Goal: Task Accomplishment & Management: Manage account settings

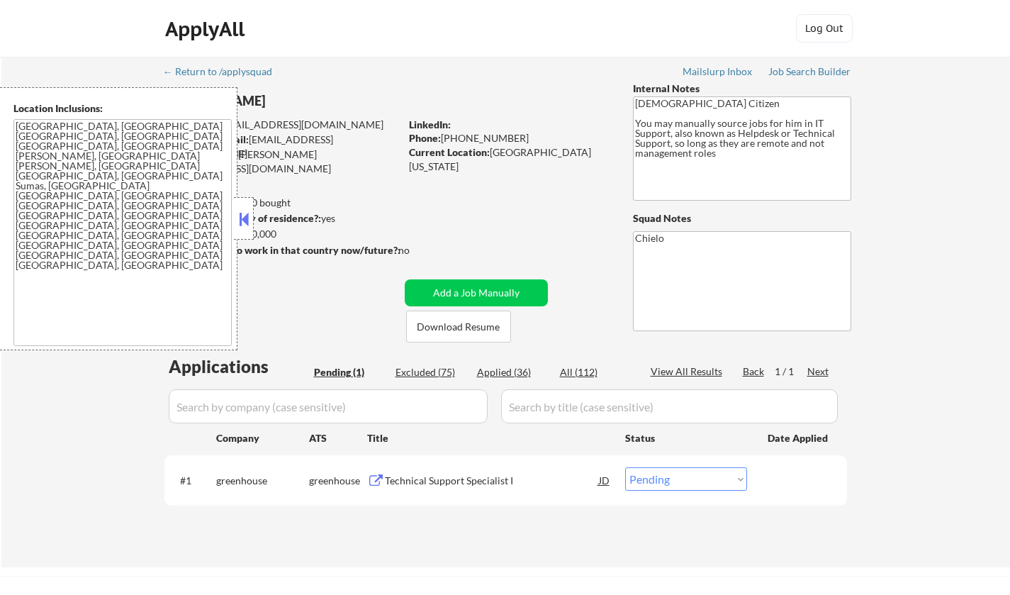
click at [249, 217] on button at bounding box center [244, 218] width 16 height 21
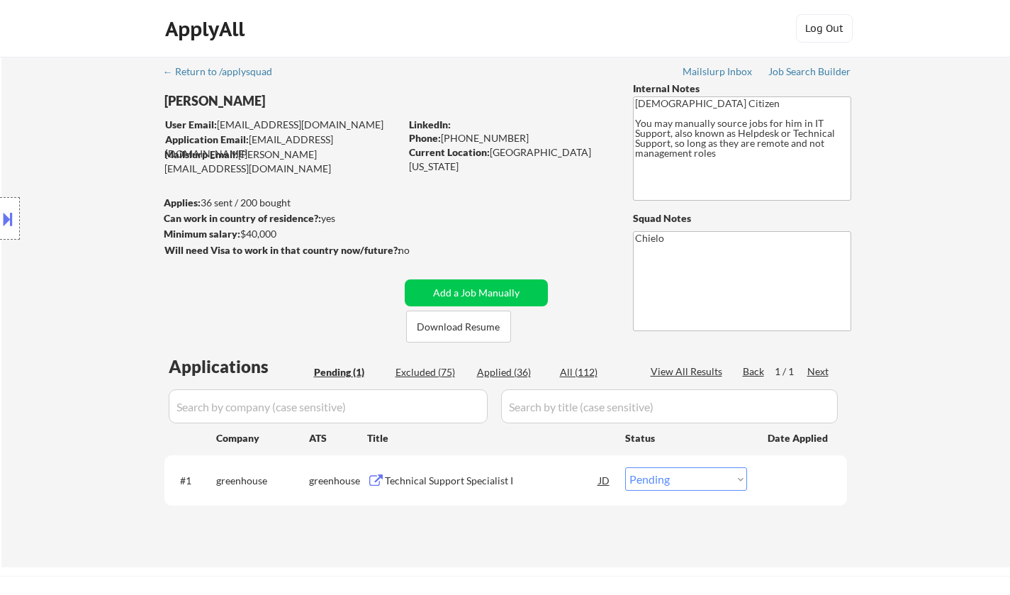
click at [455, 480] on div "Technical Support Specialist I" at bounding box center [492, 480] width 214 height 14
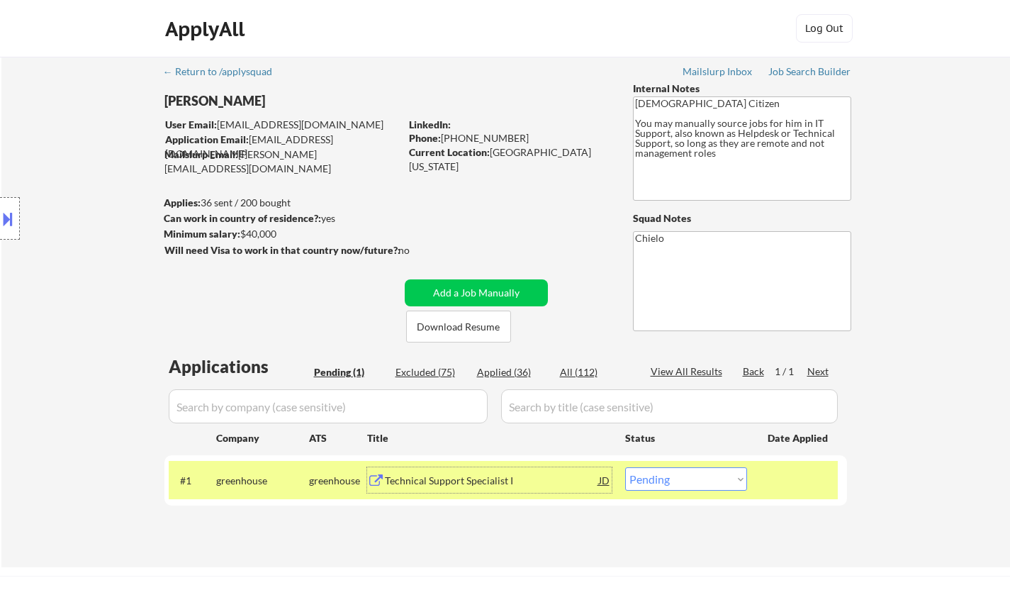
click at [674, 485] on select "Choose an option... Pending Applied Excluded (Questions) Excluded (Expired) Exc…" at bounding box center [686, 478] width 122 height 23
click at [625, 467] on select "Choose an option... Pending Applied Excluded (Questions) Excluded (Expired) Exc…" at bounding box center [686, 478] width 122 height 23
click at [406, 370] on div "Excluded (75)" at bounding box center [430, 372] width 71 height 14
select select ""excluded__bad_match_""
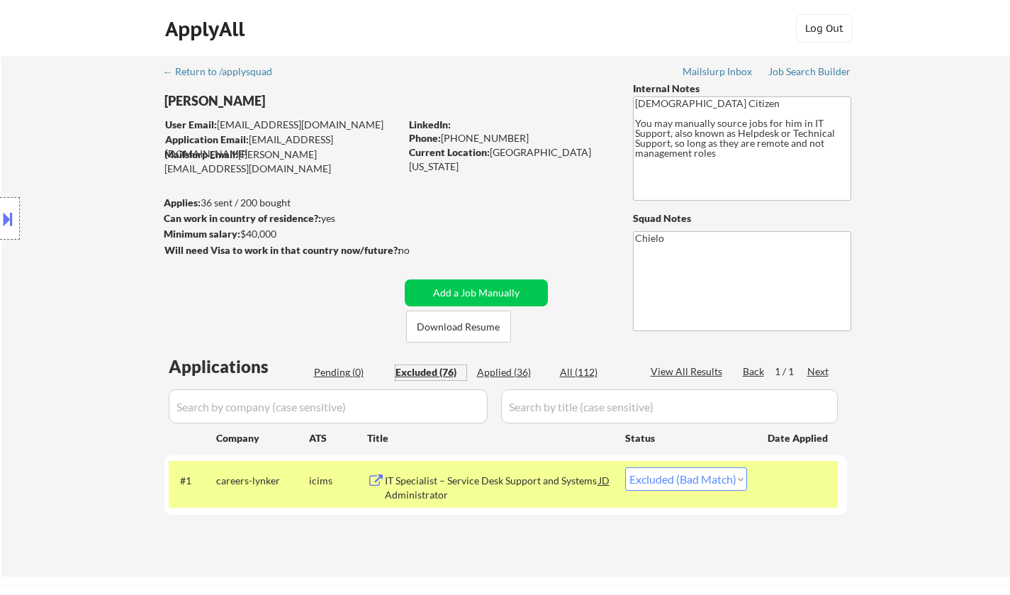
select select ""excluded__expired_""
select select ""excluded__bad_match_""
select select ""excluded__location_""
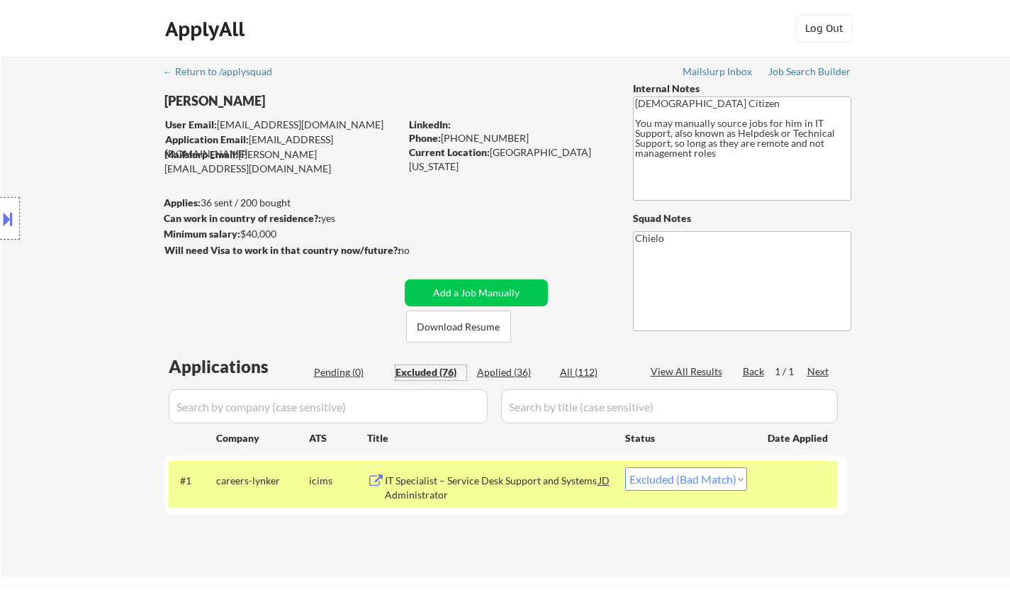
select select ""excluded__location_""
select select ""excluded""
select select ""excluded__expired_""
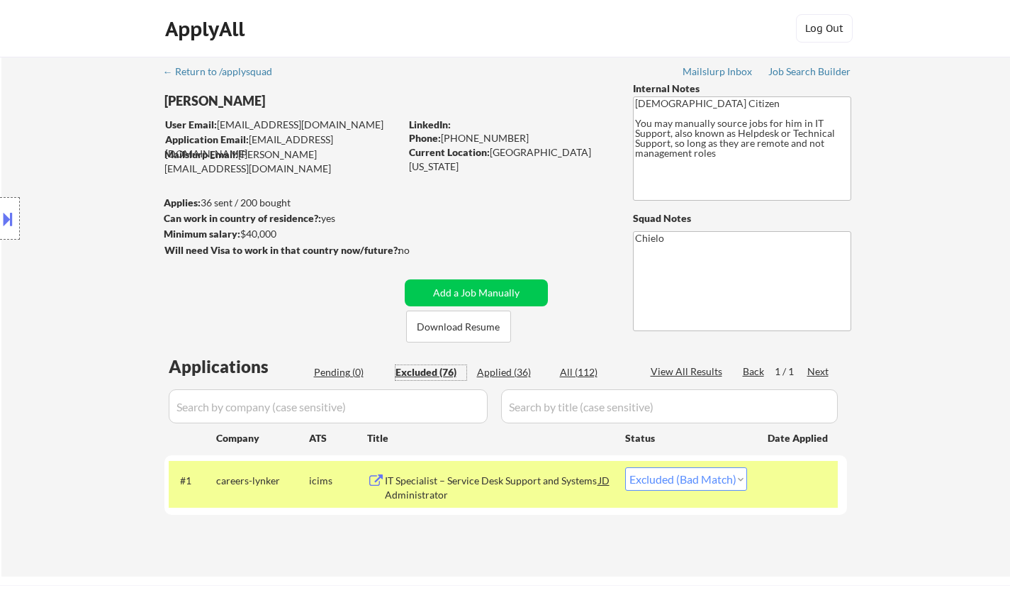
select select ""excluded__location_""
select select ""excluded__bad_match_""
select select ""excluded__expired_""
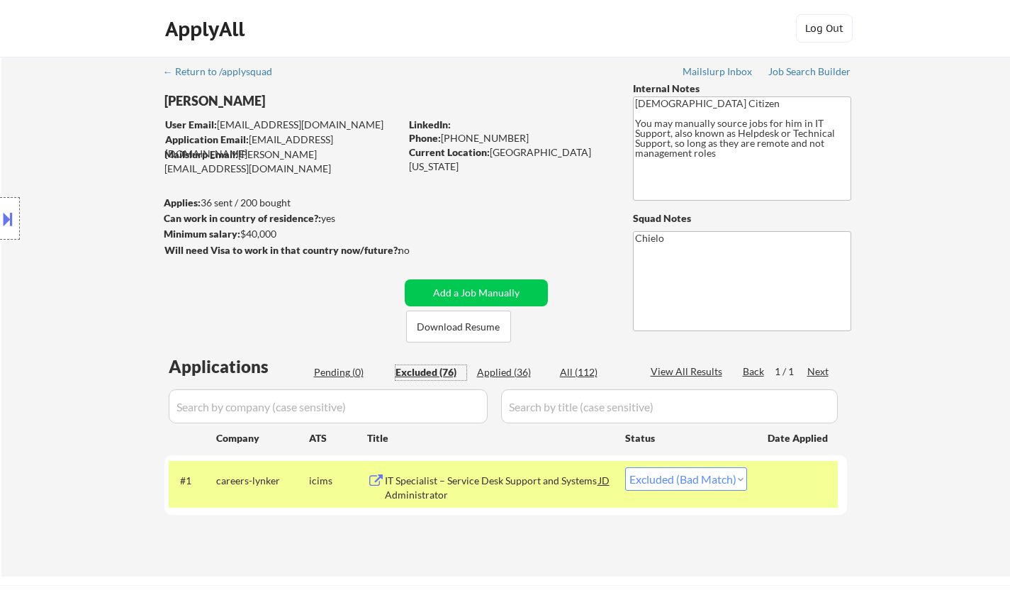
select select ""excluded__bad_match_""
select select ""excluded__location_""
select select ""excluded__bad_match_""
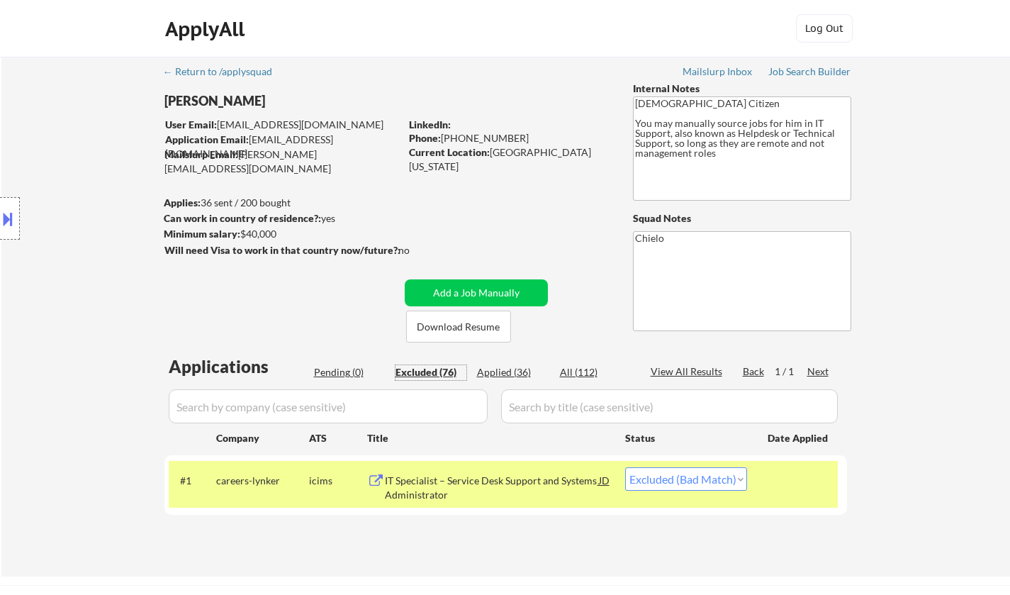
select select ""excluded__location_""
select select ""excluded__bad_match_""
select select ""excluded__expired_""
select select ""excluded__bad_match_""
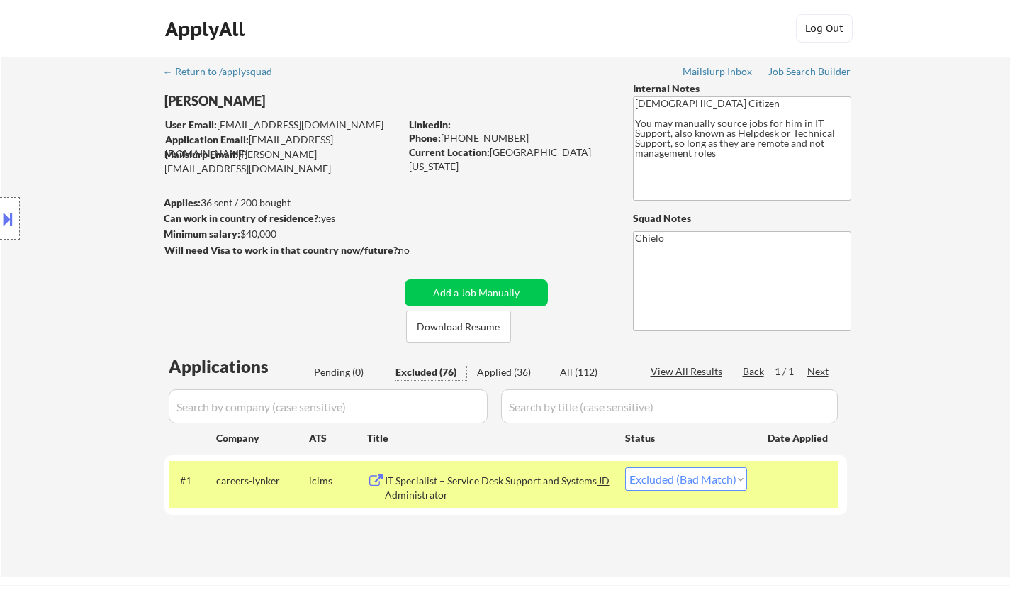
select select ""excluded__expired_""
select select ""excluded__bad_match_""
select select ""excluded__expired_""
select select ""excluded__location_""
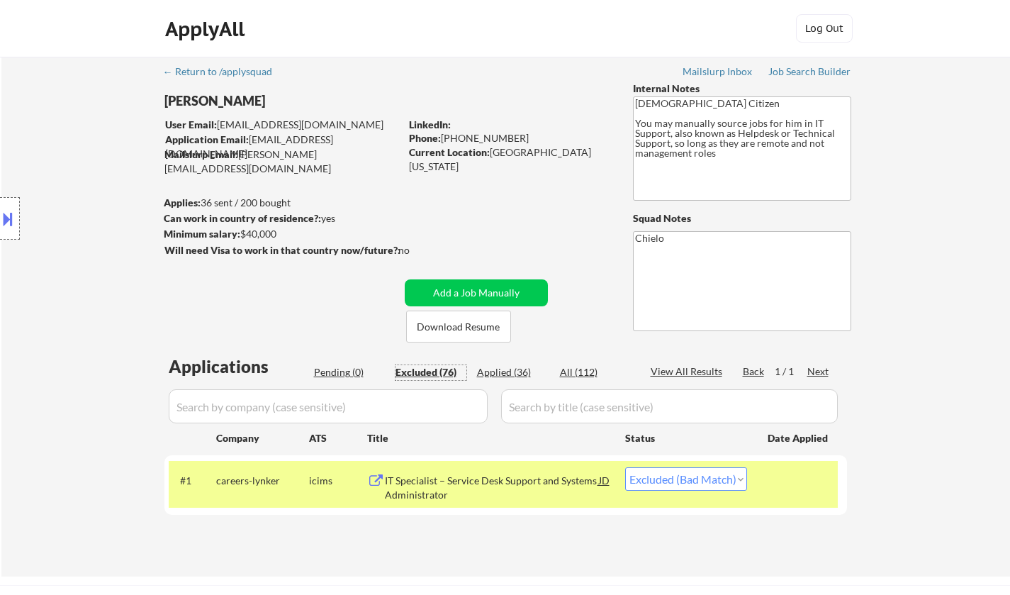
select select ""excluded__expired_""
select select ""excluded""
select select ""excluded__location_""
select select ""excluded__expired_""
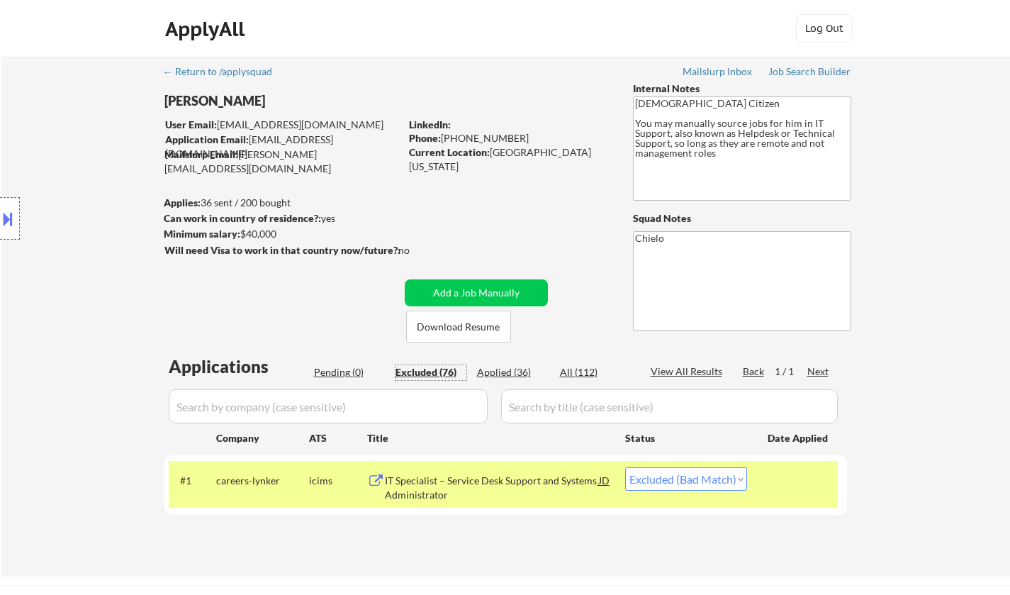
select select ""excluded__expired_""
select select ""excluded__location_""
select select ""excluded__bad_match_""
select select ""excluded__expired_""
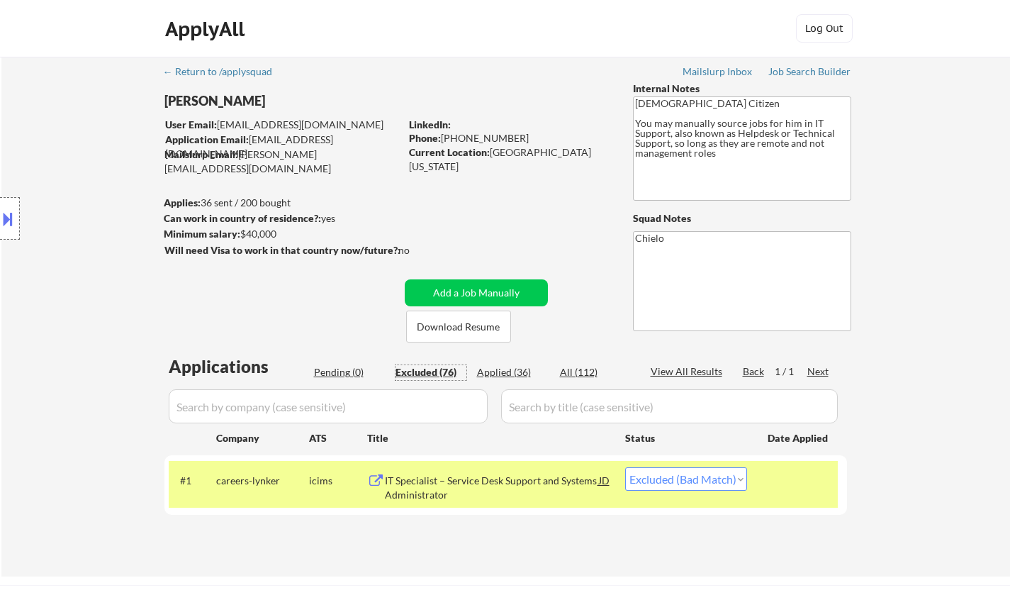
select select ""excluded__location_""
select select ""excluded""
select select ""excluded__bad_match_""
select select ""excluded__expired_""
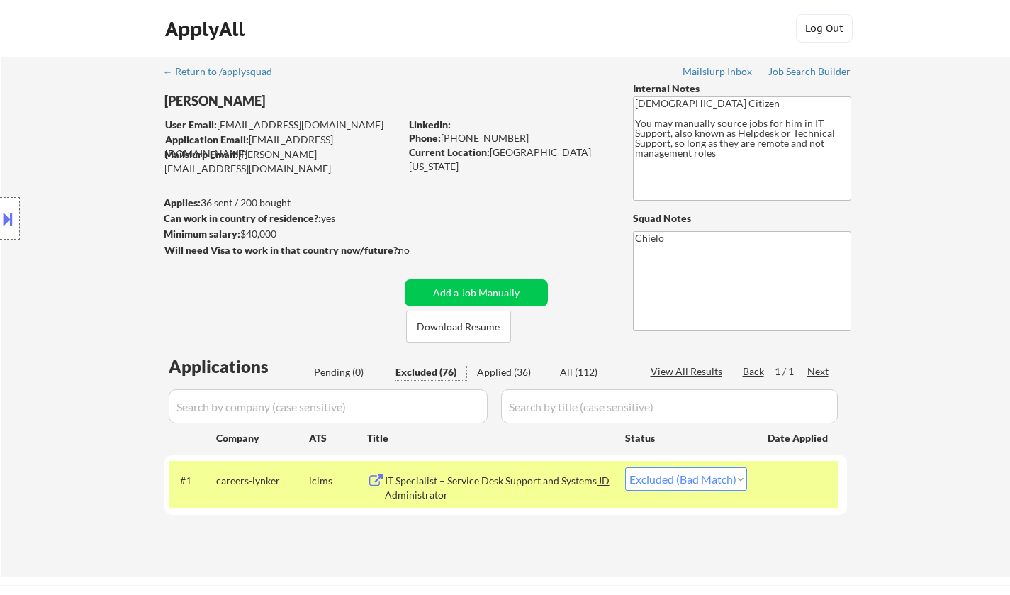
select select ""excluded""
select select ""excluded__bad_match_""
select select ""excluded""
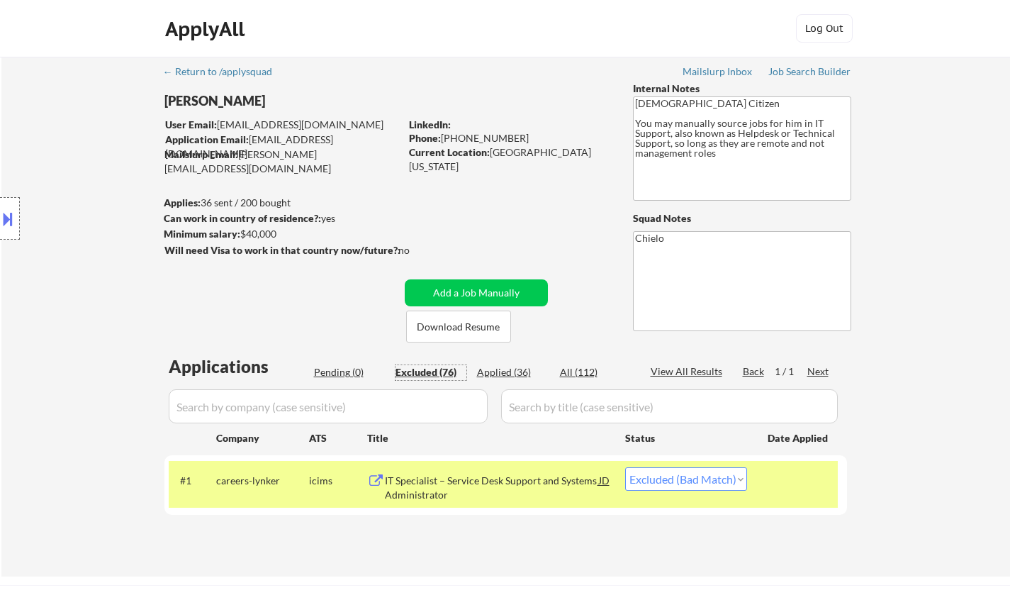
select select ""excluded__expired_""
select select ""excluded__bad_match_""
select select ""excluded__location_""
select select ""excluded""
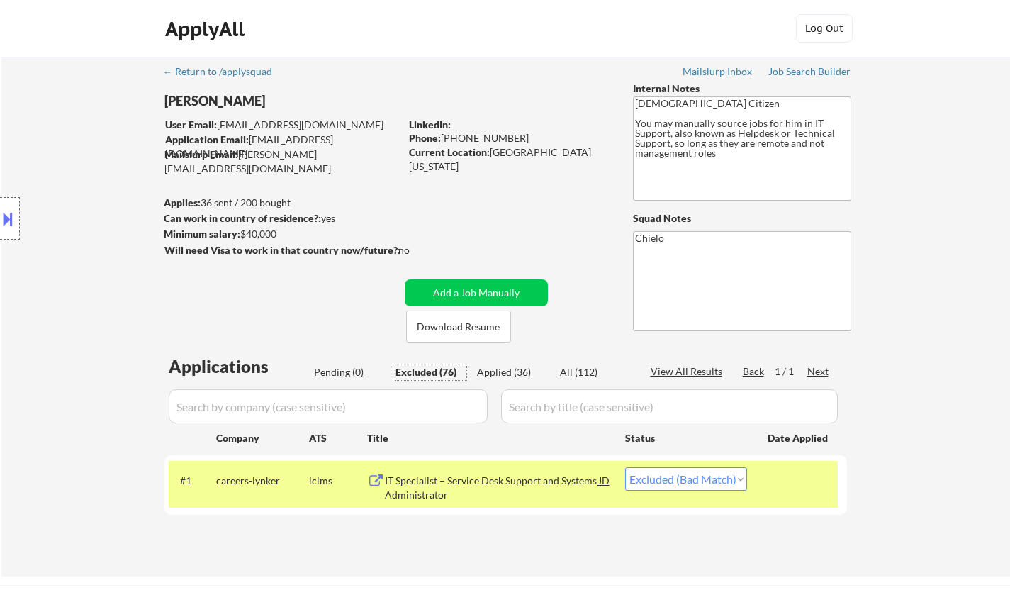
select select ""excluded__expired_""
select select ""excluded__bad_match_""
select select ""excluded""
select select ""excluded__expired_""
select select ""excluded__location_""
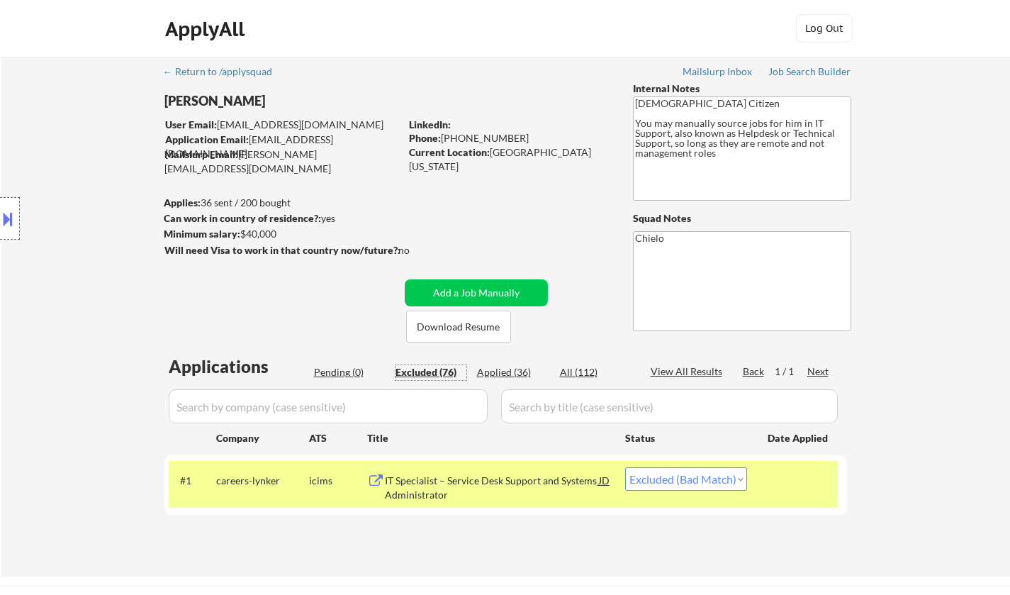
select select ""excluded__location_""
select select ""excluded__bad_match_""
select select ""excluded__location_""
select select ""excluded__expired_""
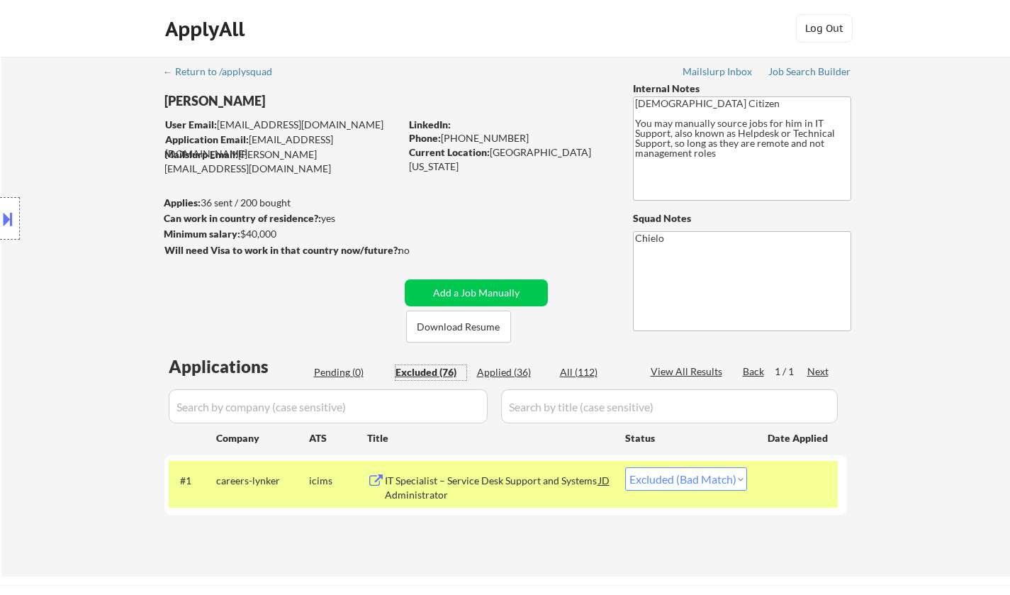
select select ""excluded__bad_match_""
select select ""excluded__expired_""
select select ""excluded__location_""
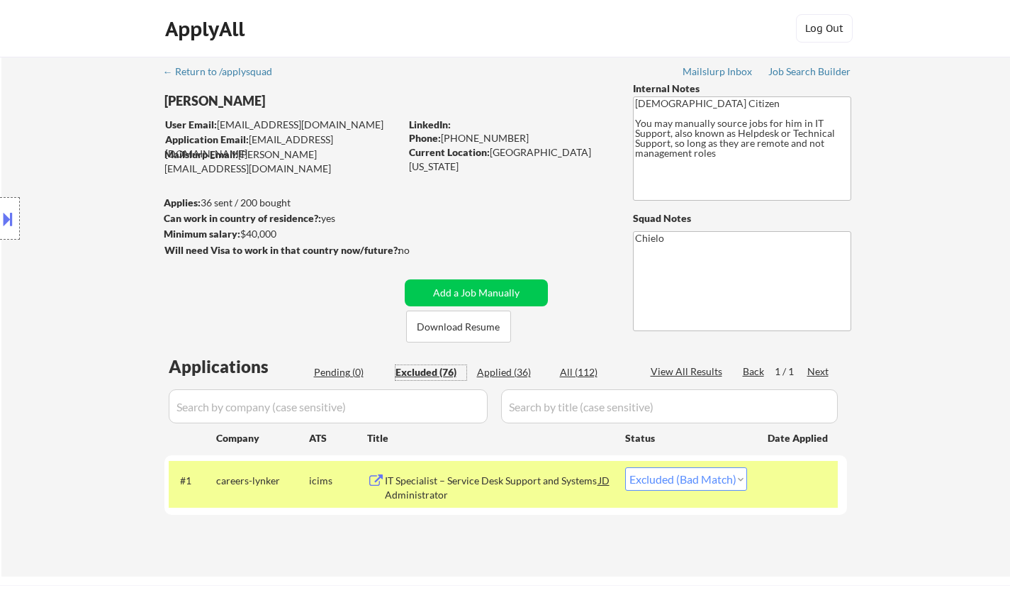
select select ""excluded__bad_match_""
select select ""excluded__other_""
select select ""excluded__location_""
select select ""excluded__expired_""
select select ""excluded""
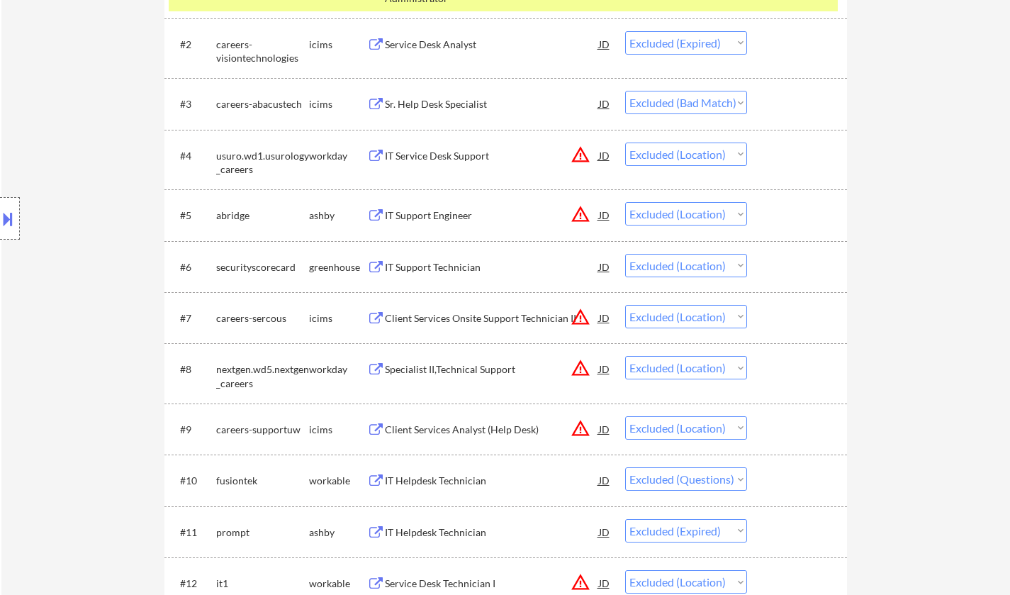
scroll to position [709, 0]
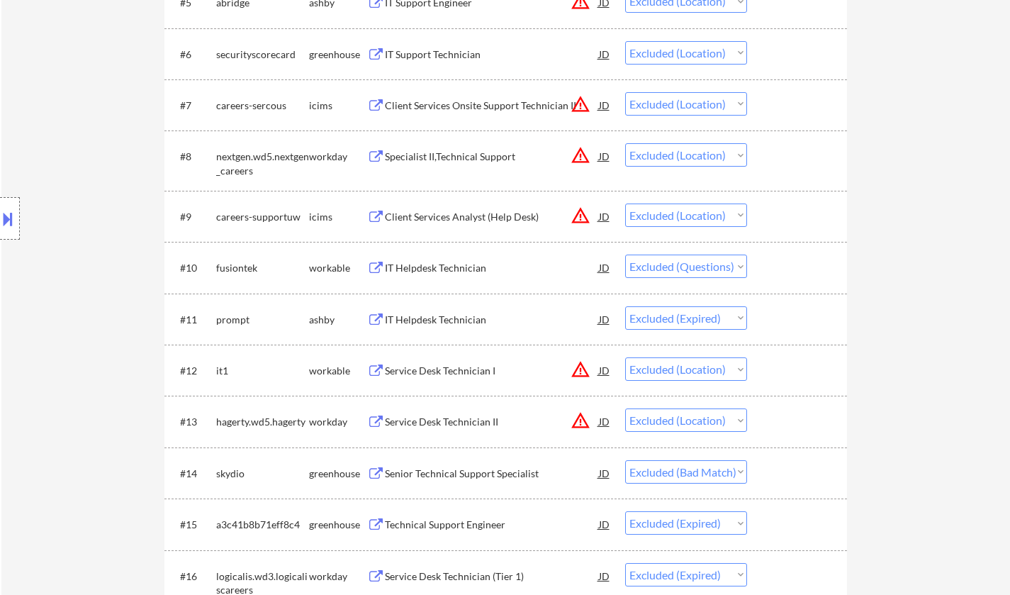
click at [485, 474] on div "Senior Technical Support Specialist" at bounding box center [492, 473] width 214 height 14
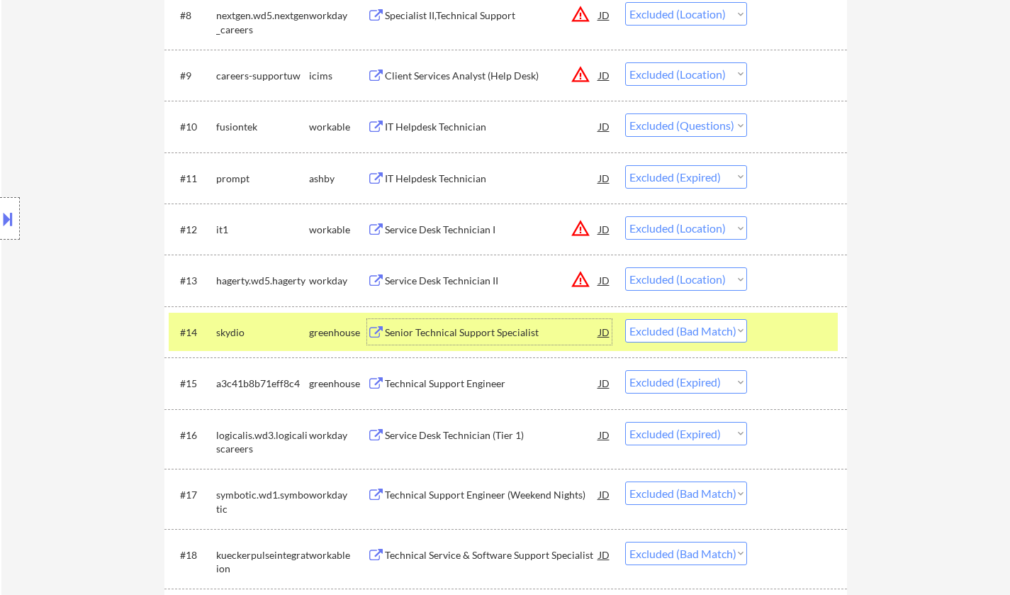
scroll to position [921, 0]
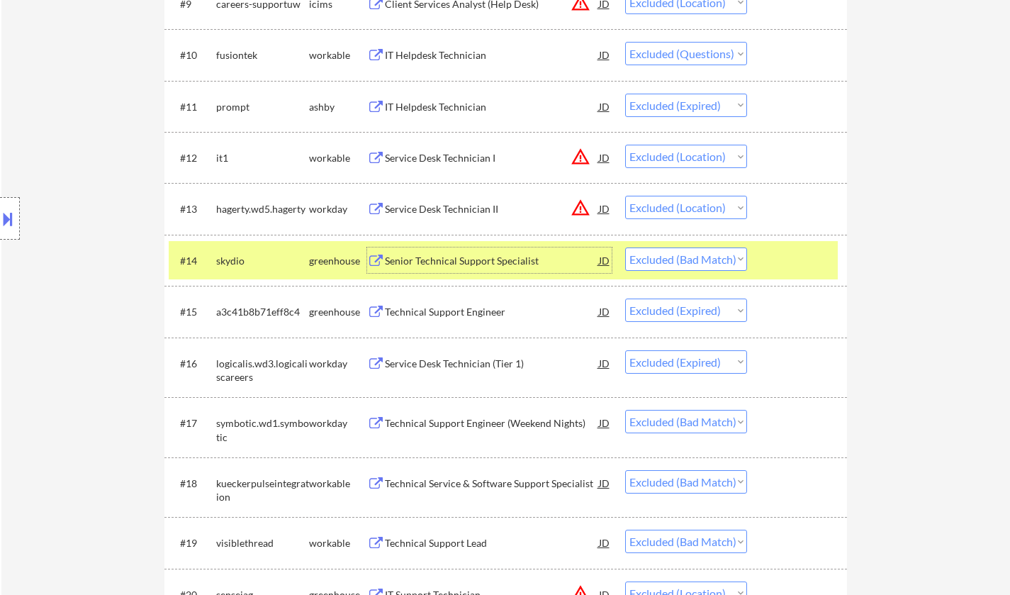
click at [714, 258] on select "Choose an option... Pending Applied Excluded (Questions) Excluded (Expired) Exc…" at bounding box center [686, 258] width 122 height 23
click at [625, 247] on select "Choose an option... Pending Applied Excluded (Questions) Excluded (Expired) Exc…" at bounding box center [686, 258] width 122 height 23
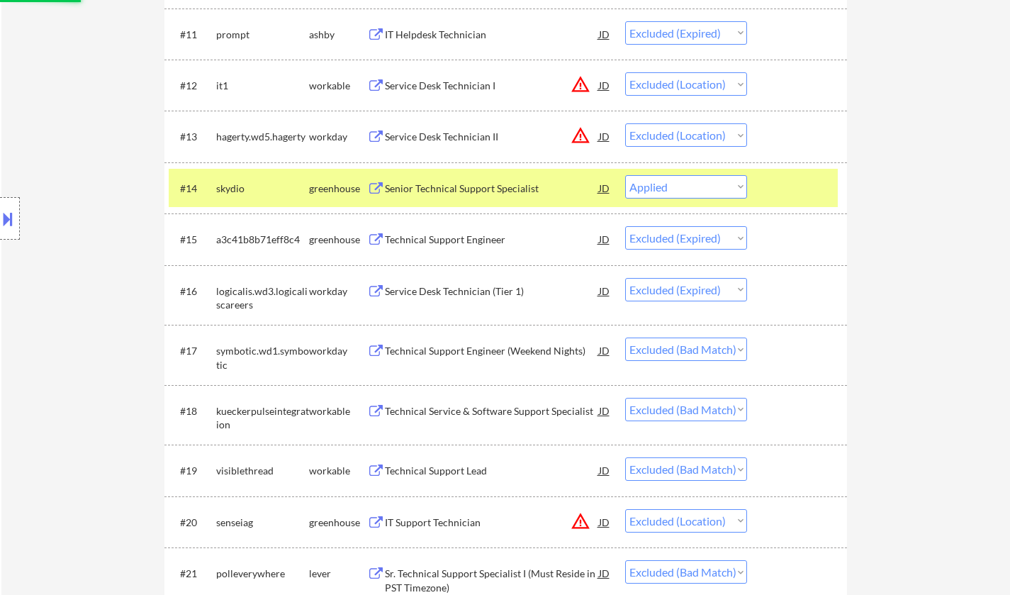
scroll to position [1063, 0]
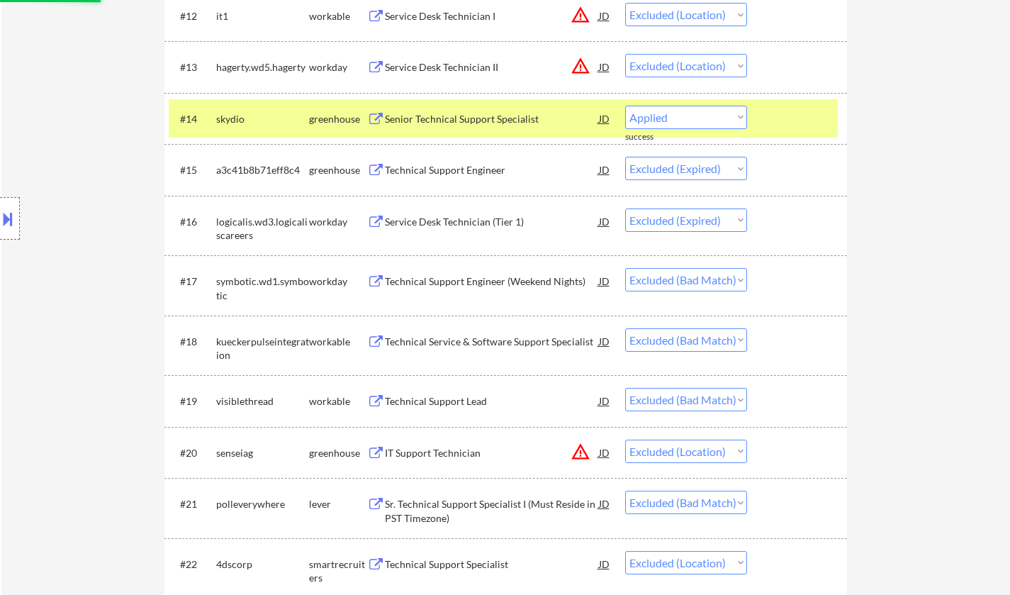
select select ""excluded__expired_""
select select ""excluded__bad_match_""
select select ""excluded__location_""
select select ""excluded__bad_match_""
select select ""excluded__location_""
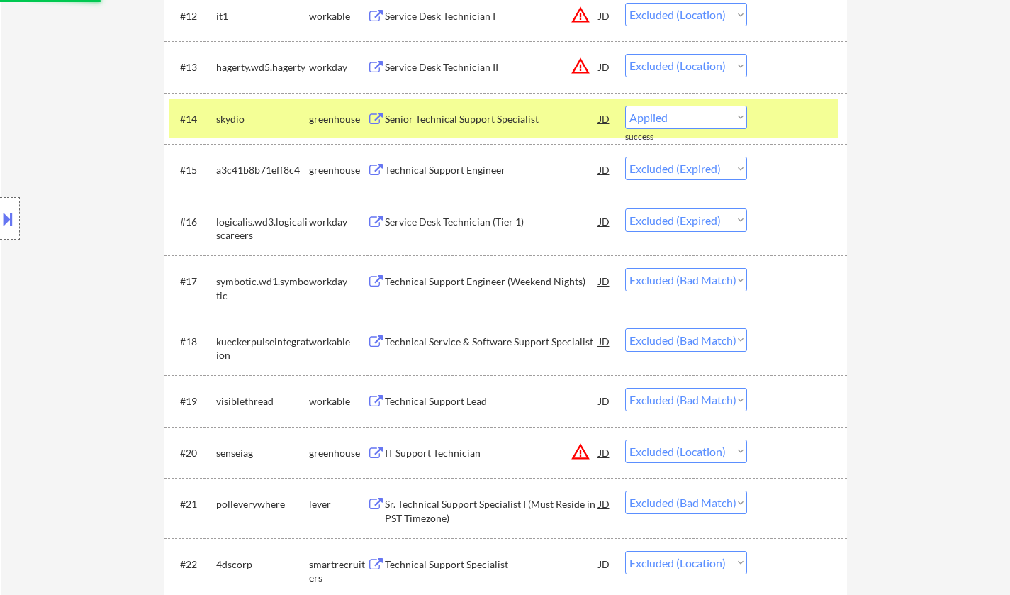
select select ""excluded__bad_match_""
select select ""excluded__expired_""
select select ""excluded__bad_match_""
select select ""excluded__expired_""
select select ""excluded__bad_match_""
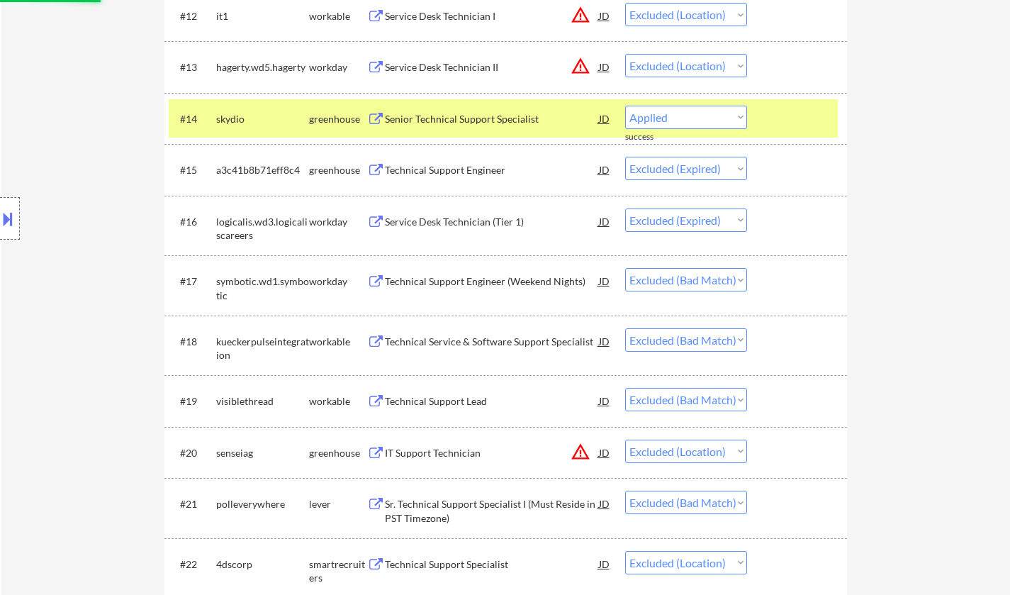
select select ""excluded__expired_""
select select ""excluded__location_""
select select ""excluded__expired_""
select select ""excluded""
select select ""excluded__location_""
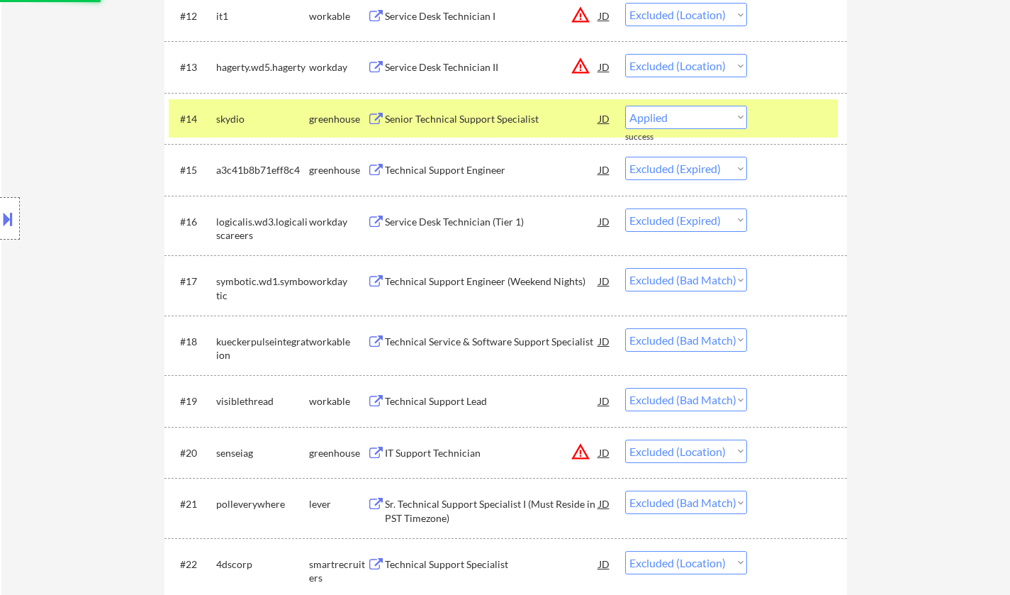
select select ""excluded__expired_""
select select ""excluded__location_""
select select ""excluded__bad_match_""
select select ""excluded__expired_""
select select ""excluded__location_""
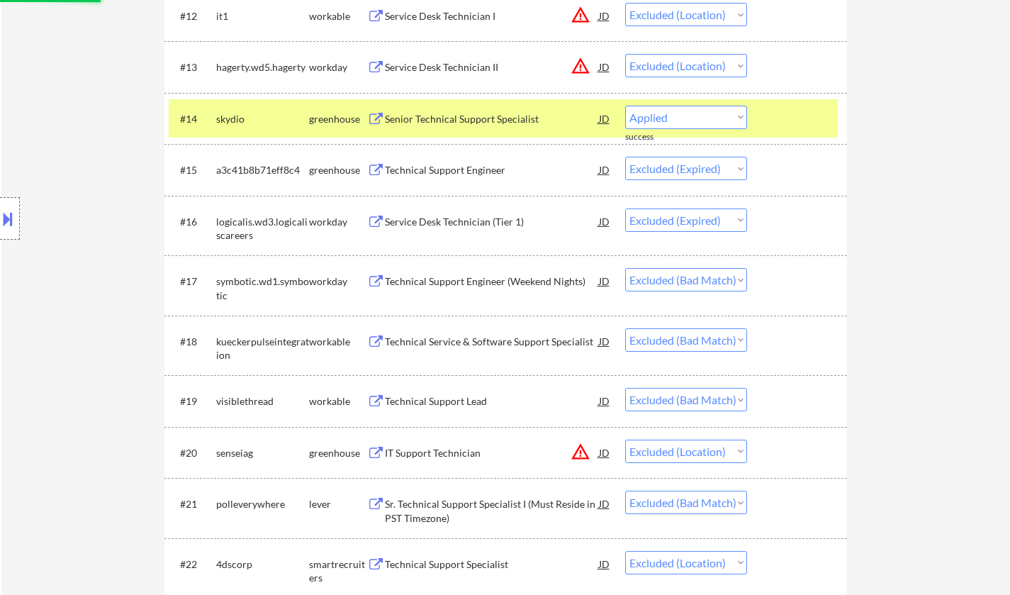
select select ""excluded""
select select ""excluded__bad_match_""
select select ""excluded__expired_""
select select ""excluded""
select select ""excluded__bad_match_""
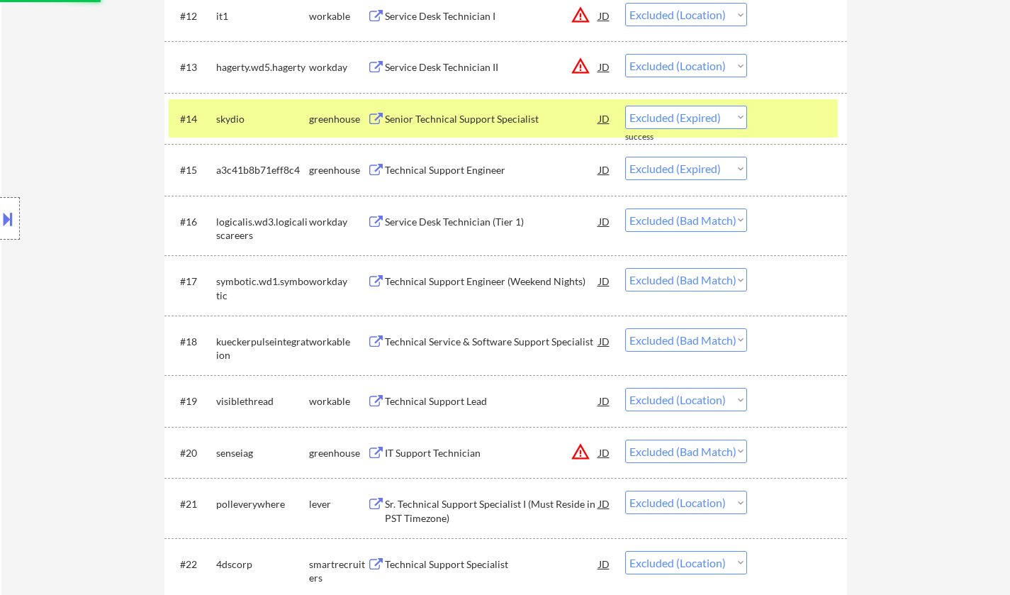
select select ""excluded""
select select ""excluded__expired_""
select select ""excluded__bad_match_""
select select ""excluded__location_""
select select ""excluded""
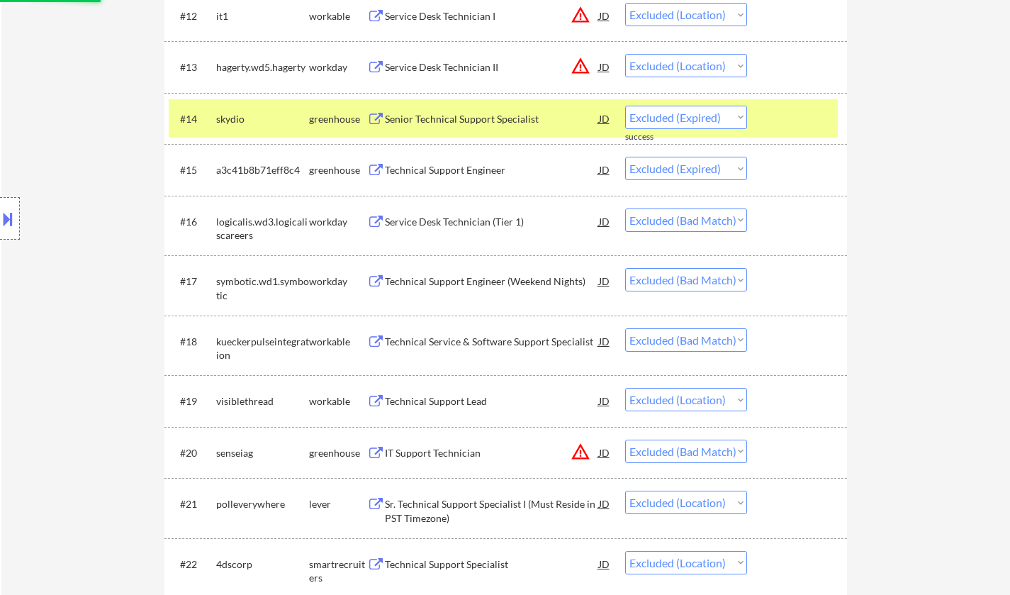
select select ""excluded__expired_""
select select ""excluded__bad_match_""
select select ""excluded""
select select ""excluded__expired_""
select select ""excluded__location_""
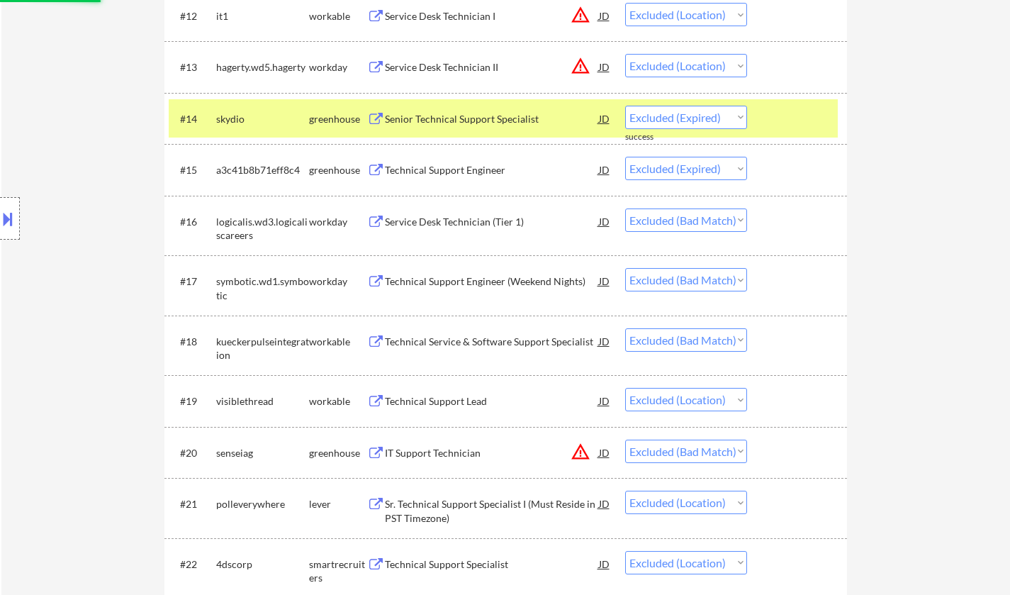
select select ""excluded__bad_match_""
select select ""excluded__location_""
select select ""excluded__expired_""
select select ""excluded__bad_match_""
select select ""excluded__expired_""
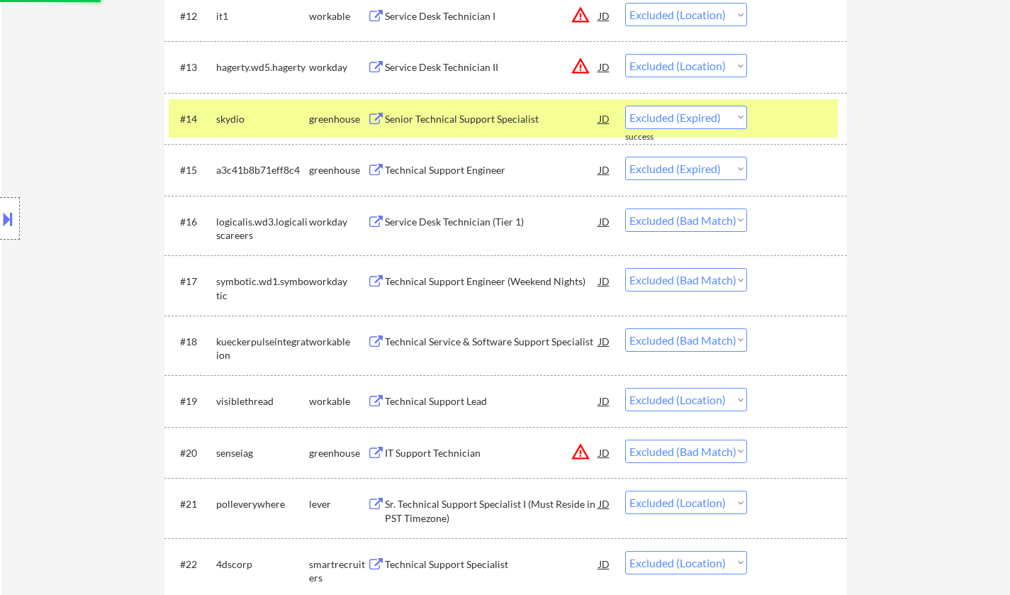
select select ""excluded__location_""
select select ""excluded__bad_match_""
select select ""excluded__other_""
select select ""excluded__location_""
select select ""excluded__expired_""
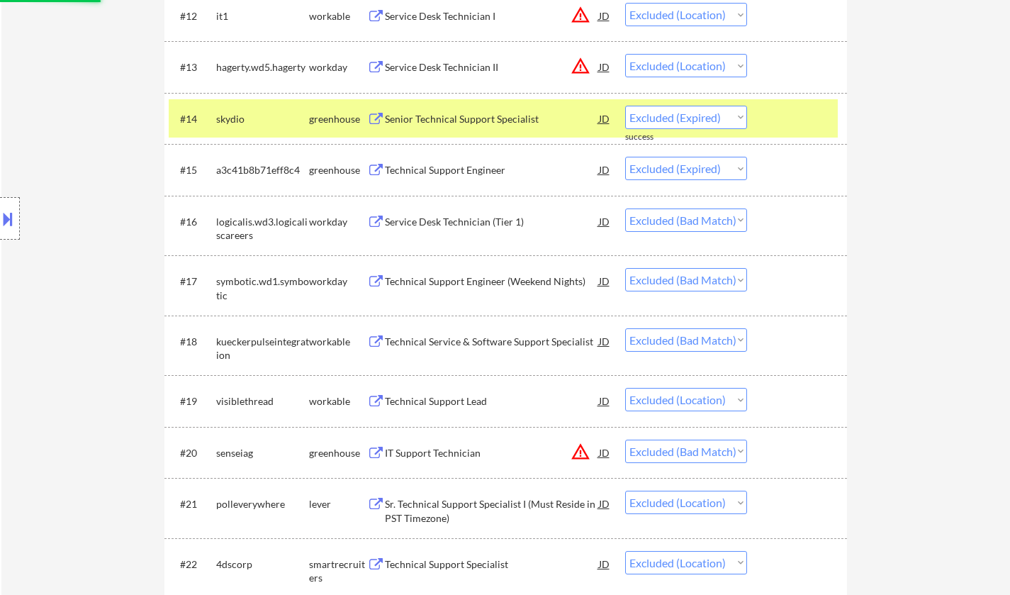
select select ""excluded""
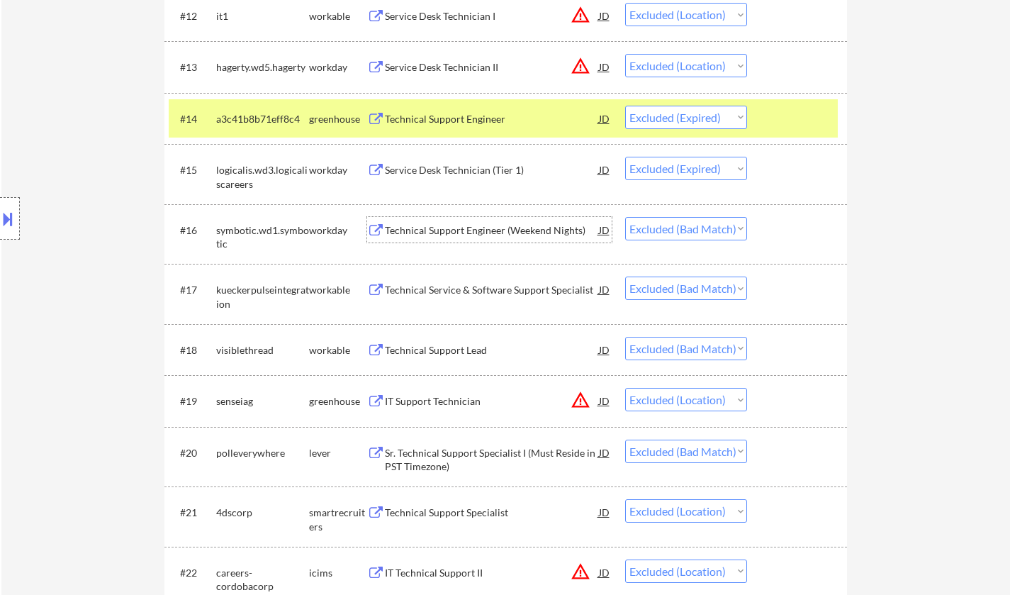
click at [450, 229] on div "Technical Support Engineer (Weekend Nights)" at bounding box center [492, 230] width 214 height 14
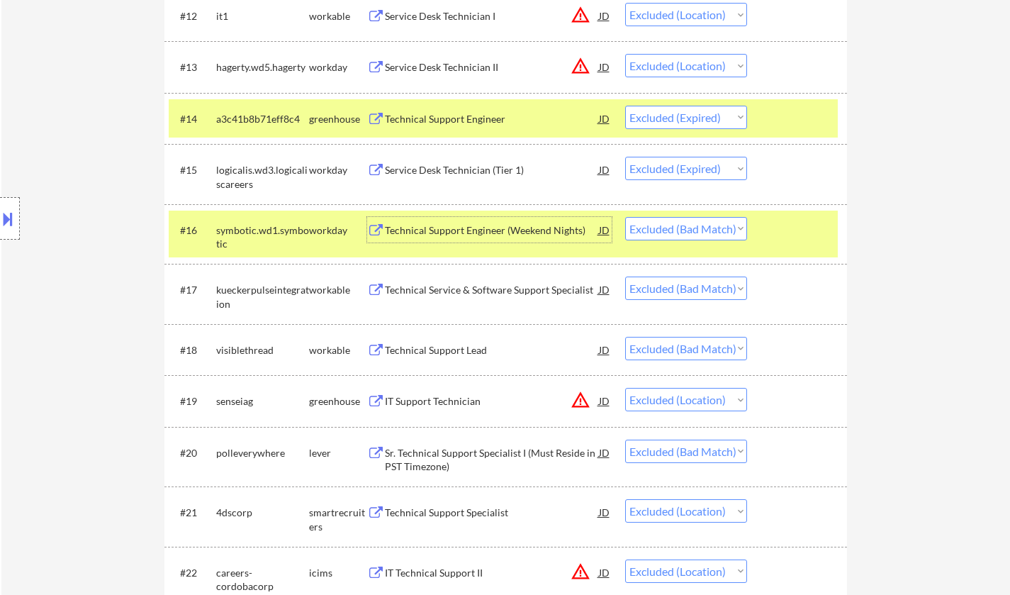
click at [0, 237] on div at bounding box center [10, 218] width 20 height 43
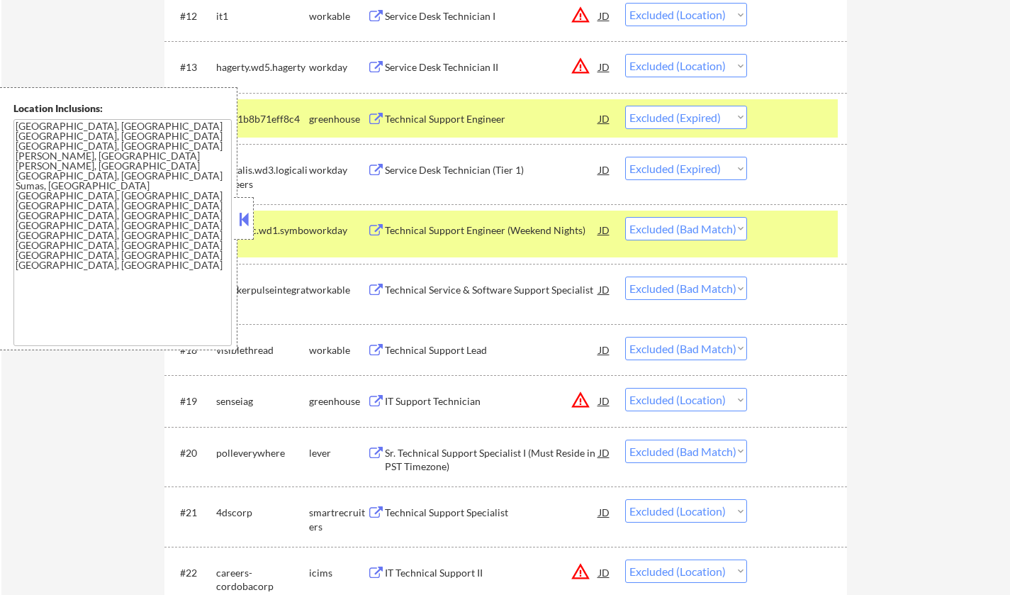
click at [247, 220] on button at bounding box center [244, 218] width 16 height 21
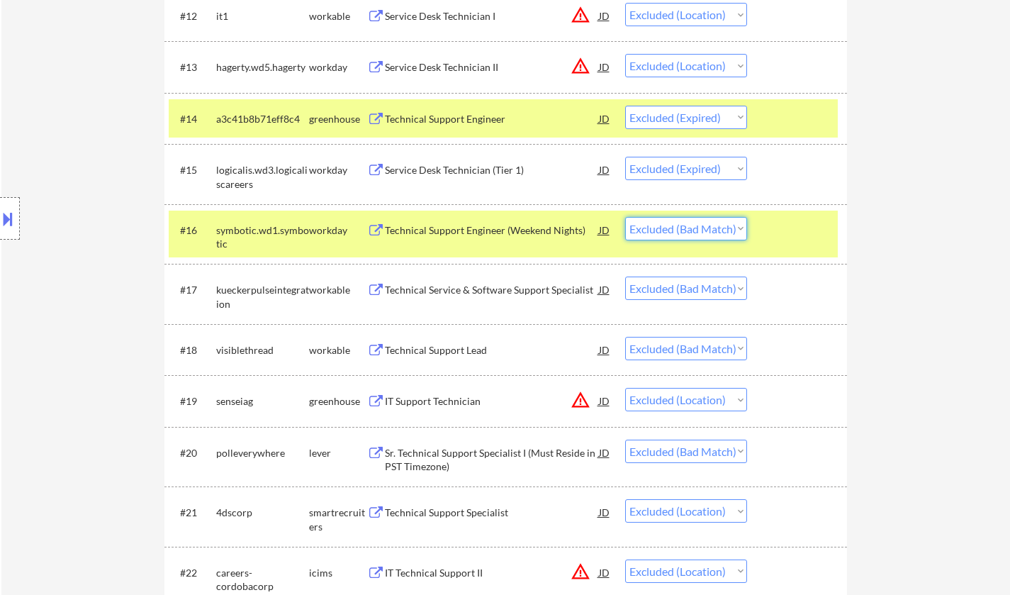
drag, startPoint x: 665, startPoint y: 228, endPoint x: 667, endPoint y: 237, distance: 8.8
click at [665, 228] on select "Choose an option... Pending Applied Excluded (Questions) Excluded (Expired) Exc…" at bounding box center [686, 228] width 122 height 23
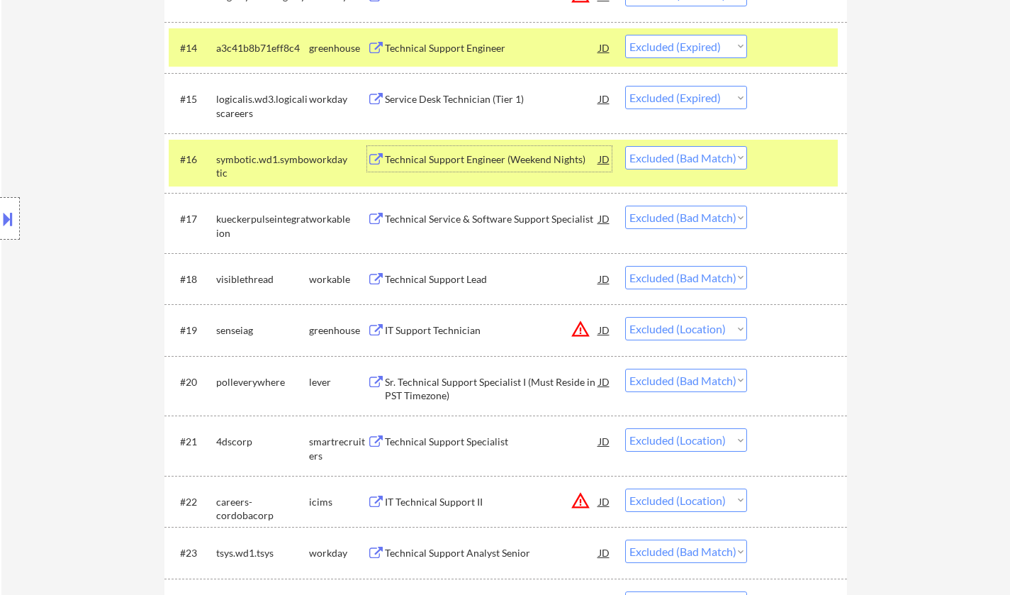
click at [467, 156] on div "Technical Support Engineer (Weekend Nights)" at bounding box center [492, 159] width 214 height 14
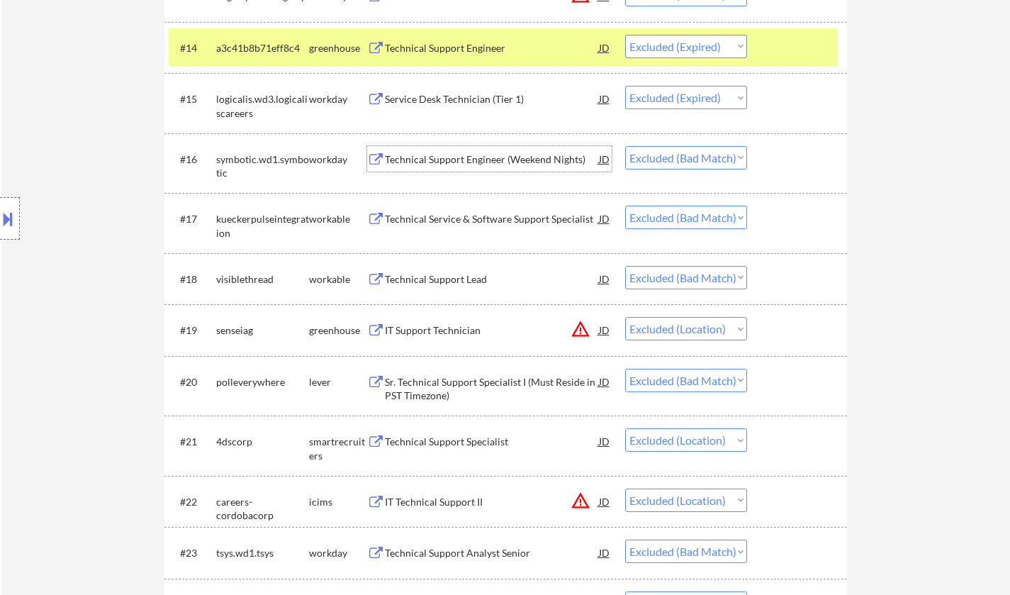
click at [478, 215] on div "Technical Service & Software Support Specialist" at bounding box center [492, 219] width 214 height 14
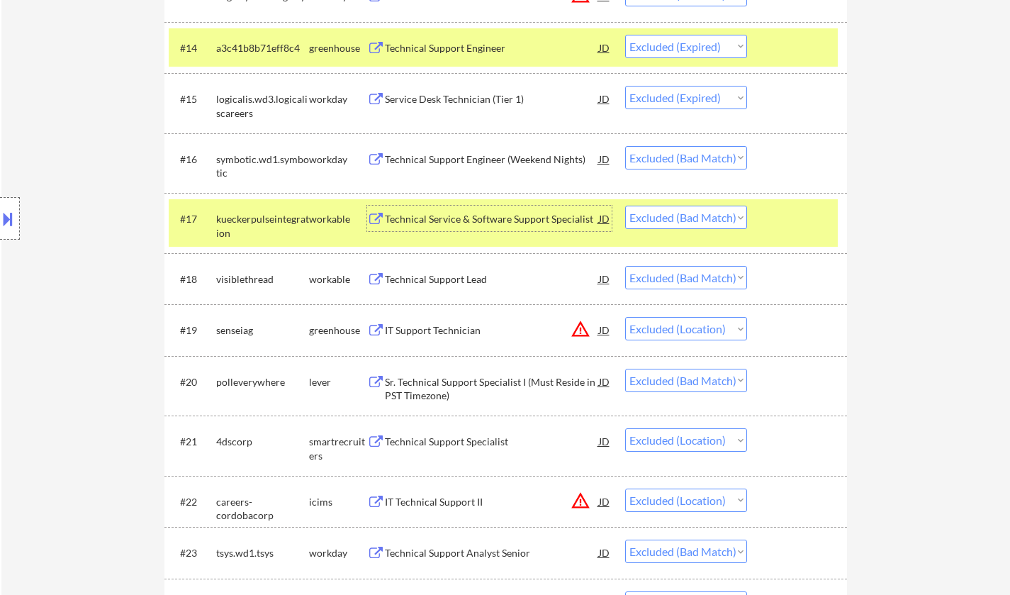
drag, startPoint x: 695, startPoint y: 223, endPoint x: 700, endPoint y: 228, distance: 8.0
click at [695, 223] on select "Choose an option... Pending Applied Excluded (Questions) Excluded (Expired) Exc…" at bounding box center [686, 217] width 122 height 23
select select ""excluded""
click at [625, 206] on select "Choose an option... Pending Applied Excluded (Questions) Excluded (Expired) Exc…" at bounding box center [686, 217] width 122 height 23
click at [427, 281] on div "Technical Support Lead" at bounding box center [492, 279] width 214 height 14
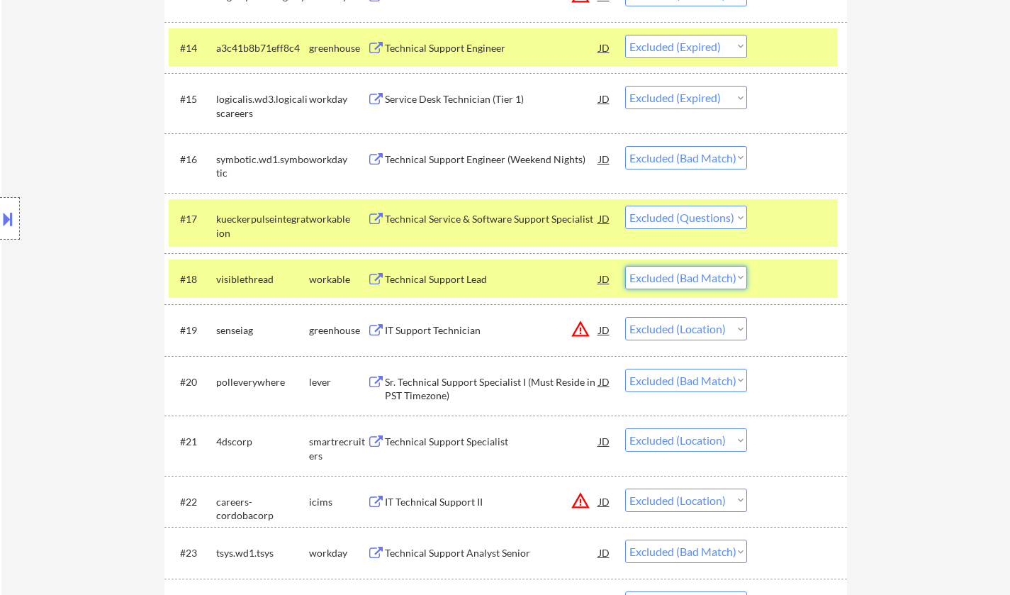
click at [720, 272] on select "Choose an option... Pending Applied Excluded (Questions) Excluded (Expired) Exc…" at bounding box center [686, 277] width 122 height 23
click at [625, 266] on select "Choose an option... Pending Applied Excluded (Questions) Excluded (Expired) Exc…" at bounding box center [686, 277] width 122 height 23
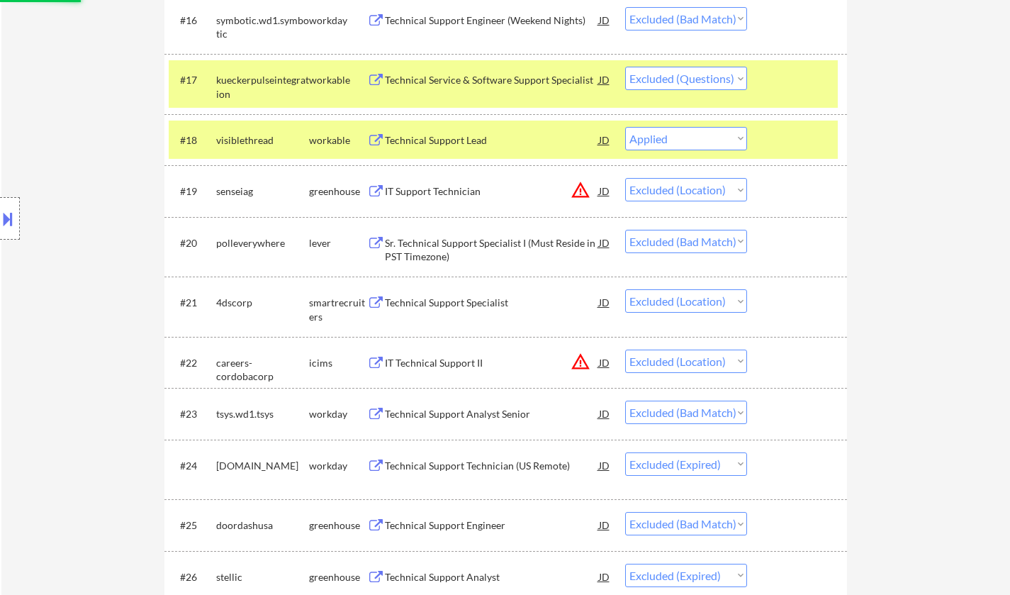
scroll to position [1276, 0]
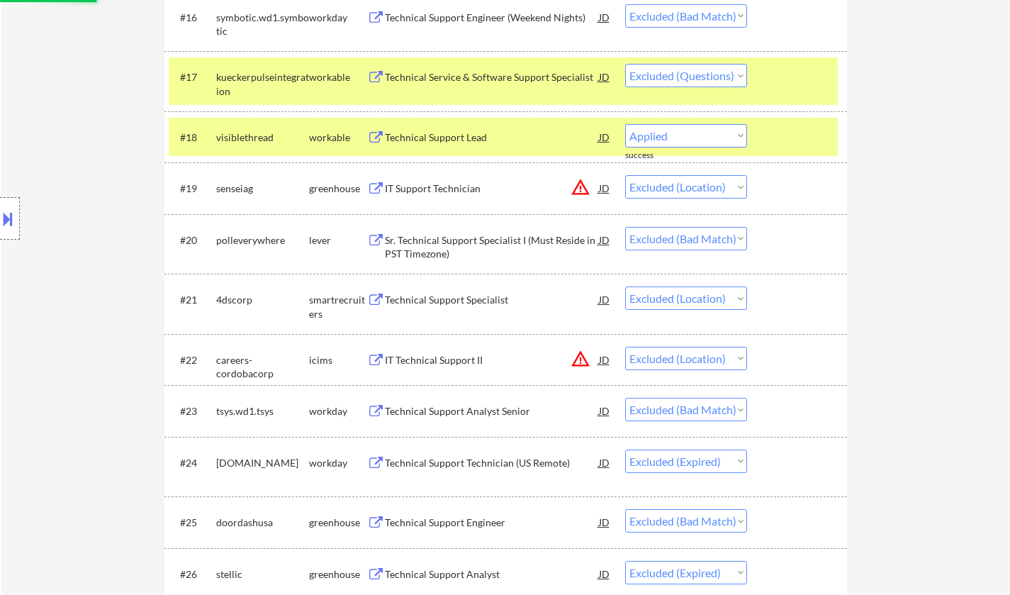
select select ""excluded__location_""
select select ""excluded__bad_match_""
select select ""excluded__location_""
select select ""excluded__bad_match_""
select select ""excluded__expired_""
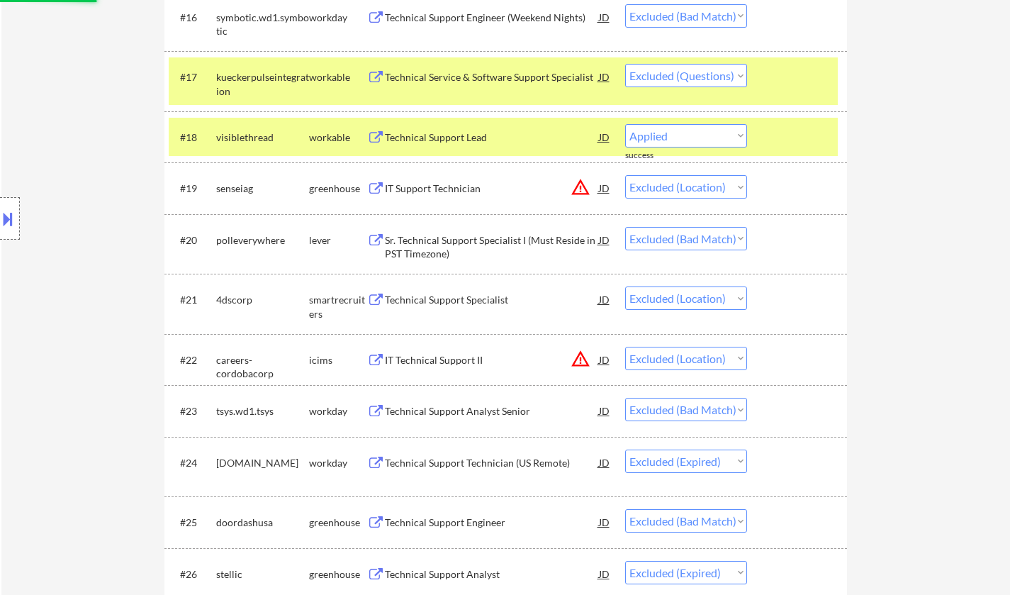
select select ""excluded__bad_match_""
select select ""excluded__expired_""
select select ""excluded__bad_match_""
select select ""excluded__expired_""
select select ""excluded__location_""
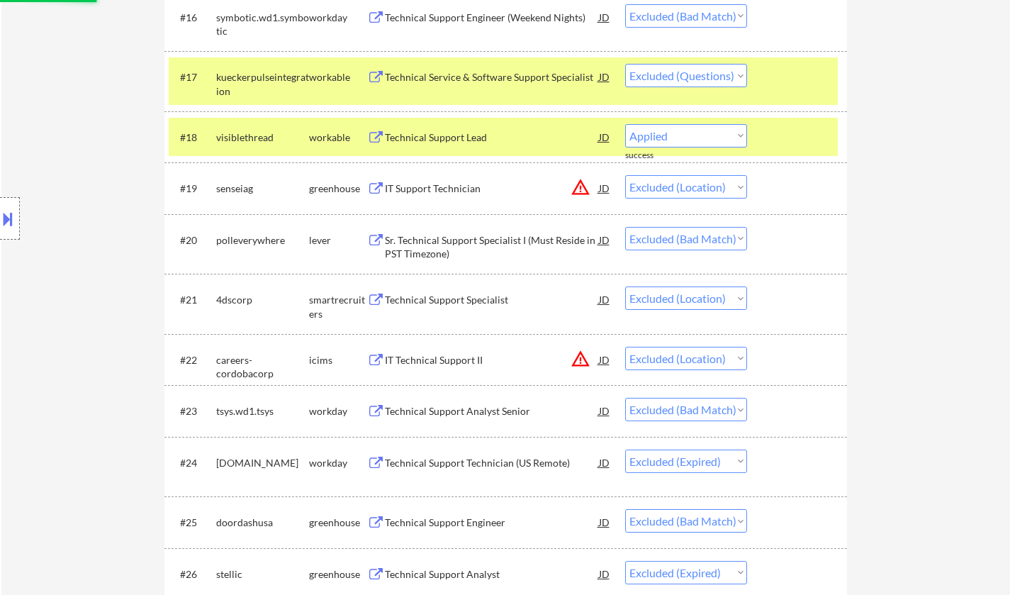
select select ""excluded__expired_""
select select ""excluded""
select select ""excluded__location_""
select select ""excluded__expired_""
select select ""excluded__location_""
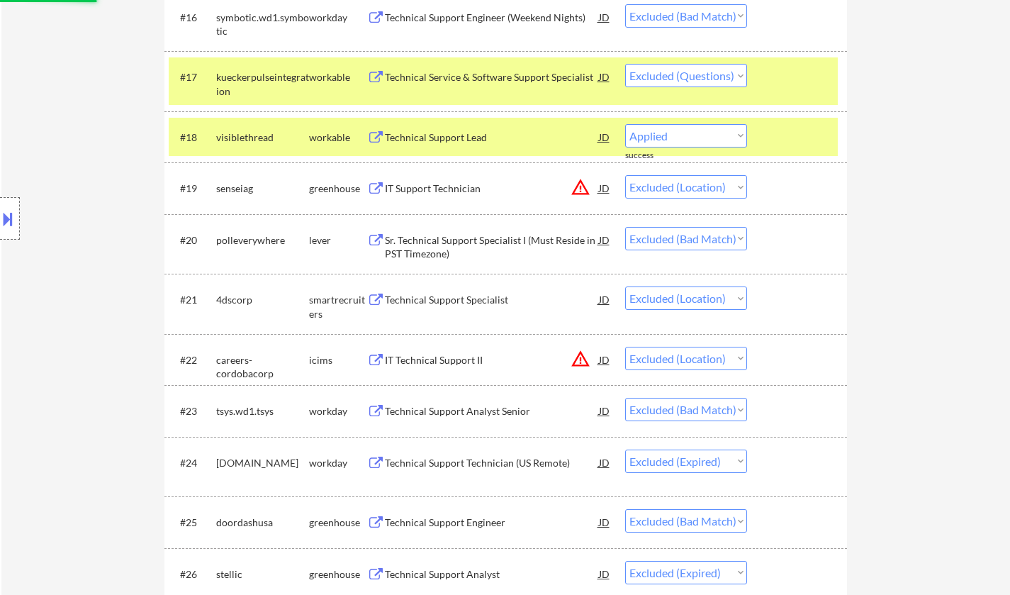
select select ""excluded__bad_match_""
select select ""excluded__expired_""
select select ""excluded__location_""
select select ""excluded""
select select ""excluded__bad_match_""
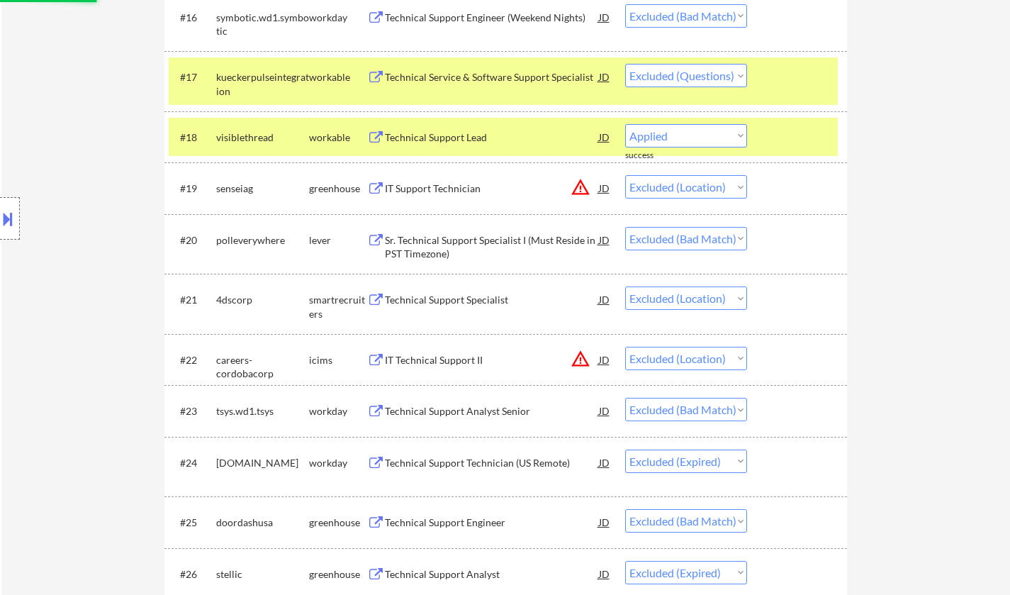
select select ""excluded__expired_""
select select ""excluded""
select select ""excluded__bad_match_""
select select ""excluded""
select select ""excluded__expired_""
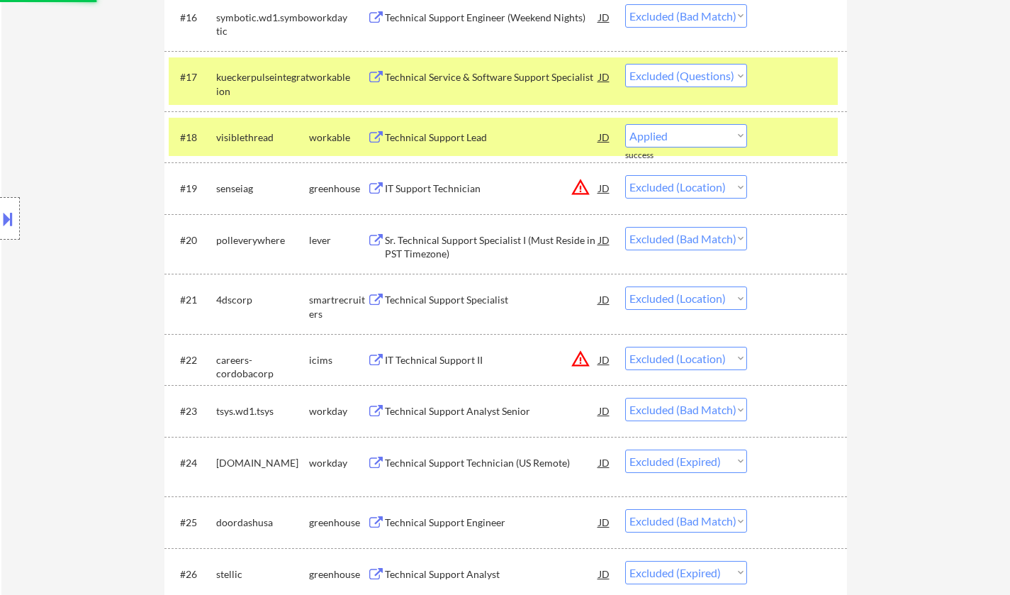
select select ""excluded__bad_match_""
select select ""excluded__location_""
select select ""excluded""
select select ""excluded__expired_""
select select ""excluded__bad_match_""
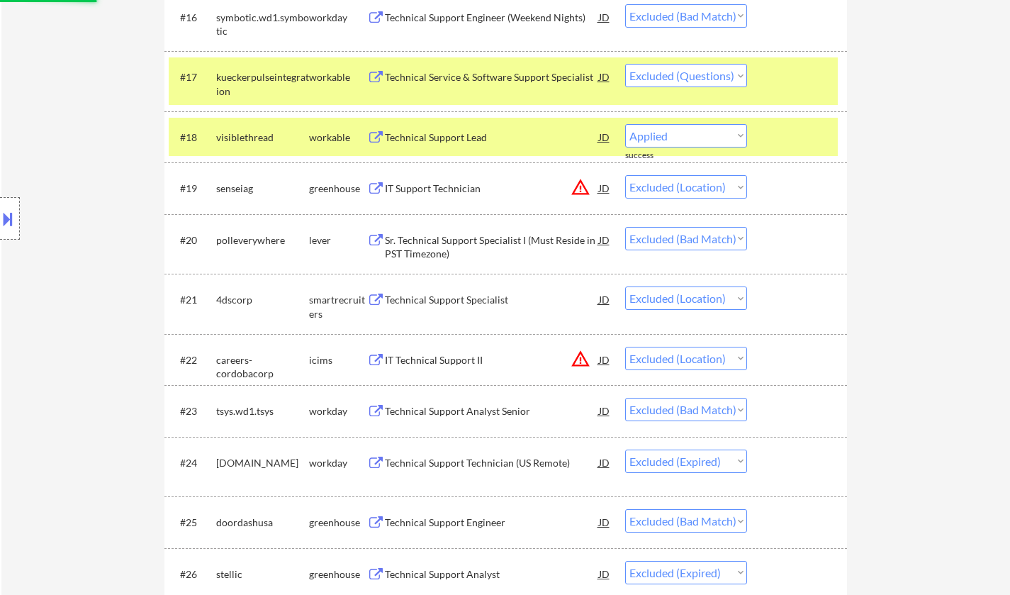
select select ""excluded""
select select ""excluded__expired_""
select select ""excluded__location_""
select select ""excluded__bad_match_""
select select ""excluded__location_""
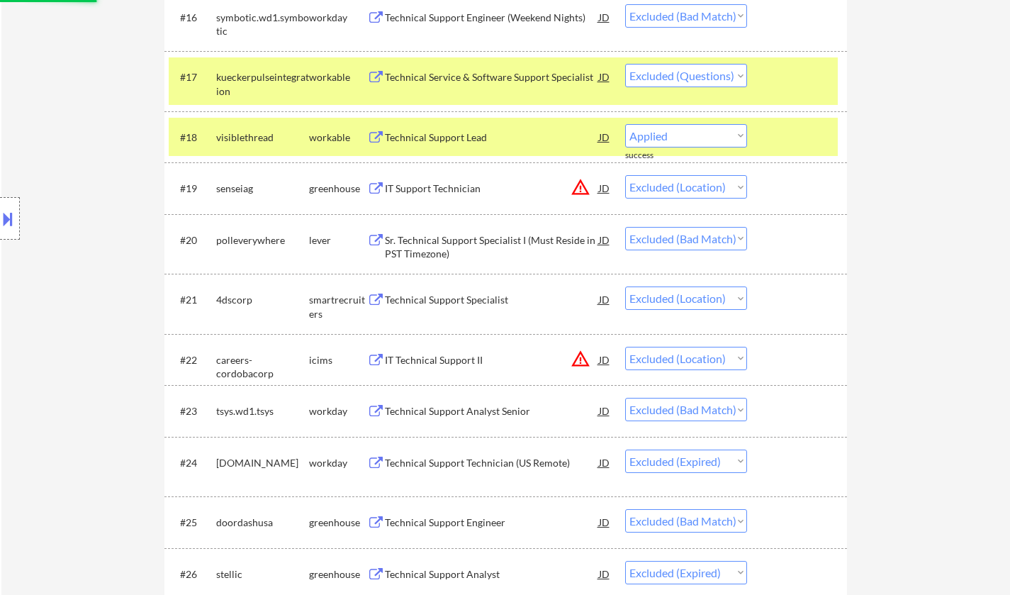
select select ""excluded__expired_""
select select ""excluded__bad_match_""
select select ""excluded__expired_""
select select ""excluded__location_""
select select ""excluded__bad_match_""
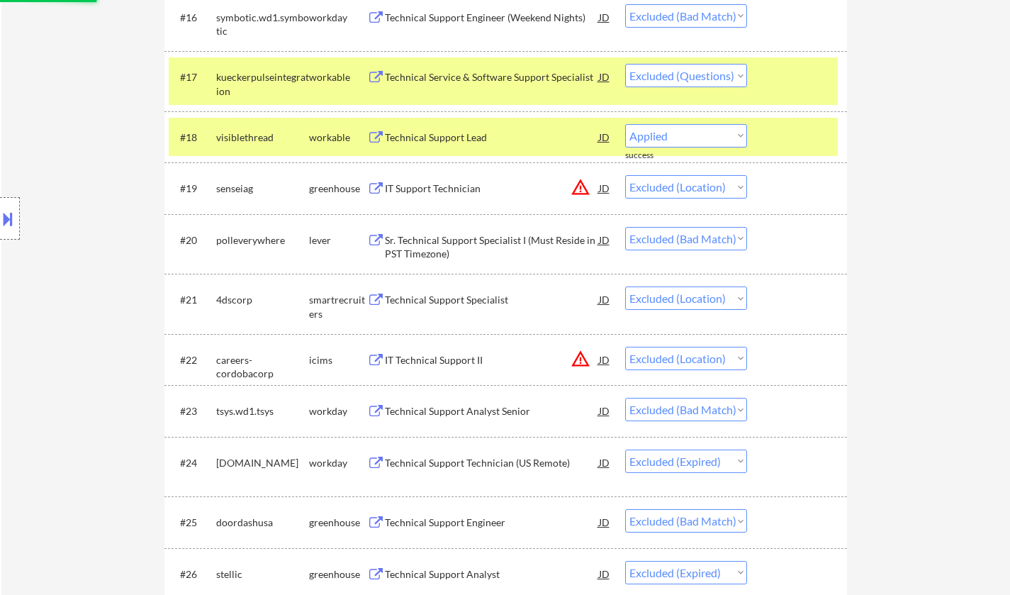
select select ""excluded__other_""
select select ""excluded__location_""
select select ""excluded__expired_""
select select ""excluded""
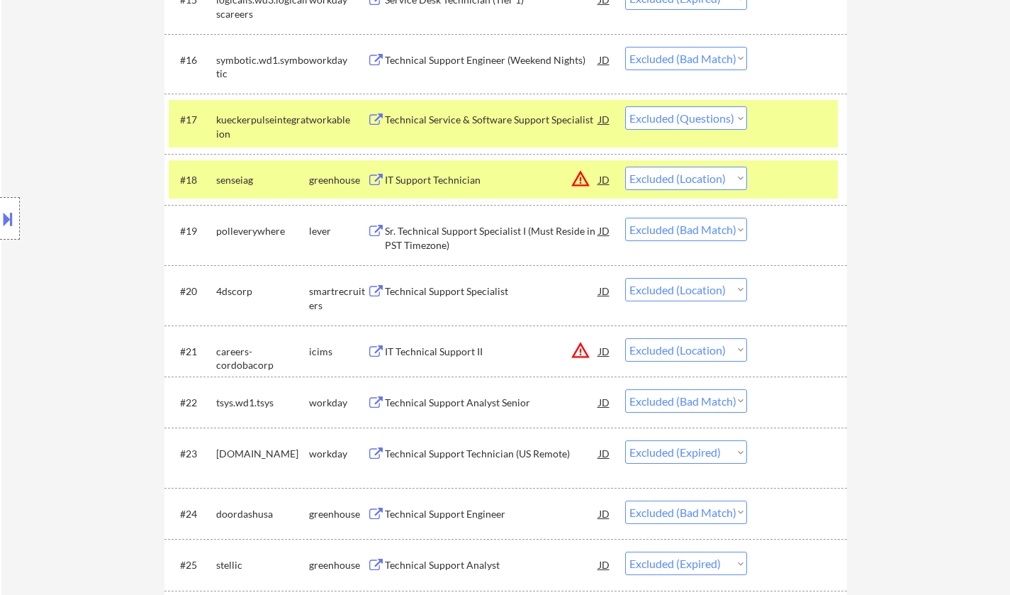
scroll to position [1205, 0]
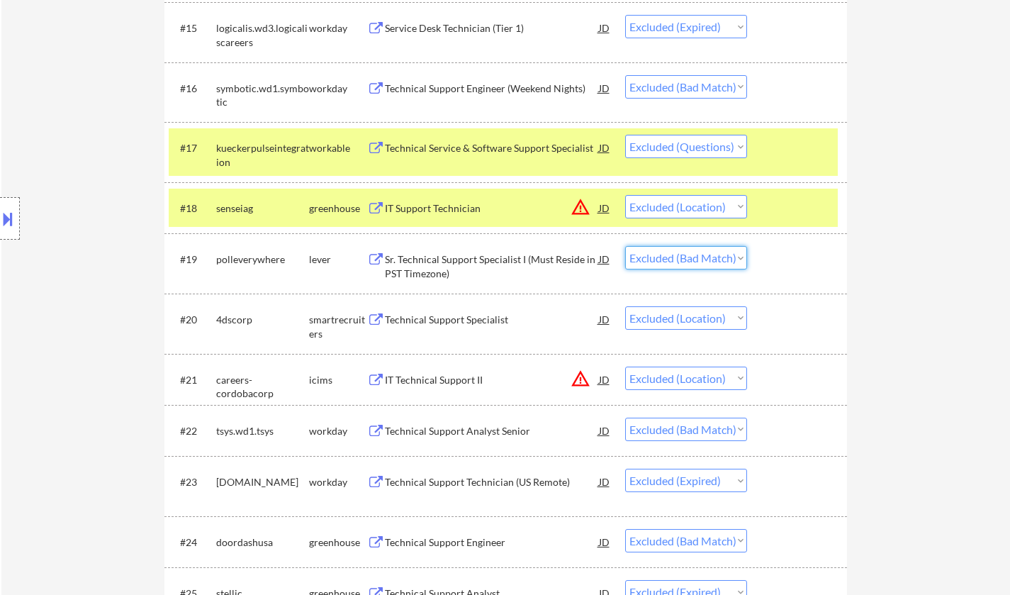
click at [709, 246] on select "Choose an option... Pending Applied Excluded (Questions) Excluded (Expired) Exc…" at bounding box center [686, 257] width 122 height 23
select select ""excluded__location_""
click at [625, 246] on select "Choose an option... Pending Applied Excluded (Questions) Excluded (Expired) Exc…" at bounding box center [686, 257] width 122 height 23
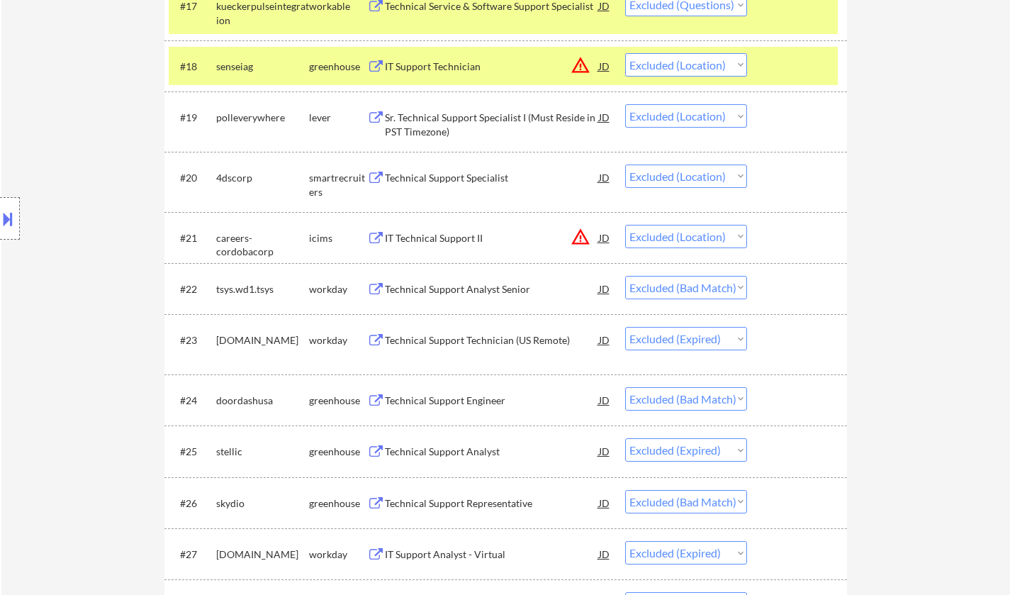
click at [445, 402] on div "Technical Support Engineer" at bounding box center [492, 400] width 214 height 14
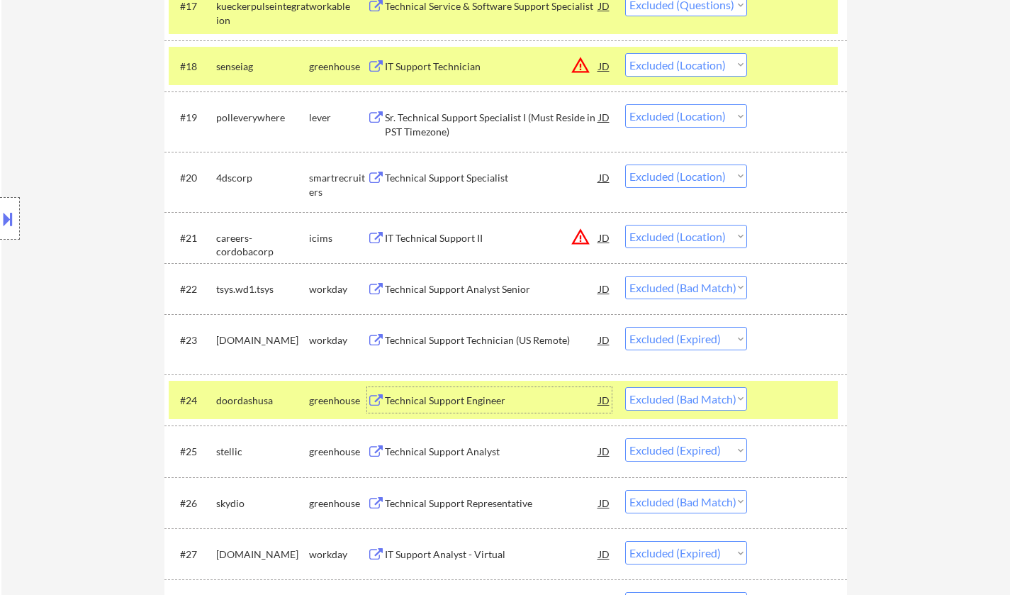
scroll to position [1488, 0]
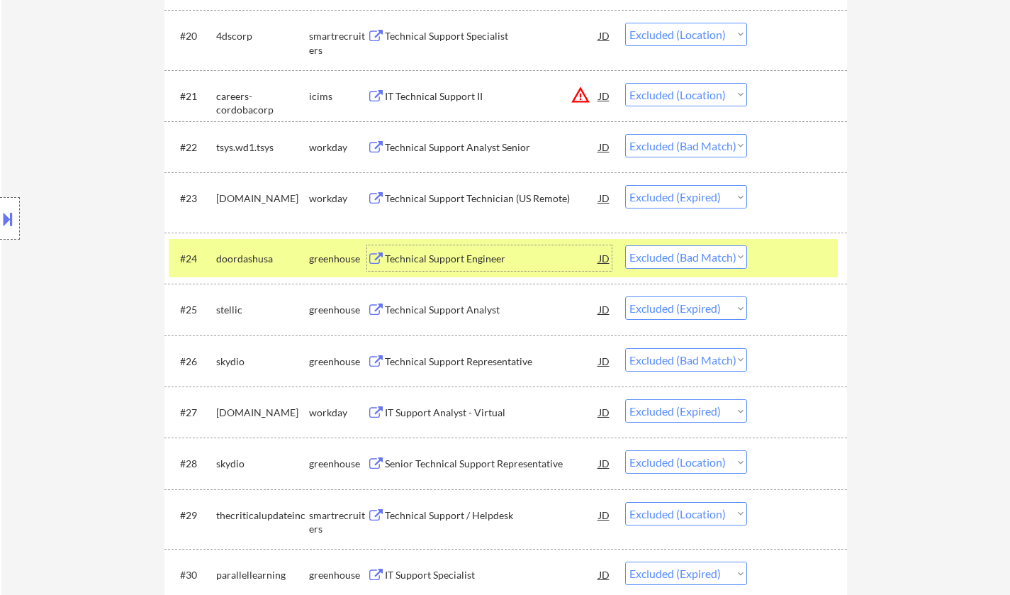
click at [704, 258] on select "Choose an option... Pending Applied Excluded (Questions) Excluded (Expired) Exc…" at bounding box center [686, 256] width 122 height 23
click at [625, 245] on select "Choose an option... Pending Applied Excluded (Questions) Excluded (Expired) Exc…" at bounding box center [686, 256] width 122 height 23
select select ""excluded__expired_""
select select ""excluded__bad_match_""
select select ""excluded__expired_""
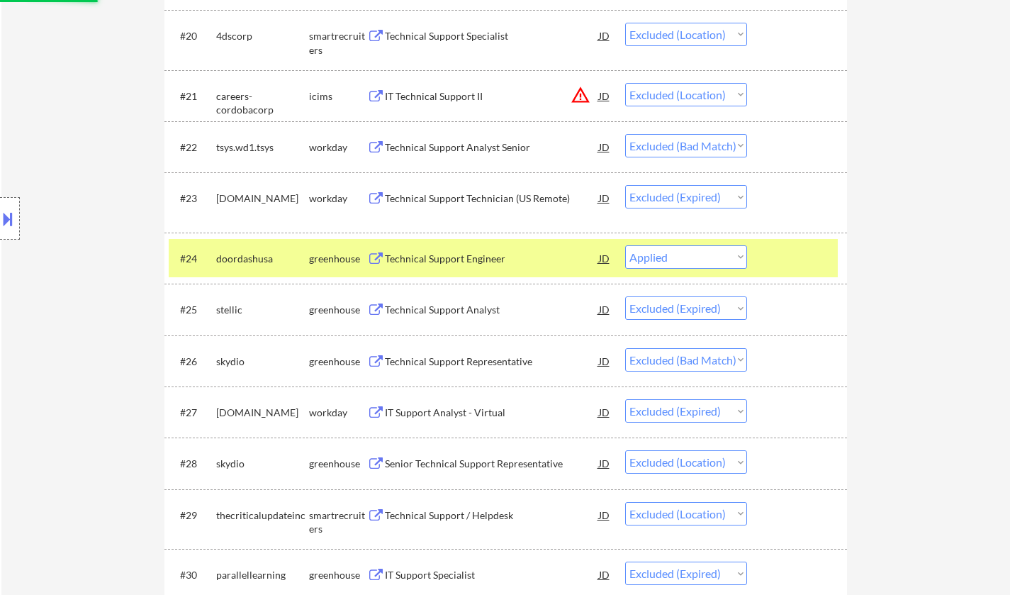
select select ""excluded__location_""
select select ""excluded__expired_""
select select ""excluded""
select select ""excluded__location_""
select select ""excluded__expired_""
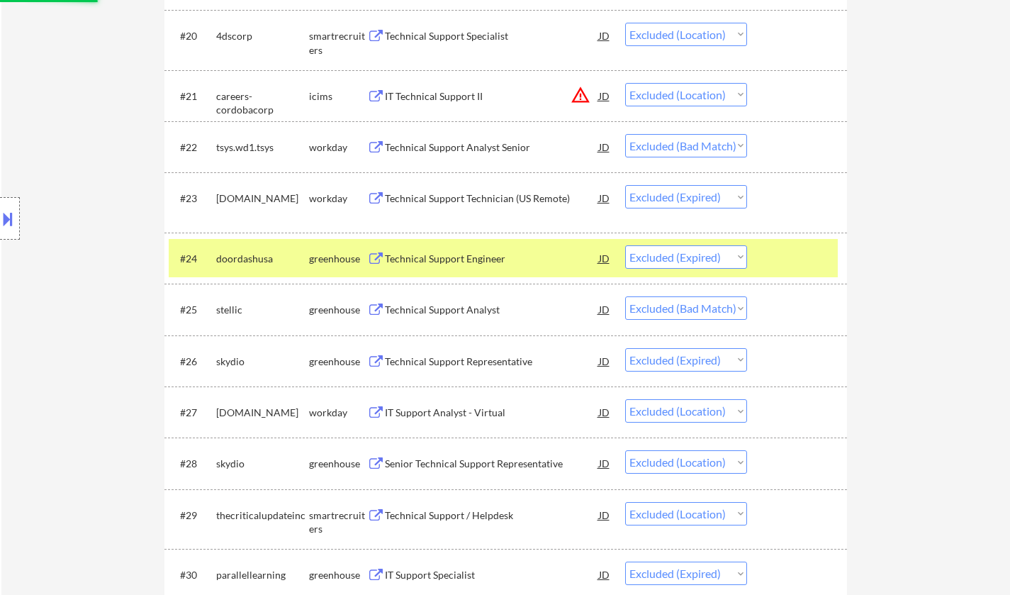
select select ""excluded__location_""
select select ""excluded__bad_match_""
select select ""excluded__expired_""
select select ""excluded__location_""
select select ""excluded""
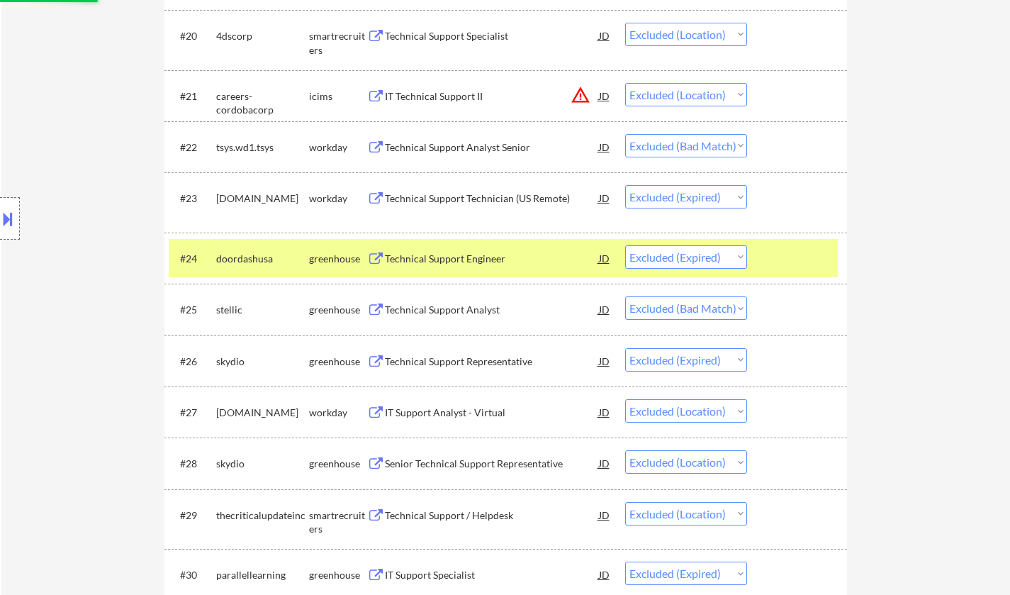
select select ""excluded__bad_match_""
select select ""excluded__expired_""
select select ""excluded""
select select ""excluded__bad_match_""
select select ""excluded""
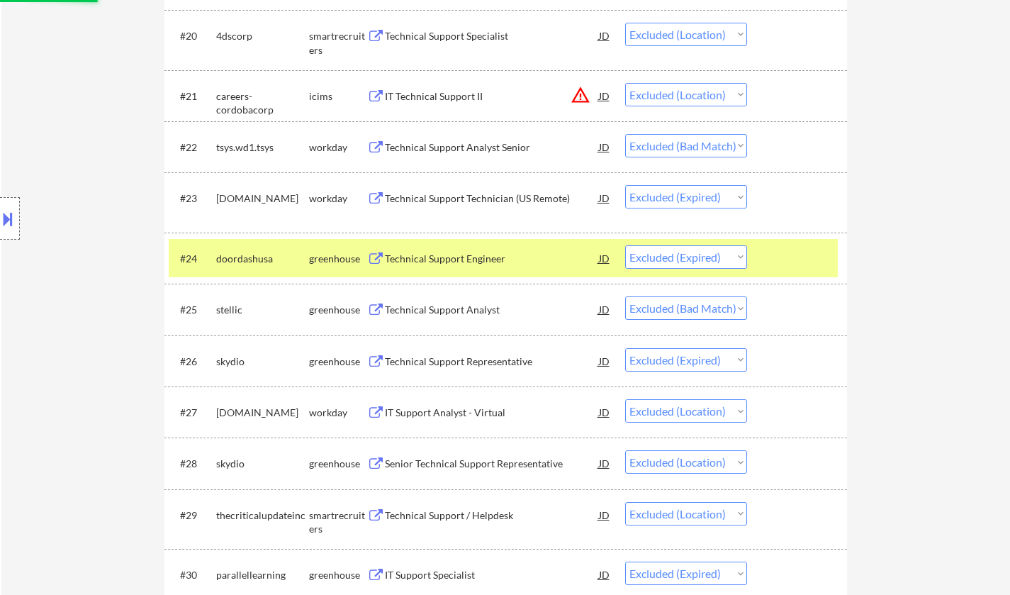
select select ""excluded__expired_""
select select ""excluded__bad_match_""
select select ""excluded__location_""
select select ""excluded""
select select ""excluded__expired_""
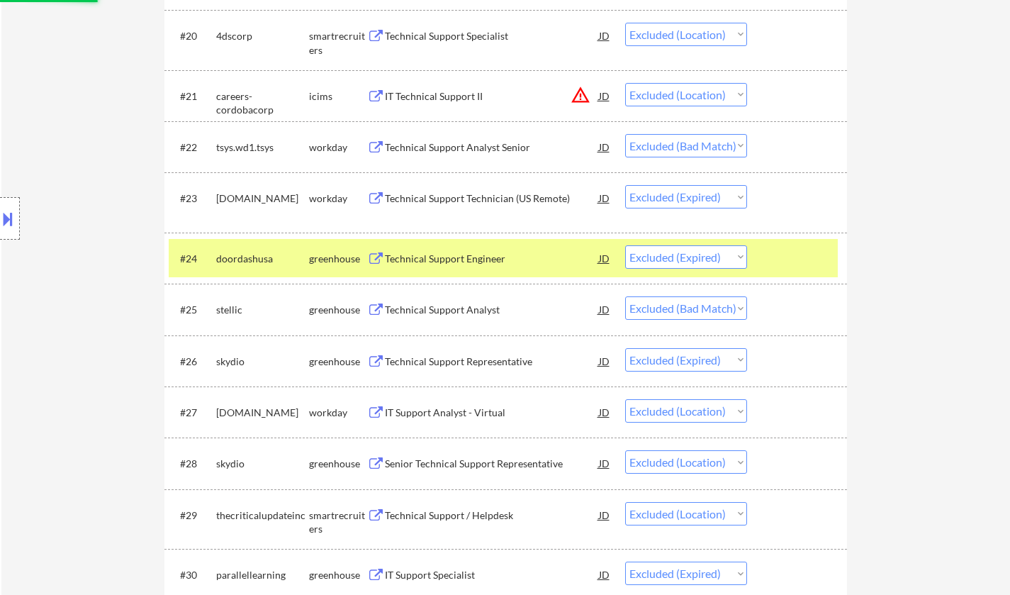
select select ""excluded__bad_match_""
select select ""excluded""
select select ""excluded__expired_""
select select ""excluded__location_""
select select ""excluded__bad_match_""
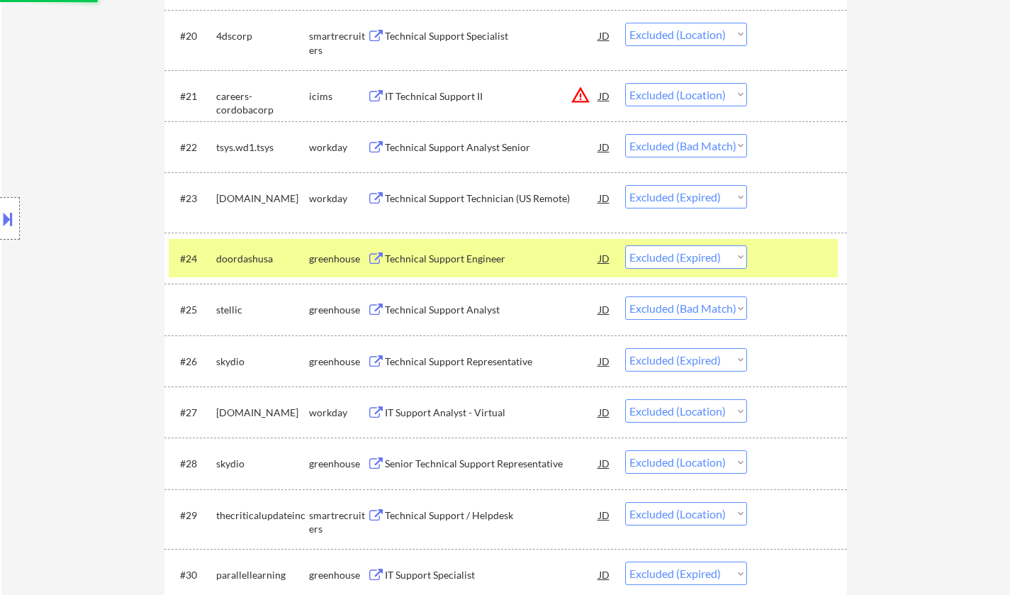
select select ""excluded__location_""
select select ""excluded__expired_""
select select ""excluded__bad_match_""
select select ""excluded__expired_""
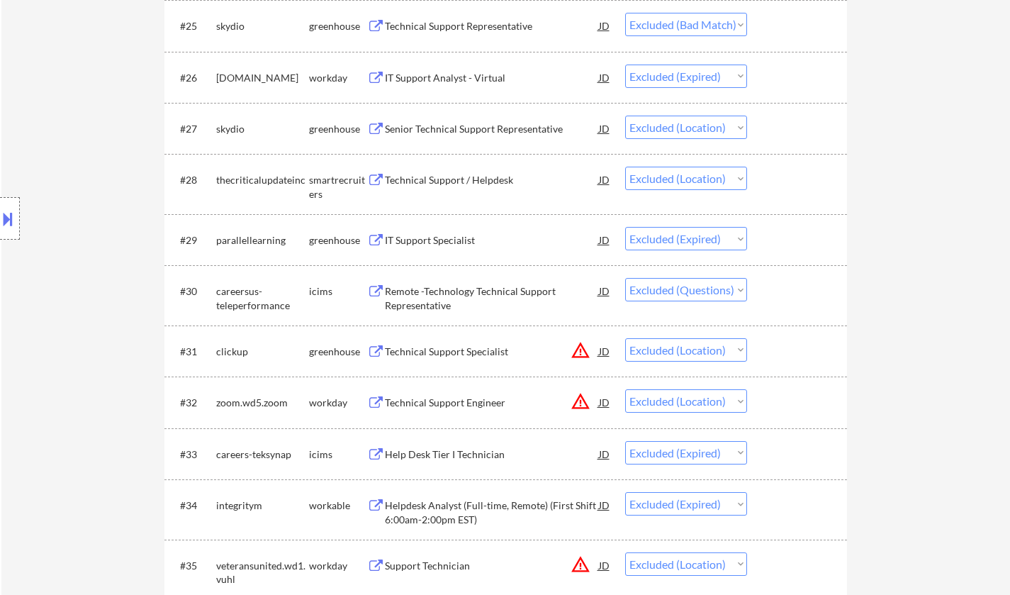
scroll to position [2055, 0]
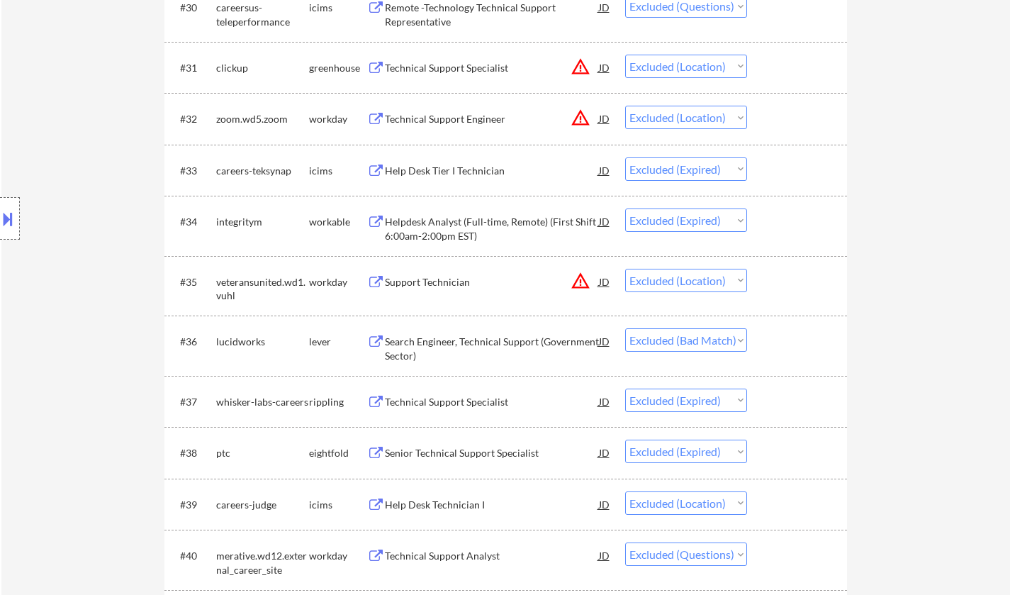
click at [482, 332] on div "Search Engineer, Technical Support (Government Sector)" at bounding box center [492, 345] width 214 height 34
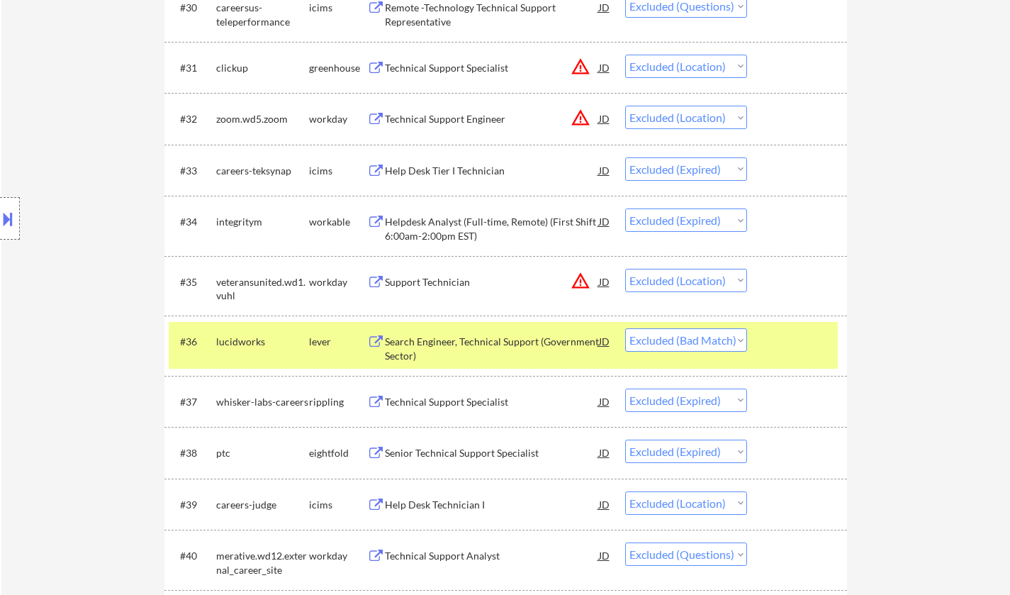
click at [1, 208] on button at bounding box center [8, 218] width 16 height 23
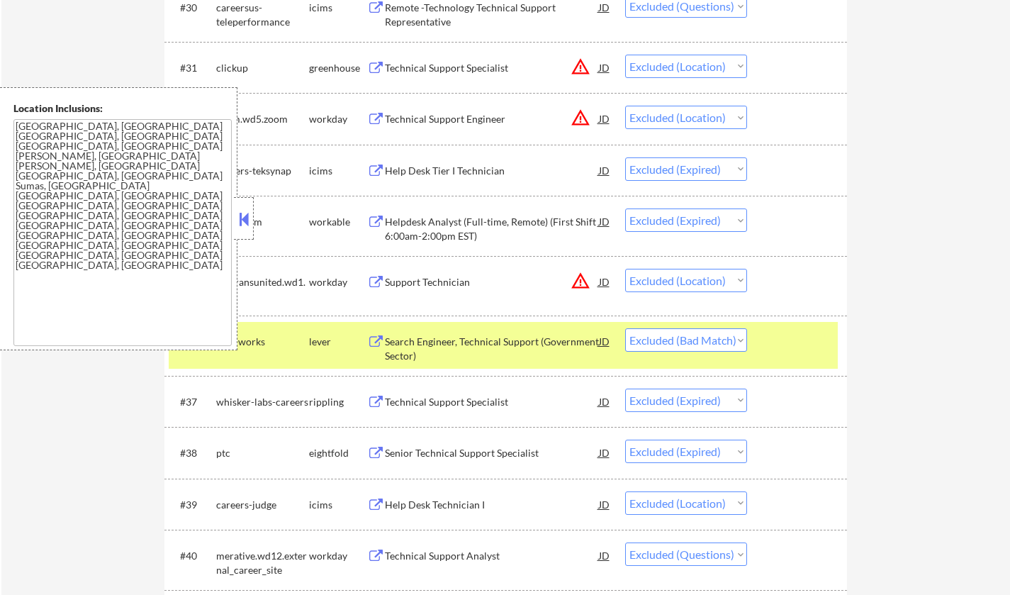
drag, startPoint x: 247, startPoint y: 223, endPoint x: 296, endPoint y: 31, distance: 198.2
click at [247, 222] on button at bounding box center [244, 218] width 16 height 21
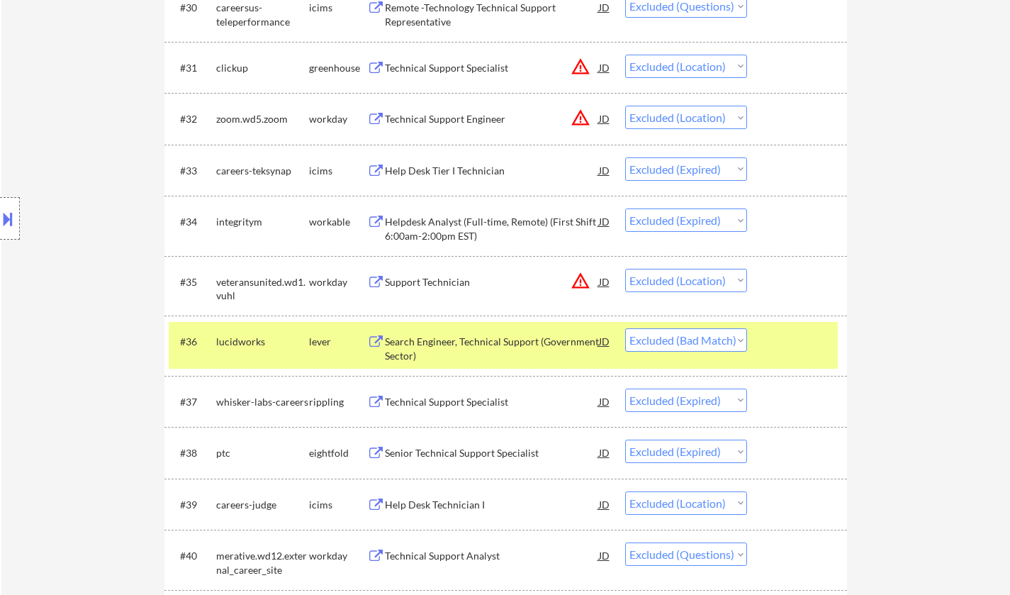
drag, startPoint x: 731, startPoint y: 338, endPoint x: 733, endPoint y: 349, distance: 11.0
click at [731, 338] on select "Choose an option... Pending Applied Excluded (Questions) Excluded (Expired) Exc…" at bounding box center [686, 339] width 122 height 23
click at [625, 328] on select "Choose an option... Pending Applied Excluded (Questions) Excluded (Expired) Exc…" at bounding box center [686, 339] width 122 height 23
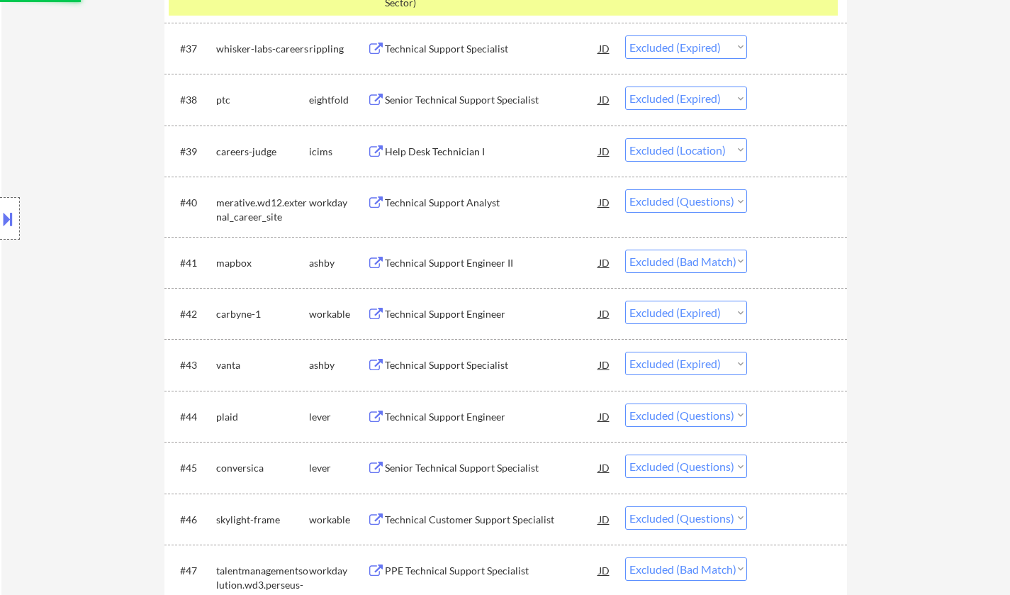
scroll to position [2410, 0]
click at [454, 262] on div "Technical Support Engineer II" at bounding box center [492, 261] width 214 height 14
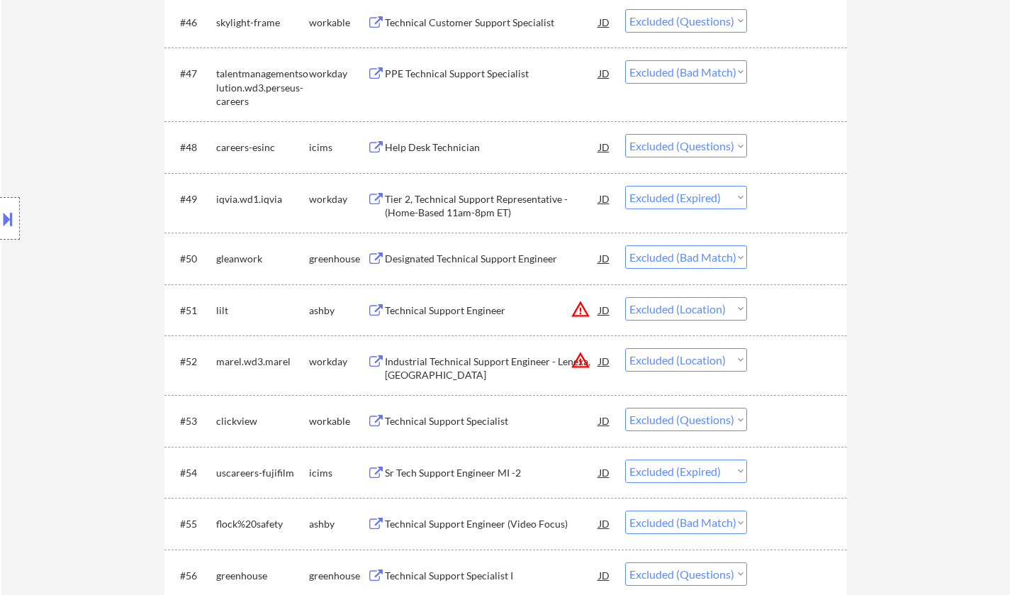
scroll to position [2906, 0]
click at [423, 274] on div "#50 gleanwork greenhouse Designated Technical Support Engineer JD Choose an opt…" at bounding box center [503, 257] width 669 height 38
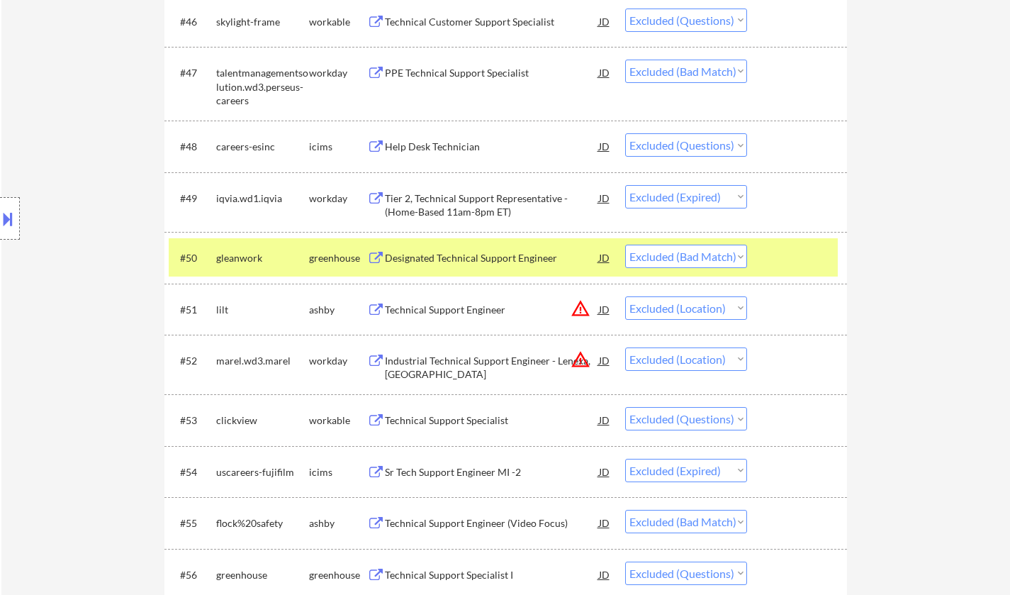
click at [430, 257] on div "Designated Technical Support Engineer" at bounding box center [492, 258] width 214 height 14
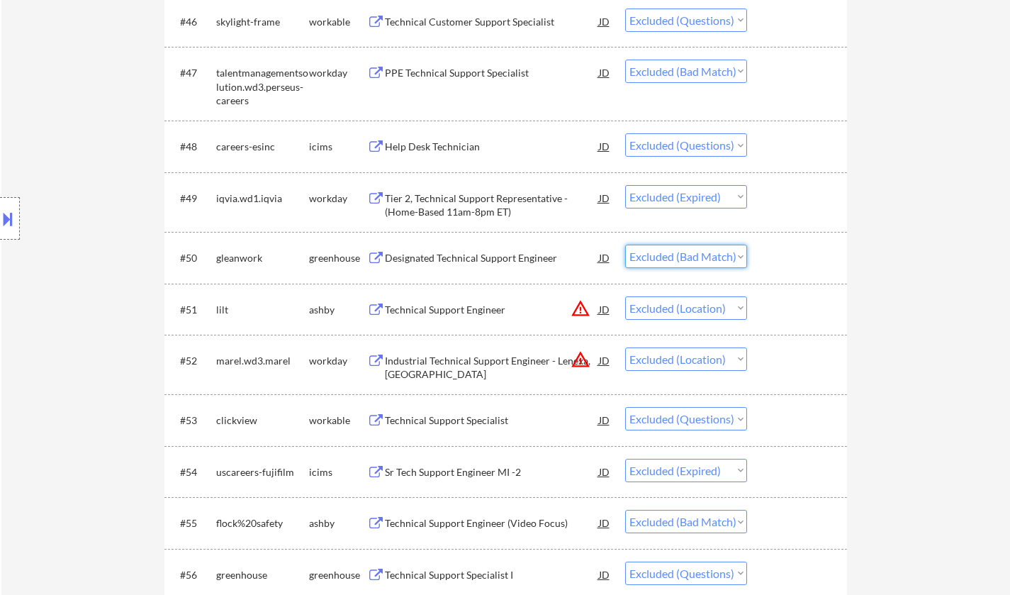
click at [672, 256] on select "Choose an option... Pending Applied Excluded (Questions) Excluded (Expired) Exc…" at bounding box center [686, 255] width 122 height 23
click at [625, 244] on select "Choose an option... Pending Applied Excluded (Questions) Excluded (Expired) Exc…" at bounding box center [686, 255] width 122 height 23
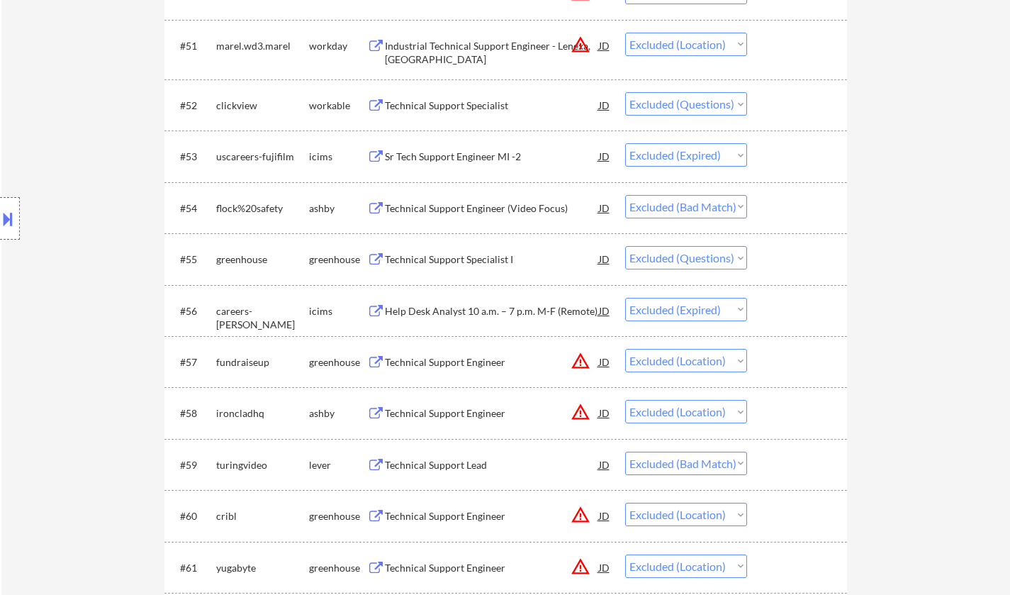
scroll to position [2835, 0]
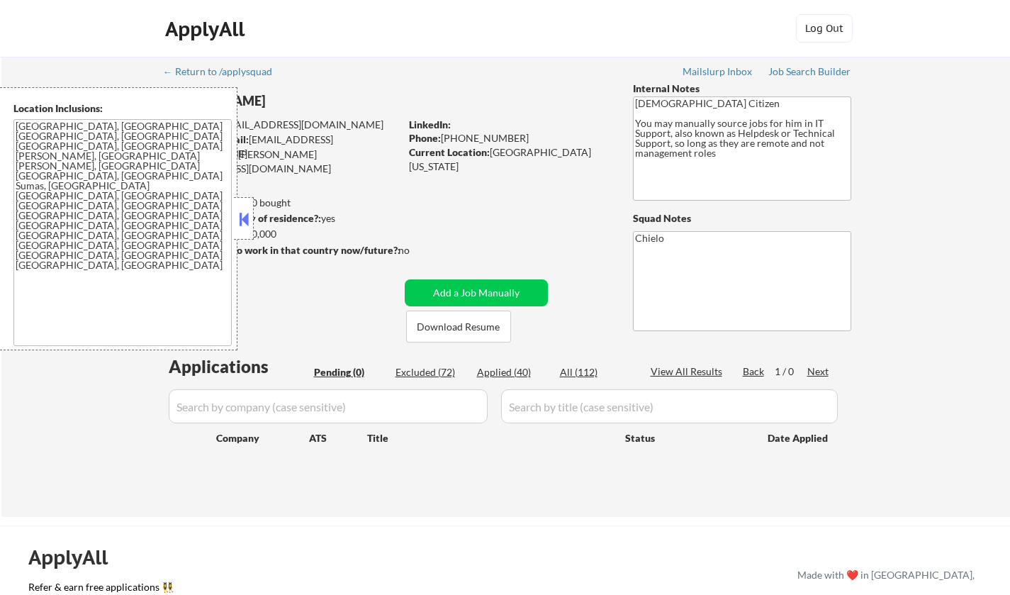
click at [238, 212] on button at bounding box center [244, 218] width 16 height 21
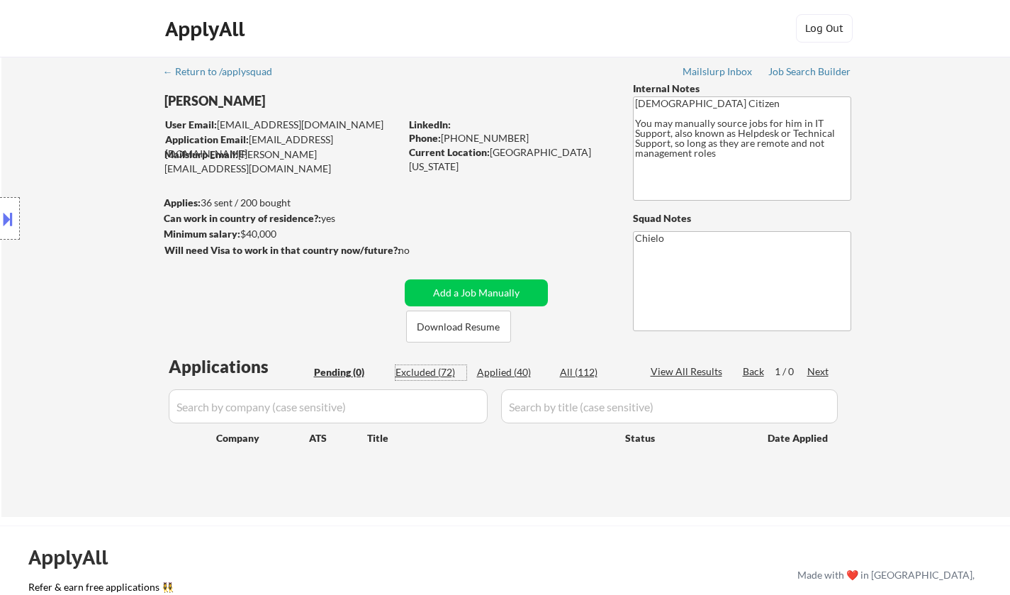
click at [430, 370] on div "Excluded (72)" at bounding box center [430, 372] width 71 height 14
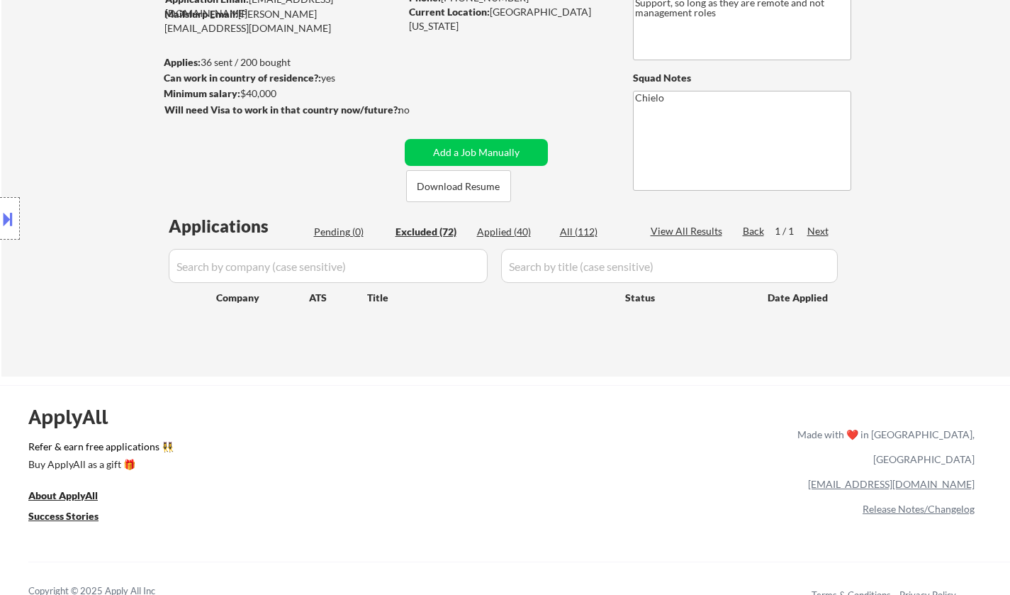
scroll to position [142, 0]
select select ""excluded__bad_match_""
select select ""excluded__expired_""
select select ""excluded__bad_match_""
select select ""excluded__location_""
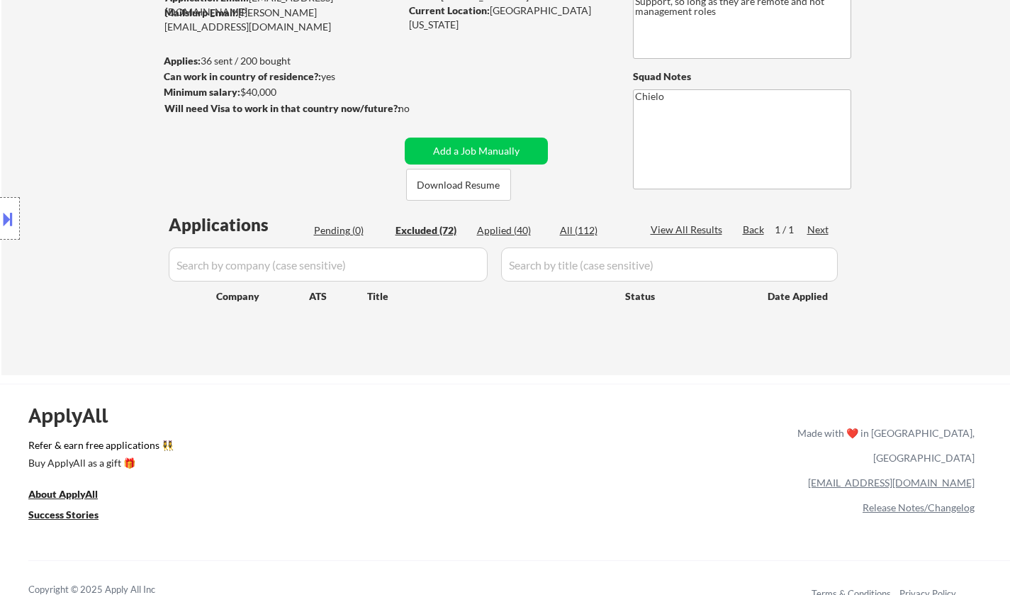
select select ""excluded__location_""
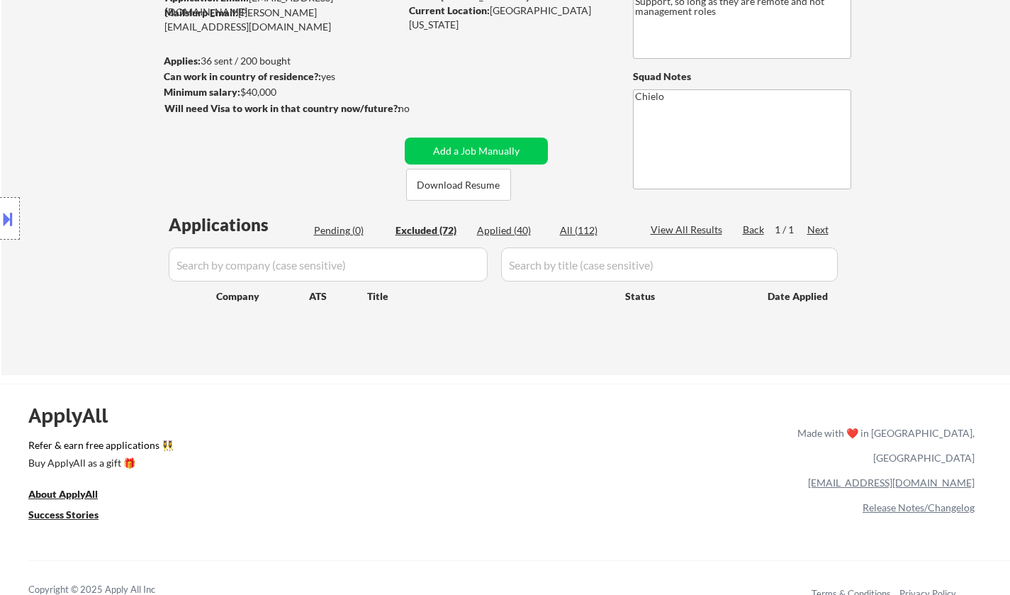
select select ""excluded""
select select ""excluded__expired_""
select select ""excluded__location_""
select select ""excluded__expired_""
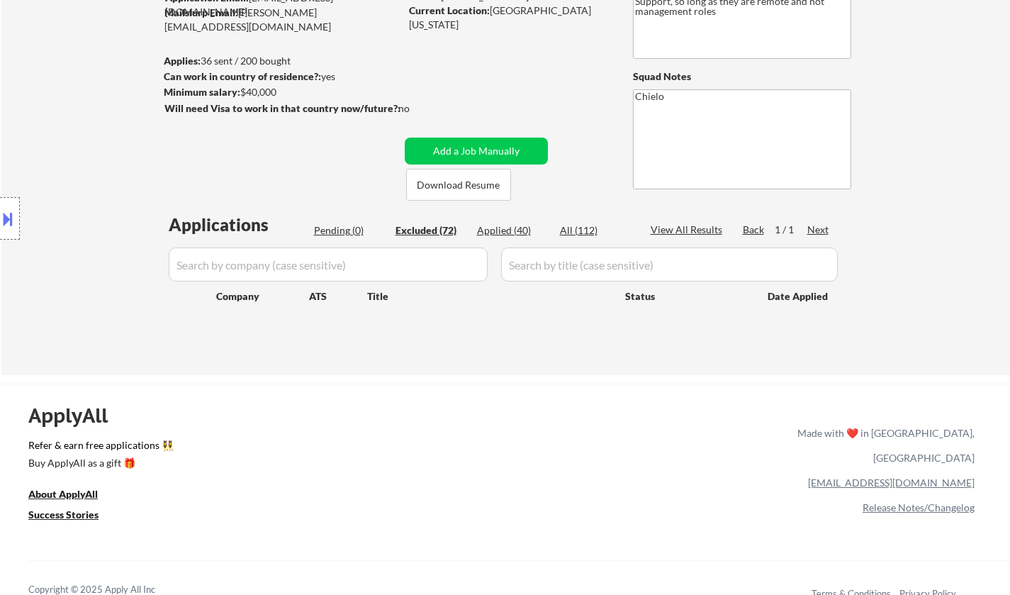
select select ""excluded__expired_""
select select ""excluded__bad_match_""
select select ""excluded""
select select ""excluded__location_""
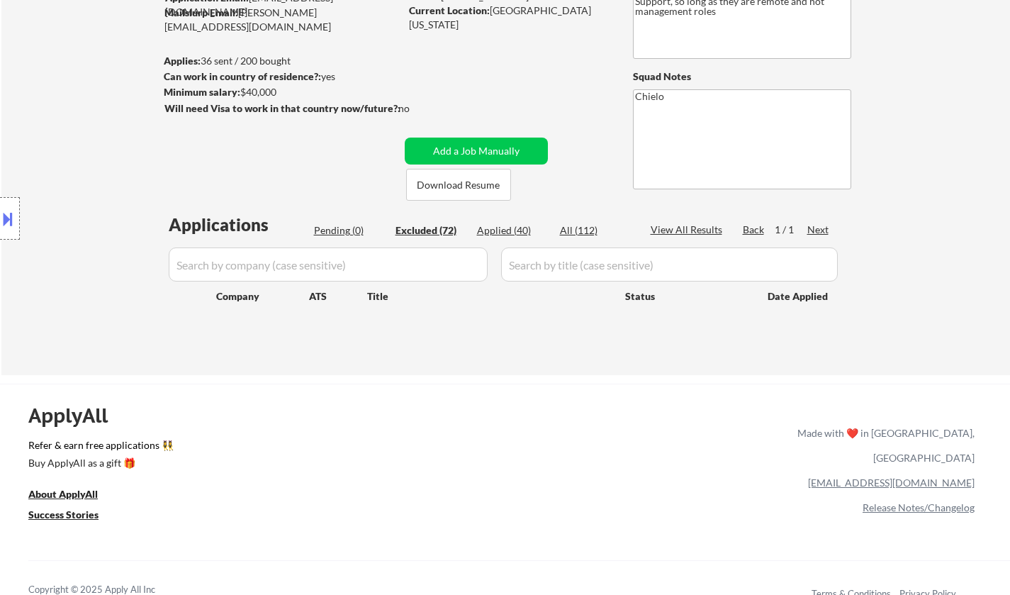
select select ""excluded__location_""
select select ""excluded__bad_match_""
select select ""excluded__expired_""
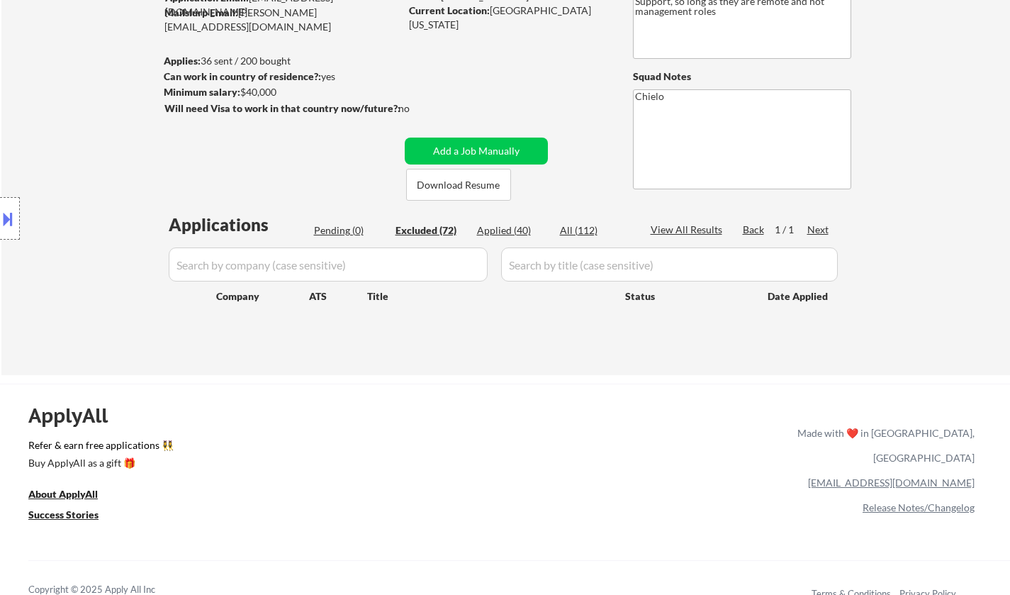
select select ""excluded__bad_match_""
select select ""excluded__expired_""
select select ""excluded__location_""
select select ""excluded__expired_""
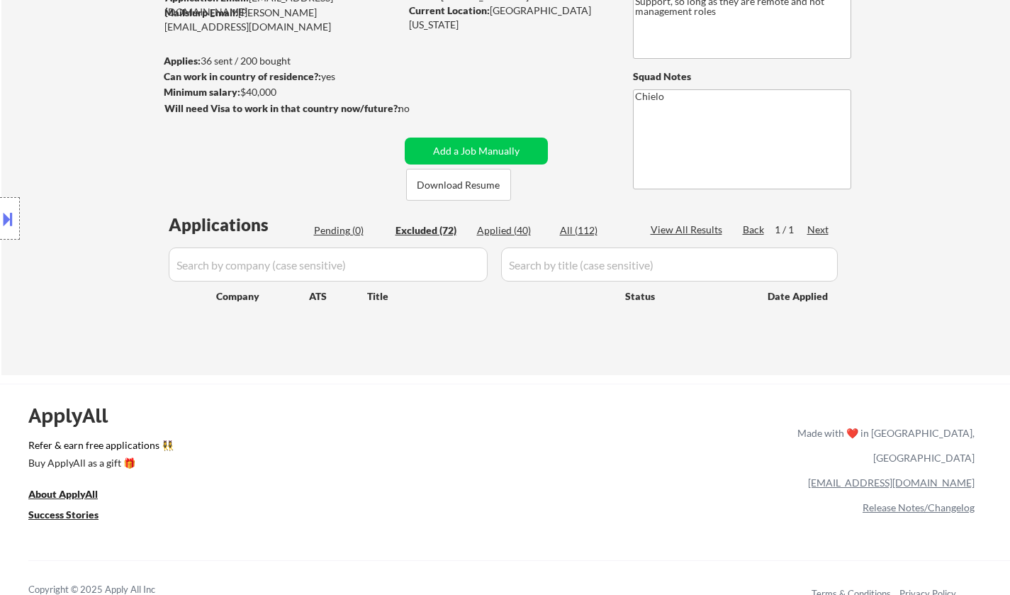
select select ""excluded""
select select ""excluded__location_""
select select ""excluded__expired_""
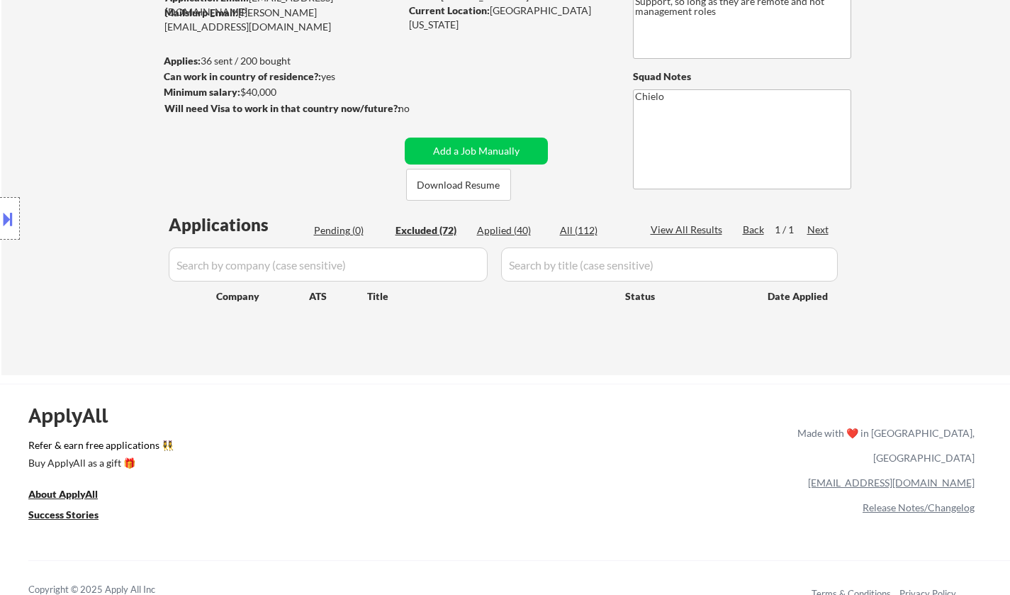
select select ""excluded__location_""
select select ""excluded""
select select ""excluded__expired_""
select select ""excluded__location_""
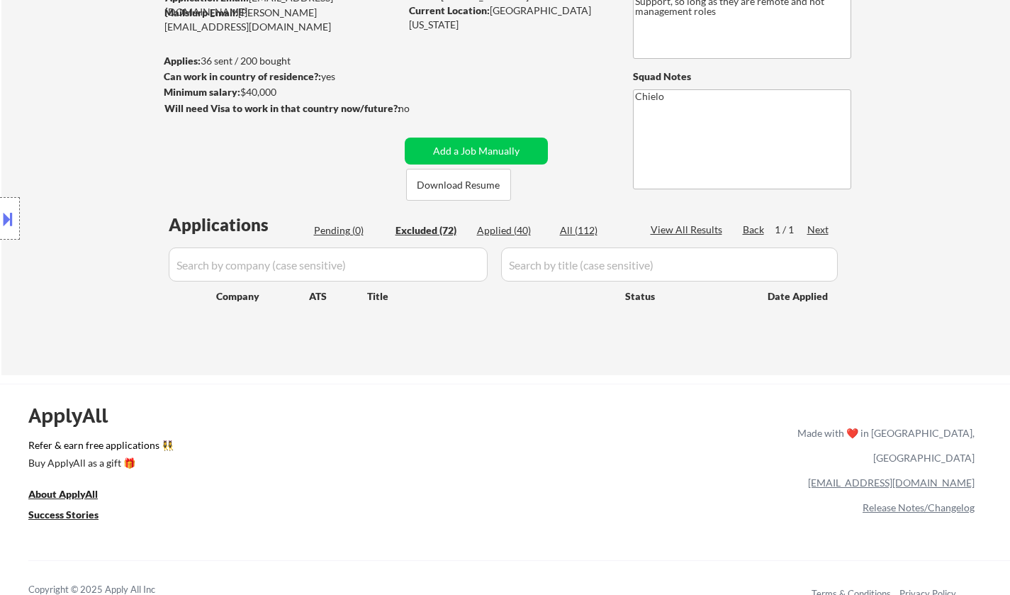
select select ""excluded""
select select ""excluded__bad_match_""
select select ""excluded__expired_""
select select ""excluded""
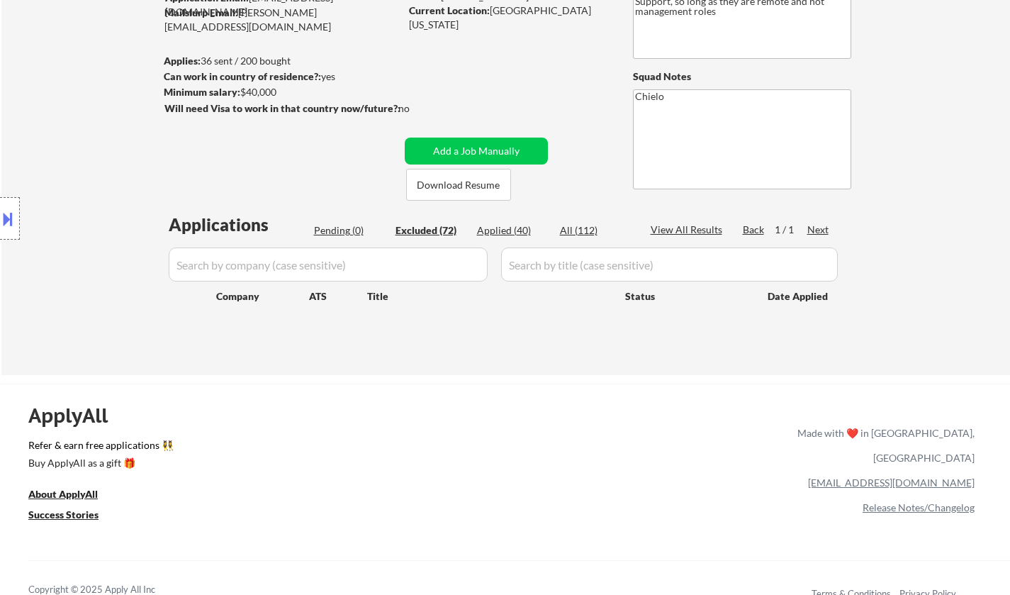
select select ""excluded""
select select ""excluded__bad_match_""
select select ""excluded""
select select ""excluded__expired_""
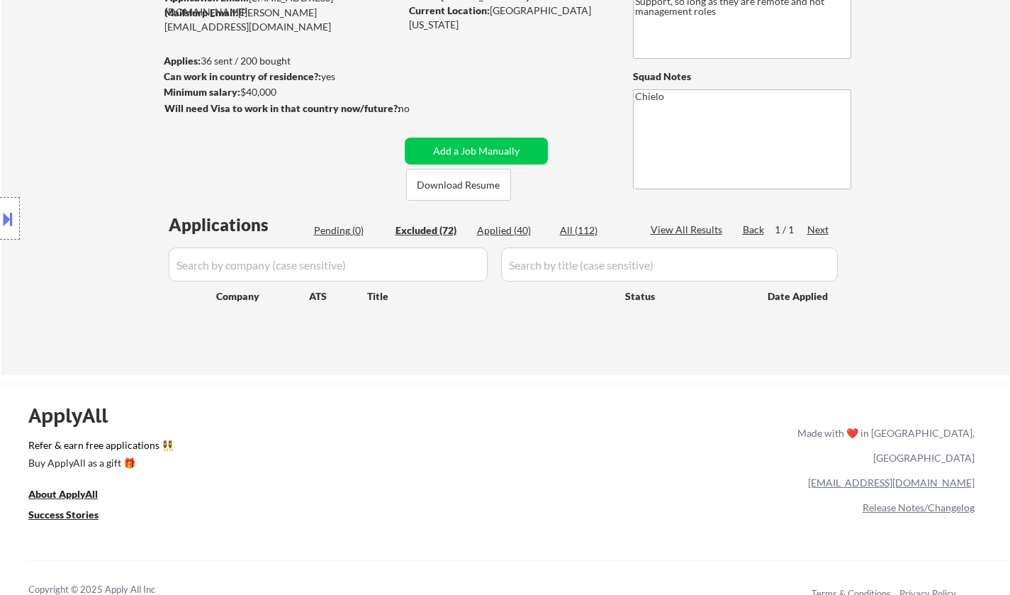
select select ""excluded__location_""
select select ""excluded""
select select ""excluded__expired_""
select select ""excluded__bad_match_""
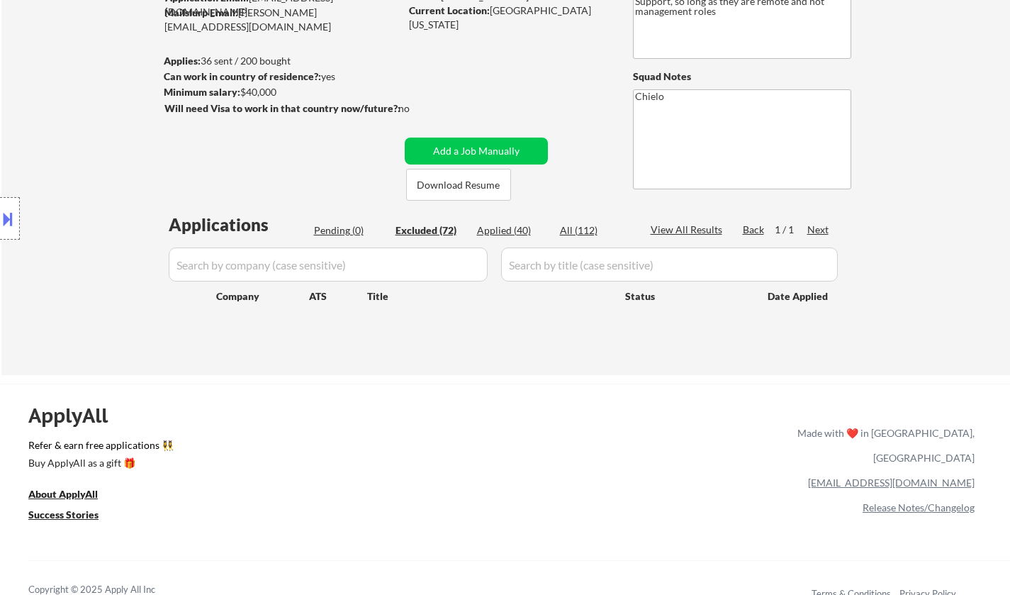
select select ""excluded""
select select ""excluded__expired_""
select select ""excluded__location_""
select select ""excluded__bad_match_""
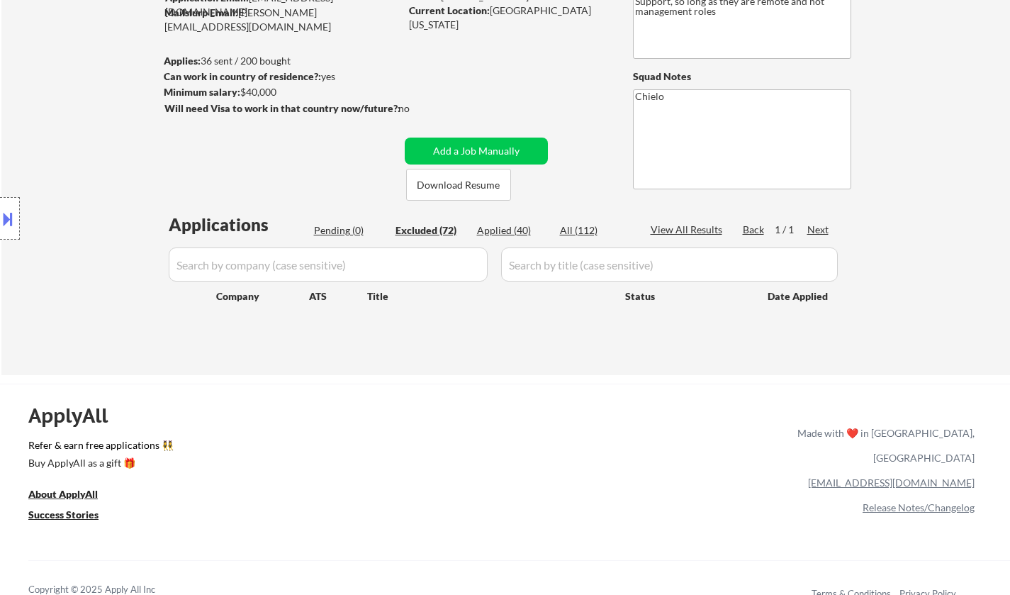
select select ""excluded__location_""
select select ""excluded__expired_""
select select ""excluded__bad_match_""
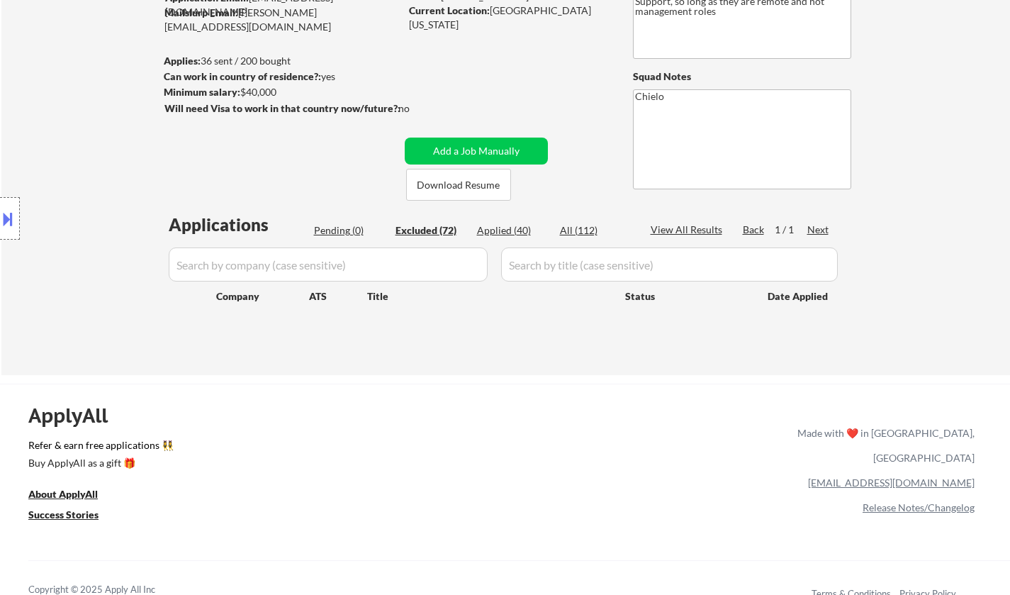
select select ""excluded__expired_""
select select ""excluded__location_""
select select ""excluded__bad_match_""
select select ""excluded__other_""
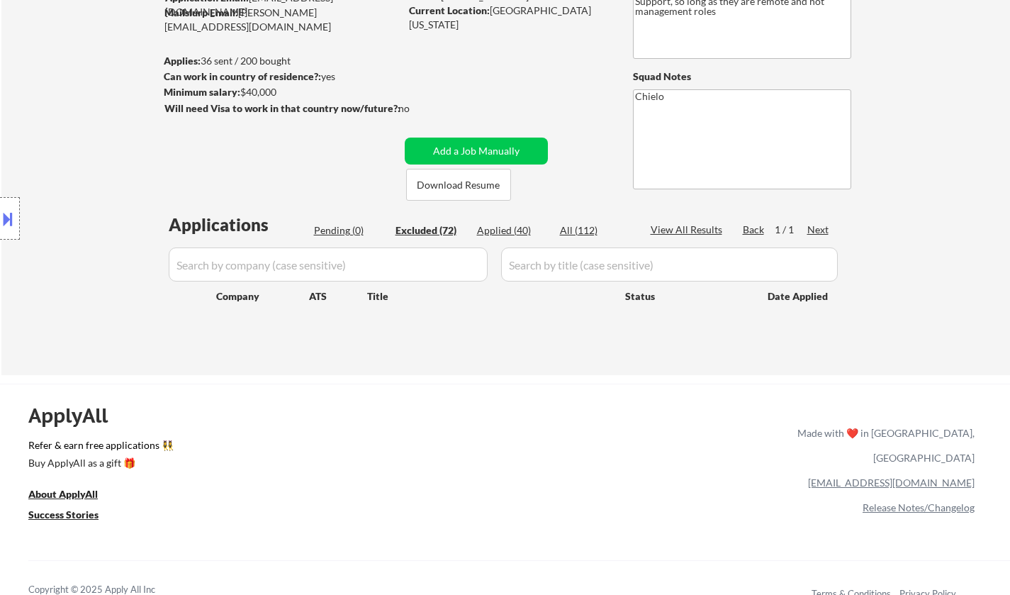
select select ""excluded__location_""
select select ""excluded__expired_""
select select ""excluded""
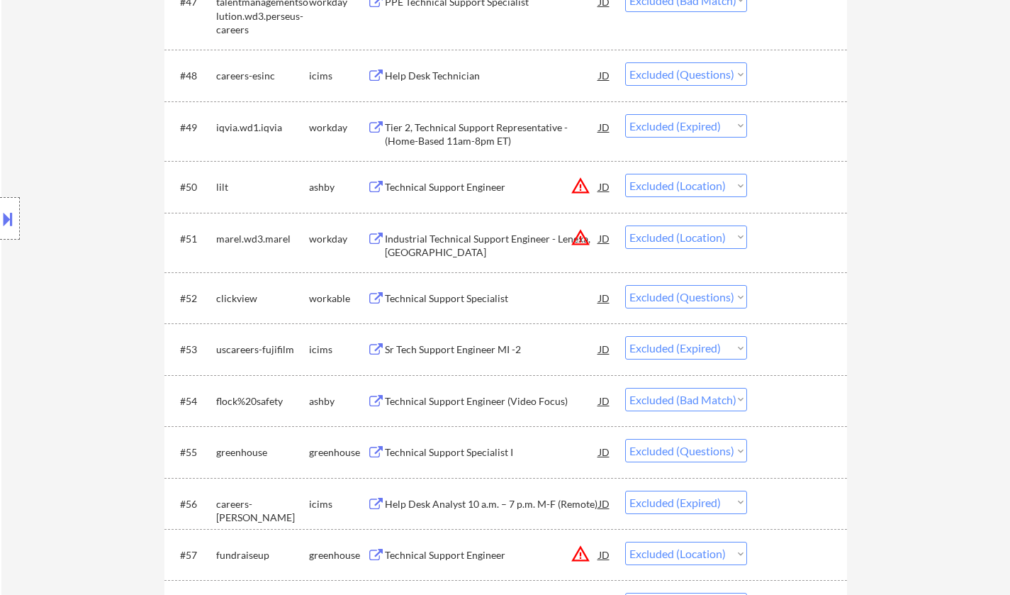
scroll to position [3189, 0]
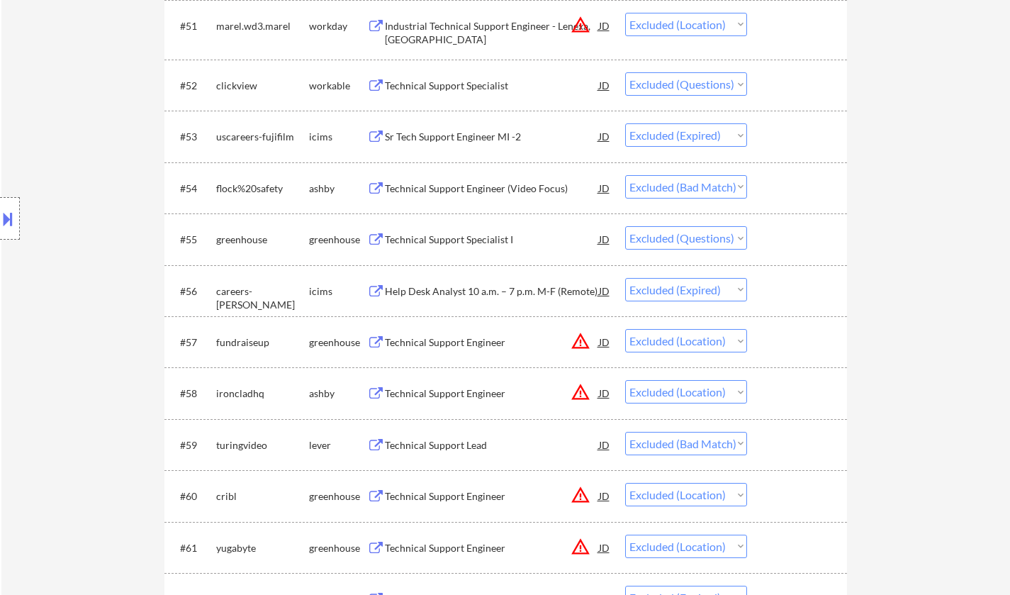
click at [451, 442] on div "Technical Support Lead" at bounding box center [492, 445] width 214 height 14
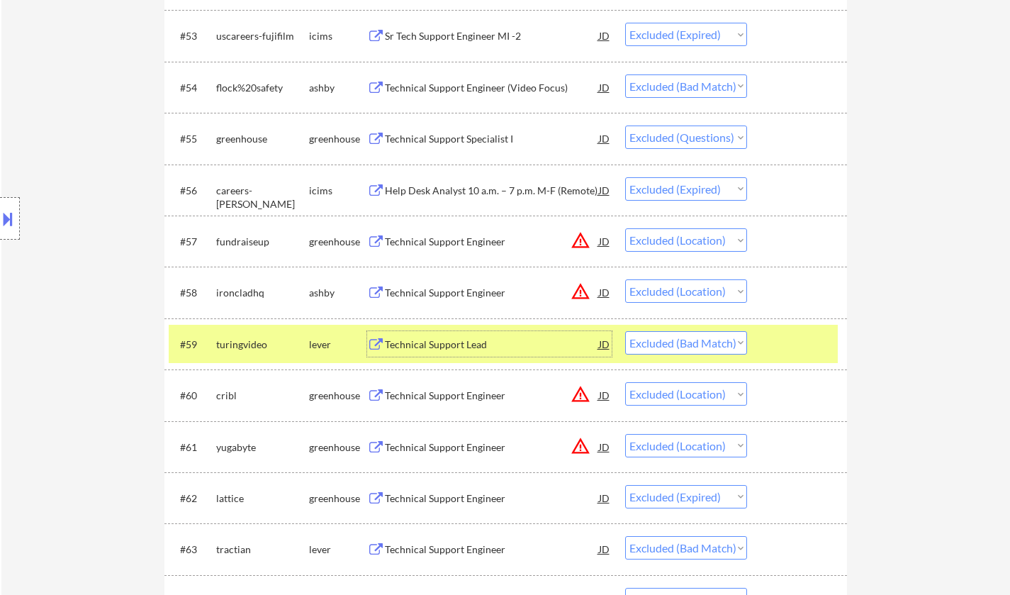
scroll to position [3402, 0]
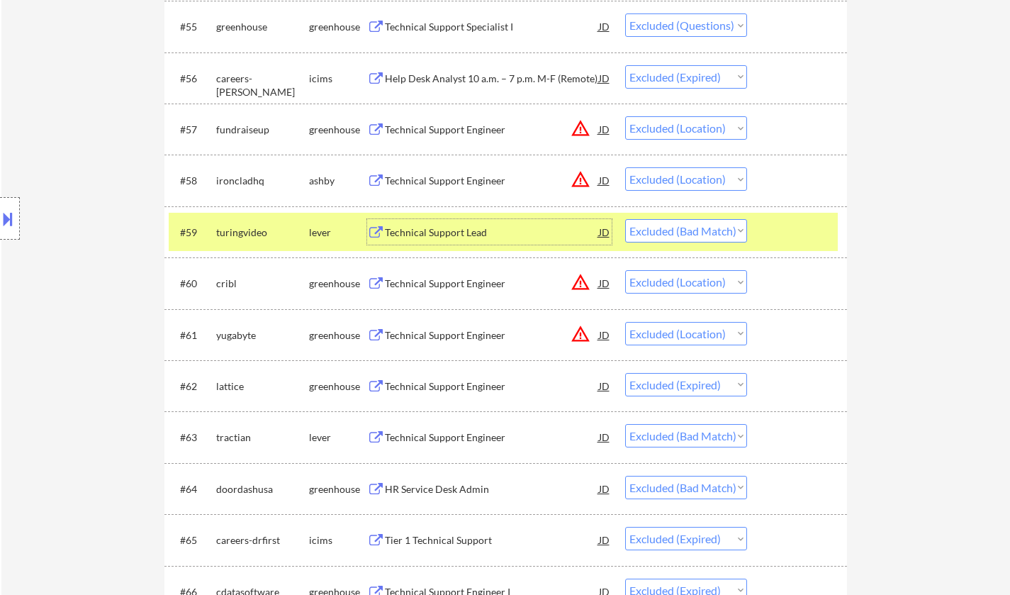
click at [473, 439] on div "Technical Support Engineer" at bounding box center [492, 437] width 214 height 14
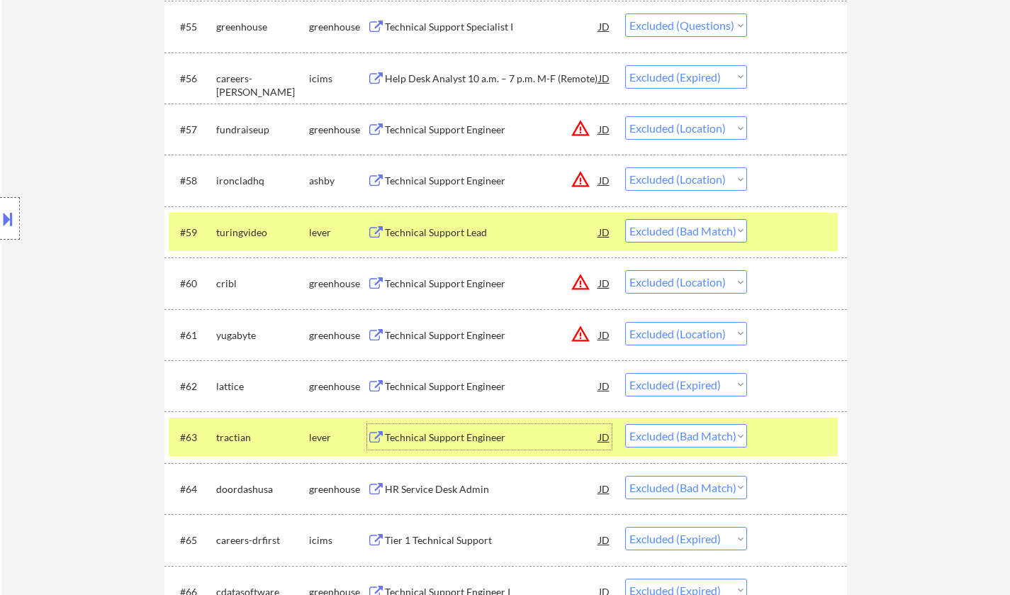
scroll to position [3614, 0]
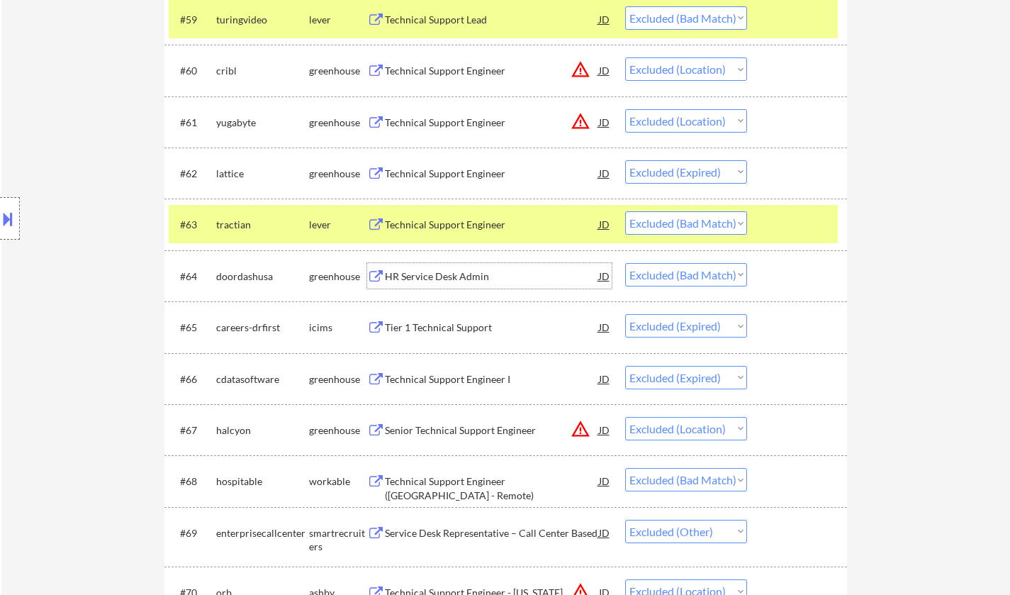
click at [439, 274] on div "HR Service Desk Admin" at bounding box center [492, 276] width 214 height 14
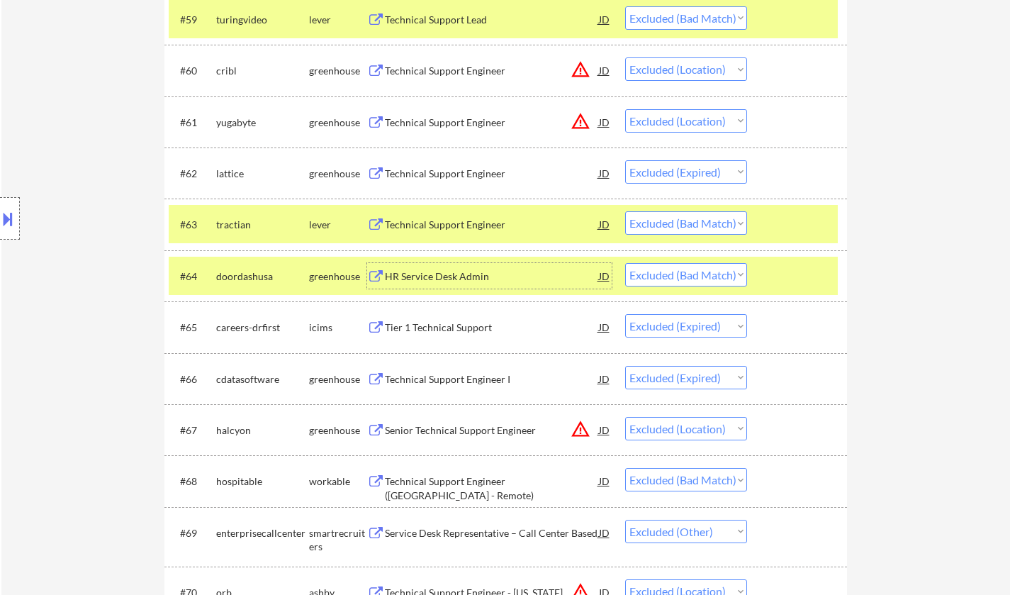
scroll to position [3685, 0]
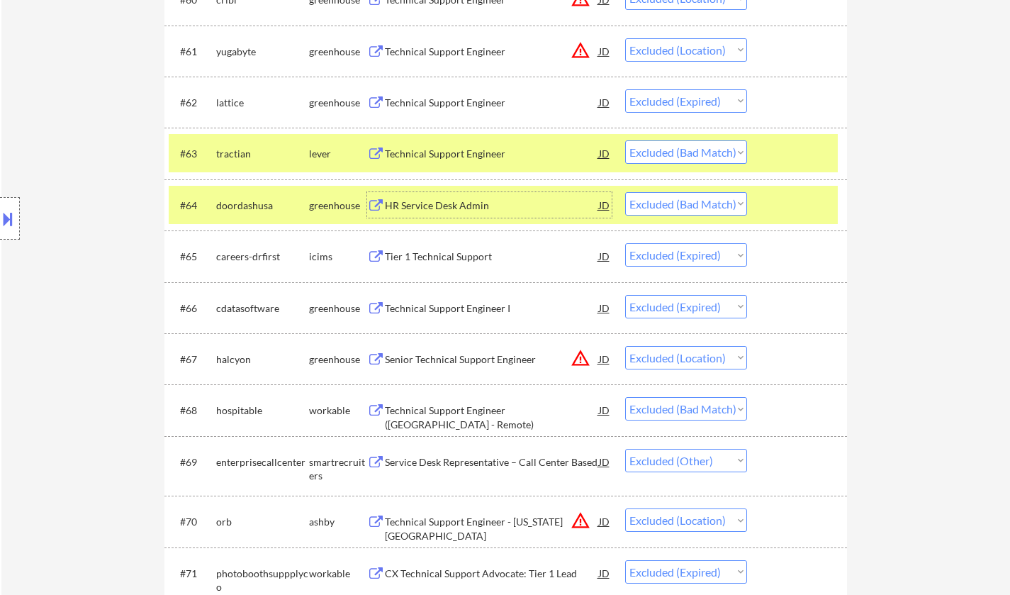
click at [468, 412] on div "Technical Support Engineer ([GEOGRAPHIC_DATA] - Remote)" at bounding box center [492, 417] width 214 height 28
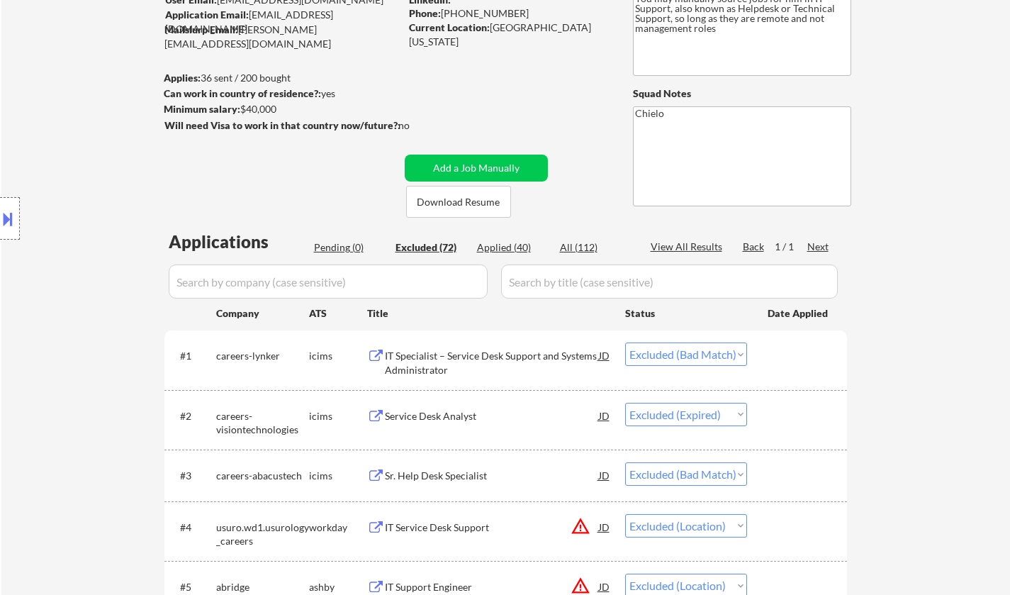
scroll to position [0, 0]
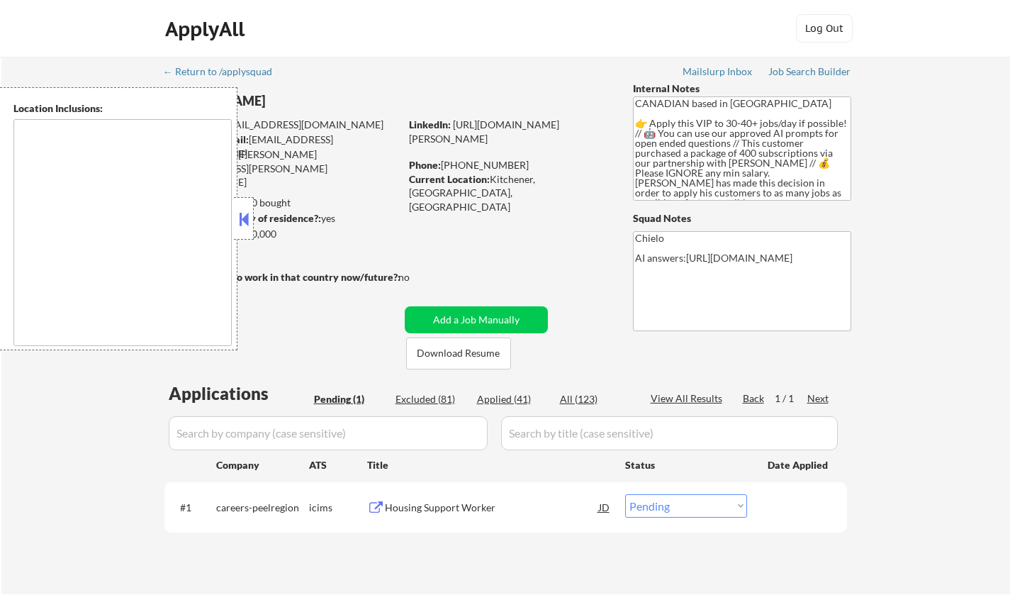
click at [249, 216] on button at bounding box center [244, 218] width 16 height 21
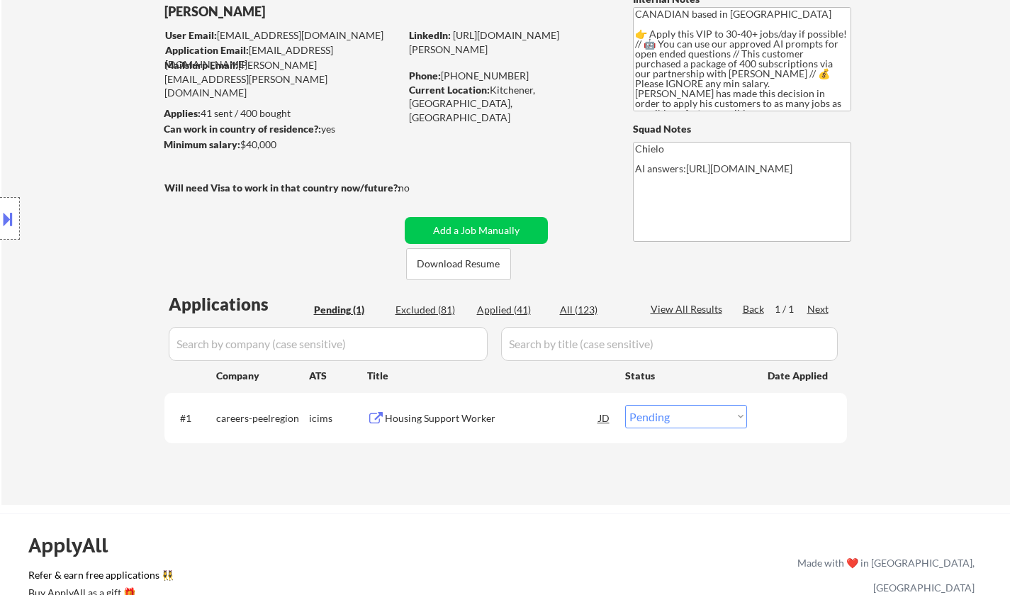
scroll to position [142, 0]
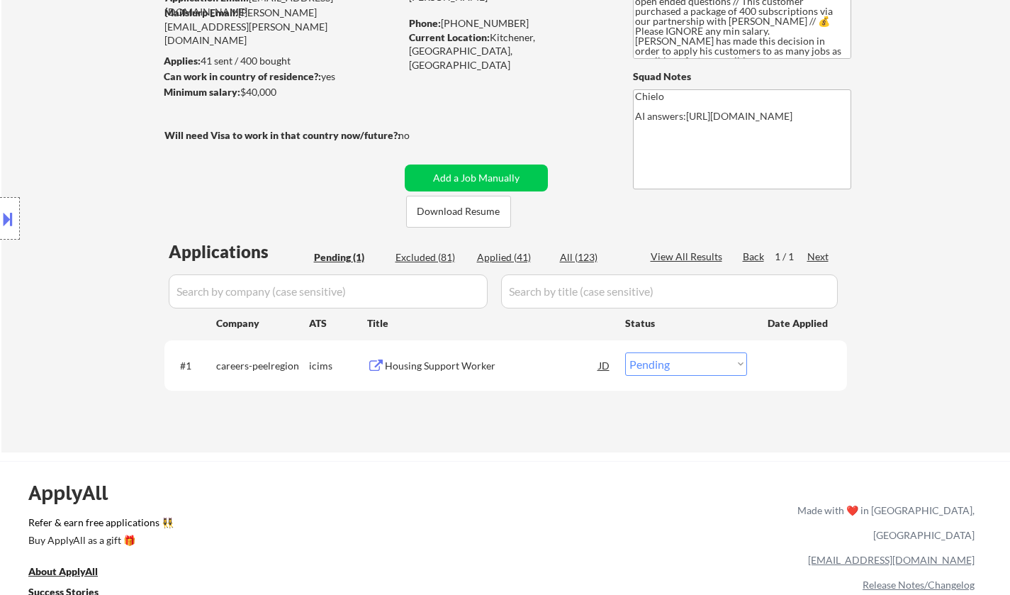
click at [439, 252] on div "Excluded (81)" at bounding box center [430, 257] width 71 height 14
select select ""excluded__expired_""
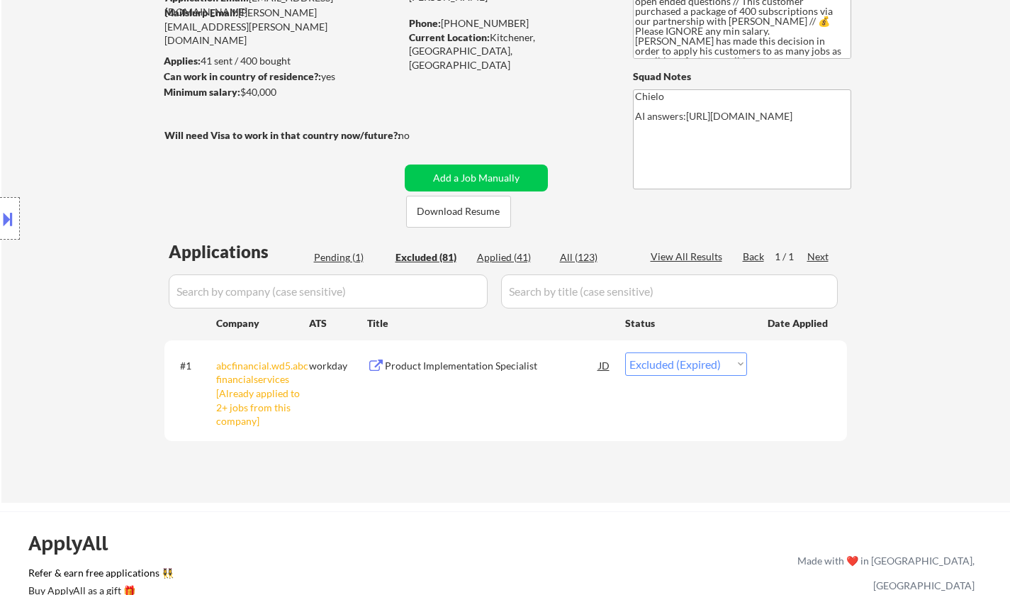
select select ""excluded__bad_match_""
select select ""excluded__location_""
select select ""excluded__expired_""
select select ""excluded__location_""
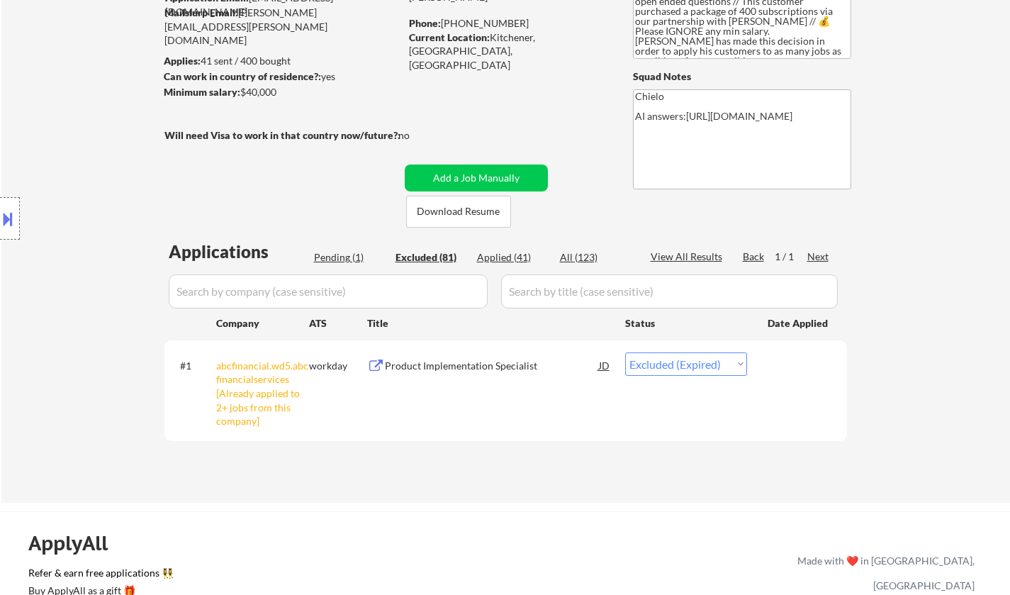
select select ""excluded__location_""
select select ""excluded""
select select ""excluded__location_""
select select ""excluded__bad_match_""
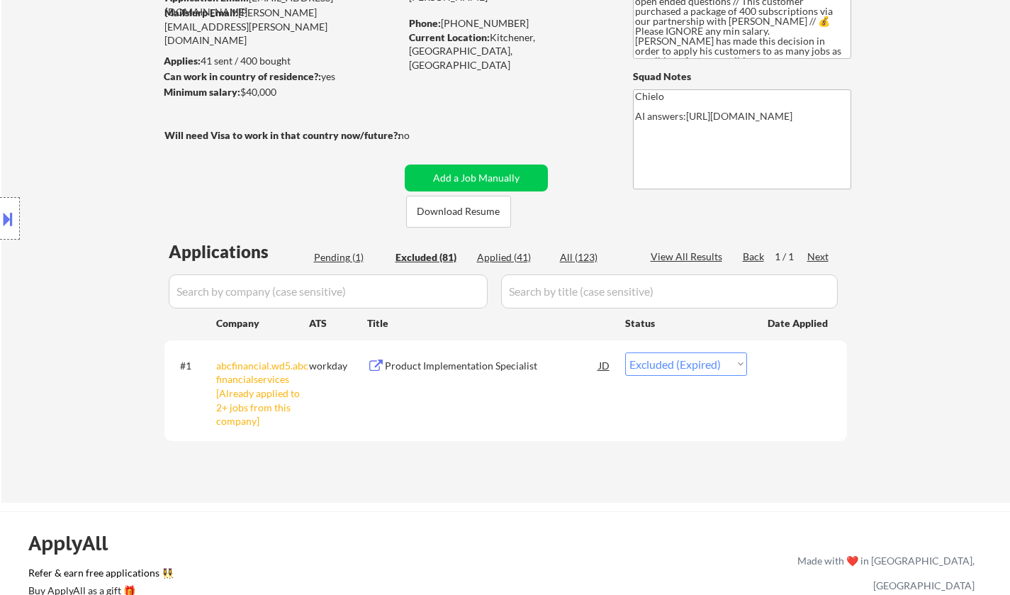
select select ""excluded__location_""
select select ""excluded__bad_match_""
select select ""excluded__location_""
select select ""excluded__expired_""
select select ""excluded__bad_match_""
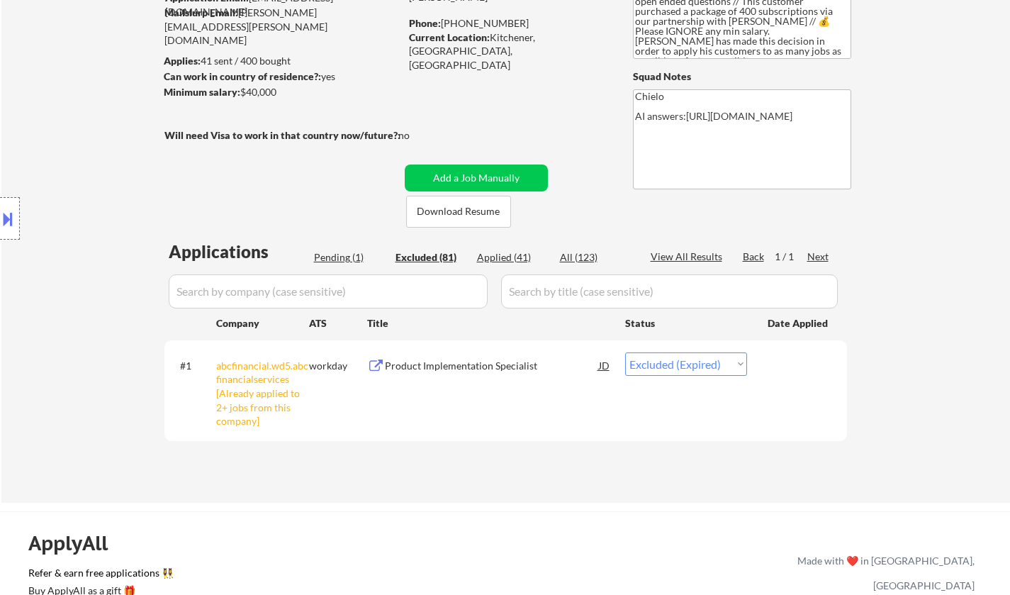
select select ""excluded""
select select ""excluded__expired_""
select select ""excluded__other_""
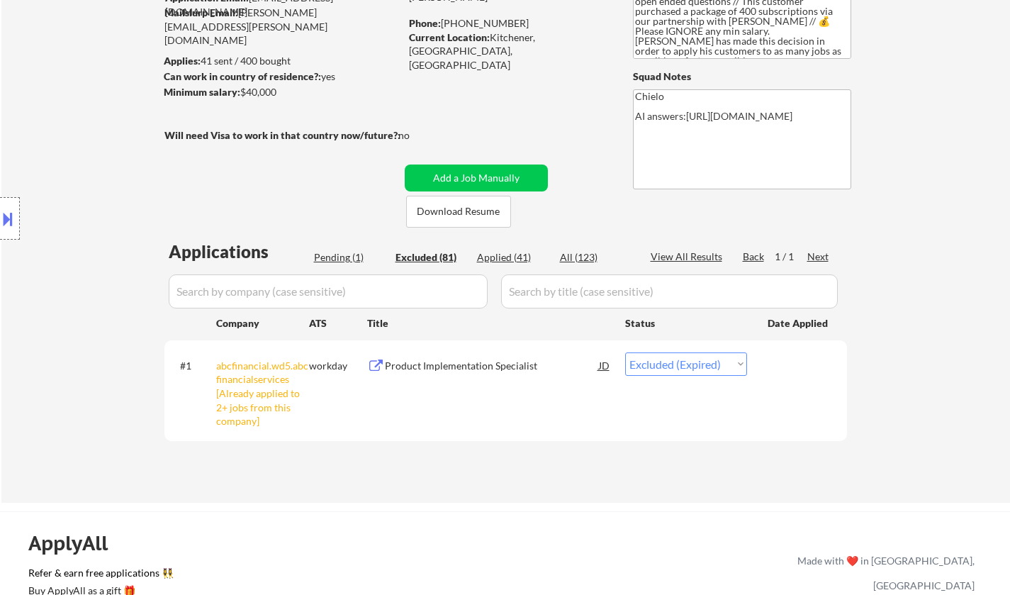
select select ""excluded__expired_""
select select ""excluded__location_""
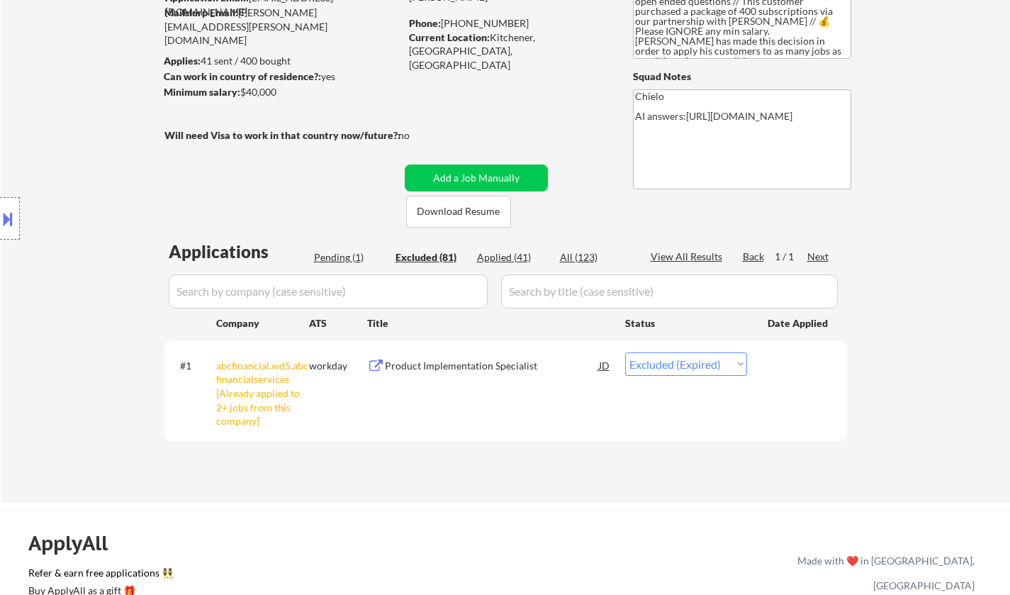
select select ""excluded__bad_match_""
select select ""excluded__expired_""
select select ""excluded__other_""
select select ""excluded""
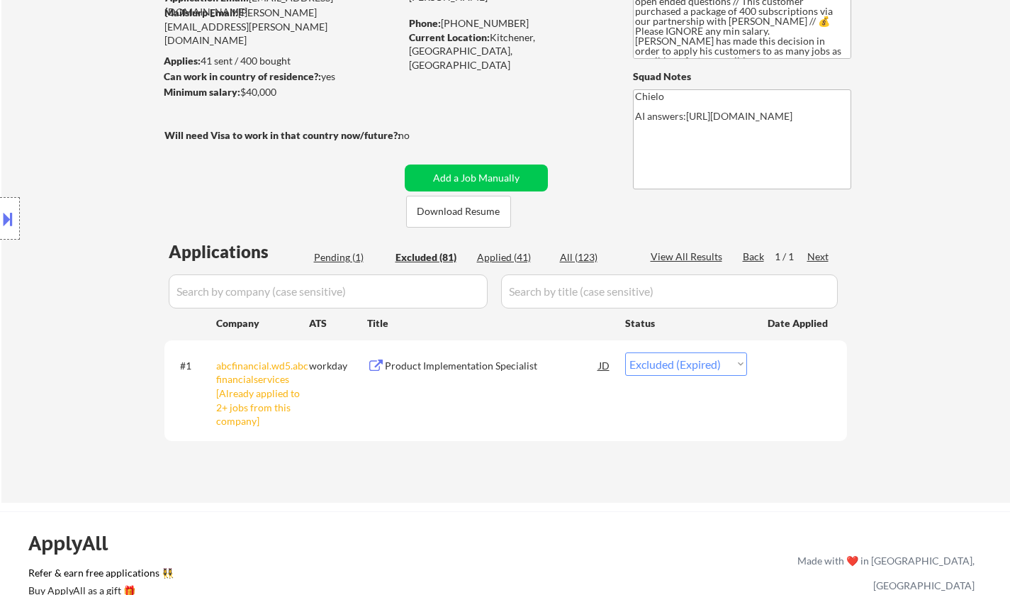
select select ""excluded__location_""
select select ""excluded__other_""
select select ""excluded__expired_""
select select ""excluded__location_""
select select ""excluded__bad_match_""
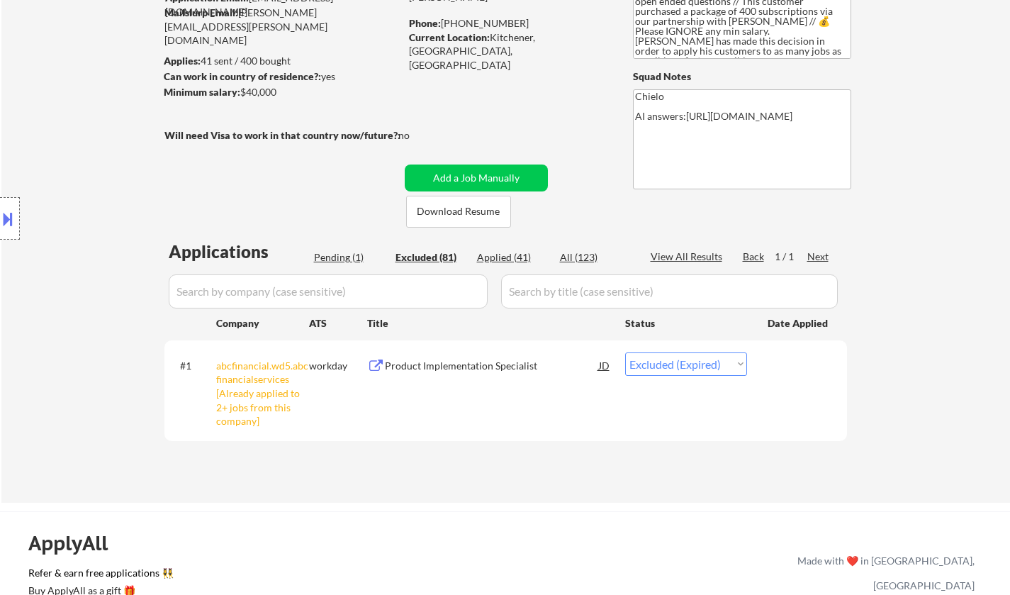
select select ""excluded__bad_match_""
select select ""excluded__expired_""
select select ""excluded__location_""
select select ""excluded__bad_match_""
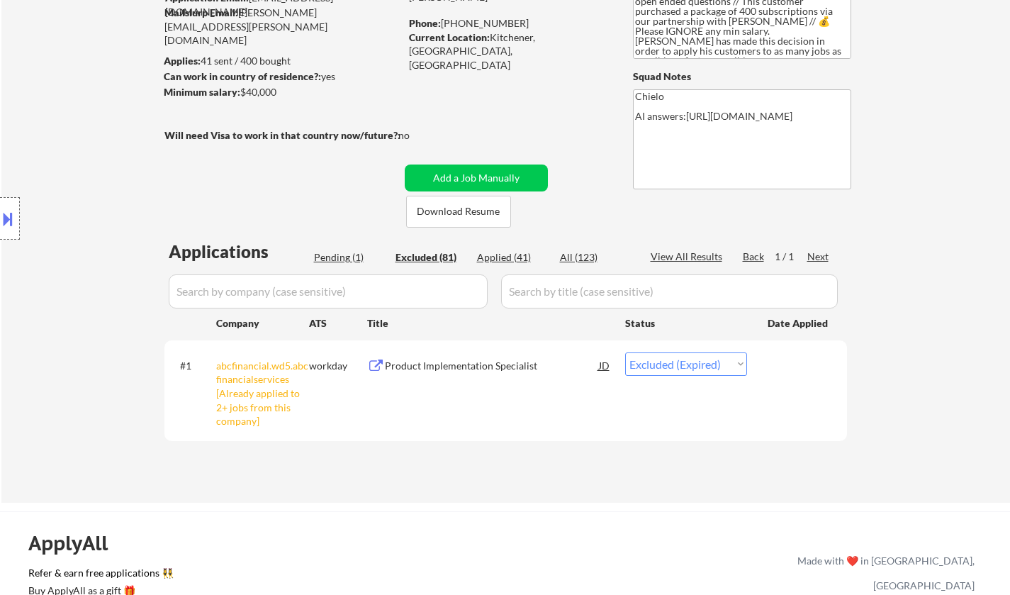
select select ""excluded__bad_match_""
select select ""excluded""
select select ""excluded__bad_match_""
select select ""excluded__location_""
select select ""excluded__other_""
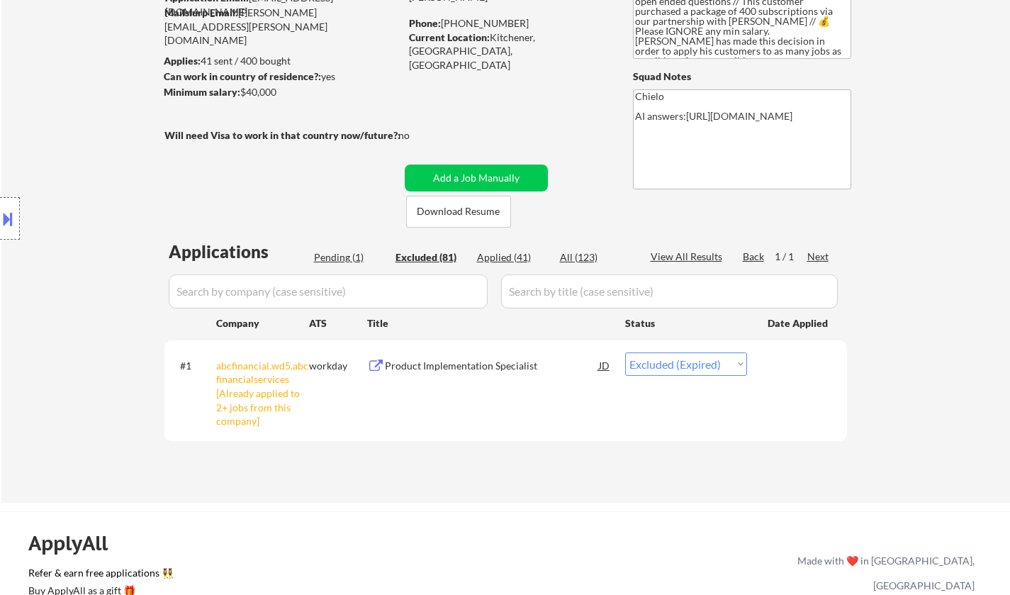
select select ""excluded__expired_""
select select ""excluded__other_""
select select ""excluded__bad_match_""
select select ""excluded__location_""
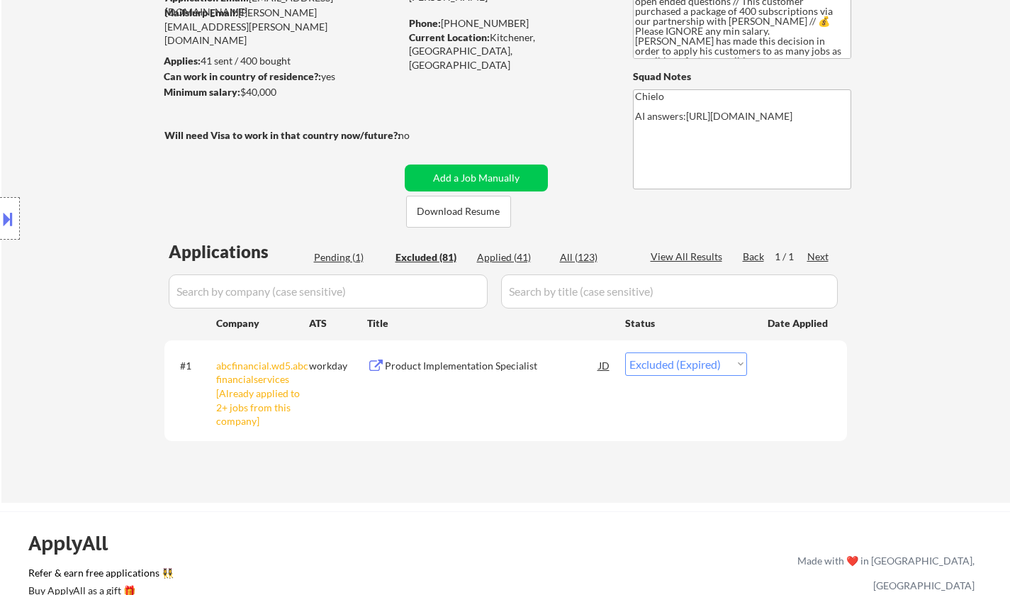
select select ""excluded__expired_""
select select ""excluded__location_""
select select ""excluded""
select select ""excluded__location_""
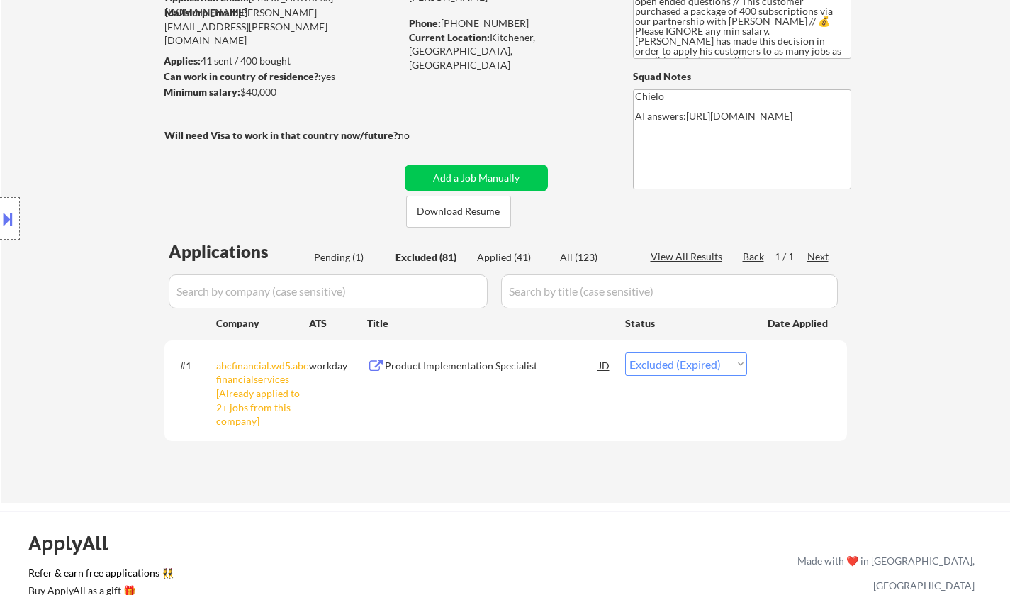
select select ""excluded__bad_match_""
select select ""excluded__expired_""
select select ""excluded__bad_match_""
select select ""excluded__expired_""
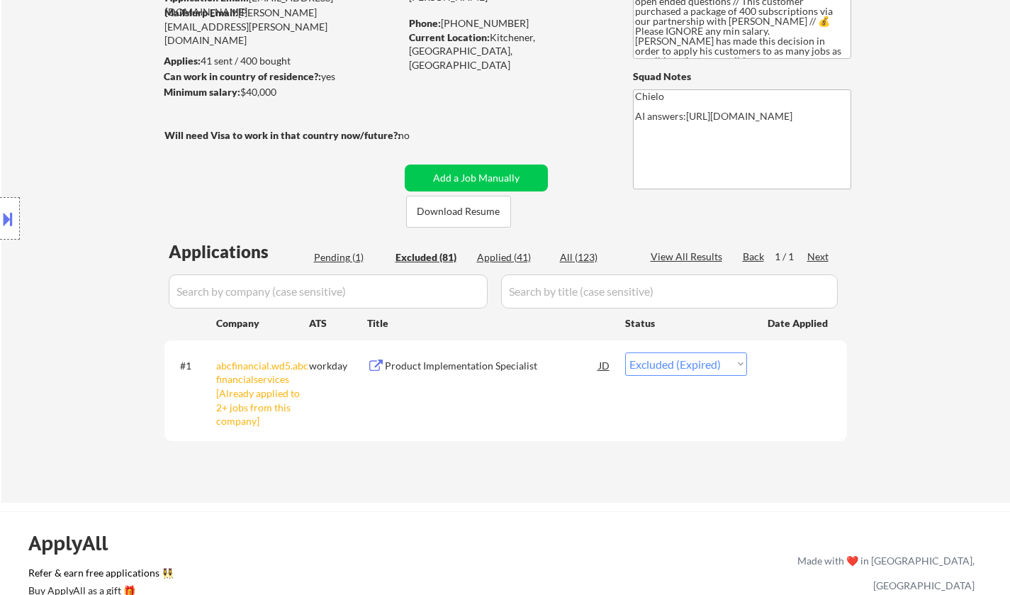
select select ""excluded__other_""
select select ""excluded__bad_match_""
select select ""excluded""
select select ""excluded__location_""
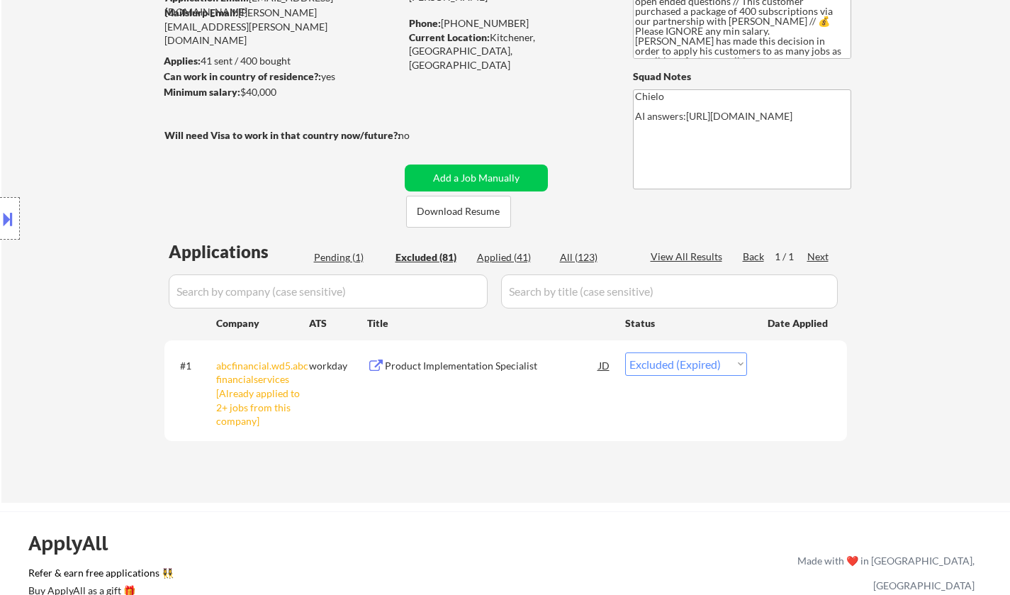
select select ""excluded__location_""
select select ""excluded__bad_match_""
select select ""excluded__expired_""
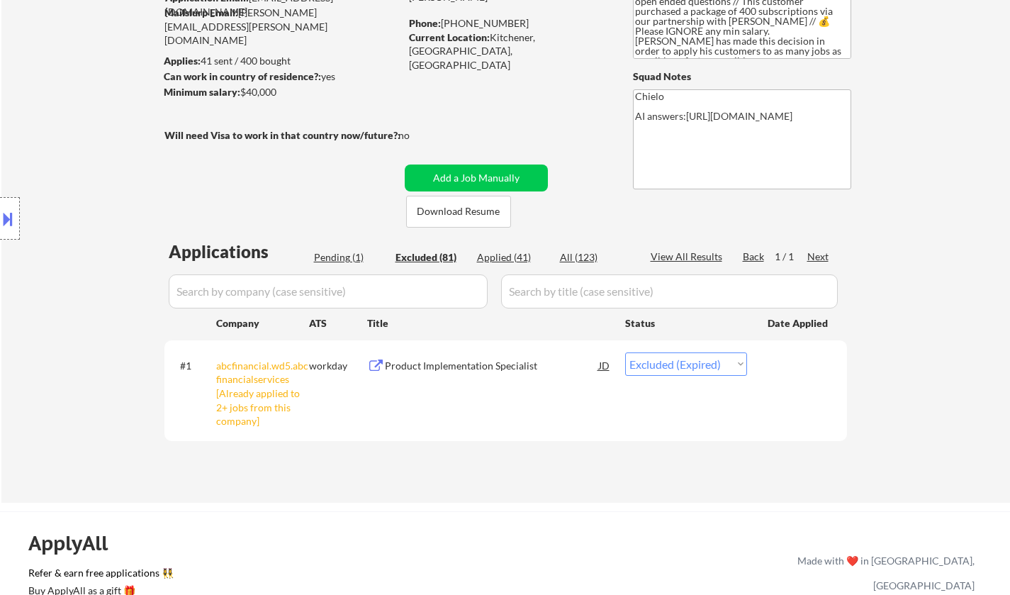
select select ""excluded__expired_""
select select ""excluded__location_""
select select ""excluded__bad_match_""
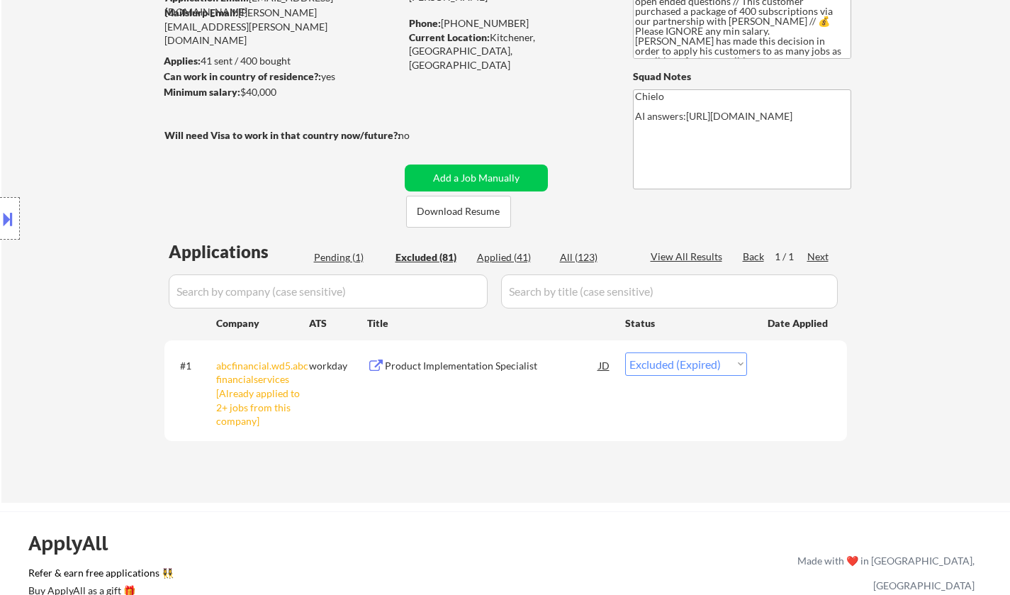
select select ""excluded__location_""
select select ""excluded__other_""
select select ""excluded__expired_""
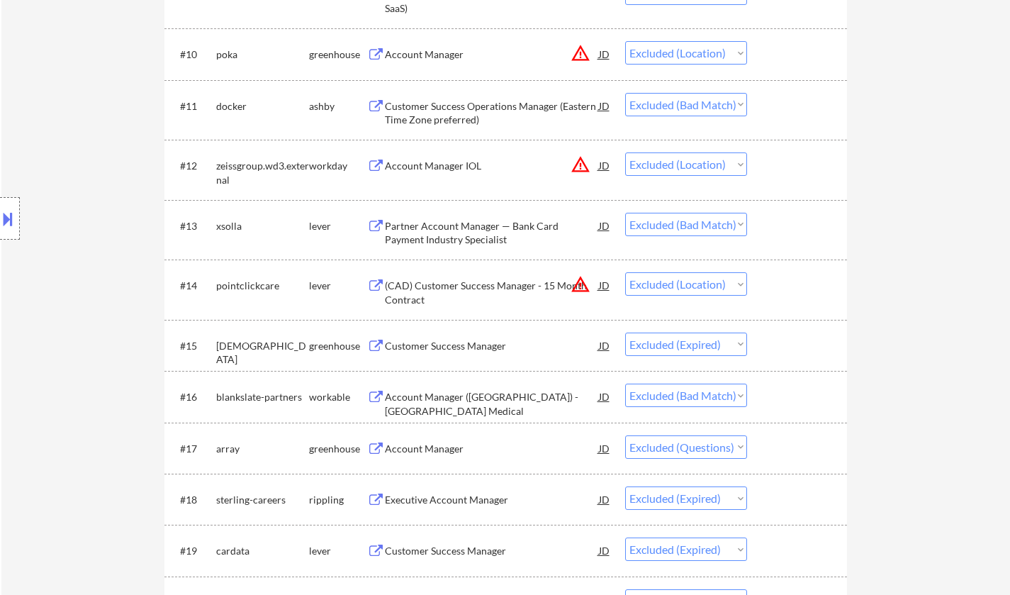
scroll to position [1063, 0]
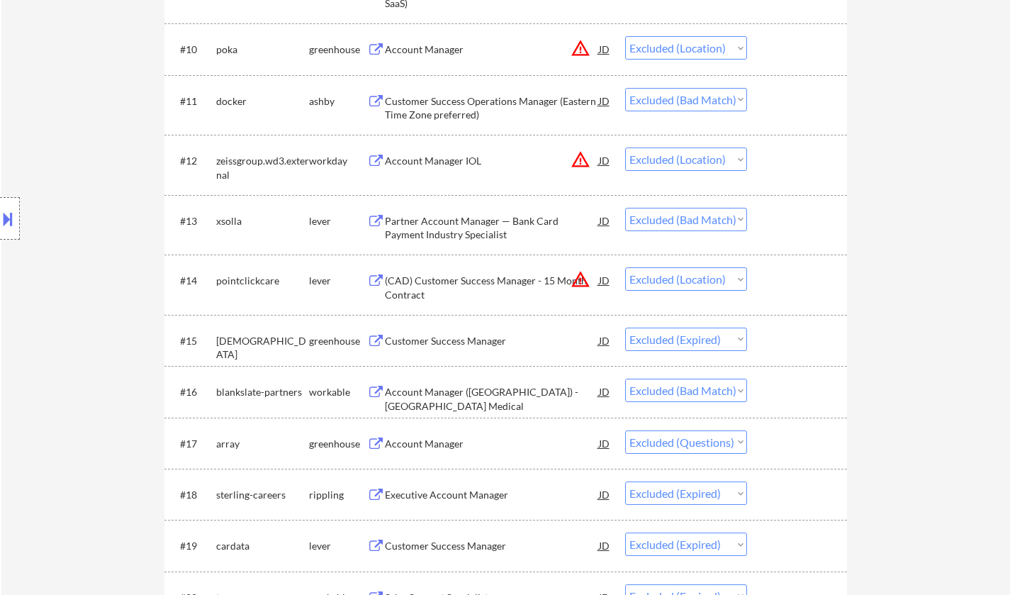
click at [442, 388] on div "Account Manager (Canada) - Arbutus Medical" at bounding box center [492, 399] width 214 height 28
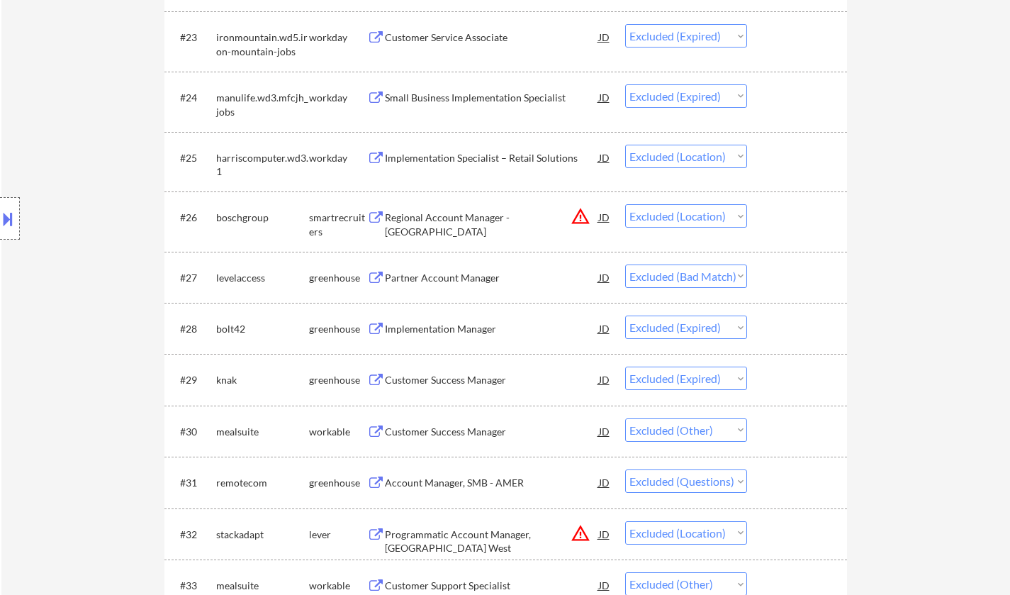
scroll to position [1843, 0]
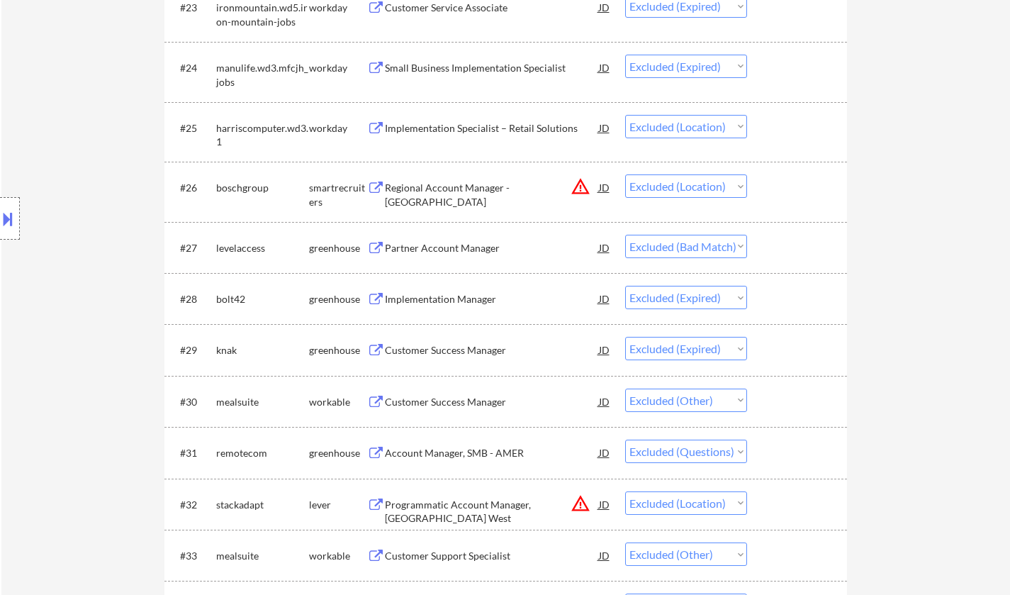
click at [434, 249] on div "Partner Account Manager" at bounding box center [492, 248] width 214 height 14
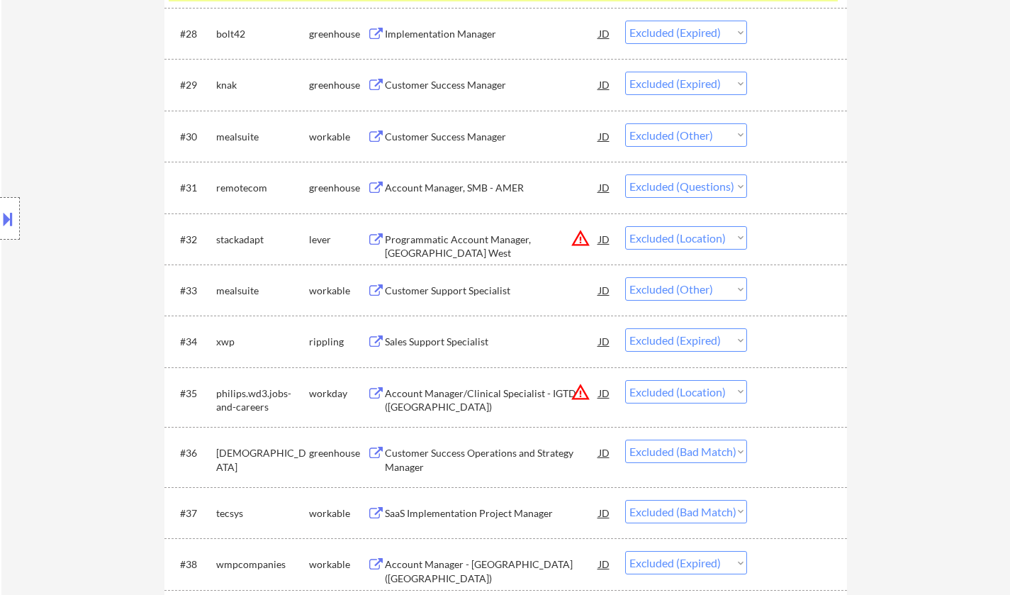
scroll to position [2197, 0]
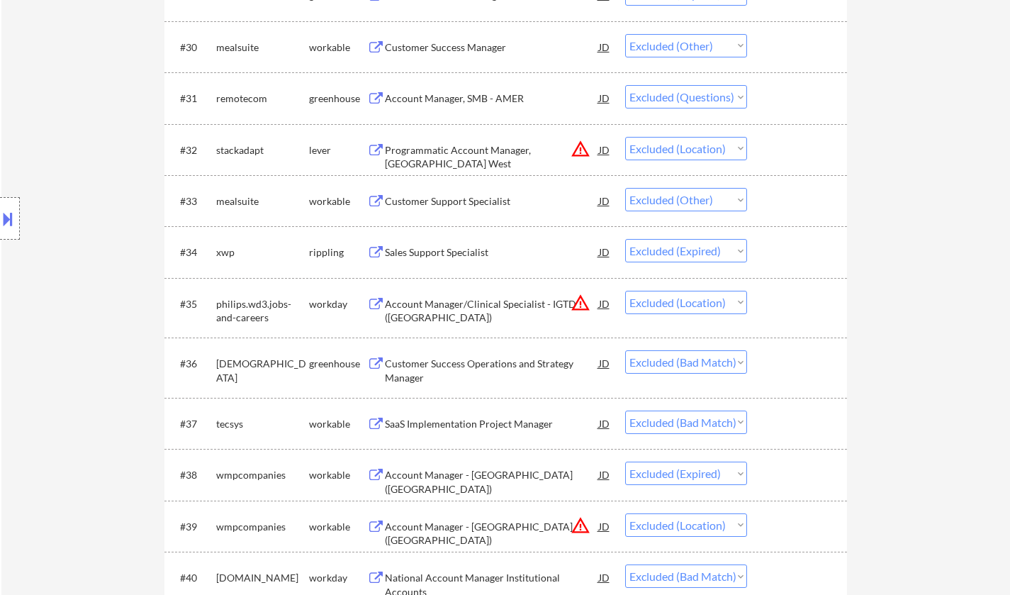
click at [461, 364] on div "Customer Success Operations and Strategy Manager" at bounding box center [492, 370] width 214 height 28
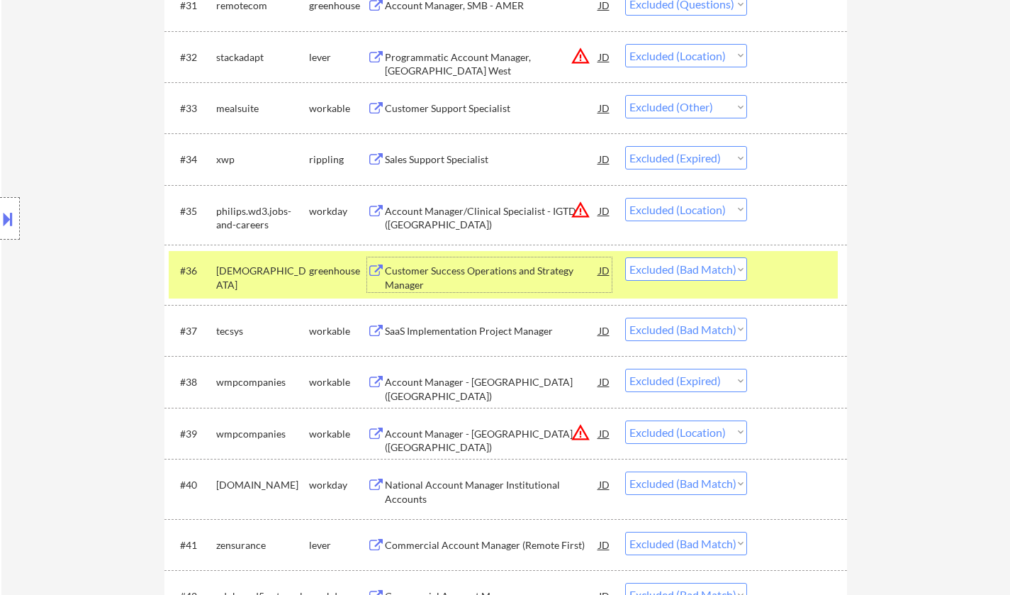
scroll to position [2339, 0]
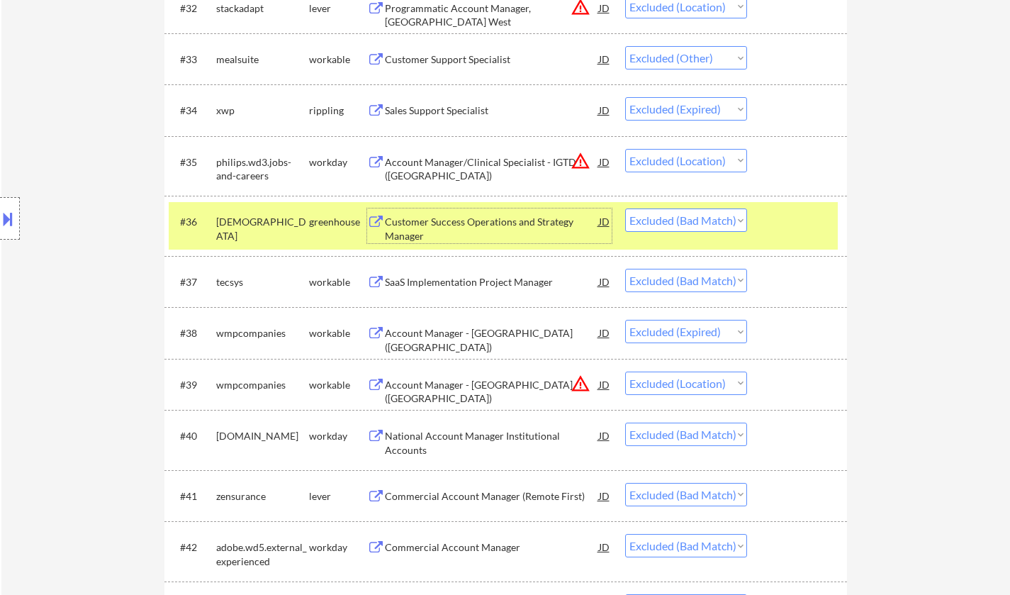
click at [450, 290] on div "SaaS Implementation Project Manager" at bounding box center [492, 282] width 214 height 26
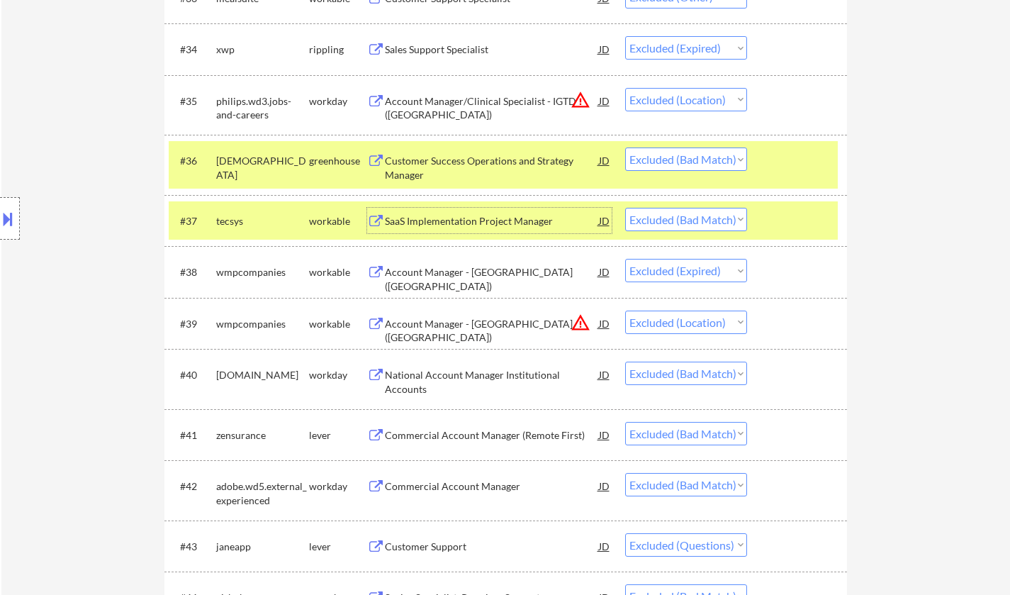
scroll to position [2480, 0]
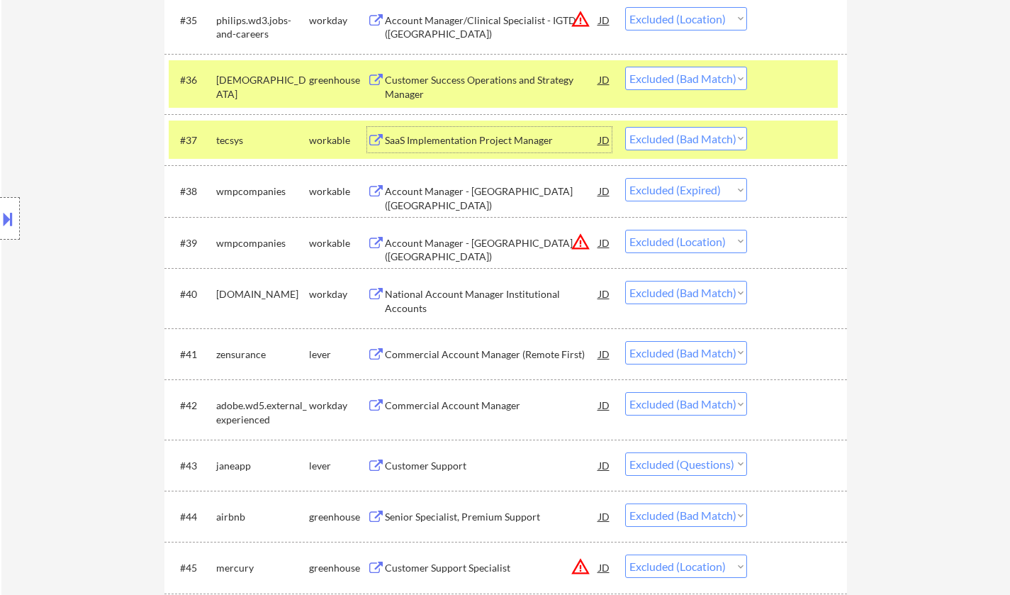
click at [473, 358] on div "Commercial Account Manager (Remote First)" at bounding box center [492, 354] width 214 height 14
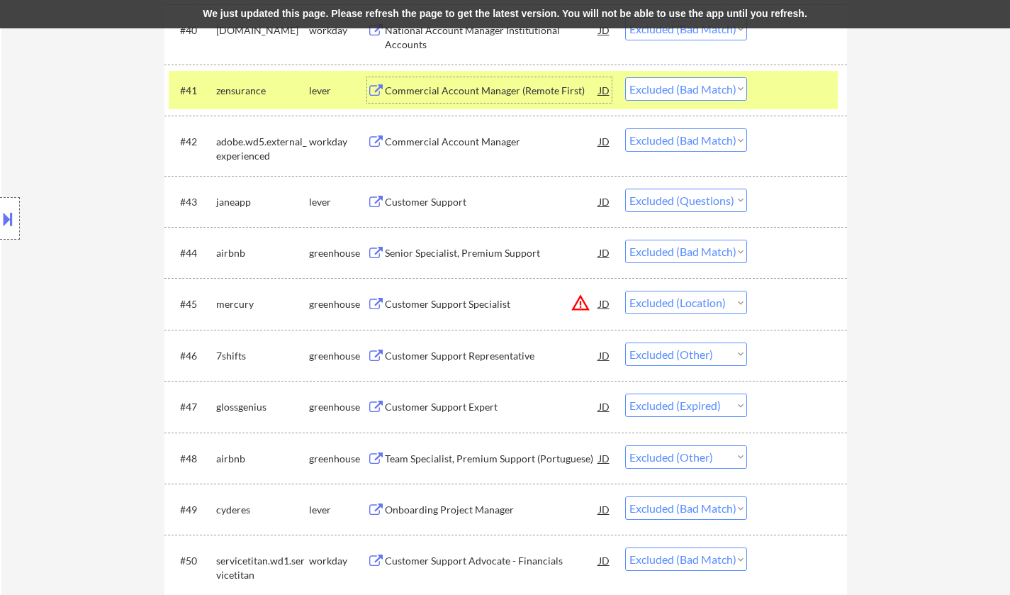
scroll to position [2835, 0]
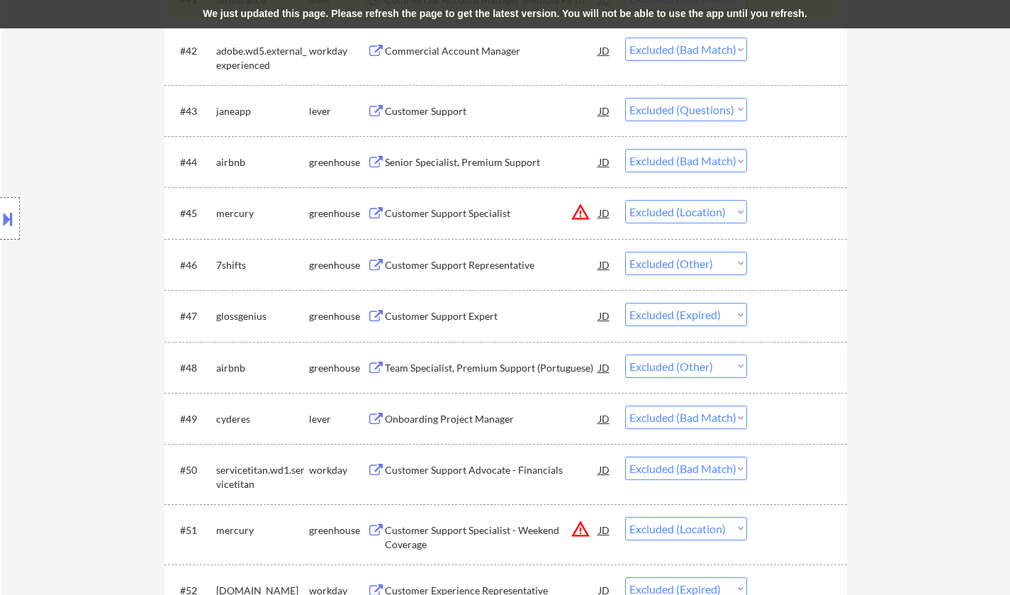
click at [455, 421] on div "Onboarding Project Manager" at bounding box center [492, 419] width 214 height 14
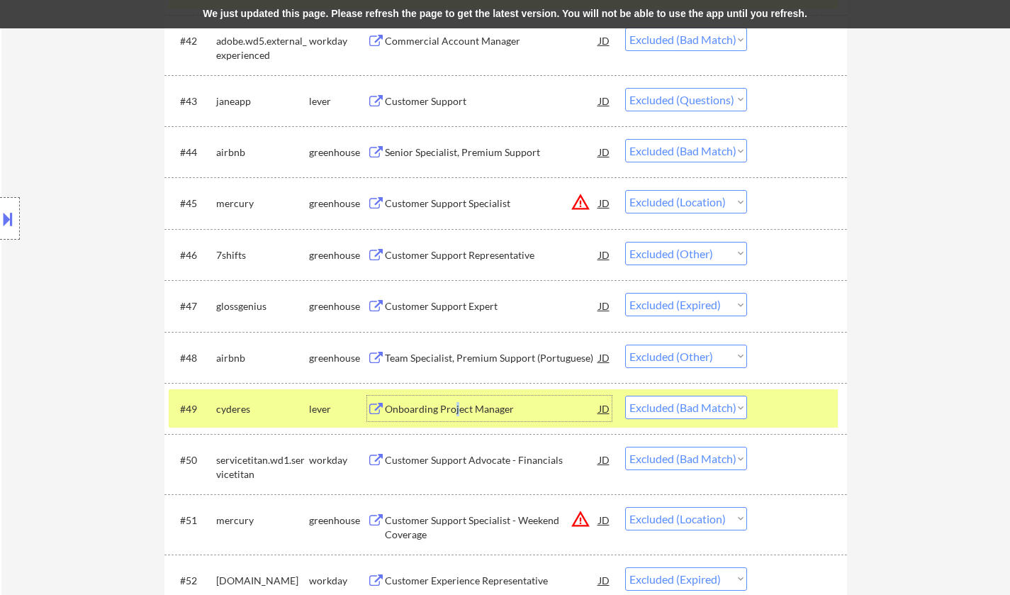
scroll to position [2885, 0]
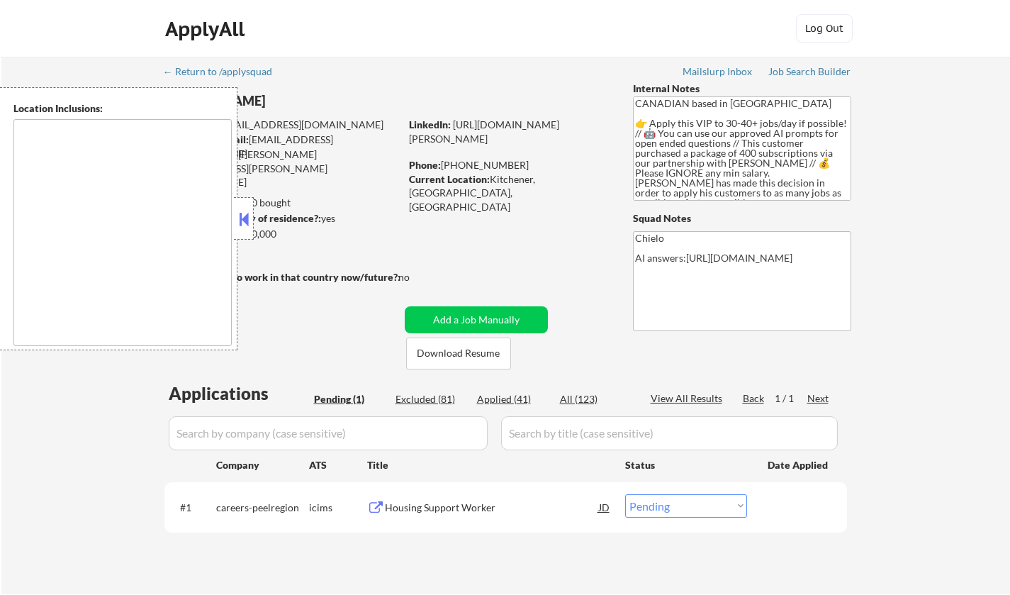
drag, startPoint x: 244, startPoint y: 219, endPoint x: 342, endPoint y: 317, distance: 138.3
click at [246, 219] on button at bounding box center [244, 218] width 16 height 21
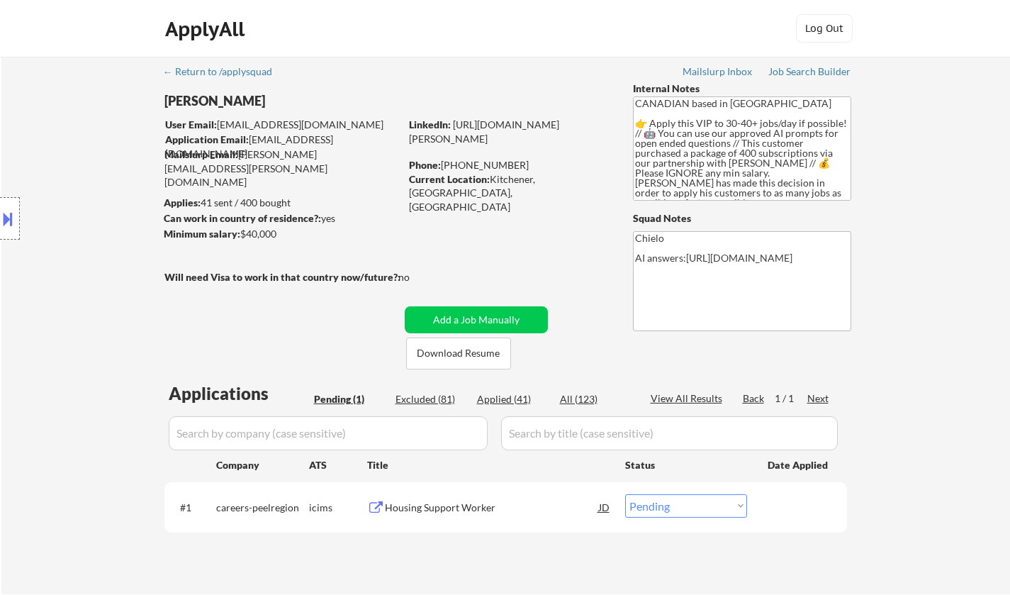
click at [439, 393] on div "Excluded (81)" at bounding box center [430, 399] width 71 height 14
select select ""excluded__expired_""
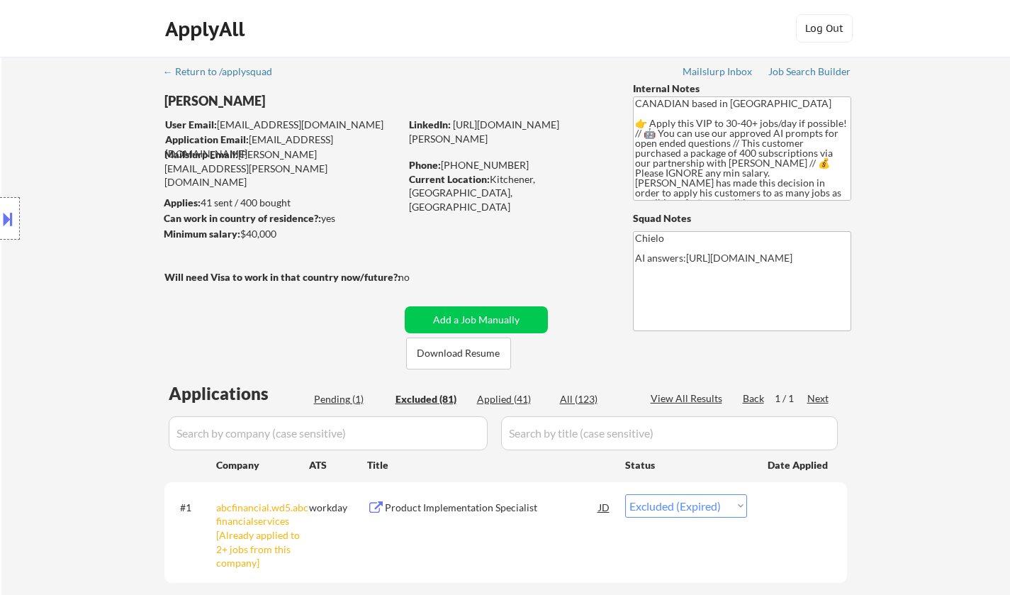
select select ""excluded__bad_match_""
select select ""excluded__location_""
select select ""excluded__expired_""
select select ""excluded__location_""
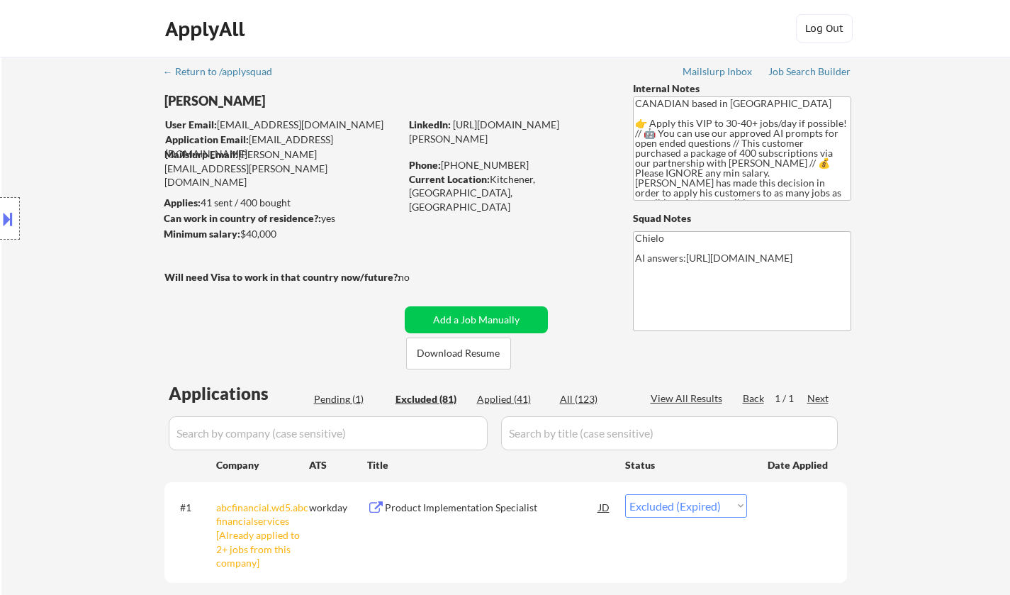
select select ""excluded__location_""
select select ""excluded""
select select ""excluded__location_""
select select ""excluded__bad_match_""
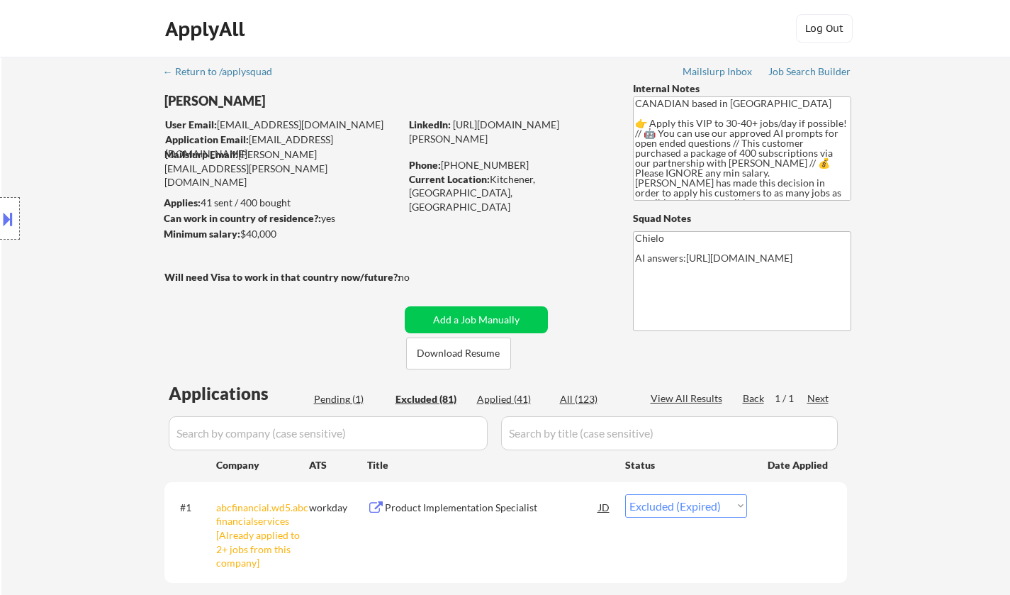
select select ""excluded__location_""
select select ""excluded__bad_match_""
select select ""excluded__location_""
select select ""excluded__expired_""
select select ""excluded__bad_match_""
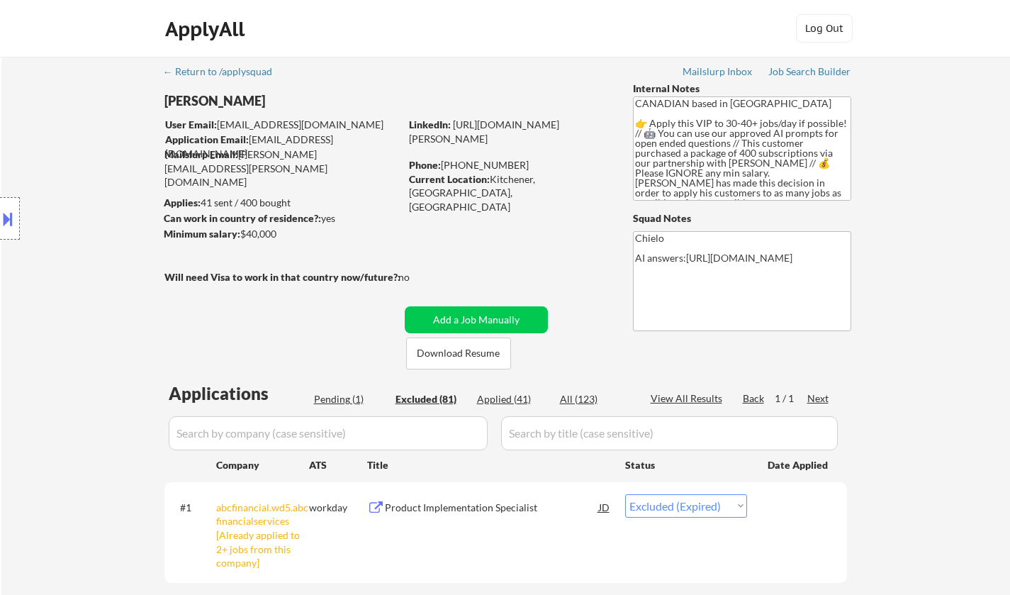
select select ""excluded""
select select ""excluded__expired_""
select select ""excluded__other_""
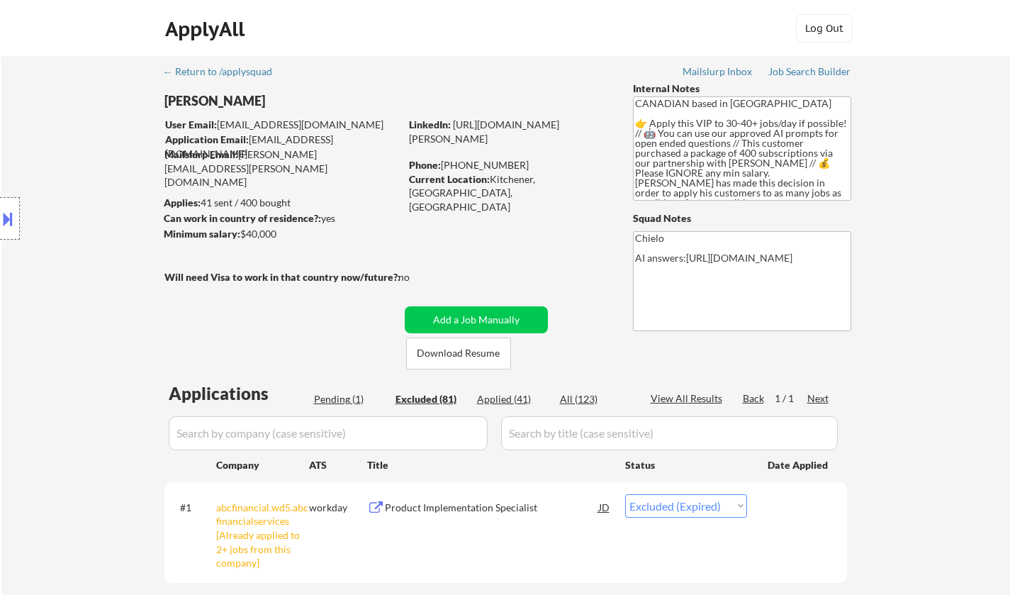
select select ""excluded__expired_""
select select ""excluded__location_""
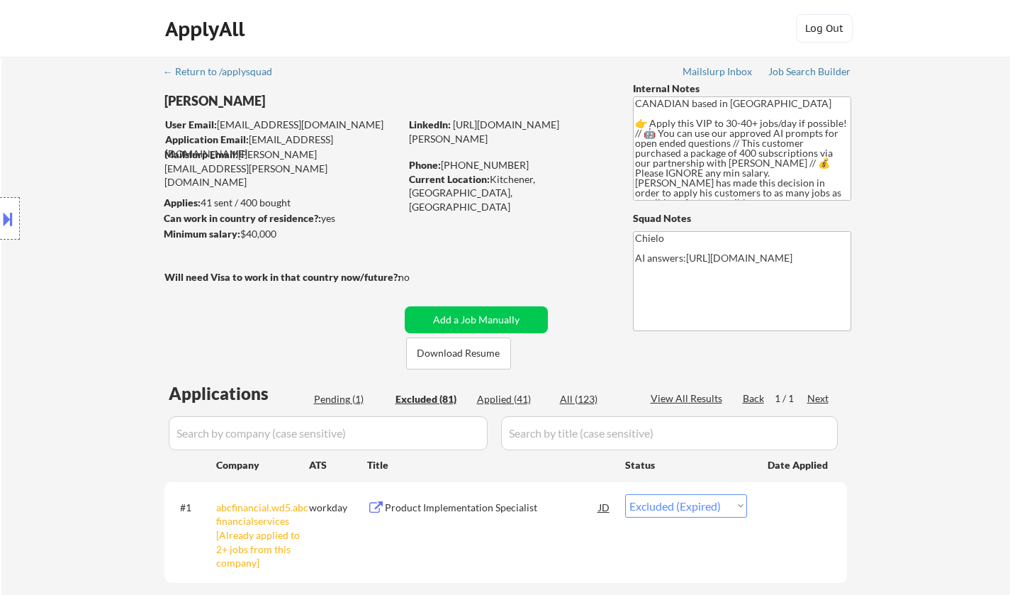
select select ""excluded__bad_match_""
select select ""excluded__expired_""
select select ""excluded__other_""
select select ""excluded""
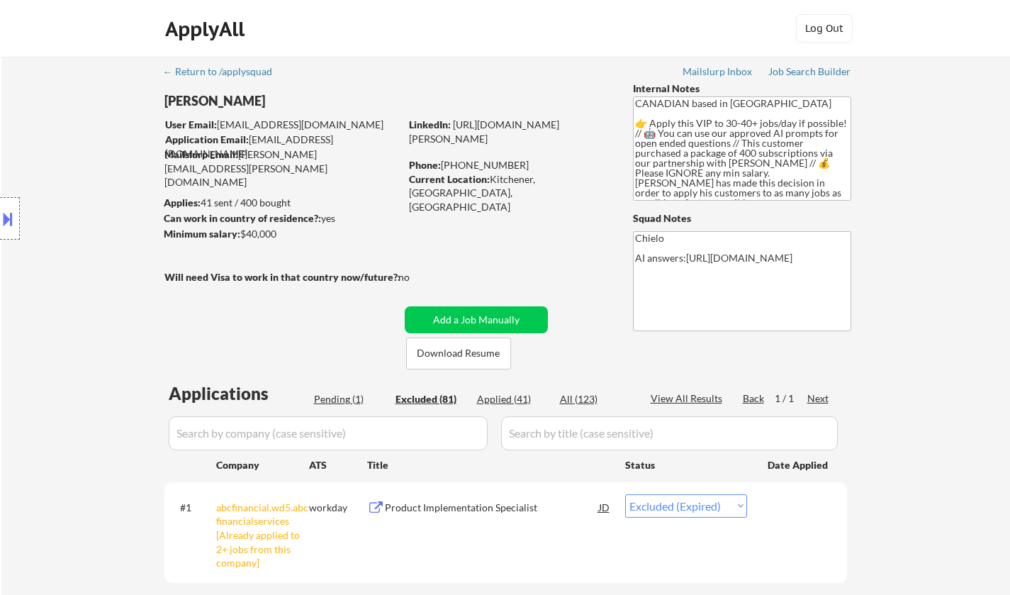
select select ""excluded__location_""
select select ""excluded__other_""
select select ""excluded__expired_""
select select ""excluded__location_""
select select ""excluded__bad_match_""
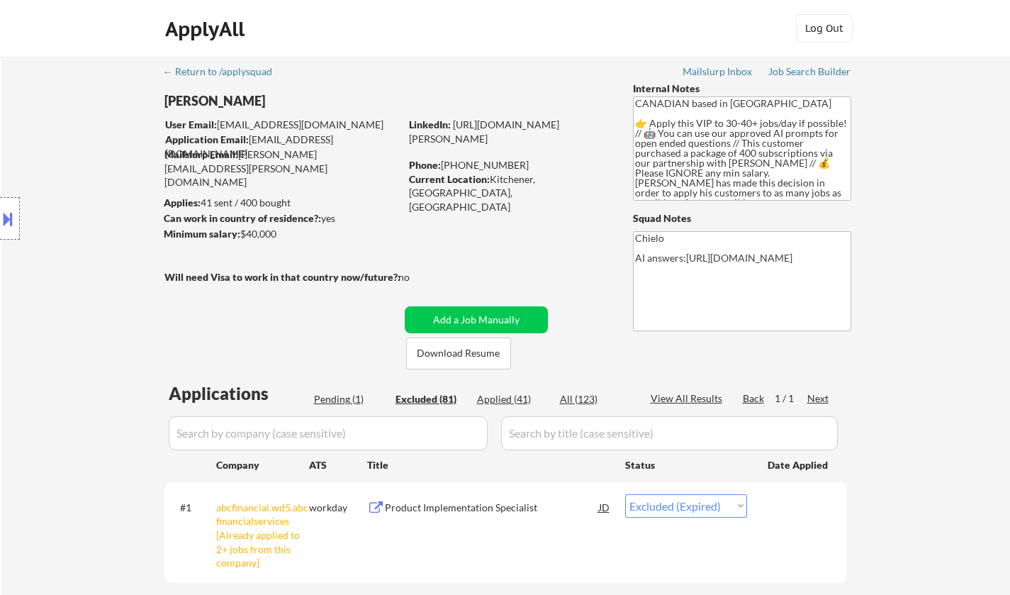
select select ""excluded__bad_match_""
select select ""excluded__expired_""
select select ""excluded__location_""
select select ""excluded__bad_match_""
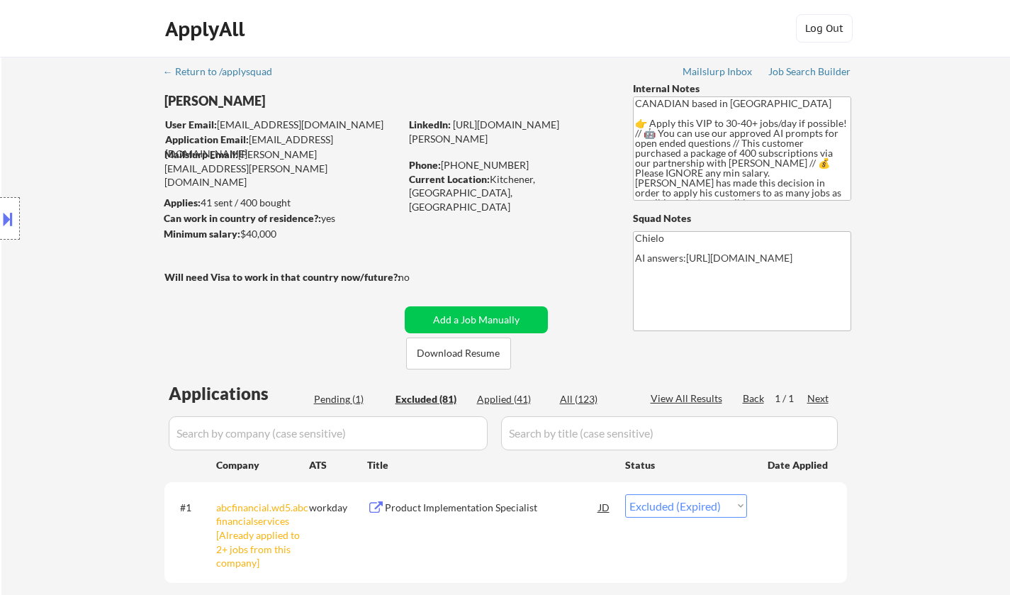
select select ""excluded__bad_match_""
select select ""excluded""
select select ""excluded__bad_match_""
select select ""excluded__location_""
select select ""excluded__other_""
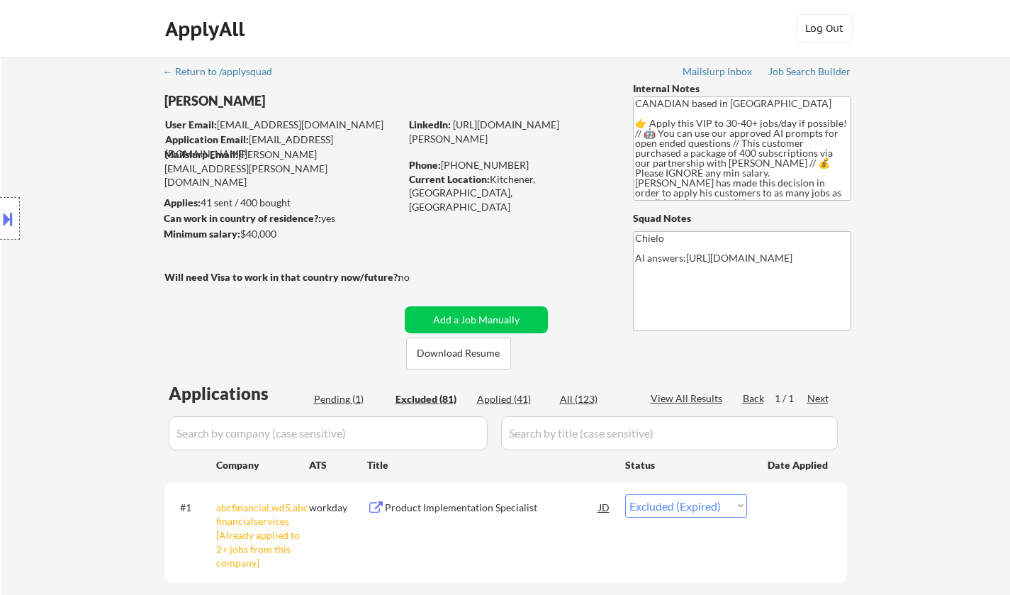
select select ""excluded__expired_""
select select ""excluded__other_""
select select ""excluded__bad_match_""
select select ""excluded__location_""
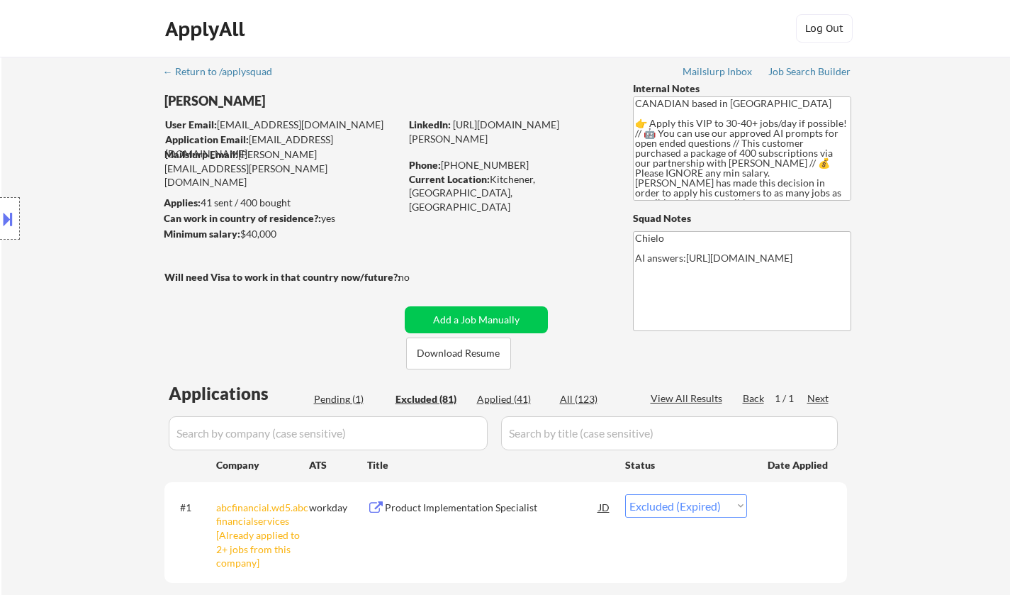
select select ""excluded__expired_""
select select ""excluded__location_""
select select ""excluded""
select select ""excluded__location_""
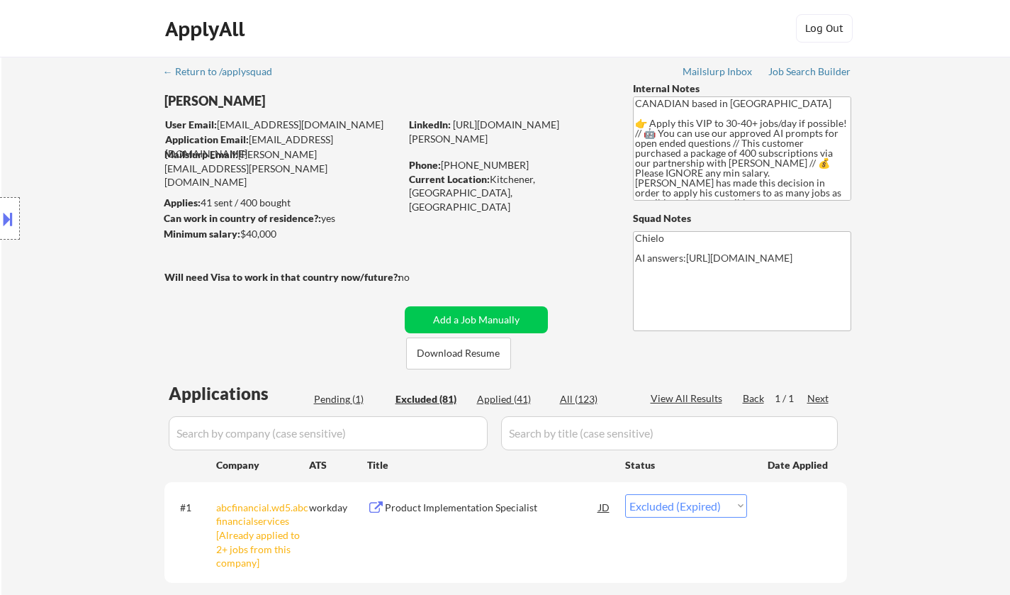
select select ""excluded__bad_match_""
select select ""excluded__expired_""
select select ""excluded__bad_match_""
select select ""excluded__expired_""
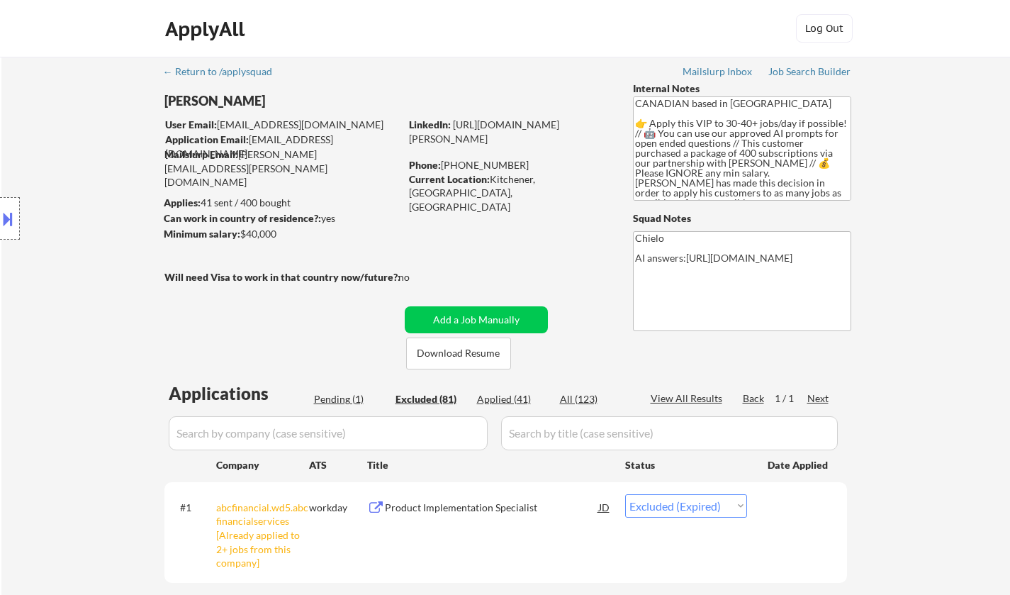
select select ""excluded__other_""
select select ""excluded__bad_match_""
select select ""excluded""
select select ""excluded__location_""
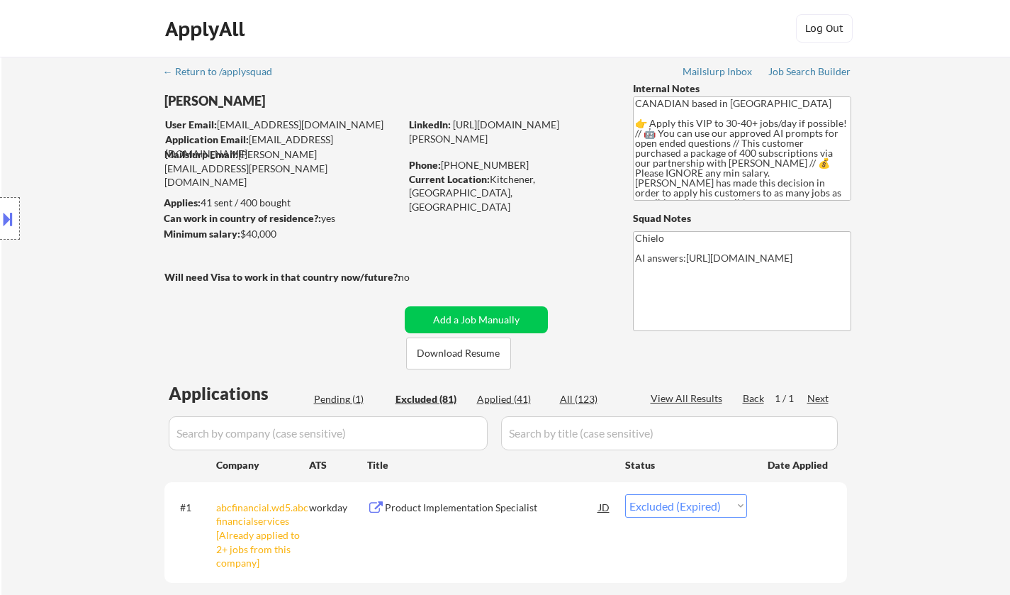
select select ""excluded__location_""
select select ""excluded__bad_match_""
select select ""excluded__expired_""
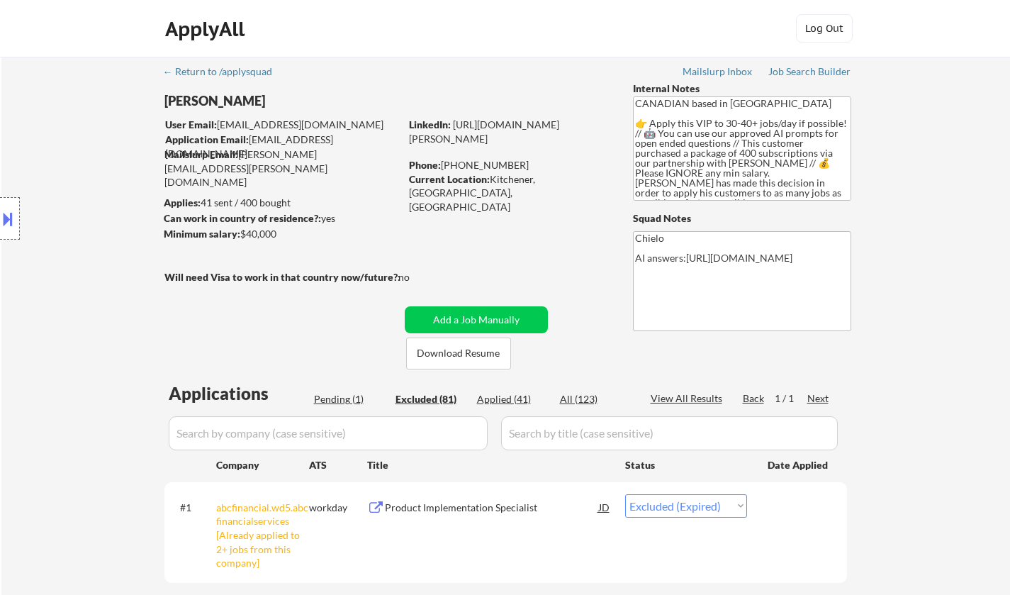
select select ""excluded__expired_""
select select ""excluded__location_""
select select ""excluded__bad_match_""
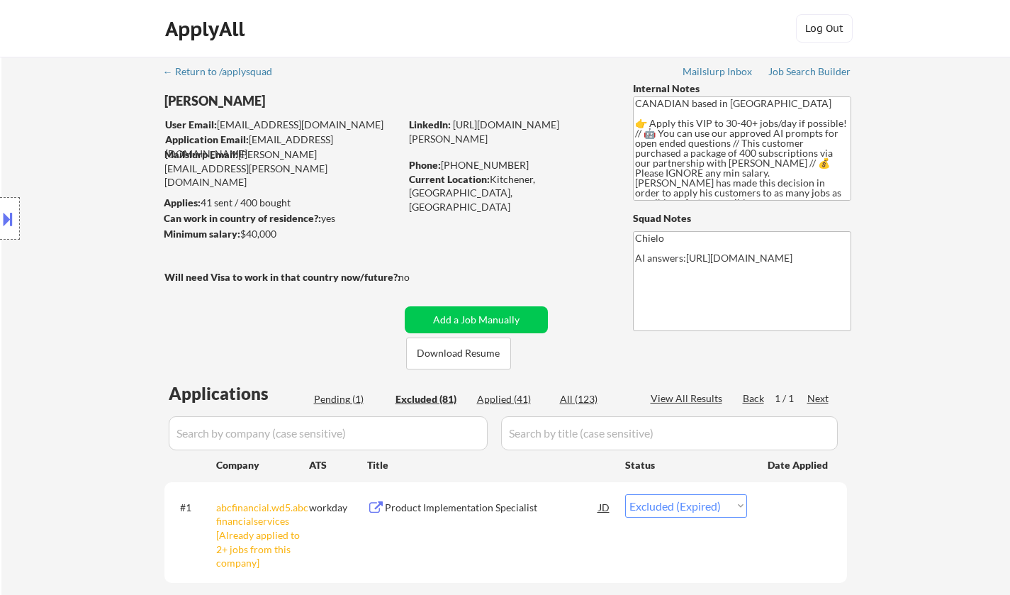
select select ""excluded__location_""
select select ""excluded__other_""
select select ""excluded__expired_""
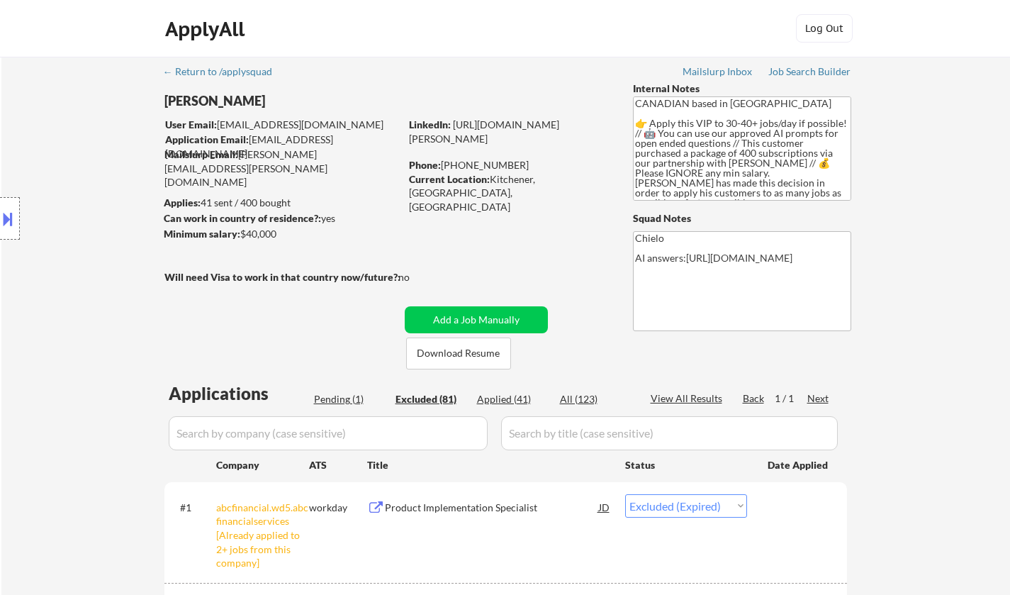
scroll to position [496, 0]
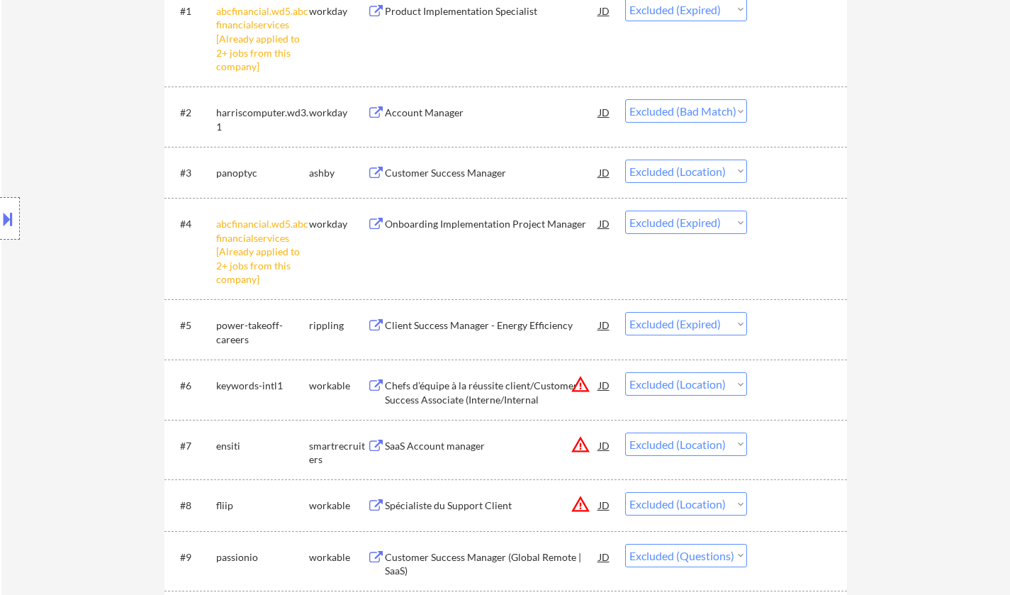
drag, startPoint x: 532, startPoint y: 85, endPoint x: 965, endPoint y: 139, distance: 436.3
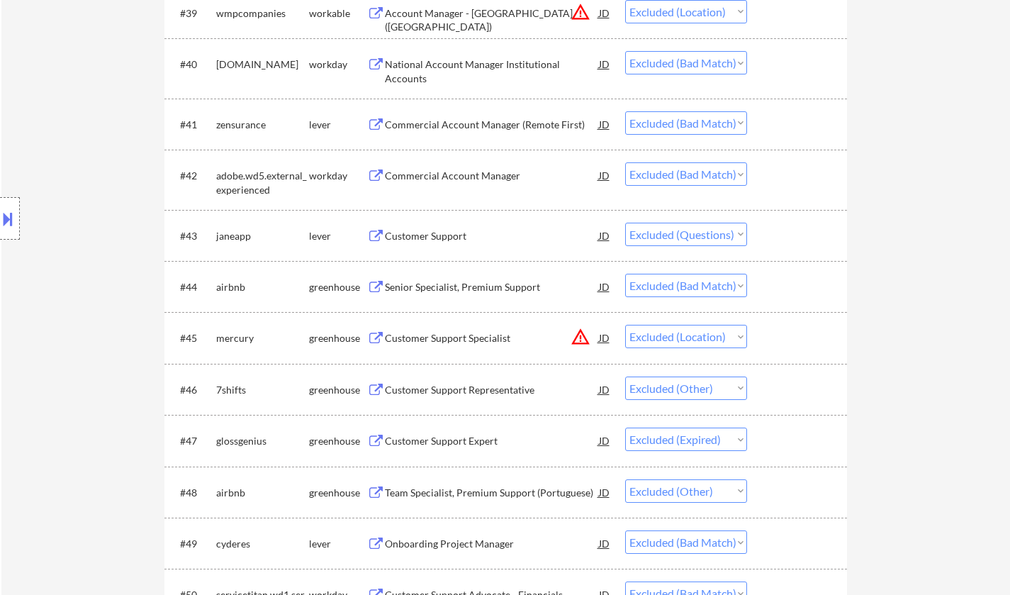
scroll to position [2906, 0]
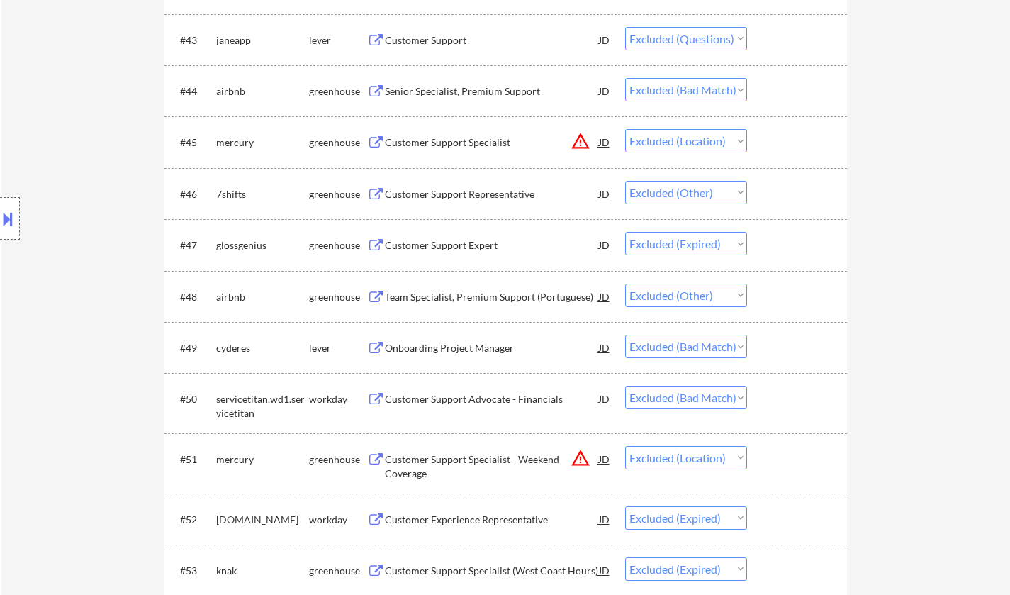
click at [686, 349] on select "Choose an option... Pending Applied Excluded (Questions) Excluded (Expired) Exc…" at bounding box center [686, 345] width 122 height 23
click at [625, 334] on select "Choose an option... Pending Applied Excluded (Questions) Excluded (Expired) Exc…" at bounding box center [686, 345] width 122 height 23
select select ""excluded__bad_match_""
select select ""excluded__location_""
select select ""excluded__expired_""
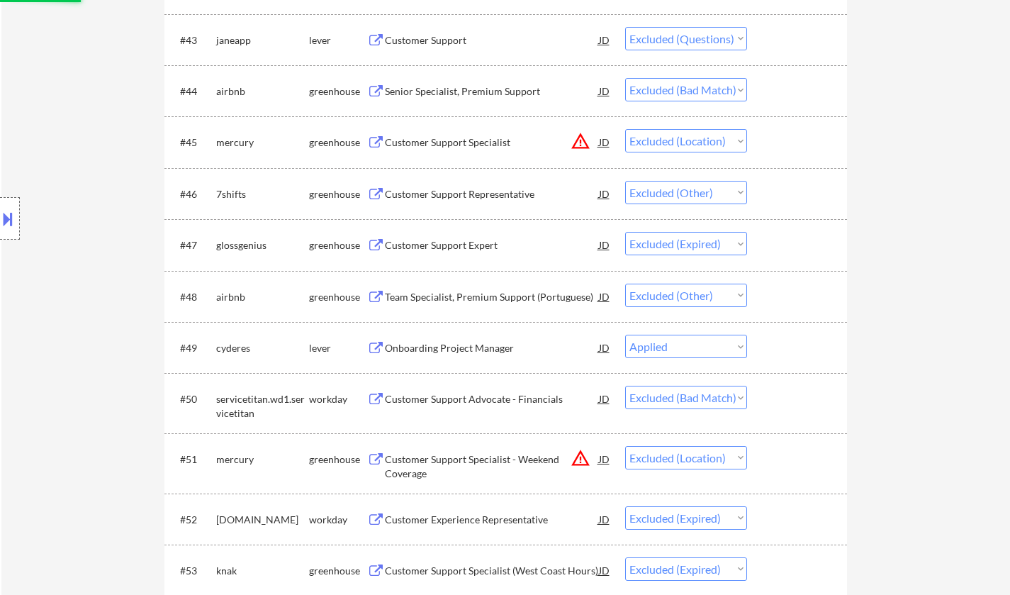
select select ""excluded__location_""
select select ""excluded""
select select ""excluded__location_""
select select ""excluded__bad_match_""
select select ""excluded__expired_""
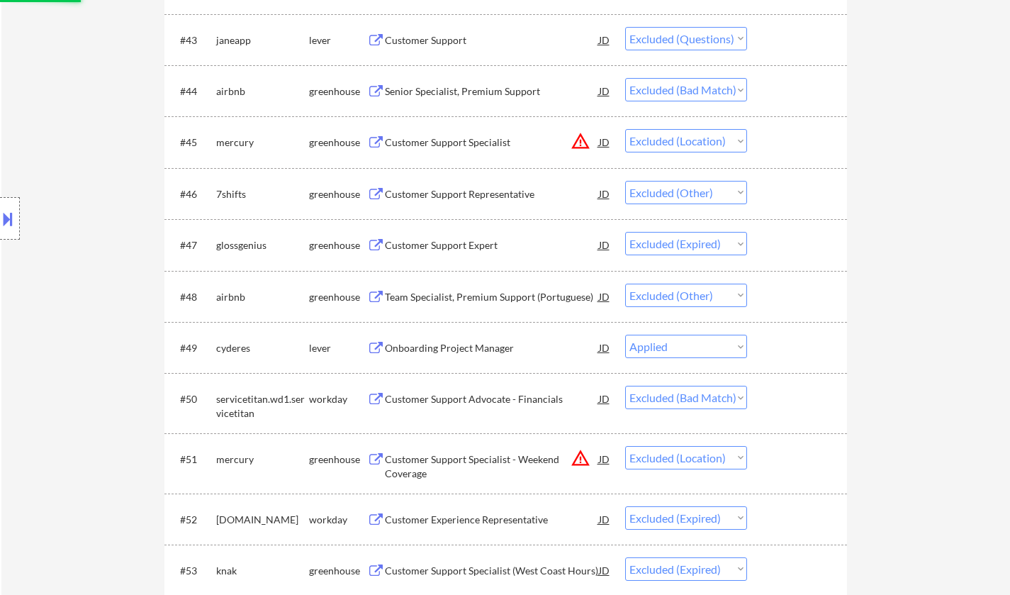
select select ""excluded__bad_match_""
select select ""excluded__expired_""
select select ""excluded__other_""
select select ""excluded__bad_match_""
select select ""excluded""
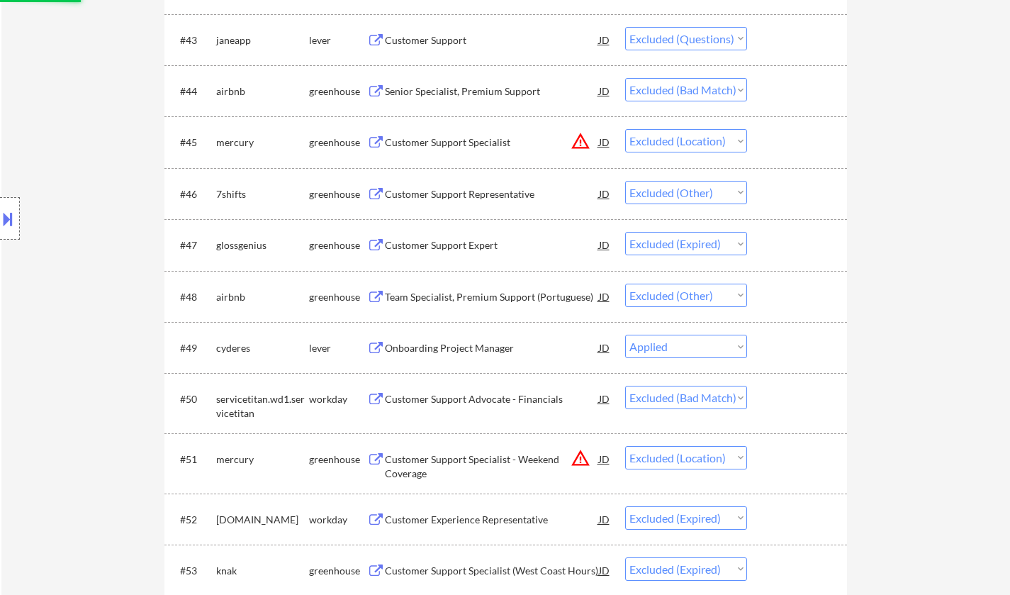
select select ""excluded__location_""
select select ""excluded__bad_match_""
select select ""excluded__expired_""
select select ""excluded__location_""
select select ""excluded__bad_match_""
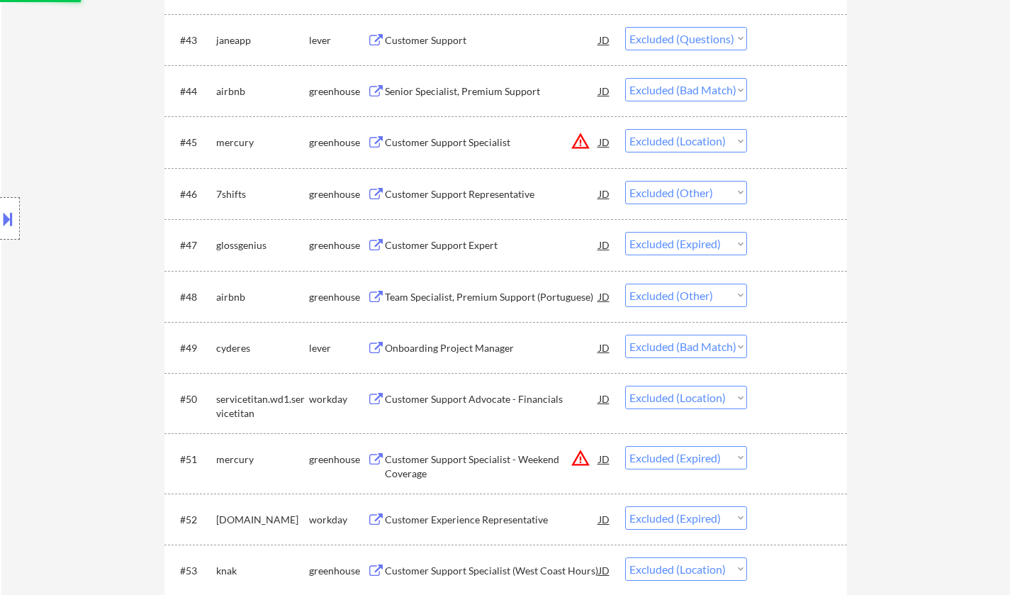
select select ""excluded__location_""
select select ""excluded__other_""
select select ""excluded__expired_""
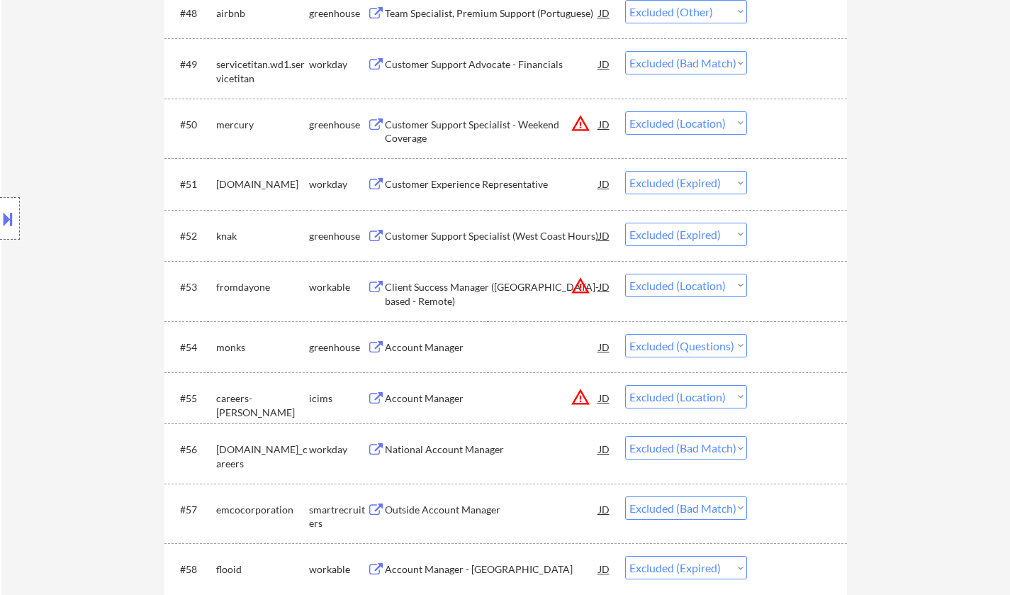
scroll to position [3260, 0]
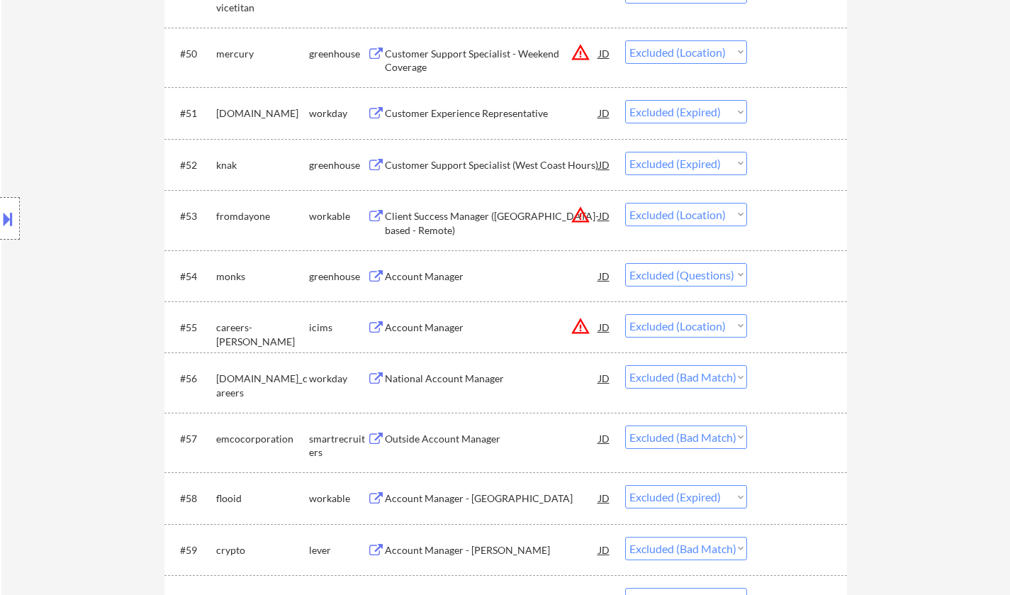
click at [456, 439] on div "Outside Account Manager" at bounding box center [492, 439] width 214 height 14
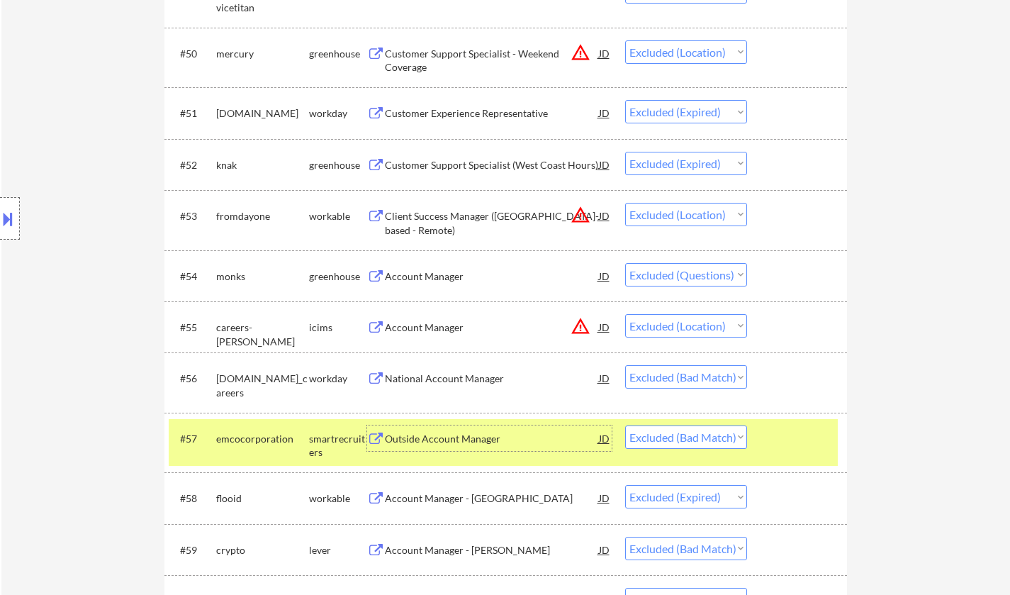
click at [690, 435] on select "Choose an option... Pending Applied Excluded (Questions) Excluded (Expired) Exc…" at bounding box center [686, 436] width 122 height 23
click at [625, 425] on select "Choose an option... Pending Applied Excluded (Questions) Excluded (Expired) Exc…" at bounding box center [686, 436] width 122 height 23
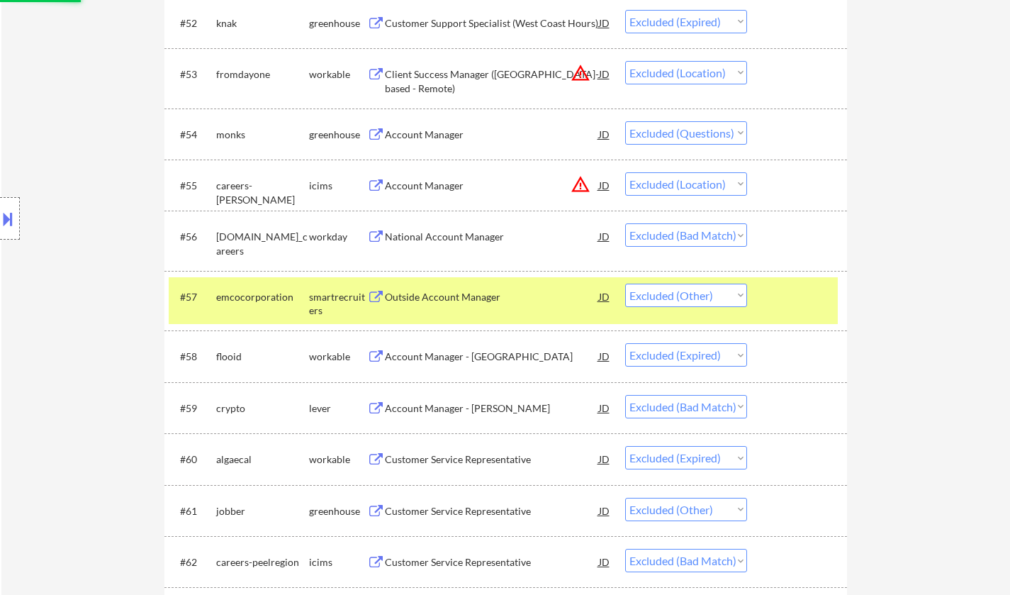
click at [702, 296] on select "Choose an option... Pending Applied Excluded (Questions) Excluded (Expired) Exc…" at bounding box center [686, 294] width 122 height 23
select select ""excluded__salary_""
click at [625, 283] on select "Choose an option... Pending Applied Excluded (Questions) Excluded (Expired) Exc…" at bounding box center [686, 294] width 122 height 23
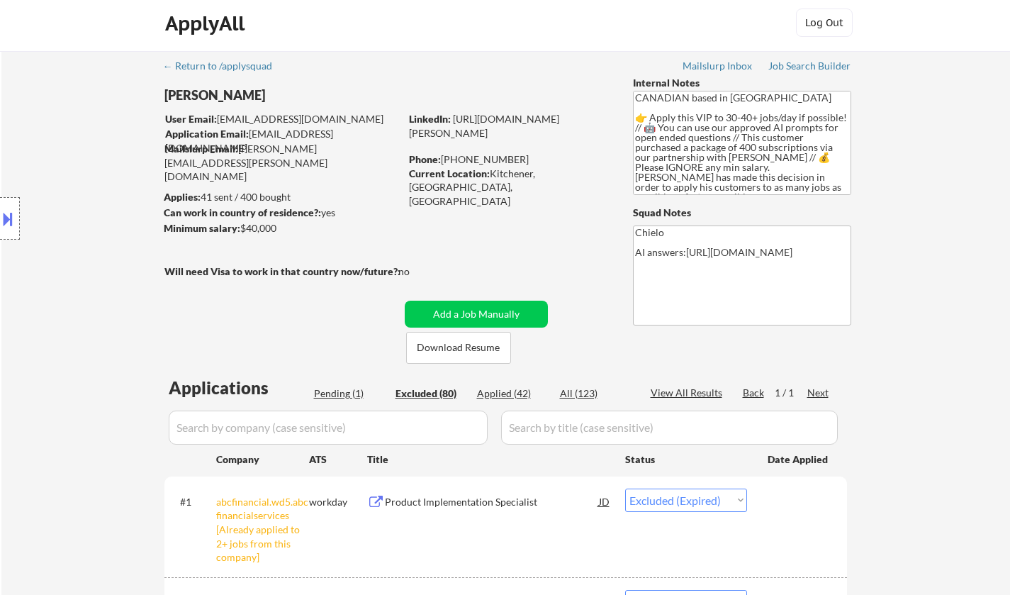
scroll to position [0, 0]
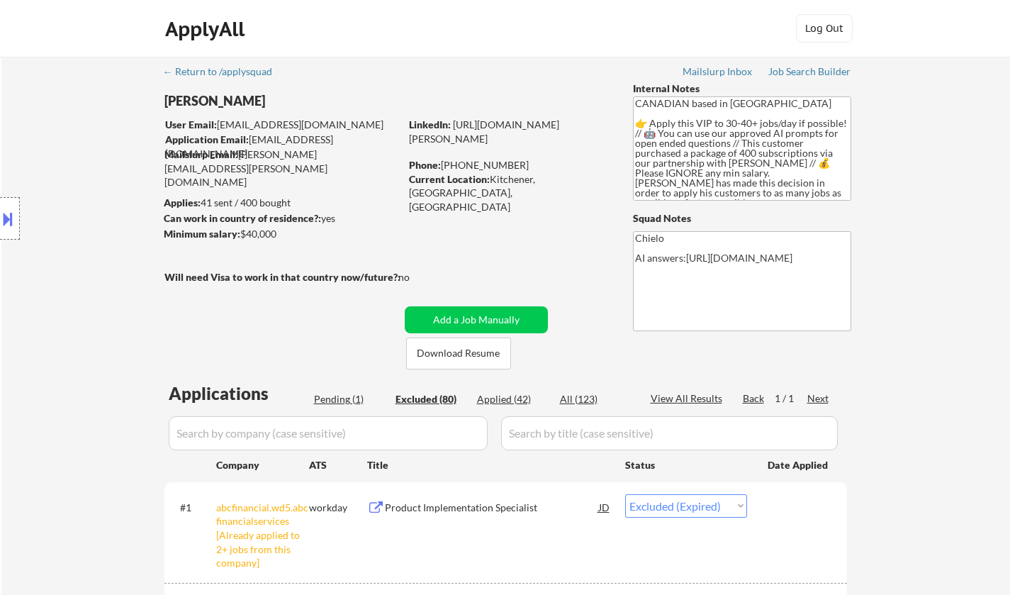
click at [342, 398] on div "Pending (1)" at bounding box center [349, 399] width 71 height 14
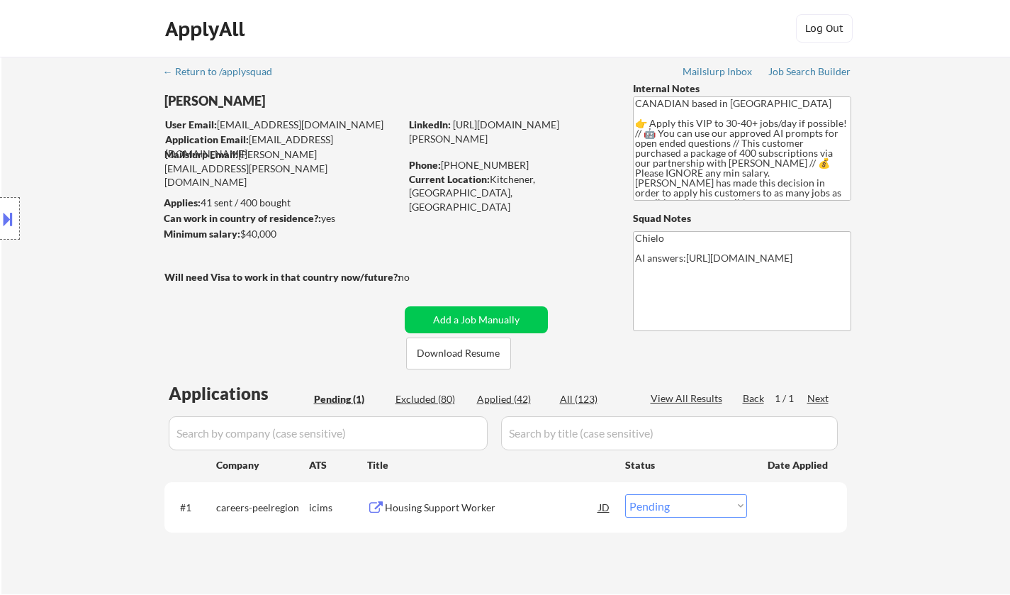
click at [486, 507] on div "Housing Support Worker" at bounding box center [492, 507] width 214 height 14
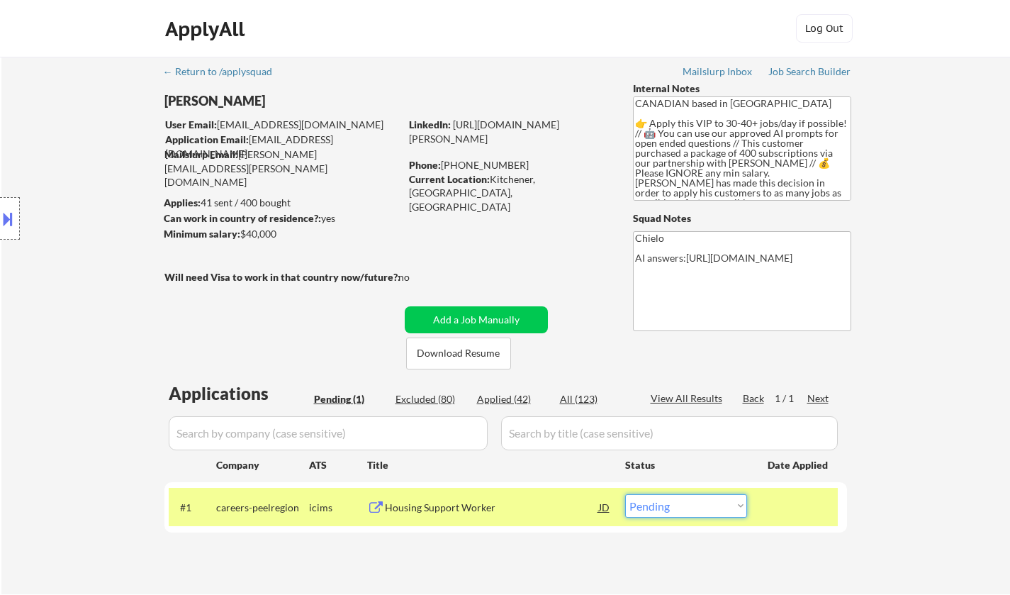
click at [668, 505] on select "Choose an option... Pending Applied Excluded (Questions) Excluded (Expired) Exc…" at bounding box center [686, 505] width 122 height 23
select select ""excluded__other_""
click at [625, 494] on select "Choose an option... Pending Applied Excluded (Questions) Excluded (Expired) Exc…" at bounding box center [686, 505] width 122 height 23
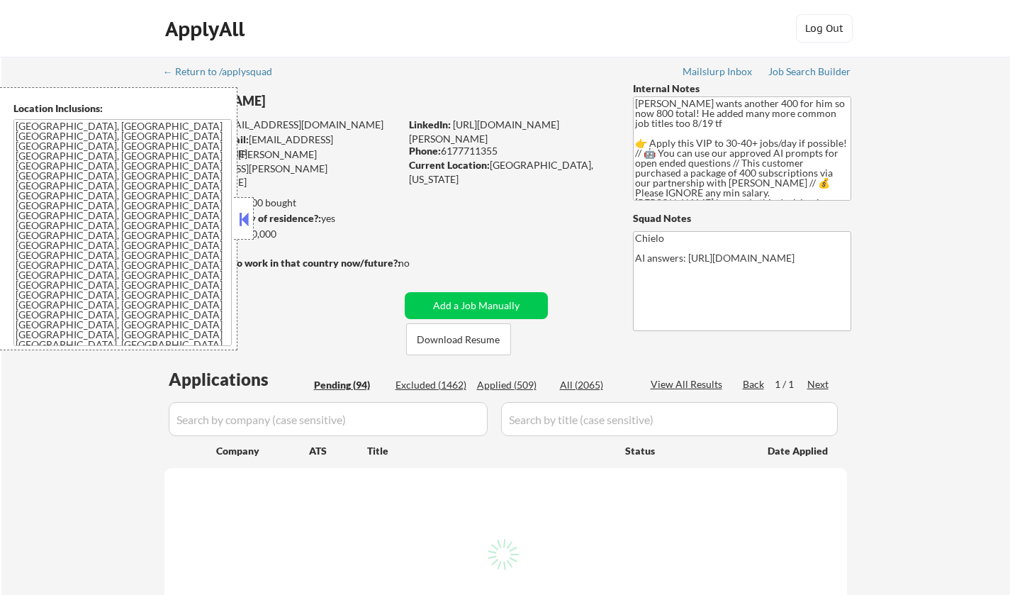
select select ""pending""
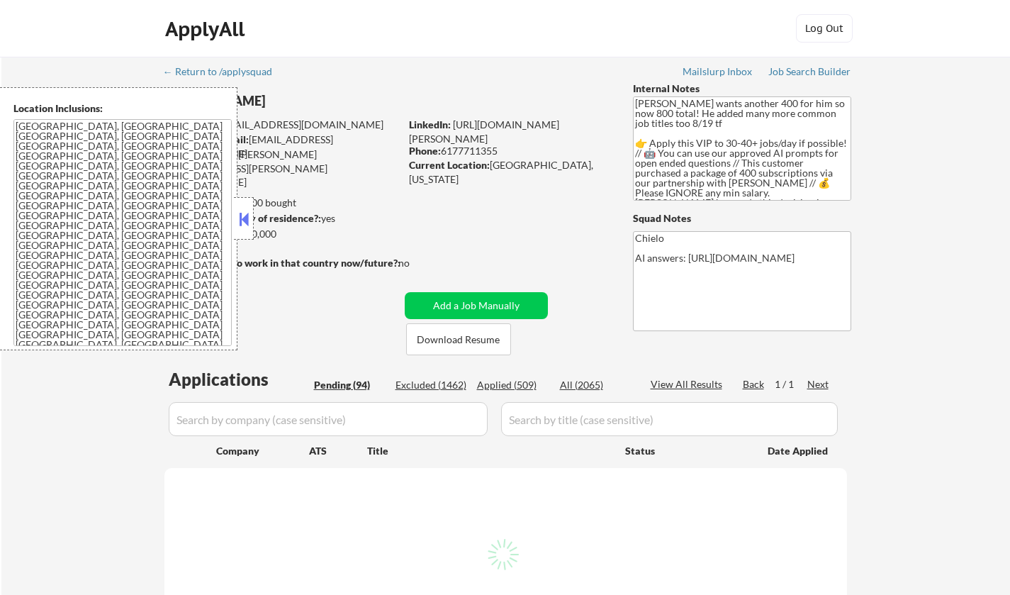
select select ""pending""
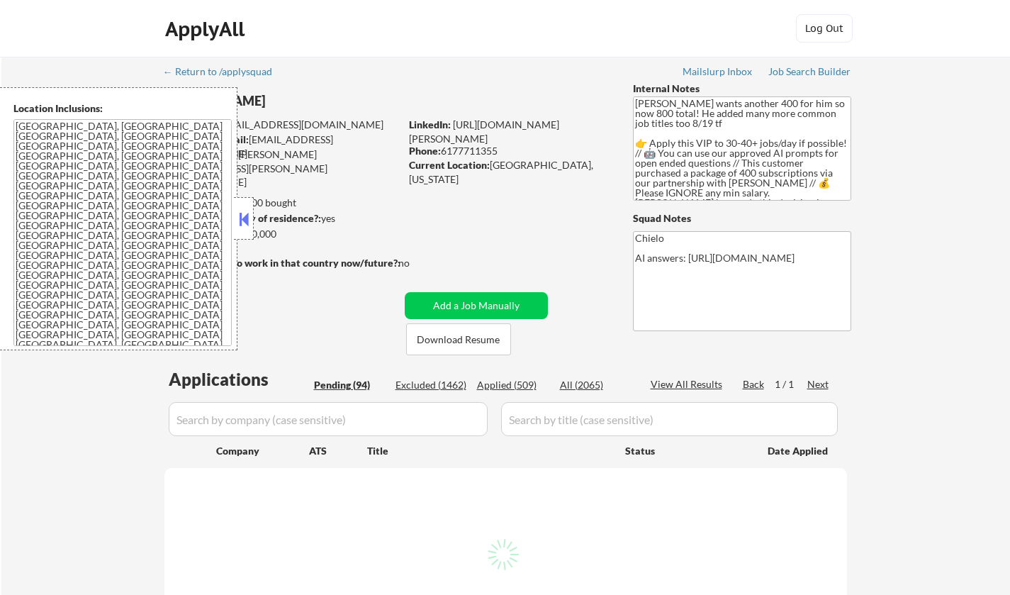
select select ""pending""
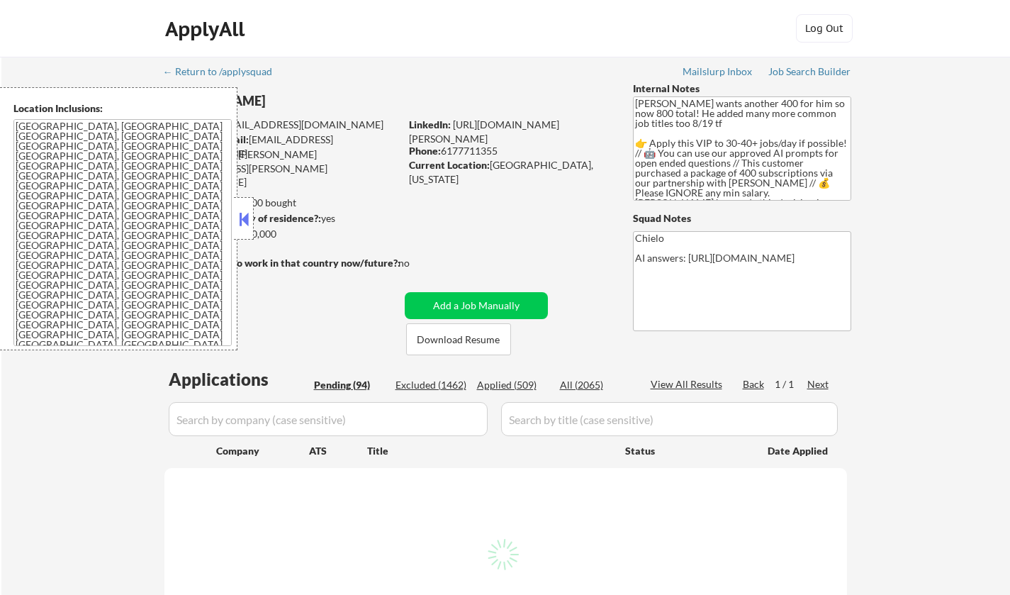
select select ""pending""
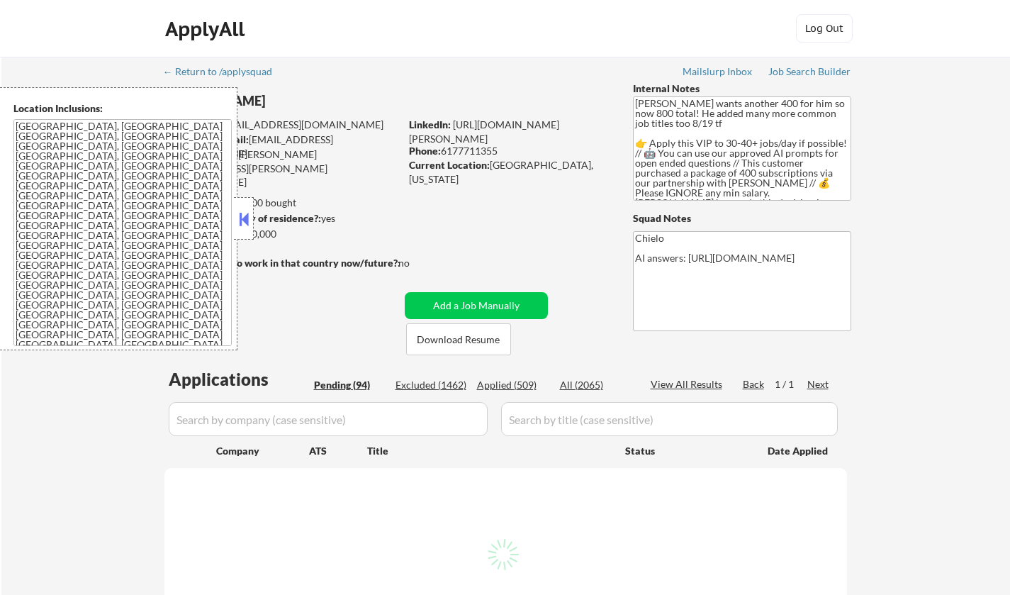
select select ""pending""
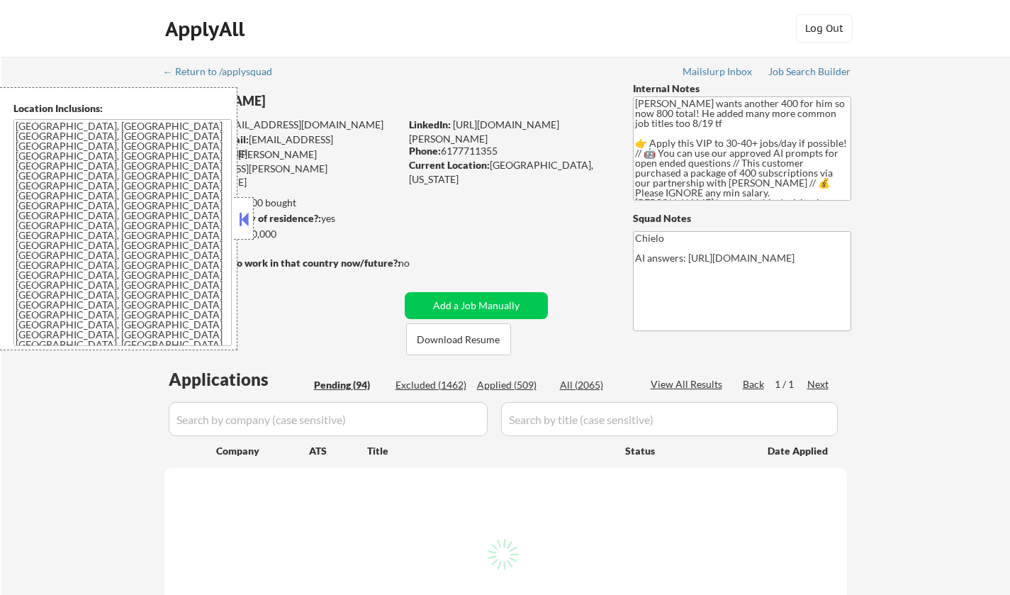
select select ""pending""
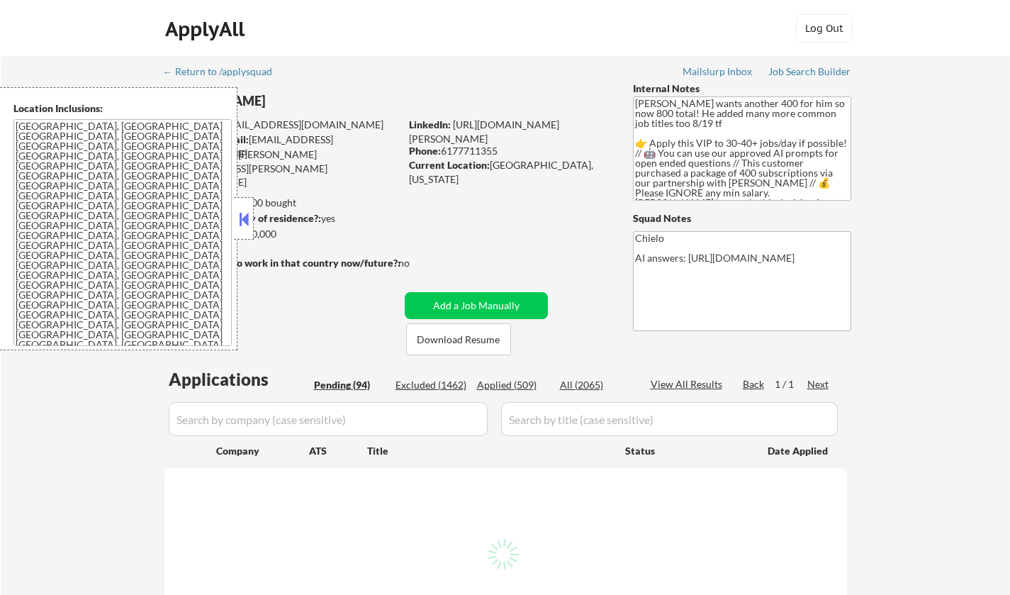
select select ""pending""
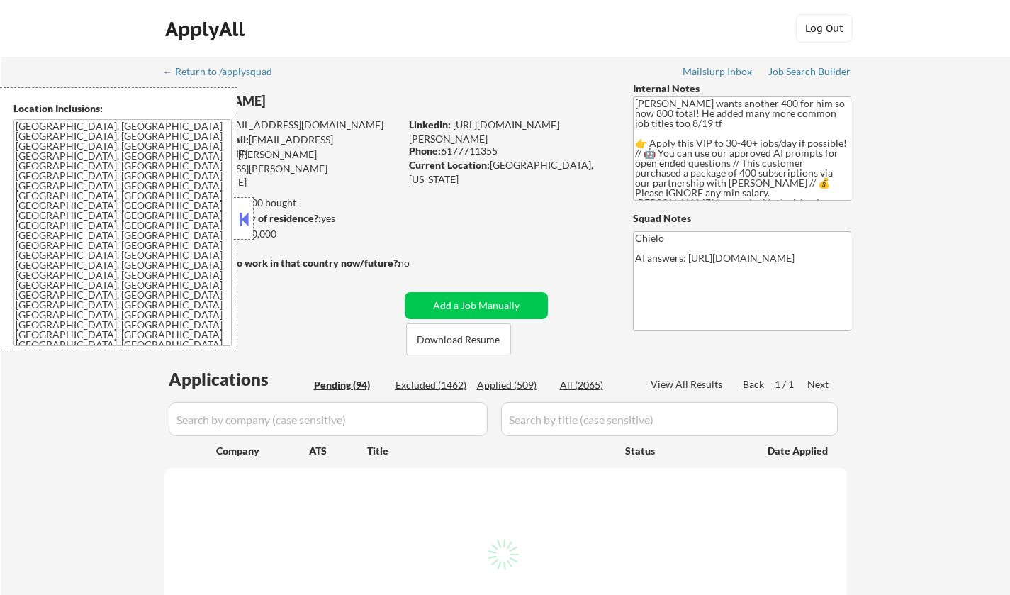
select select ""pending""
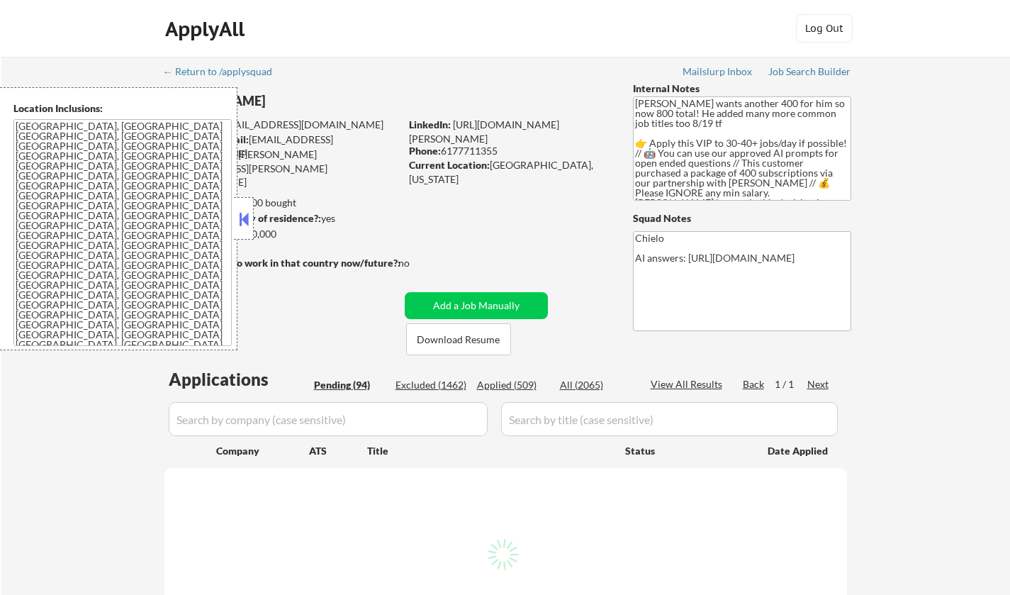
select select ""pending""
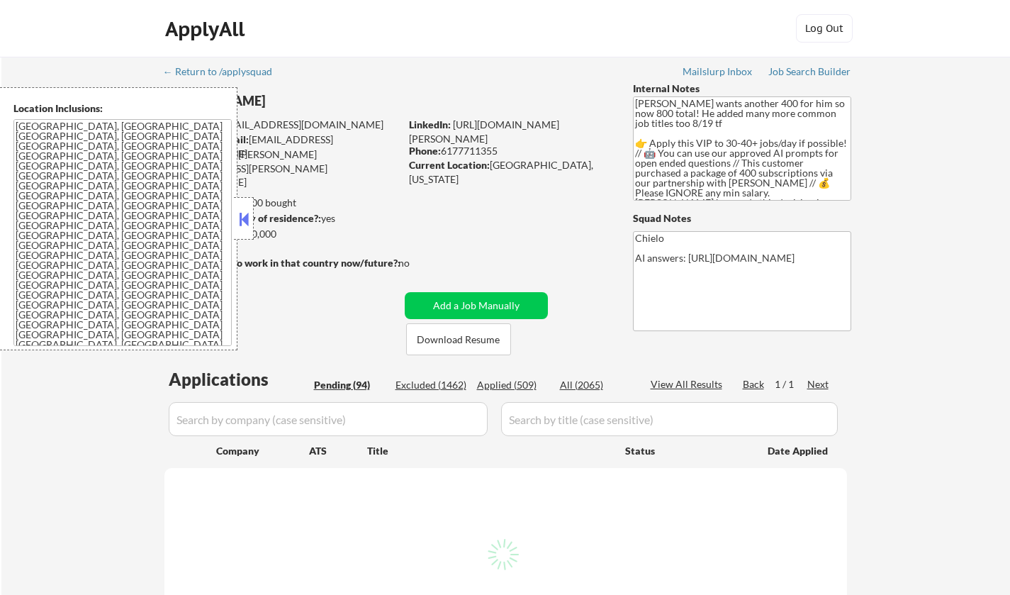
select select ""pending""
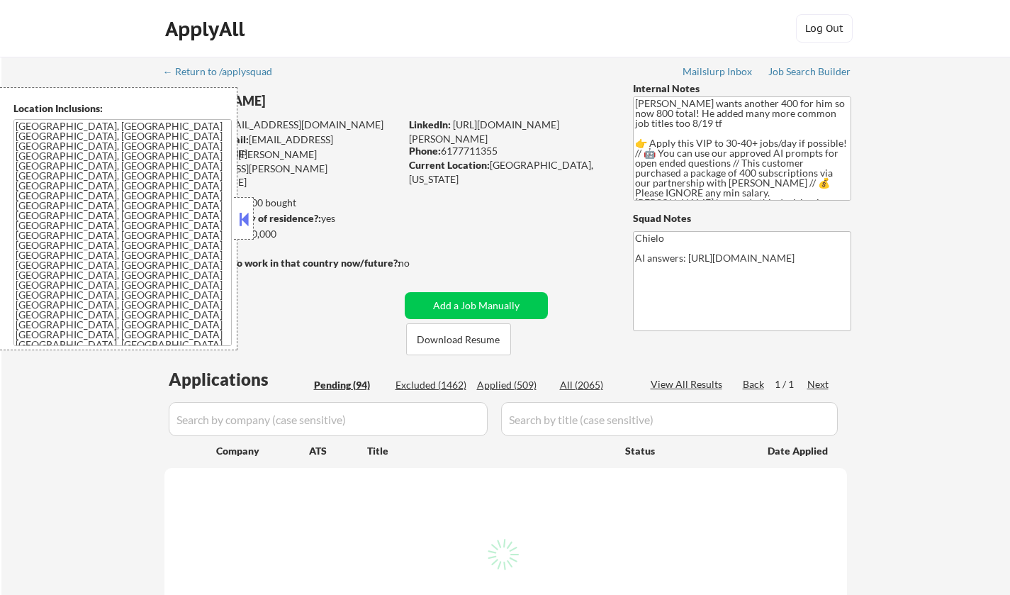
select select ""pending""
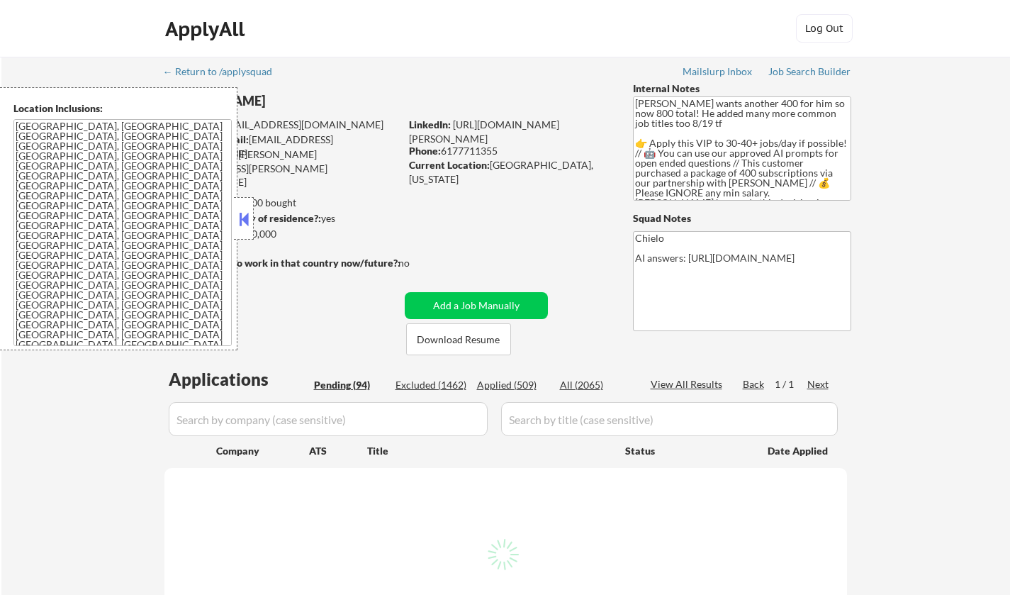
select select ""pending""
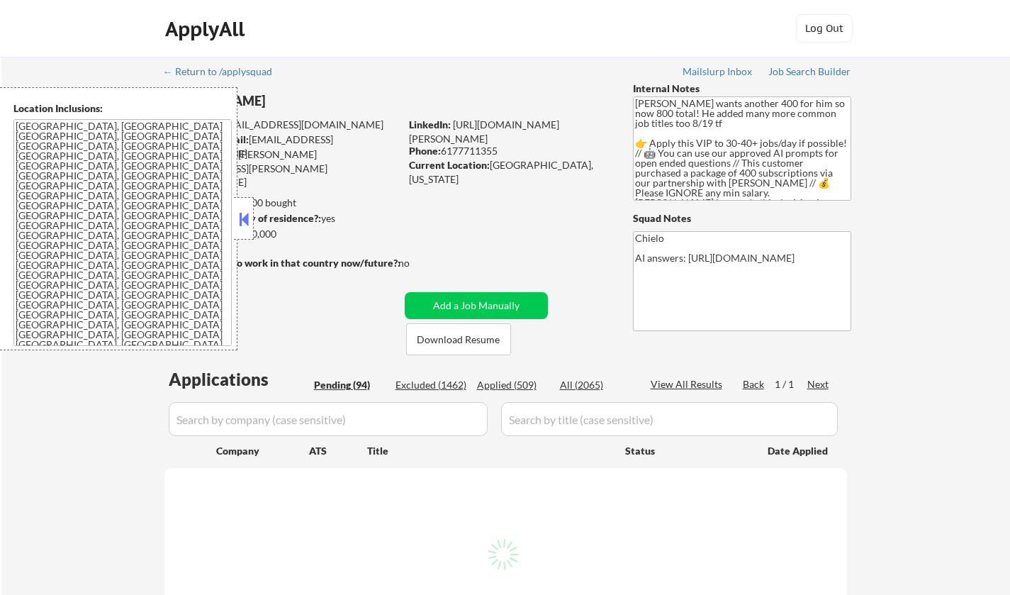
select select ""pending""
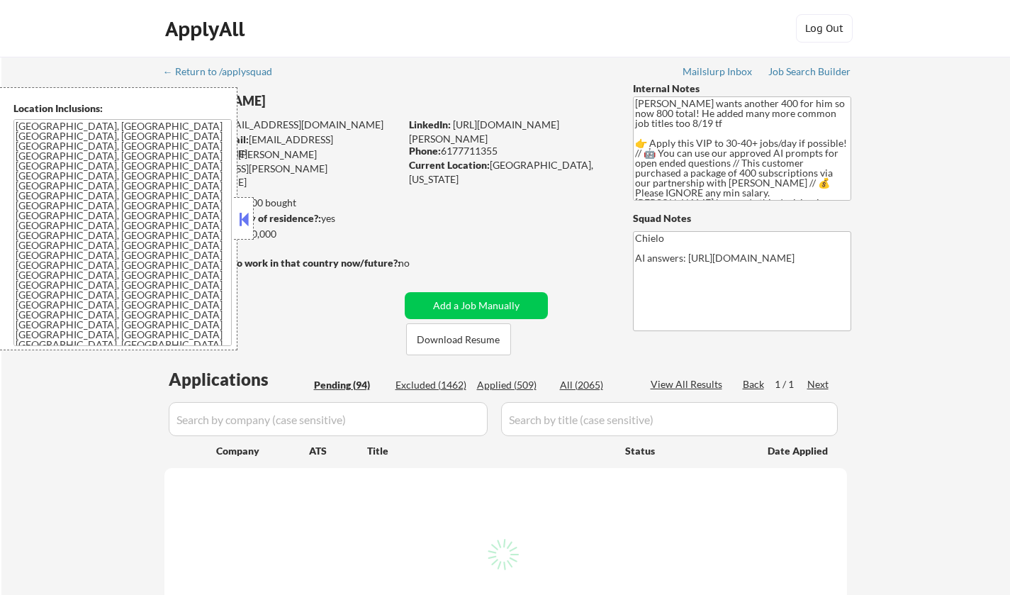
select select ""pending""
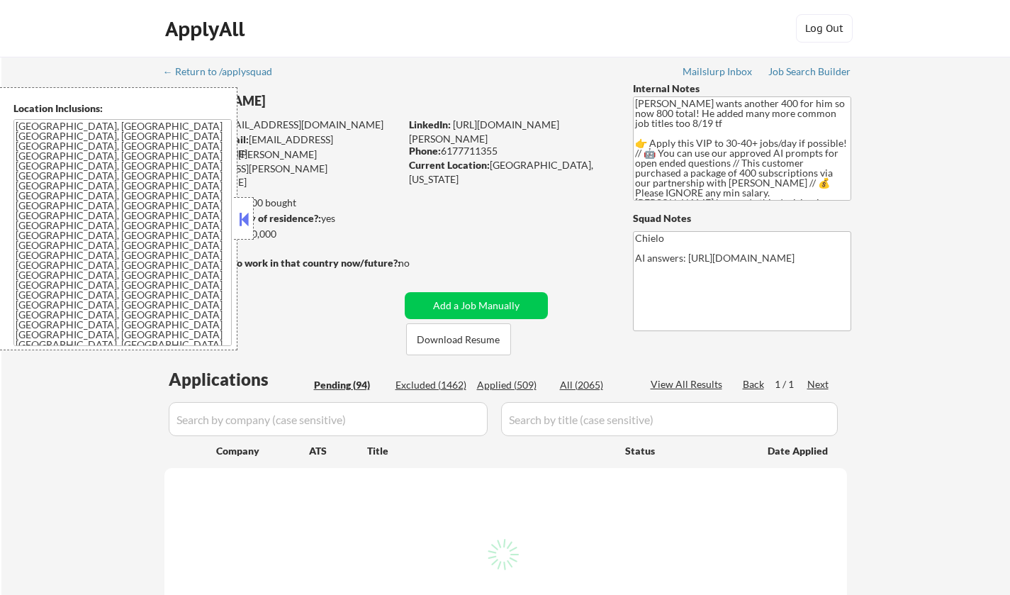
select select ""pending""
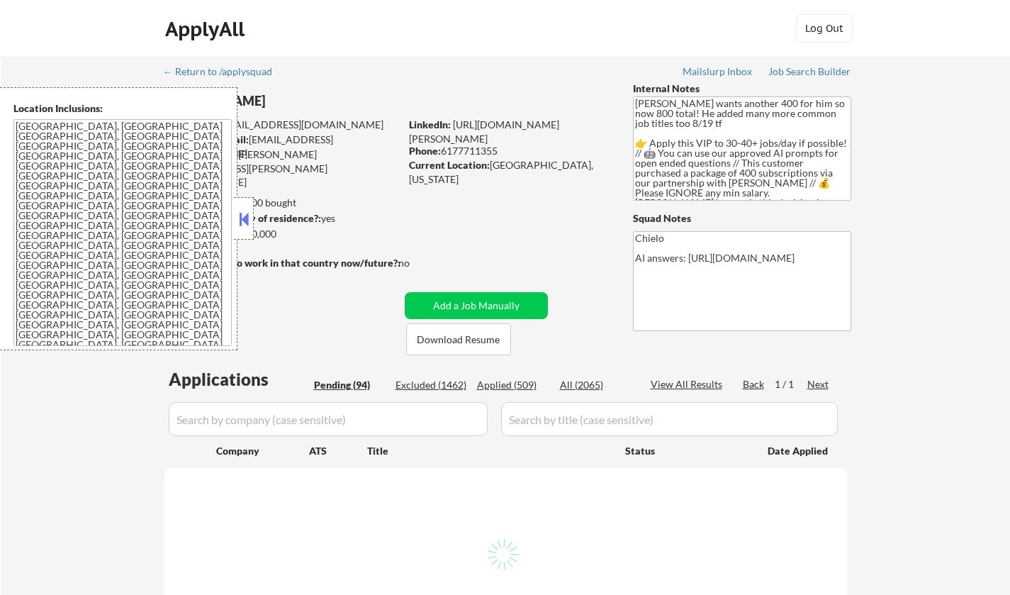
select select ""pending""
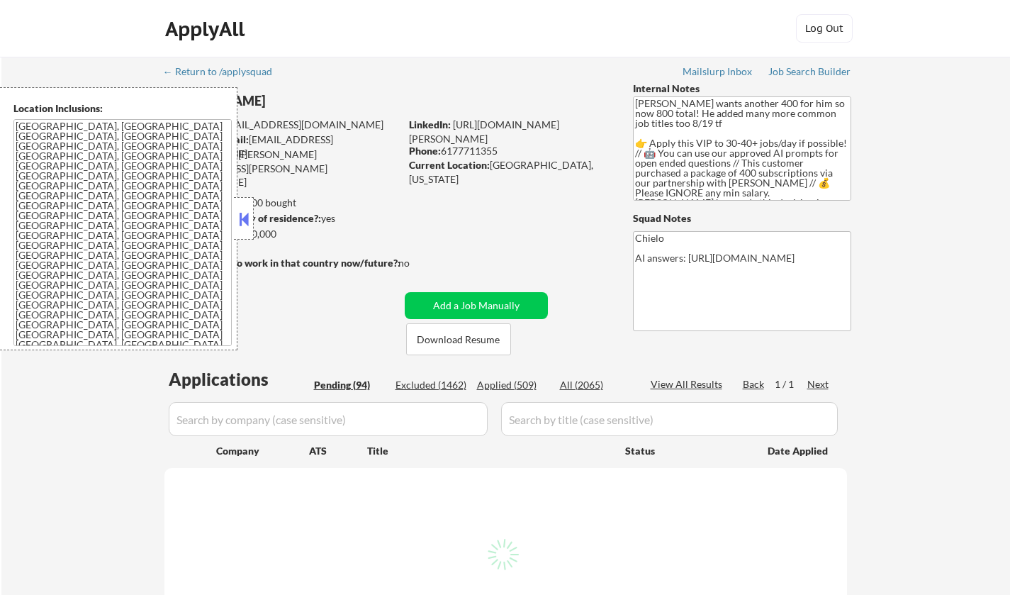
select select ""pending""
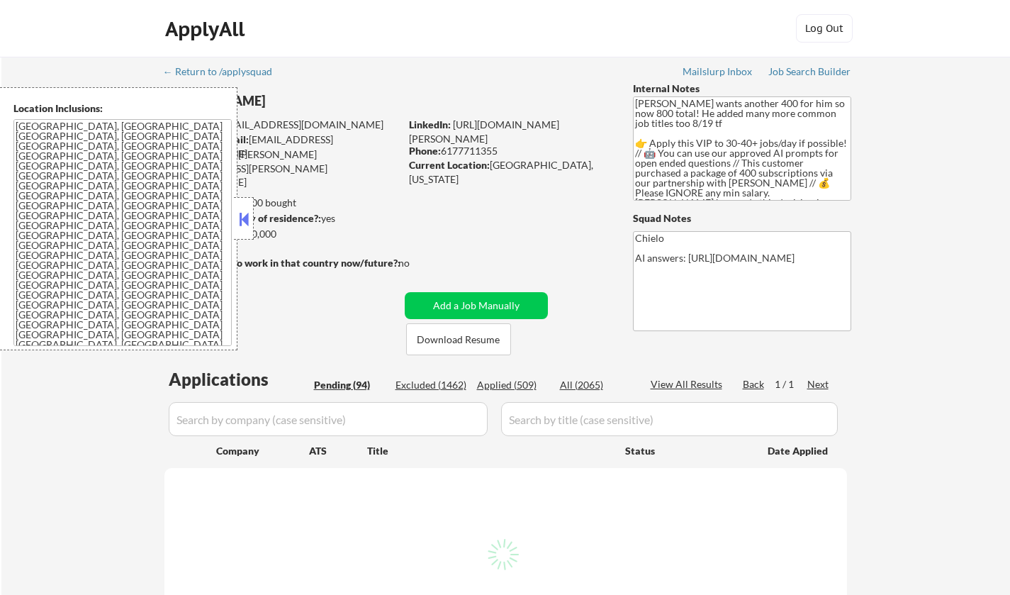
select select ""pending""
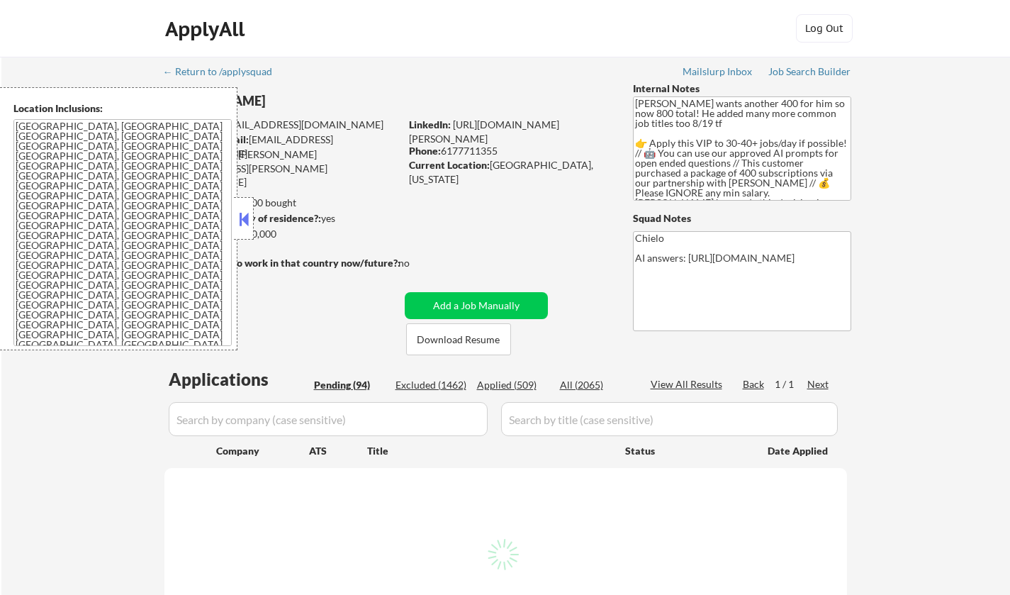
select select ""pending""
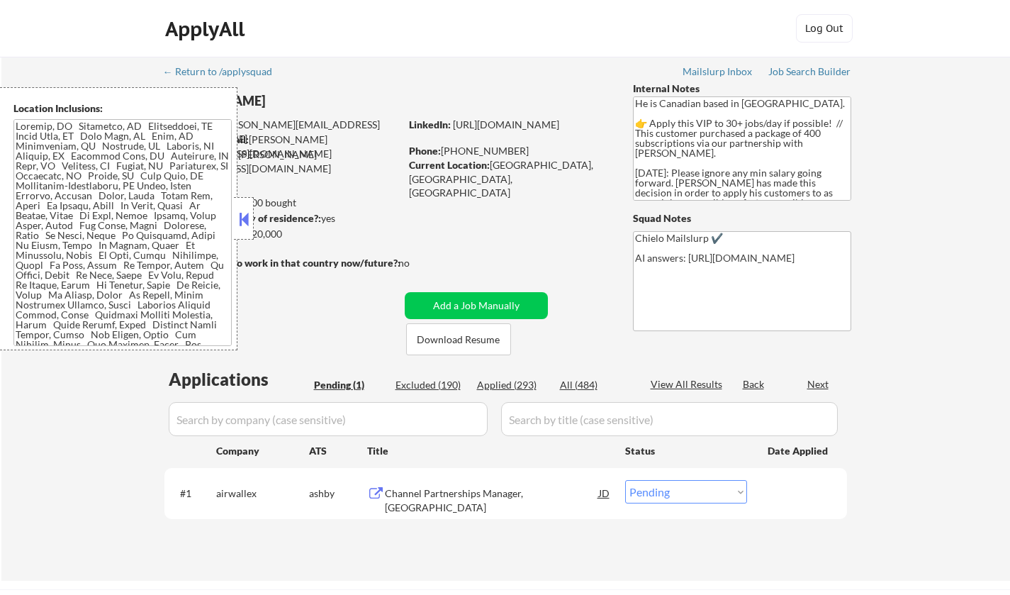
select select ""pending""
click at [244, 216] on button at bounding box center [244, 218] width 16 height 21
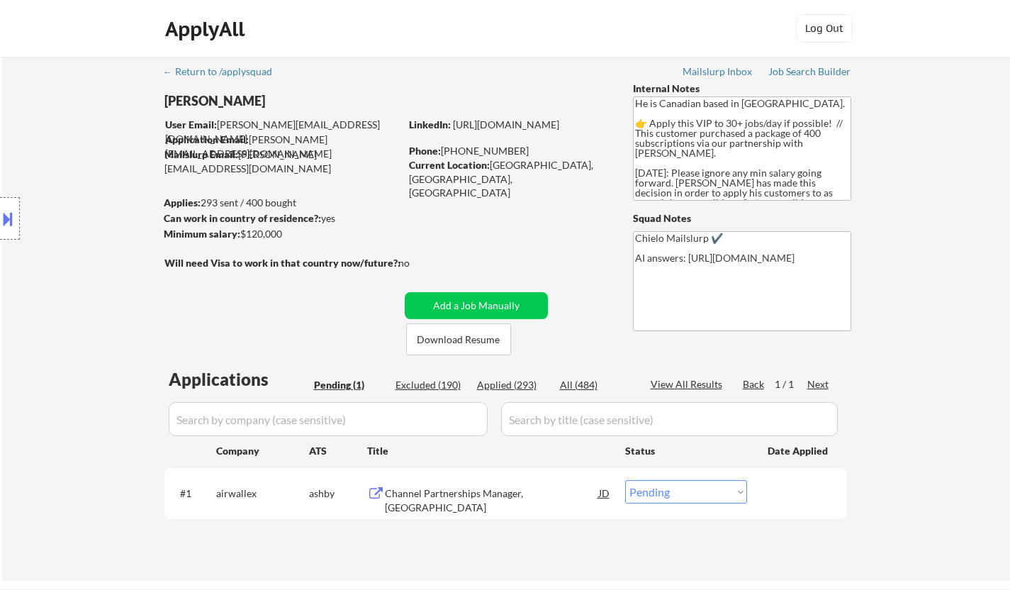
scroll to position [71, 0]
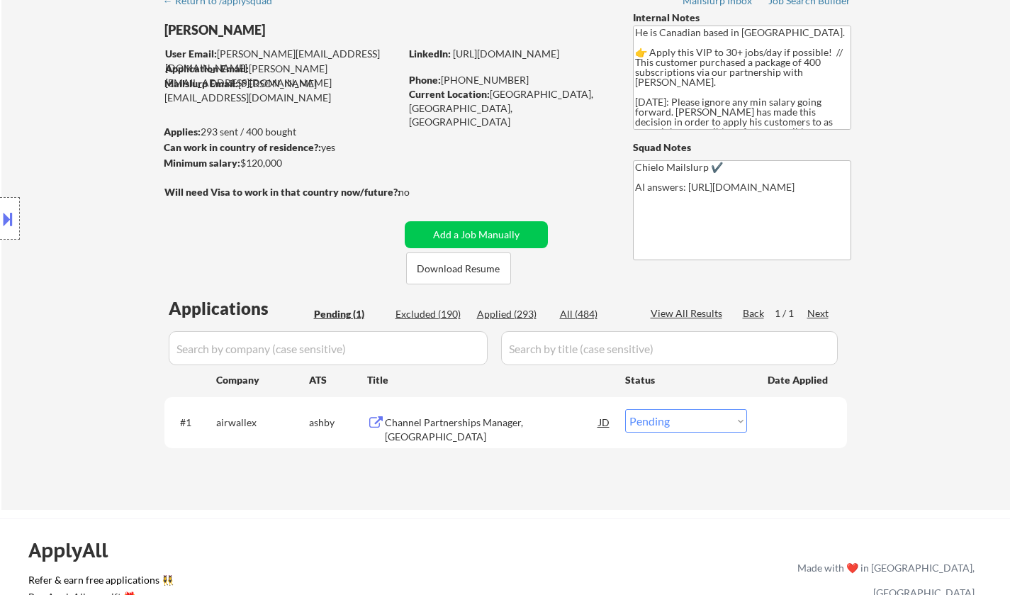
click at [422, 308] on div "Excluded (190)" at bounding box center [430, 314] width 71 height 14
select select ""excluded__expired_""
select select ""excluded__other_""
select select ""excluded__expired_""
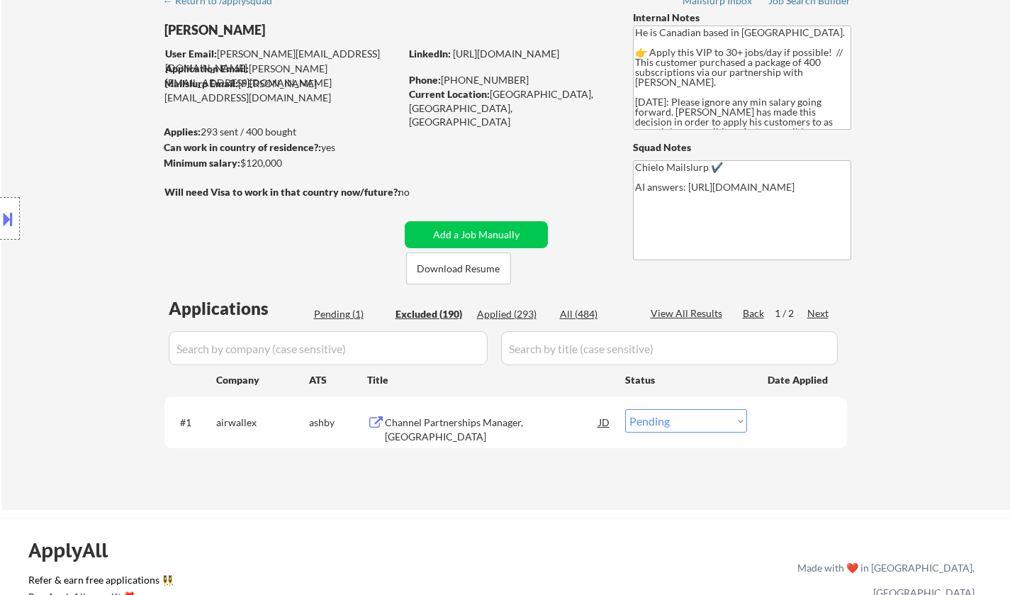
select select ""excluded__expired_""
select select ""excluded__location_""
select select ""excluded__expired_""
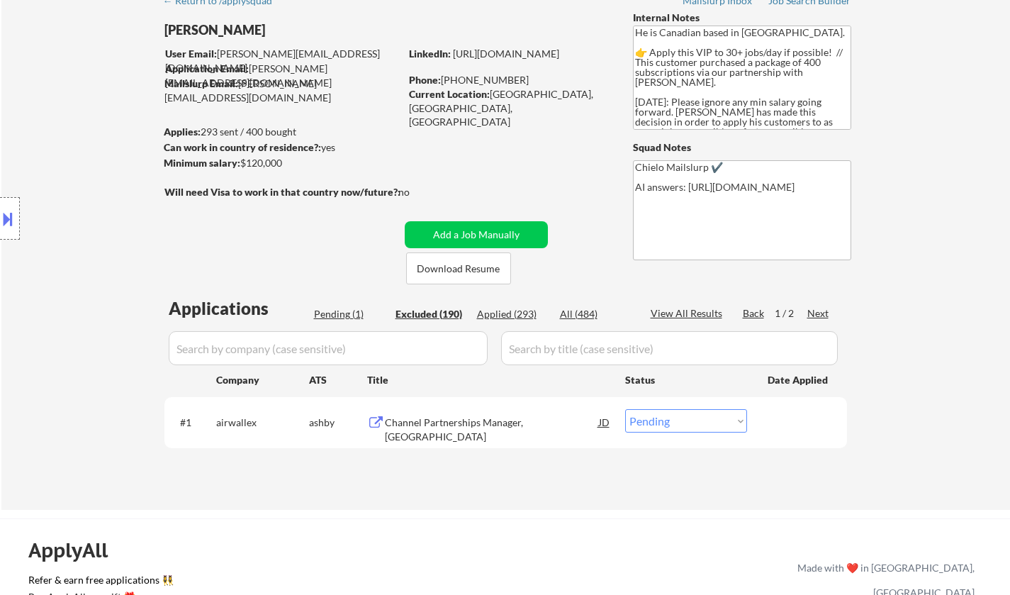
select select ""excluded__other_""
select select ""excluded__expired_""
select select ""excluded__other_""
select select ""excluded__expired_""
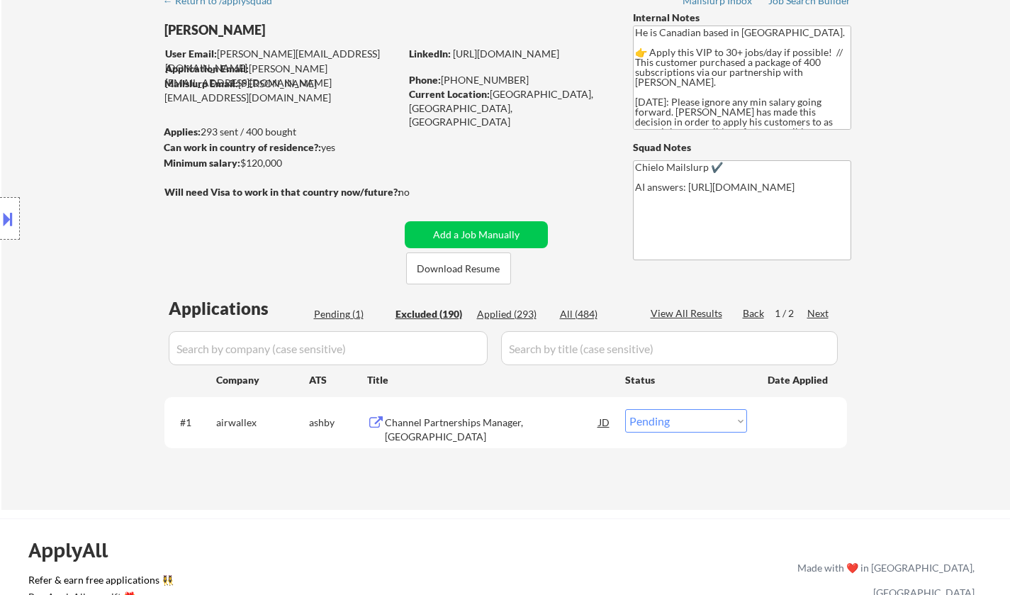
select select ""excluded__expired_""
select select ""excluded__location_""
select select ""excluded__expired_""
select select ""excluded__other_""
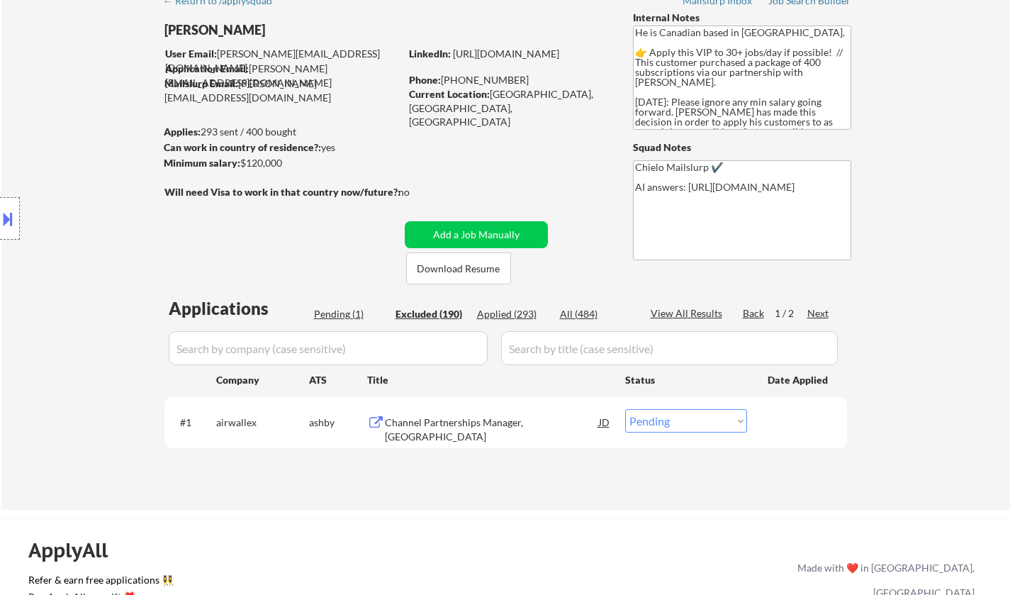
select select ""excluded__expired_""
select select ""excluded__location_""
select select ""excluded__expired_""
select select ""excluded__other_""
select select ""excluded__expired_""
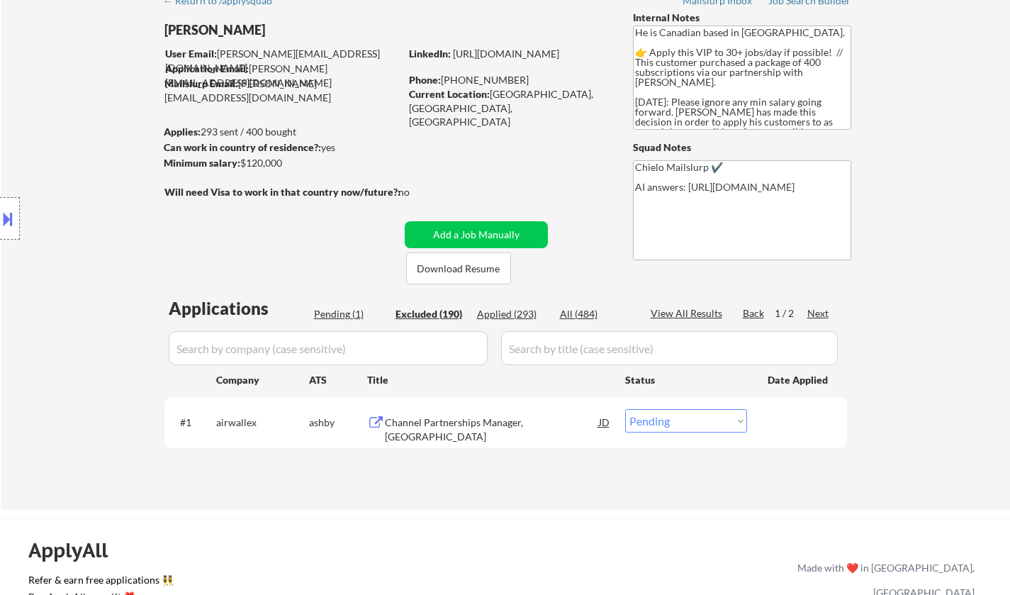
select select ""excluded__other_""
select select ""excluded__expired_""
select select ""excluded__salary_""
select select ""excluded__location_""
select select ""excluded""
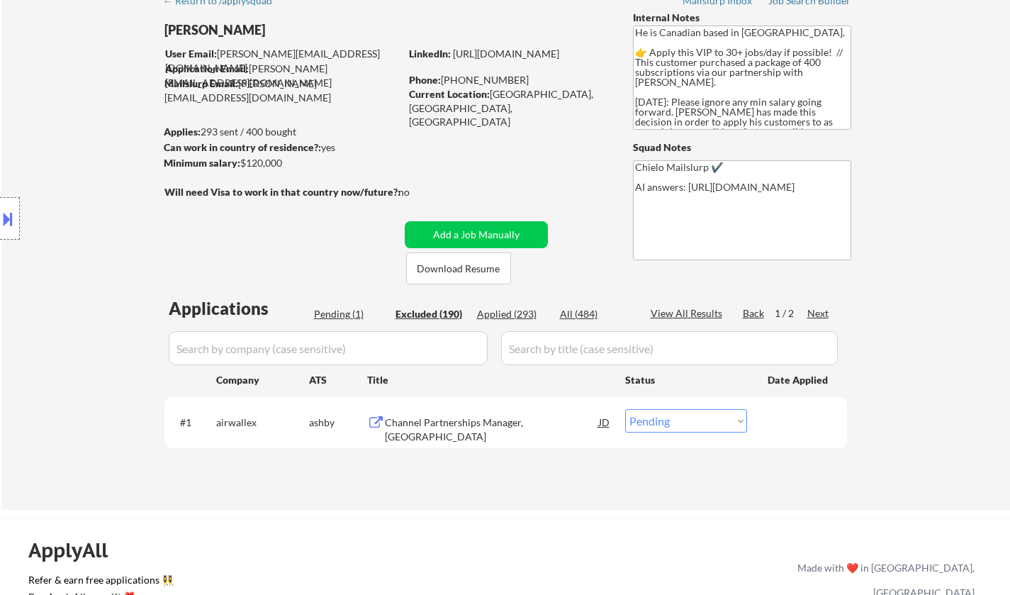
select select ""excluded__expired_""
select select ""excluded__location_""
select select ""excluded__expired_""
select select ""excluded__location_""
select select ""excluded__other_""
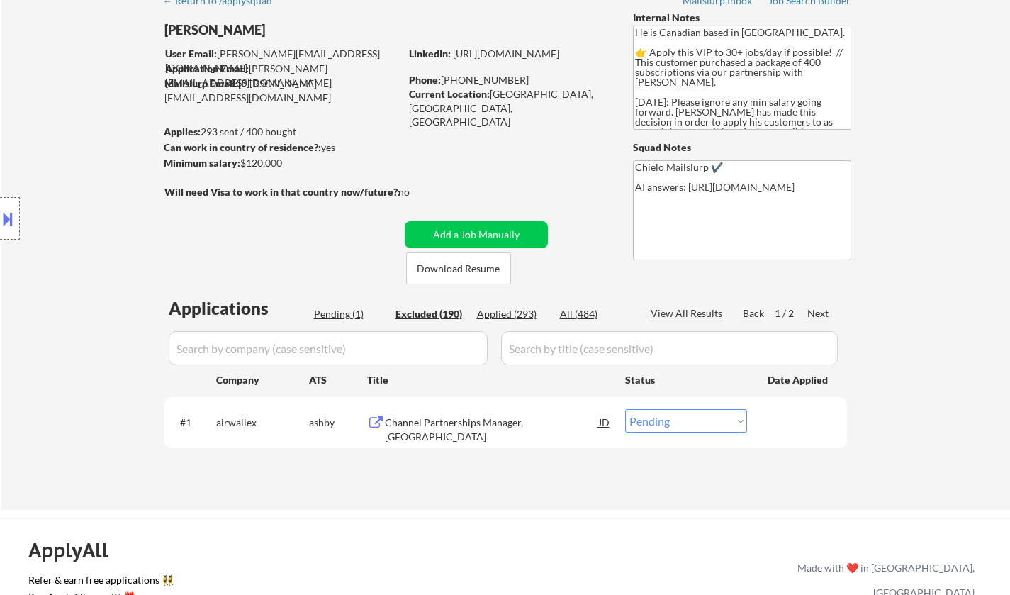
select select ""excluded__other_""
select select ""excluded__expired_""
select select ""excluded__location_""
select select ""excluded__expired_""
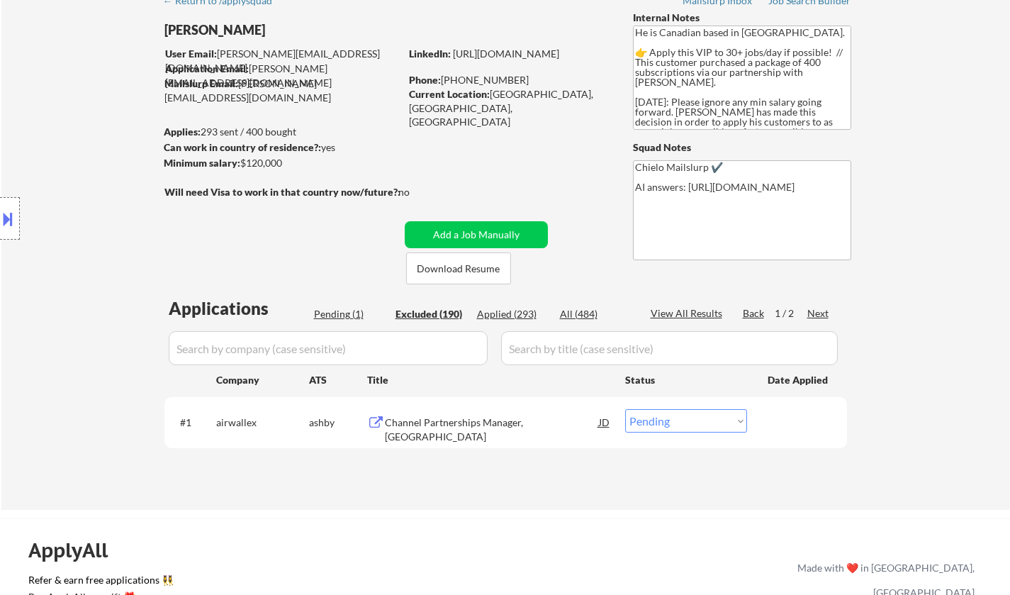
select select ""excluded__other_""
select select ""excluded__expired_""
select select ""excluded__other_""
select select ""excluded__location_""
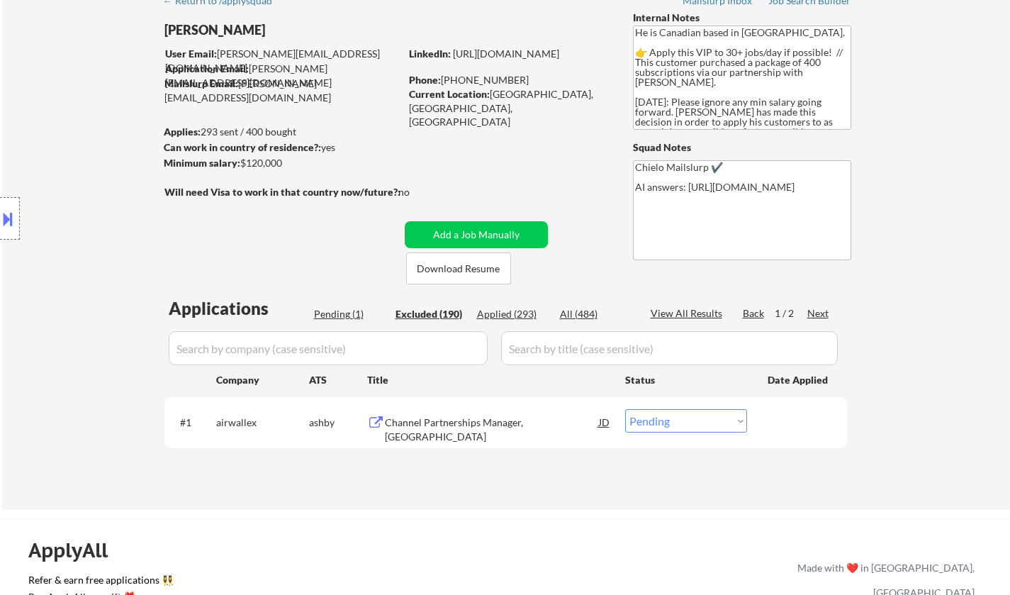
select select ""excluded__expired_""
select select ""excluded__other_""
select select ""excluded__location_""
select select ""excluded__other_""
select select ""excluded__expired_""
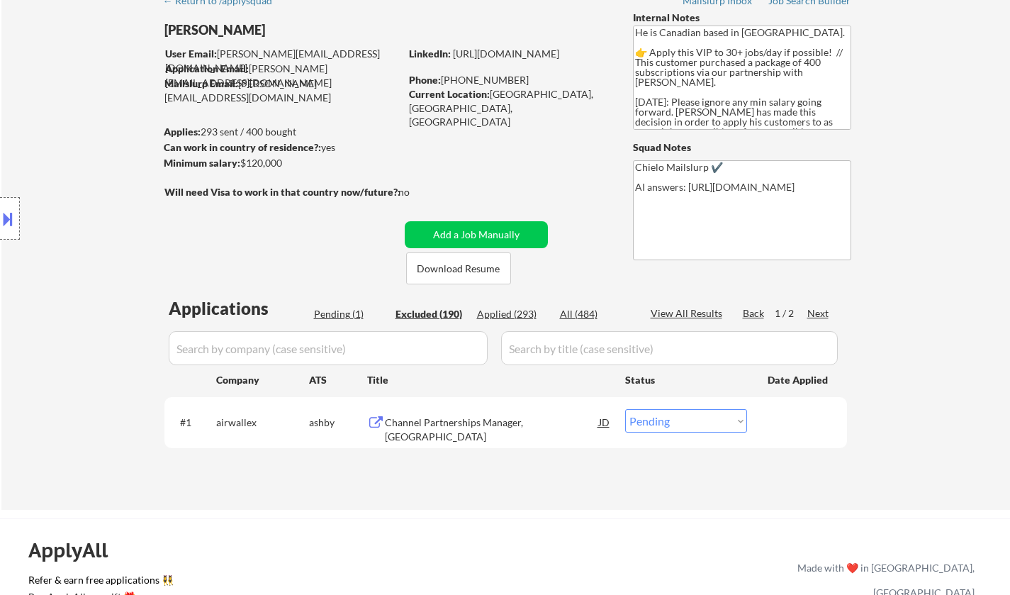
select select ""excluded__expired_""
select select ""excluded__location_""
select select ""excluded__other_""
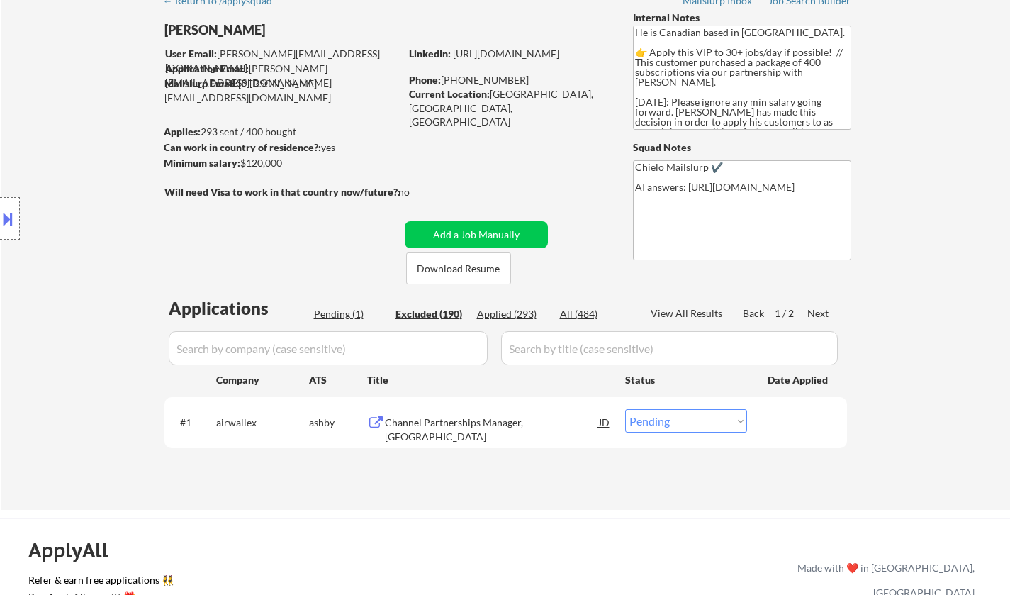
select select ""excluded__bad_match_""
select select ""excluded__expired_""
select select ""excluded__location_""
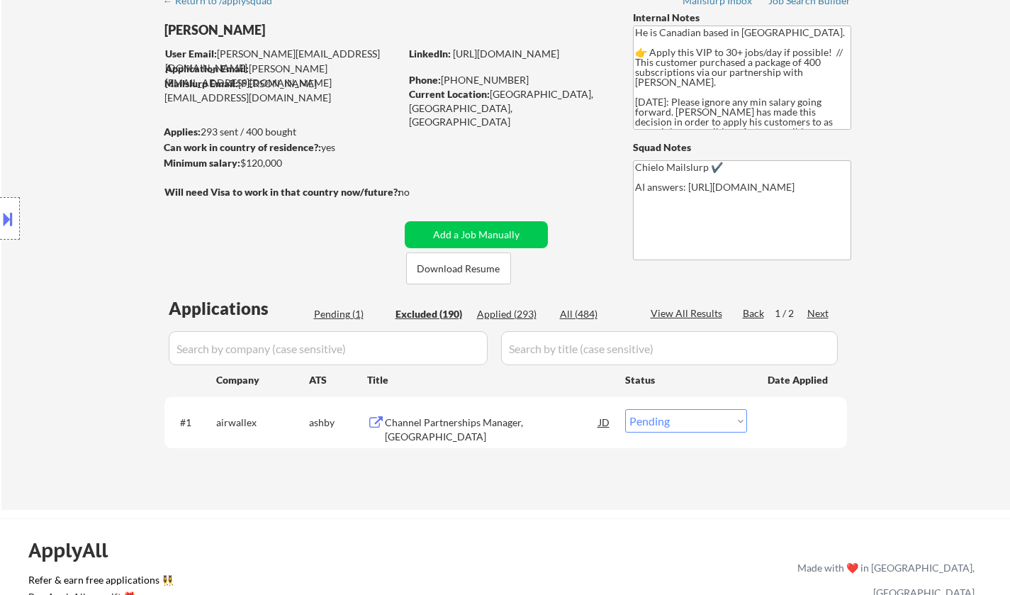
select select ""excluded__expired_""
select select ""excluded__bad_match_""
select select ""excluded__location_""
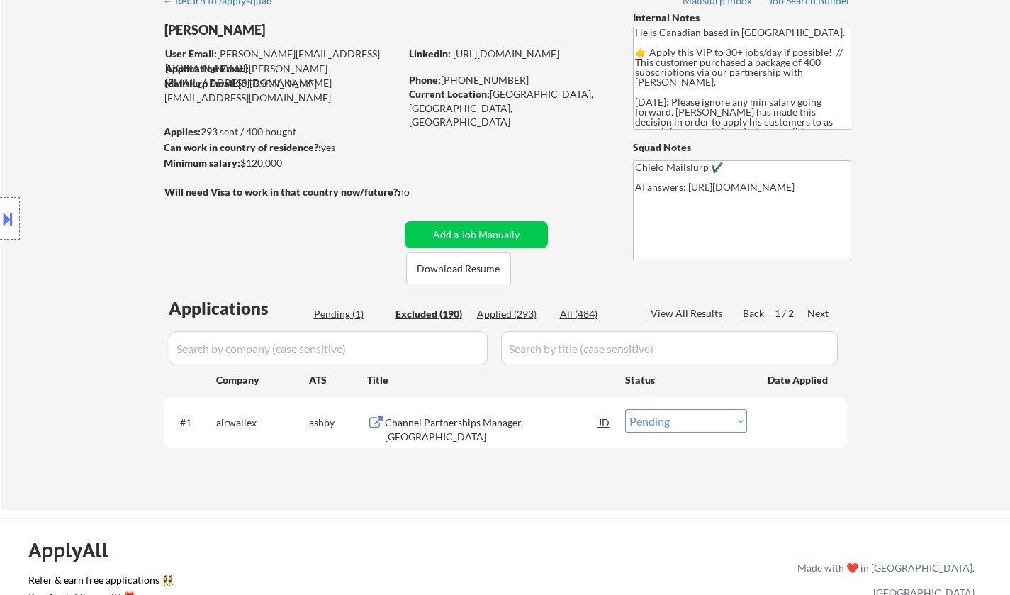
select select ""excluded__expired_""
select select ""excluded__location_""
select select ""excluded__expired_""
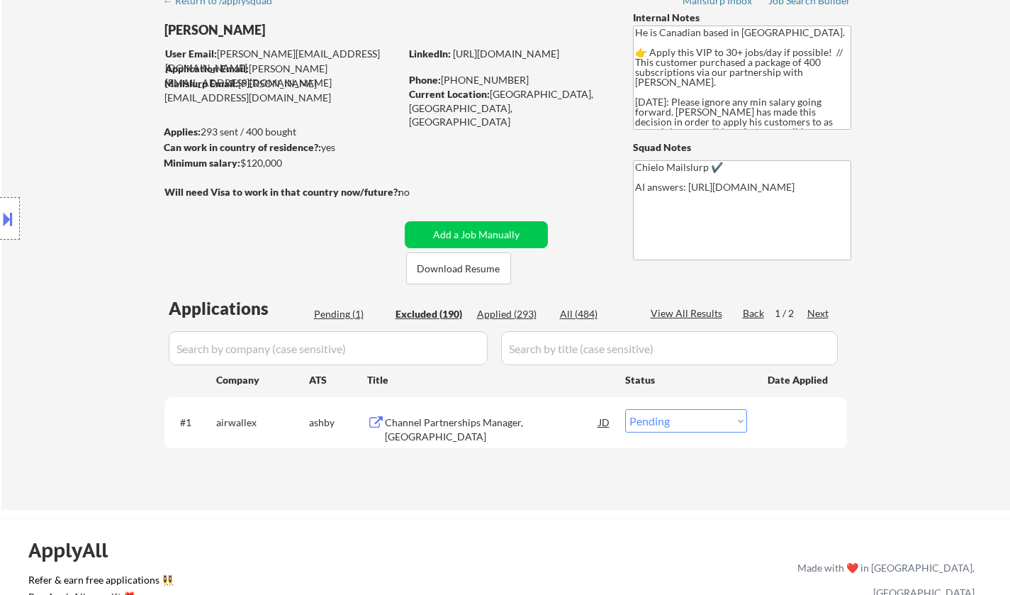
select select ""excluded__expired_""
select select ""excluded__other_""
select select ""excluded__expired_""
select select ""excluded__location_""
select select ""excluded__expired_""
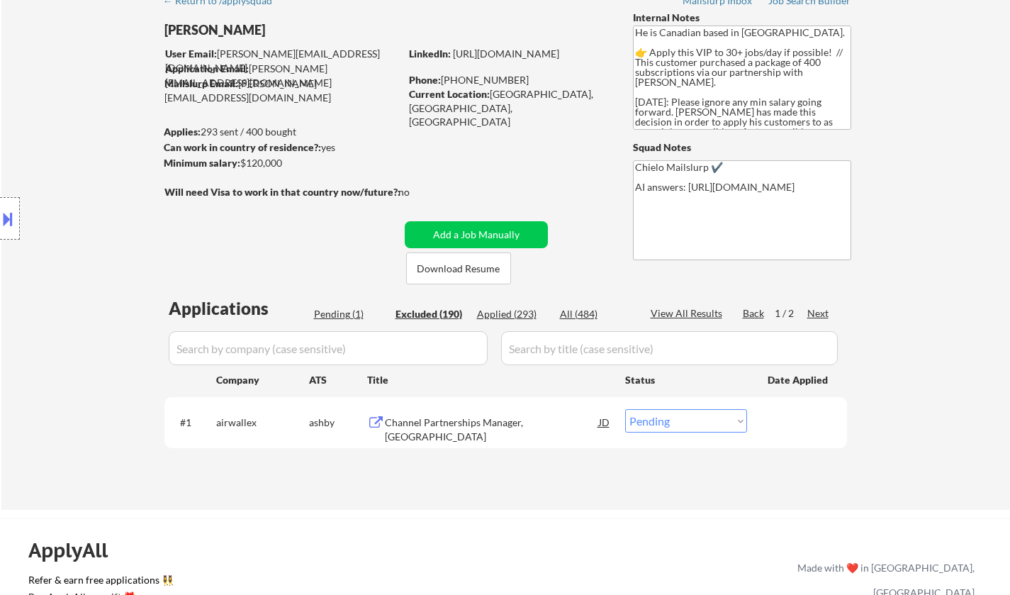
select select ""excluded__expired_""
select select ""excluded__other_""
select select ""excluded__expired_""
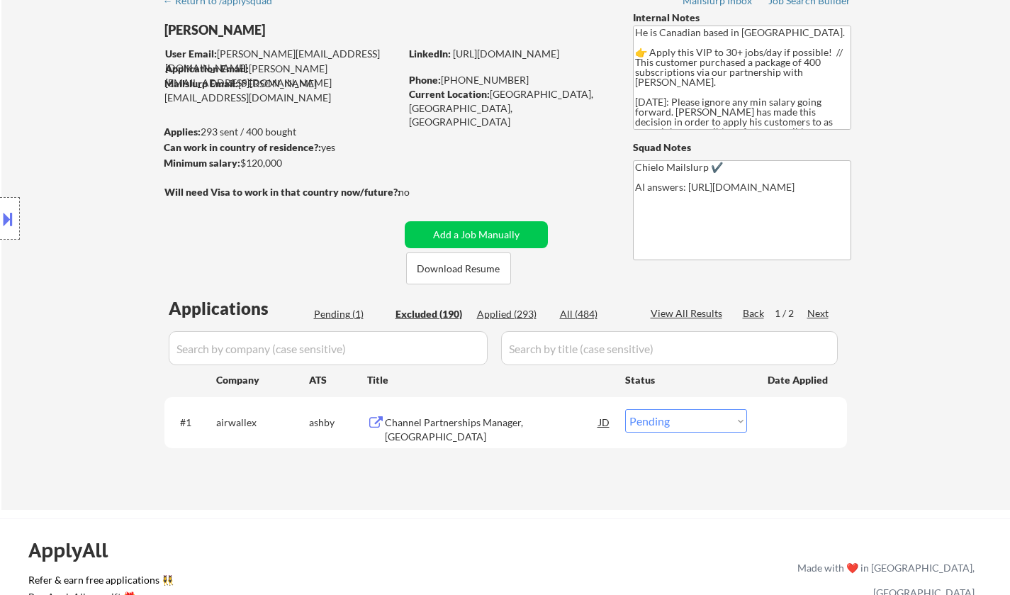
select select ""excluded__bad_match_""
select select ""excluded__other_""
select select ""excluded__expired_""
select select ""excluded__bad_match_""
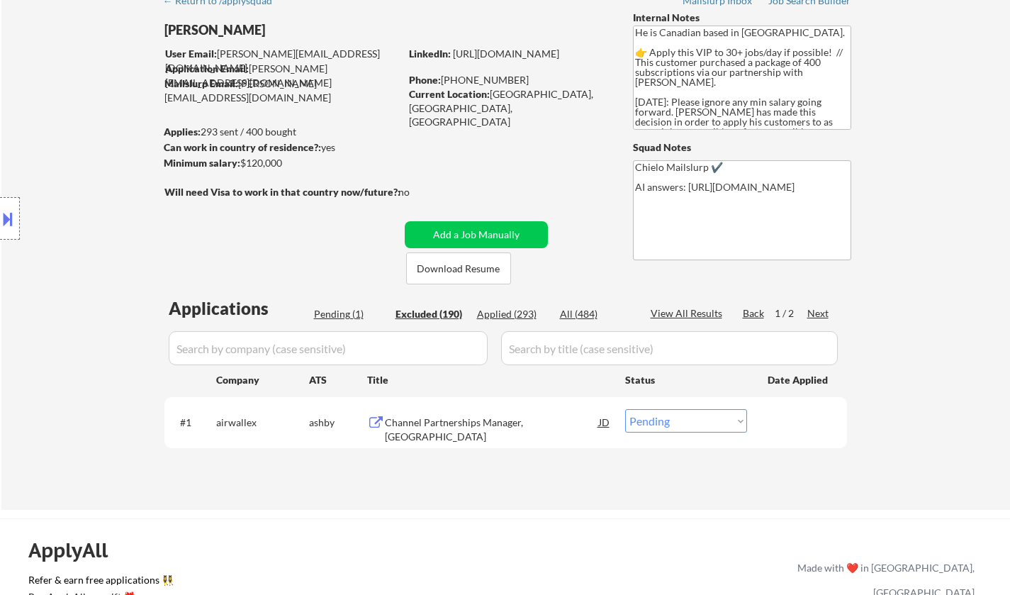
select select ""excluded__expired_""
select select ""excluded__location_""
select select ""excluded__bad_match_""
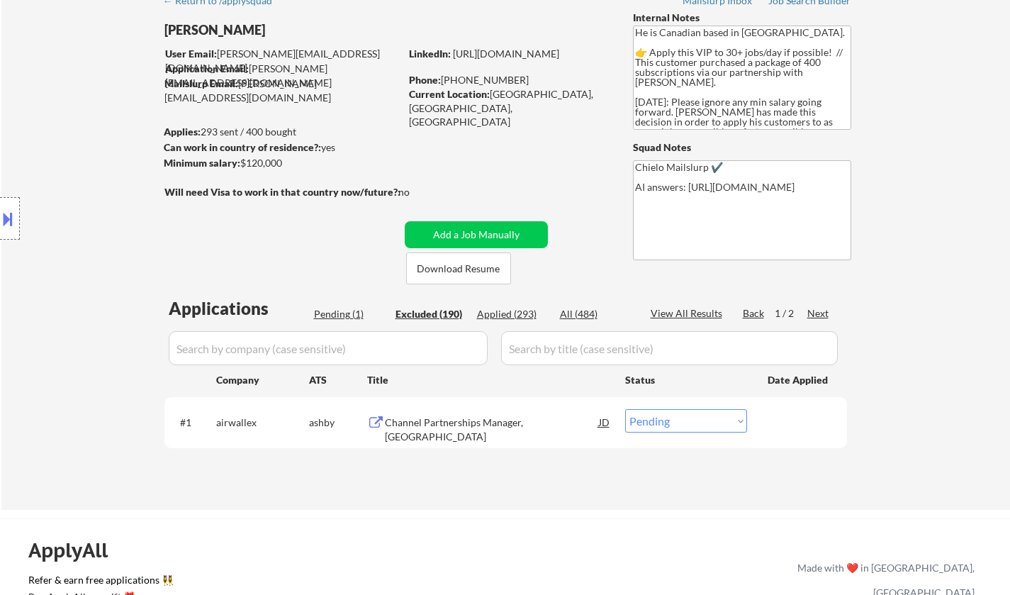
select select ""excluded__bad_match_""
select select ""excluded__location_""
select select ""excluded__expired_""
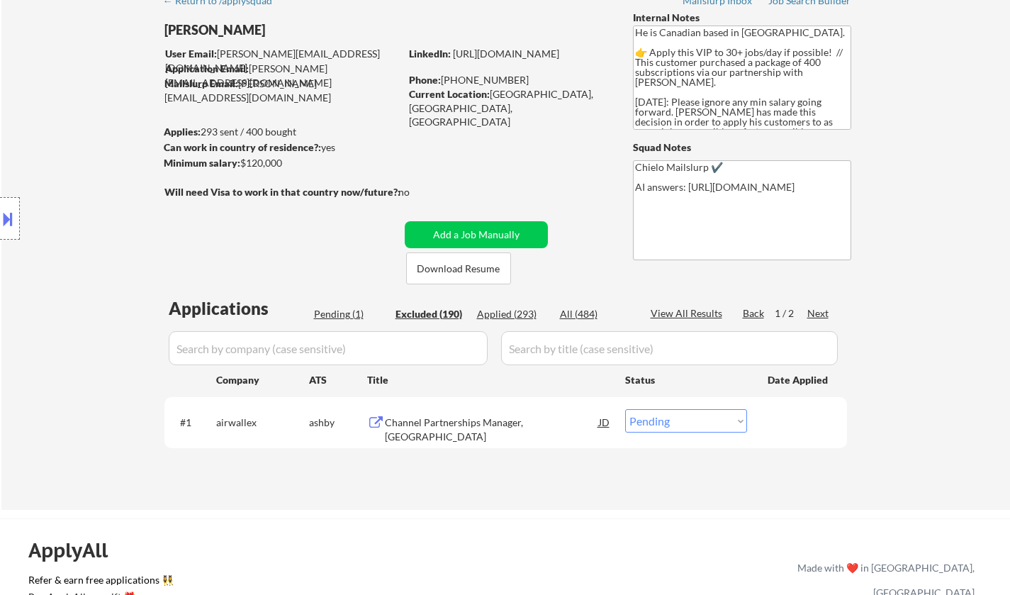
select select ""excluded__other_""
select select ""excluded__bad_match_""
select select ""excluded__expired_""
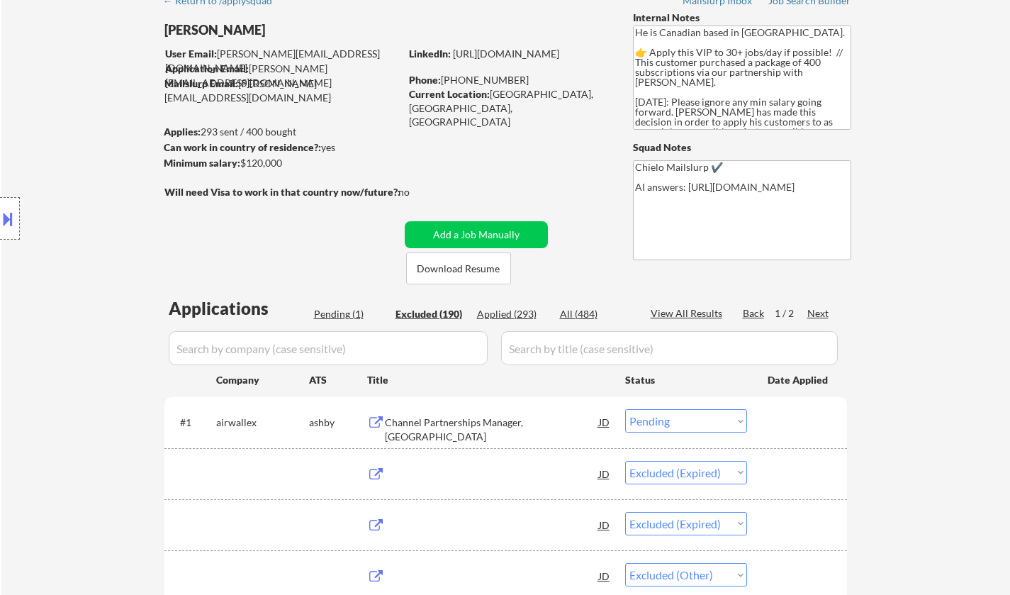
select select ""excluded__location_""
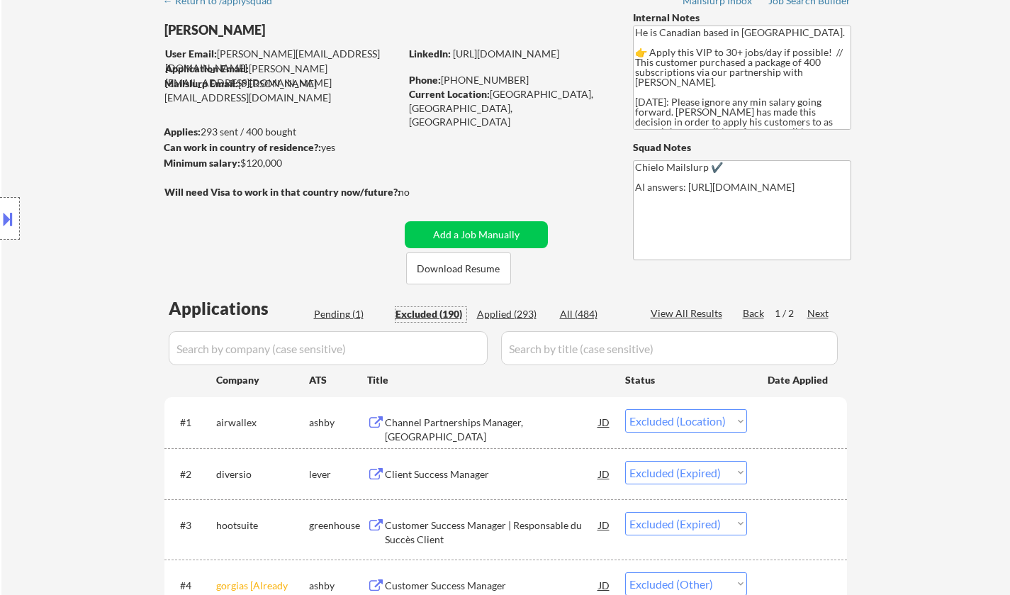
click at [11, 203] on div at bounding box center [10, 218] width 20 height 43
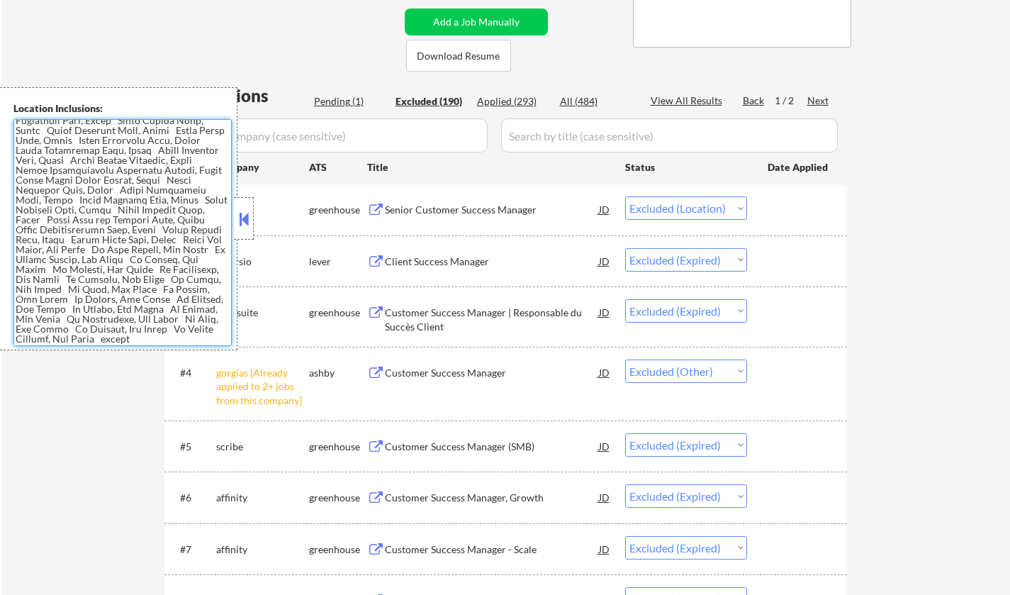
scroll to position [293, 0]
drag, startPoint x: 18, startPoint y: 125, endPoint x: 128, endPoint y: 281, distance: 190.7
click at [158, 337] on textarea at bounding box center [122, 232] width 218 height 227
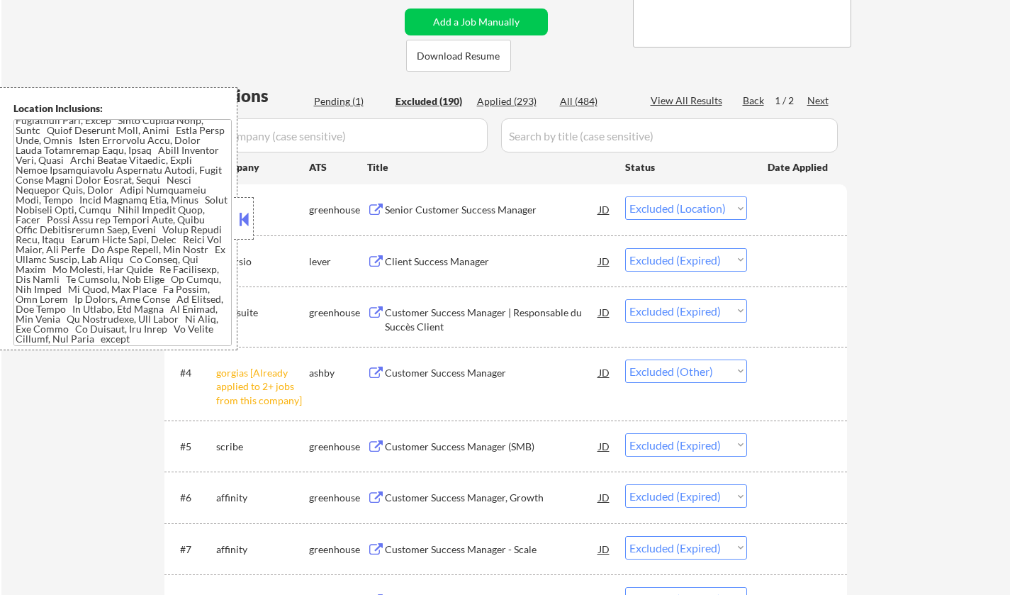
click at [239, 218] on button at bounding box center [244, 218] width 16 height 21
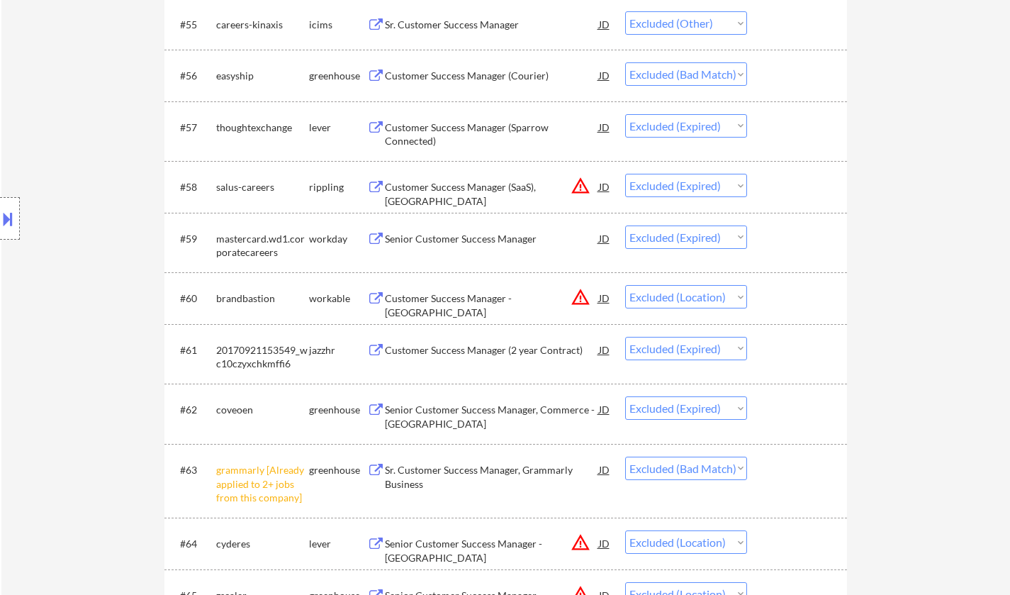
scroll to position [3402, 0]
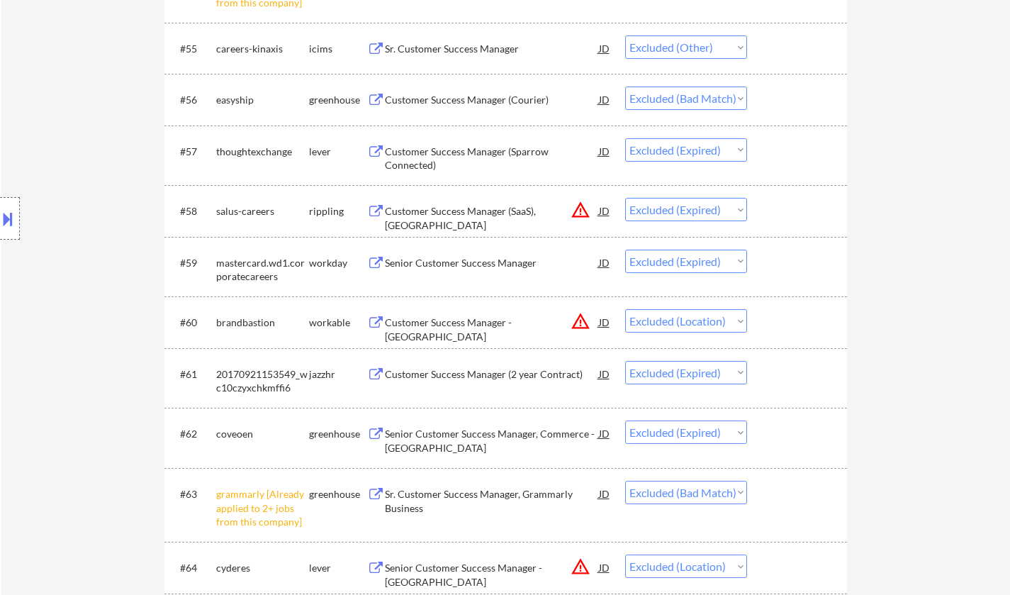
click at [415, 99] on div "Customer Success Manager (Courier)" at bounding box center [492, 100] width 214 height 14
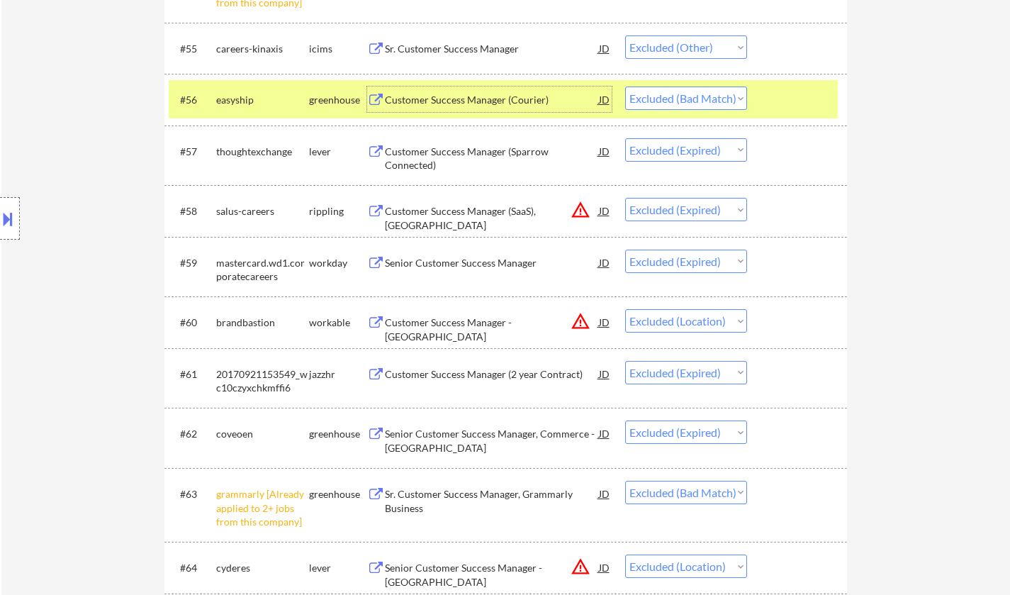
drag, startPoint x: 705, startPoint y: 99, endPoint x: 711, endPoint y: 110, distance: 12.7
click at [705, 99] on select "Choose an option... Pending Applied Excluded (Questions) Excluded (Expired) Exc…" at bounding box center [686, 97] width 122 height 23
click at [625, 86] on select "Choose an option... Pending Applied Excluded (Questions) Excluded (Expired) Exc…" at bounding box center [686, 97] width 122 height 23
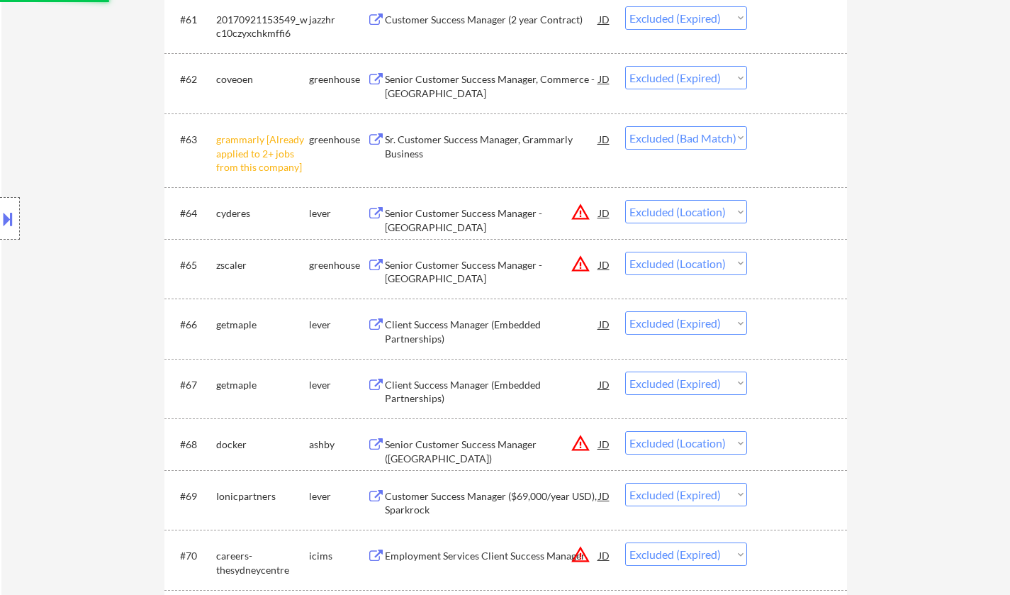
select select ""excluded__expired_""
select select ""excluded__location_""
select select ""excluded__expired_""
select select ""excluded__bad_match_""
select select ""excluded__location_""
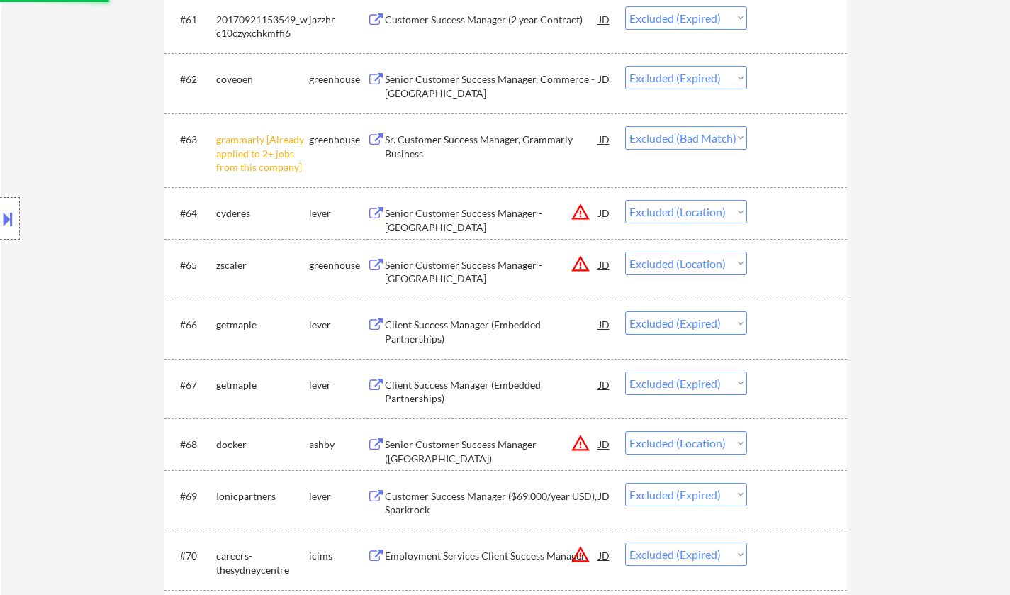
select select ""excluded__expired_""
select select ""excluded__location_""
select select ""excluded__expired_""
select select ""excluded__other_""
select select ""excluded__expired_""
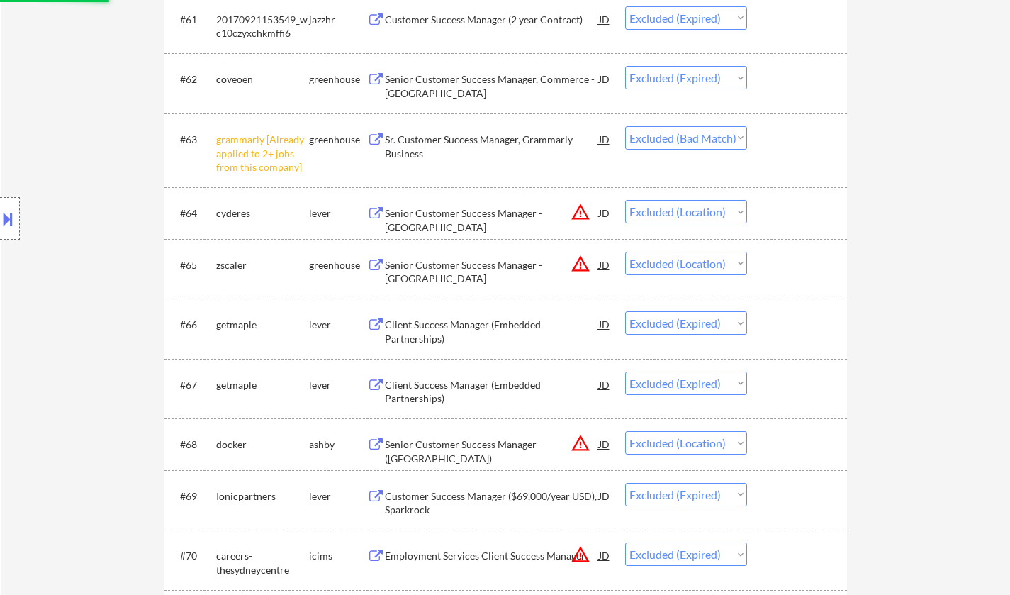
select select ""excluded__location_""
select select ""excluded__expired_""
select select ""excluded__other_""
select select ""excluded__expired_""
select select ""excluded__bad_match_""
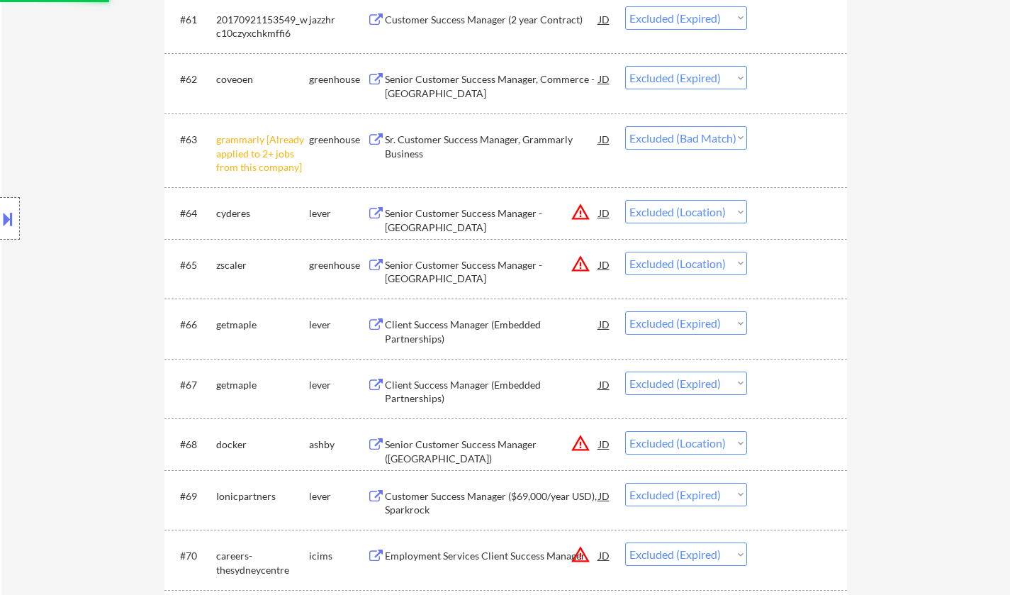
select select ""excluded__other_""
select select ""excluded__expired_""
select select ""excluded__bad_match_""
select select ""excluded__expired_""
select select ""excluded__location_""
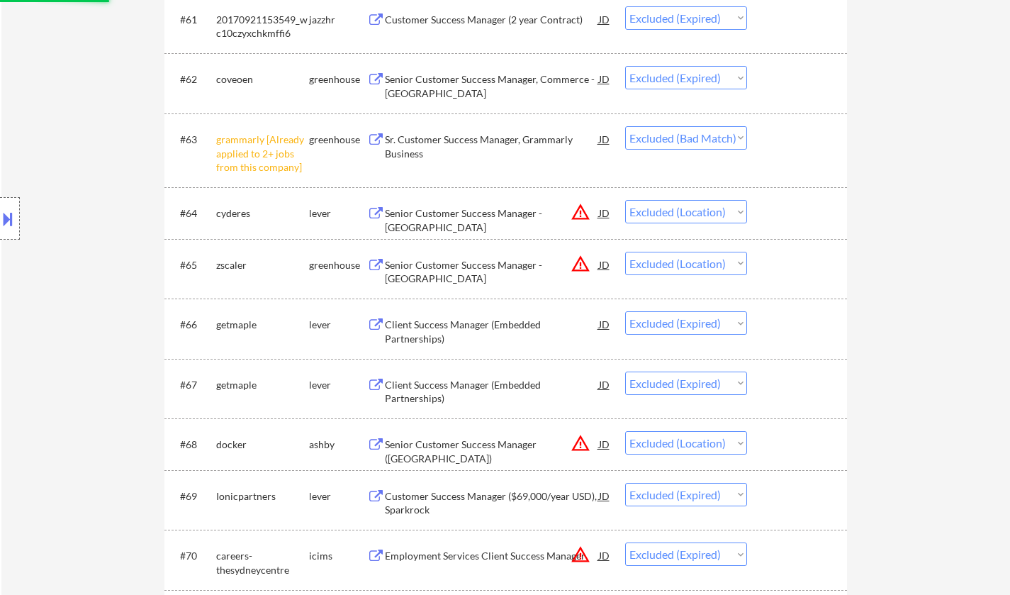
select select ""excluded__bad_match_""
select select ""excluded__location_""
select select ""excluded__expired_""
select select ""excluded__other_""
select select ""excluded__bad_match_""
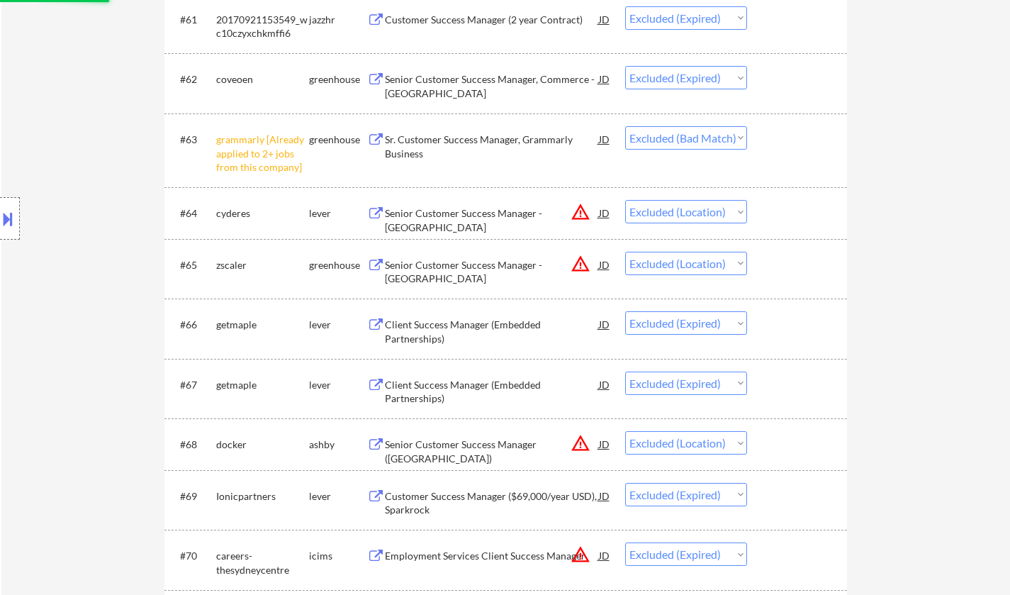
select select ""excluded__expired_""
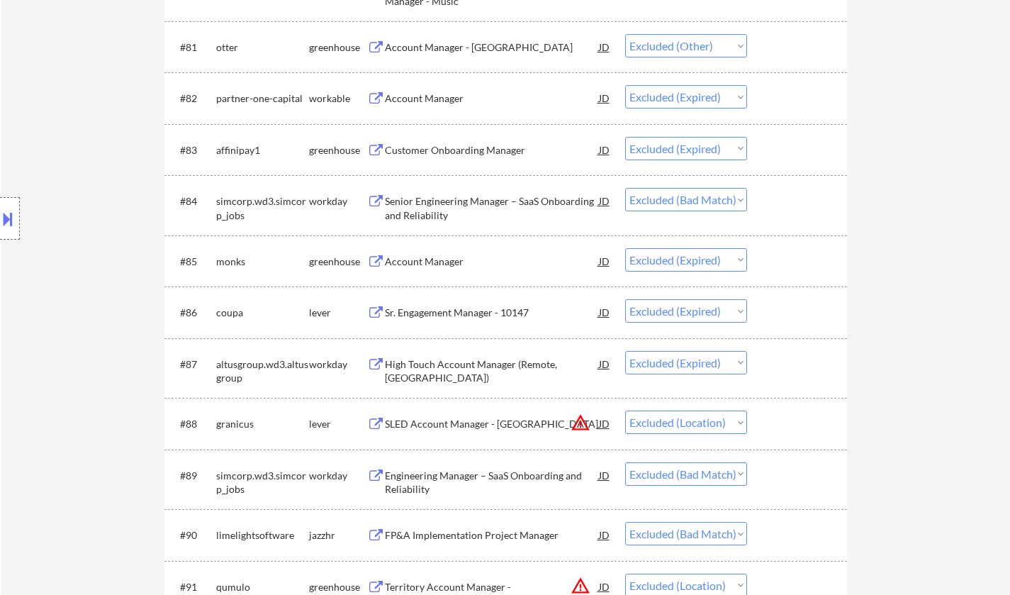
scroll to position [0, 0]
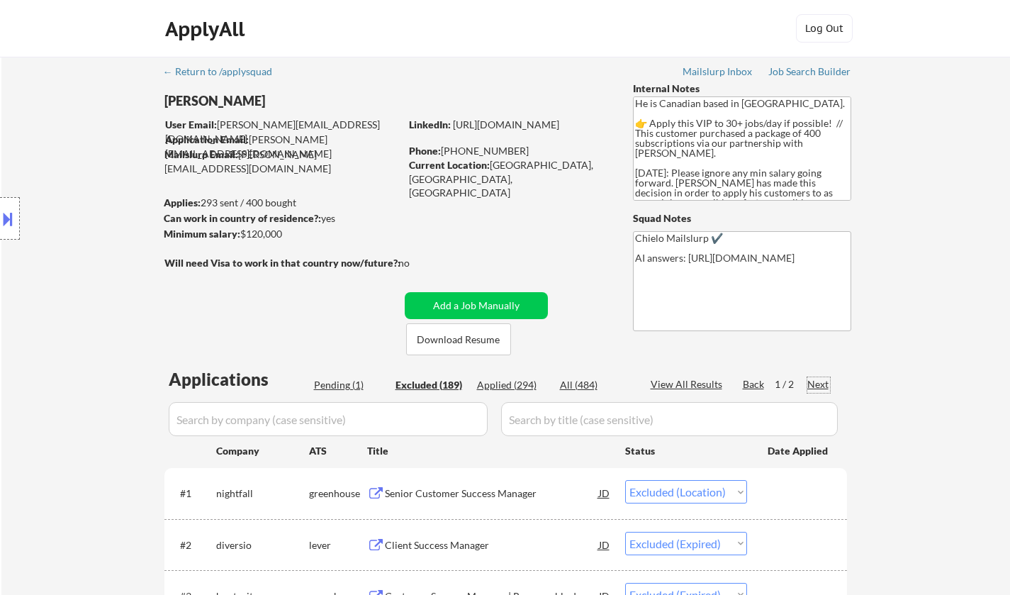
click at [819, 381] on div "Next" at bounding box center [818, 384] width 23 height 14
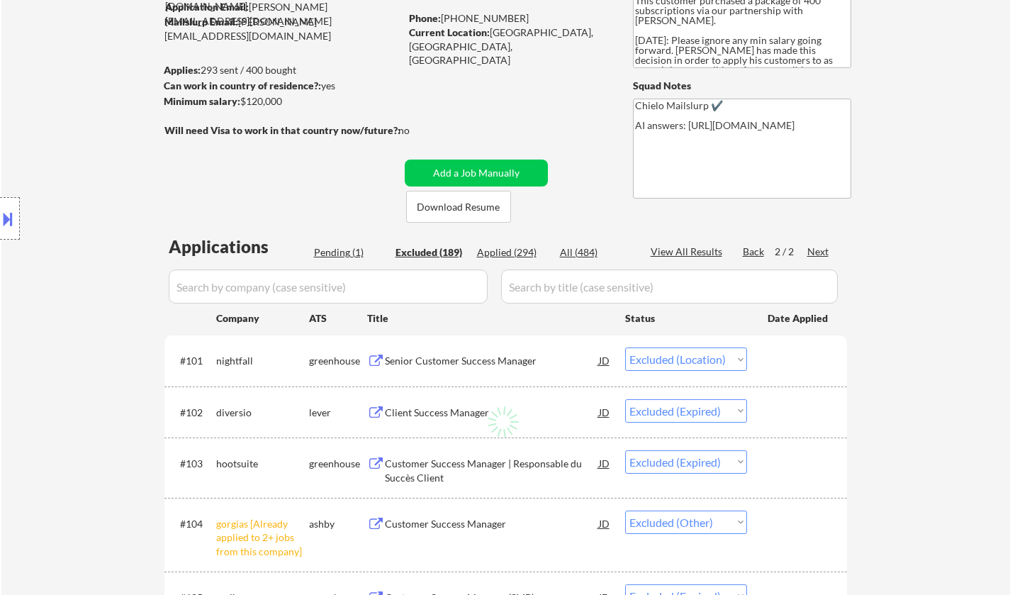
scroll to position [142, 0]
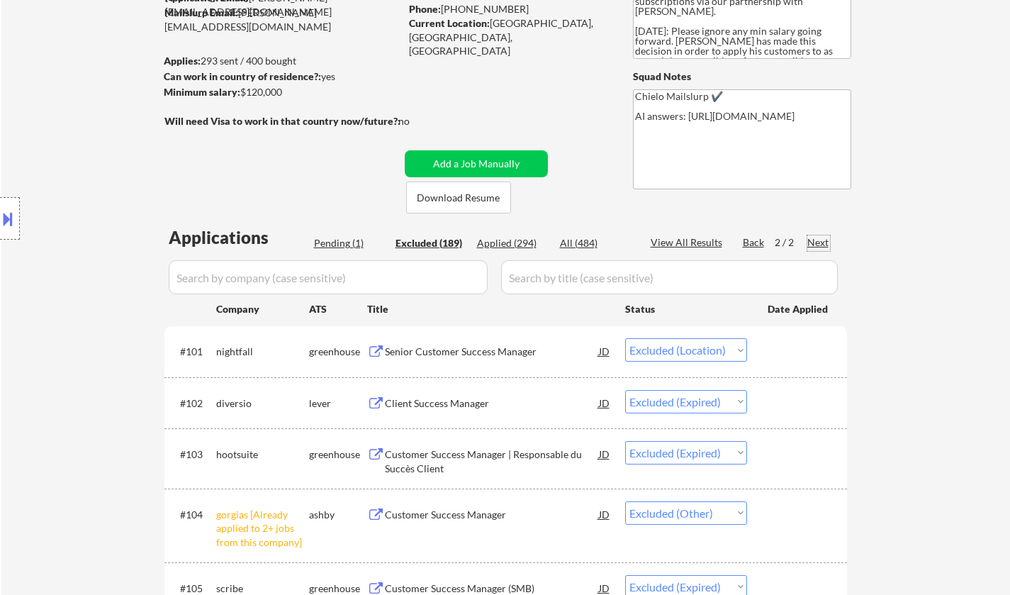
select select ""excluded__other_""
select select ""excluded__expired_""
select select ""excluded__other_""
select select ""excluded__location_""
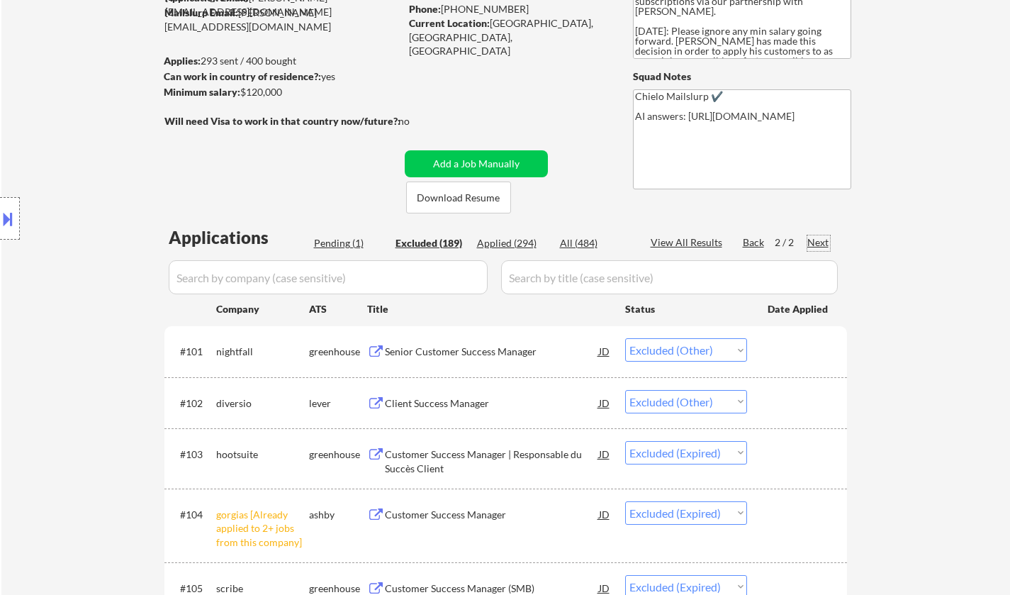
select select ""excluded__expired_""
select select ""excluded""
select select ""excluded__location_""
select select ""excluded__bad_match_""
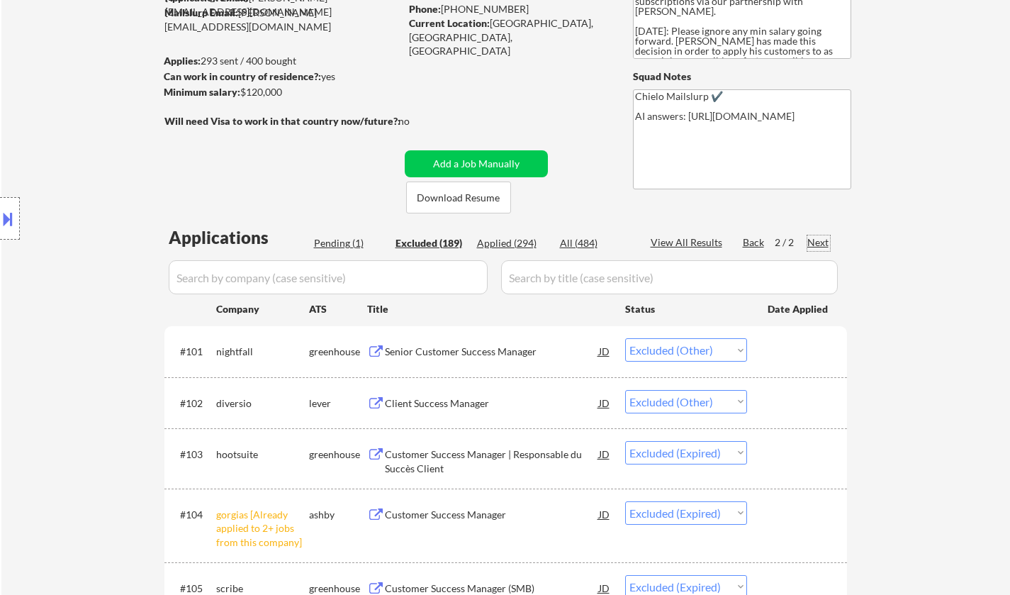
select select ""excluded__expired_""
select select ""excluded__location_""
select select ""excluded__expired_""
select select ""excluded__bad_match_""
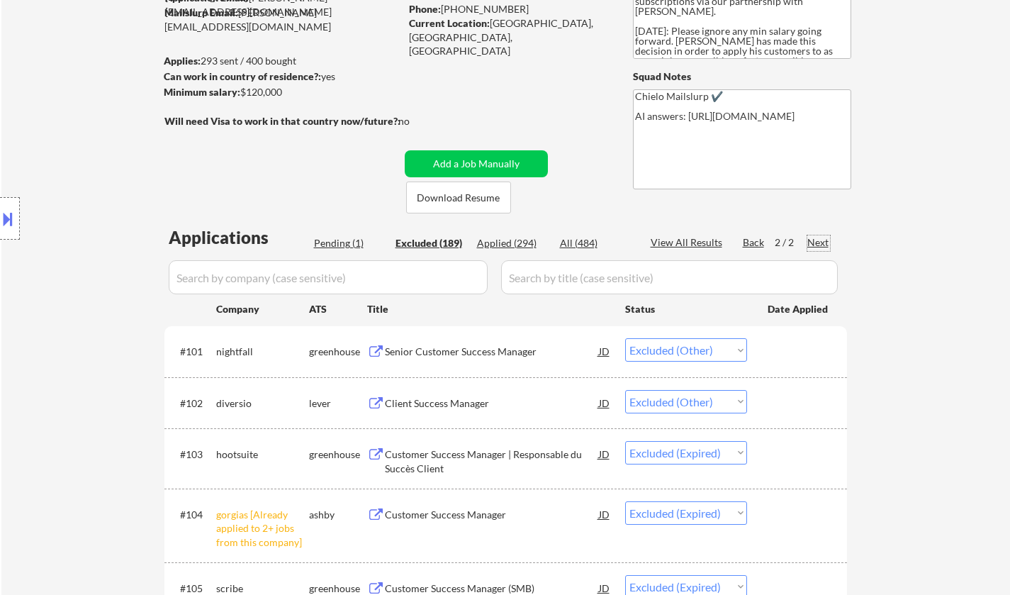
select select ""excluded__location_""
select select ""excluded__expired_""
select select ""excluded__bad_match_""
select select ""excluded__expired_""
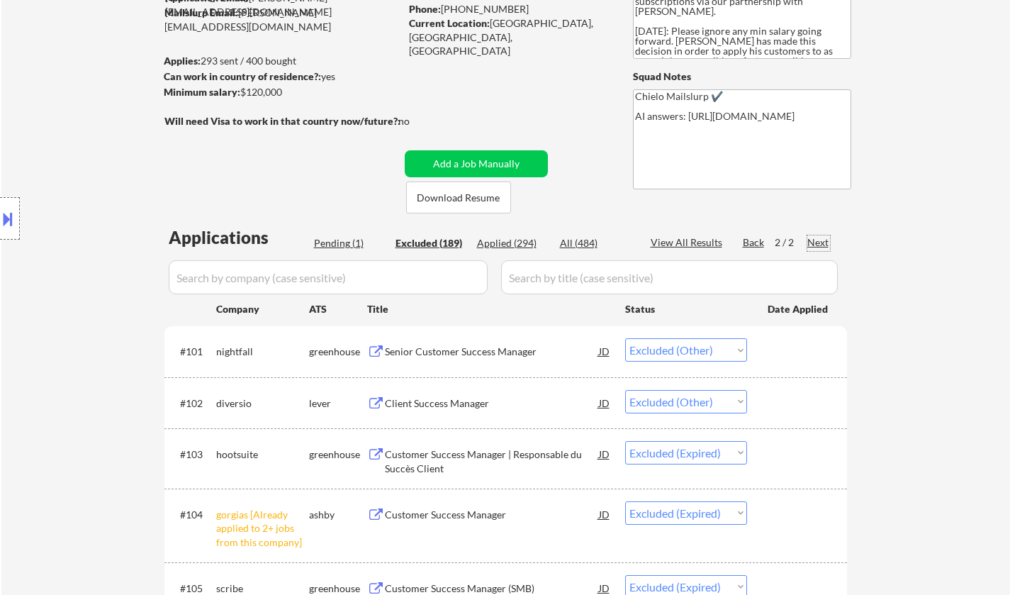
select select ""excluded__other_""
select select ""excluded__expired_""
select select ""excluded__other_""
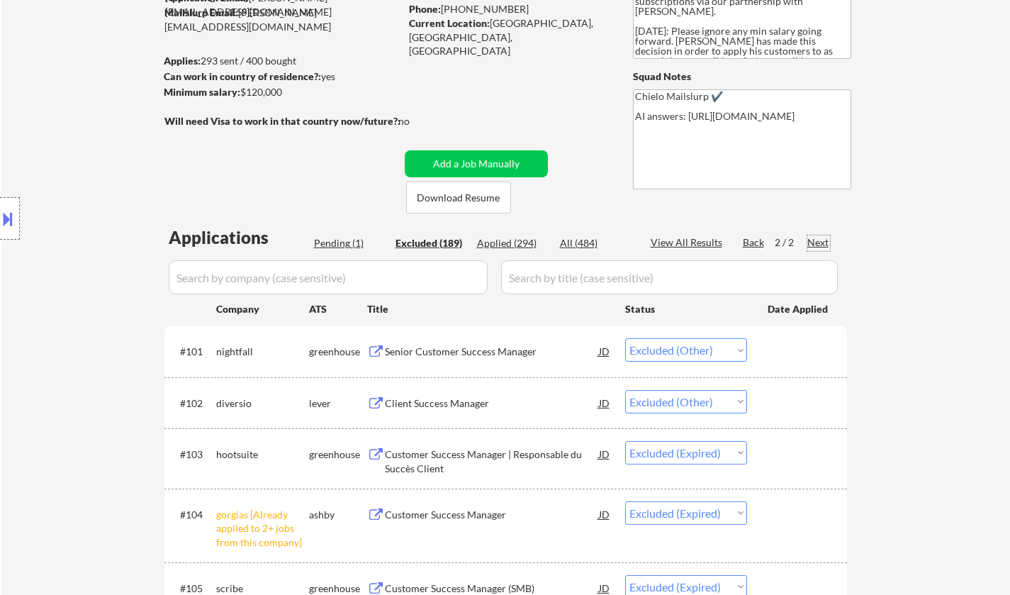
select select ""excluded__bad_match_""
select select ""excluded__location_""
select select ""excluded__bad_match_""
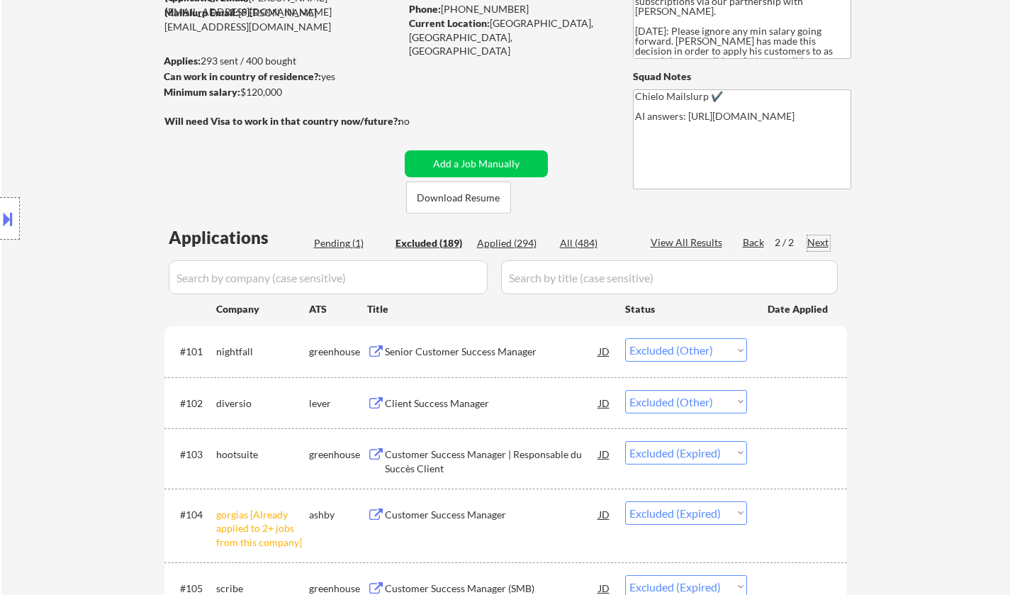
select select ""excluded__bad_match_""
select select ""excluded__expired_""
select select ""excluded__bad_match_""
select select ""excluded__other_""
select select ""excluded__location_""
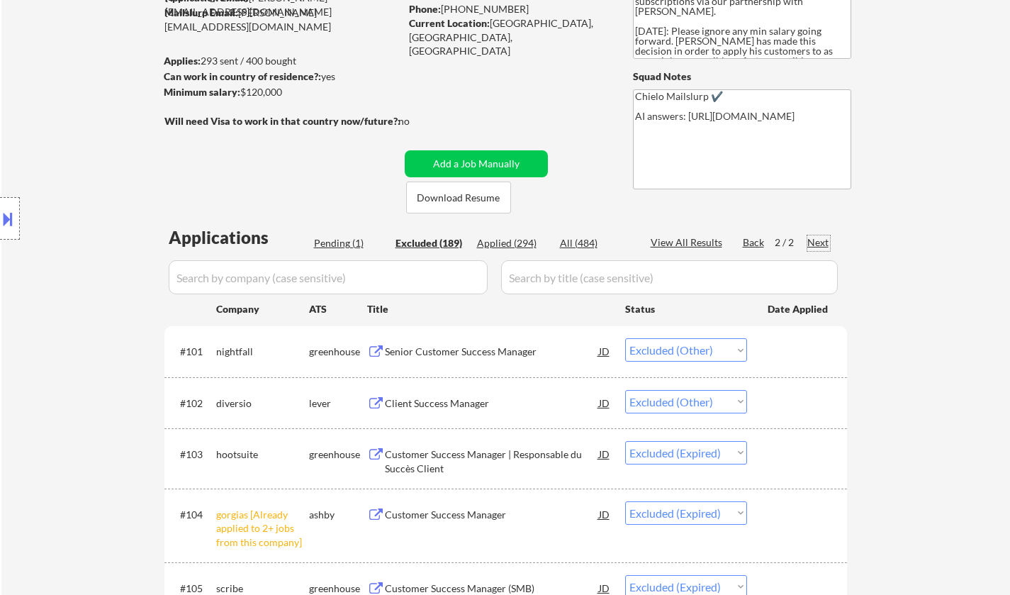
select select ""excluded__expired_""
select select ""excluded__bad_match_""
select select ""excluded__location_""
select select ""excluded__expired_""
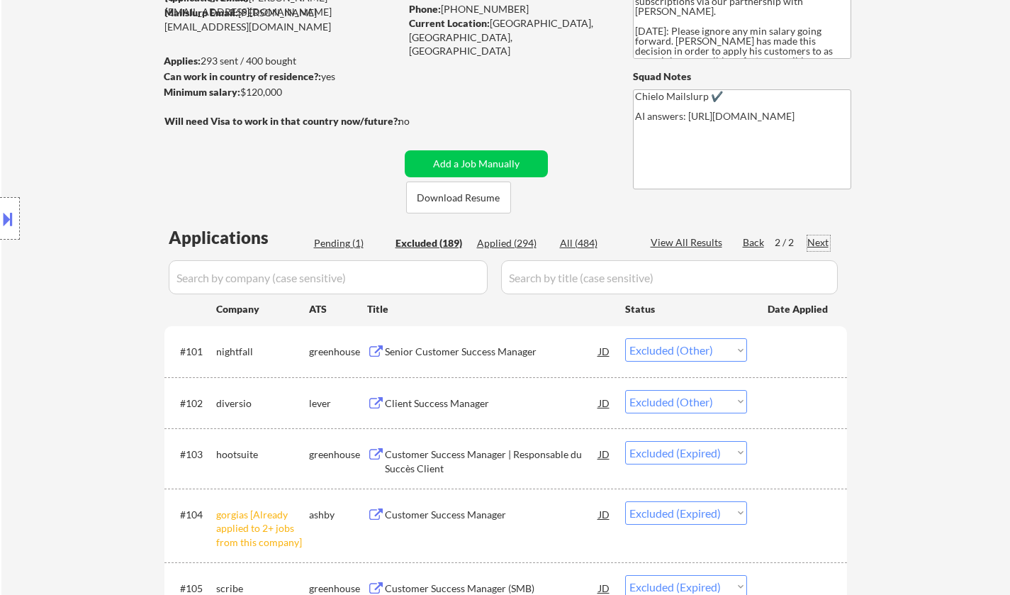
select select ""excluded__other_""
select select ""excluded__expired_""
select select ""excluded__other_""
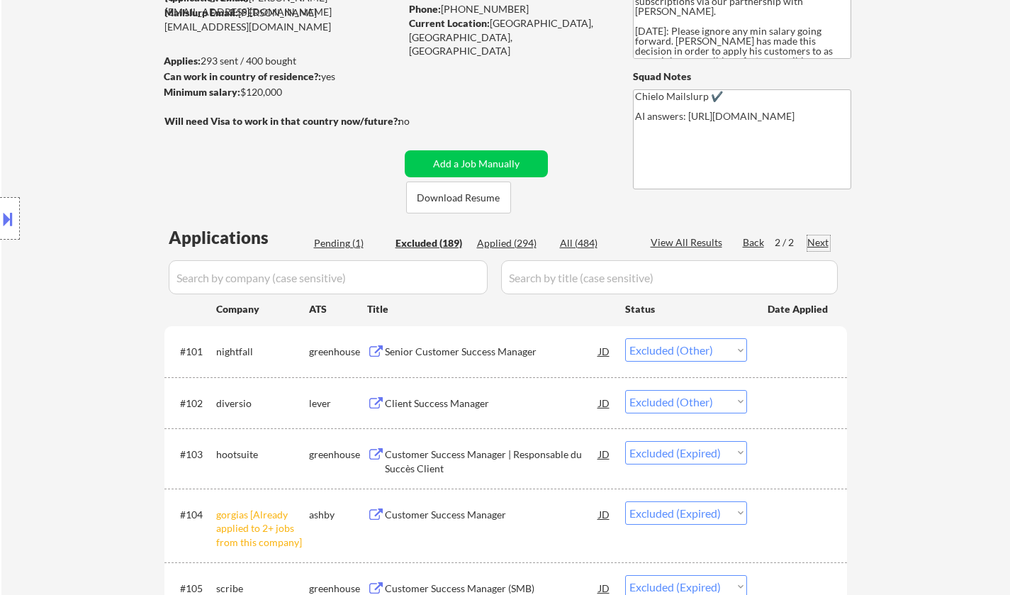
select select ""excluded__location_""
select select ""excluded__bad_match_""
select select ""excluded__expired_""
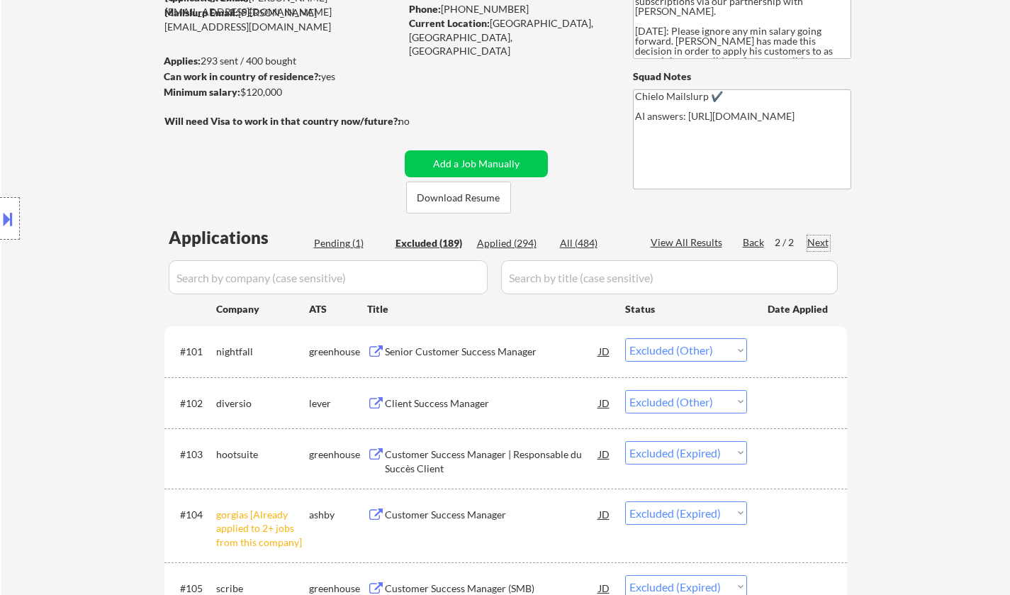
select select ""excluded__location_""
select select ""excluded__expired_""
select select ""excluded__location_""
select select ""excluded__other_""
select select ""excluded__expired_""
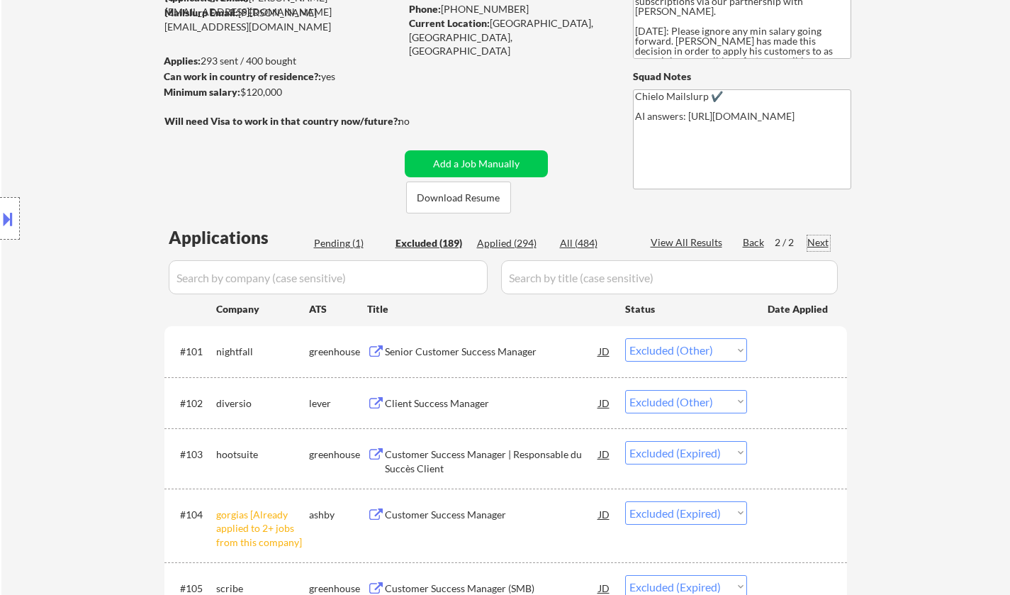
select select ""excluded__expired_""
select select ""excluded__location_""
select select ""excluded__other_""
select select ""excluded""
select select ""excluded__bad_match_""
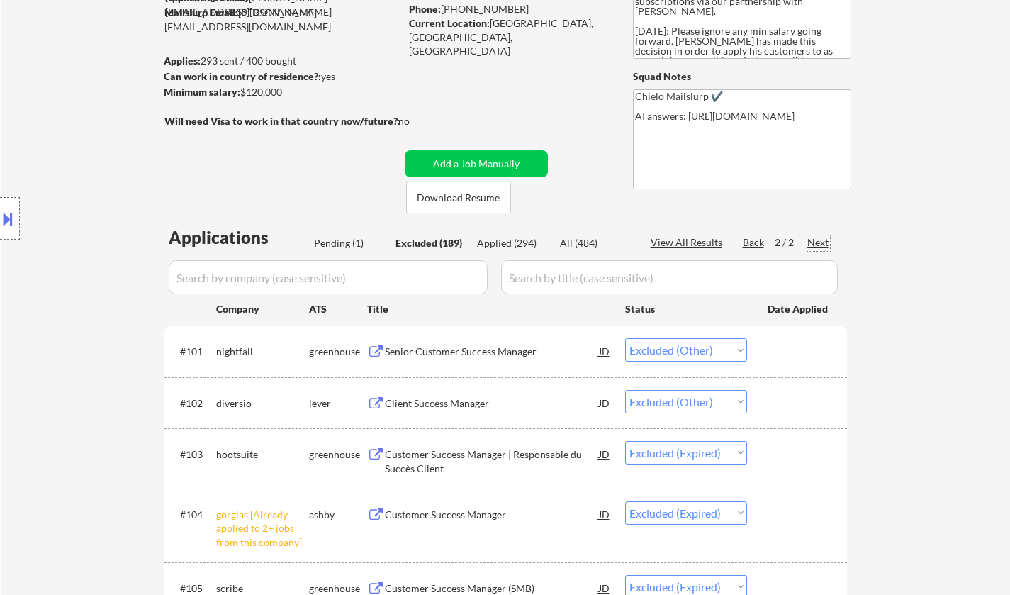
select select ""excluded__bad_match_""
select select ""excluded__other_""
select select ""excluded__location_""
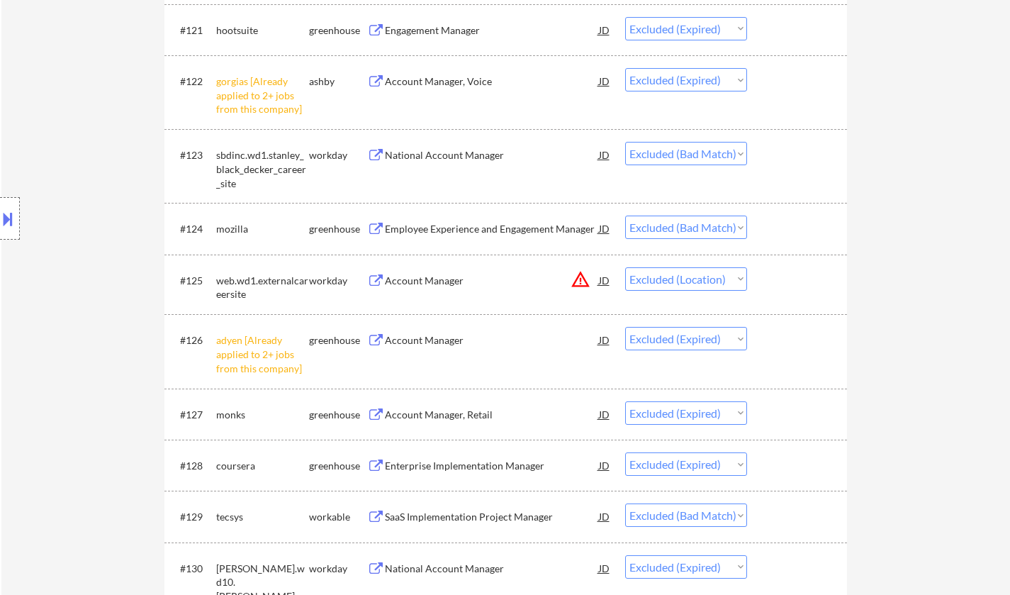
scroll to position [1559, 0]
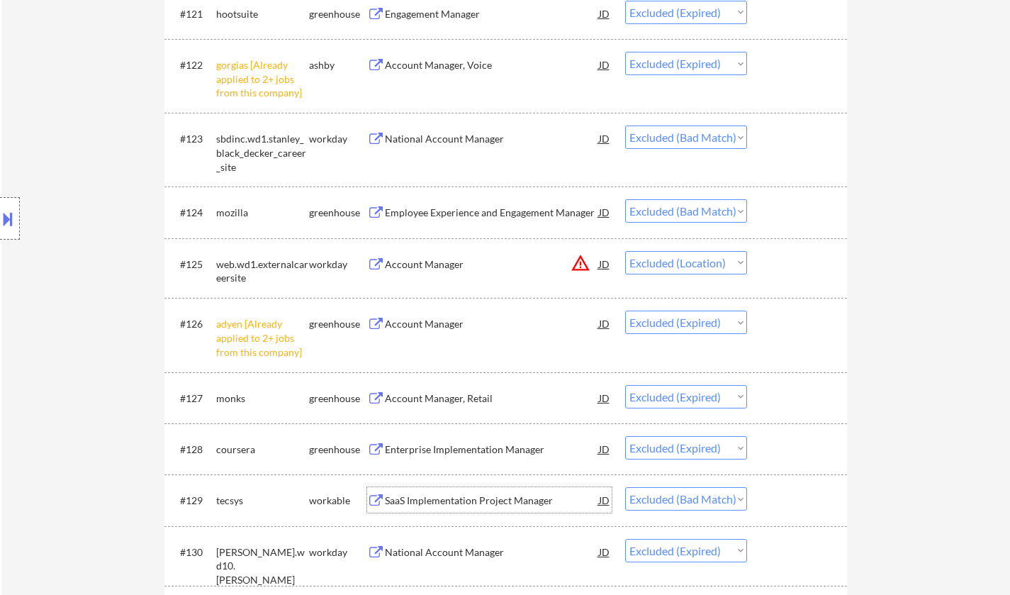
click at [477, 497] on div "SaaS Implementation Project Manager" at bounding box center [492, 500] width 214 height 14
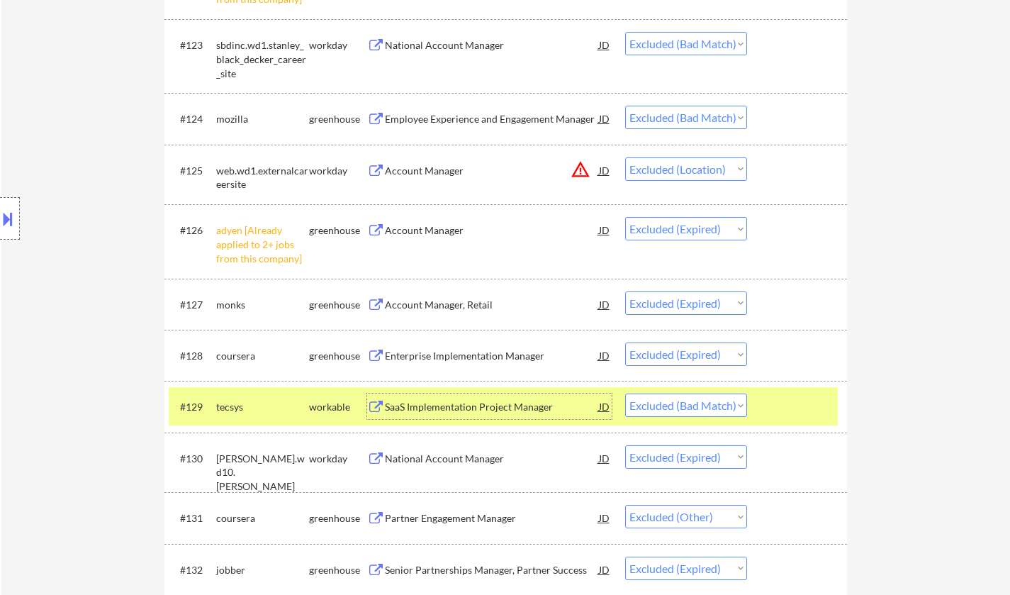
scroll to position [1701, 0]
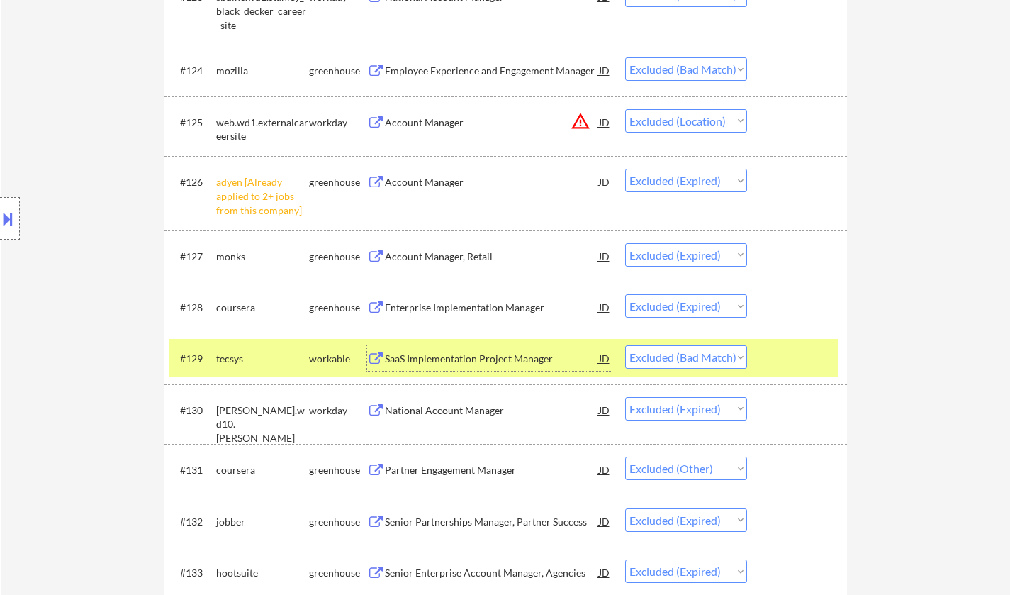
click at [692, 361] on select "Choose an option... Pending Applied Excluded (Questions) Excluded (Expired) Exc…" at bounding box center [686, 356] width 122 height 23
click at [625, 345] on select "Choose an option... Pending Applied Excluded (Questions) Excluded (Expired) Exc…" at bounding box center [686, 356] width 122 height 23
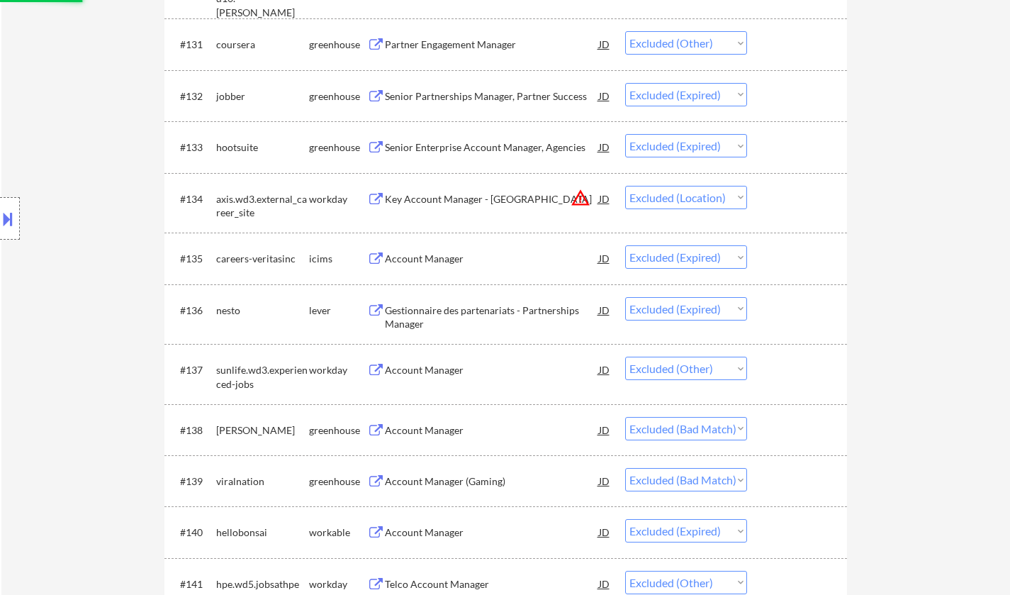
select select ""excluded__expired_""
select select ""excluded__other_""
select select ""excluded__expired_""
select select ""excluded__location_""
select select ""excluded__expired_""
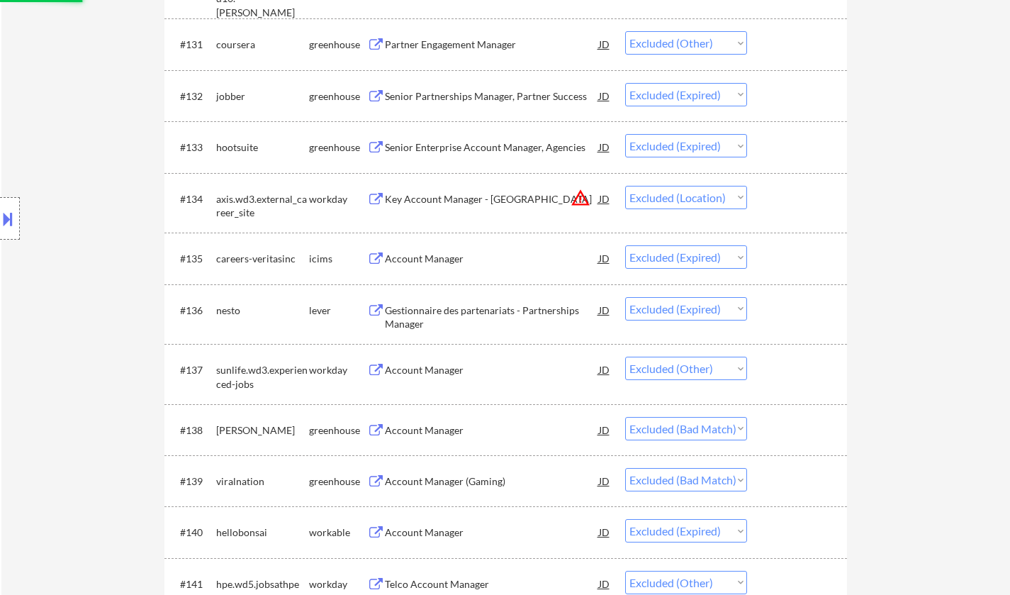
select select ""excluded__other_""
select select ""excluded__bad_match_""
select select ""excluded__expired_""
select select ""excluded__other_""
select select ""excluded__bad_match_""
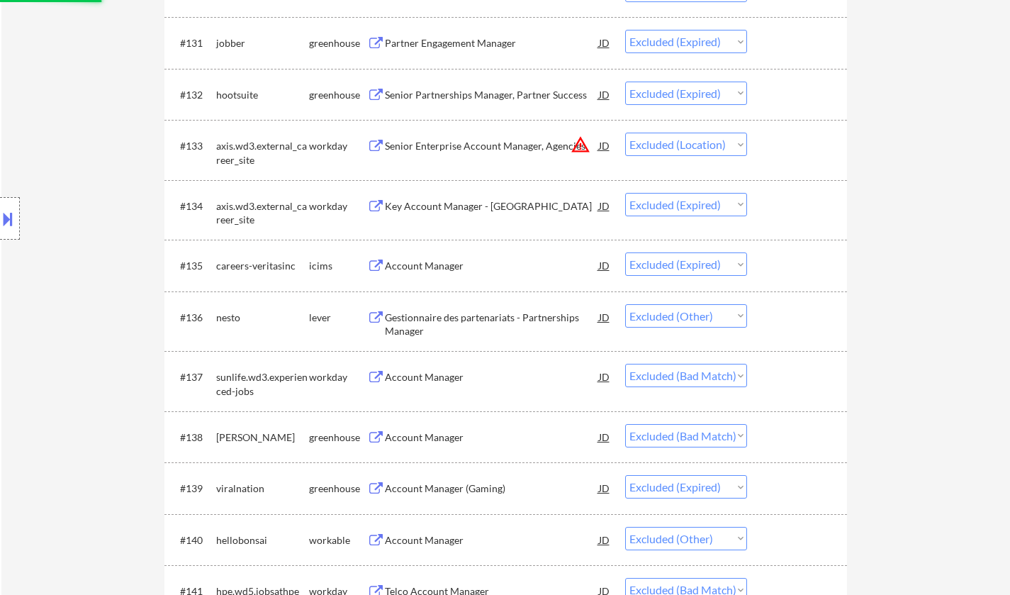
scroll to position [2268, 0]
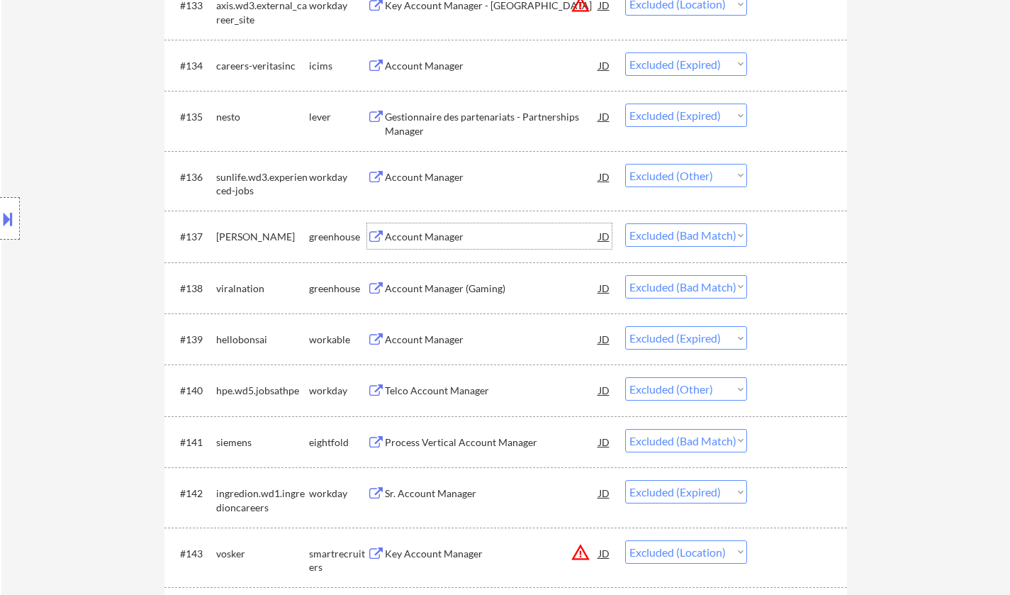
click at [414, 237] on div "Account Manager" at bounding box center [492, 237] width 214 height 14
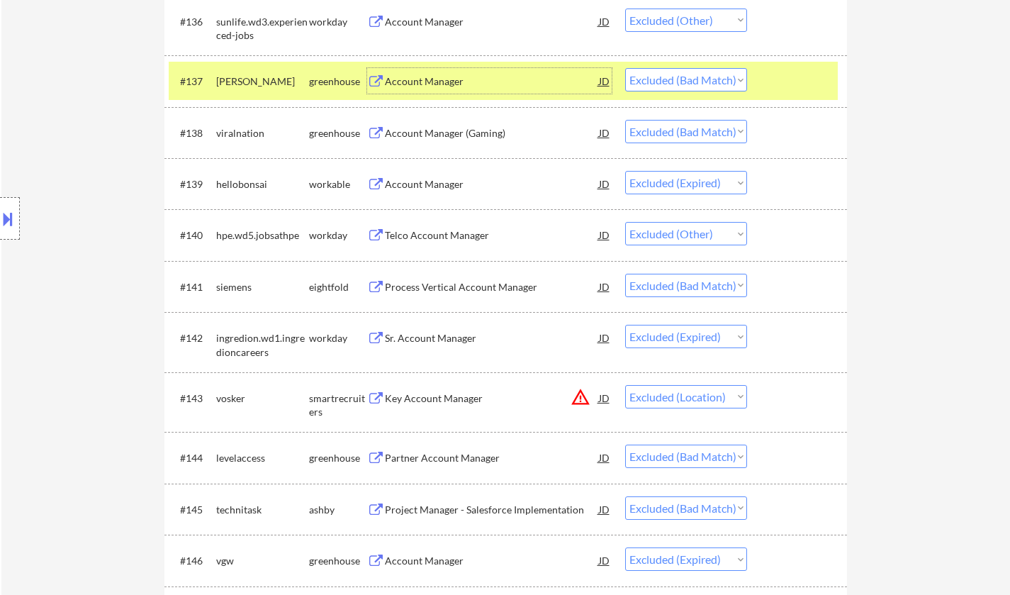
scroll to position [2480, 0]
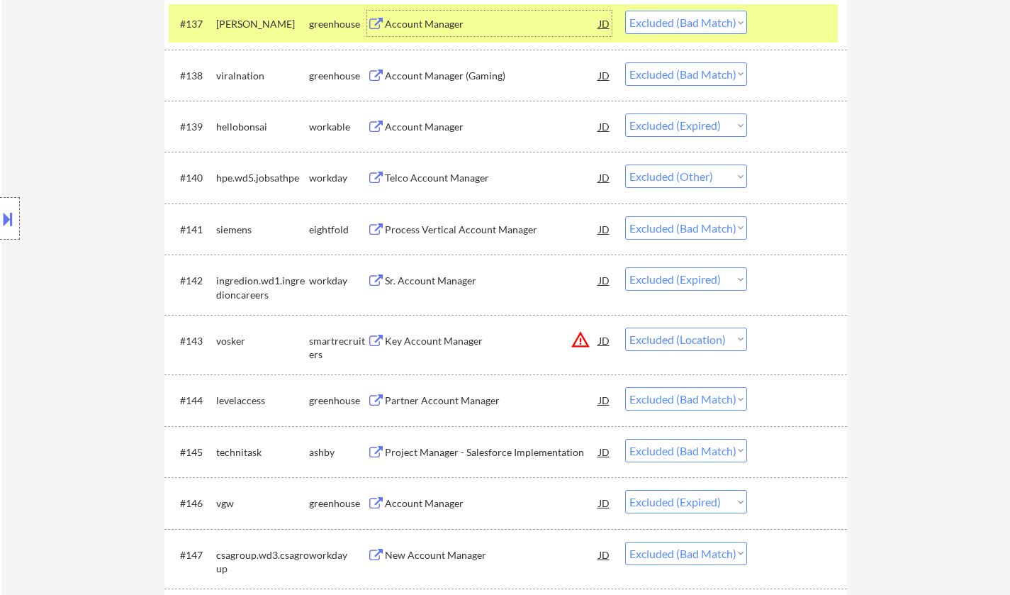
click at [458, 403] on div "Partner Account Manager" at bounding box center [492, 400] width 214 height 14
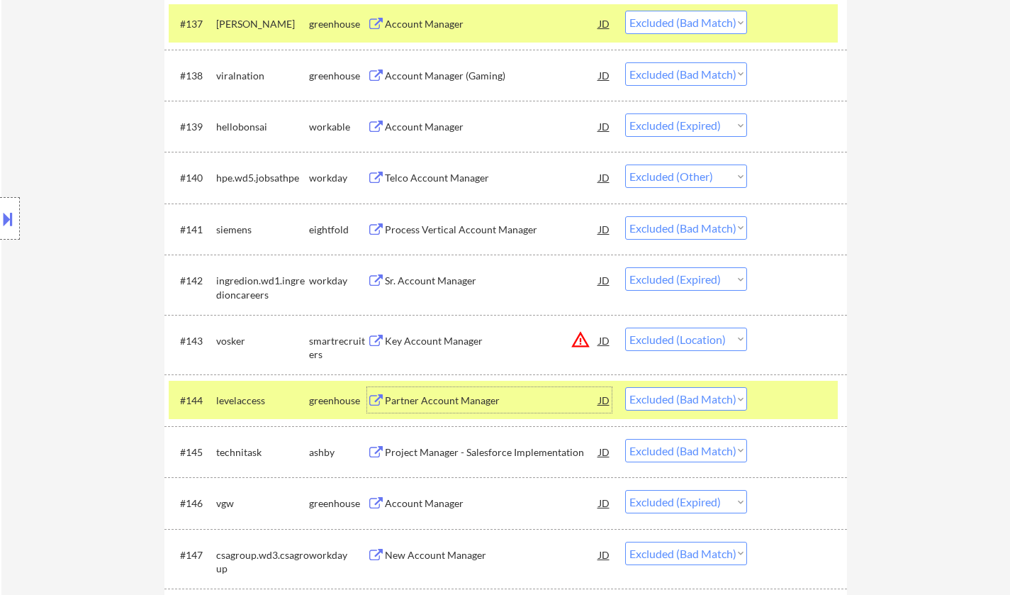
click at [688, 398] on select "Choose an option... Pending Applied Excluded (Questions) Excluded (Expired) Exc…" at bounding box center [686, 398] width 122 height 23
click at [625, 387] on select "Choose an option... Pending Applied Excluded (Questions) Excluded (Expired) Exc…" at bounding box center [686, 398] width 122 height 23
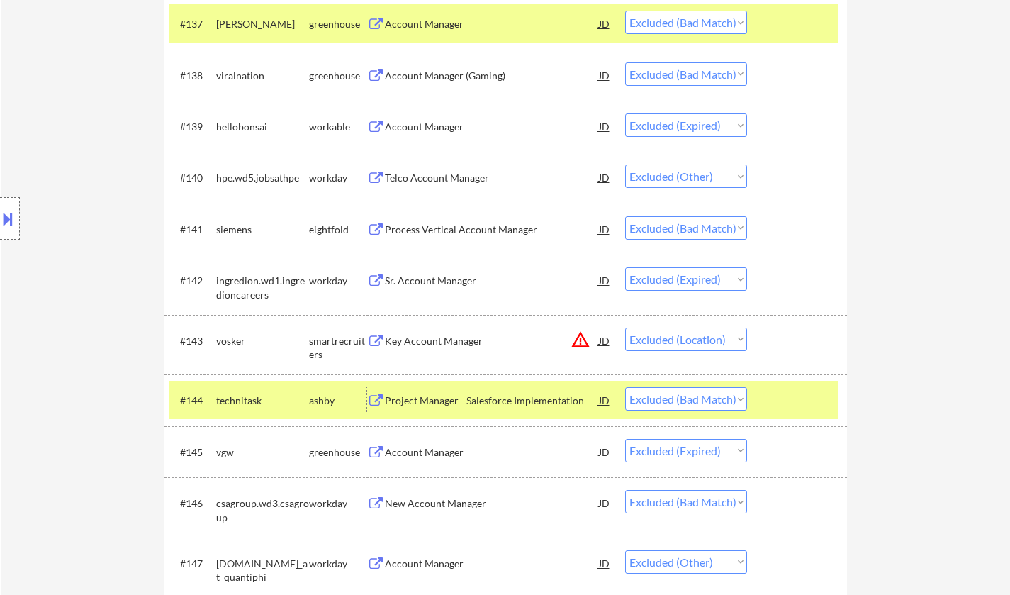
click at [517, 402] on div "Project Manager - Salesforce Implementation" at bounding box center [492, 400] width 214 height 14
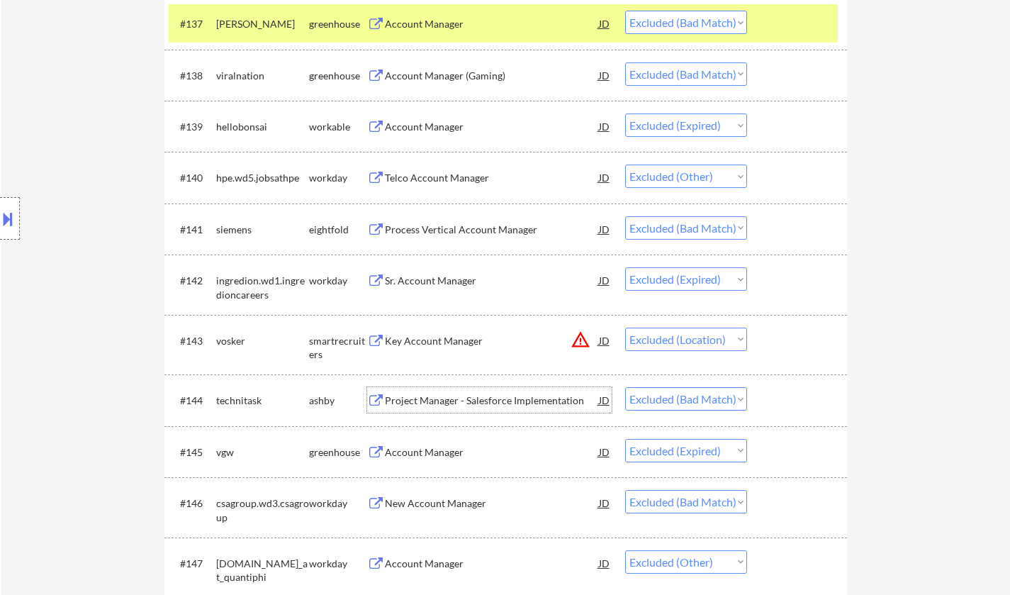
drag, startPoint x: 717, startPoint y: 401, endPoint x: 721, endPoint y: 407, distance: 7.3
click at [717, 401] on select "Choose an option... Pending Applied Excluded (Questions) Excluded (Expired) Exc…" at bounding box center [686, 398] width 122 height 23
click at [625, 387] on select "Choose an option... Pending Applied Excluded (Questions) Excluded (Expired) Exc…" at bounding box center [686, 398] width 122 height 23
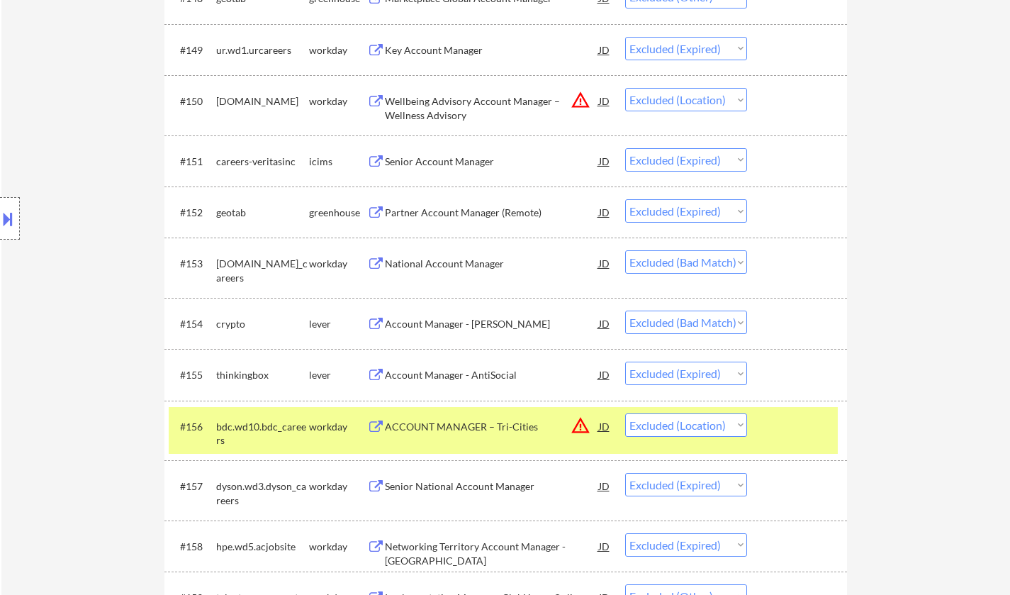
scroll to position [3118, 0]
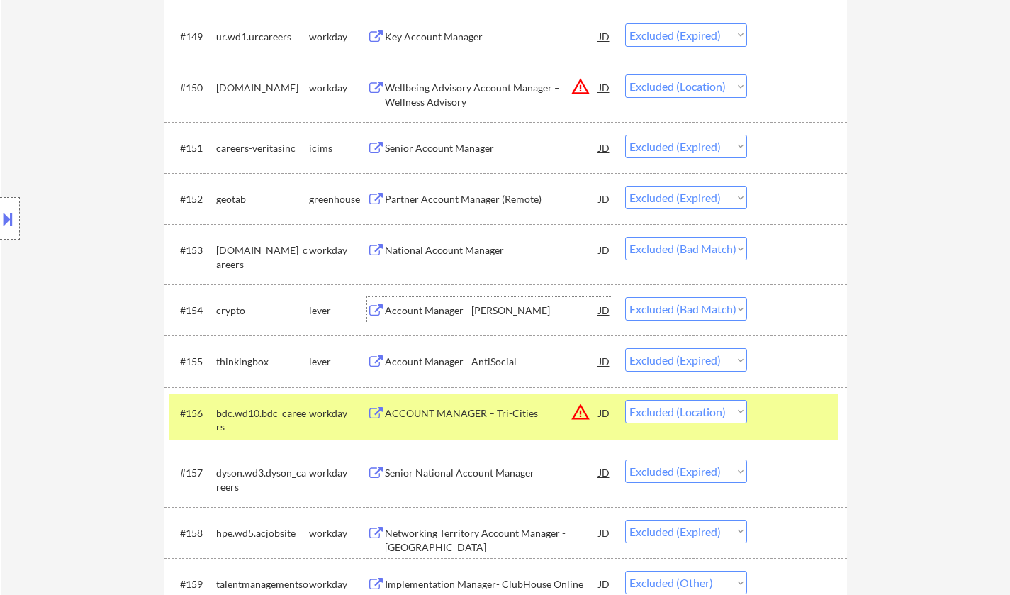
click at [429, 317] on div "Account Manager - AMER" at bounding box center [492, 310] width 214 height 14
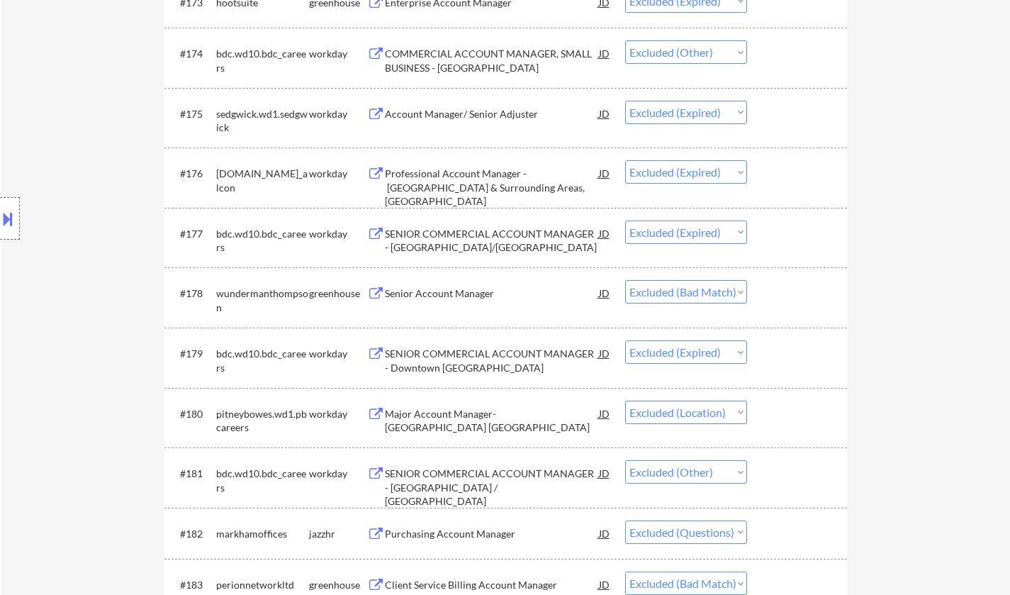
scroll to position [4536, 0]
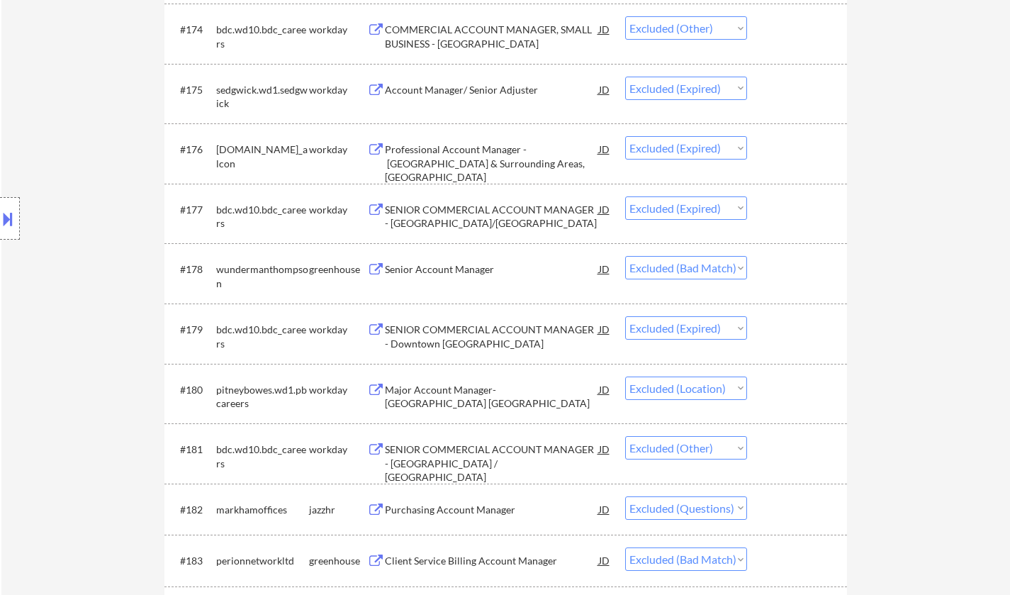
click at [460, 263] on div "Senior Account Manager" at bounding box center [492, 269] width 214 height 14
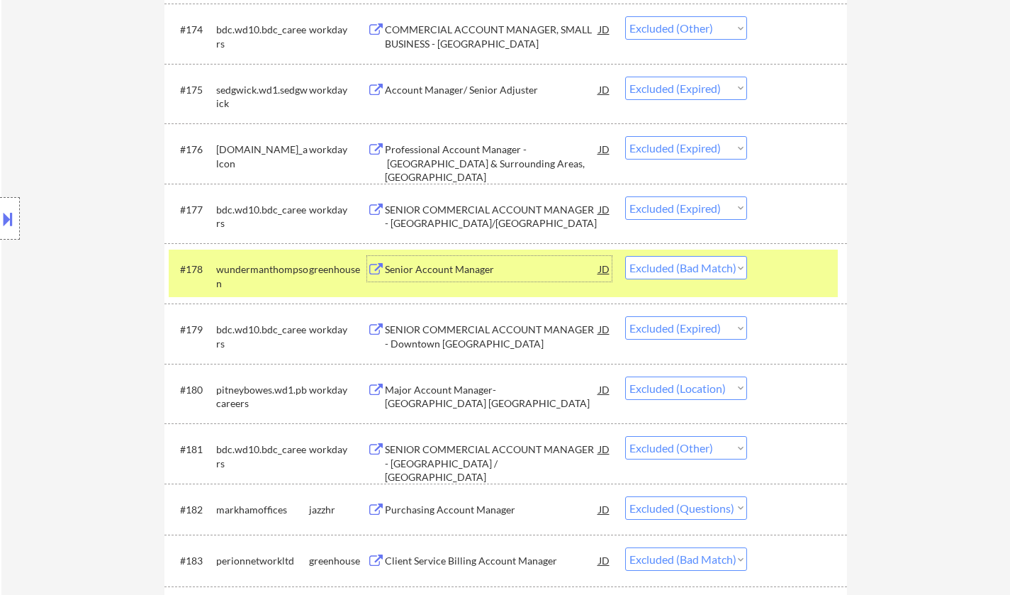
drag, startPoint x: 704, startPoint y: 261, endPoint x: 712, endPoint y: 262, distance: 7.8
click at [704, 261] on select "Choose an option... Pending Applied Excluded (Questions) Excluded (Expired) Exc…" at bounding box center [686, 267] width 122 height 23
click at [625, 257] on select "Choose an option... Pending Applied Excluded (Questions) Excluded (Expired) Exc…" at bounding box center [686, 267] width 122 height 23
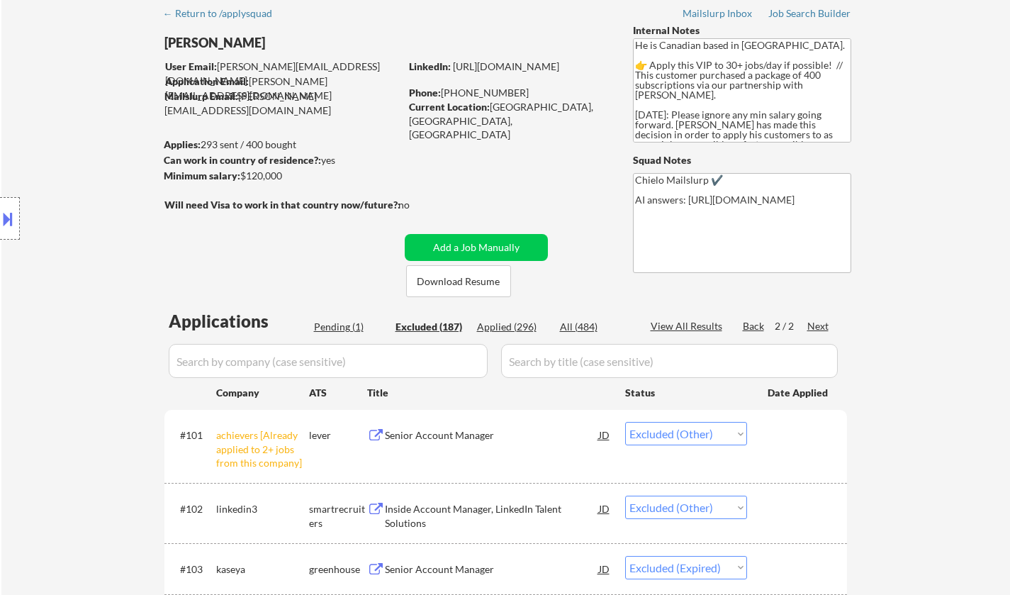
scroll to position [0, 0]
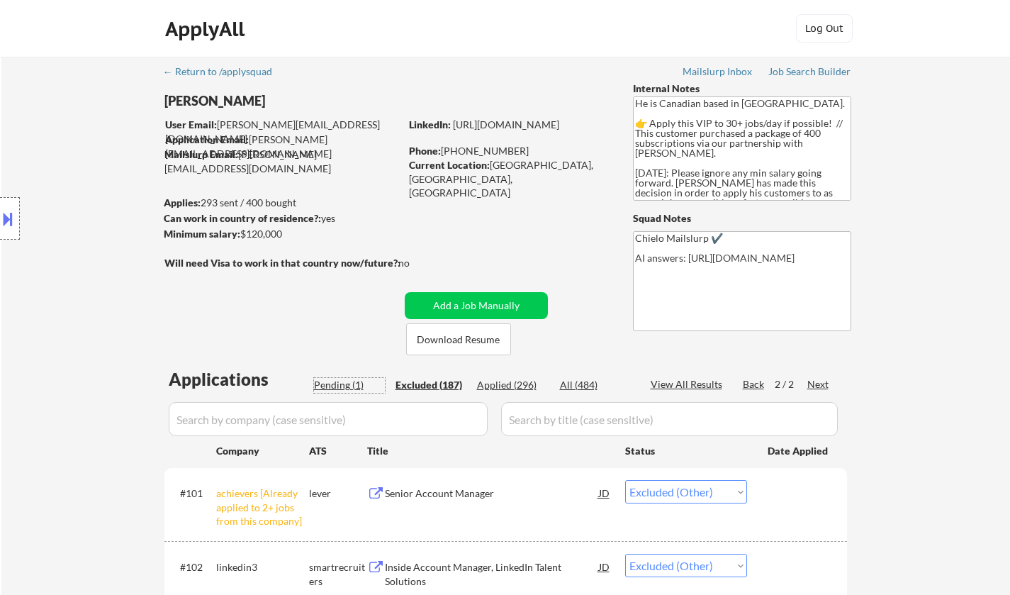
click at [329, 378] on div "Pending (1)" at bounding box center [349, 385] width 71 height 14
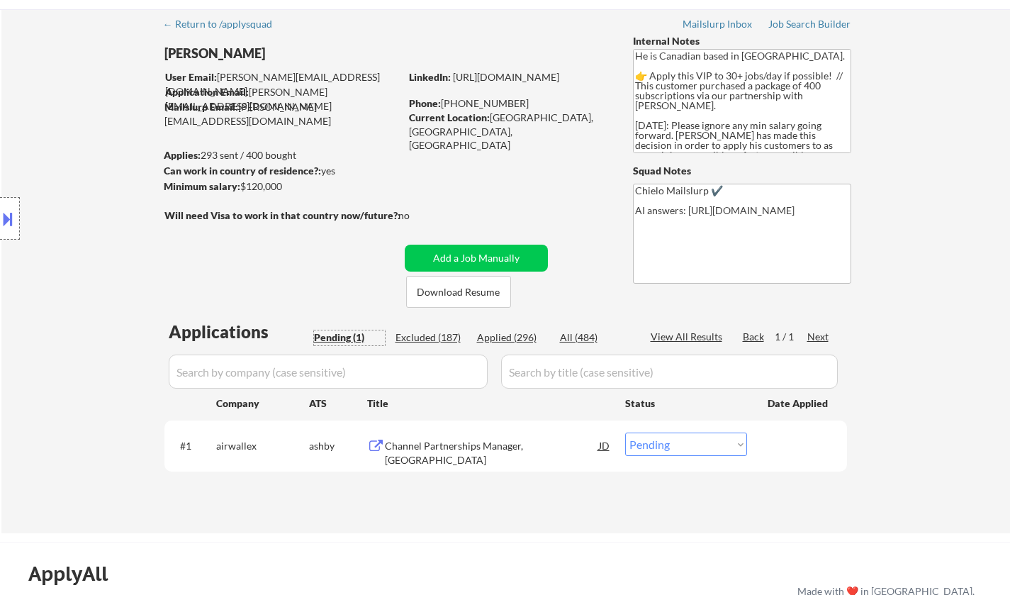
scroll to position [71, 0]
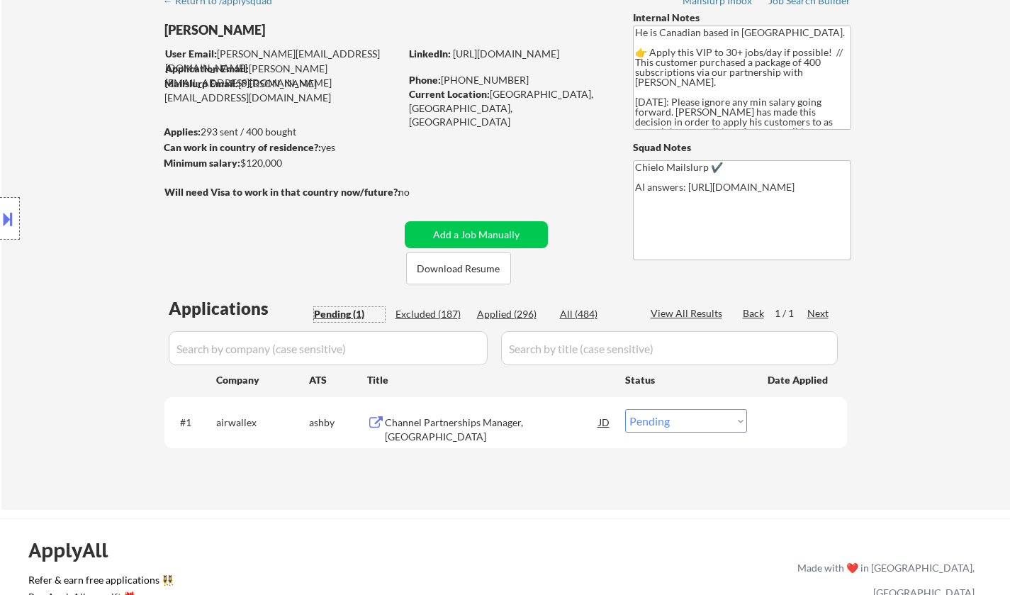
click at [472, 430] on div "Channel Partnerships Manager, Canada" at bounding box center [492, 422] width 214 height 26
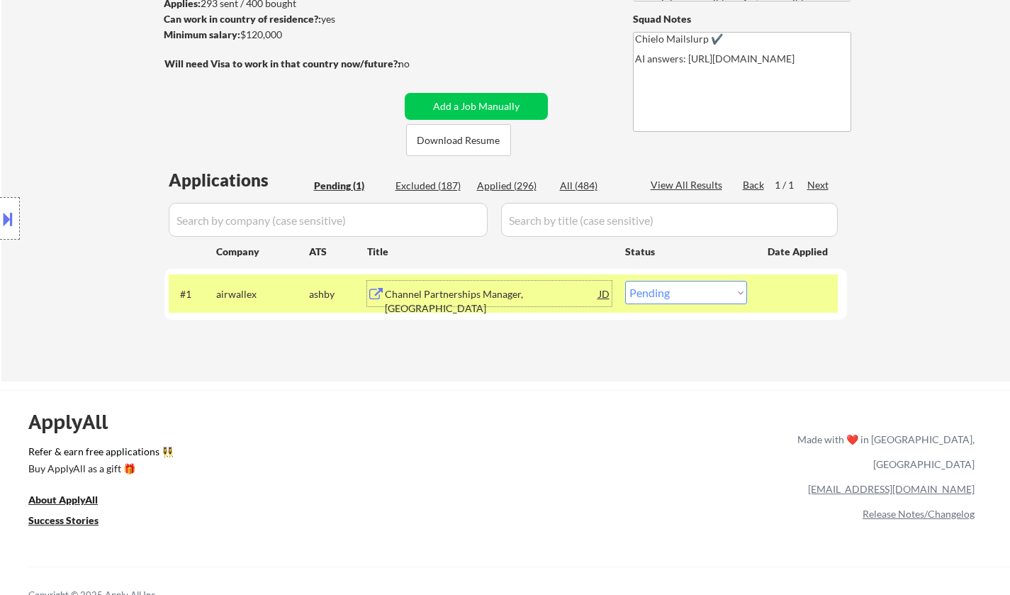
scroll to position [283, 0]
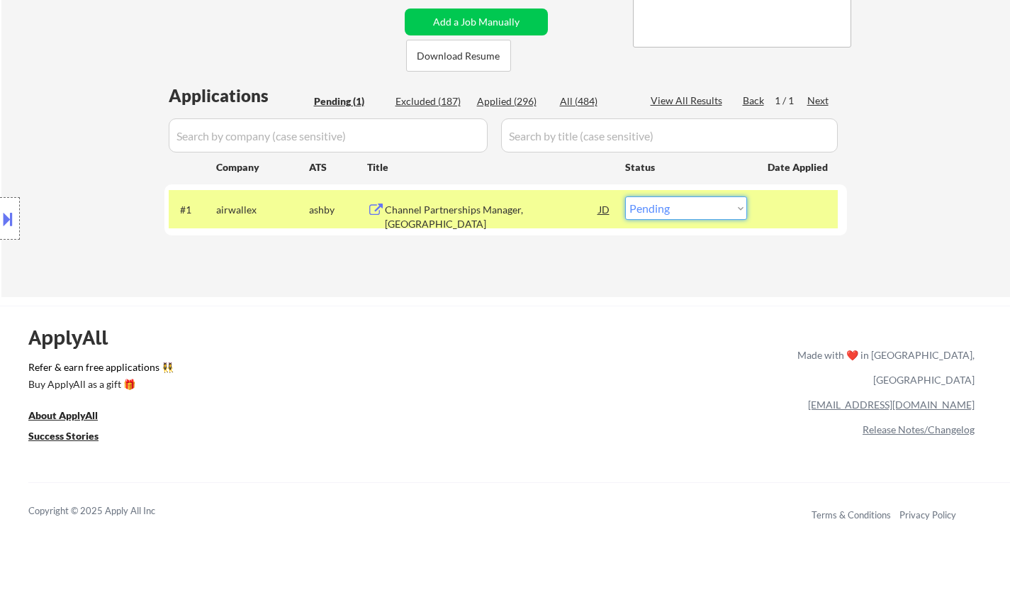
click at [686, 203] on select "Choose an option... Pending Applied Excluded (Questions) Excluded (Expired) Exc…" at bounding box center [686, 207] width 122 height 23
click at [625, 196] on select "Choose an option... Pending Applied Excluded (Questions) Excluded (Expired) Exc…" at bounding box center [686, 207] width 122 height 23
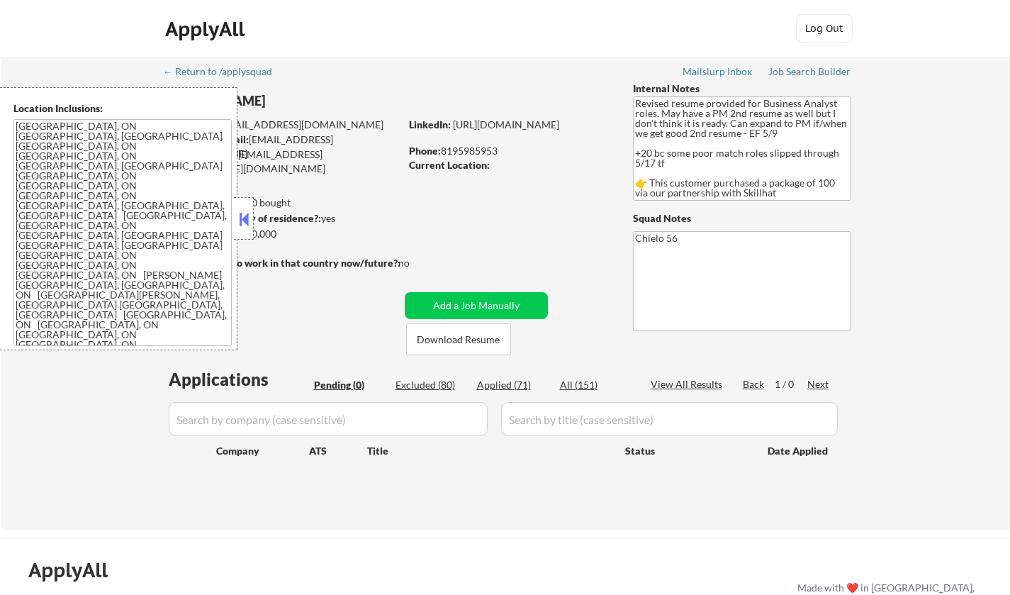
click at [242, 221] on button at bounding box center [244, 218] width 16 height 21
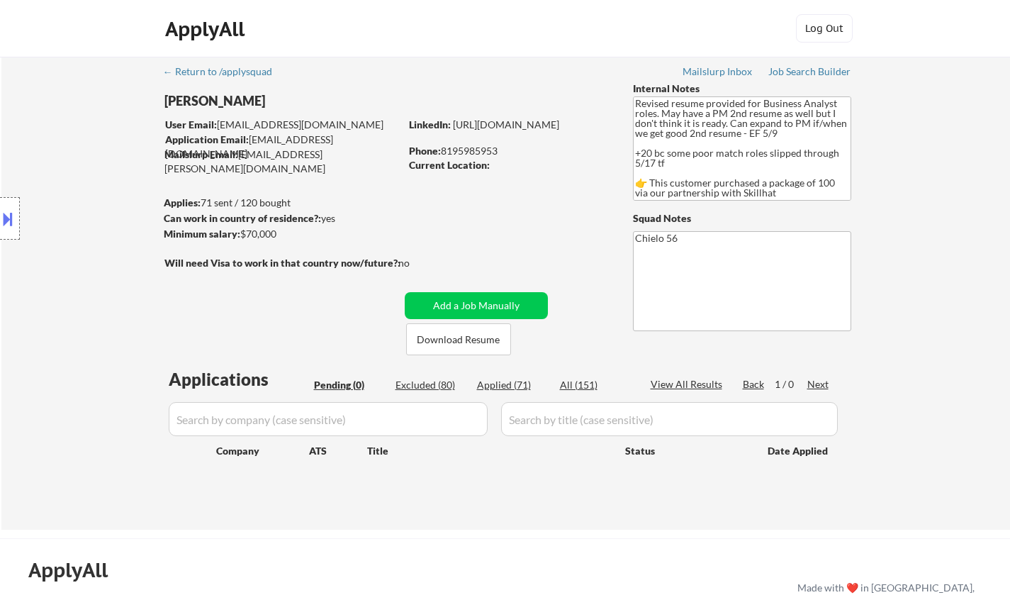
click at [1, 211] on button at bounding box center [8, 218] width 16 height 23
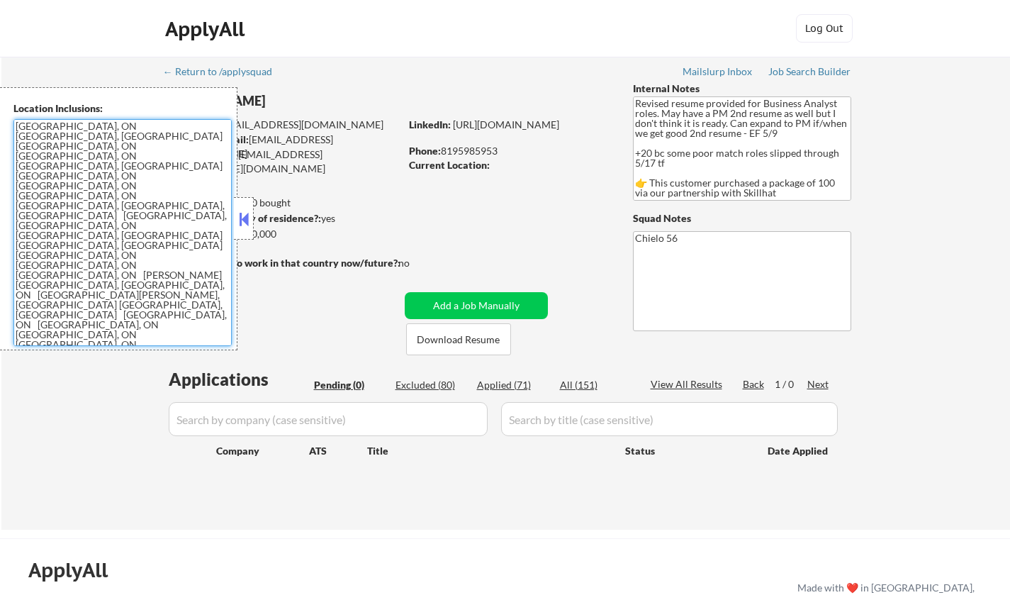
drag, startPoint x: 88, startPoint y: 237, endPoint x: 0, endPoint y: 120, distance: 145.7
click at [0, 120] on div "Location Inclusions: [GEOGRAPHIC_DATA], [GEOGRAPHIC_DATA] [GEOGRAPHIC_DATA], [G…" at bounding box center [118, 218] width 237 height 263
drag, startPoint x: 249, startPoint y: 218, endPoint x: 280, endPoint y: 238, distance: 37.0
click at [249, 218] on button at bounding box center [244, 218] width 16 height 21
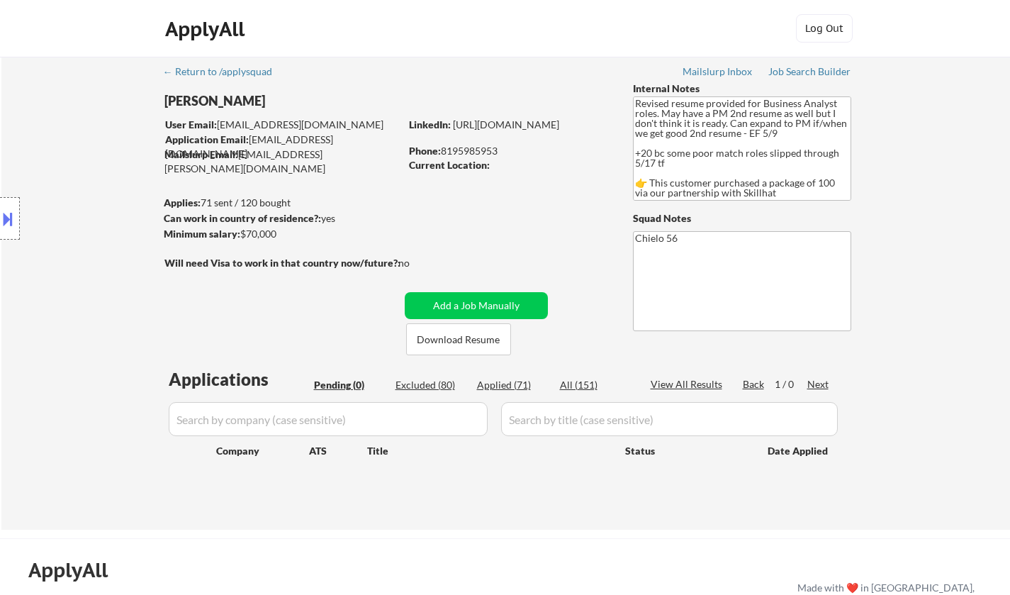
click at [432, 378] on div "Excluded (80)" at bounding box center [430, 385] width 71 height 14
select select ""excluded__other_""
select select ""excluded__expired_""
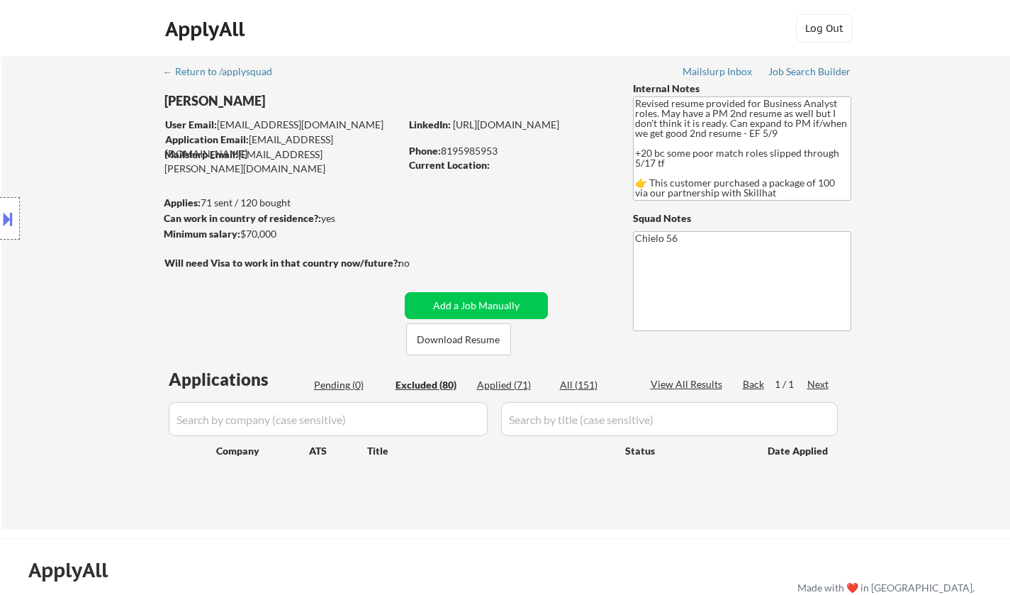
select select ""excluded__bad_match_""
select select ""excluded__other_""
select select ""excluded__expired_""
select select ""excluded__other_""
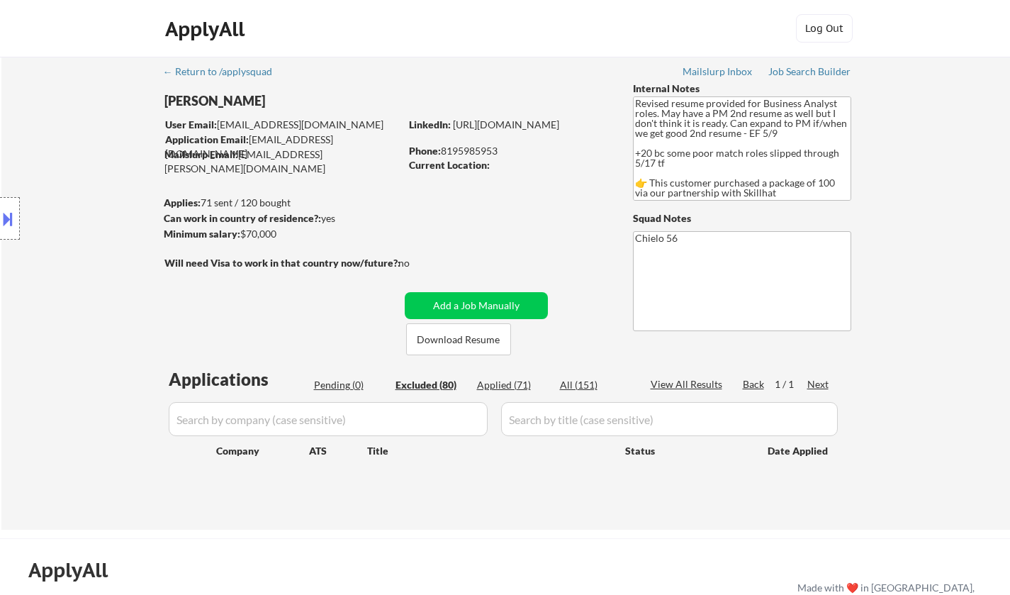
select select ""excluded__expired_""
select select ""excluded__other_""
select select ""excluded__expired_""
select select ""excluded__bad_match_""
select select ""excluded__other_""
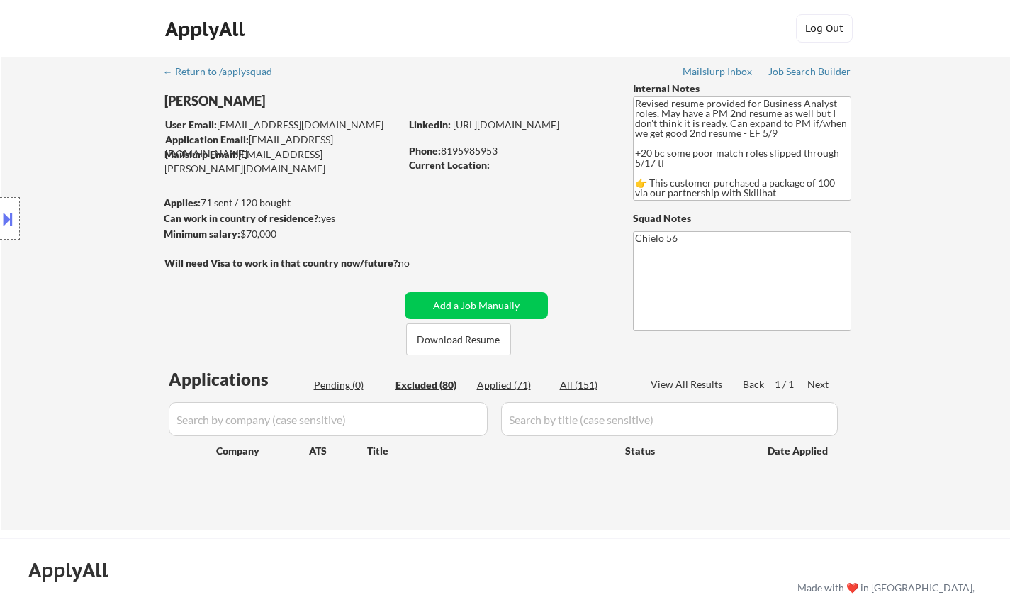
select select ""excluded__other_""
select select ""excluded__expired_""
select select ""excluded__other_""
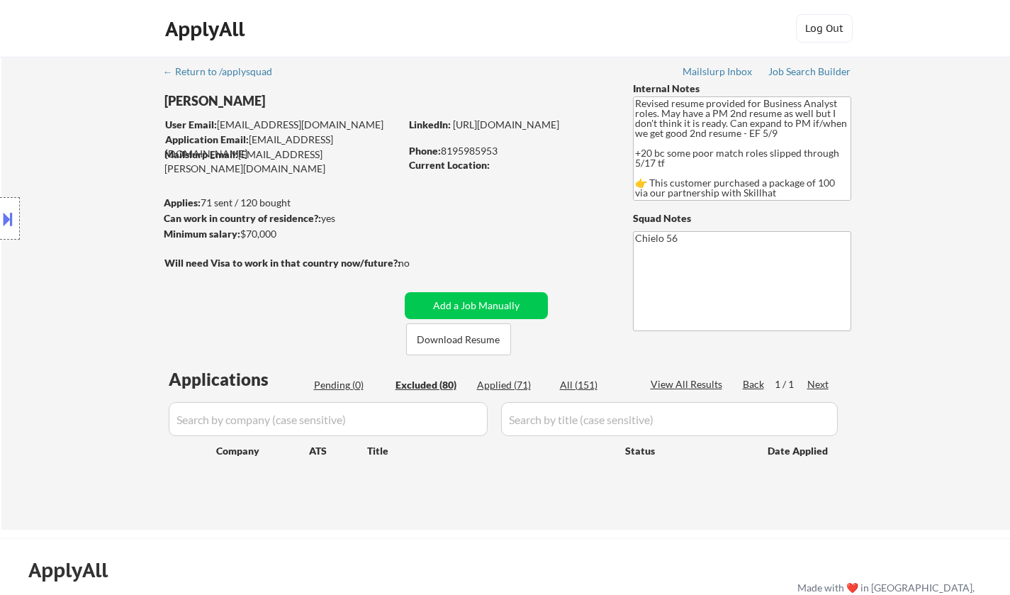
select select ""excluded__other_""
select select ""excluded__bad_match_""
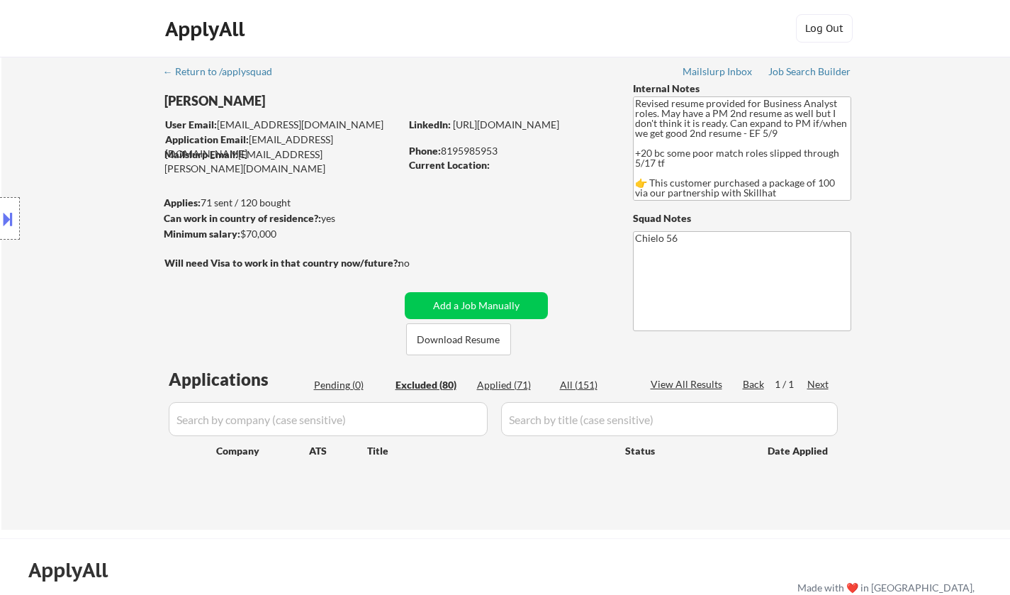
select select ""excluded__other_""
select select ""excluded__bad_match_""
select select ""excluded__expired_""
select select ""excluded__other_""
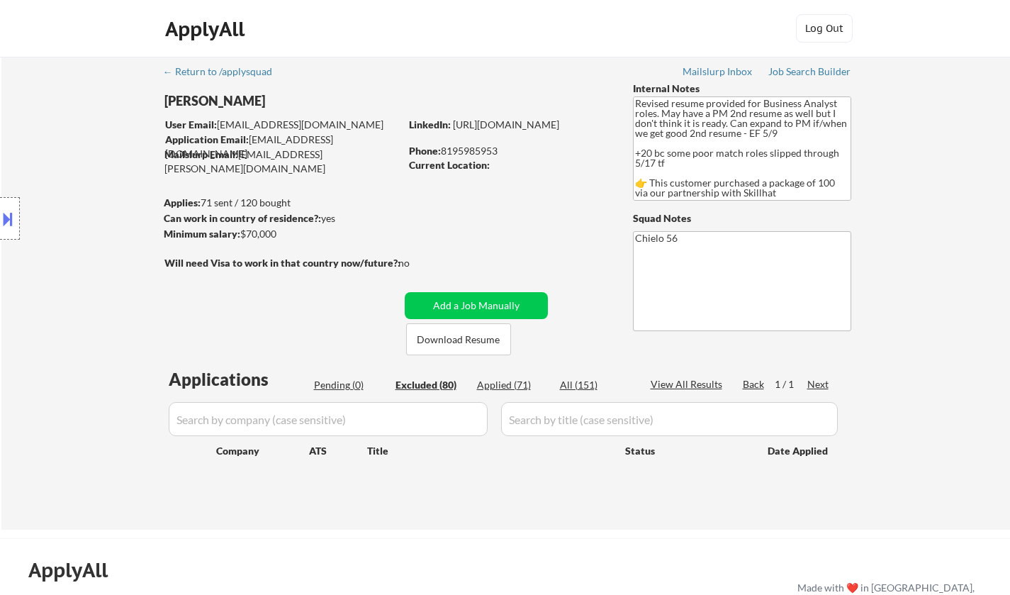
select select ""excluded__expired_""
select select ""excluded__other_""
select select ""excluded__location_""
select select ""excluded__other_""
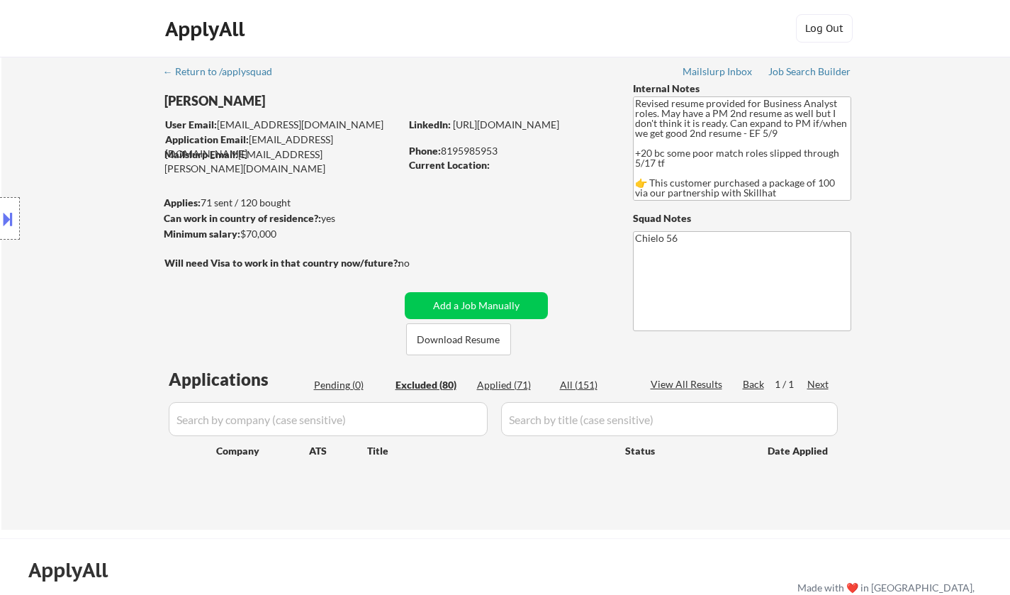
select select ""excluded__other_""
select select ""excluded""
select select ""excluded__other_""
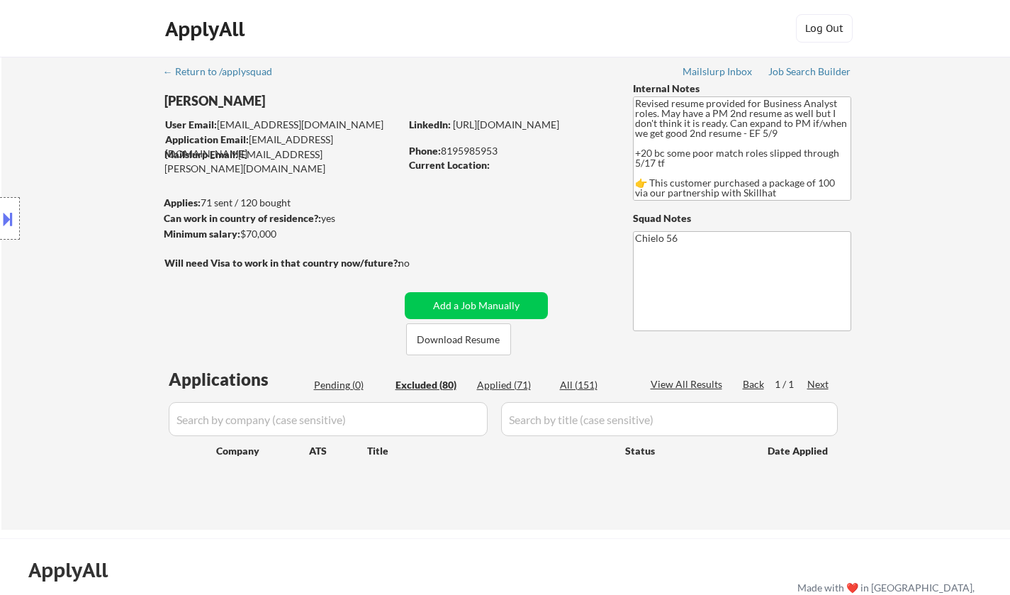
select select ""excluded""
select select ""excluded__expired_""
select select ""excluded__other_""
select select ""excluded__salary_""
select select ""excluded__expired_""
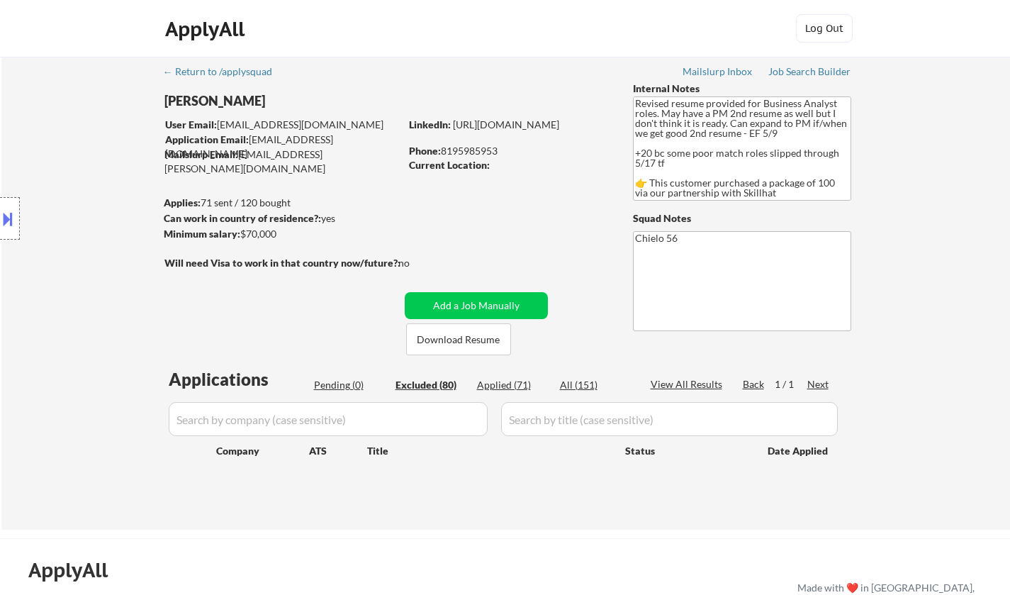
select select ""excluded__other_""
select select ""excluded""
select select ""excluded__other_""
select select ""excluded__expired_""
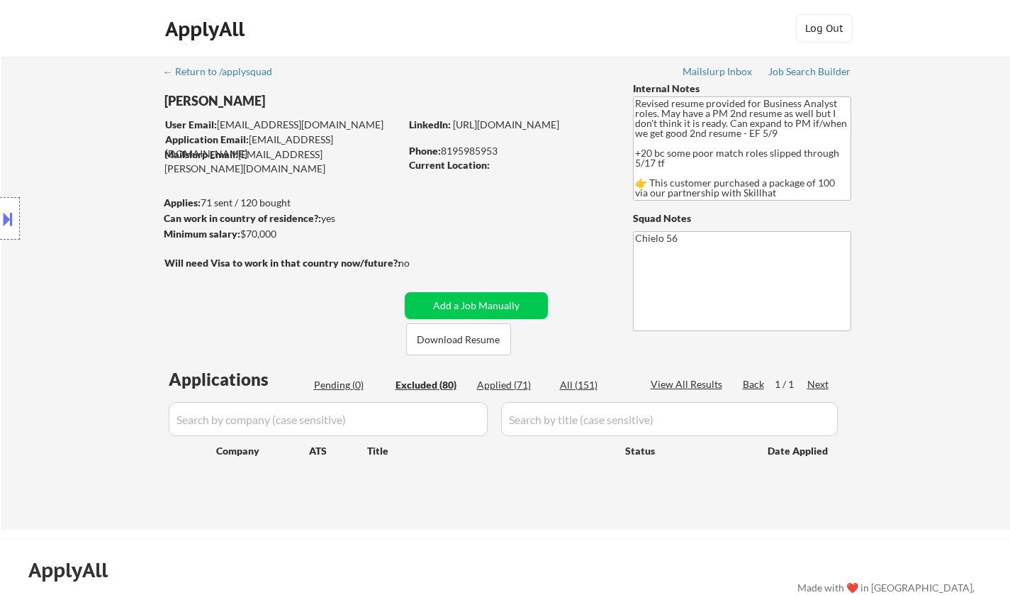
select select ""excluded""
select select ""excluded__location_""
select select ""excluded__other_""
select select ""excluded__expired_""
select select ""excluded__other_""
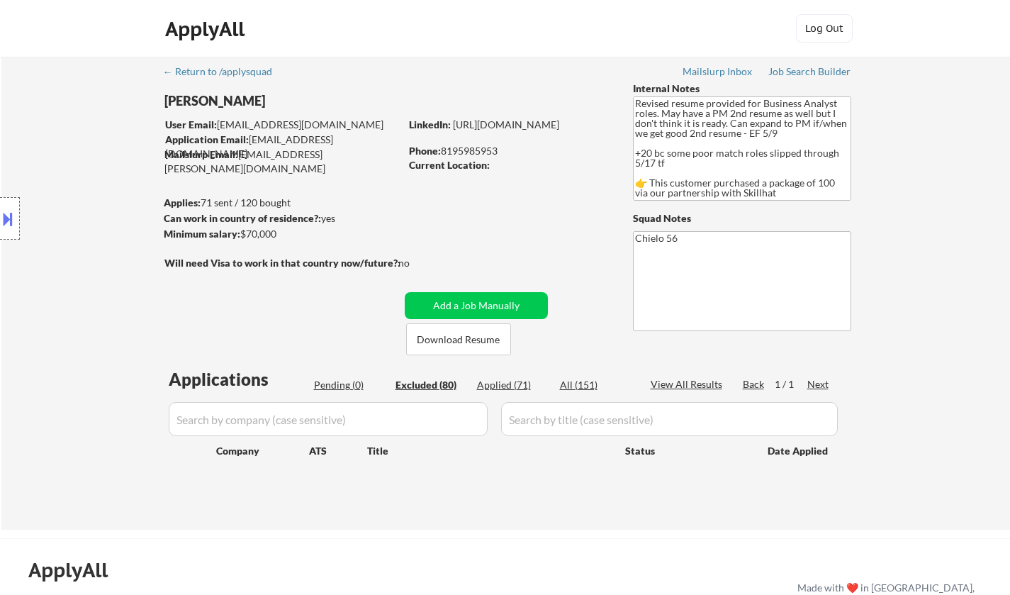
select select ""excluded__other_""
select select ""excluded""
select select ""excluded__other_""
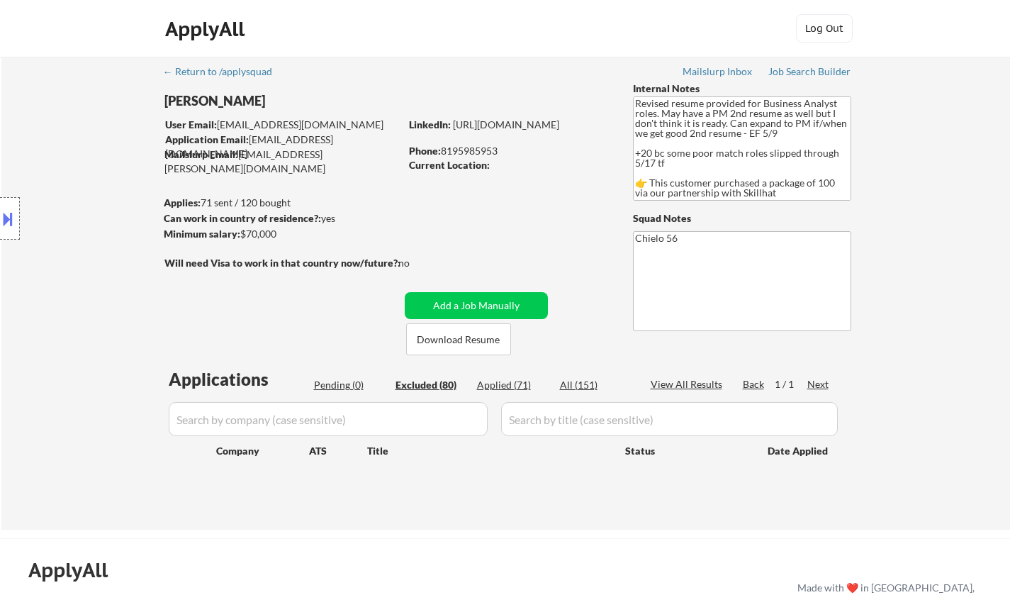
select select ""excluded""
select select ""excluded__other_""
select select ""excluded__expired_""
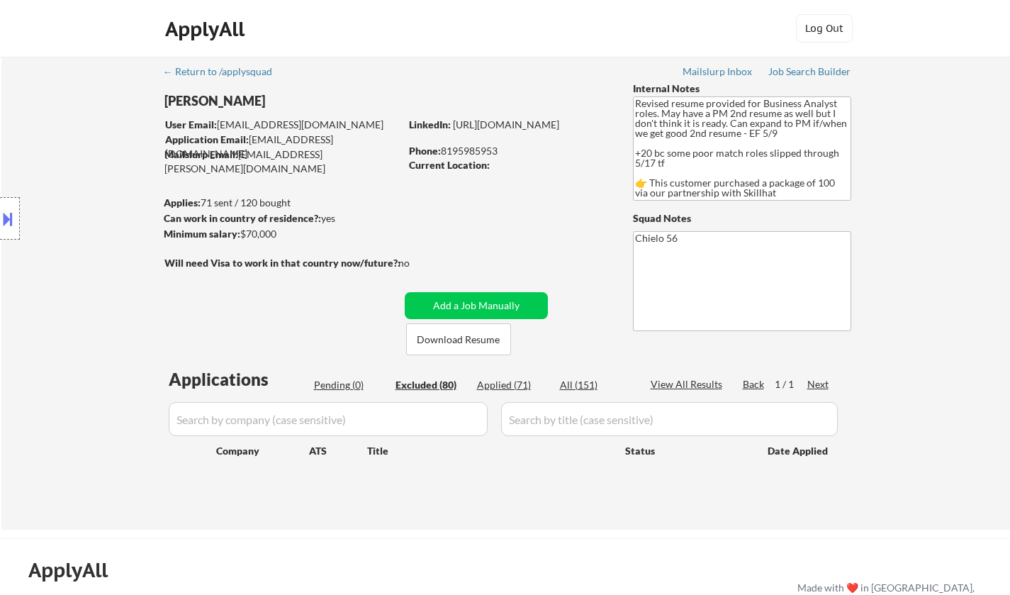
select select ""excluded__other_""
select select ""excluded__expired_""
select select ""excluded__other_""
select select ""excluded""
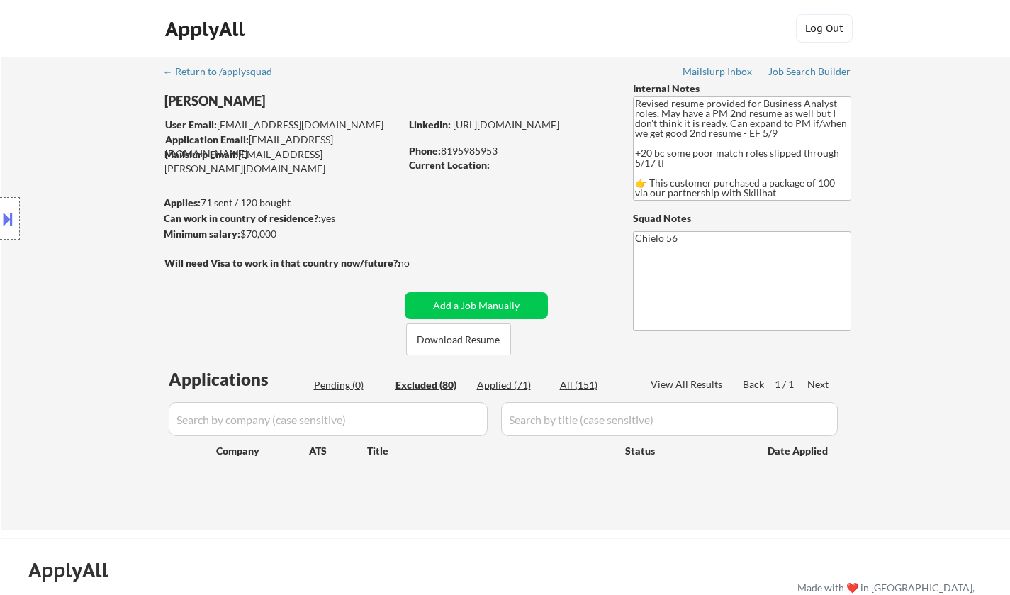
select select ""excluded__other_""
select select ""excluded""
select select ""excluded__expired_""
select select ""excluded__other_""
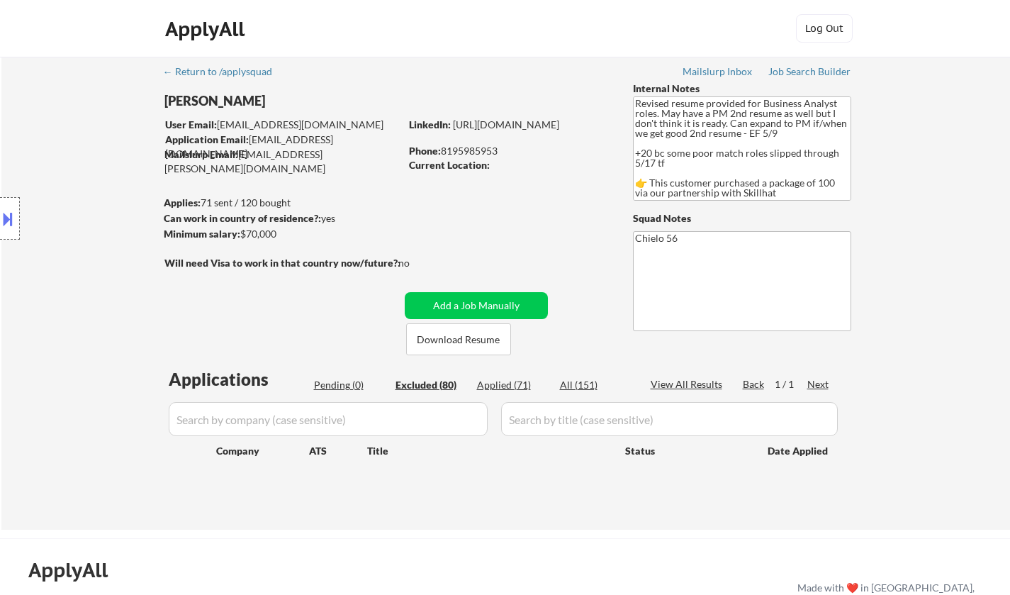
select select ""excluded""
select select ""excluded__expired_""
select select ""excluded""
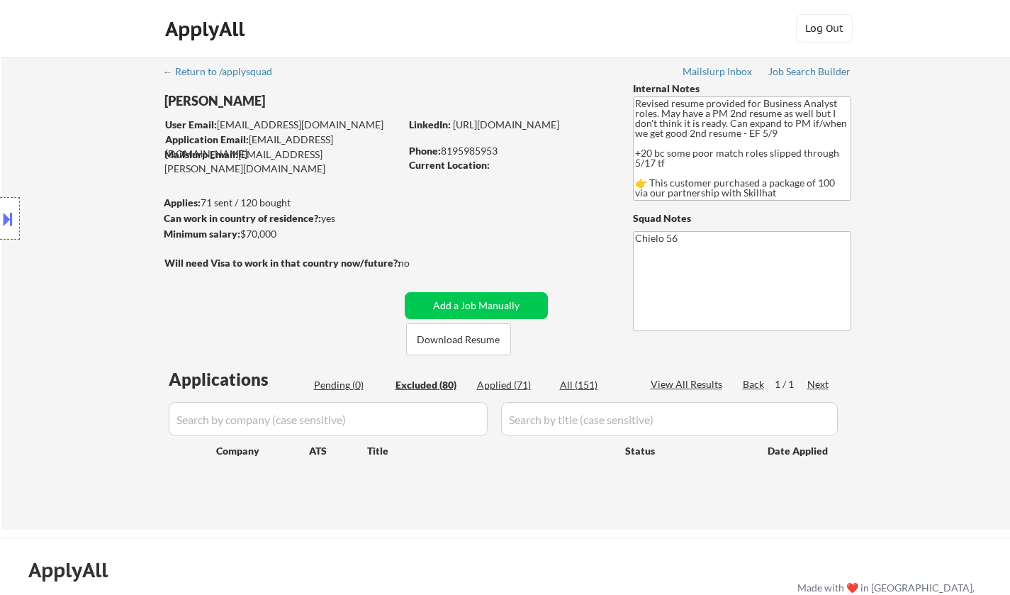
select select ""excluded__expired_""
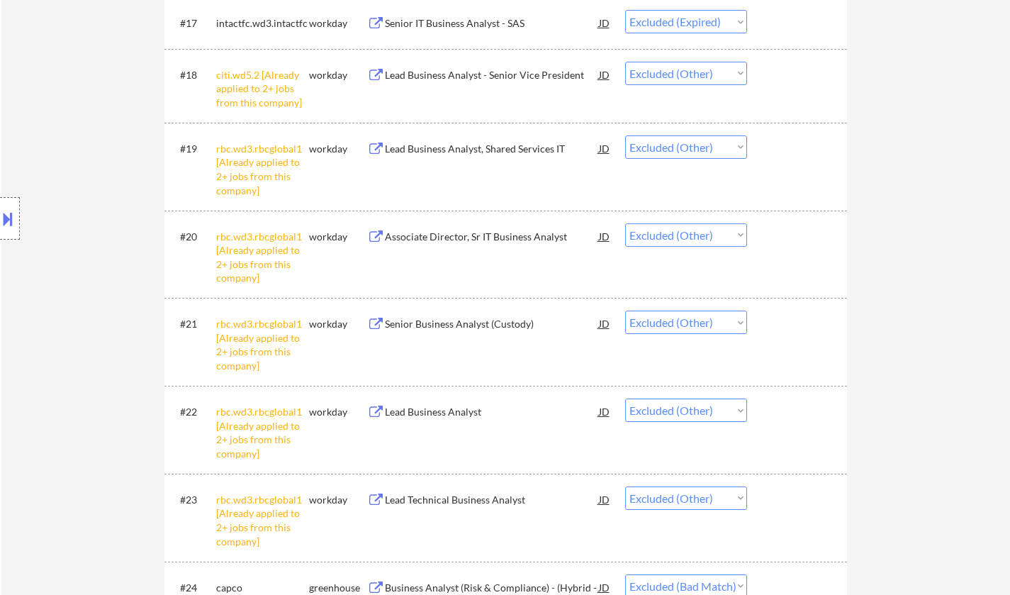
scroll to position [1913, 0]
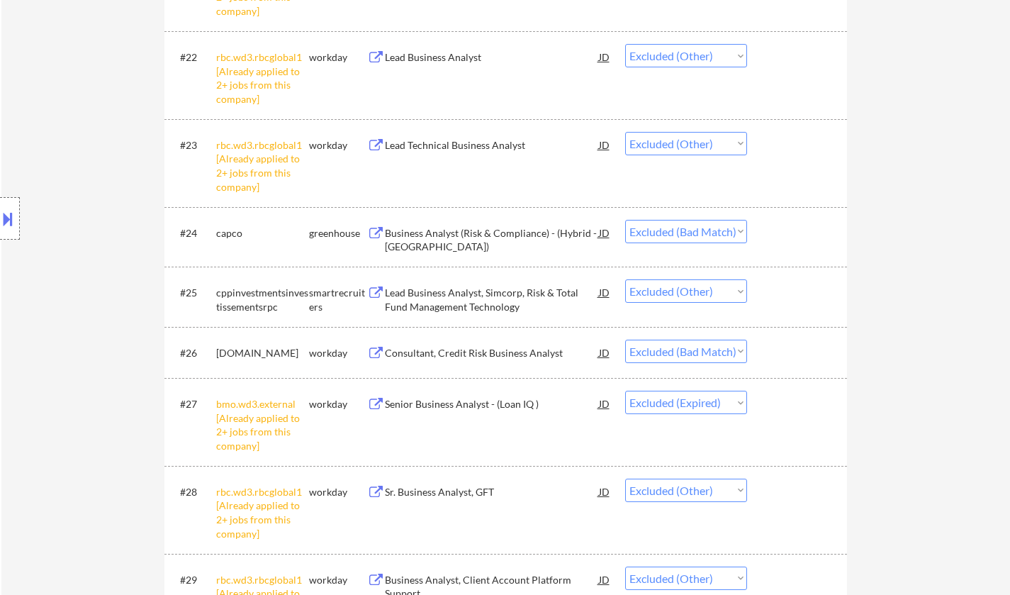
click at [467, 240] on div "Business Analyst (Risk & Compliance) - (Hybrid - Toronto)" at bounding box center [492, 240] width 214 height 28
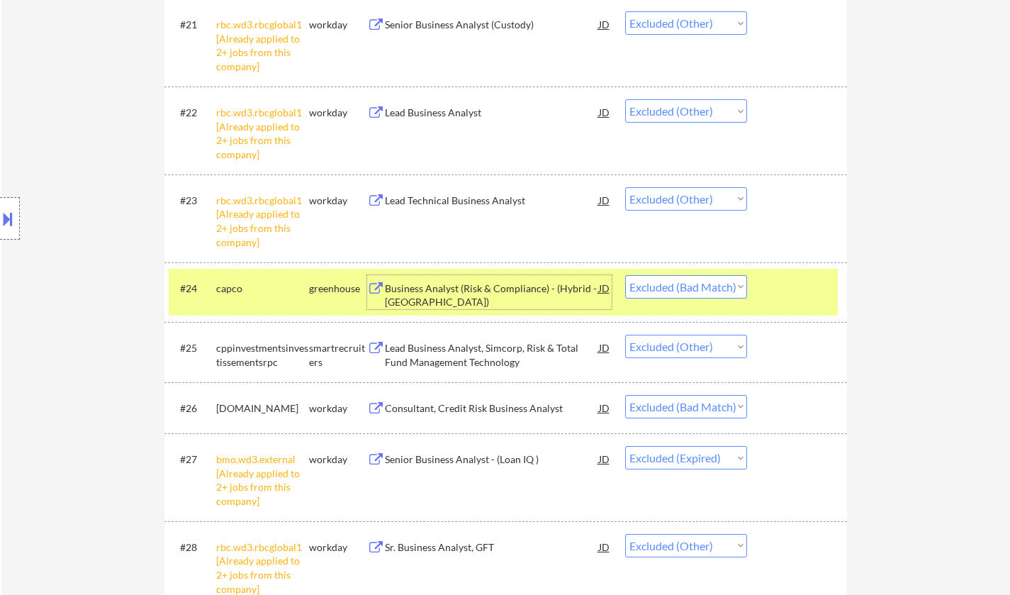
scroll to position [1984, 0]
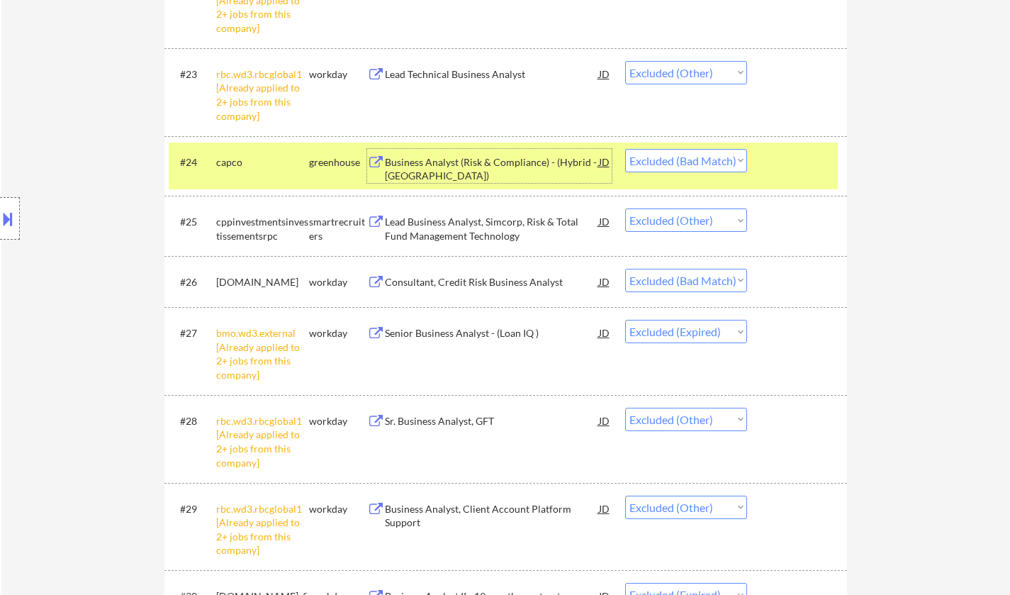
click at [680, 150] on select "Choose an option... Pending Applied Excluded (Questions) Excluded (Expired) Exc…" at bounding box center [686, 160] width 122 height 23
click at [625, 149] on select "Choose an option... Pending Applied Excluded (Questions) Excluded (Expired) Exc…" at bounding box center [686, 160] width 122 height 23
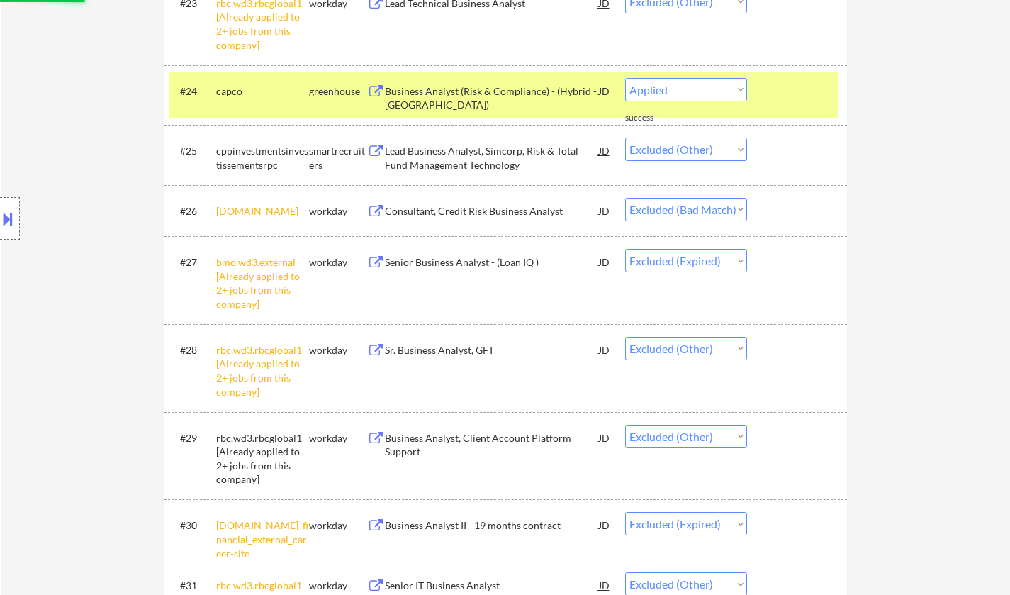
select select ""excluded__other_""
select select ""excluded__bad_match_""
select select ""excluded__expired_""
select select ""excluded__other_""
select select ""excluded__expired_""
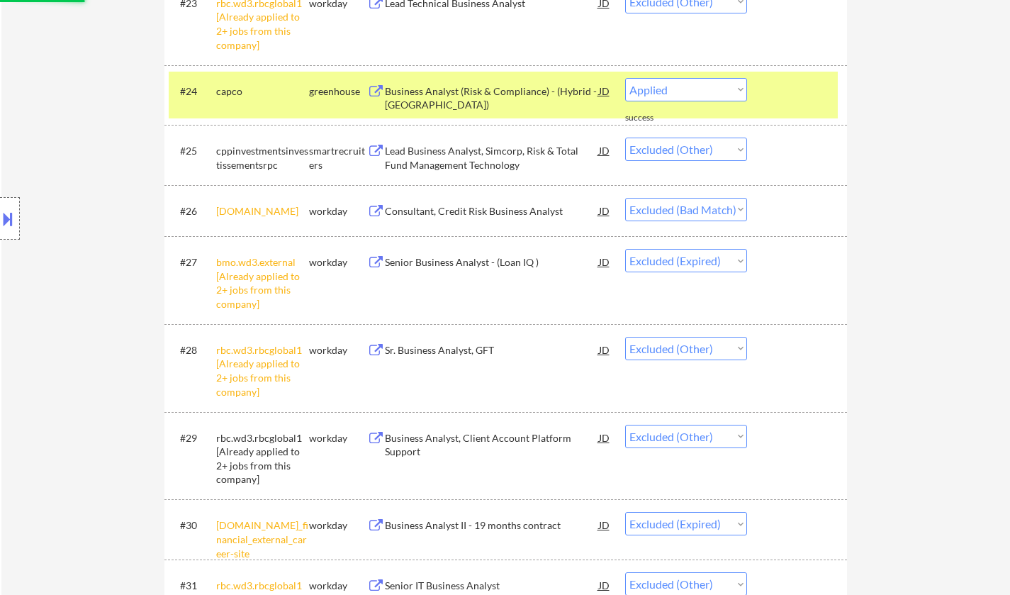
select select ""excluded__other_""
select select ""excluded__location_""
select select ""excluded__other_""
select select ""excluded""
select select ""excluded__other_""
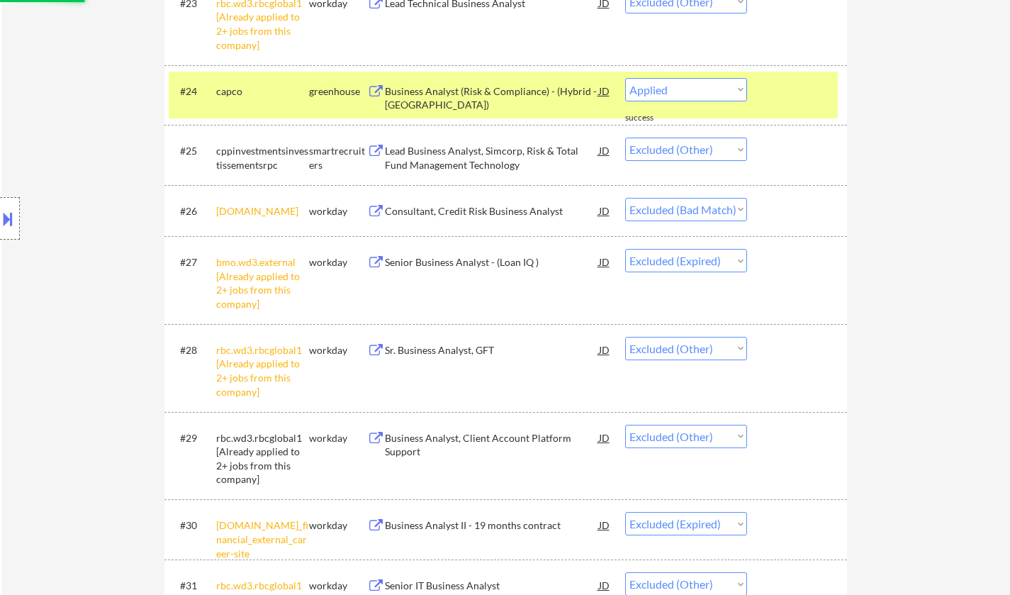
select select ""excluded""
select select ""excluded__expired_""
select select ""excluded__other_""
select select ""excluded__salary_""
select select ""excluded__expired_""
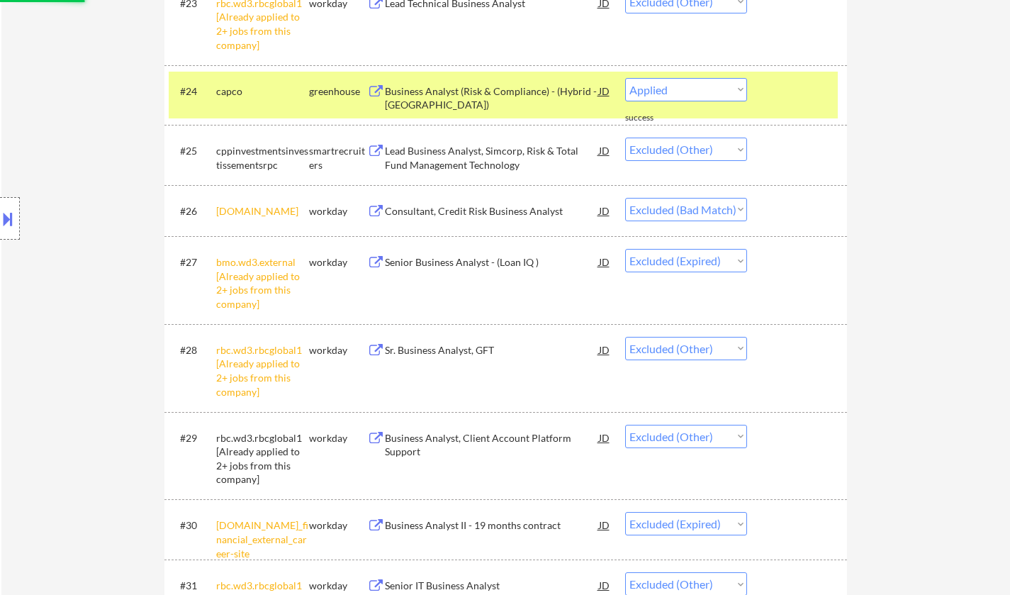
select select ""excluded__other_""
select select ""excluded""
select select ""excluded__other_""
select select ""excluded__expired_""
select select ""excluded""
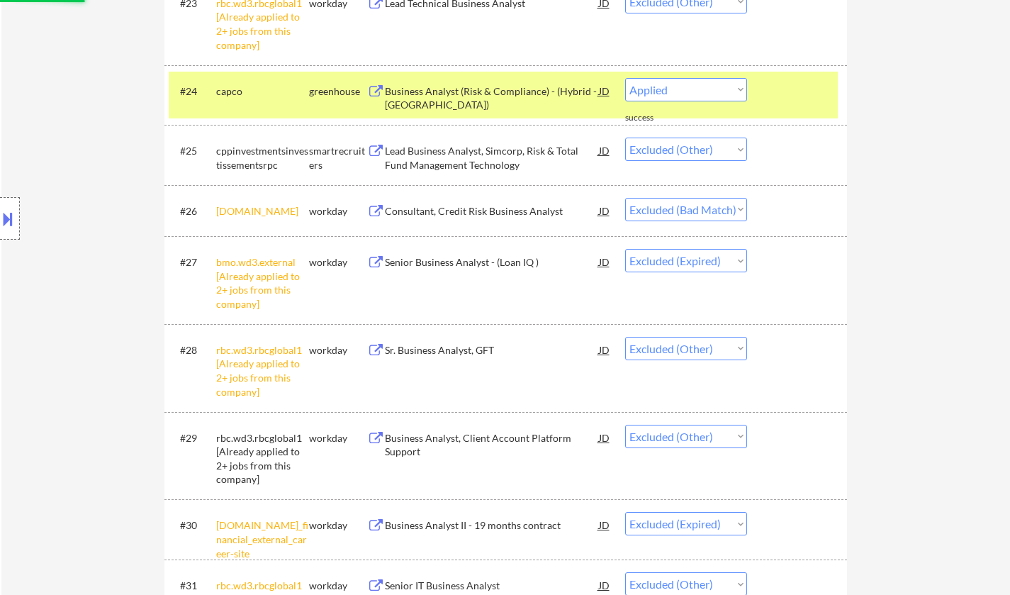
select select ""excluded__location_""
select select ""excluded__other_""
select select ""excluded__expired_""
select select ""excluded__other_""
select select ""excluded""
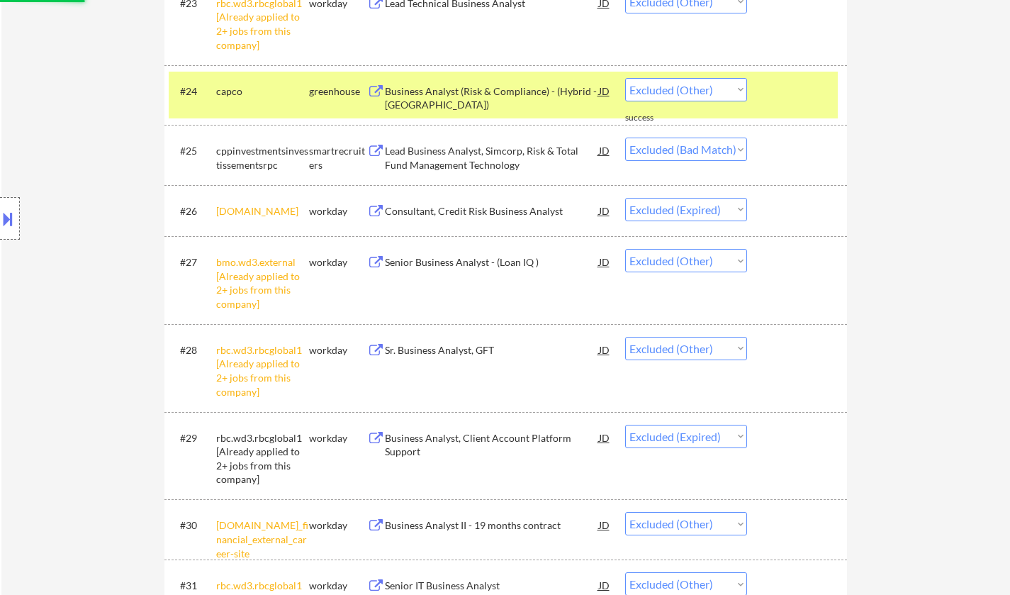
select select ""excluded__other_""
select select ""excluded""
select select ""excluded__other_""
select select ""excluded__expired_""
select select ""excluded__other_""
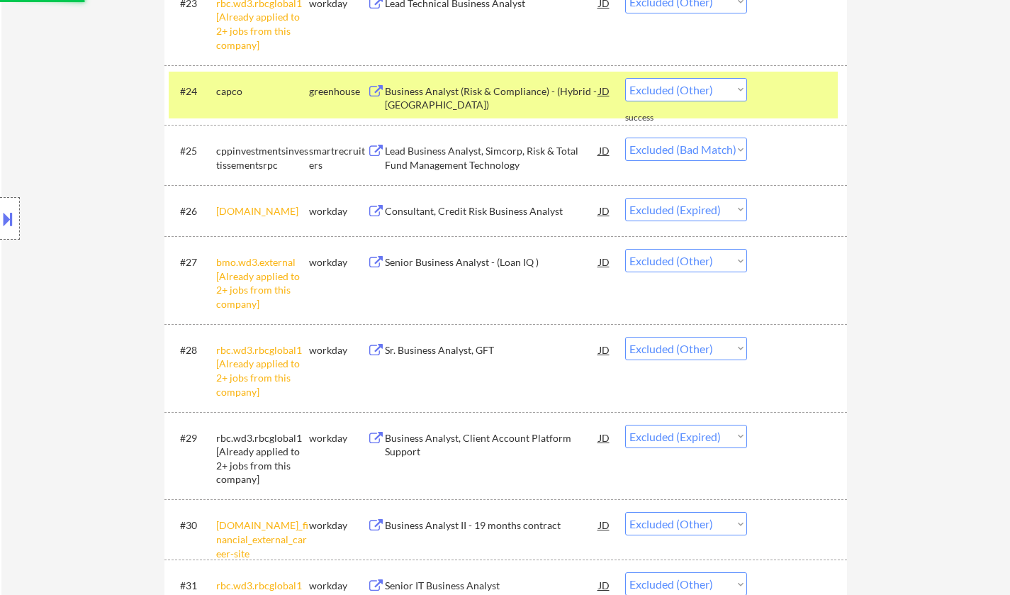
select select ""excluded__expired_""
select select ""excluded__other_""
select select ""excluded""
select select ""excluded__other_""
select select ""excluded""
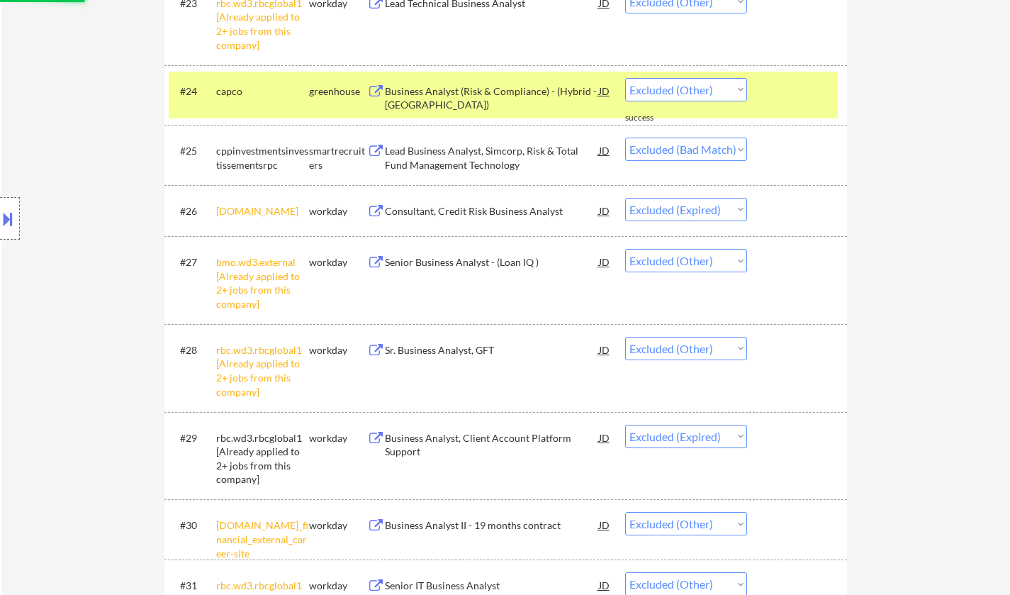
select select ""excluded__expired_""
select select ""excluded__other_""
select select ""excluded""
select select ""excluded__expired_""
select select ""excluded""
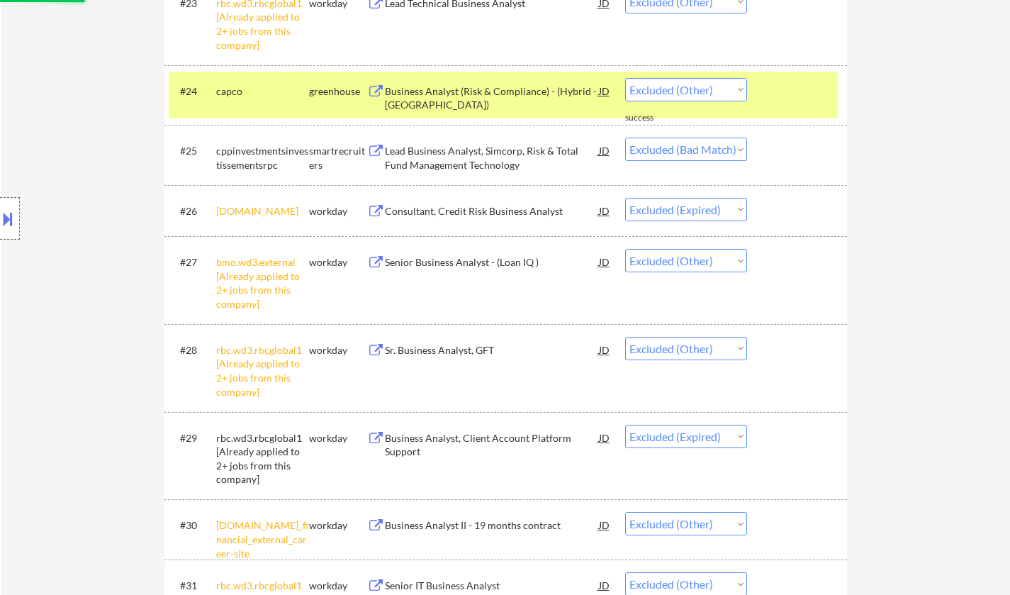
select select ""excluded__expired_""
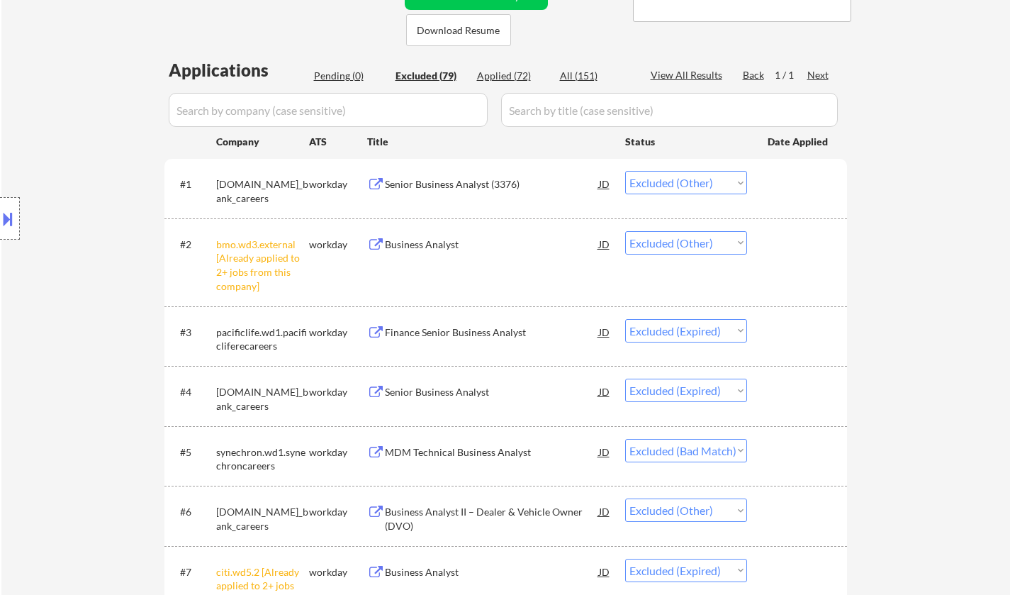
scroll to position [354, 0]
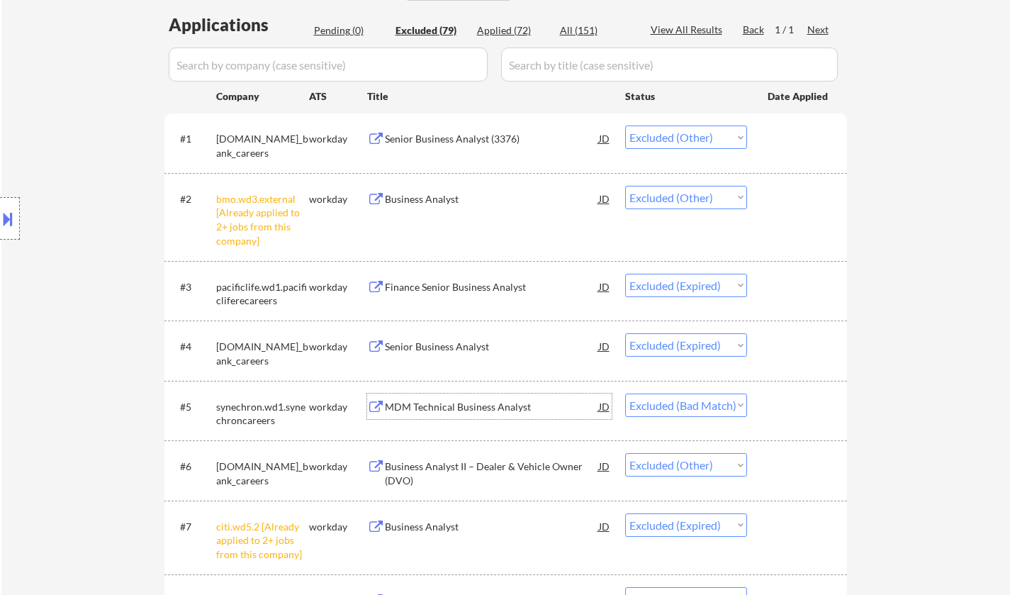
click at [444, 415] on div "MDM Technical Business Analyst" at bounding box center [492, 406] width 214 height 26
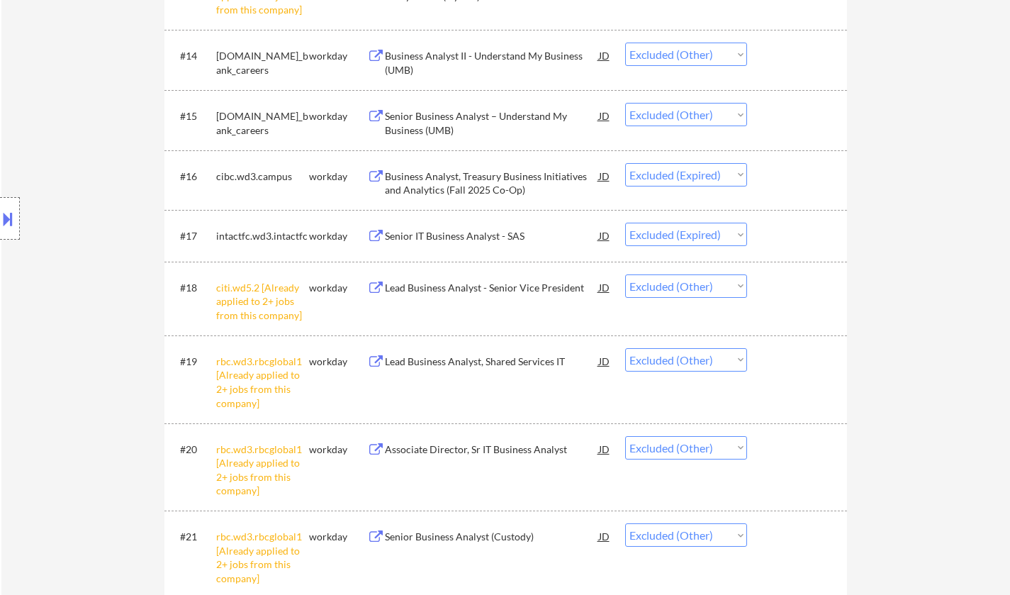
scroll to position [0, 0]
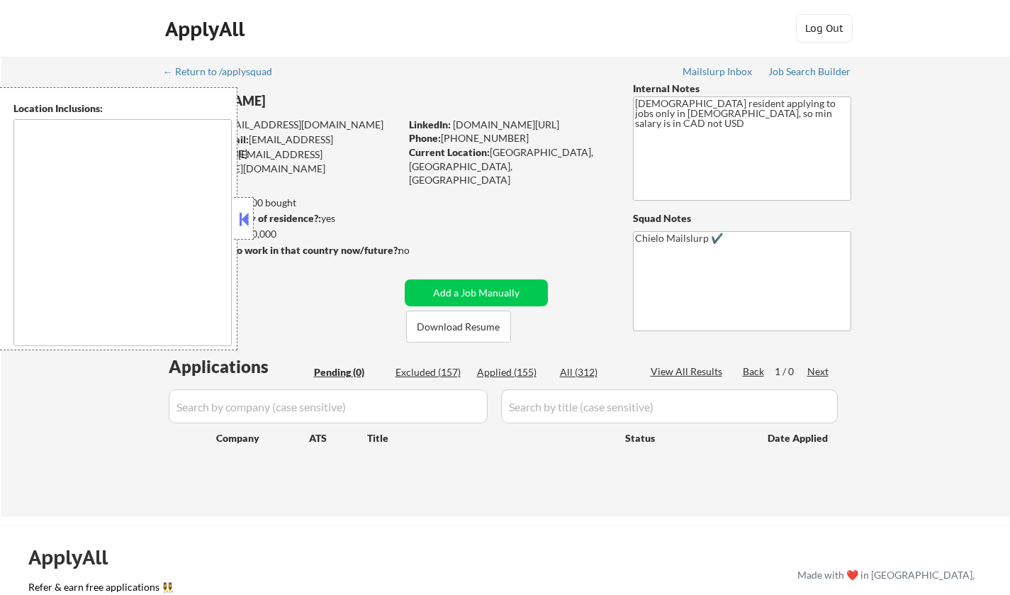
click at [250, 218] on button at bounding box center [244, 218] width 16 height 21
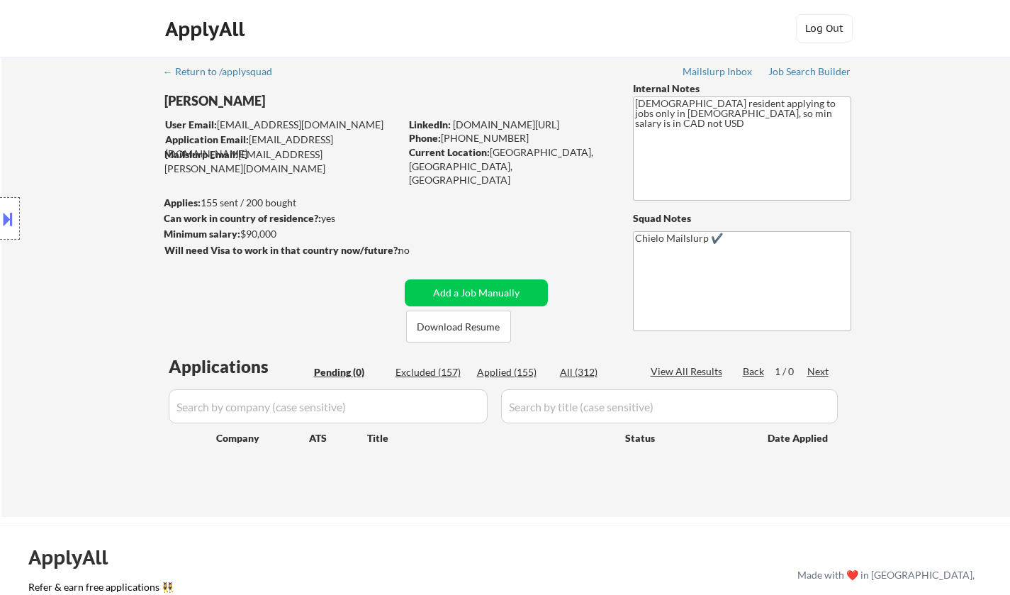
click at [429, 373] on div "Excluded (157)" at bounding box center [430, 372] width 71 height 14
select select ""excluded""
select select ""excluded__salary_""
select select ""excluded""
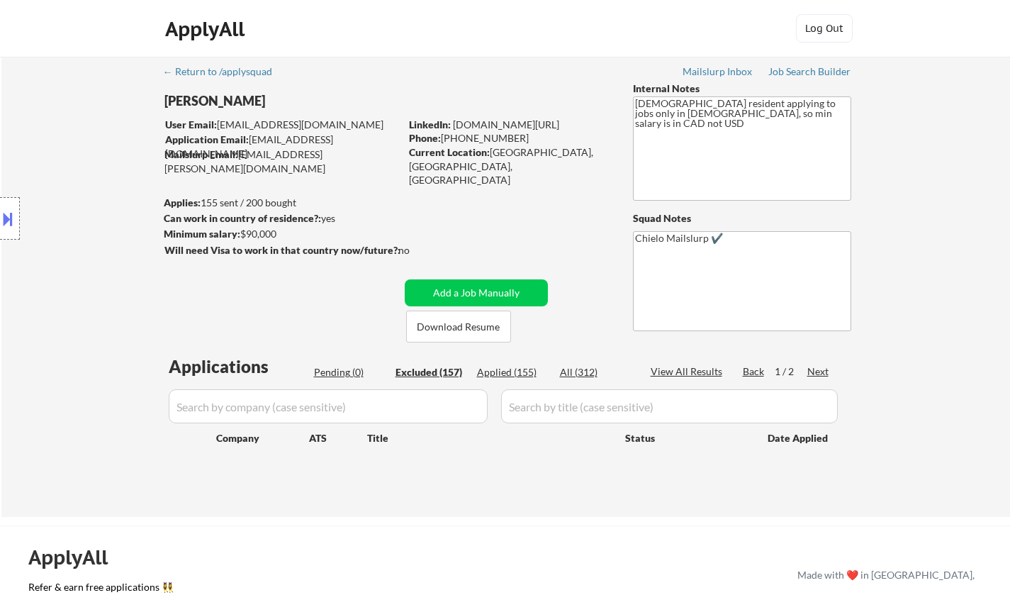
select select ""excluded__expired_""
select select ""excluded__other_""
select select ""excluded__blocklist_""
select select ""excluded__location_""
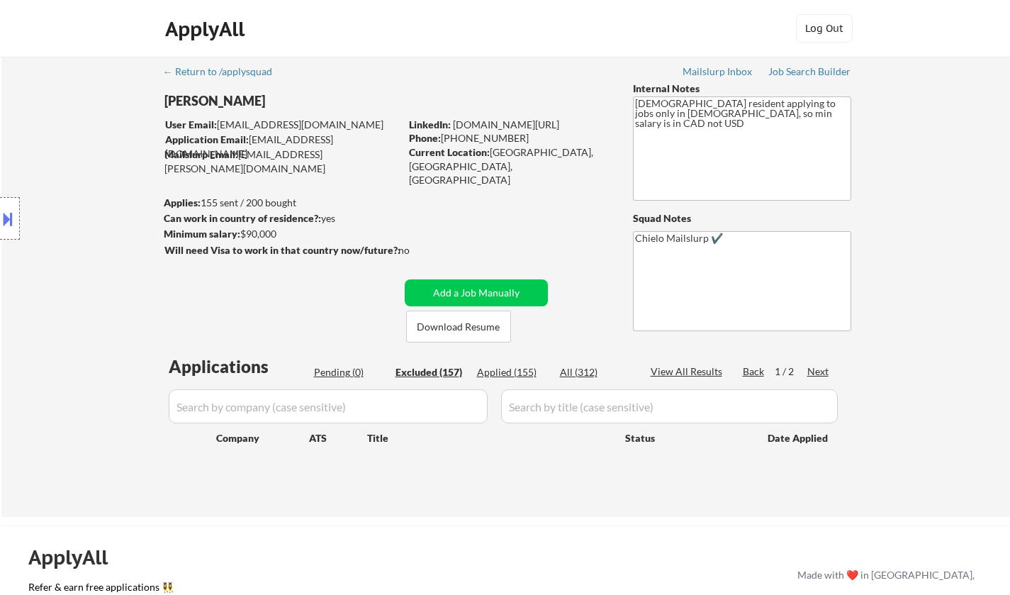
select select ""excluded__expired_""
select select ""excluded__location_""
select select ""excluded__expired_""
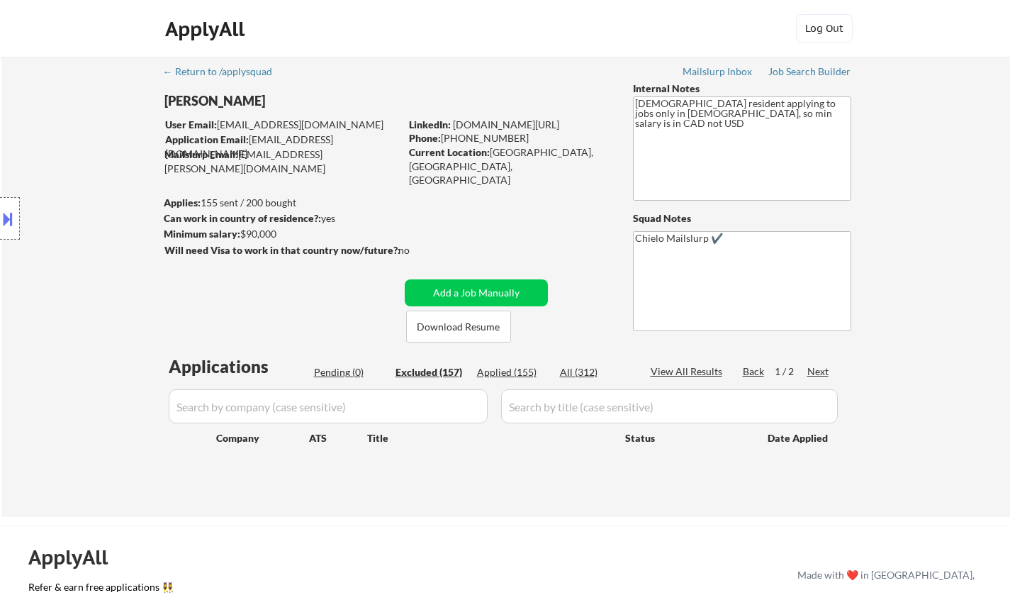
select select ""excluded__location_""
select select ""excluded__expired_""
select select ""excluded__bad_match_""
select select ""excluded__other_""
select select ""excluded""
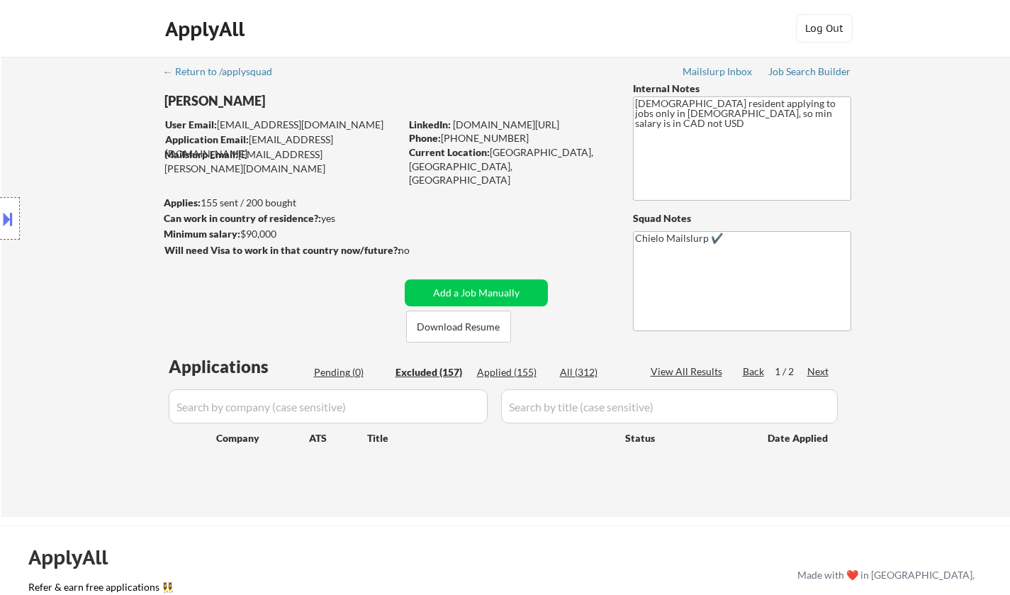
select select ""excluded__location_""
select select ""excluded""
select select ""excluded__expired_""
select select ""excluded""
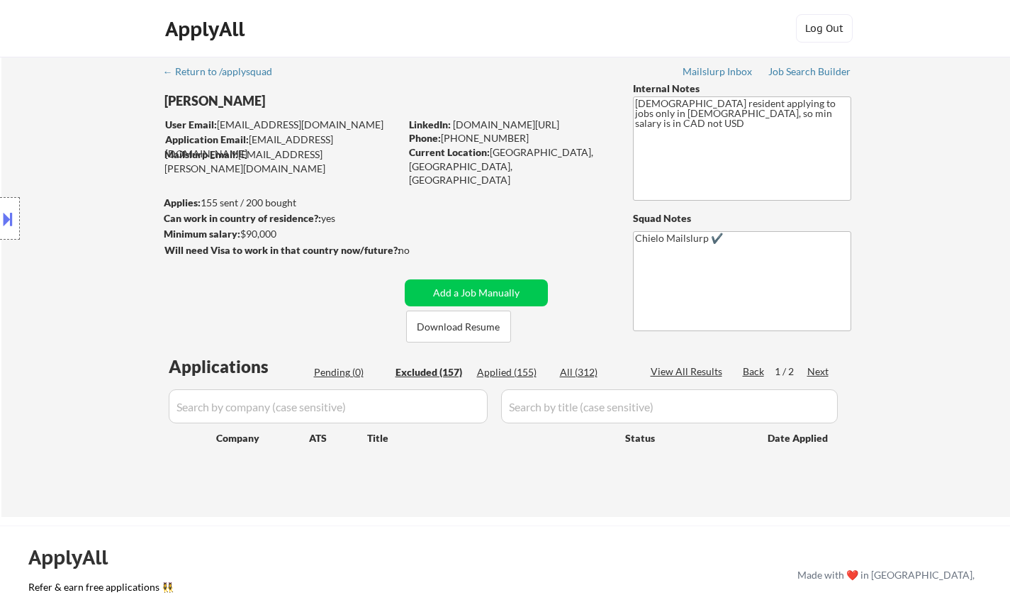
select select ""excluded""
select select ""excluded__expired_""
select select ""excluded""
select select ""excluded__location_""
select select ""excluded""
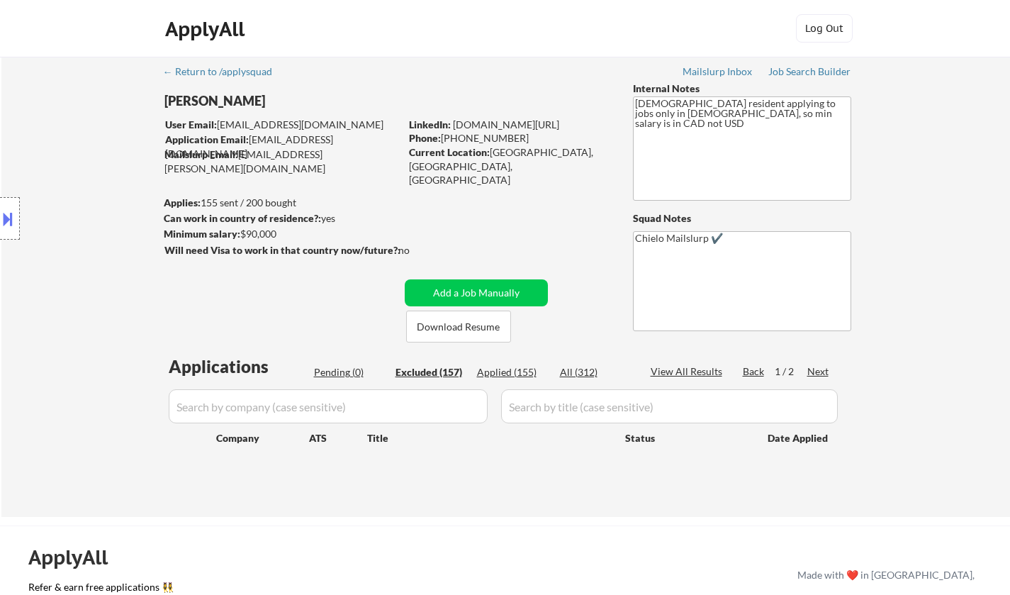
select select ""excluded""
select select ""excluded__bad_match_""
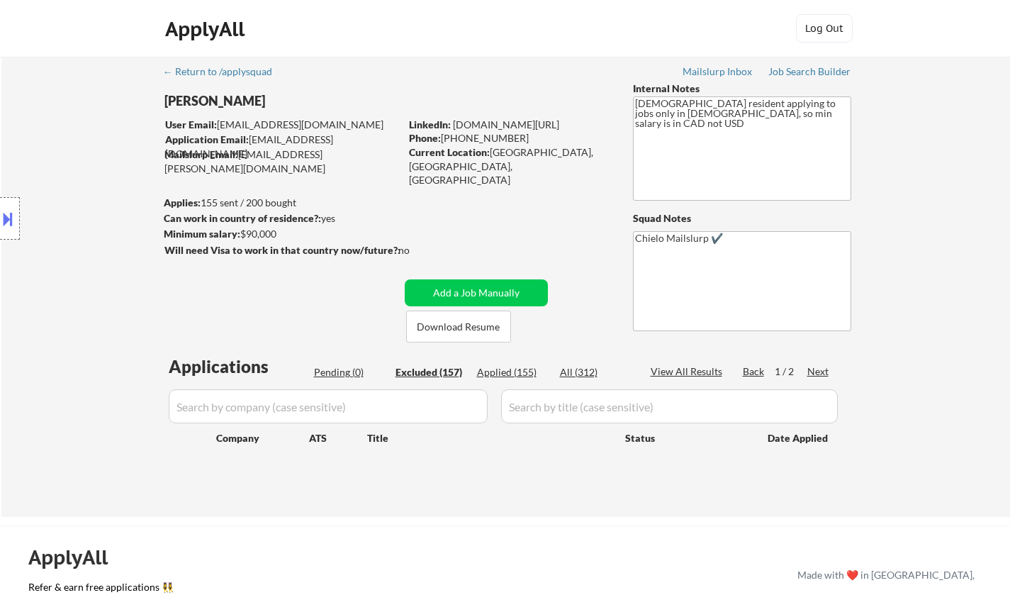
select select ""excluded__expired_""
select select ""excluded""
select select ""excluded__expired_""
select select ""excluded""
select select ""excluded__other_""
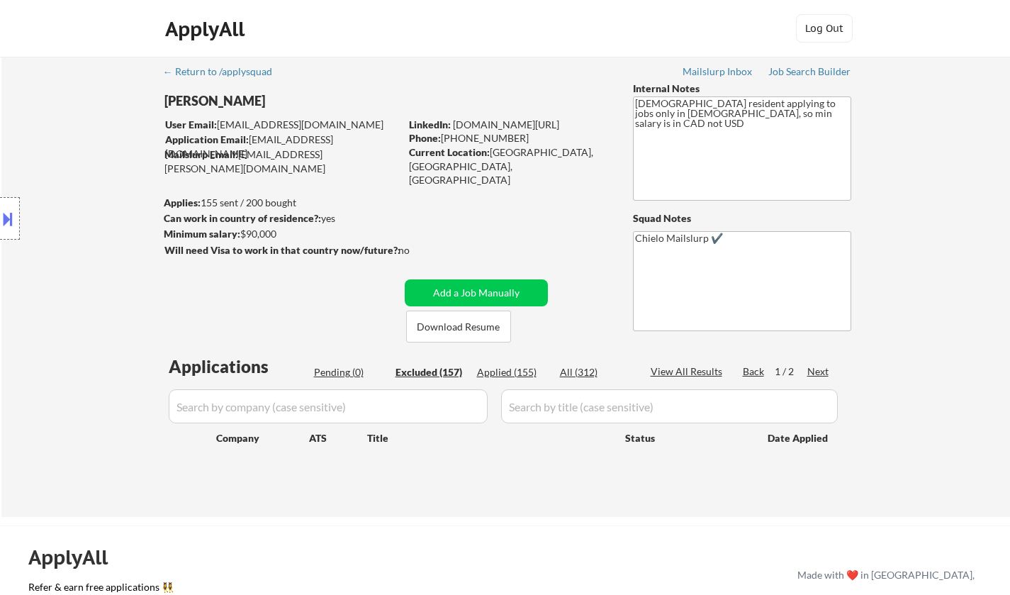
select select ""excluded__other_""
select select ""excluded""
select select ""excluded__other_""
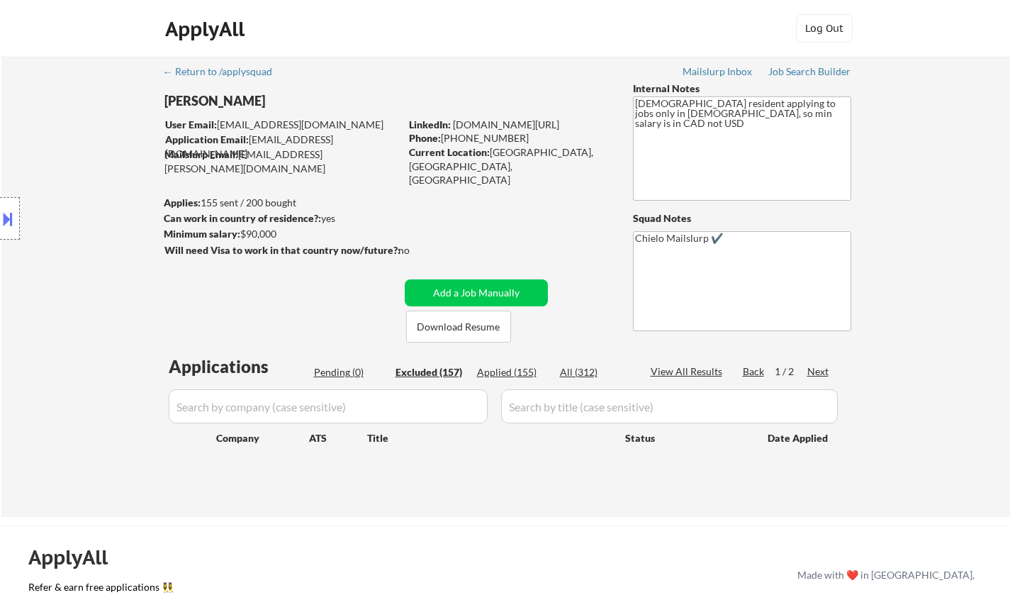
select select ""excluded__expired_""
select select ""excluded__location_""
select select ""excluded""
select select ""excluded__expired_""
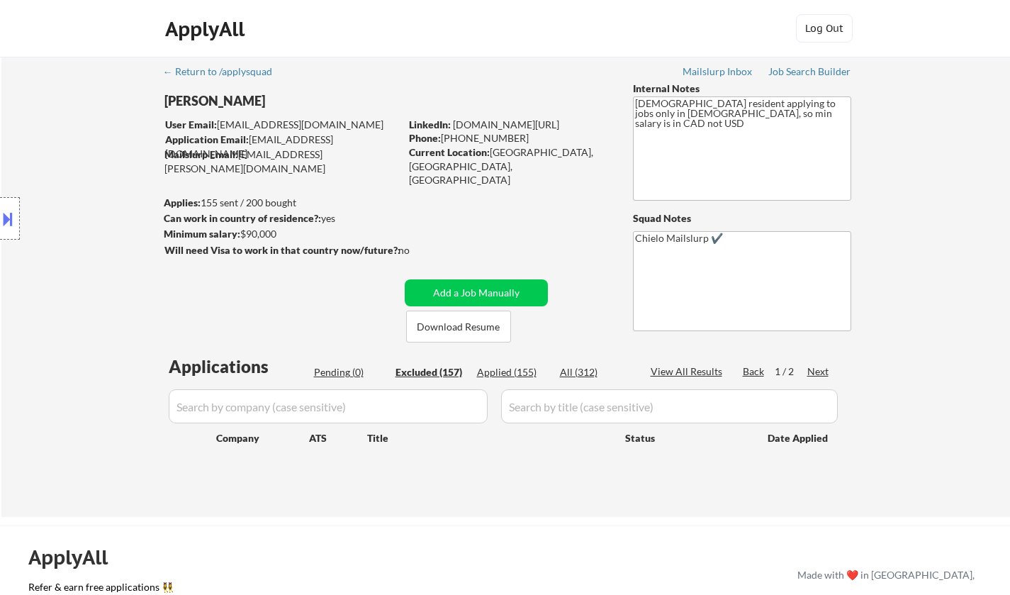
select select ""excluded""
select select ""excluded__location_""
select select ""excluded""
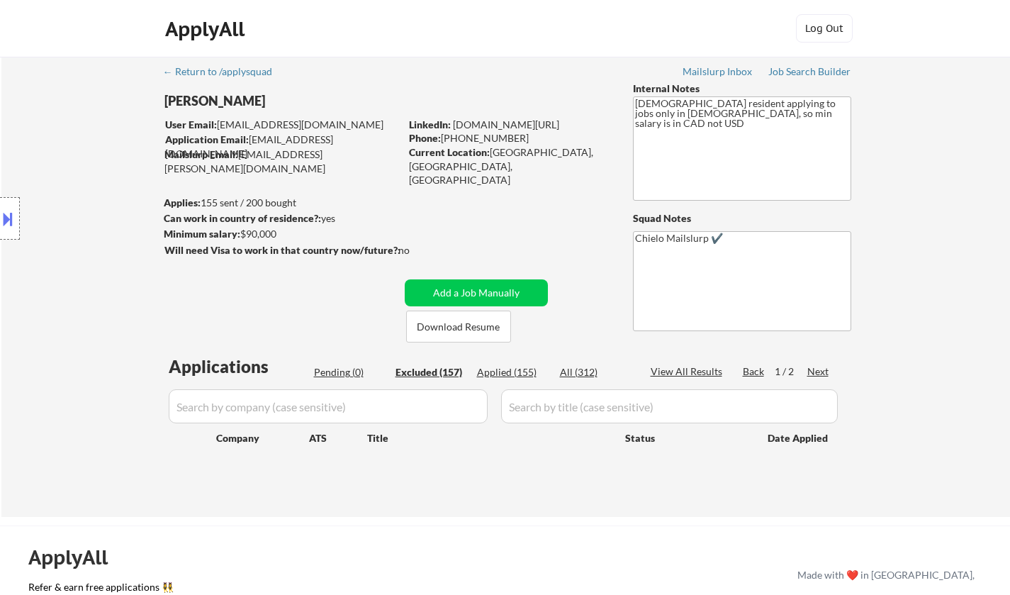
select select ""excluded__other_""
select select ""excluded""
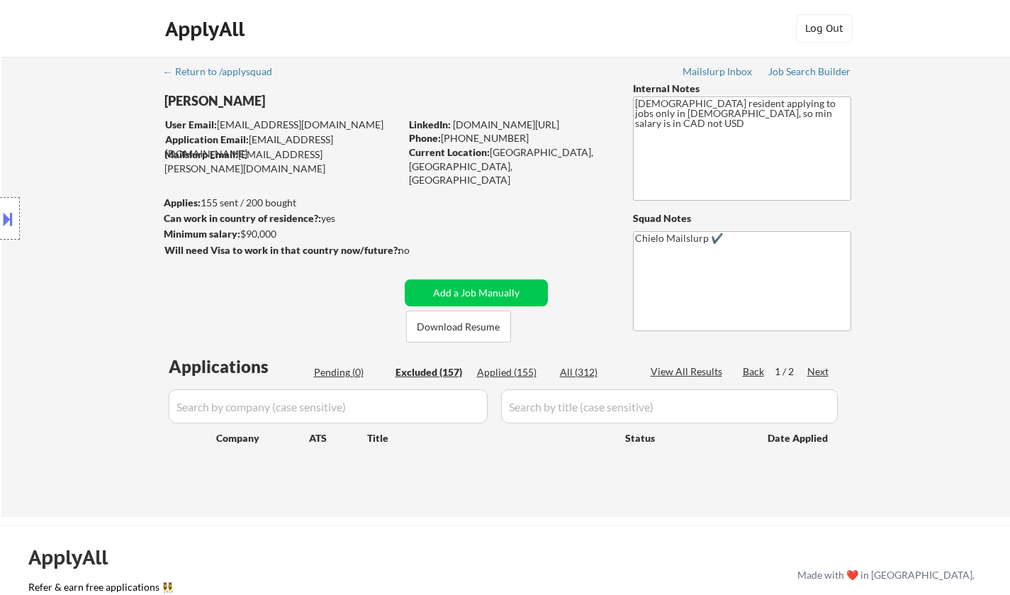
select select ""excluded""
select select ""excluded__blocklist_""
select select ""excluded__other_""
select select ""excluded""
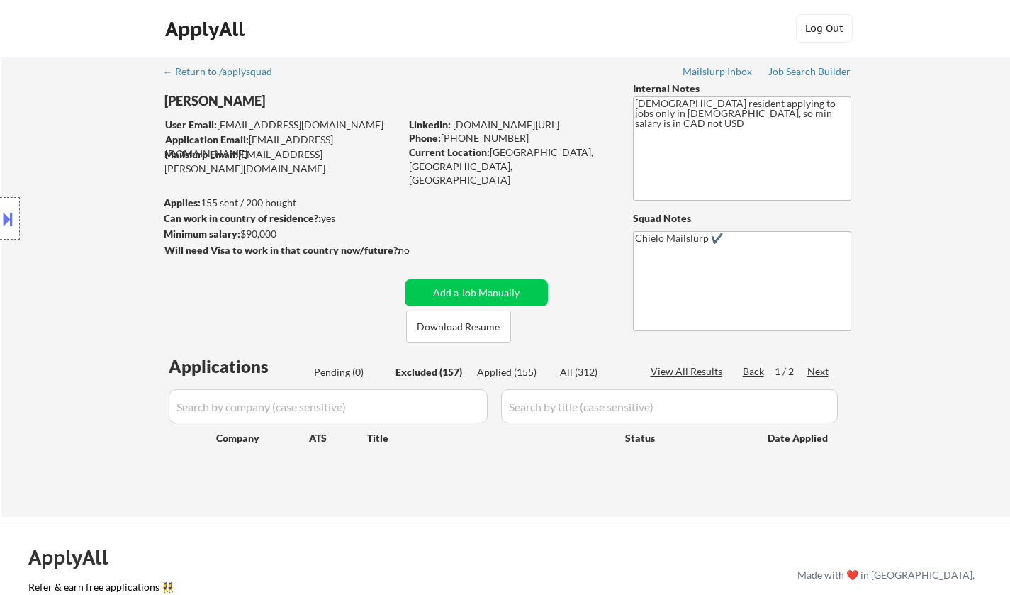
select select ""excluded__location_""
select select ""excluded__expired_""
select select ""excluded""
select select ""excluded__expired_""
select select ""excluded__other_""
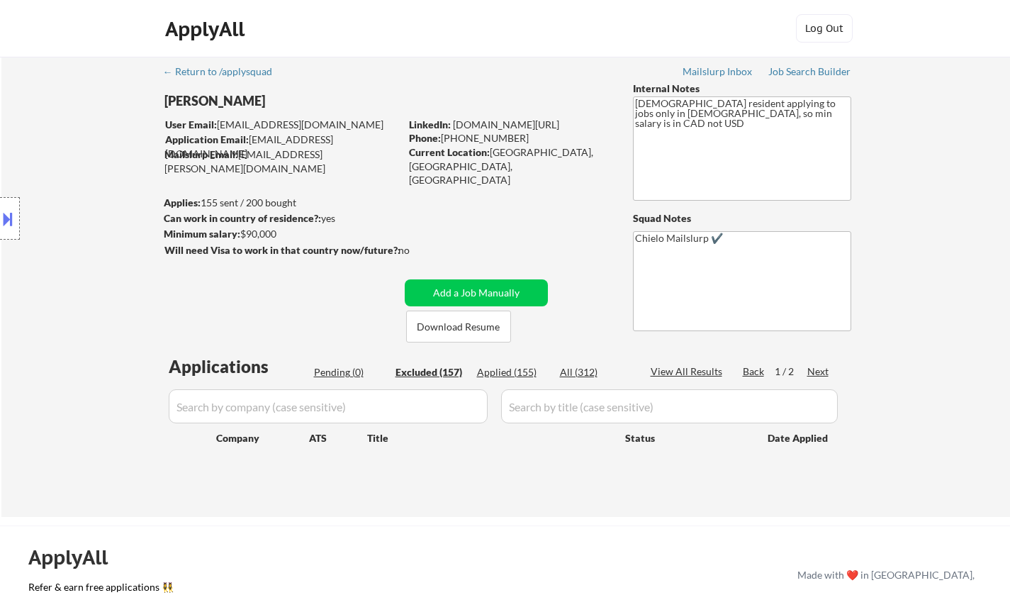
select select ""excluded""
select select ""excluded__expired_""
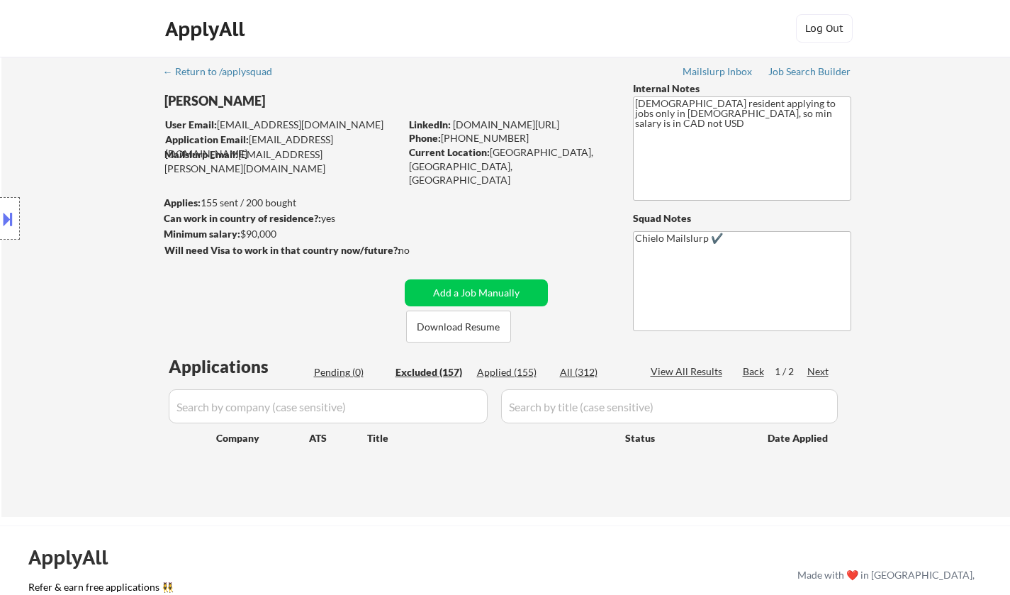
select select ""excluded__other_""
select select ""excluded__bad_match_""
select select ""excluded""
select select ""excluded__other_""
select select ""excluded""
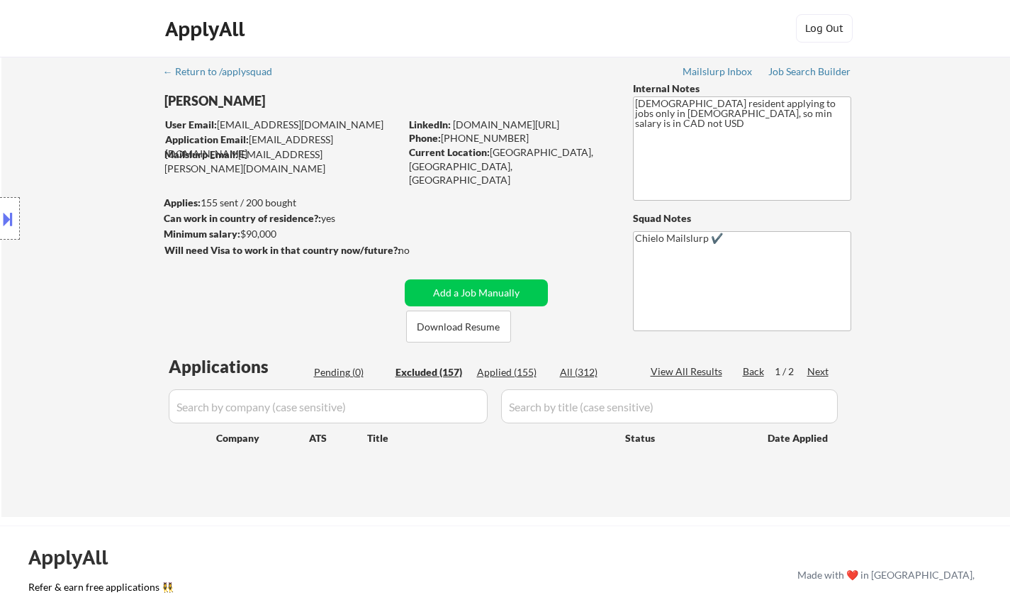
select select ""excluded__expired_""
select select ""excluded__other_""
select select ""excluded""
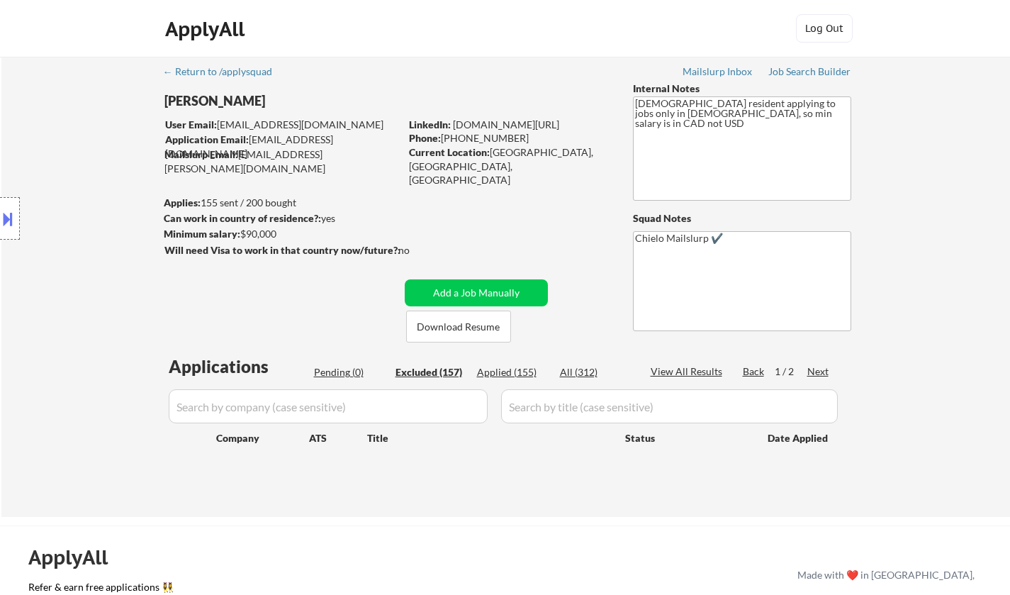
select select ""excluded__location_""
select select ""excluded""
select select ""excluded__location_""
select select ""excluded""
select select ""excluded__location_""
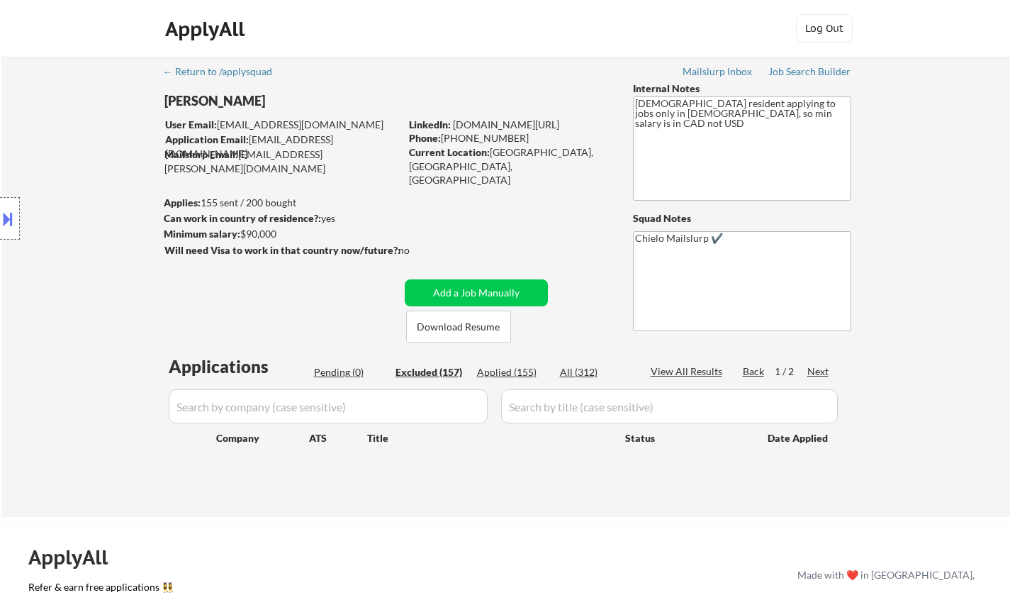
select select ""excluded__expired_""
select select ""excluded__other_""
select select ""excluded""
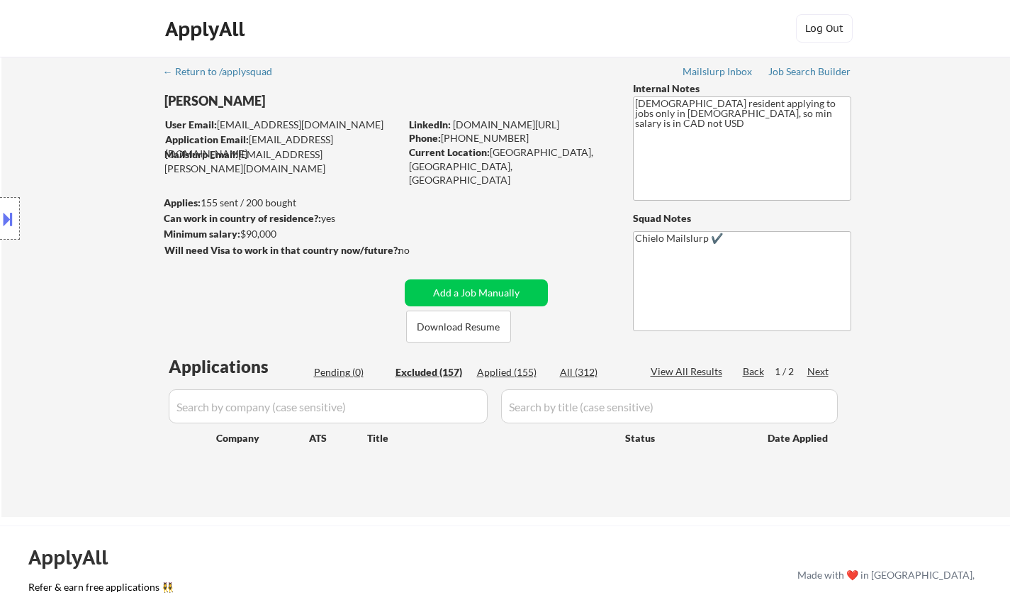
select select ""excluded__location_""
select select ""excluded__other_""
select select ""excluded__bad_match_""
select select ""excluded__expired_""
select select ""excluded__location_""
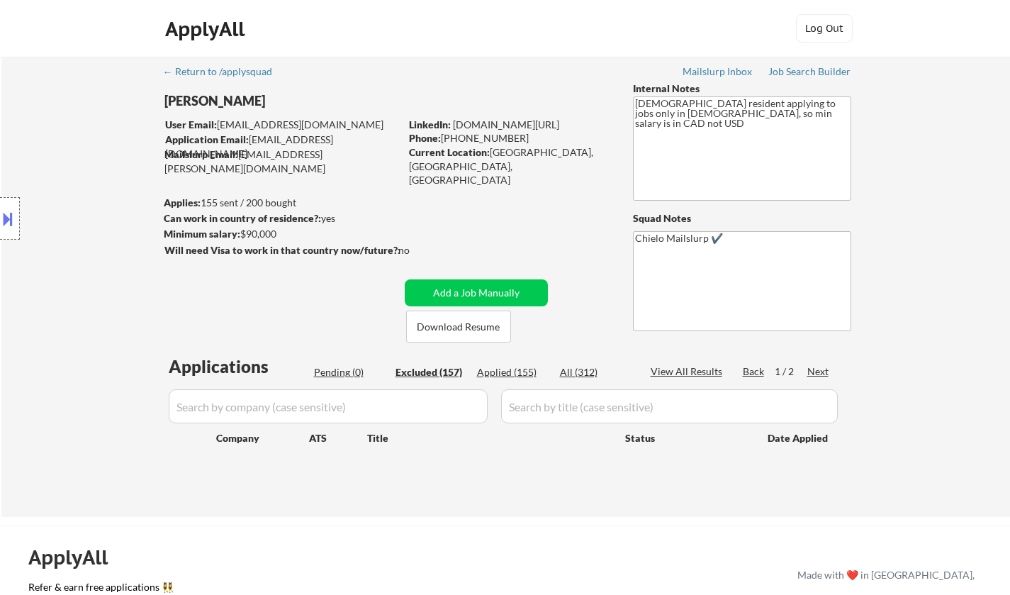
select select ""excluded""
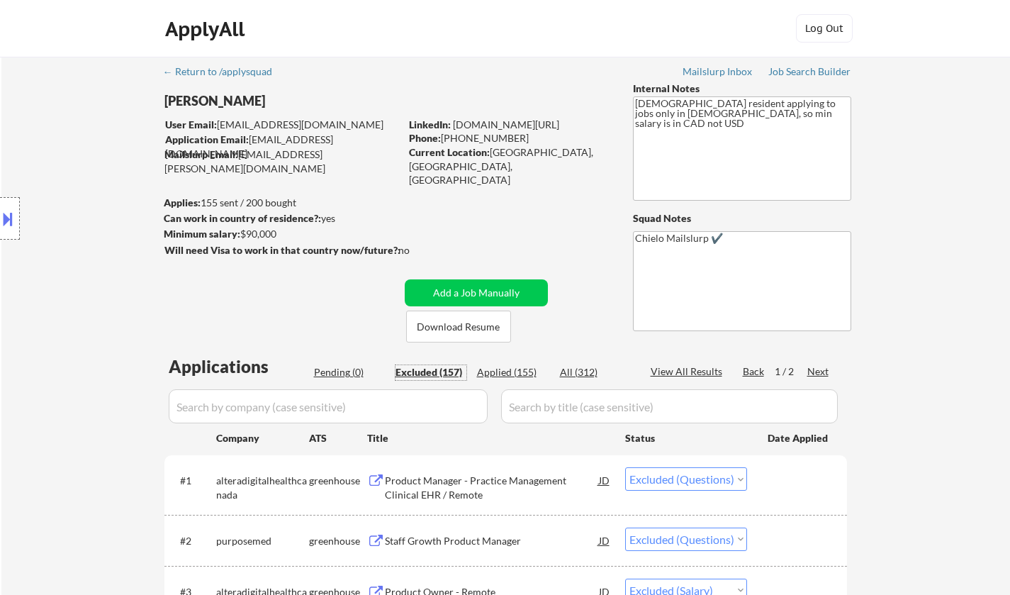
click at [8, 210] on button at bounding box center [8, 218] width 16 height 23
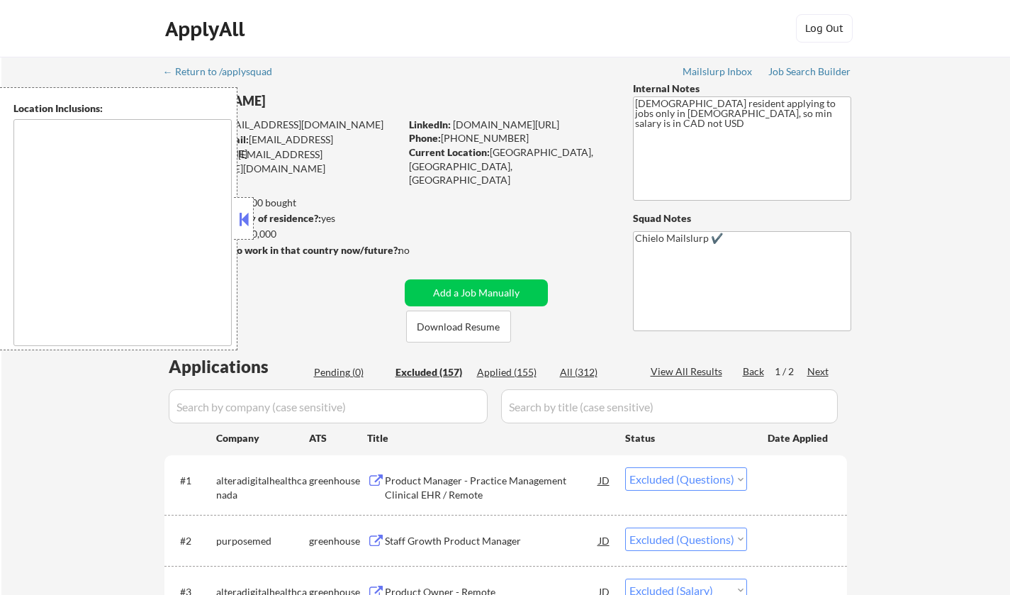
click at [253, 224] on div at bounding box center [244, 218] width 20 height 43
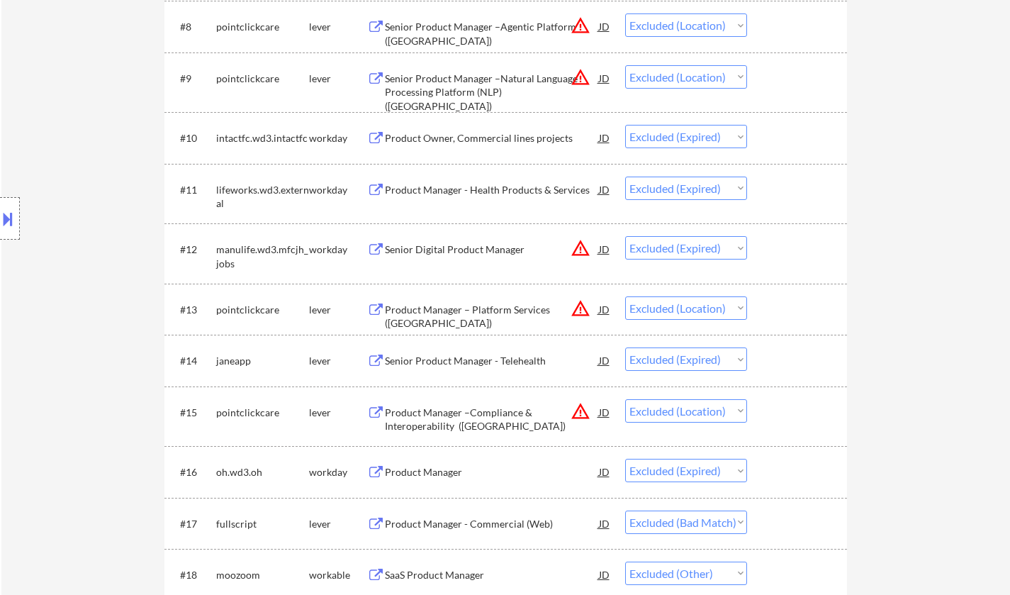
scroll to position [992, 0]
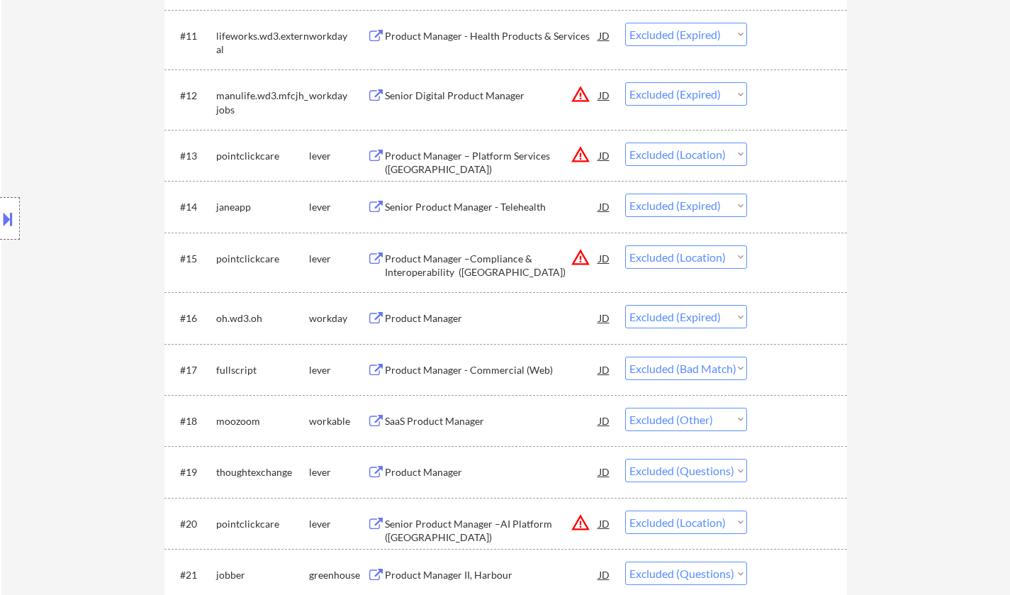
click at [432, 367] on div "Product Manager - Commercial (Web)" at bounding box center [492, 370] width 214 height 14
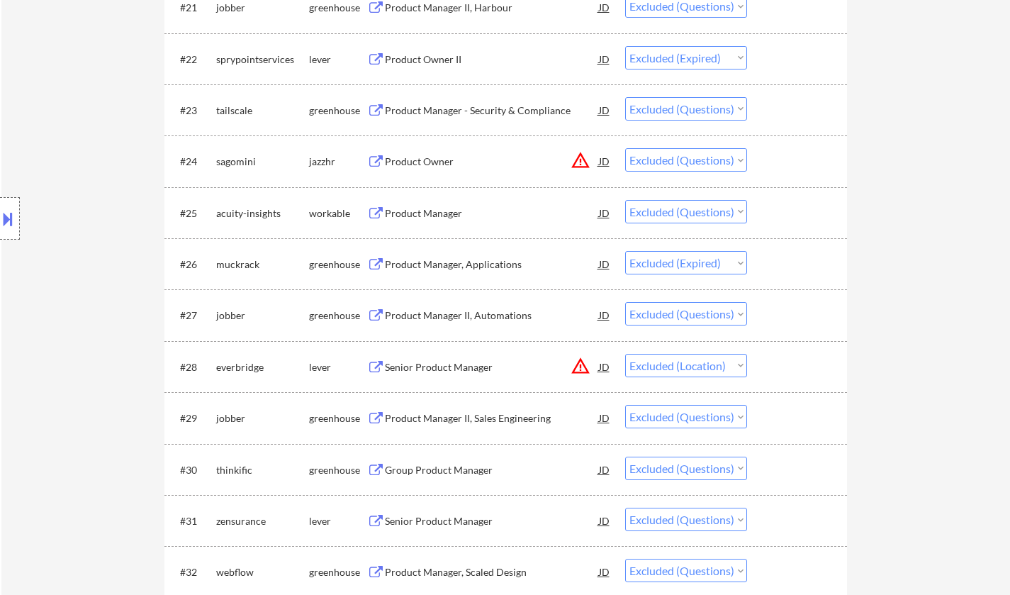
scroll to position [1913, 0]
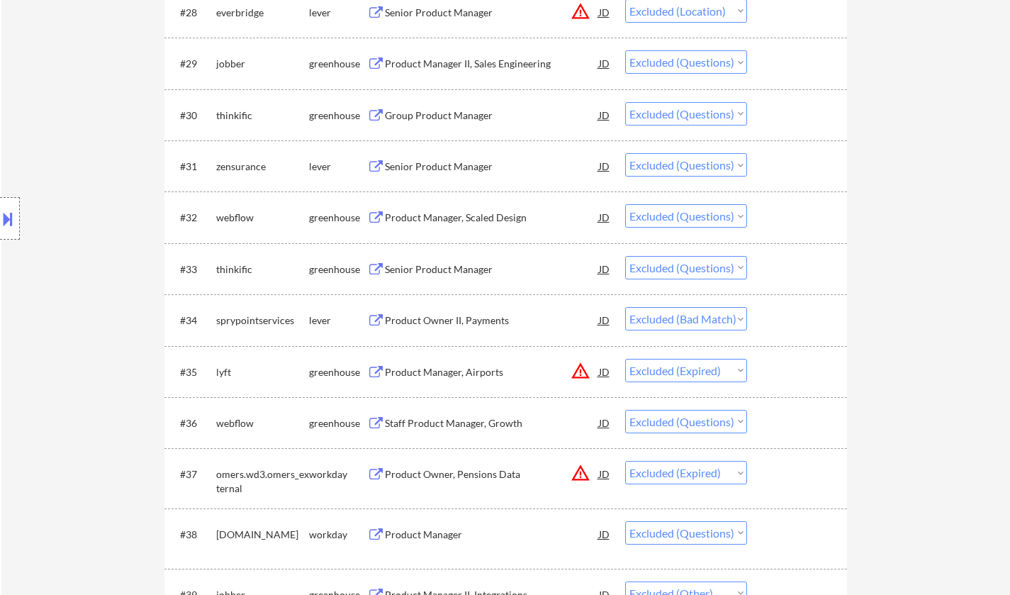
click at [471, 322] on div "Product Owner II, Payments" at bounding box center [492, 320] width 214 height 14
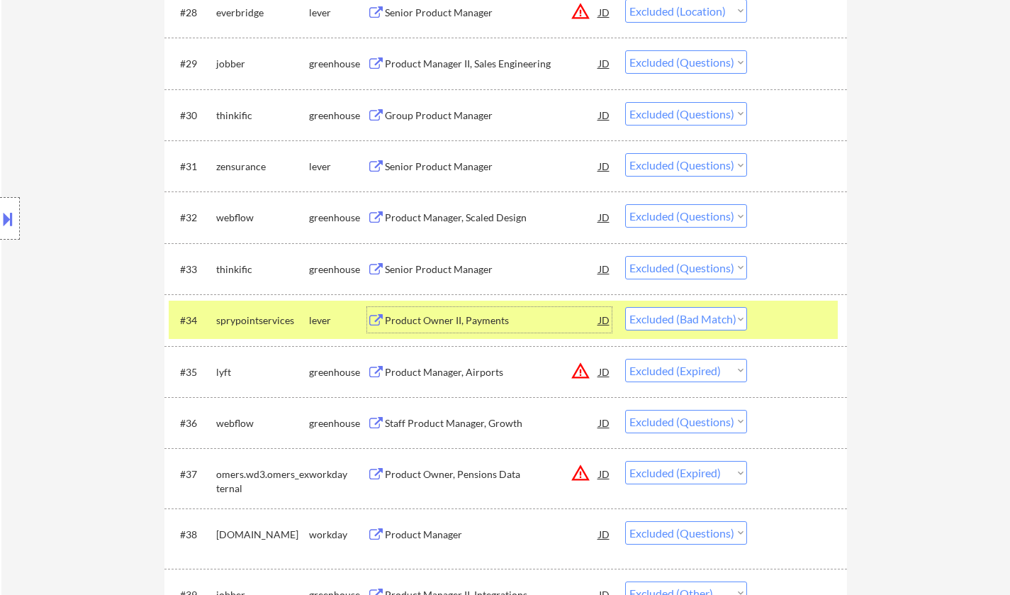
click at [674, 317] on select "Choose an option... Pending Applied Excluded (Questions) Excluded (Expired) Exc…" at bounding box center [686, 318] width 122 height 23
drag, startPoint x: 715, startPoint y: 320, endPoint x: 719, endPoint y: 328, distance: 8.9
click at [715, 320] on select "Choose an option... Pending Applied Excluded (Questions) Excluded (Expired) Exc…" at bounding box center [686, 318] width 122 height 23
select select ""excluded""
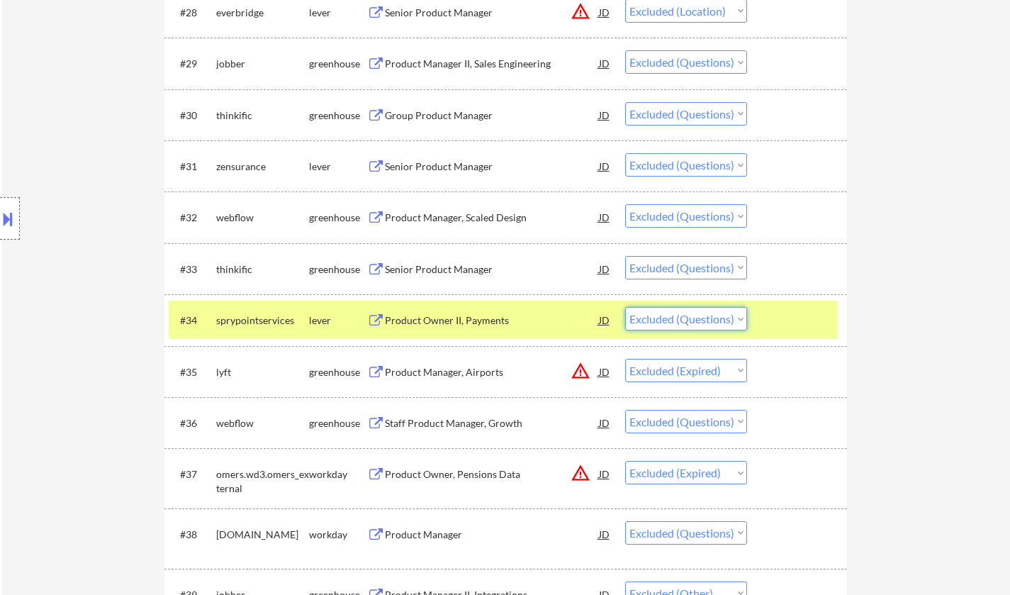
click at [625, 307] on select "Choose an option... Pending Applied Excluded (Questions) Excluded (Expired) Exc…" at bounding box center [686, 318] width 122 height 23
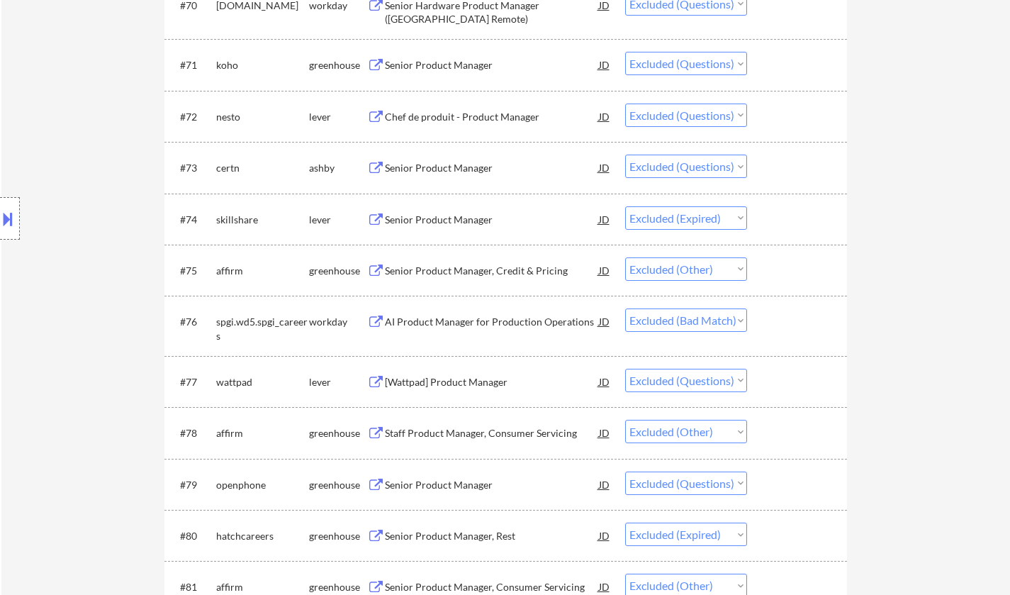
scroll to position [4181, 0]
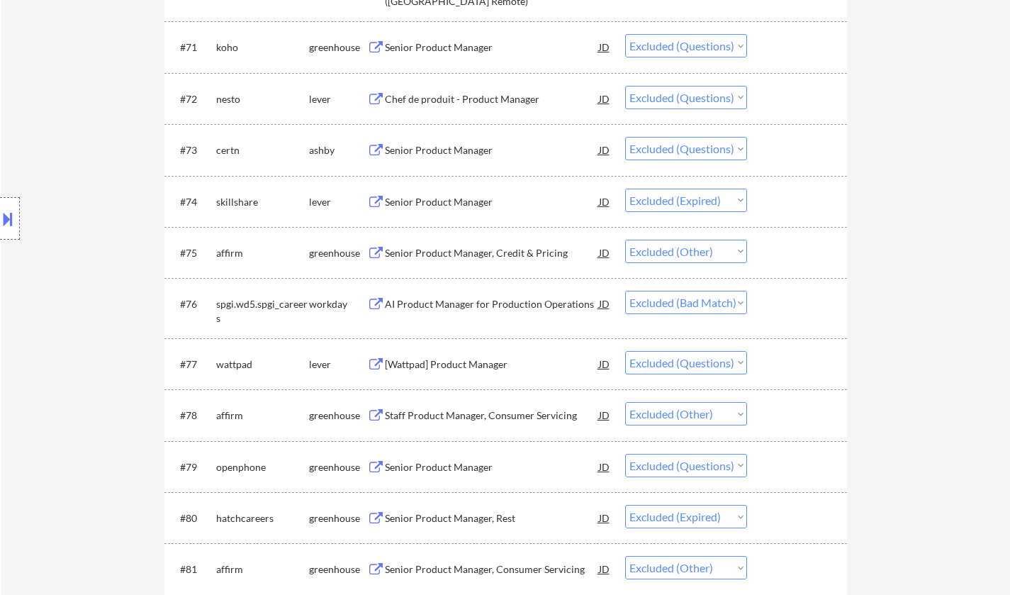
click at [486, 307] on div "AI Product Manager for Production Operations" at bounding box center [492, 304] width 214 height 14
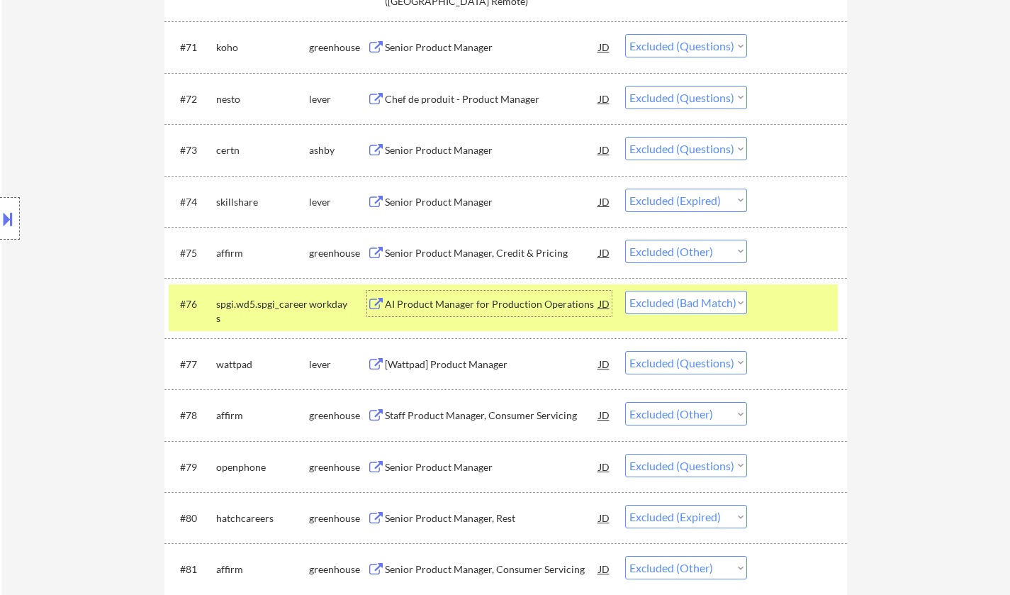
click at [719, 301] on select "Choose an option... Pending Applied Excluded (Questions) Excluded (Expired) Exc…" at bounding box center [686, 302] width 122 height 23
select select ""excluded__expired_""
click at [625, 291] on select "Choose an option... Pending Applied Excluded (Questions) Excluded (Expired) Exc…" at bounding box center [686, 302] width 122 height 23
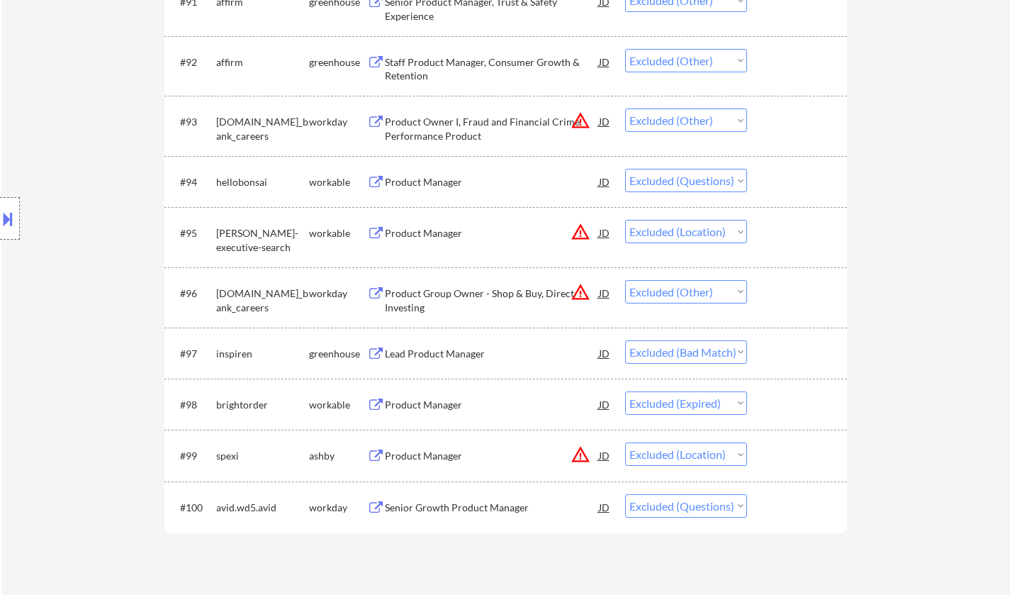
scroll to position [5528, 0]
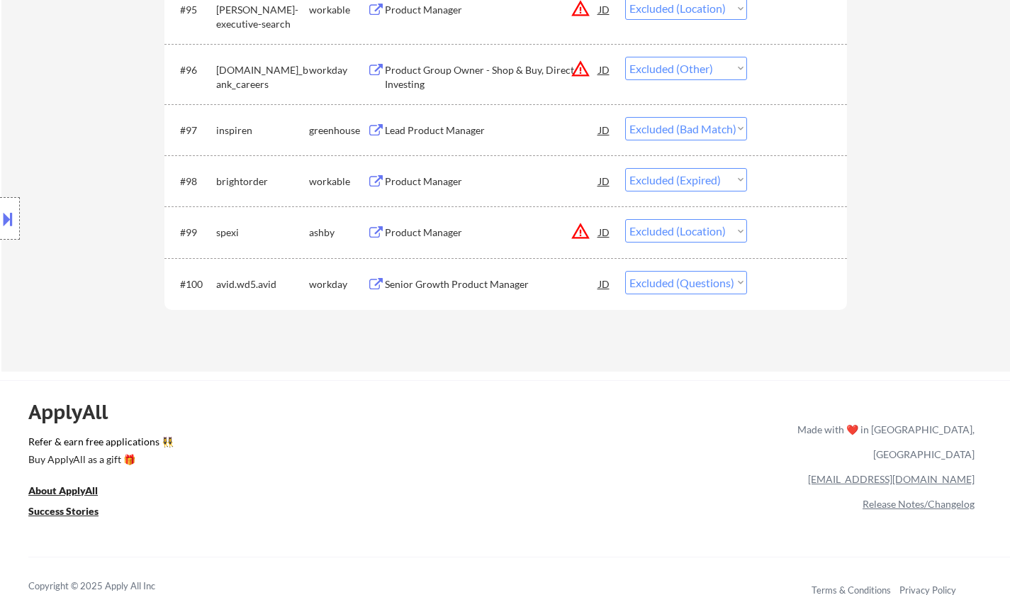
click at [424, 125] on div "Lead Product Manager" at bounding box center [492, 130] width 214 height 14
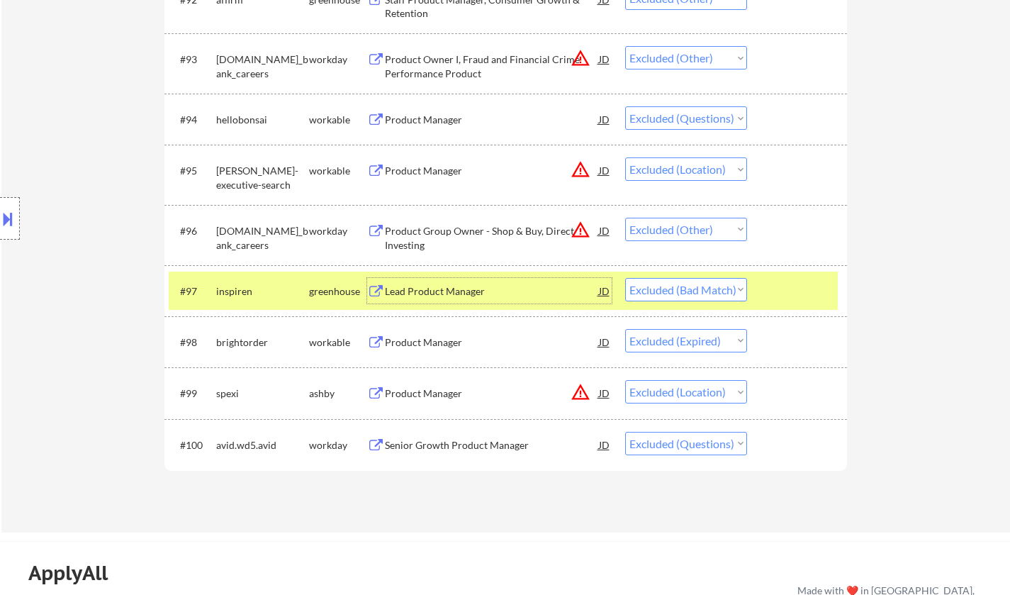
scroll to position [5344, 0]
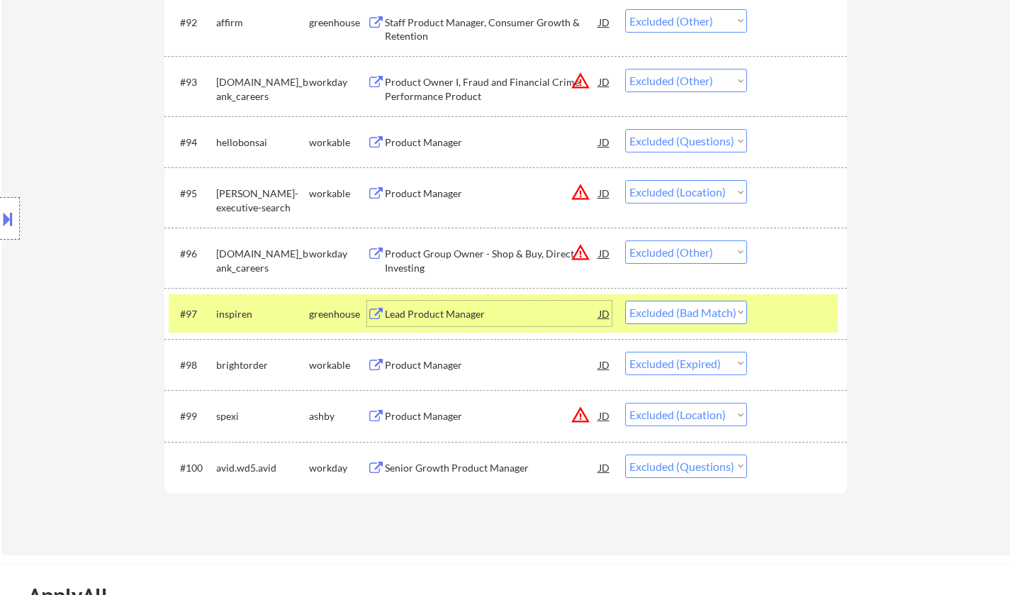
click at [699, 308] on select "Choose an option... Pending Applied Excluded (Questions) Excluded (Expired) Exc…" at bounding box center [686, 311] width 122 height 23
click at [706, 312] on select "Choose an option... Pending Applied Excluded (Questions) Excluded (Expired) Exc…" at bounding box center [686, 311] width 122 height 23
click at [625, 300] on select "Choose an option... Pending Applied Excluded (Questions) Excluded (Expired) Exc…" at bounding box center [686, 311] width 122 height 23
select select ""excluded__expired_""
select select ""excluded__location_""
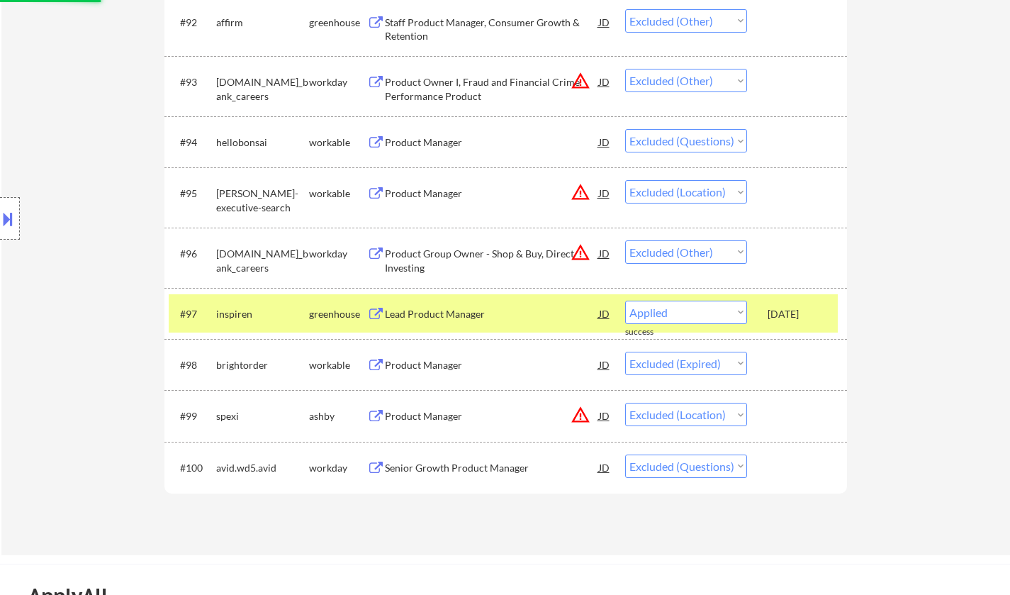
select select ""excluded""
select select ""excluded__other_""
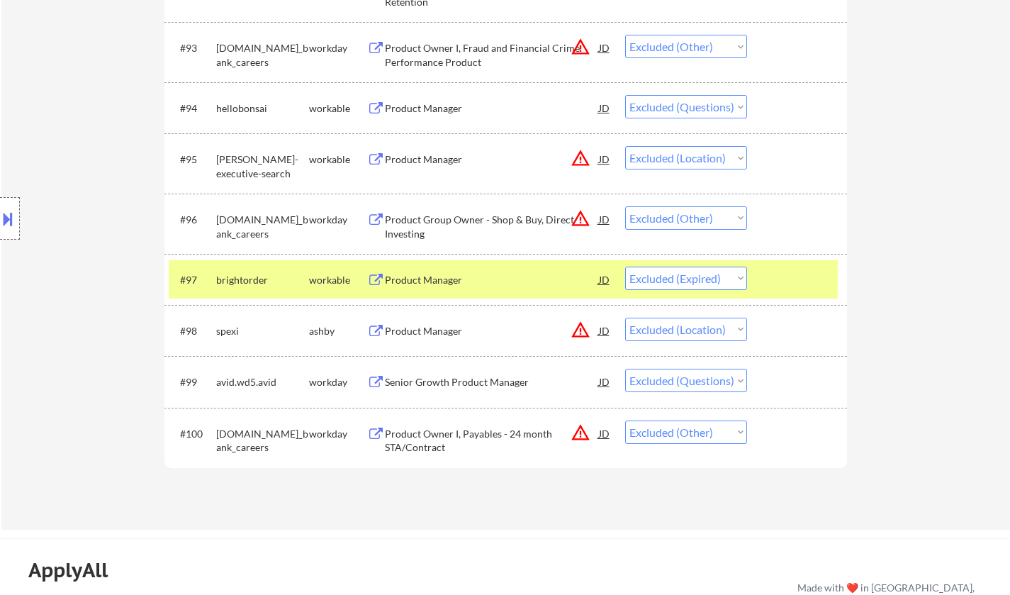
scroll to position [0, 0]
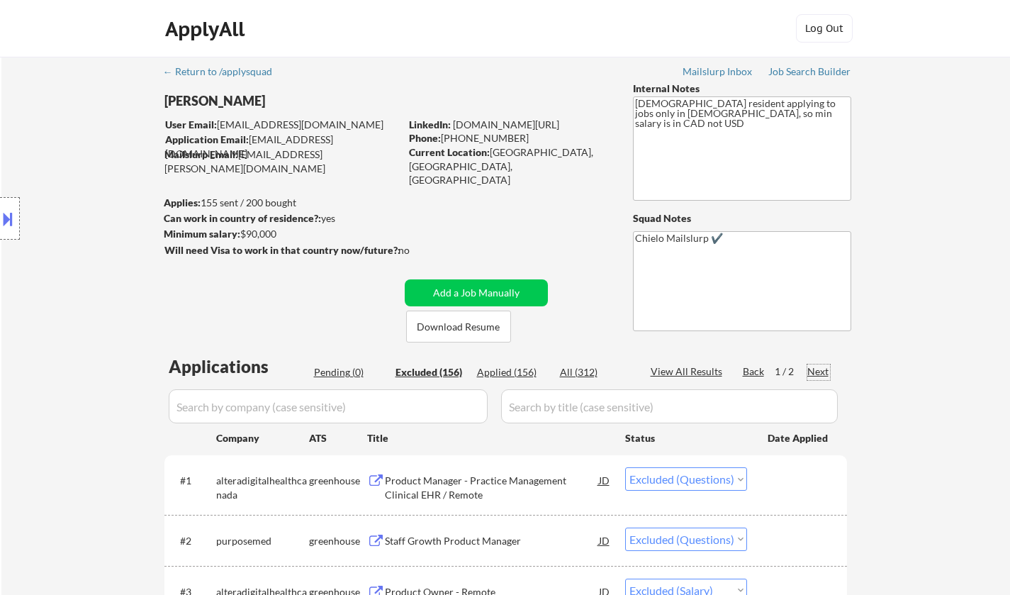
click at [816, 373] on div "Next" at bounding box center [818, 371] width 23 height 14
select select ""excluded__location_""
select select ""excluded__expired_""
select select ""excluded""
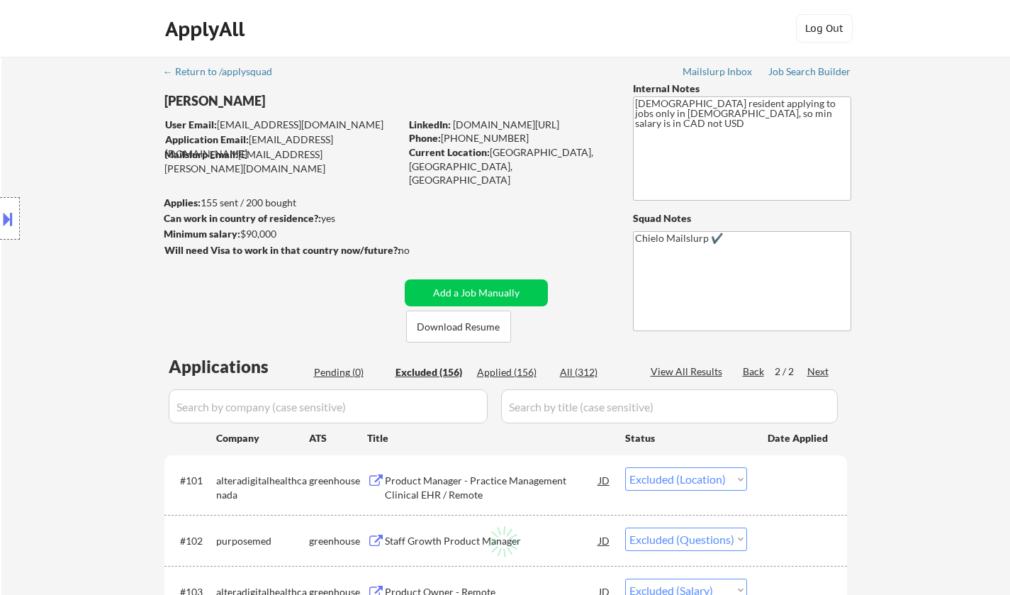
select select ""excluded""
select select ""excluded__other_""
select select ""excluded""
select select ""excluded__location_""
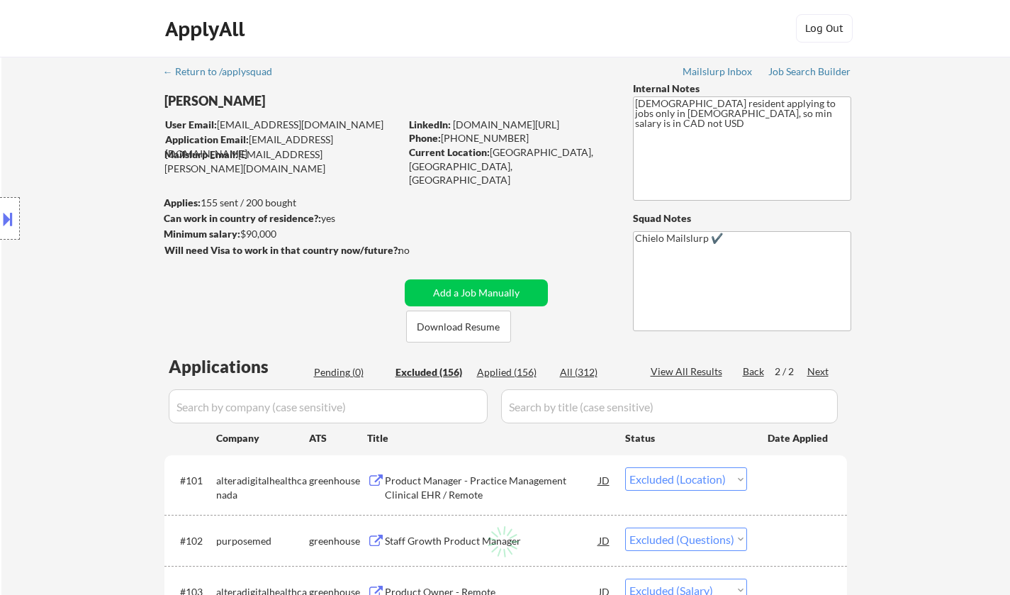
select select ""excluded""
select select ""excluded__expired_""
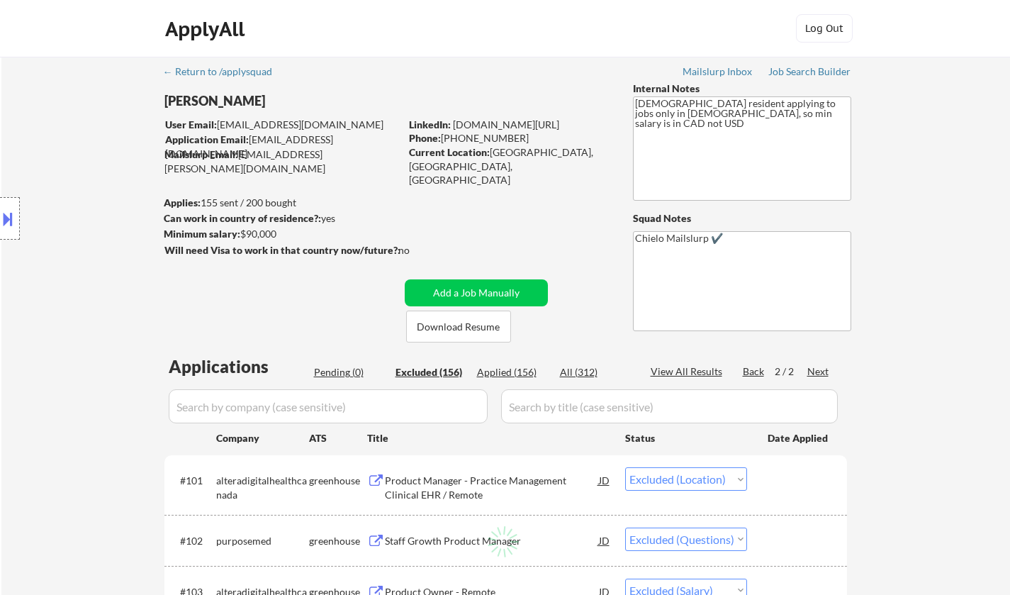
select select ""excluded__expired_""
select select ""excluded""
select select ""excluded__location_""
select select ""excluded__expired_""
select select ""excluded__location_""
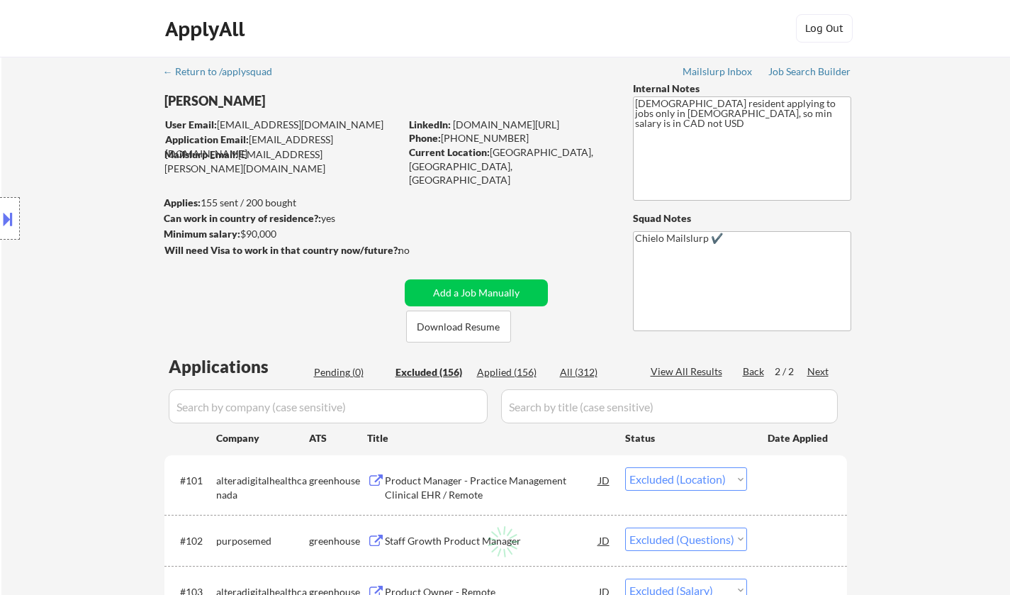
select select ""excluded__other_""
select select ""excluded__location_""
select select ""excluded__other_""
select select ""excluded""
select select ""excluded__location_""
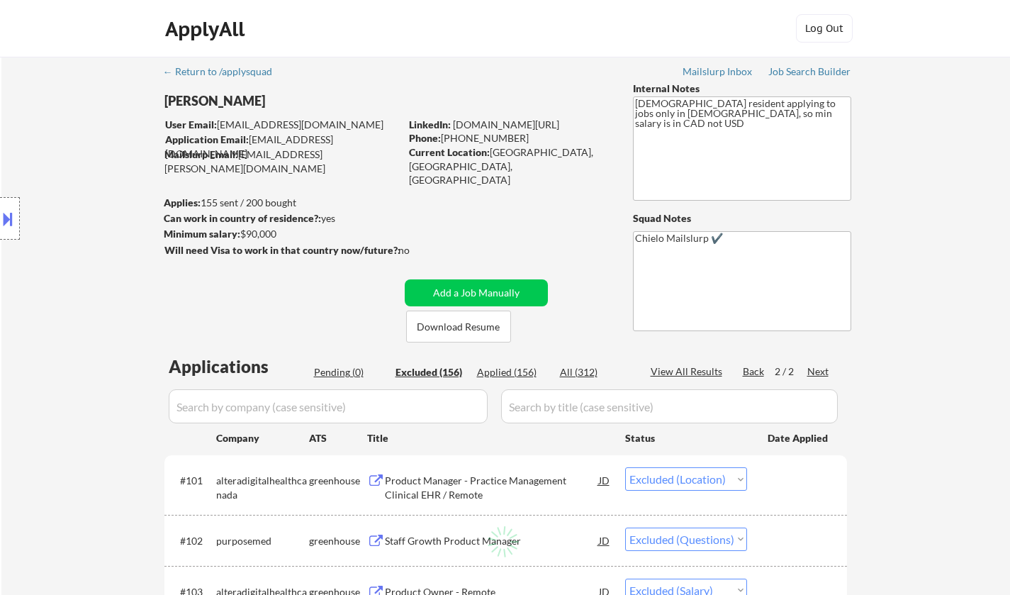
select select ""excluded__location_""
select select ""excluded__other_""
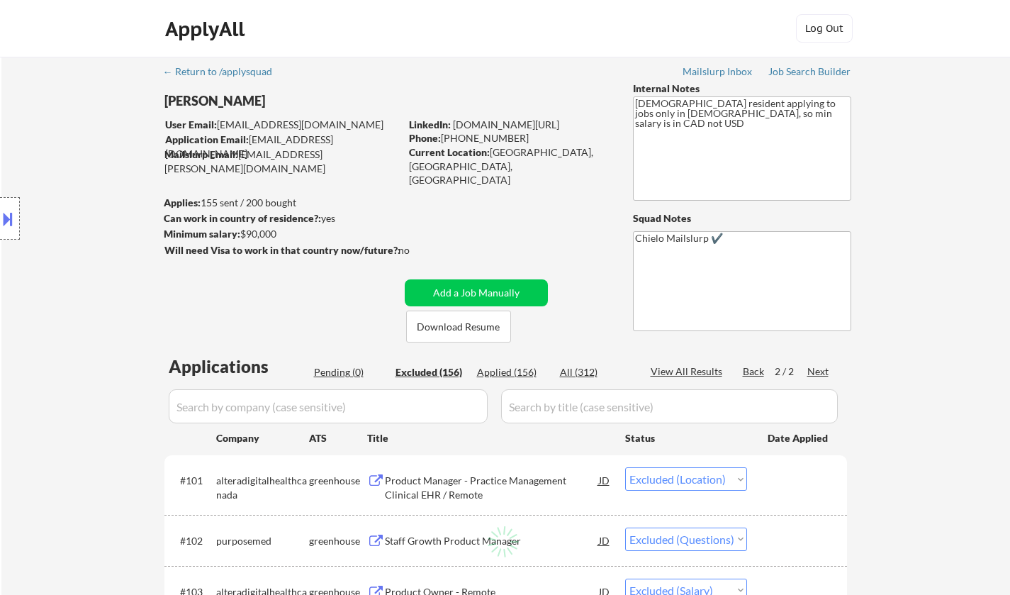
select select ""excluded__other_""
select select ""excluded__location_""
select select ""excluded__expired_""
select select ""excluded__other_""
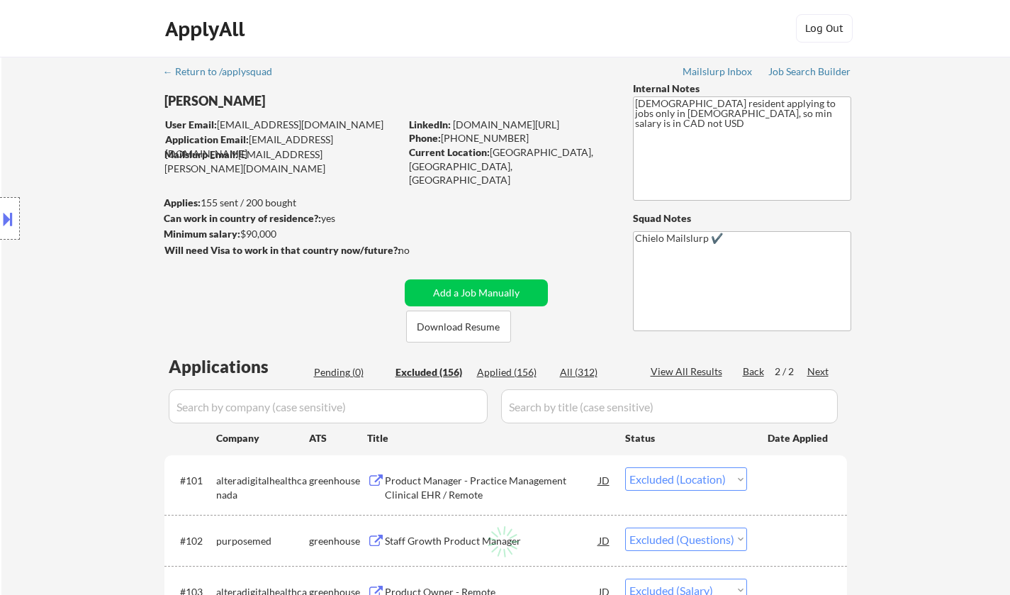
select select ""excluded""
select select ""excluded__location_""
select select ""excluded__other_""
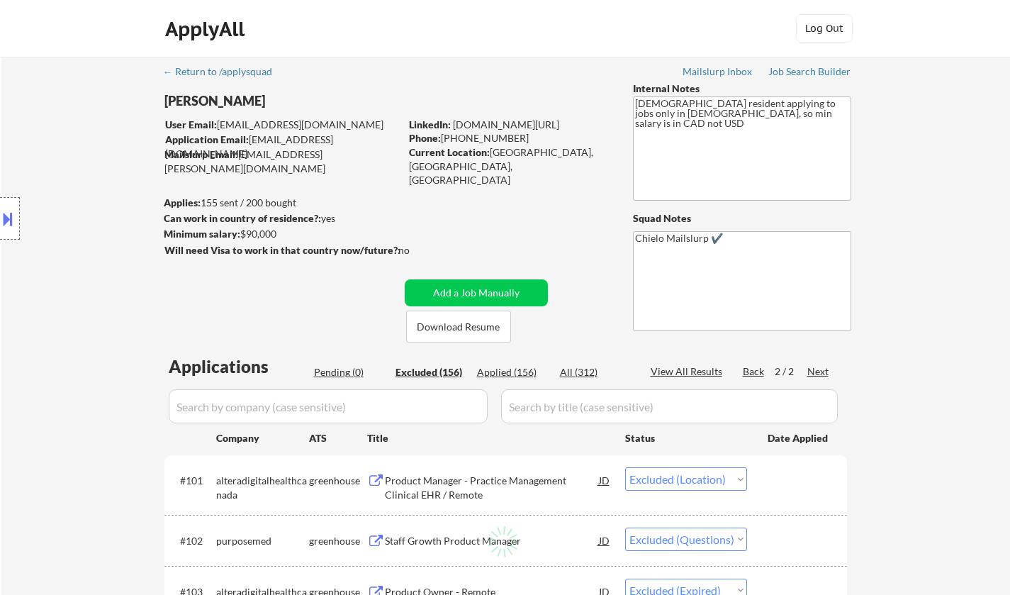
select select ""excluded__other_""
select select ""excluded__location_""
select select ""excluded__other_""
select select ""excluded""
select select ""excluded__salary_""
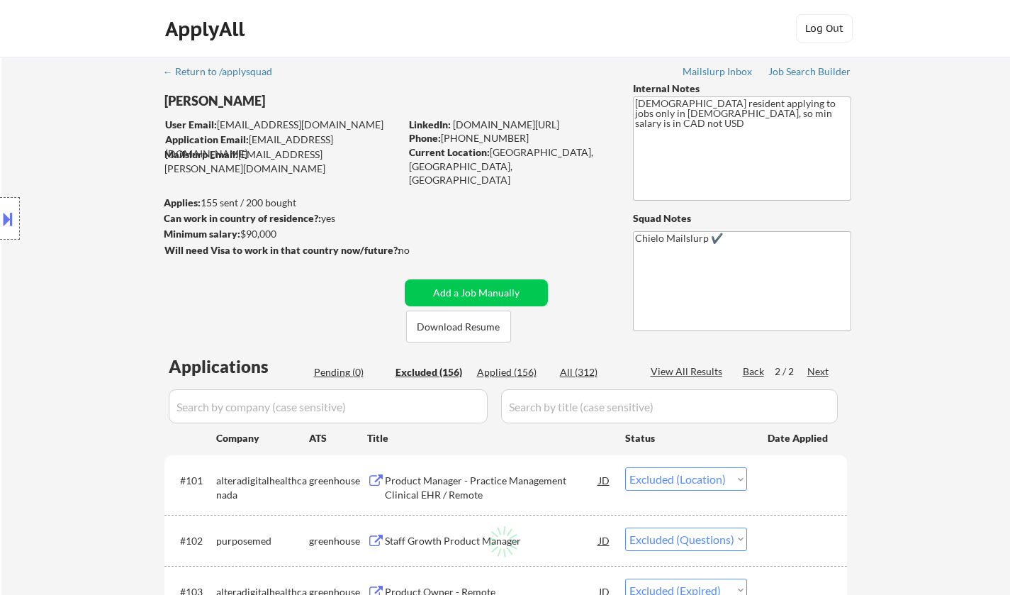
select select ""excluded__other_""
click at [755, 371] on div "Back" at bounding box center [754, 371] width 23 height 14
select select ""excluded""
select select ""excluded__salary_""
select select ""excluded__expired_""
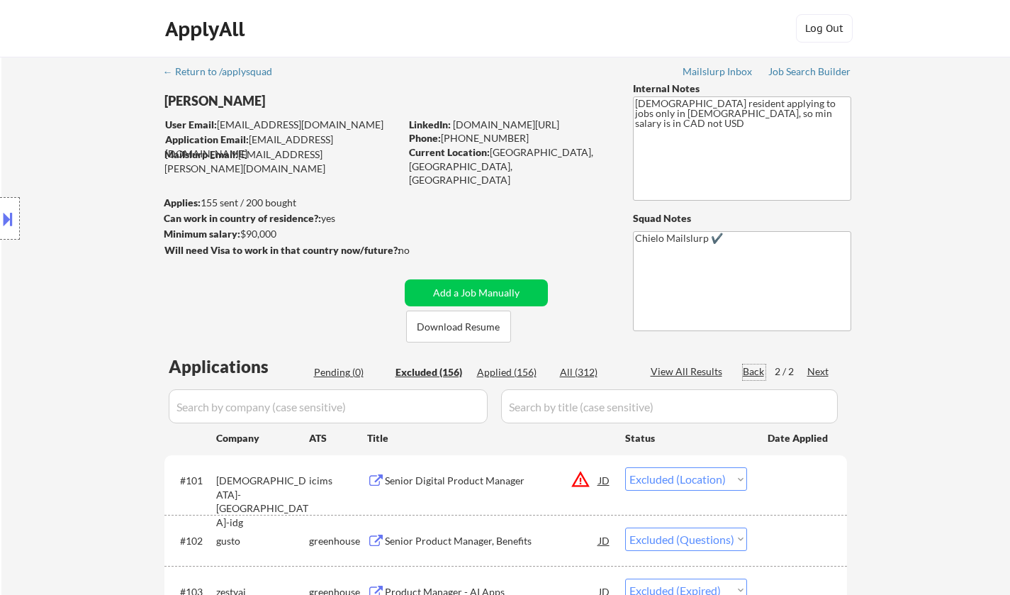
select select ""excluded__other_""
select select ""excluded__blocklist_""
select select ""excluded__location_""
select select ""excluded__expired_""
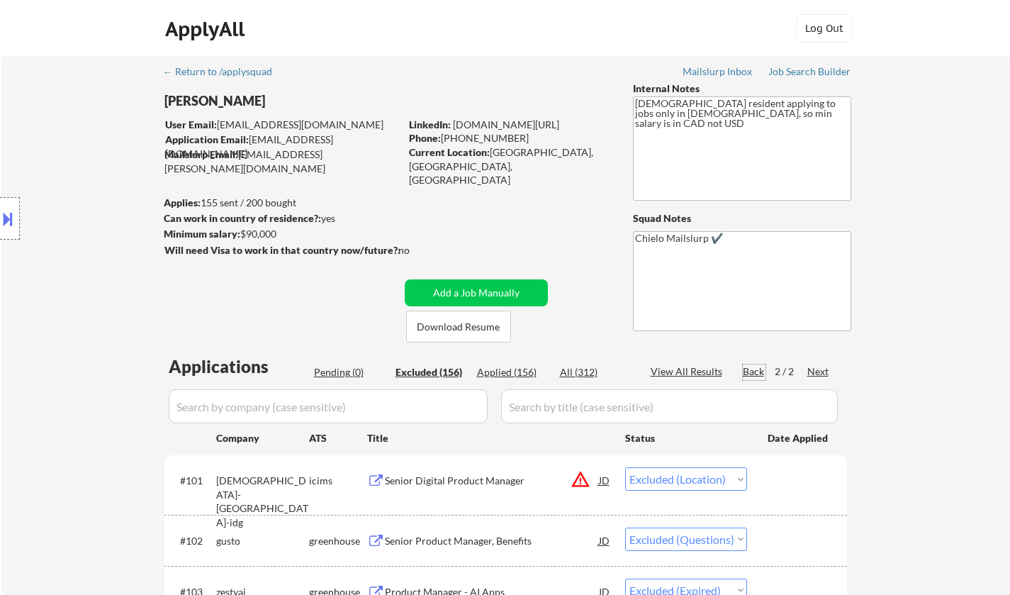
select select ""excluded__expired_""
select select ""excluded__location_""
select select ""excluded__expired_""
select select ""excluded__location_""
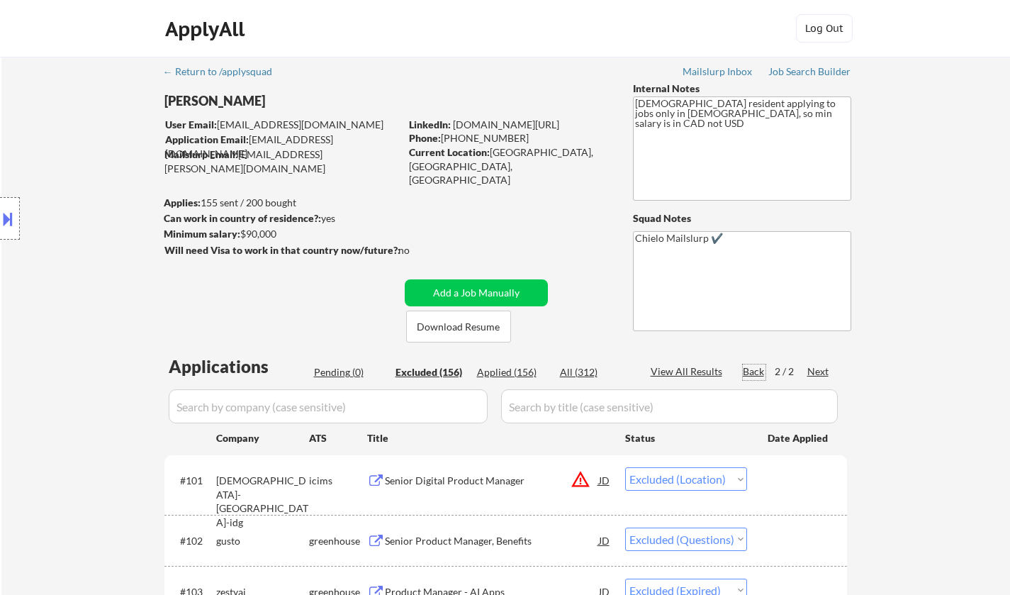
select select ""excluded__bad_match_""
select select ""excluded__other_""
select select ""excluded__location_""
select select ""excluded""
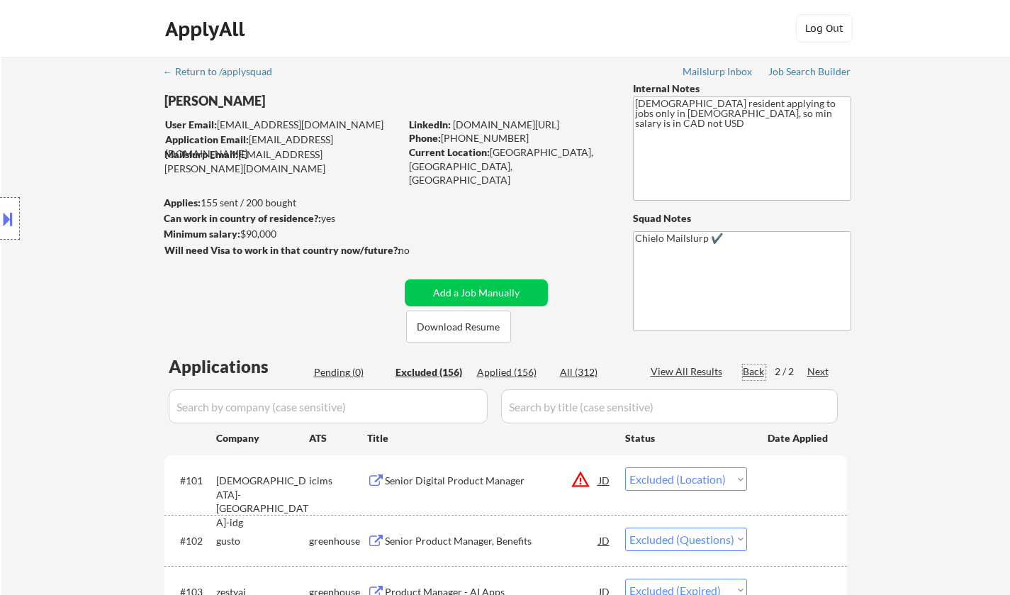
select select ""excluded""
select select ""excluded__expired_""
select select ""excluded""
select select ""excluded__location_""
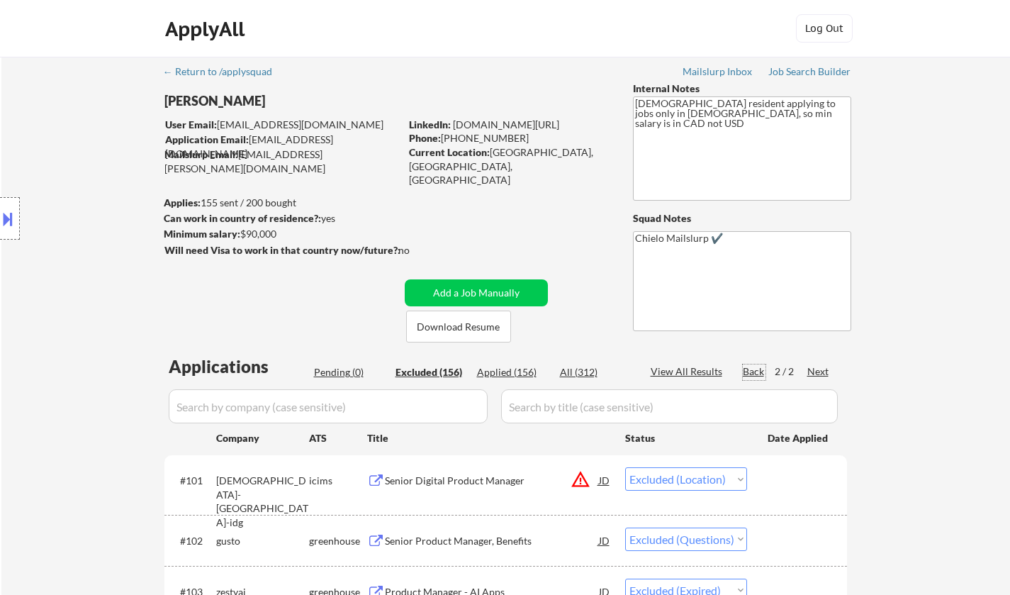
select select ""excluded""
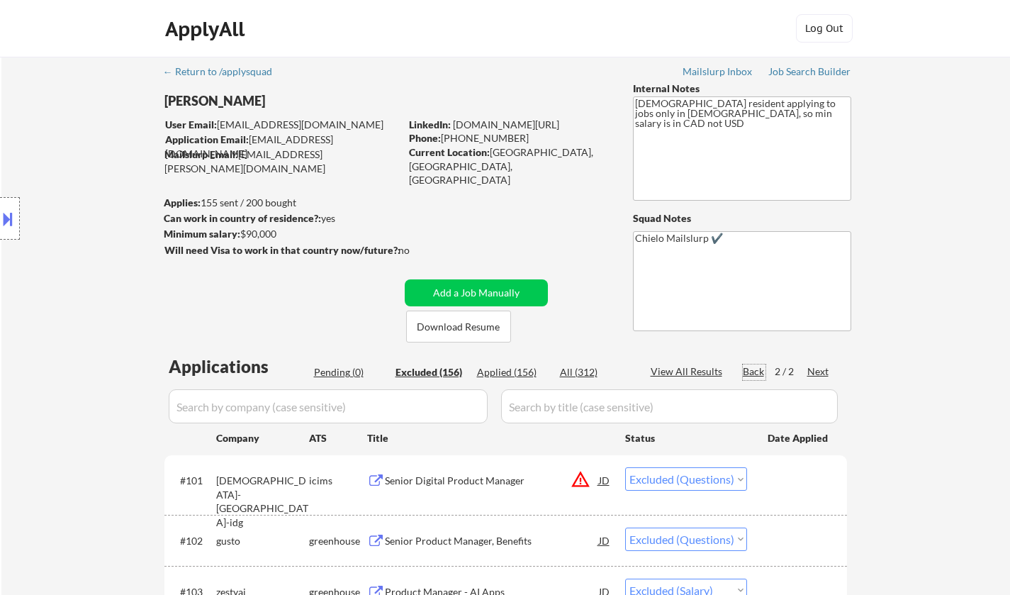
select select ""excluded__expired_""
select select ""excluded""
select select ""excluded__other_""
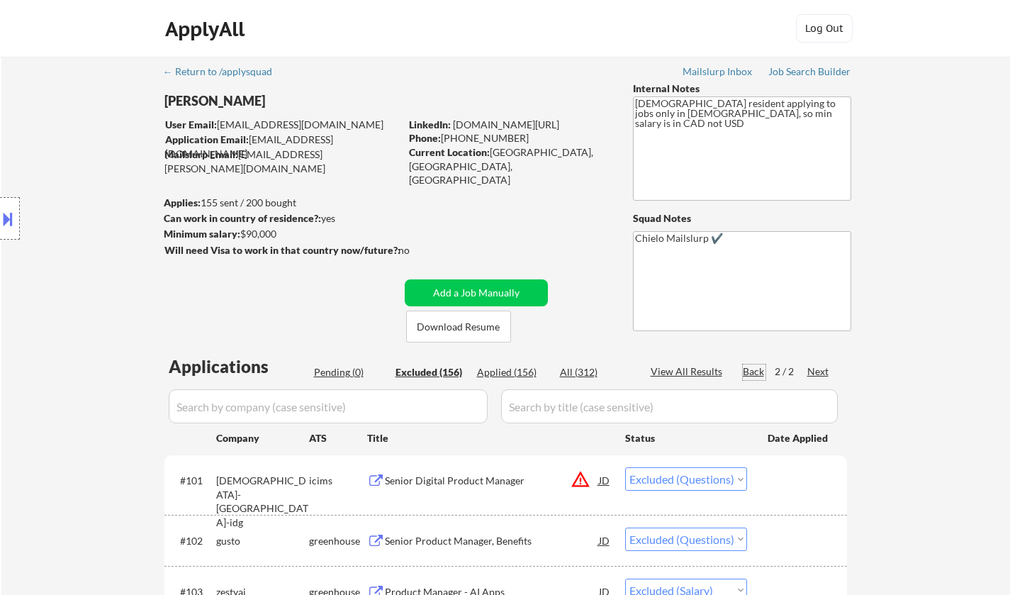
select select ""excluded""
select select ""excluded__expired_""
select select ""excluded__location_""
select select ""excluded""
select select ""excluded__expired_""
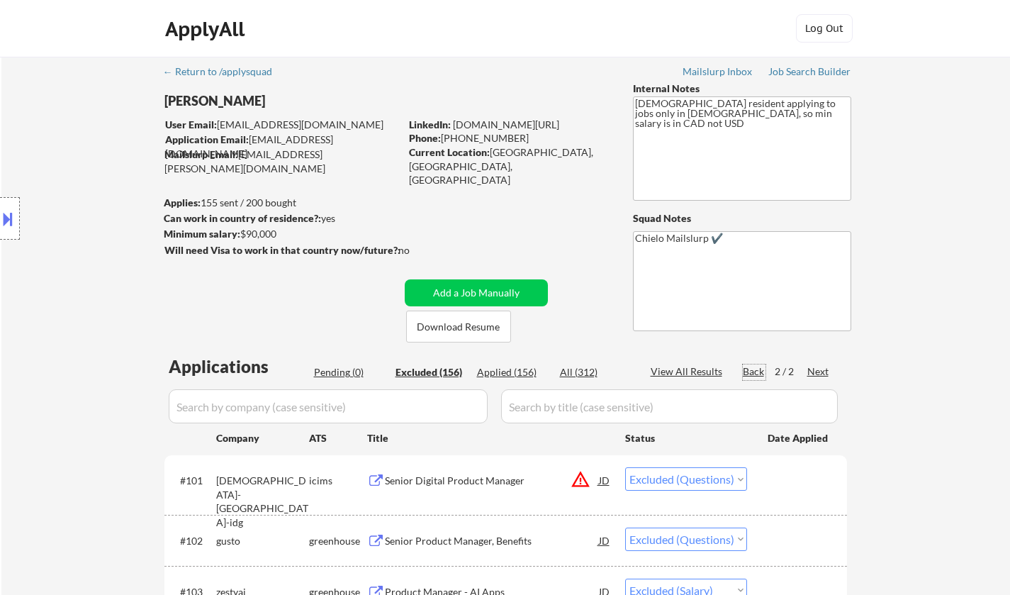
select select ""excluded__expired_""
select select ""excluded""
select select ""excluded__location_""
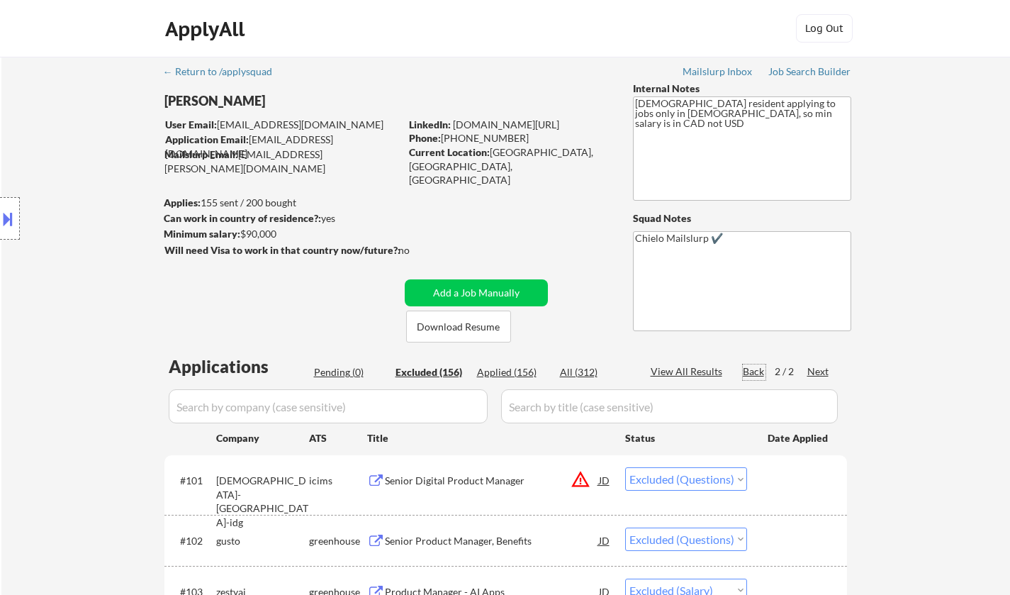
select select ""excluded__other_""
select select ""excluded""
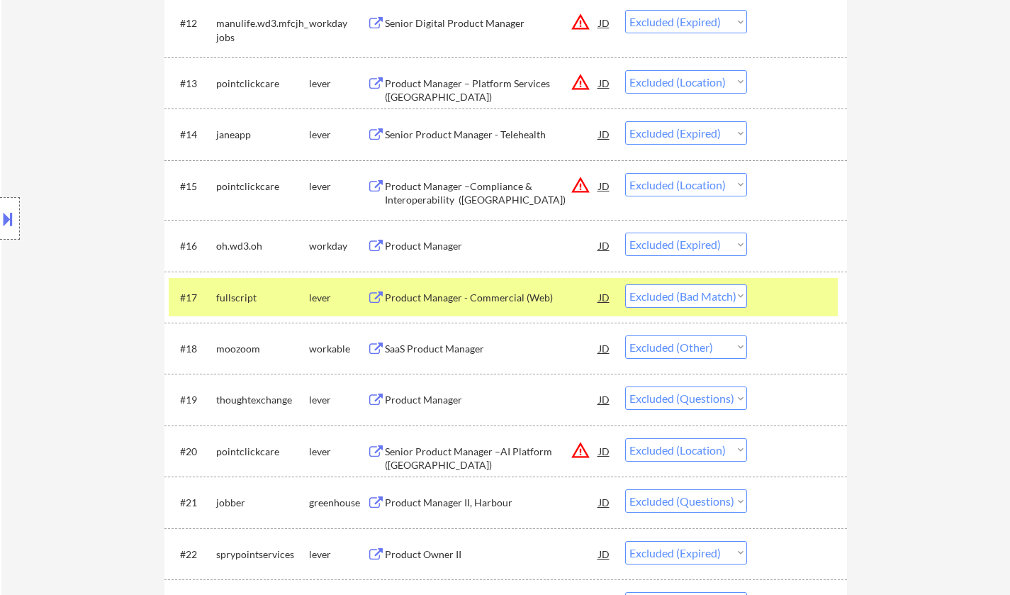
scroll to position [1063, 0]
click at [474, 297] on div "Product Manager - Commercial (Web)" at bounding box center [492, 299] width 214 height 14
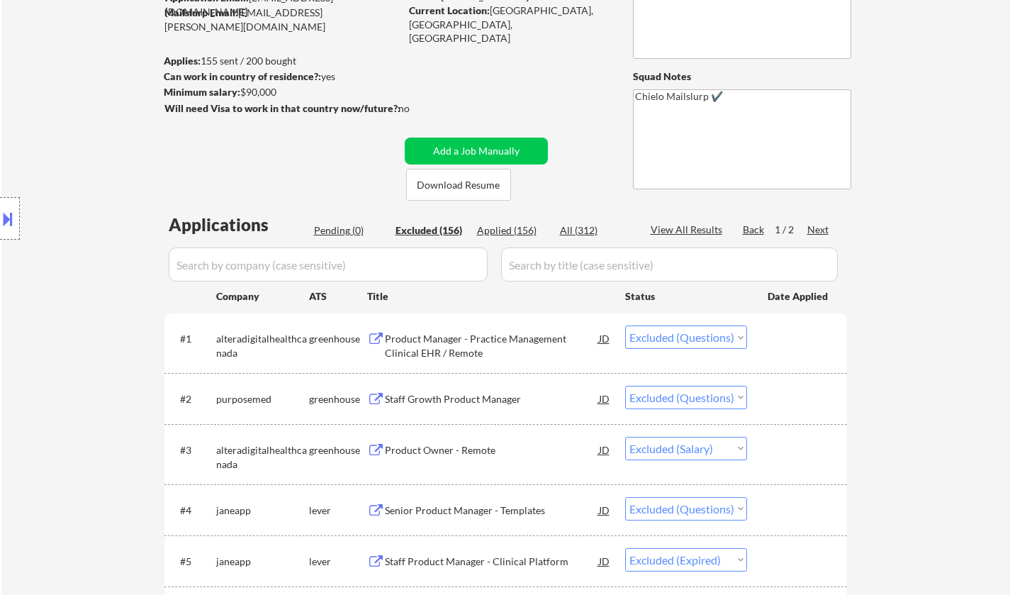
scroll to position [0, 0]
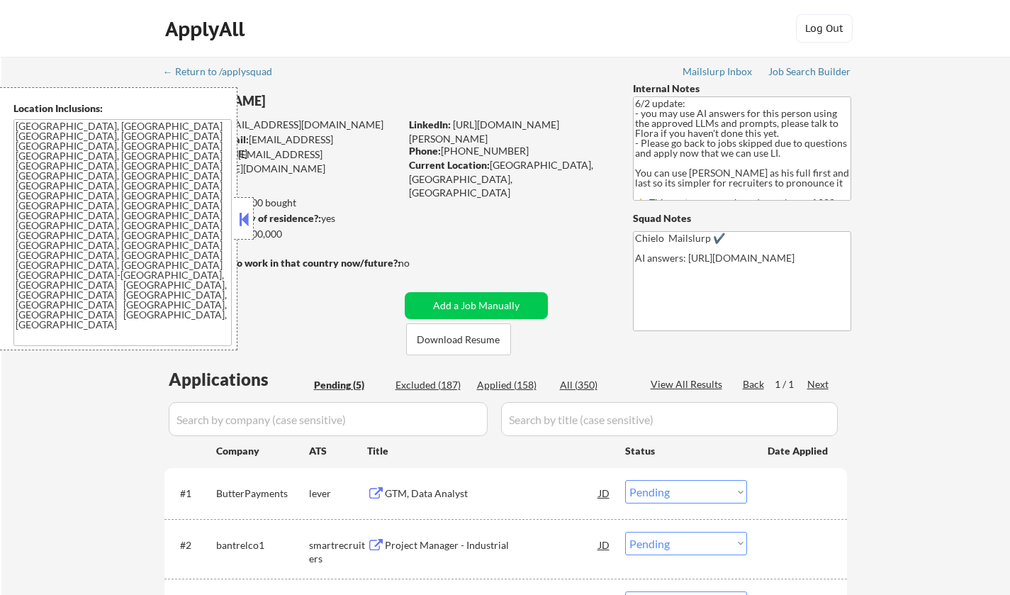
select select ""pending""
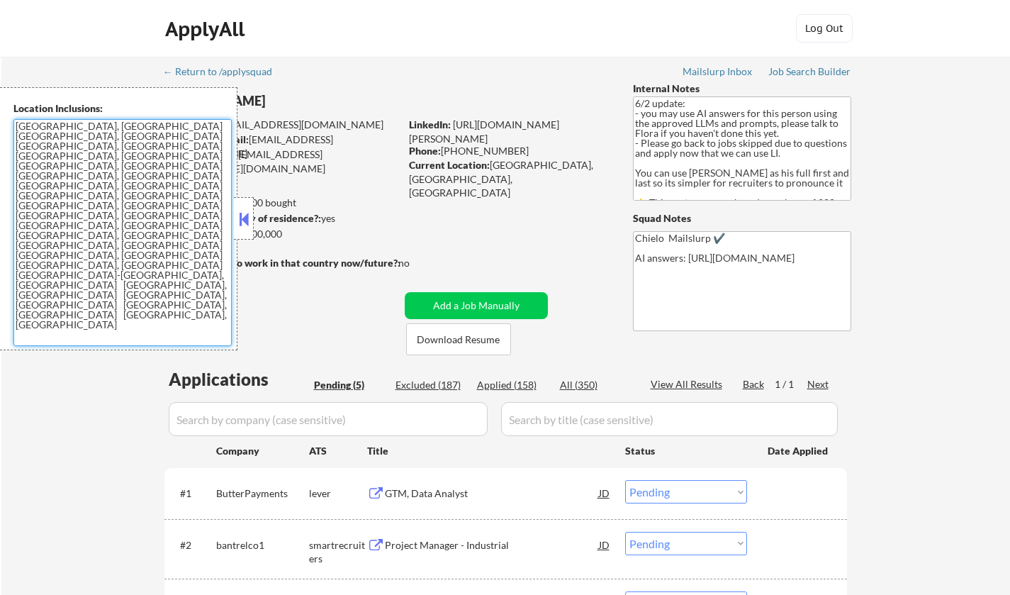
drag, startPoint x: 14, startPoint y: 123, endPoint x: 224, endPoint y: 208, distance: 226.4
click at [224, 208] on textarea "[GEOGRAPHIC_DATA], [GEOGRAPHIC_DATA] [GEOGRAPHIC_DATA], [GEOGRAPHIC_DATA] [GEOG…" at bounding box center [122, 232] width 218 height 227
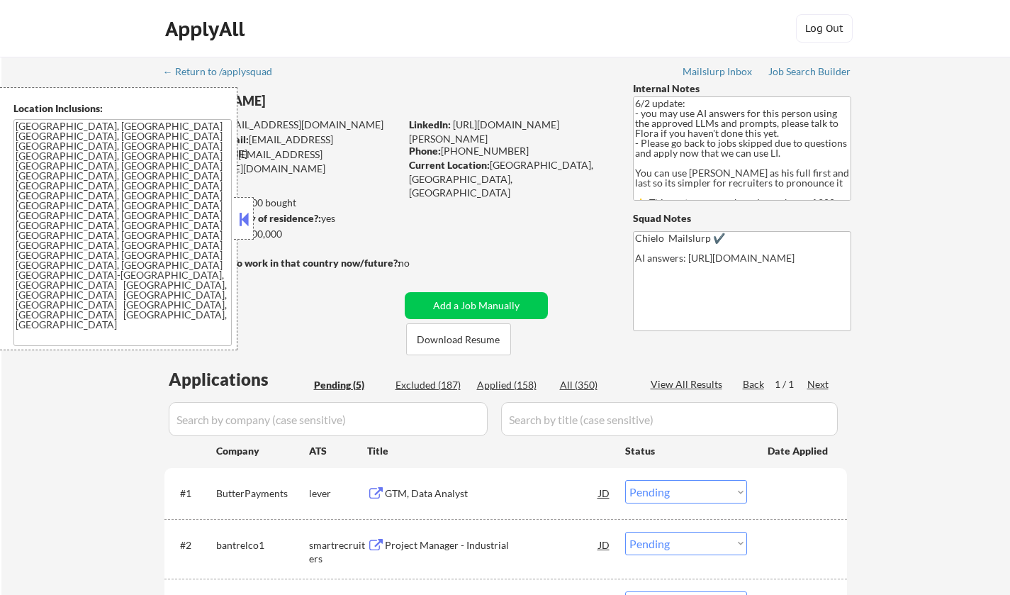
click at [241, 218] on button at bounding box center [244, 218] width 16 height 21
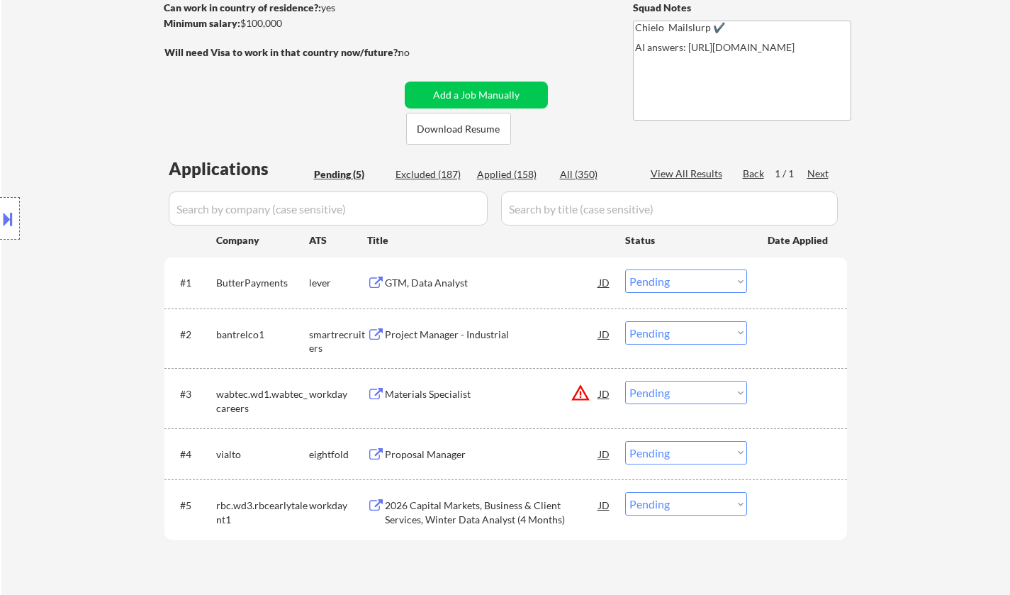
scroll to position [283, 0]
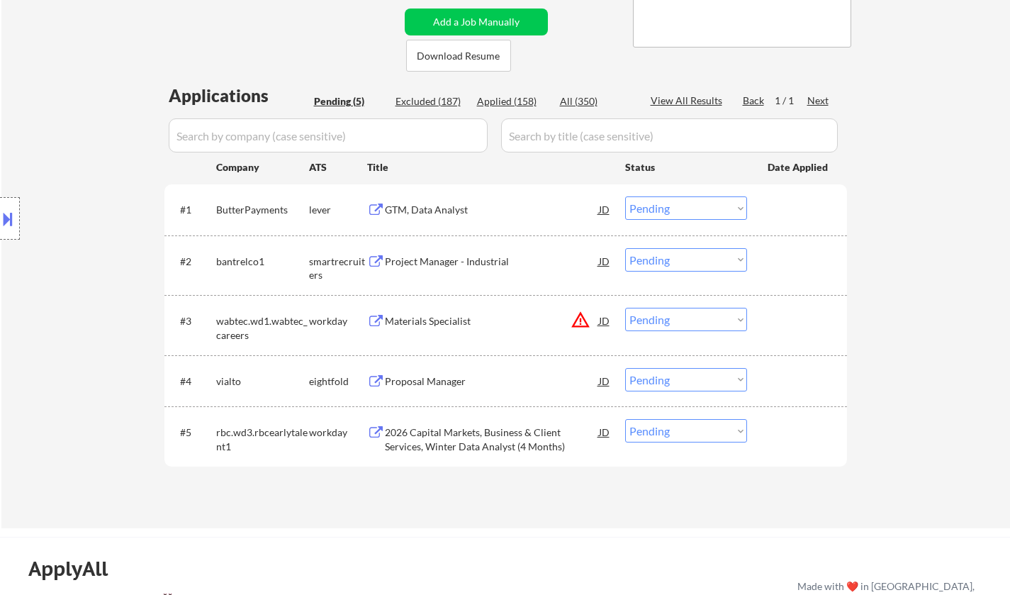
click at [432, 203] on div "GTM, Data Analyst" at bounding box center [492, 210] width 214 height 14
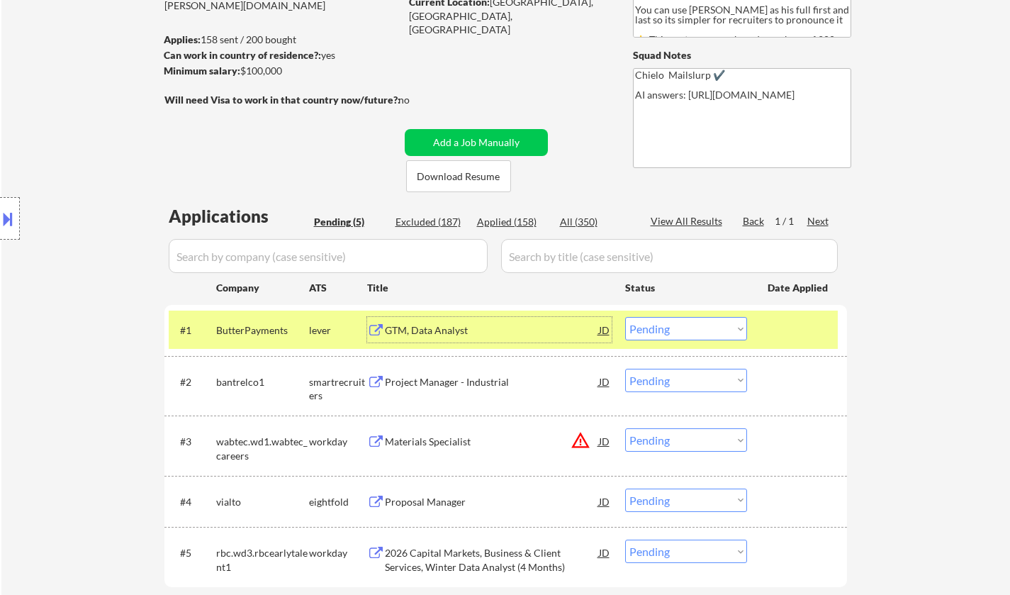
scroll to position [213, 0]
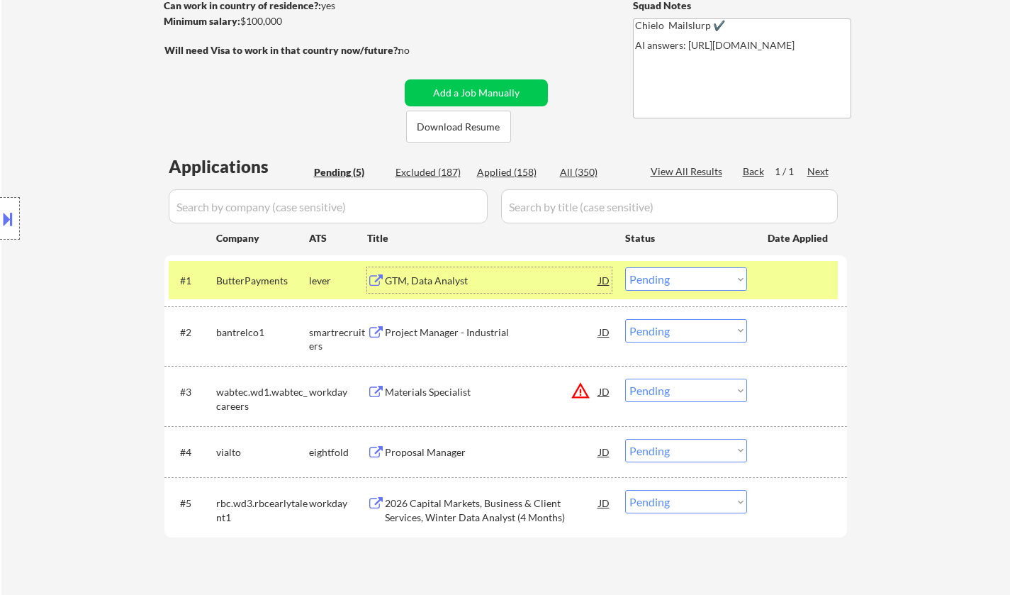
click at [678, 289] on select "Choose an option... Pending Applied Excluded (Questions) Excluded (Expired) Exc…" at bounding box center [686, 278] width 122 height 23
select select ""applied""
click at [625, 267] on select "Choose an option... Pending Applied Excluded (Questions) Excluded (Expired) Exc…" at bounding box center [686, 278] width 122 height 23
click at [429, 167] on div "Excluded (187)" at bounding box center [430, 172] width 71 height 14
select select ""excluded__expired_""
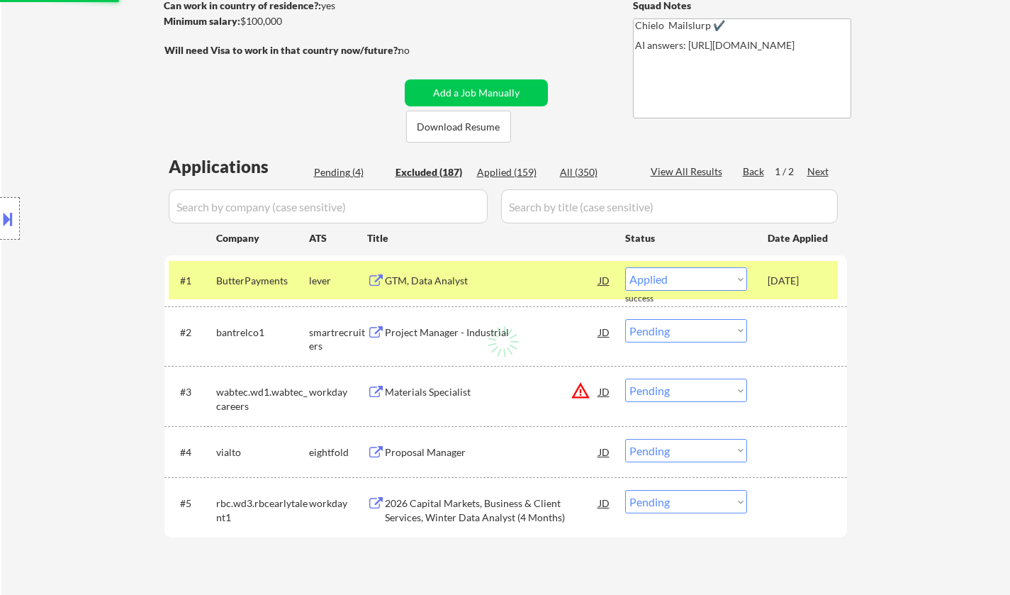
select select ""excluded__bad_match_""
select select ""excluded__other_""
select select ""excluded__salary_""
select select ""excluded""
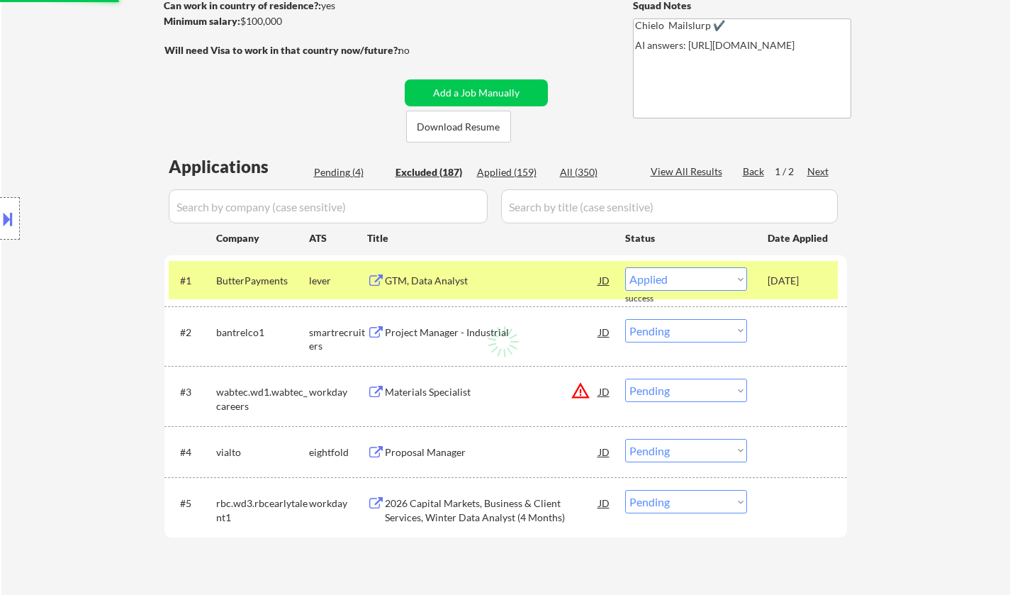
select select ""excluded__bad_match_""
select select ""excluded__location_""
select select ""excluded__expired_""
select select ""excluded__location_""
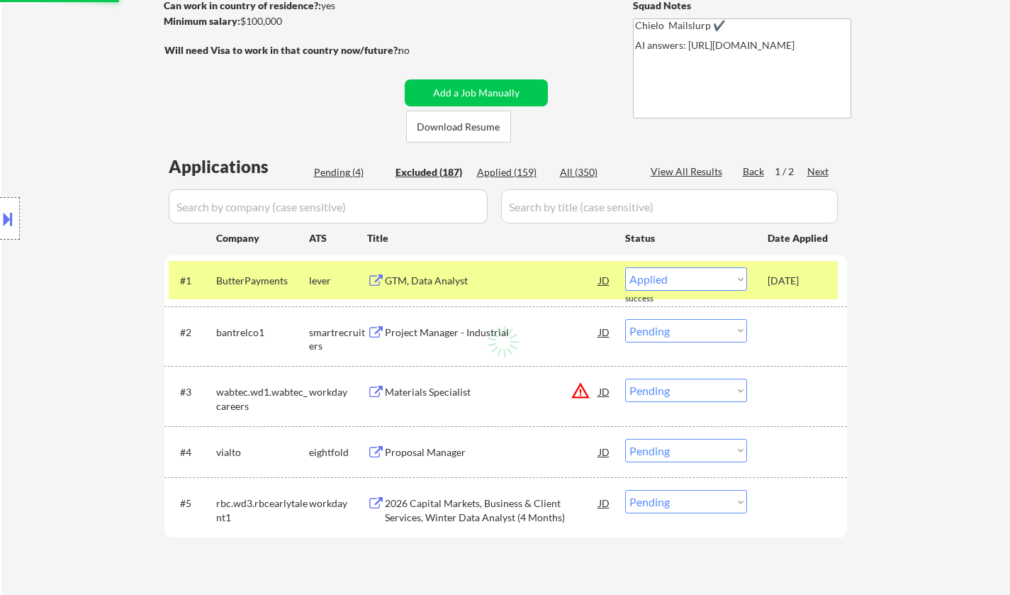
select select ""excluded__salary_""
select select ""excluded__other_""
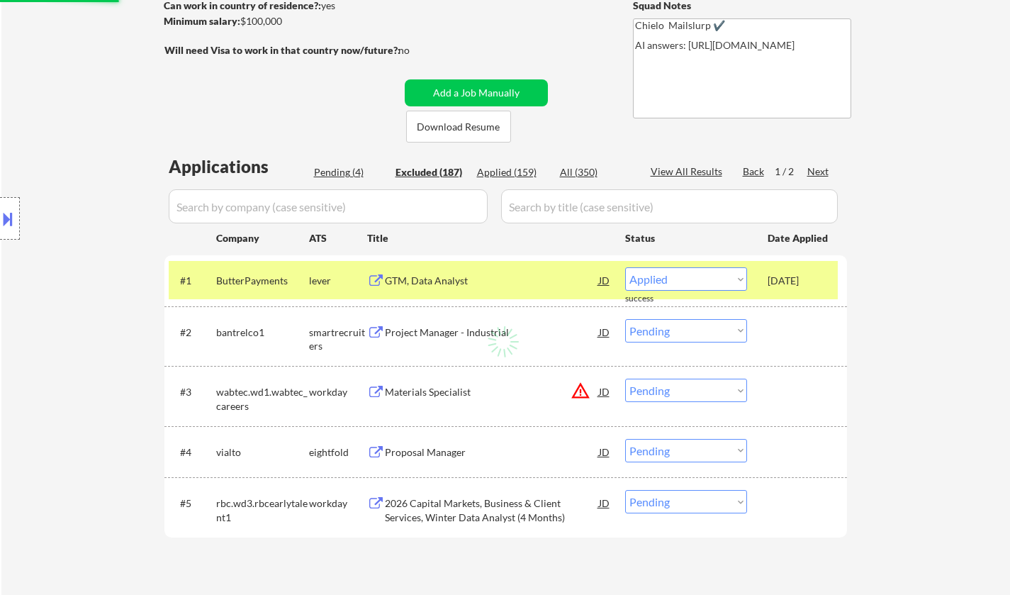
select select ""excluded__expired_""
select select ""excluded__bad_match_""
select select ""excluded__expired_""
select select ""excluded__other_""
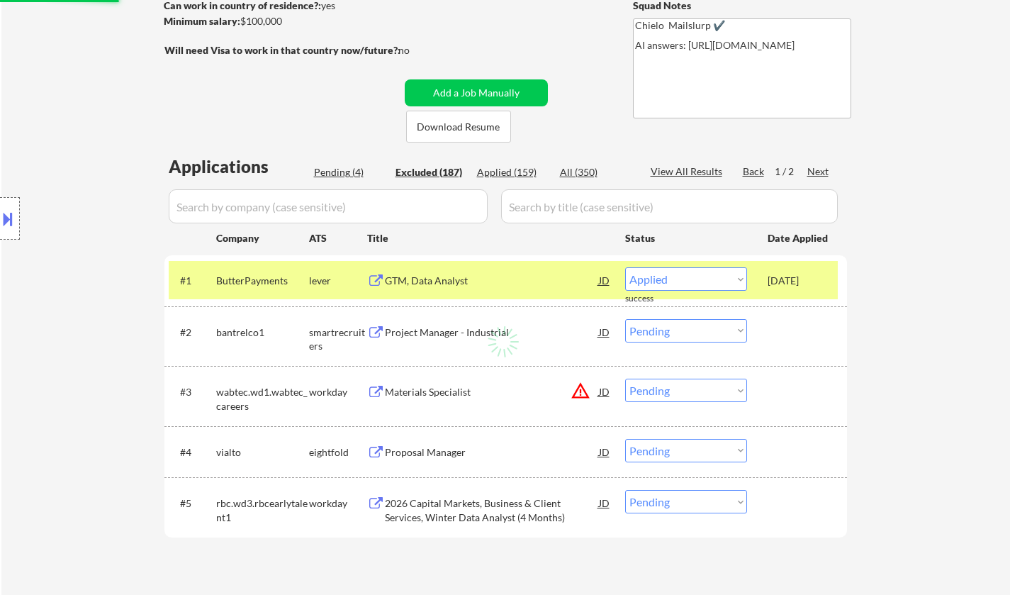
select select ""excluded__salary_""
select select ""excluded__expired_""
select select ""excluded__location_""
select select ""excluded__other_""
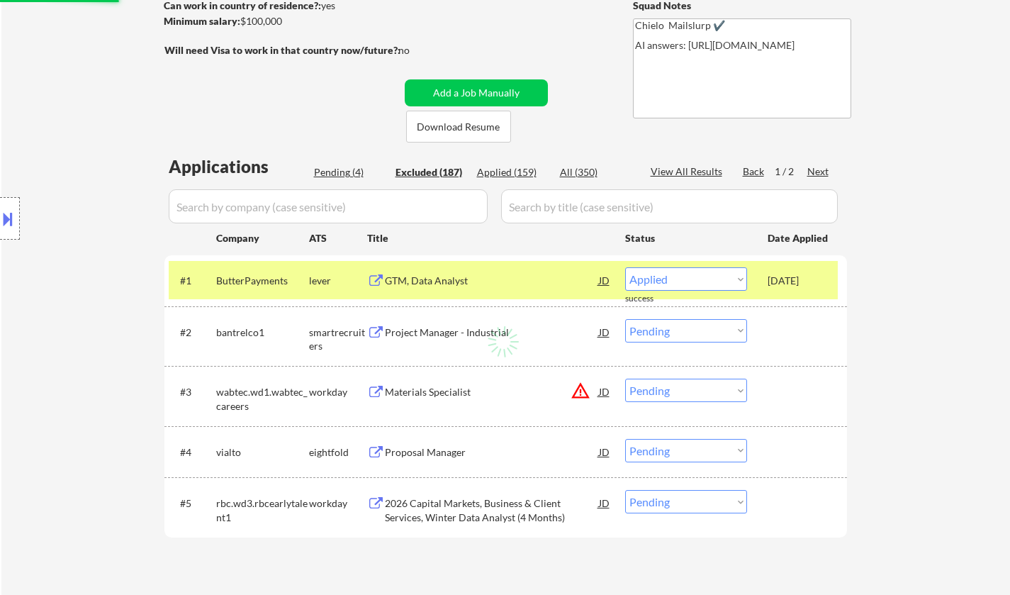
select select ""excluded__salary_""
select select ""excluded__other_""
select select ""excluded__bad_match_""
select select ""excluded__salary_""
select select ""excluded__other_""
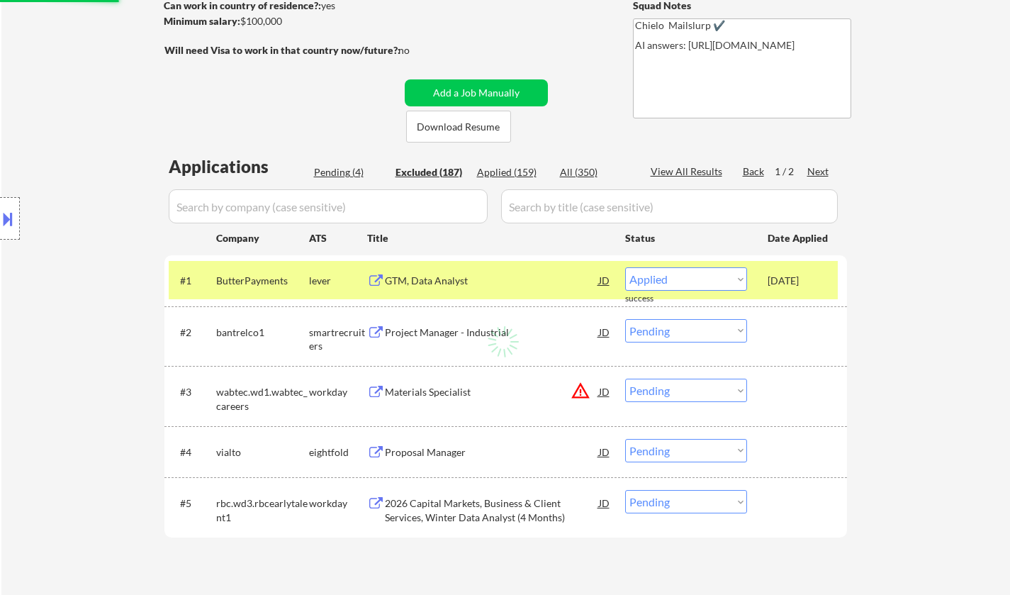
select select ""excluded__other_""
select select ""excluded__bad_match_""
select select ""excluded__other_""
select select ""excluded__expired_""
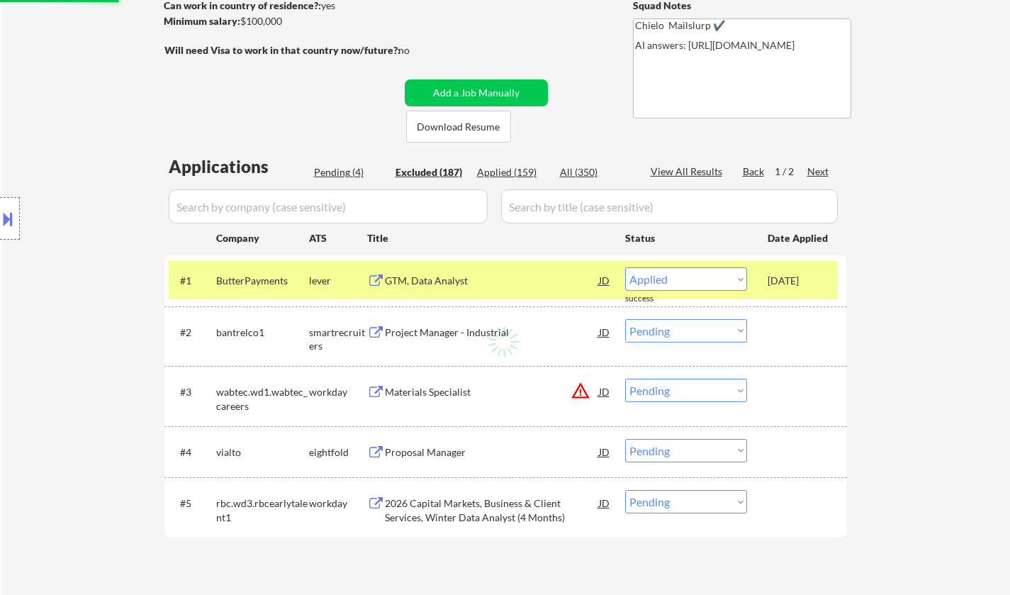
select select ""excluded__expired_""
select select ""excluded__location_""
select select ""excluded__expired_""
select select ""excluded__other_""
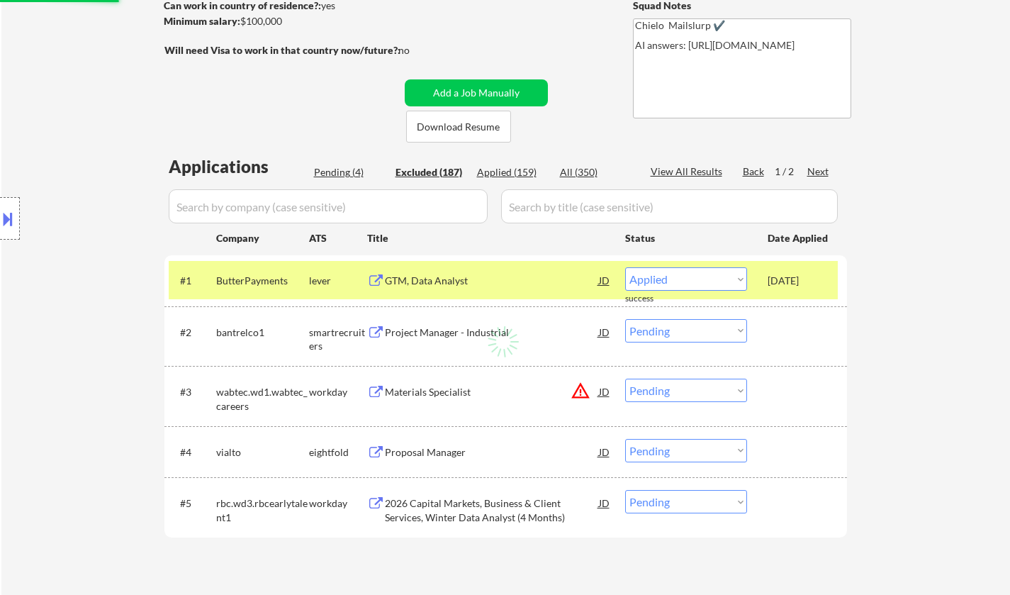
select select ""excluded__bad_match_""
select select ""excluded__salary_""
select select ""excluded__expired_""
select select ""excluded__bad_match_""
select select ""excluded__expired_""
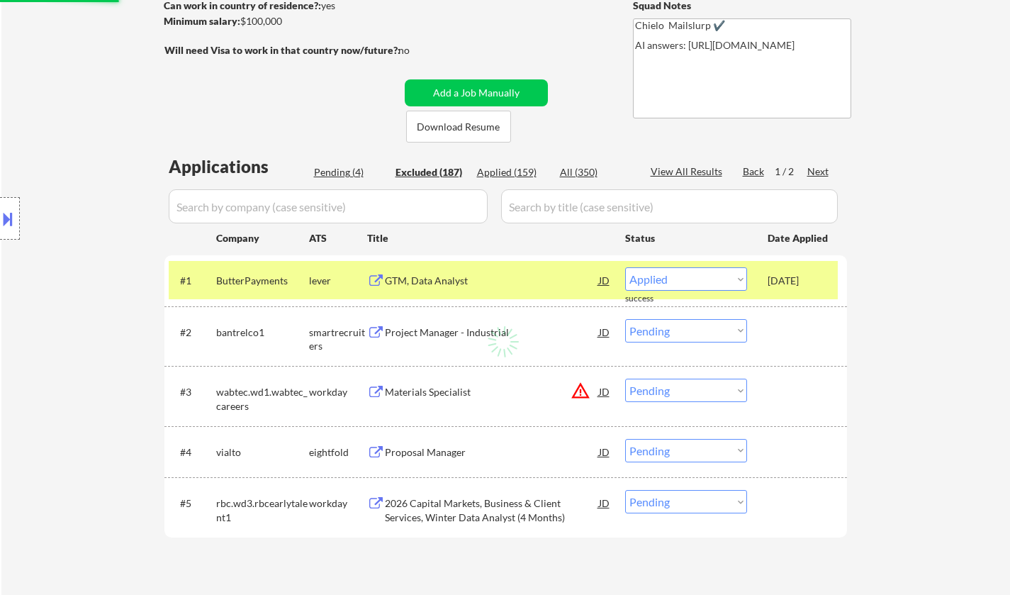
select select ""excluded__expired_""
select select ""excluded__other_""
select select ""excluded__expired_""
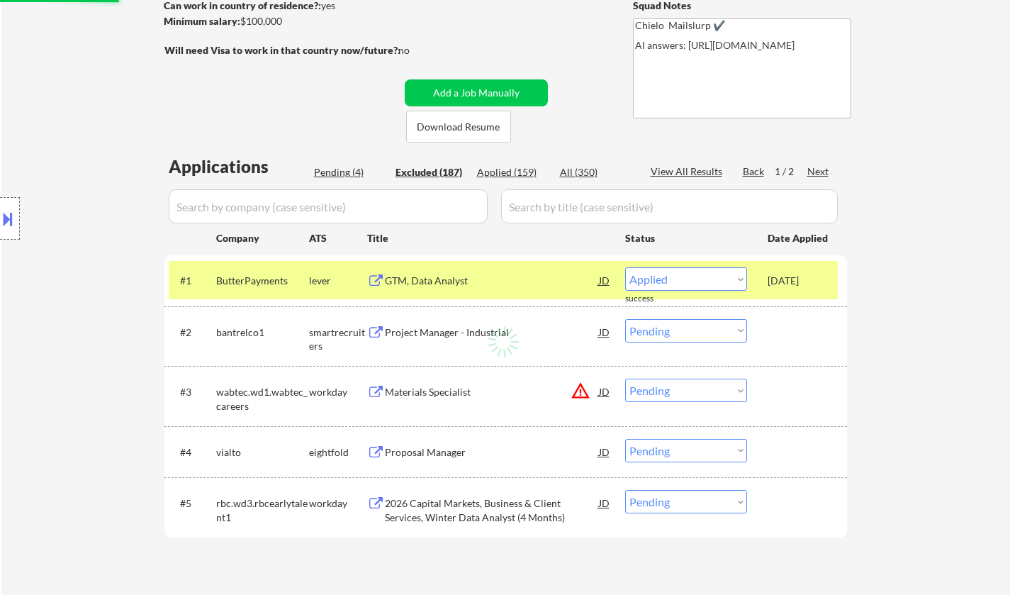
select select ""excluded__expired_""
select select ""excluded__other_""
select select ""excluded""
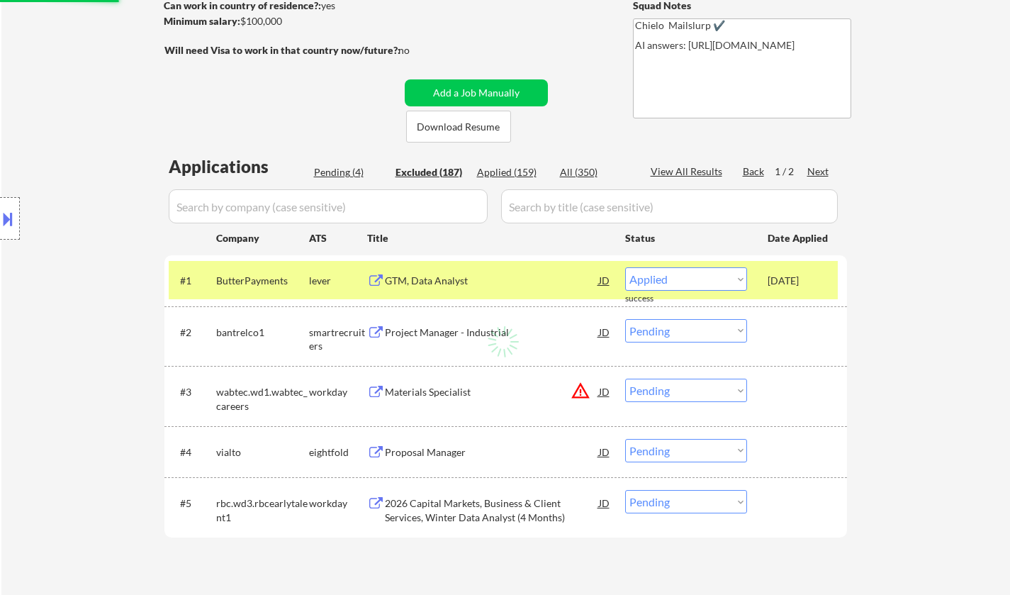
select select ""excluded__other_""
select select ""excluded__expired_""
select select ""excluded__other_""
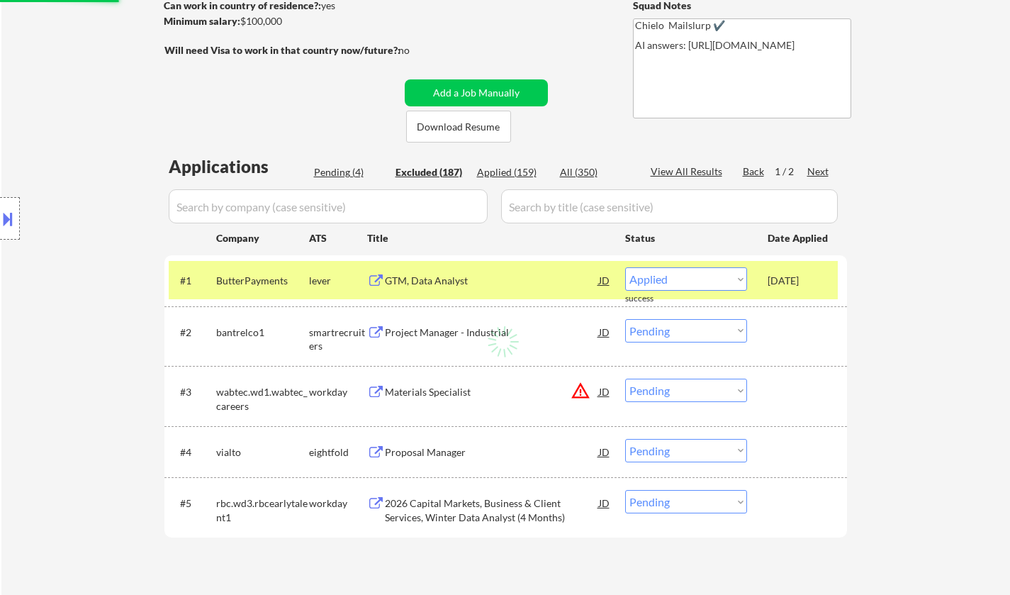
select select ""excluded__salary_""
select select ""excluded__expired_""
select select ""excluded__bad_match_""
select select ""excluded__expired_""
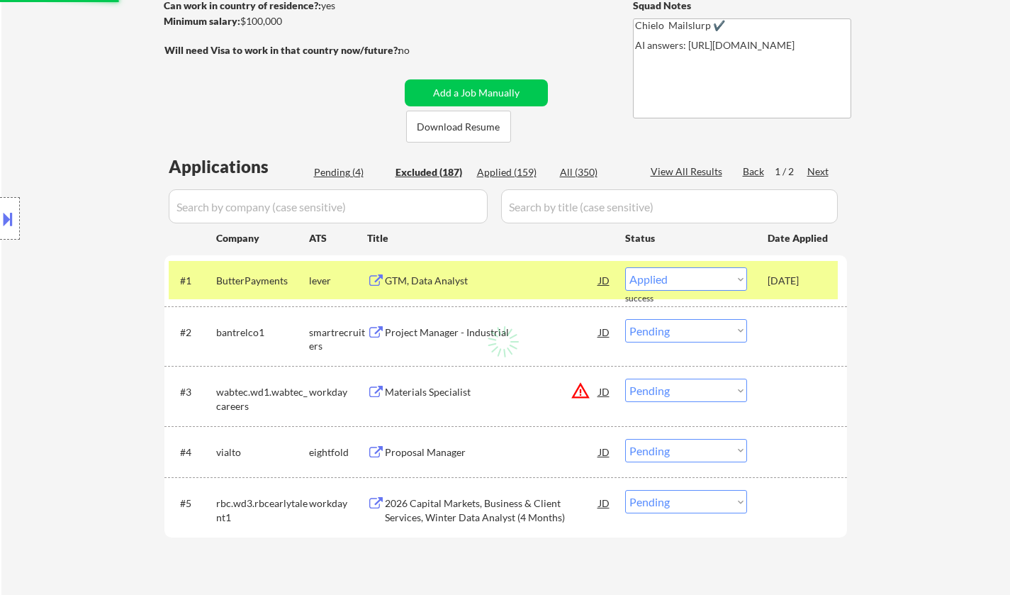
select select ""excluded__bad_match_""
select select ""excluded__location_""
select select ""excluded__bad_match_""
select select ""excluded__expired_""
select select ""excluded__location_""
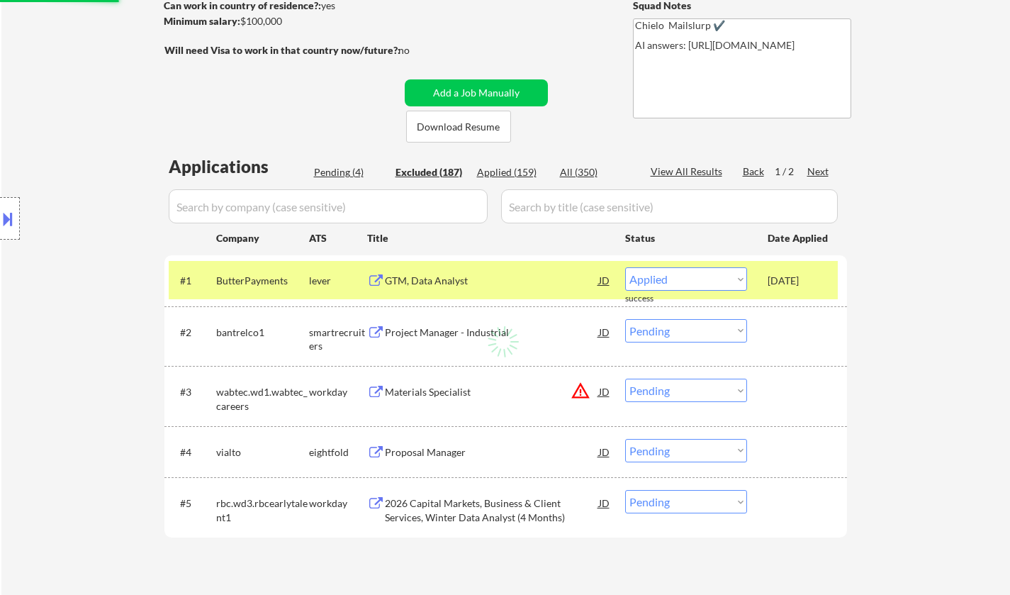
select select ""excluded__expired_""
select select ""excluded__bad_match_""
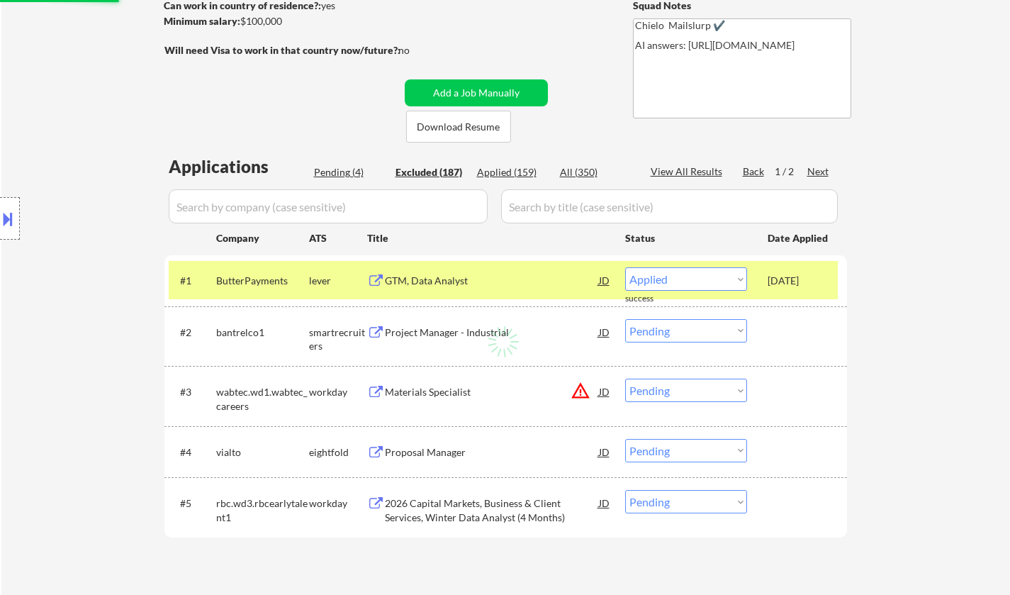
select select ""excluded__other_""
select select ""excluded__expired_""
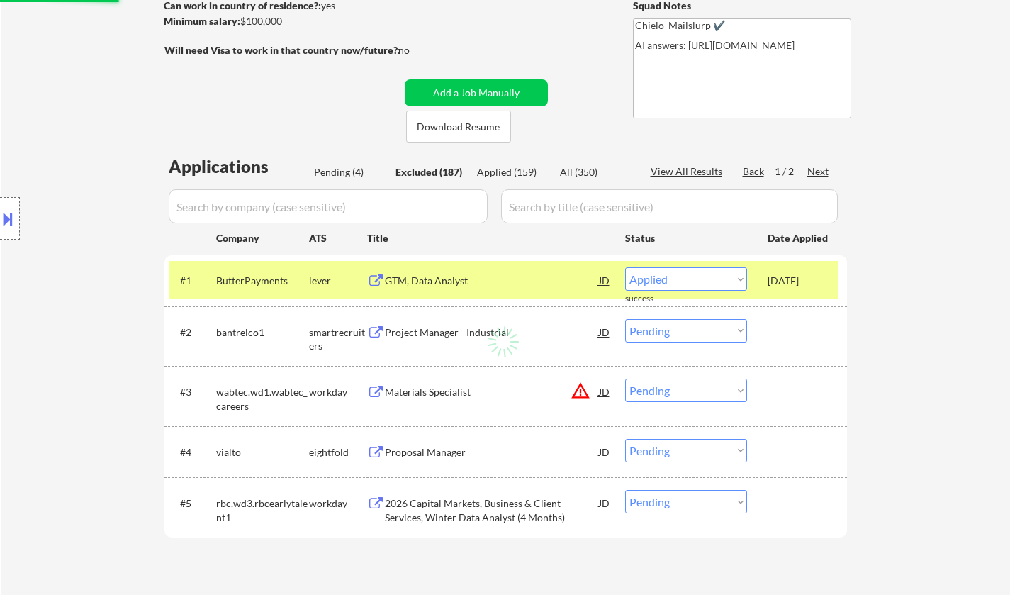
select select ""excluded__other_""
select select ""excluded__expired_""
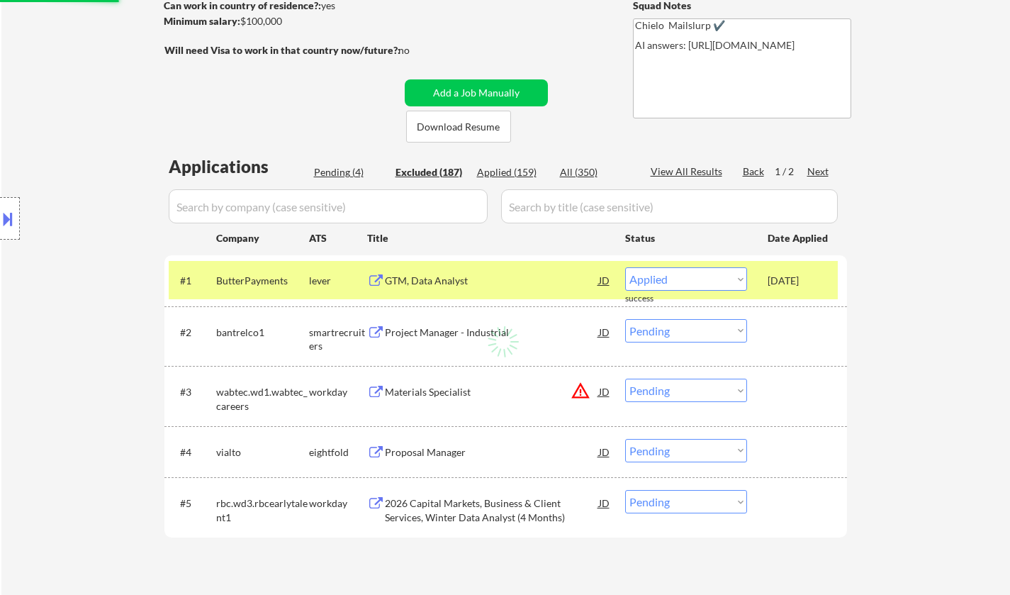
select select ""excluded__expired_""
select select ""excluded""
select select ""excluded__bad_match_""
select select ""excluded__location_""
select select ""excluded__bad_match_""
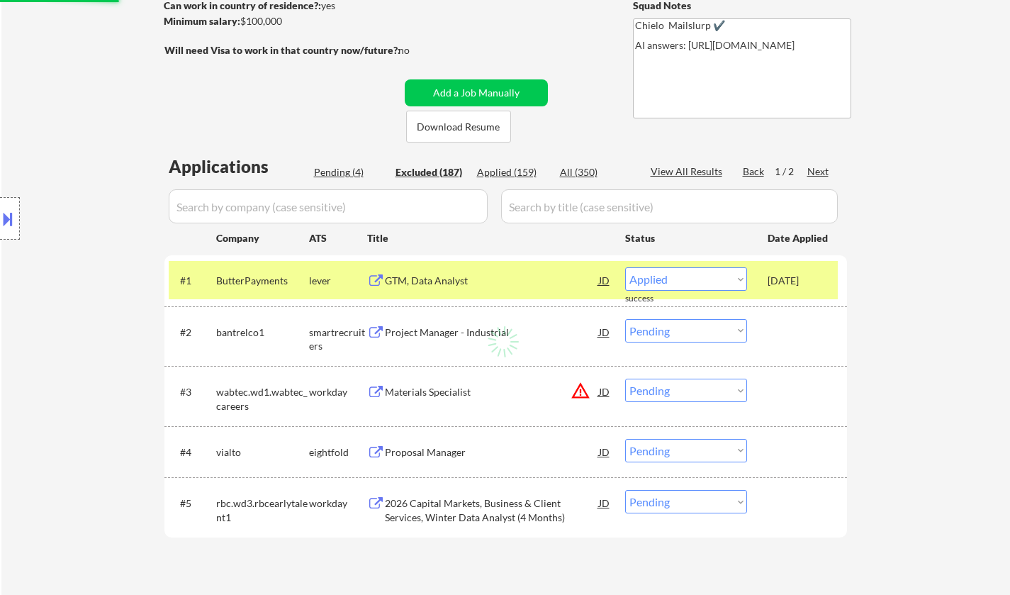
select select ""excluded__expired_""
select select ""excluded__bad_match_""
select select ""excluded__expired_""
select select ""excluded__bad_match_""
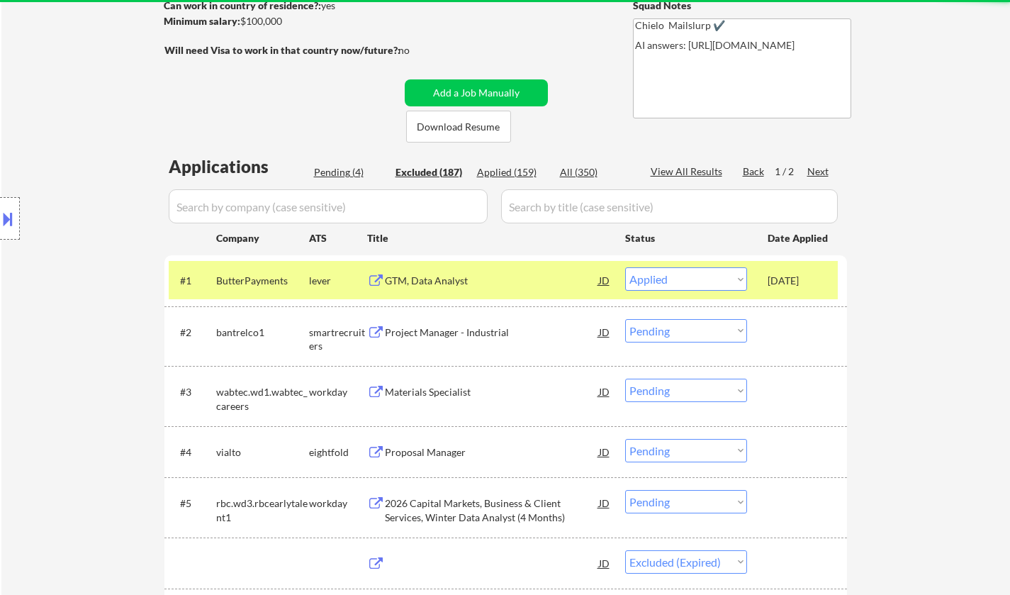
select select ""excluded__expired_""
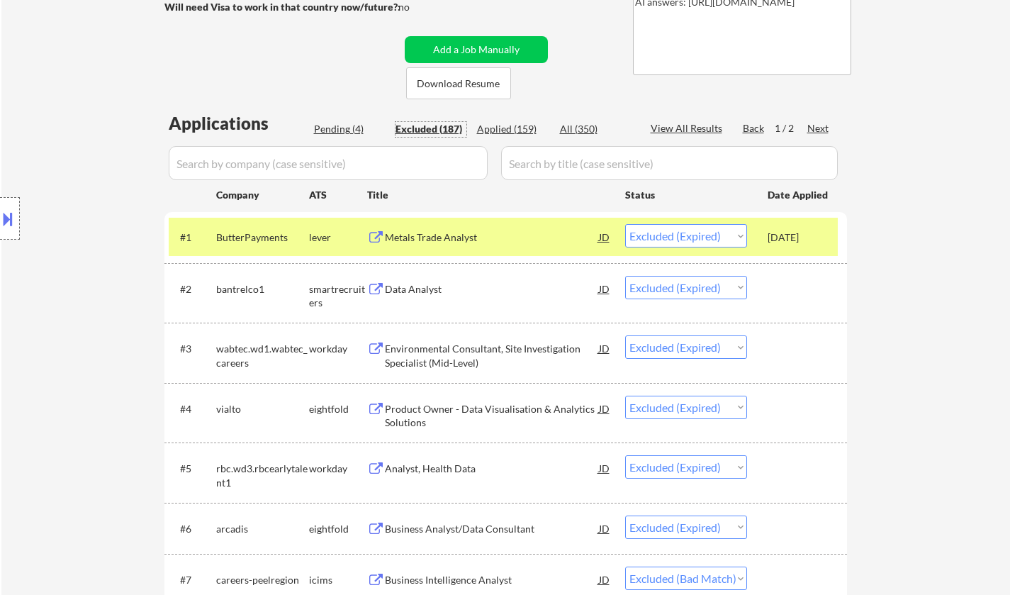
scroll to position [496, 0]
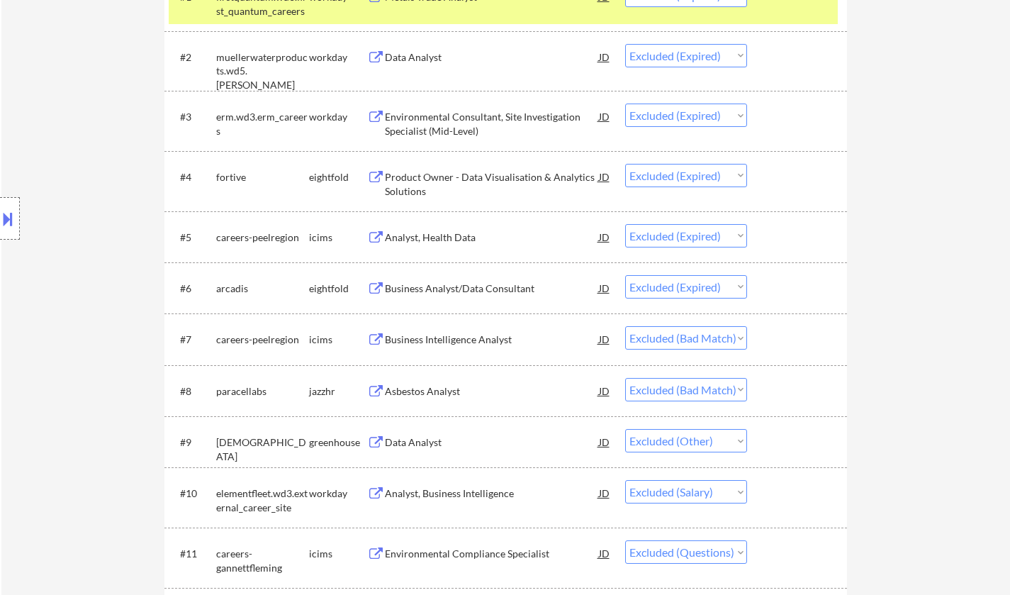
click at [429, 337] on div "Business Intelligence Analyst" at bounding box center [492, 339] width 214 height 14
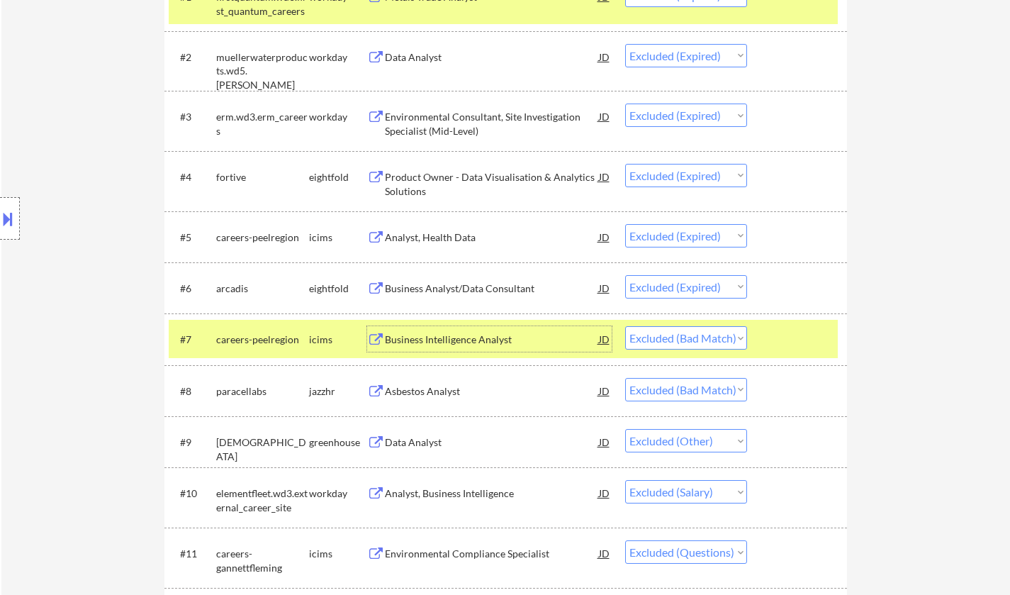
click at [421, 388] on div "Asbestos Analyst" at bounding box center [492, 391] width 214 height 14
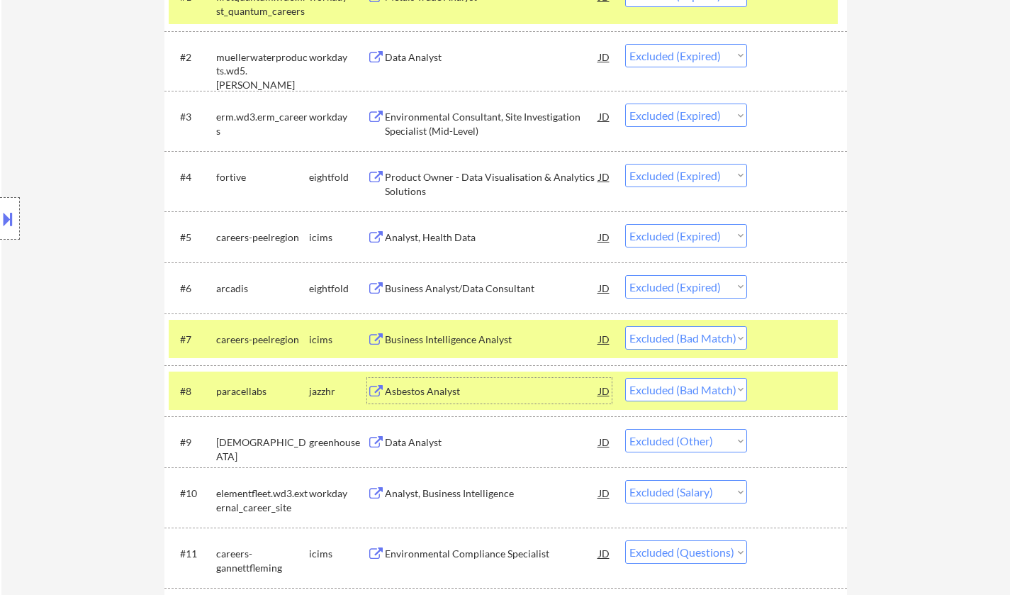
click at [697, 392] on select "Choose an option... Pending Applied Excluded (Questions) Excluded (Expired) Exc…" at bounding box center [686, 389] width 122 height 23
select select ""excluded__expired_""
click at [625, 378] on select "Choose an option... Pending Applied Excluded (Questions) Excluded (Expired) Exc…" at bounding box center [686, 389] width 122 height 23
drag, startPoint x: 702, startPoint y: 331, endPoint x: 710, endPoint y: 341, distance: 12.6
click at [702, 331] on select "Choose an option... Pending Applied Excluded (Questions) Excluded (Expired) Exc…" at bounding box center [686, 337] width 122 height 23
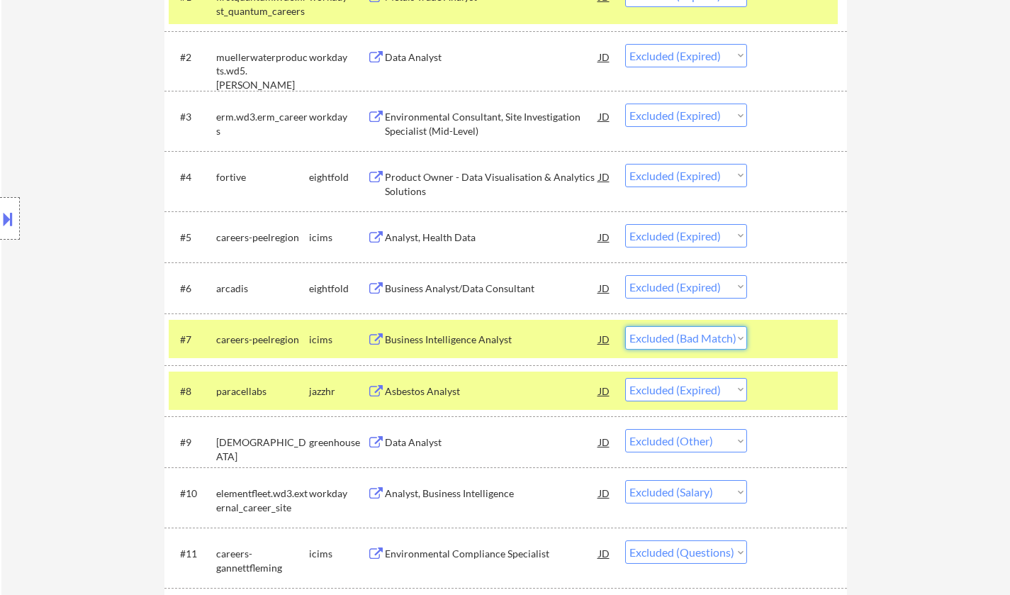
select select ""excluded__expired_""
click at [625, 326] on select "Choose an option... Pending Applied Excluded (Questions) Excluded (Expired) Exc…" at bounding box center [686, 337] width 122 height 23
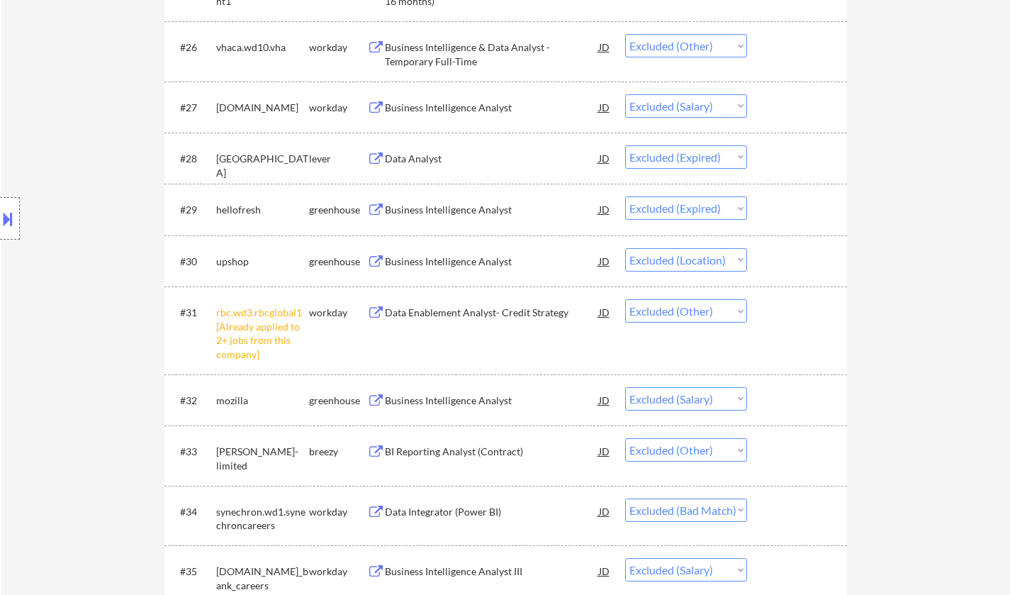
scroll to position [1913, 0]
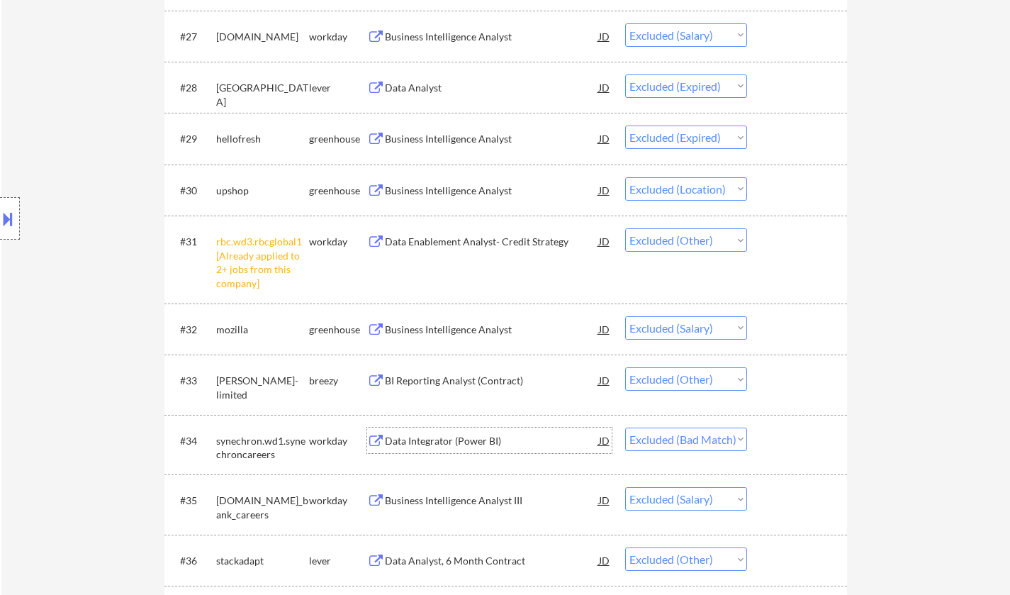
click at [446, 446] on div "Data Integrator (Power BI)" at bounding box center [492, 441] width 214 height 14
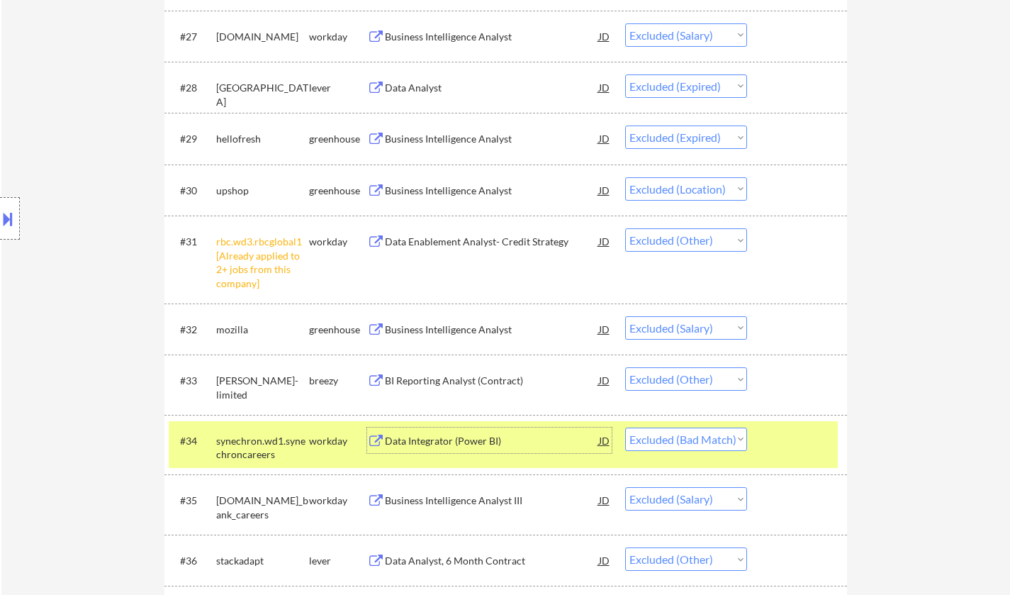
click at [714, 439] on select "Choose an option... Pending Applied Excluded (Questions) Excluded (Expired) Exc…" at bounding box center [686, 438] width 122 height 23
select select ""excluded__expired_""
click at [625, 427] on select "Choose an option... Pending Applied Excluded (Questions) Excluded (Expired) Exc…" at bounding box center [686, 438] width 122 height 23
click at [707, 317] on select "Choose an option... Pending Applied Excluded (Questions) Excluded (Expired) Exc…" at bounding box center [686, 327] width 122 height 23
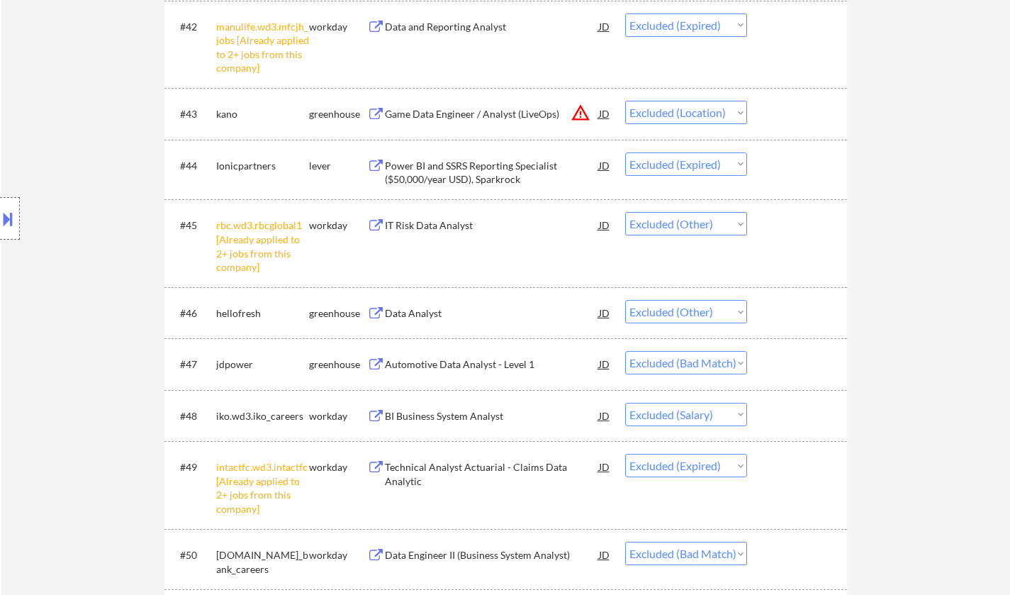
scroll to position [3047, 0]
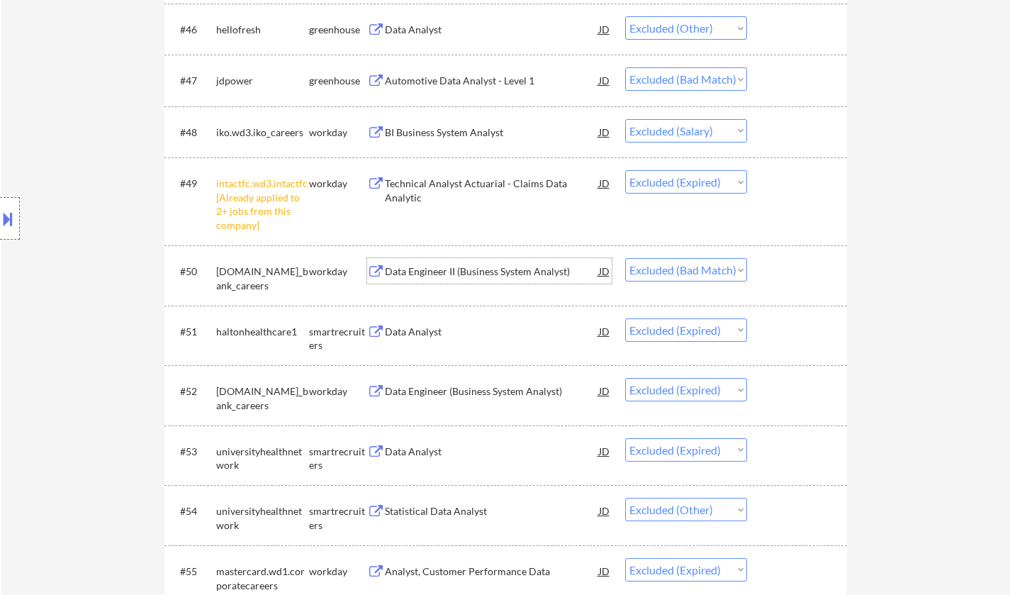
click at [469, 276] on div "Data Engineer II (Business System Analyst)" at bounding box center [492, 271] width 214 height 14
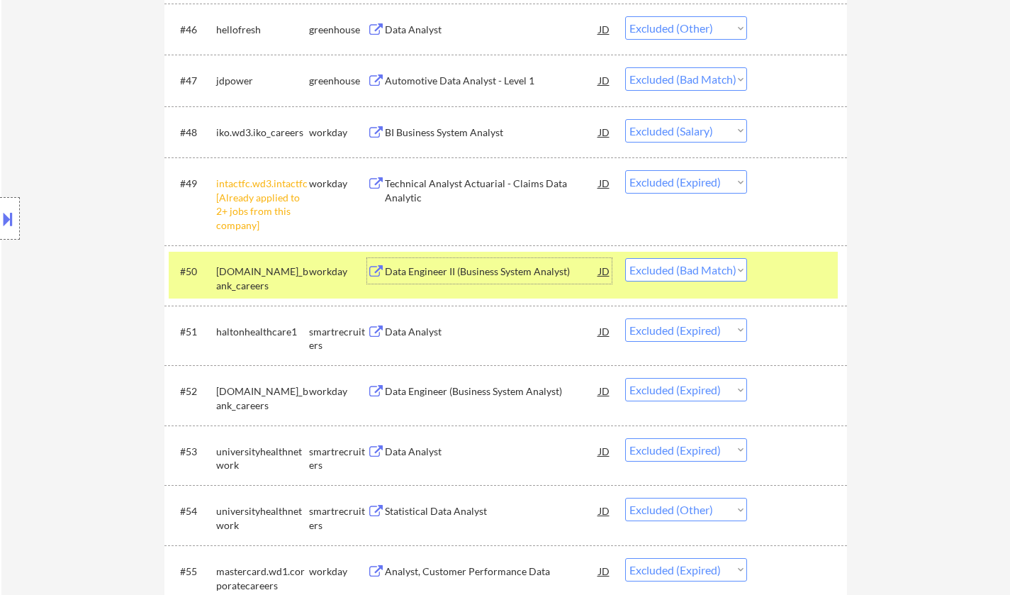
drag, startPoint x: 668, startPoint y: 271, endPoint x: 672, endPoint y: 279, distance: 8.9
click at [668, 271] on select "Choose an option... Pending Applied Excluded (Questions) Excluded (Expired) Exc…" at bounding box center [686, 269] width 122 height 23
select select ""excluded__expired_""
click at [625, 258] on select "Choose an option... Pending Applied Excluded (Questions) Excluded (Expired) Exc…" at bounding box center [686, 269] width 122 height 23
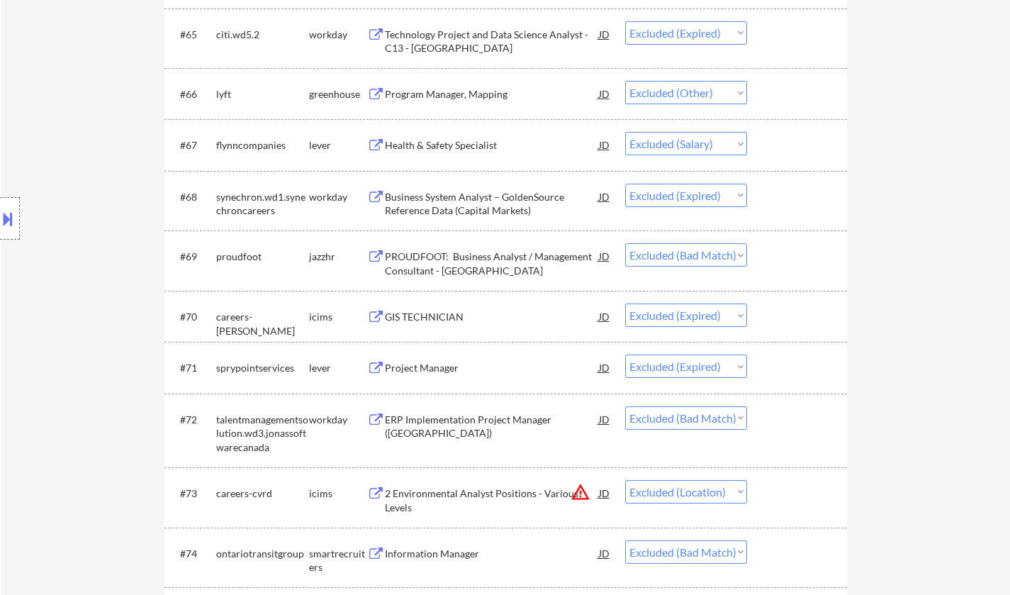
scroll to position [4252, 0]
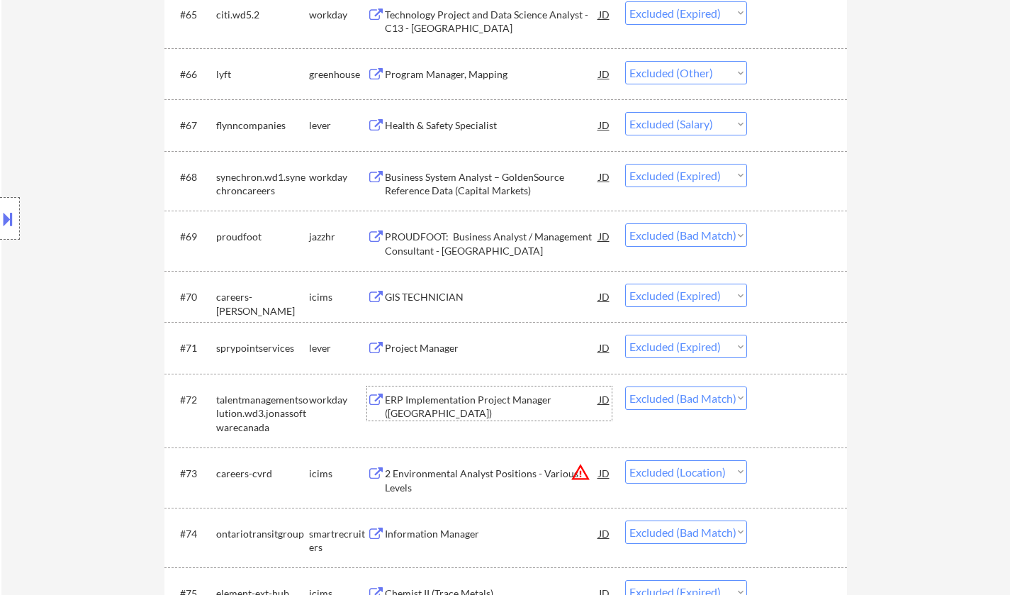
click at [466, 394] on div "ERP Implementation Project Manager (Eastern North America)" at bounding box center [492, 407] width 214 height 28
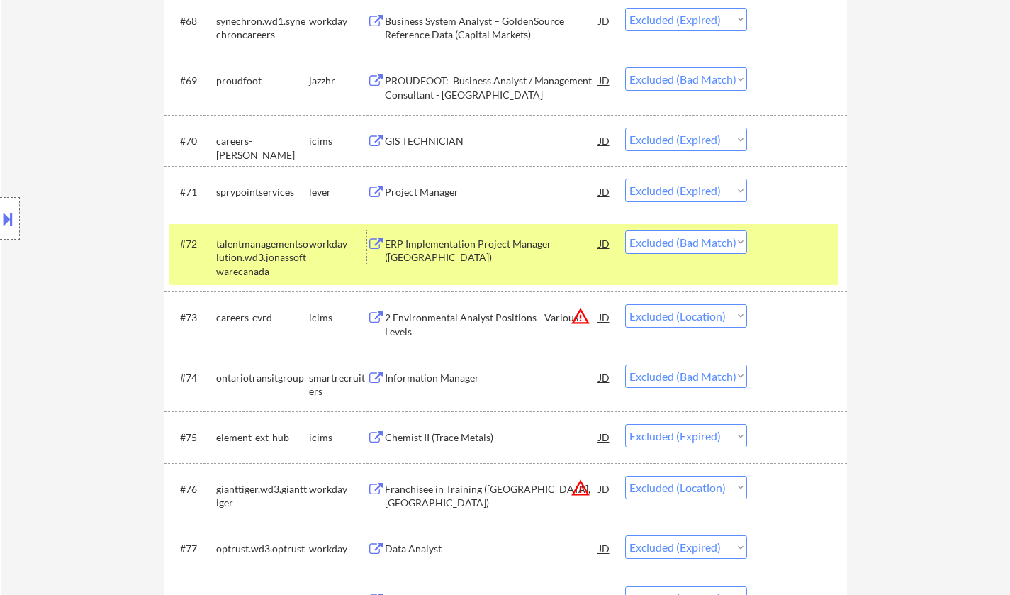
scroll to position [4606, 0]
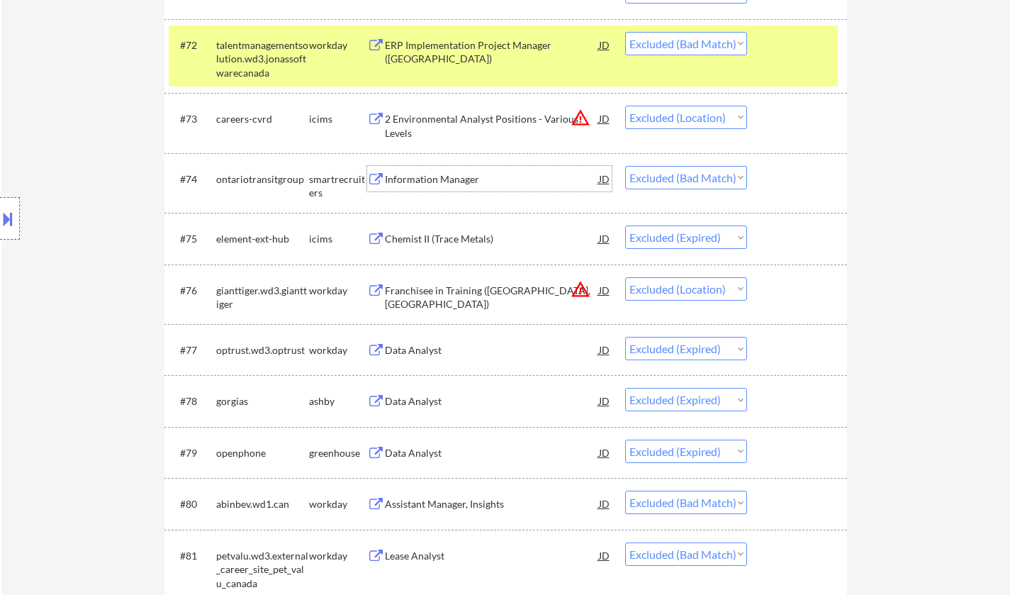
click at [462, 177] on div "Information Manager" at bounding box center [492, 179] width 214 height 14
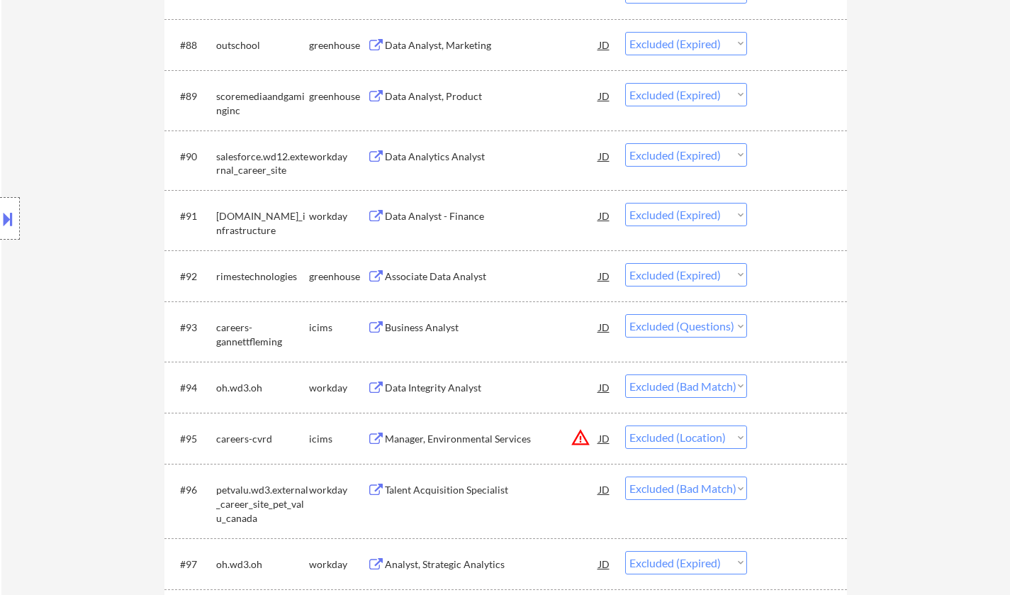
scroll to position [5669, 0]
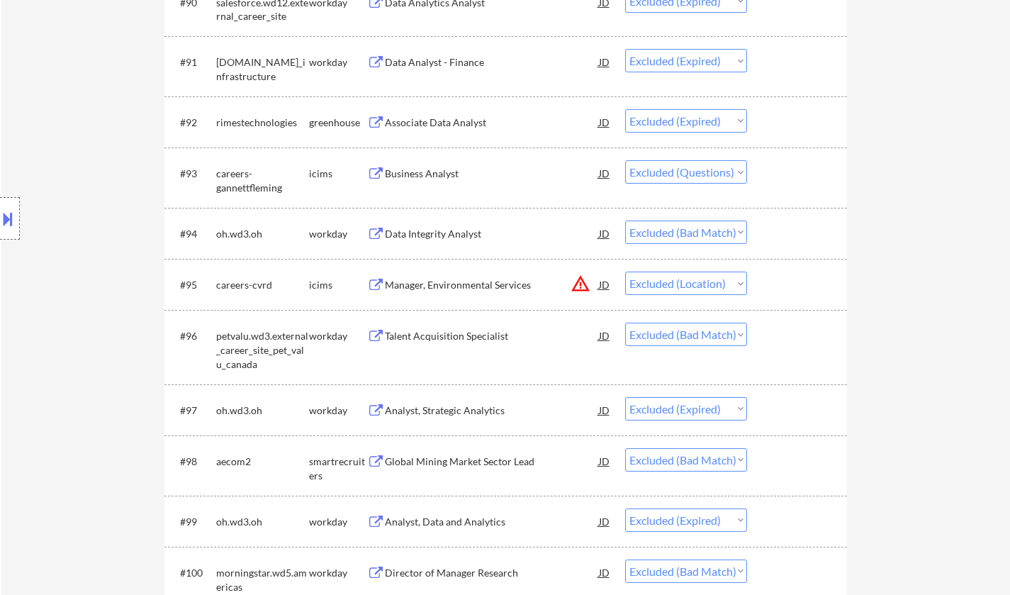
click at [441, 228] on div "Data Integrity Analyst" at bounding box center [492, 234] width 214 height 14
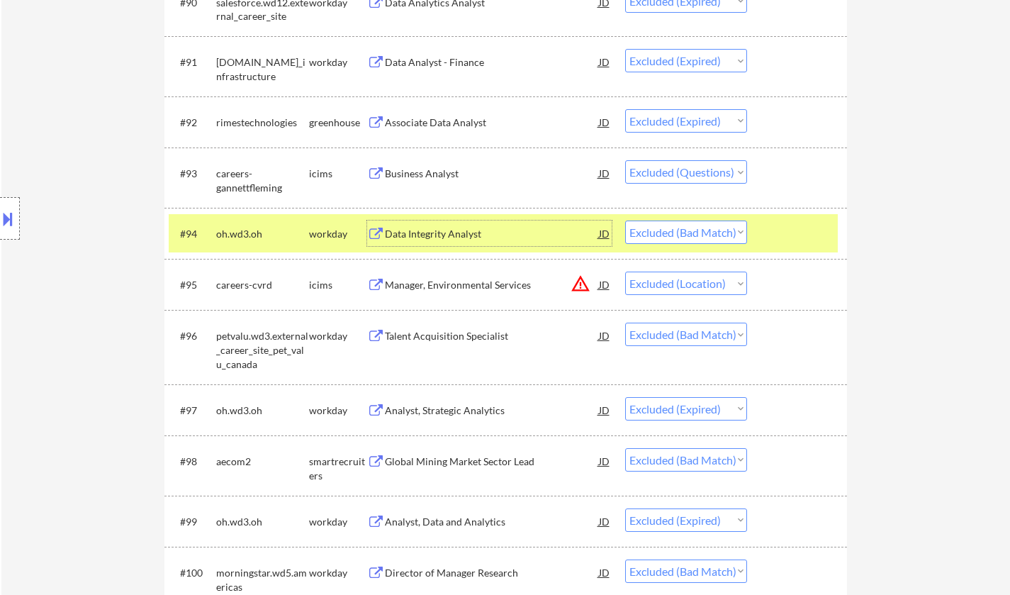
click at [661, 223] on select "Choose an option... Pending Applied Excluded (Questions) Excluded (Expired) Exc…" at bounding box center [686, 231] width 122 height 23
select select ""excluded__expired_""
click at [625, 220] on select "Choose an option... Pending Applied Excluded (Questions) Excluded (Expired) Exc…" at bounding box center [686, 231] width 122 height 23
click at [471, 341] on div "Talent Acquisition Specialist" at bounding box center [492, 336] width 214 height 14
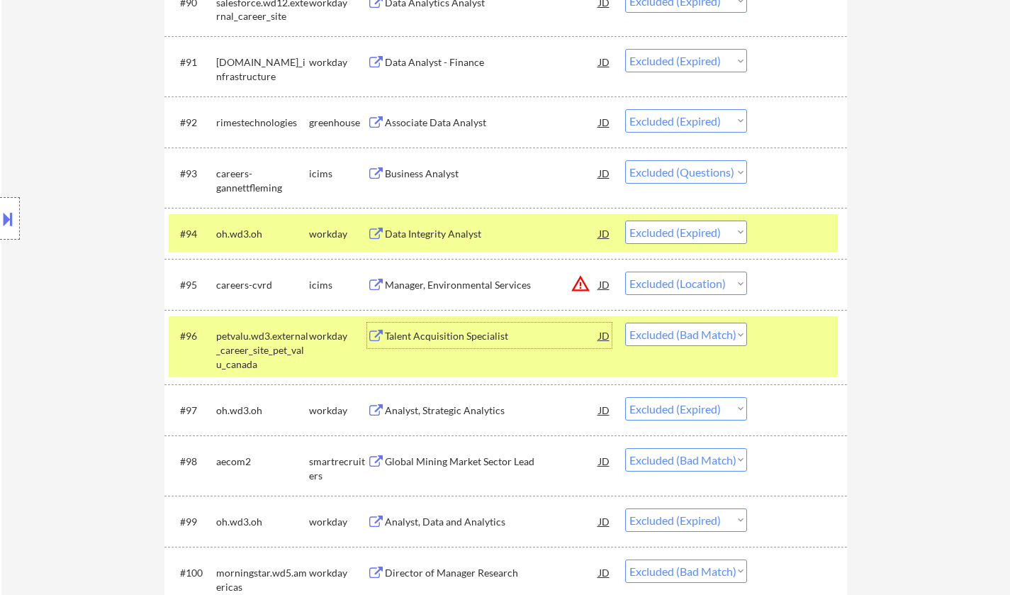
drag, startPoint x: 697, startPoint y: 333, endPoint x: 704, endPoint y: 344, distance: 12.4
click at [697, 333] on select "Choose an option... Pending Applied Excluded (Questions) Excluded (Expired) Exc…" at bounding box center [686, 333] width 122 height 23
select select ""excluded__expired_""
click at [625, 323] on select "Choose an option... Pending Applied Excluded (Questions) Excluded (Expired) Exc…" at bounding box center [686, 333] width 122 height 23
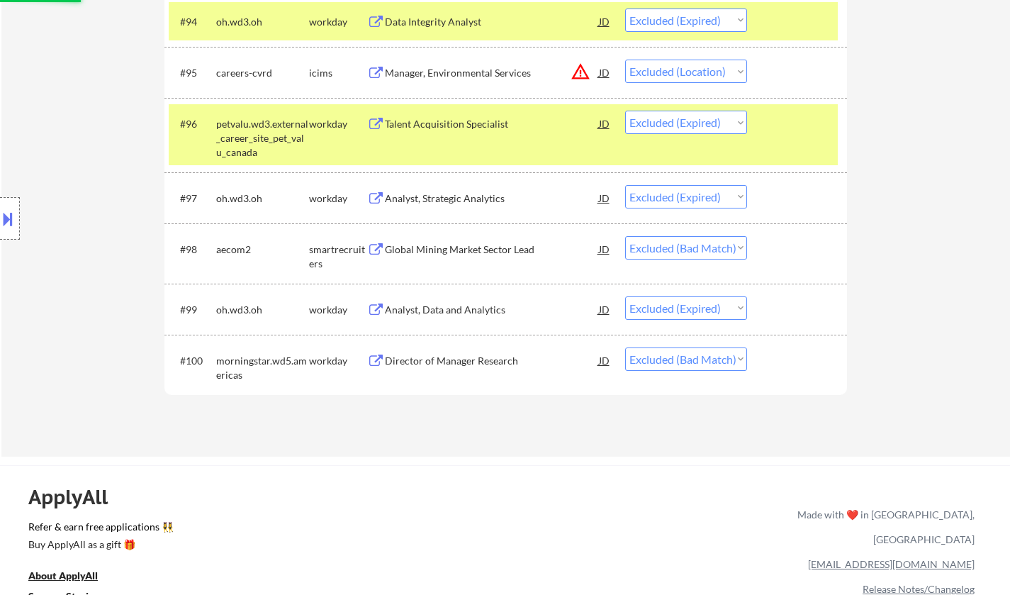
scroll to position [5882, 0]
click at [432, 244] on div "Global Mining Market Sector Lead" at bounding box center [492, 249] width 214 height 14
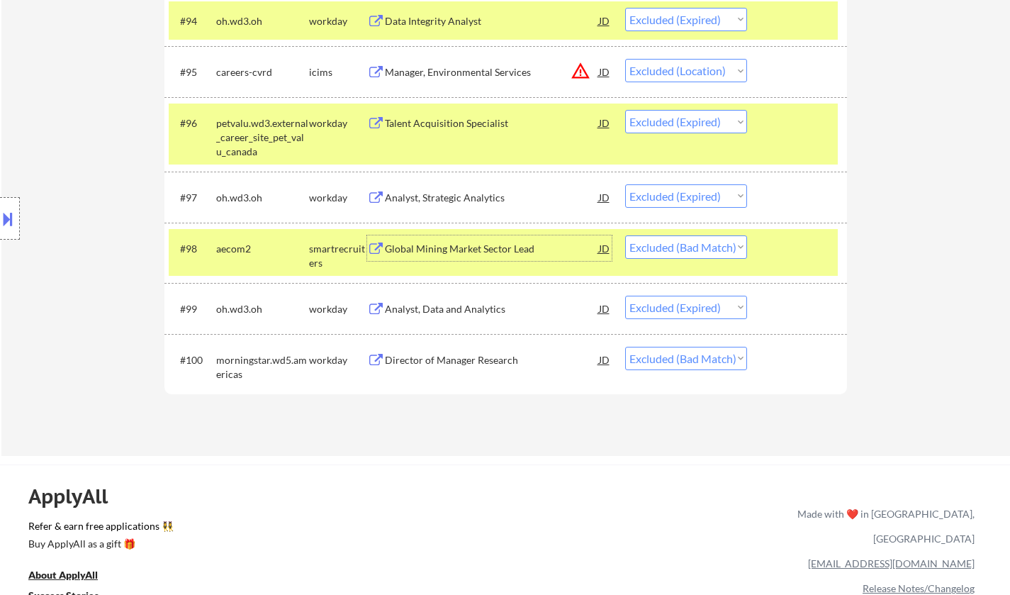
click at [429, 362] on div "Director of Manager Research" at bounding box center [492, 360] width 214 height 14
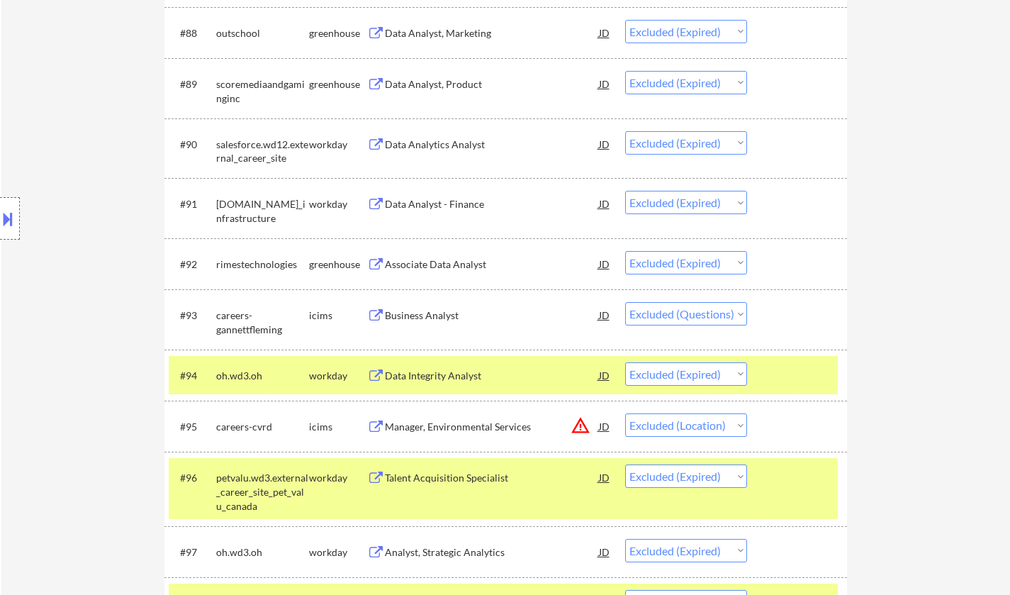
scroll to position [0, 0]
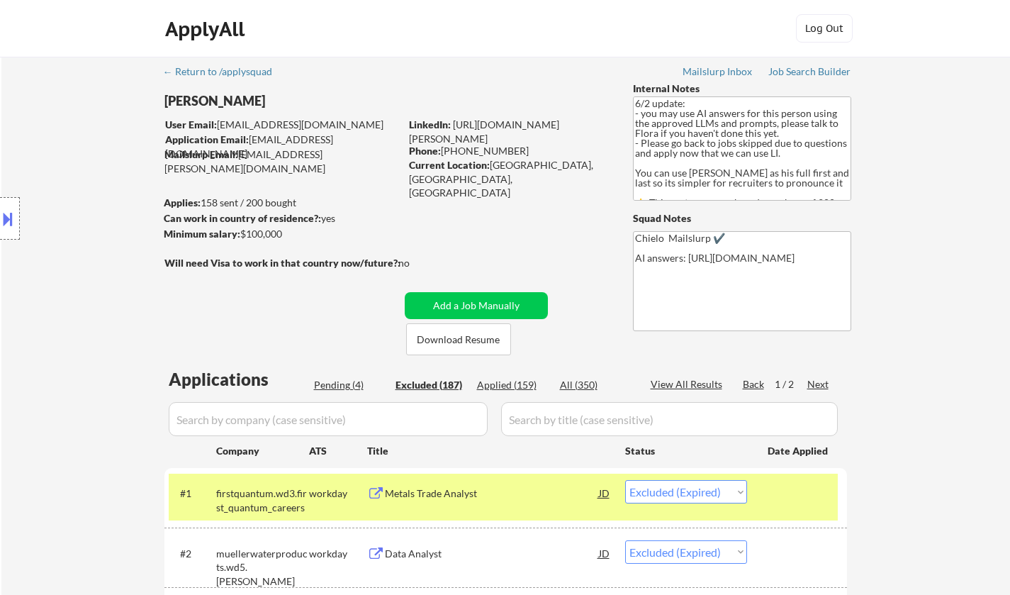
click at [823, 379] on div "Next" at bounding box center [818, 384] width 23 height 14
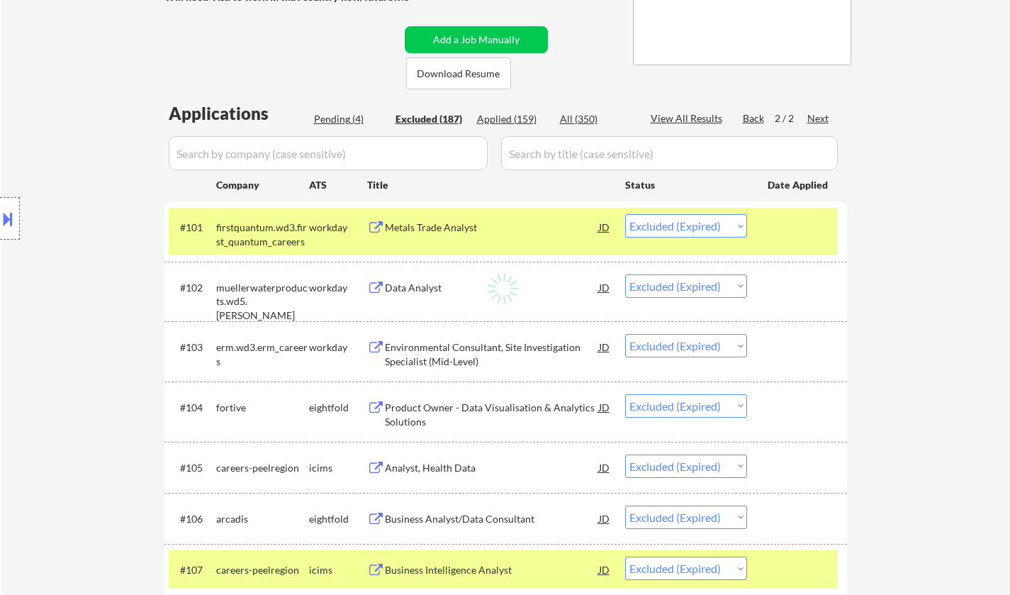
scroll to position [283, 0]
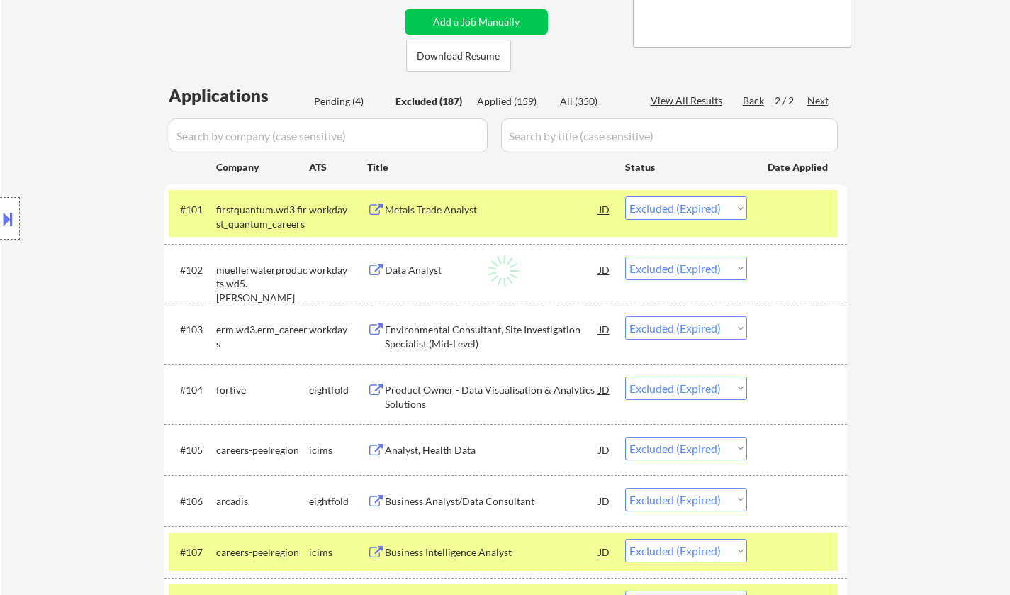
select select ""excluded__bad_match_""
select select ""excluded__location_""
select select ""excluded__expired_""
select select ""excluded__other_""
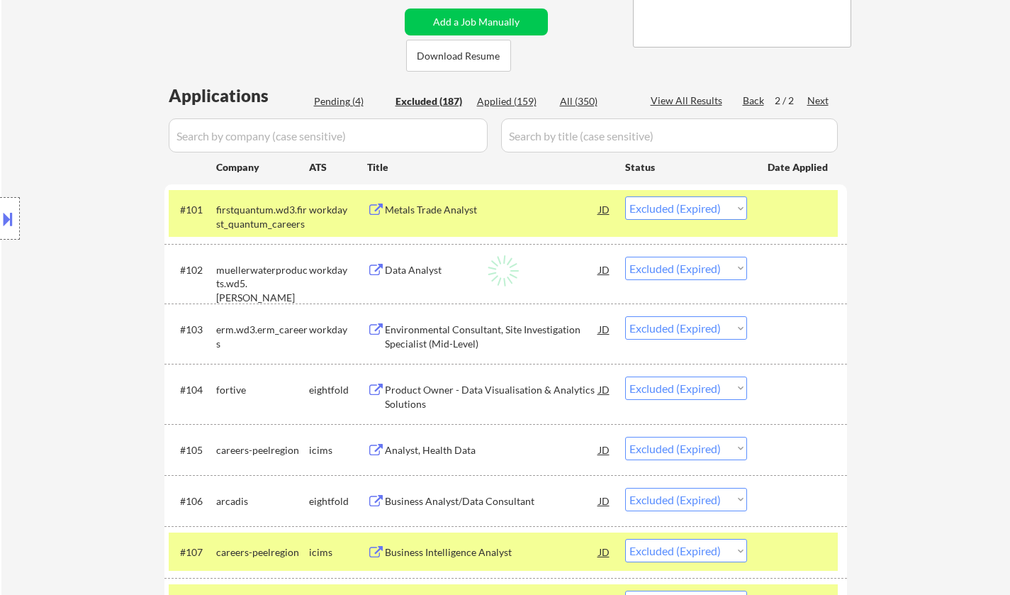
select select ""excluded__salary_""
select select ""excluded""
select select ""excluded__other_""
select select ""excluded__bad_match_""
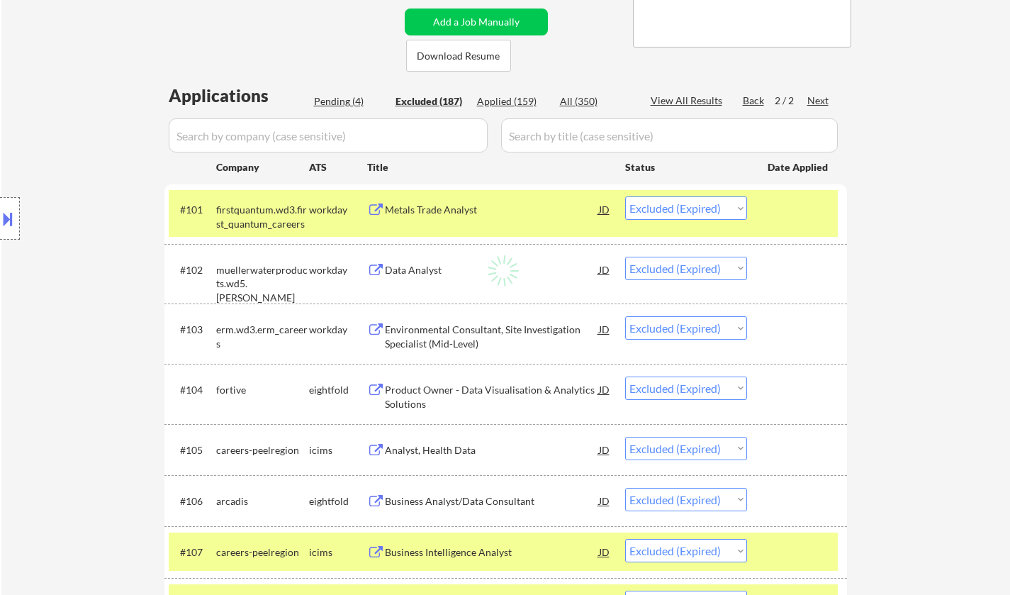
select select ""excluded__expired_""
select select ""excluded__location_""
select select ""excluded__other_""
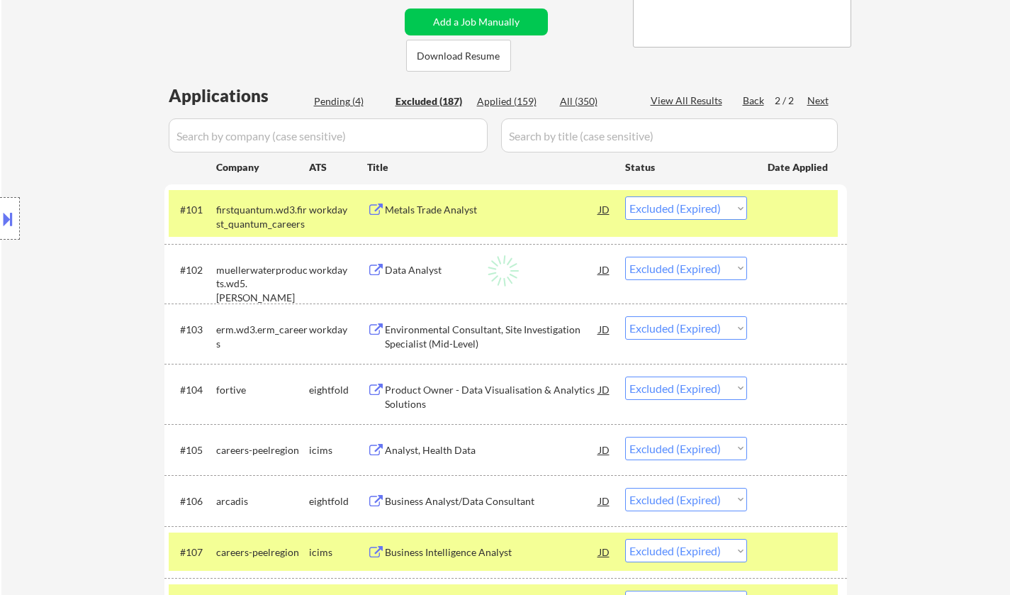
select select ""excluded__bad_match_""
select select ""excluded__salary_""
select select ""excluded""
select select ""excluded__bad_match_""
select select ""excluded__expired_""
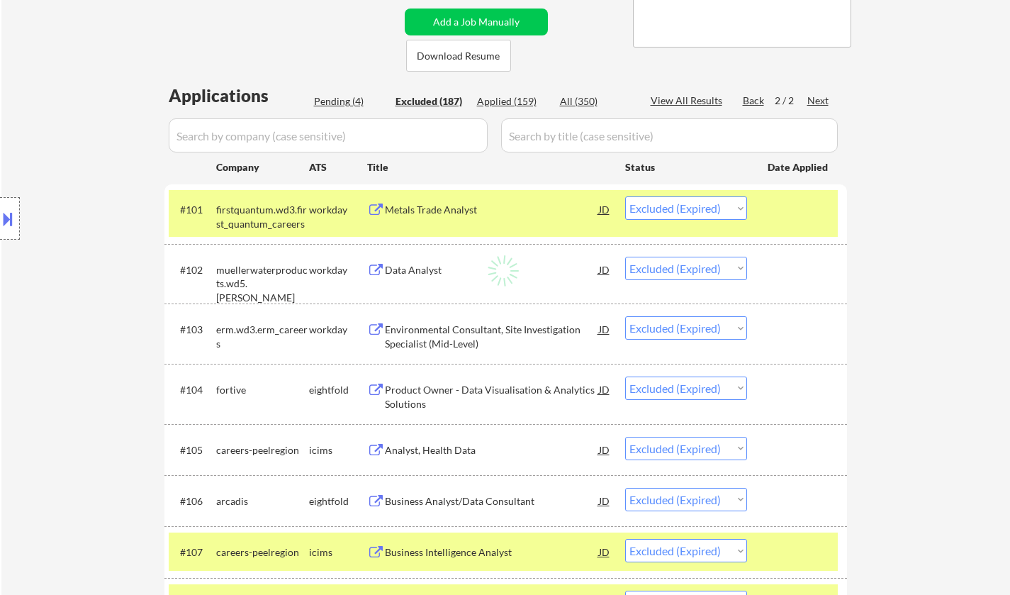
select select ""excluded__bad_match_""
select select ""excluded__expired_""
select select ""excluded""
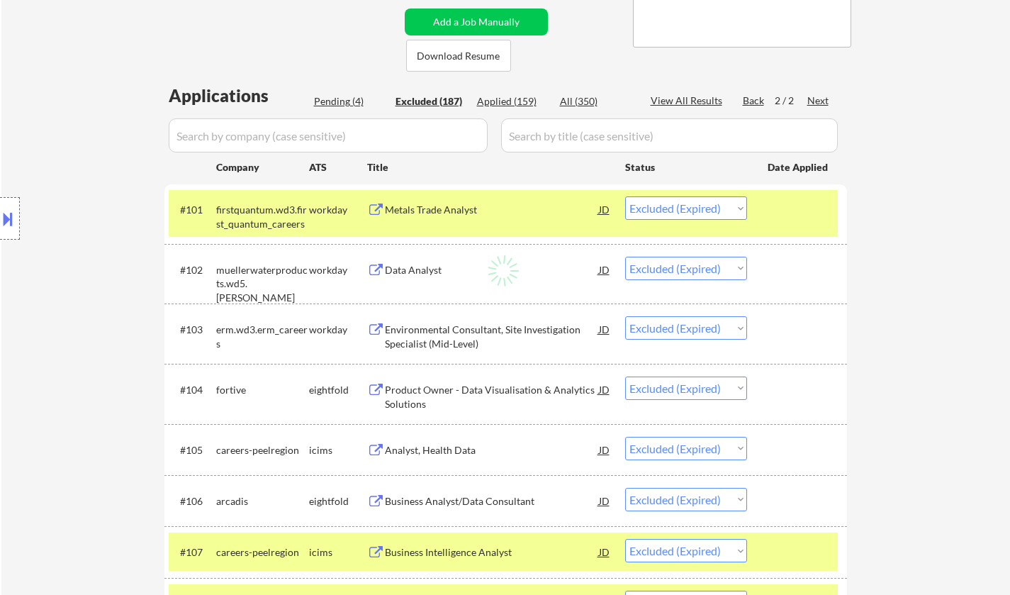
select select ""excluded__bad_match_""
select select ""excluded__salary_""
select select ""excluded__location_""
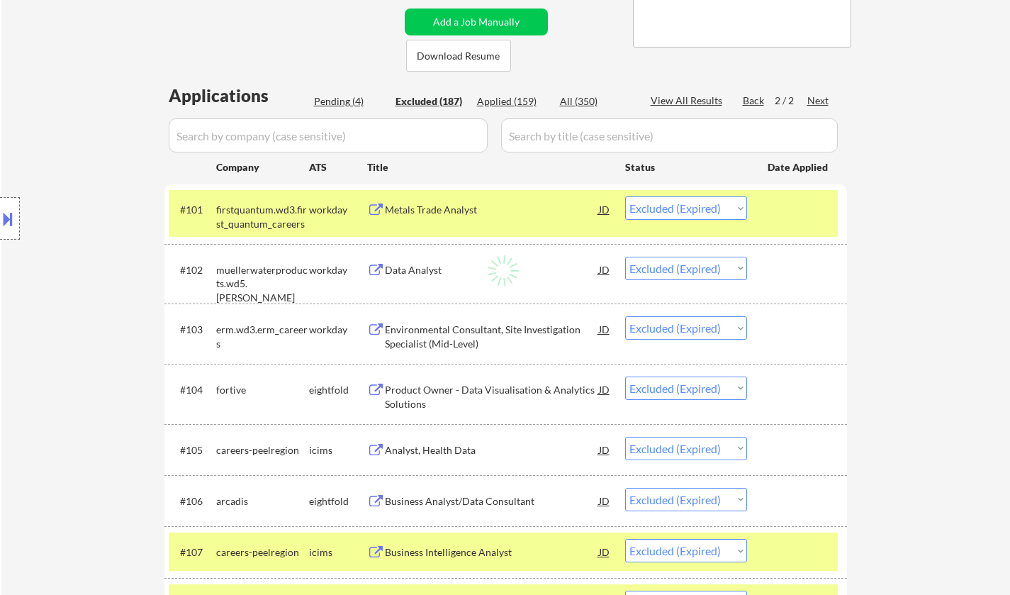
select select ""excluded__expired_""
select select ""excluded__other_""
select select ""excluded__blocklist_""
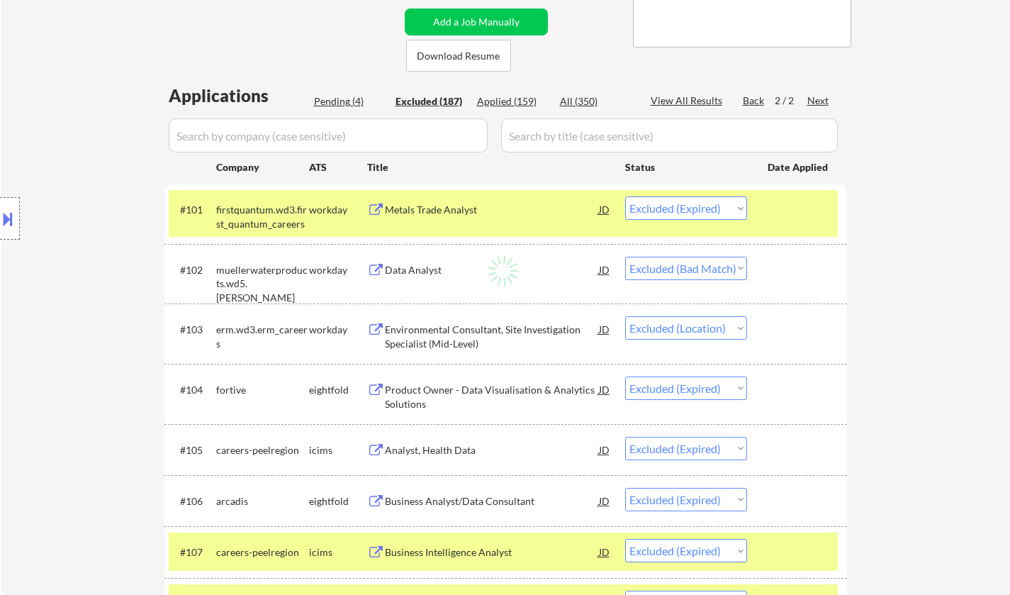
select select ""excluded__salary_""
select select ""excluded__bad_match_""
select select ""excluded__expired_""
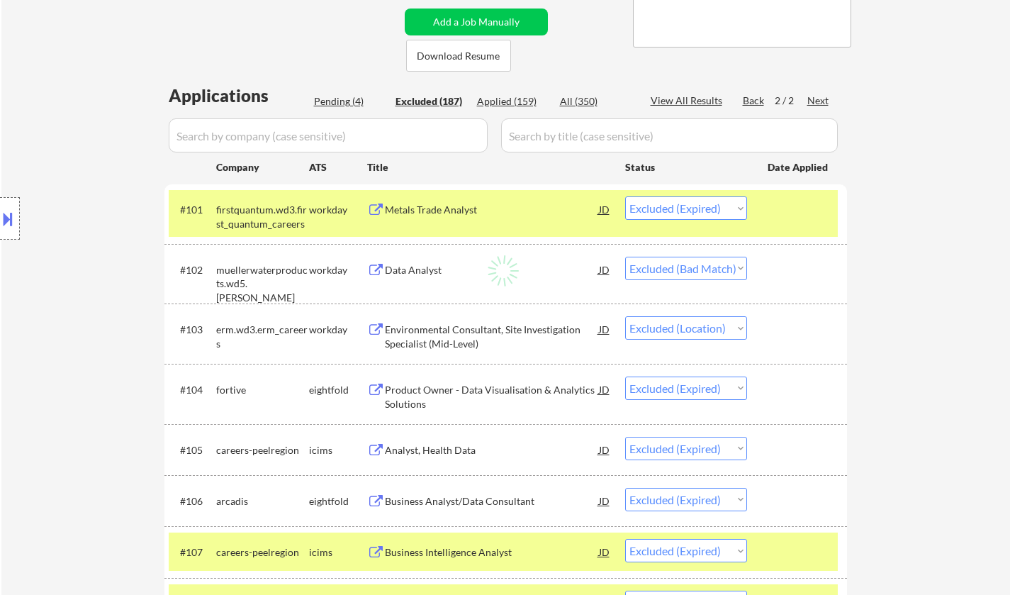
select select ""excluded__bad_match_""
select select ""excluded__location_""
select select ""excluded__bad_match_""
select select ""excluded__location_""
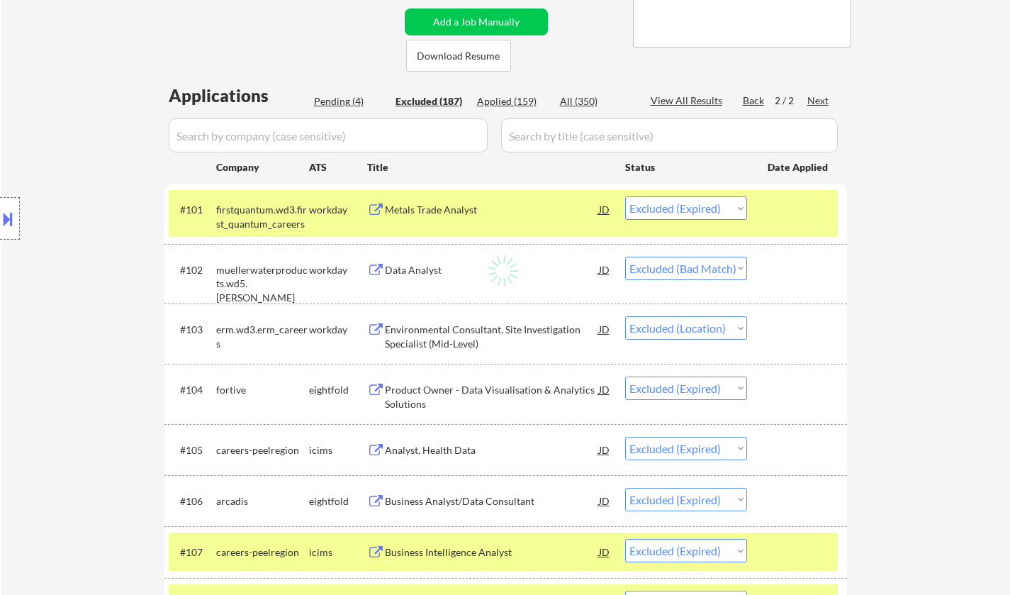
select select ""excluded__other_""
select select ""excluded__bad_match_""
select select ""excluded__location_""
select select ""excluded__expired_""
select select ""excluded__bad_match_""
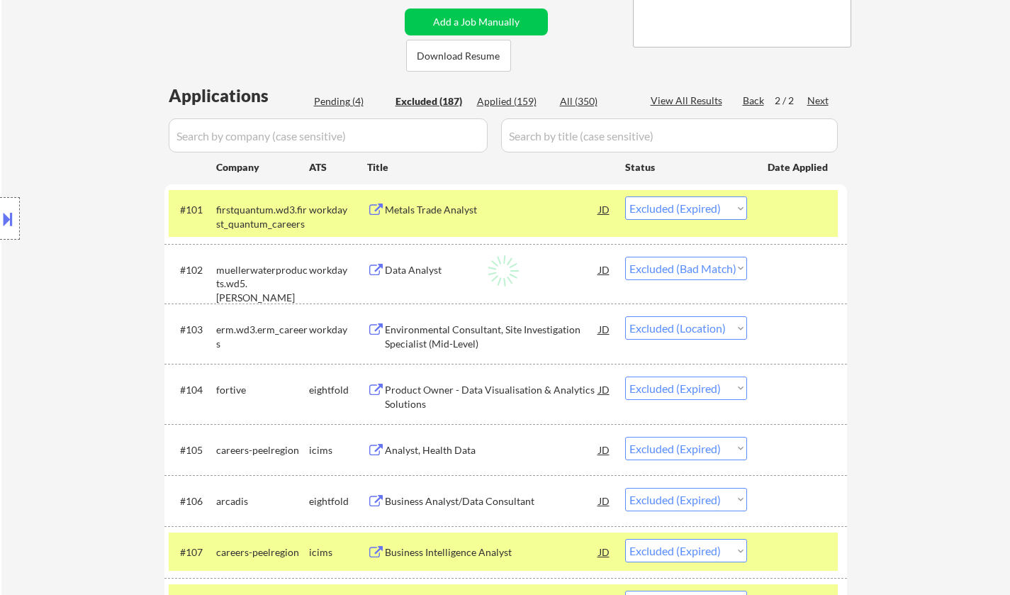
select select ""excluded__bad_match_""
select select ""excluded__other_""
select select ""excluded__bad_match_""
select select ""excluded__other_""
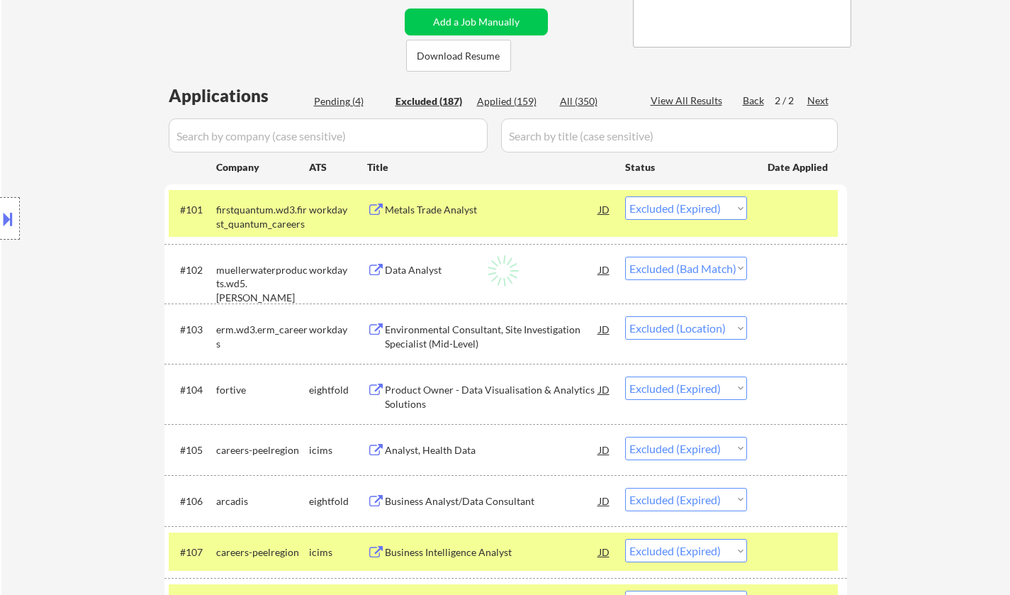
select select ""excluded__bad_match_""
select select ""excluded__location_""
select select ""excluded__bad_match_""
select select ""excluded__salary_""
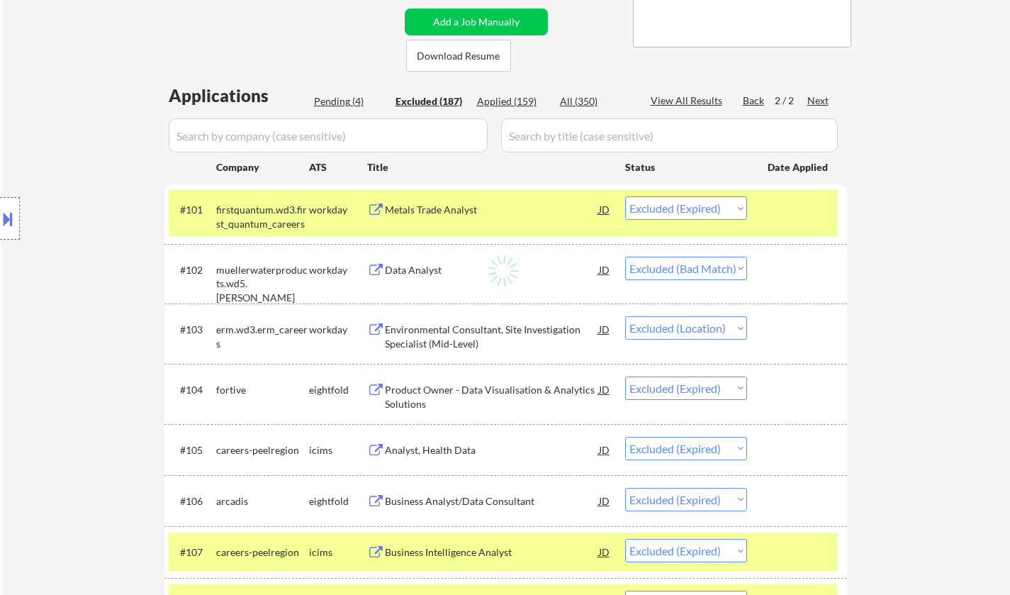
select select ""excluded__expired_""
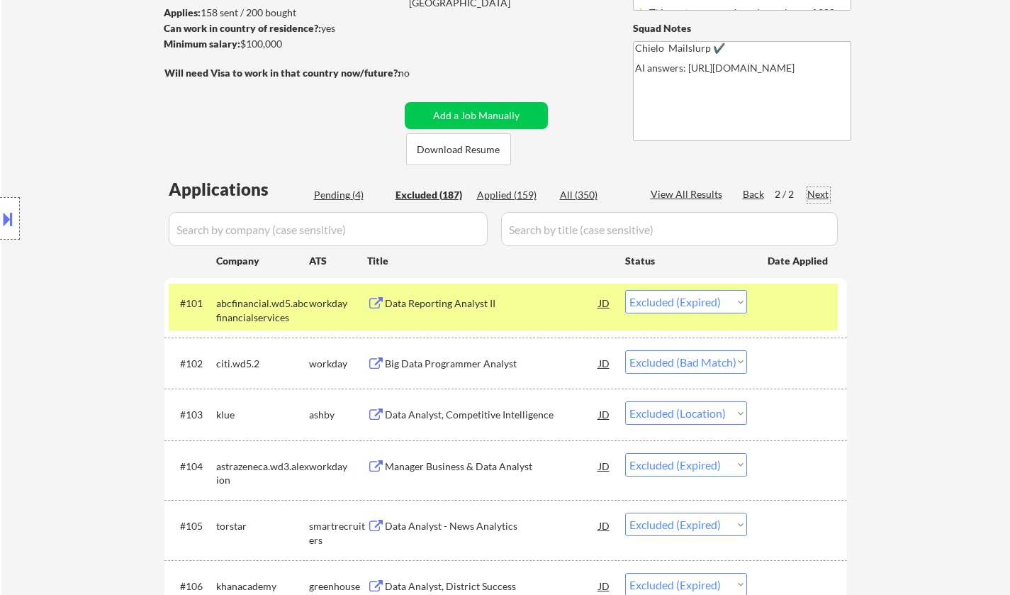
scroll to position [0, 0]
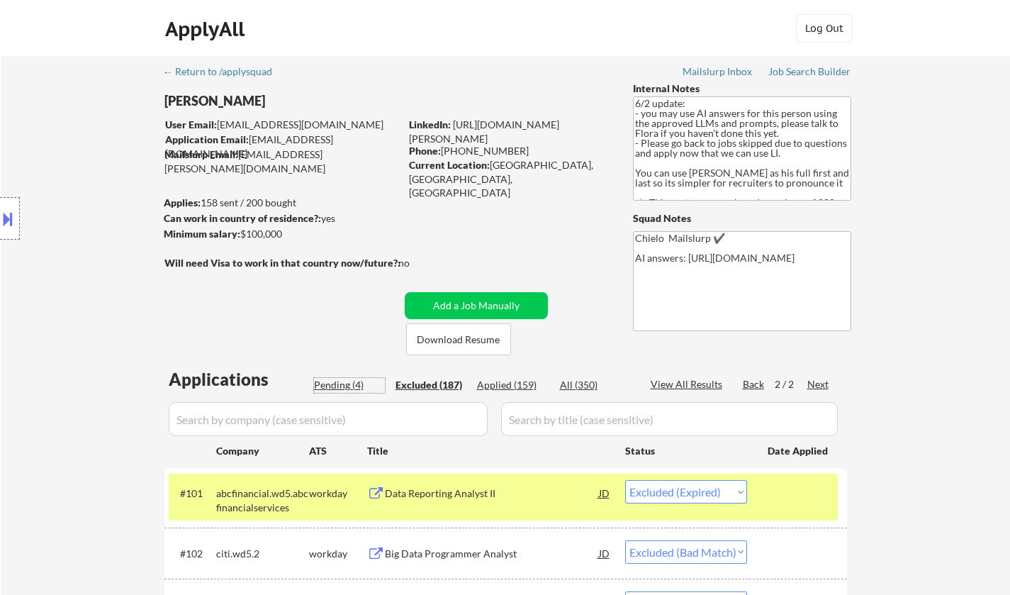
click at [332, 385] on div "Pending (4)" at bounding box center [349, 385] width 71 height 14
select select ""pending""
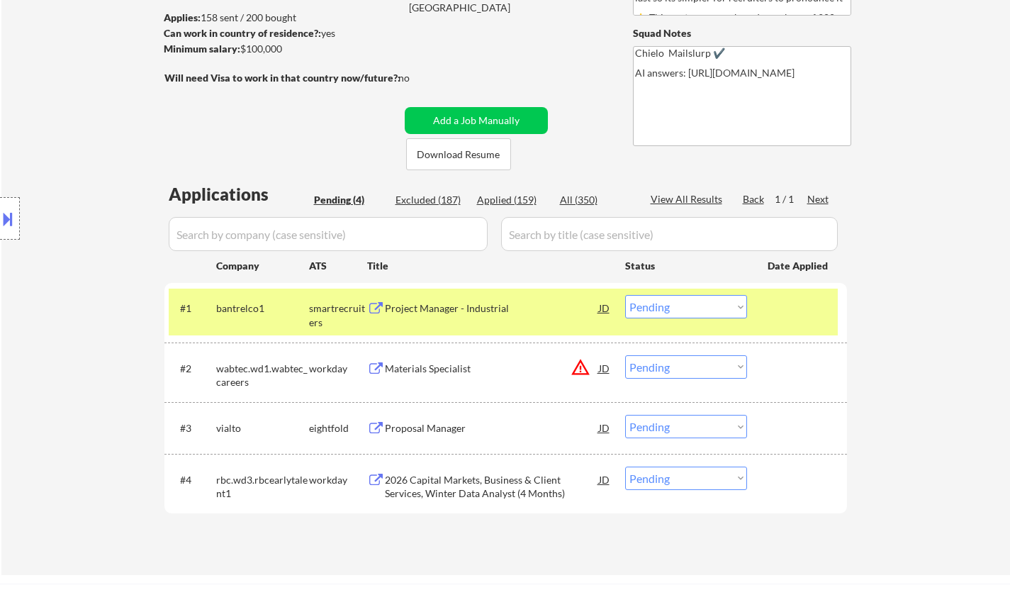
scroll to position [283, 0]
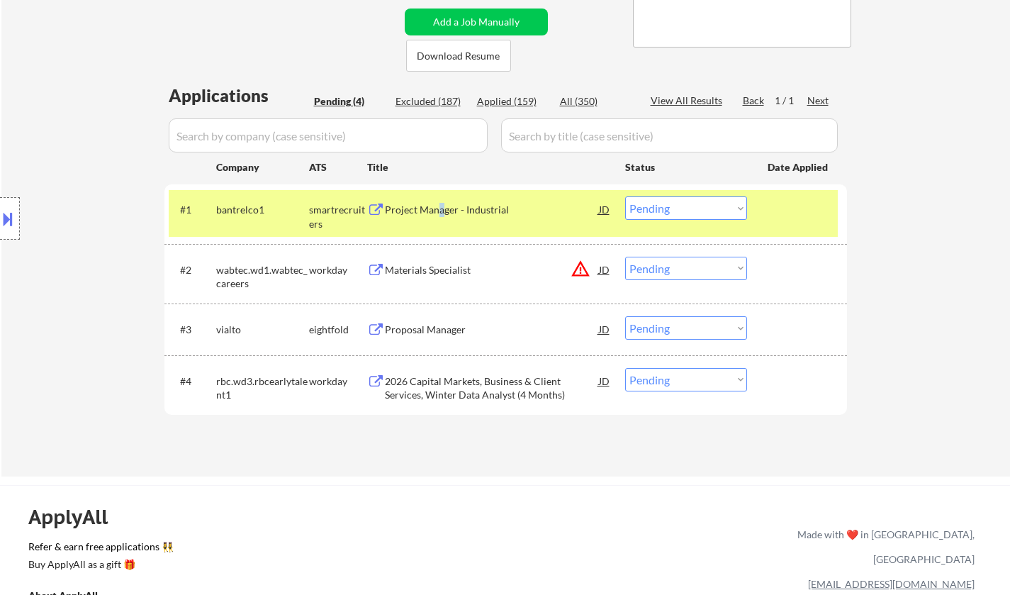
click at [439, 203] on div "Project Manager - Industrial" at bounding box center [492, 210] width 214 height 14
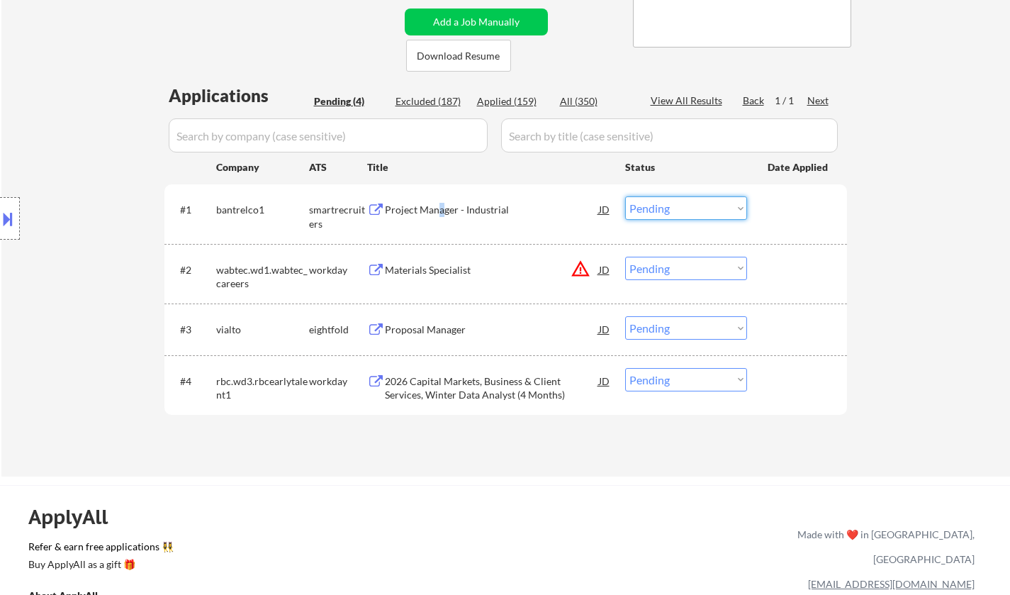
drag, startPoint x: 689, startPoint y: 203, endPoint x: 697, endPoint y: 218, distance: 17.4
click at [689, 203] on select "Choose an option... Pending Applied Excluded (Questions) Excluded (Expired) Exc…" at bounding box center [686, 207] width 122 height 23
click at [625, 196] on select "Choose an option... Pending Applied Excluded (Questions) Excluded (Expired) Exc…" at bounding box center [686, 207] width 122 height 23
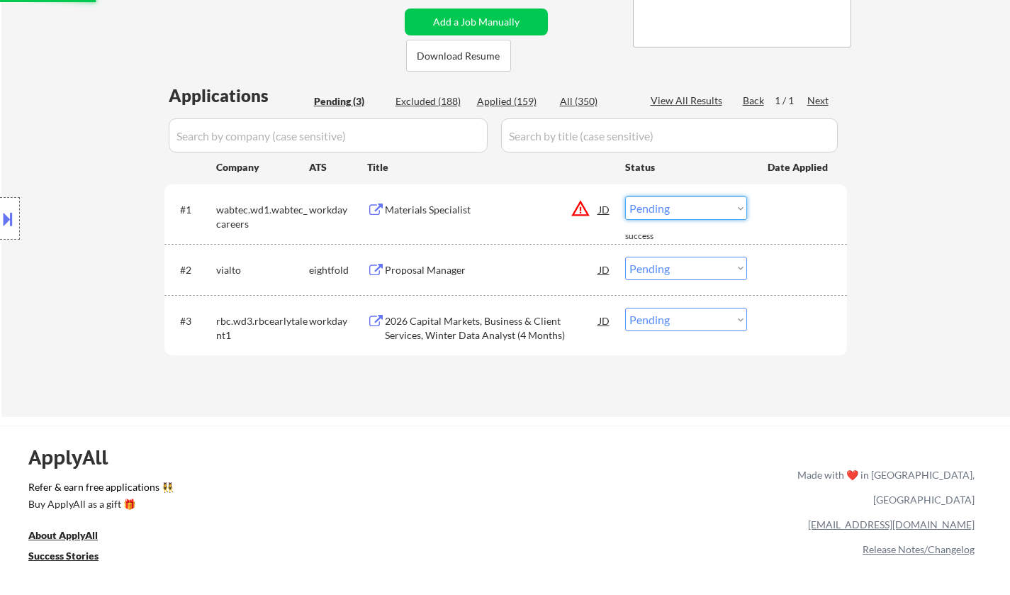
drag, startPoint x: 678, startPoint y: 204, endPoint x: 687, endPoint y: 218, distance: 16.3
click at [678, 204] on select "Choose an option... Pending Applied Excluded (Questions) Excluded (Expired) Exc…" at bounding box center [686, 207] width 122 height 23
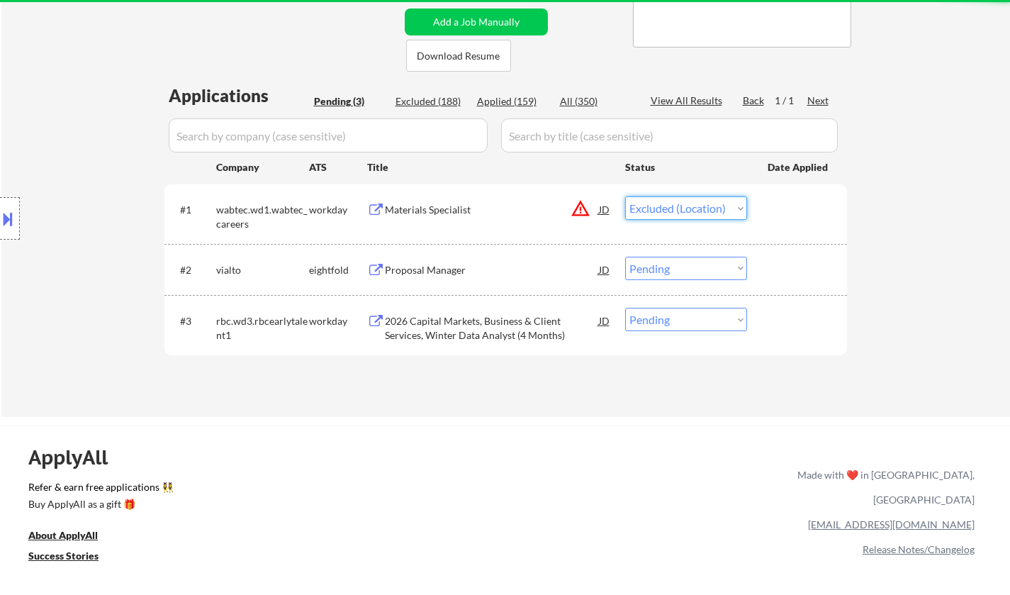
click at [625, 196] on select "Choose an option... Pending Applied Excluded (Questions) Excluded (Expired) Exc…" at bounding box center [686, 207] width 122 height 23
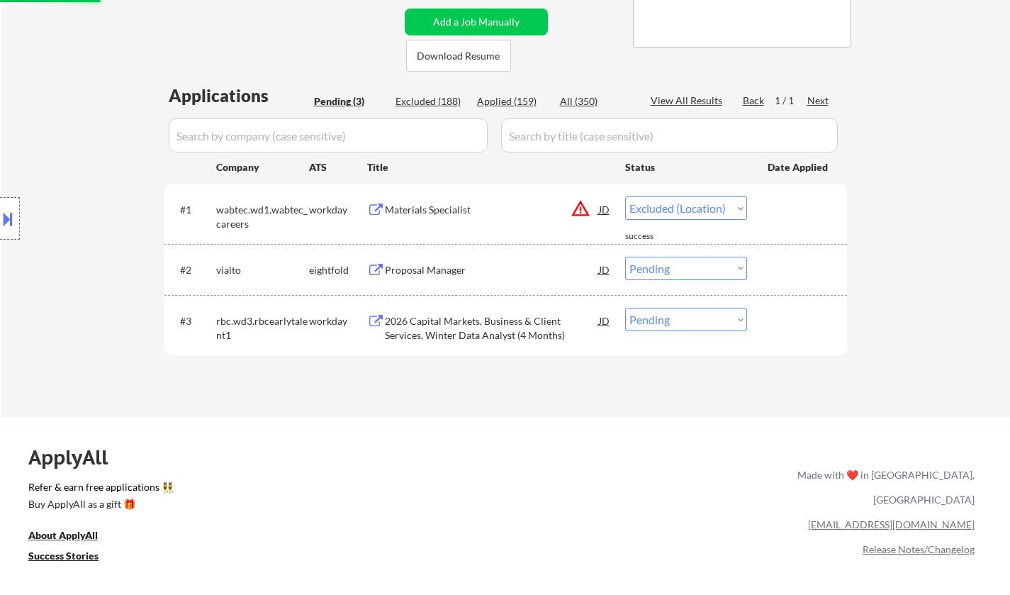
select select ""pending""
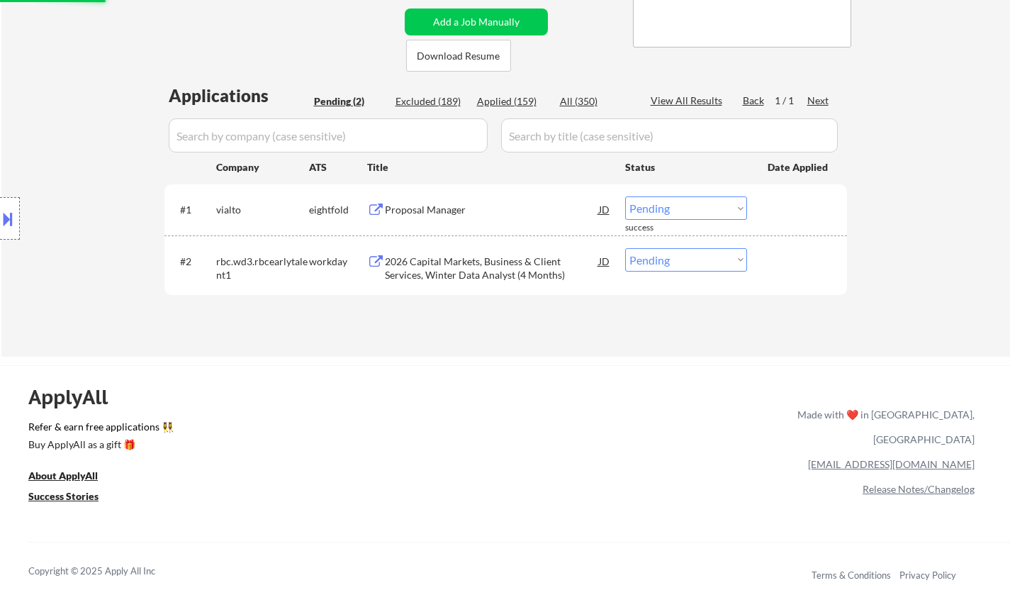
click at [436, 207] on div "Proposal Manager" at bounding box center [492, 210] width 214 height 14
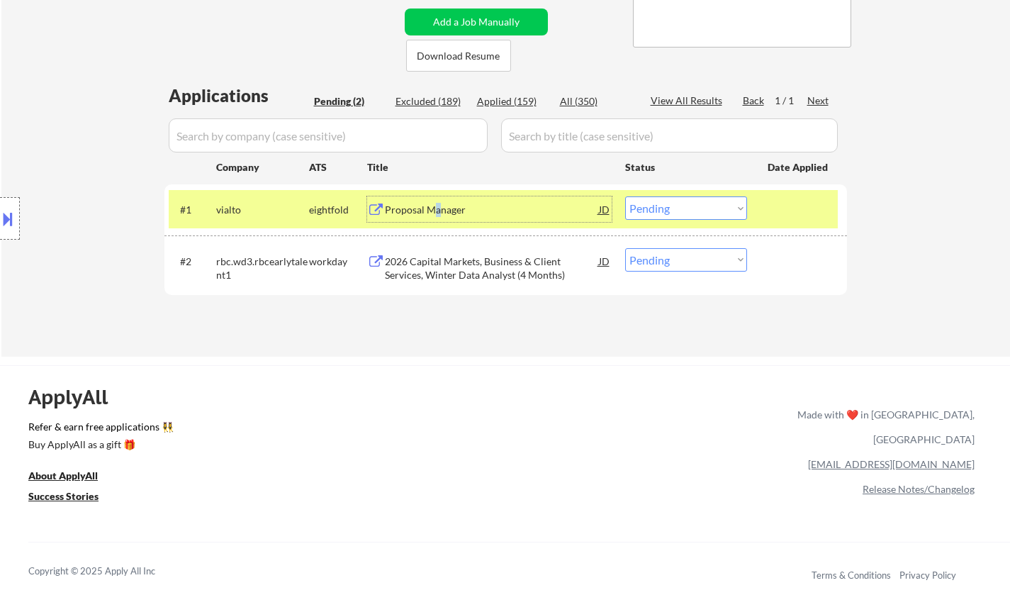
drag, startPoint x: 695, startPoint y: 257, endPoint x: 706, endPoint y: 269, distance: 16.1
click at [695, 257] on select "Choose an option... Pending Applied Excluded (Questions) Excluded (Expired) Exc…" at bounding box center [686, 259] width 122 height 23
select select ""excluded__other_""
click at [625, 248] on select "Choose an option... Pending Applied Excluded (Questions) Excluded (Expired) Exc…" at bounding box center [686, 259] width 122 height 23
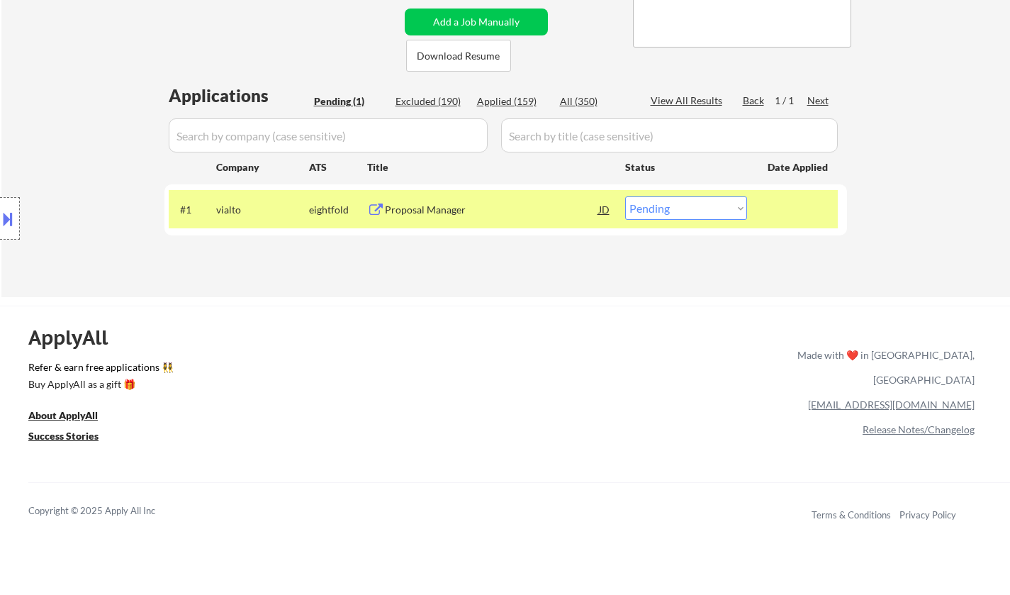
click at [0, 229] on div at bounding box center [10, 218] width 20 height 43
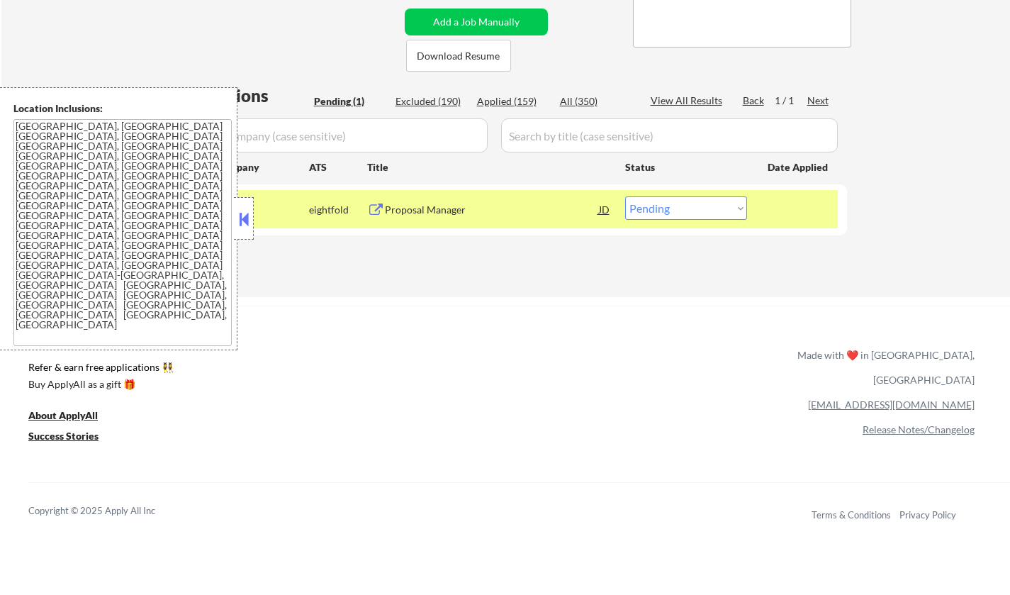
click at [251, 227] on button at bounding box center [244, 218] width 16 height 21
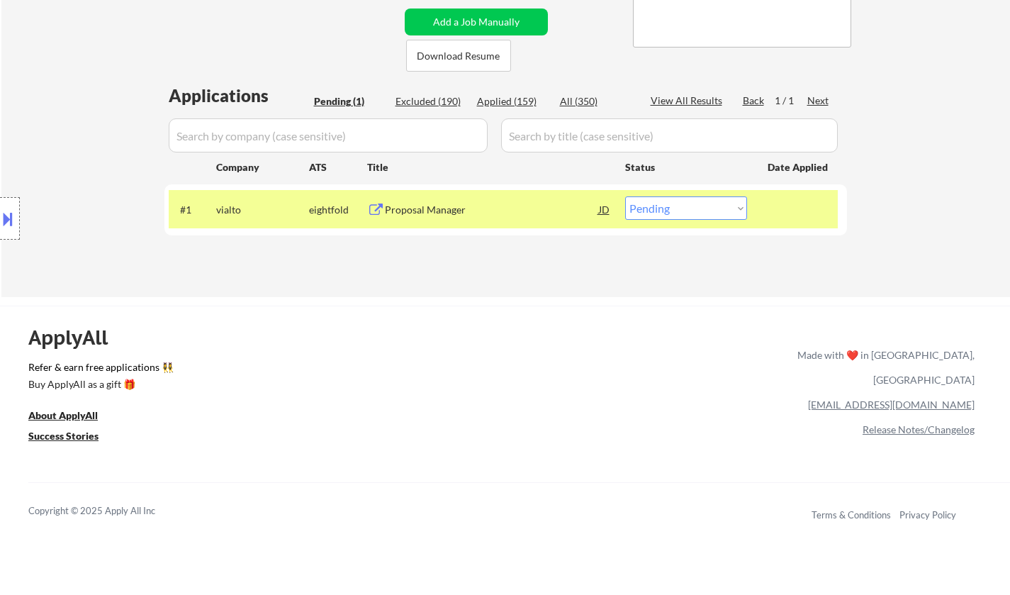
click at [713, 219] on select "Choose an option... Pending Applied Excluded (Questions) Excluded (Expired) Exc…" at bounding box center [686, 207] width 122 height 23
select select ""excluded__location_""
click at [625, 196] on select "Choose an option... Pending Applied Excluded (Questions) Excluded (Expired) Exc…" at bounding box center [686, 207] width 122 height 23
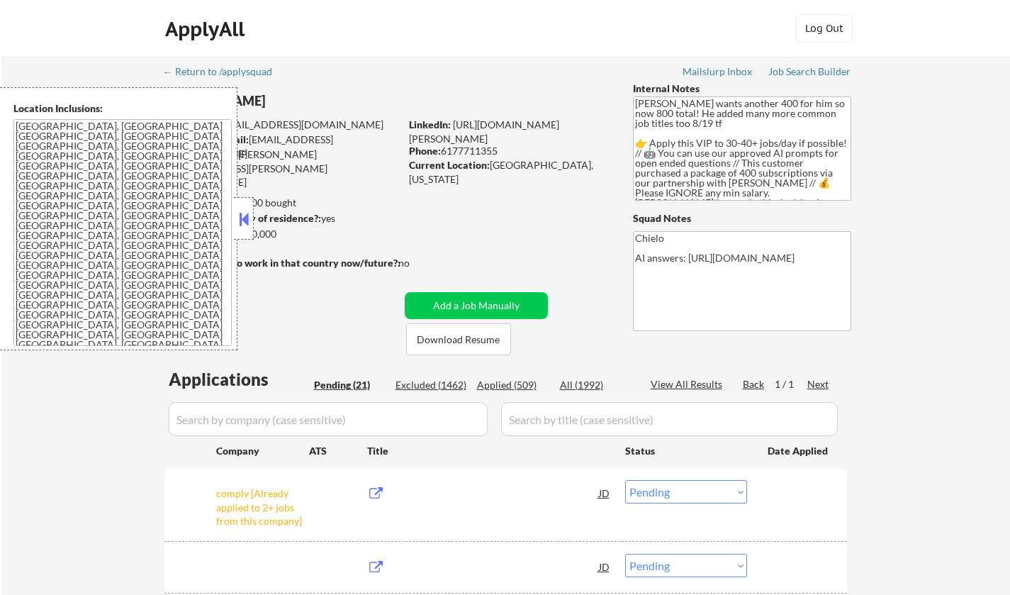
select select ""pending""
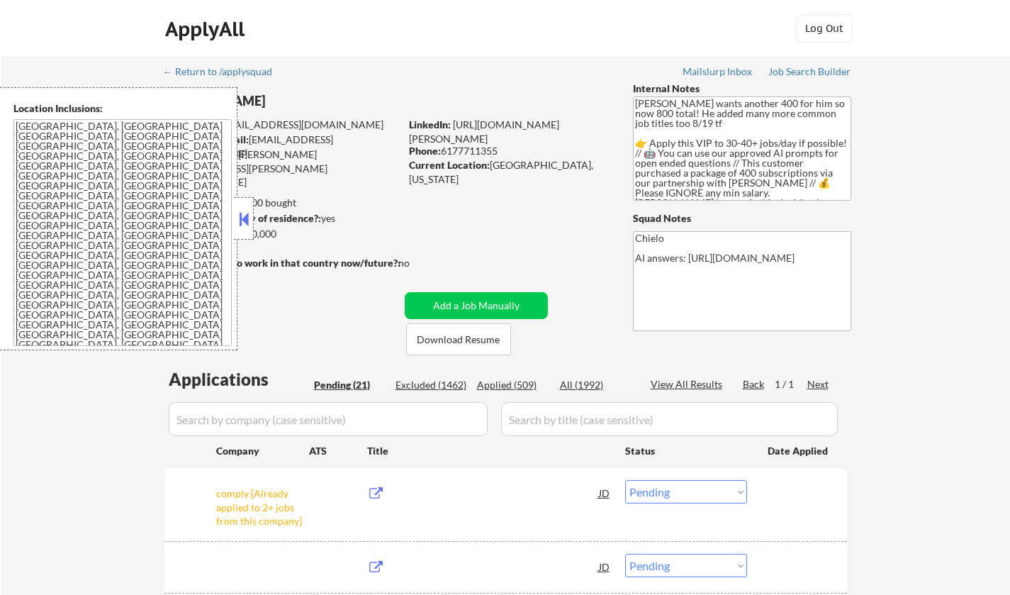
select select ""pending""
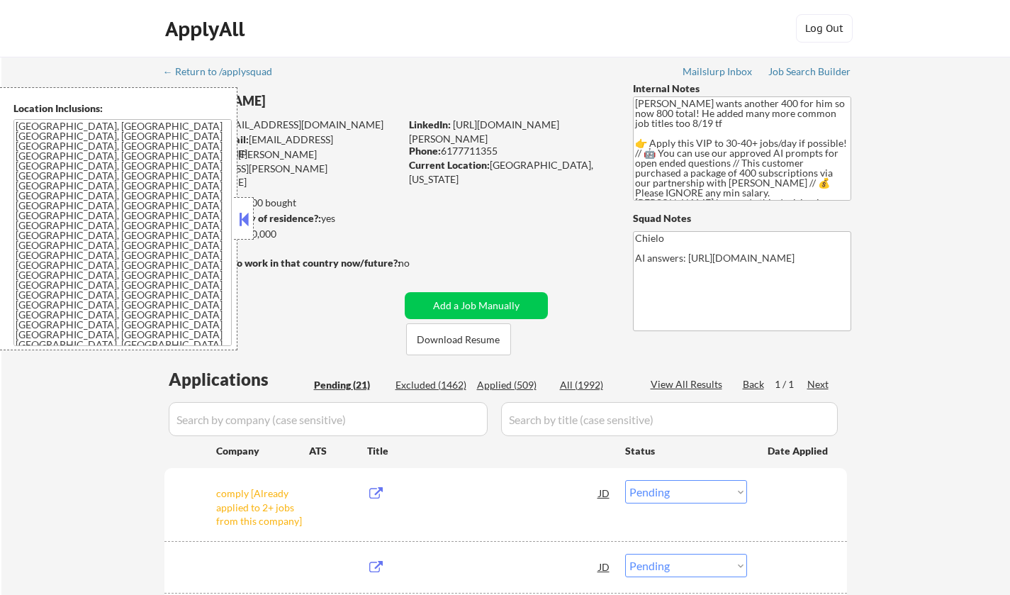
select select ""pending""
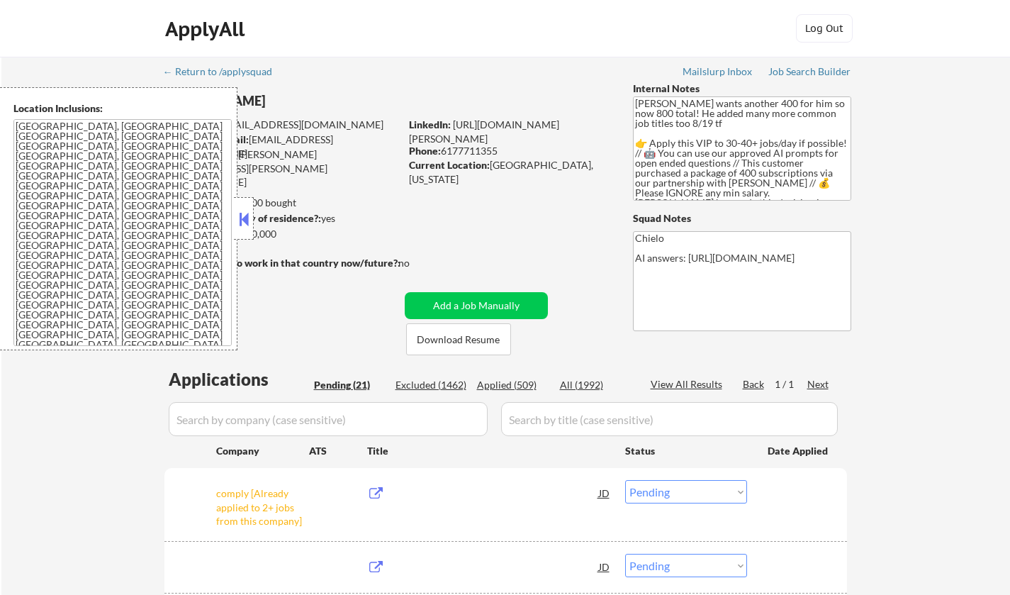
select select ""pending""
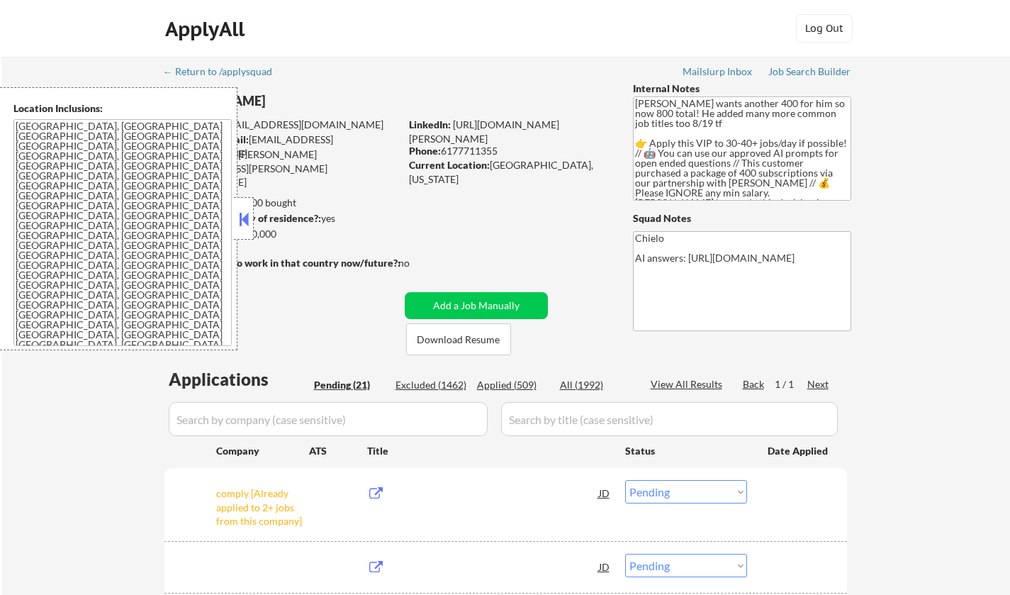
select select ""pending""
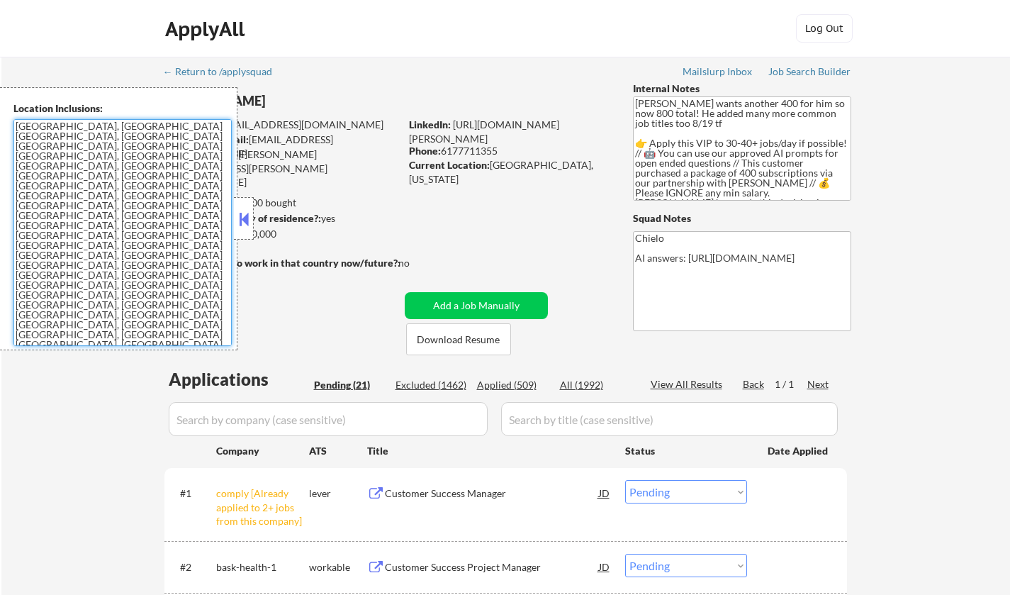
drag, startPoint x: 16, startPoint y: 129, endPoint x: 106, endPoint y: 269, distance: 166.5
click at [106, 269] on textarea "[GEOGRAPHIC_DATA], [GEOGRAPHIC_DATA] [GEOGRAPHIC_DATA], [GEOGRAPHIC_DATA] [GEOG…" at bounding box center [122, 232] width 218 height 227
click at [249, 217] on button at bounding box center [244, 218] width 16 height 21
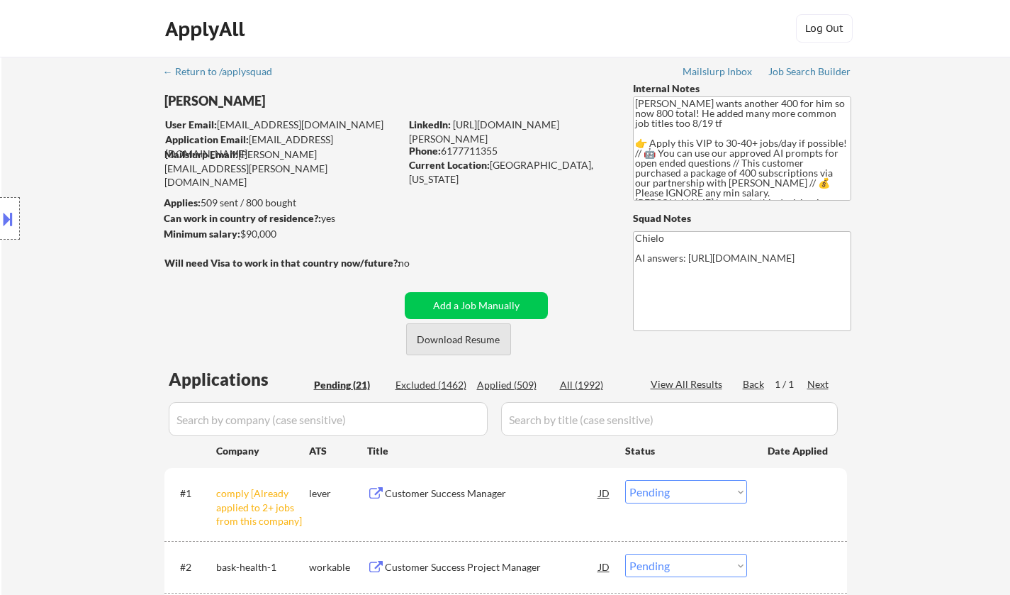
scroll to position [354, 0]
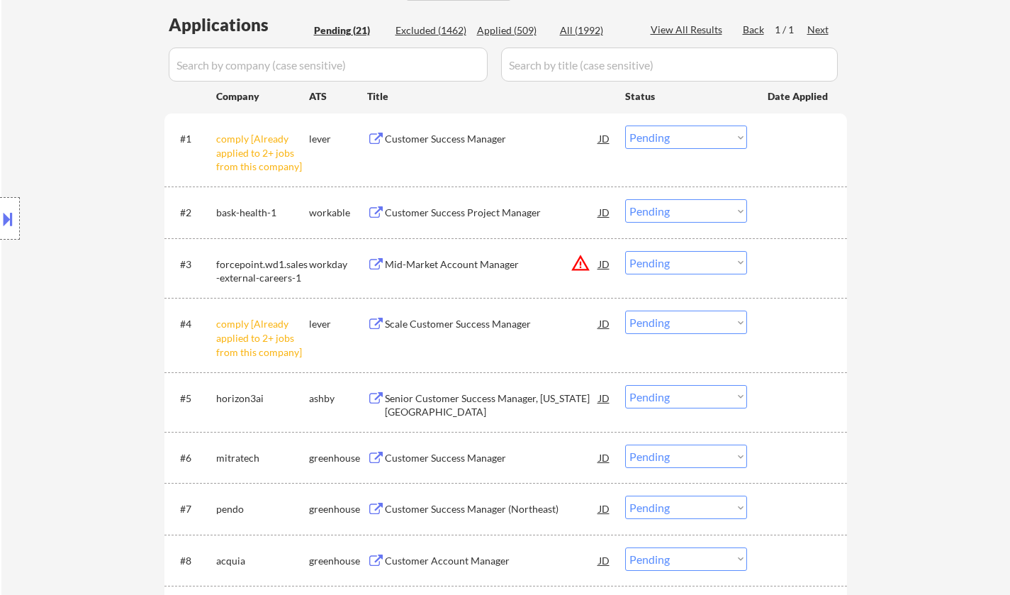
click at [715, 141] on select "Choose an option... Pending Applied Excluded (Questions) Excluded (Expired) Exc…" at bounding box center [686, 136] width 122 height 23
click at [625, 125] on select "Choose an option... Pending Applied Excluded (Questions) Excluded (Expired) Exc…" at bounding box center [686, 136] width 122 height 23
click at [709, 137] on select "Choose an option... Pending Applied Excluded (Questions) Excluded (Expired) Exc…" at bounding box center [686, 136] width 122 height 23
click at [625, 125] on select "Choose an option... Pending Applied Excluded (Questions) Excluded (Expired) Exc…" at bounding box center [686, 136] width 122 height 23
select select ""pending""
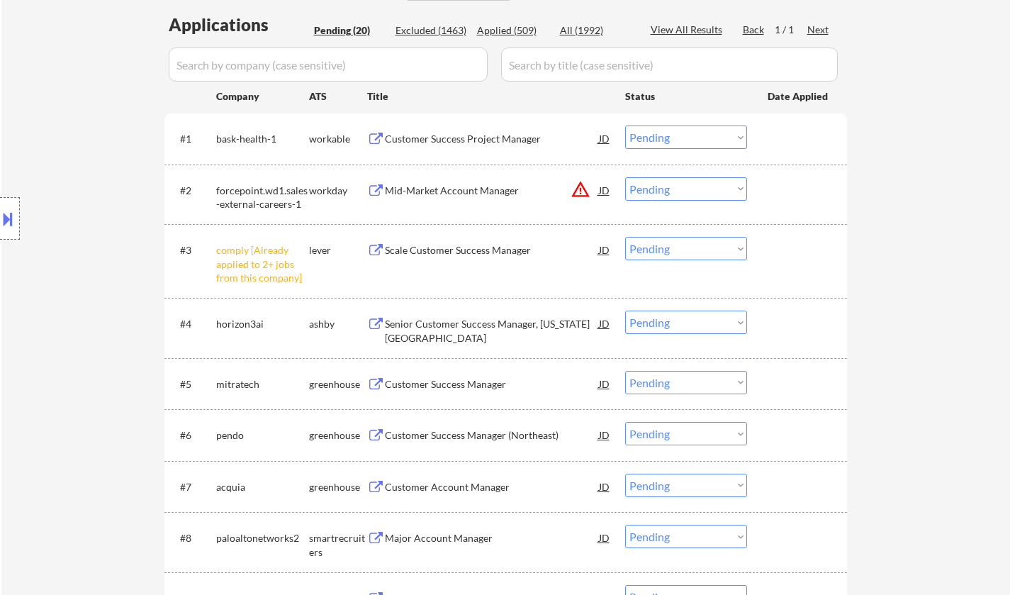
drag, startPoint x: 699, startPoint y: 247, endPoint x: 708, endPoint y: 249, distance: 9.5
click at [699, 247] on select "Choose an option... Pending Applied Excluded (Questions) Excluded (Expired) Exc…" at bounding box center [686, 248] width 122 height 23
click at [625, 237] on select "Choose an option... Pending Applied Excluded (Questions) Excluded (Expired) Exc…" at bounding box center [686, 248] width 122 height 23
select select ""pending""
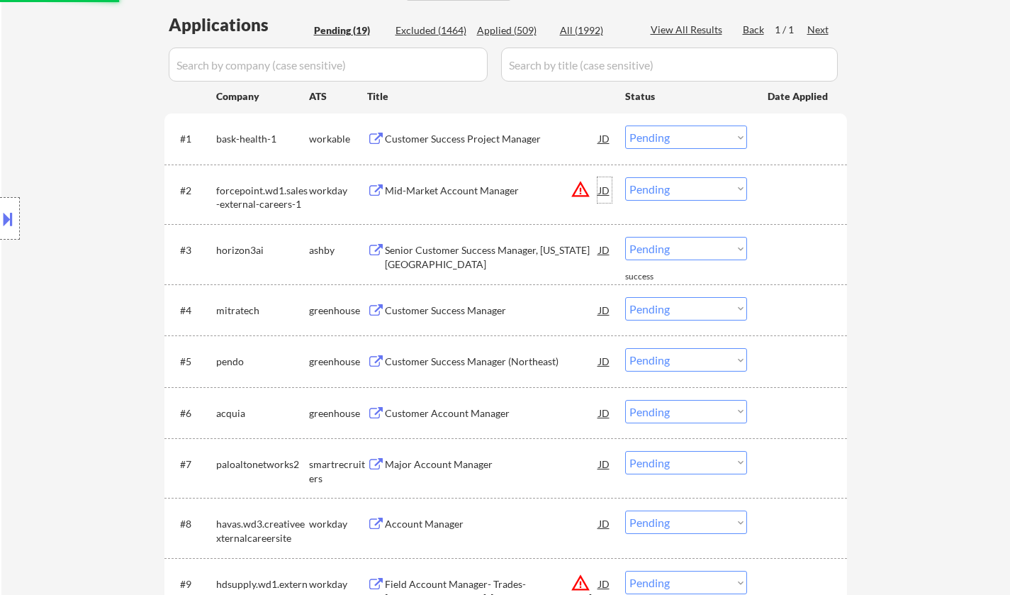
click at [605, 190] on div "JD" at bounding box center [604, 190] width 14 height 26
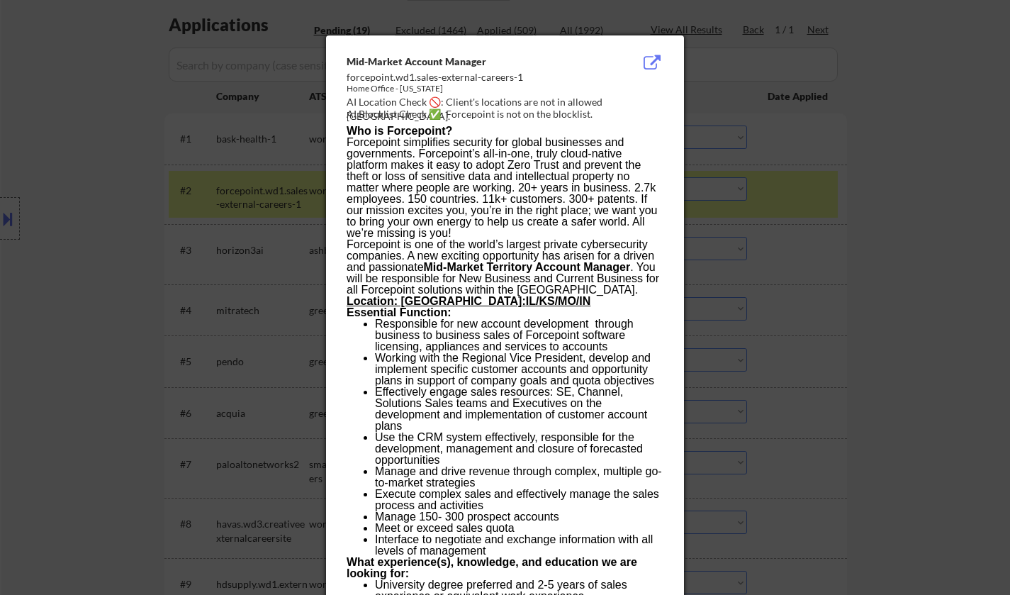
click at [942, 274] on div at bounding box center [505, 297] width 1010 height 595
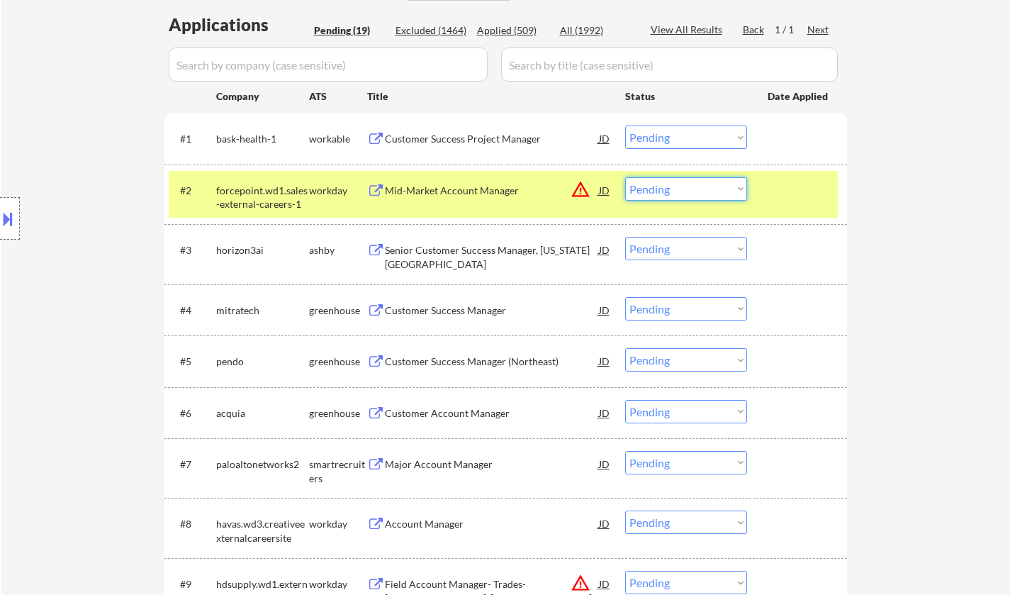
drag, startPoint x: 698, startPoint y: 189, endPoint x: 702, endPoint y: 196, distance: 8.3
click at [698, 189] on select "Choose an option... Pending Applied Excluded (Questions) Excluded (Expired) Exc…" at bounding box center [686, 188] width 122 height 23
click at [625, 177] on select "Choose an option... Pending Applied Excluded (Questions) Excluded (Expired) Exc…" at bounding box center [686, 188] width 122 height 23
select select ""pending""
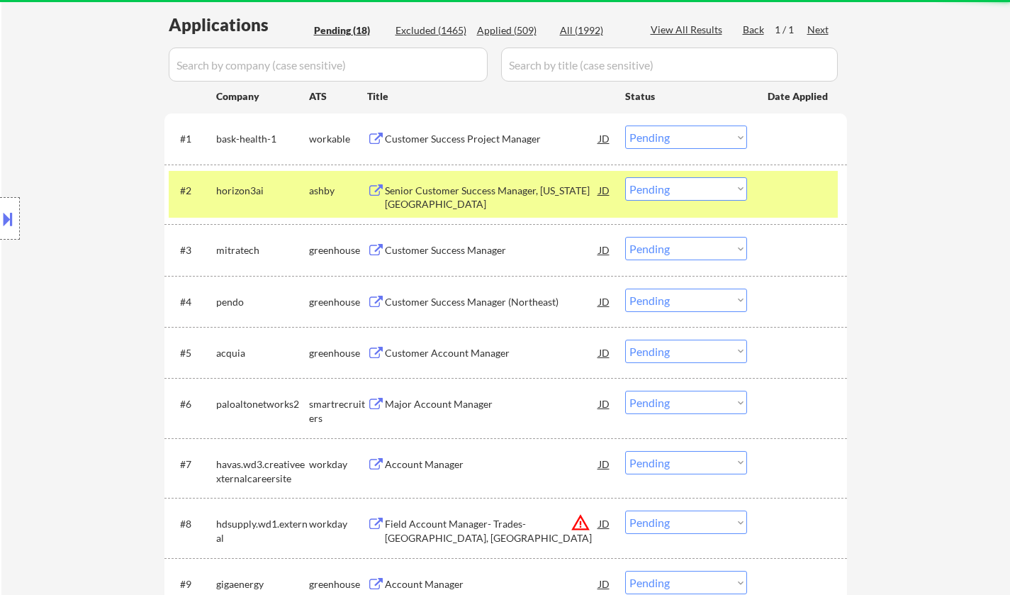
click at [435, 28] on div "Excluded (1465)" at bounding box center [430, 30] width 71 height 14
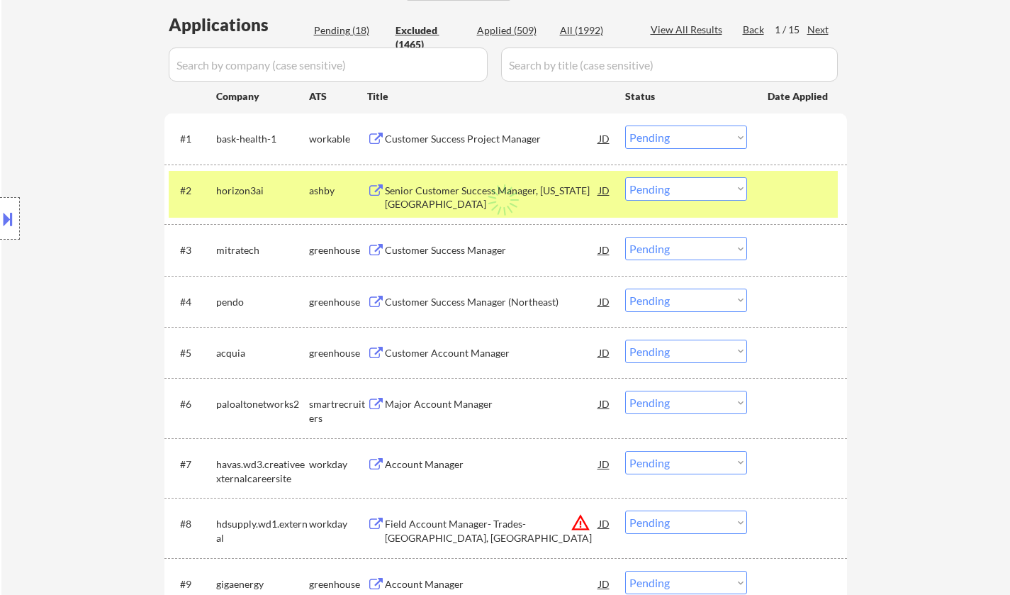
select select ""excluded__location_""
select select ""excluded__expired_""
select select ""excluded__other_""
select select ""excluded__location_""
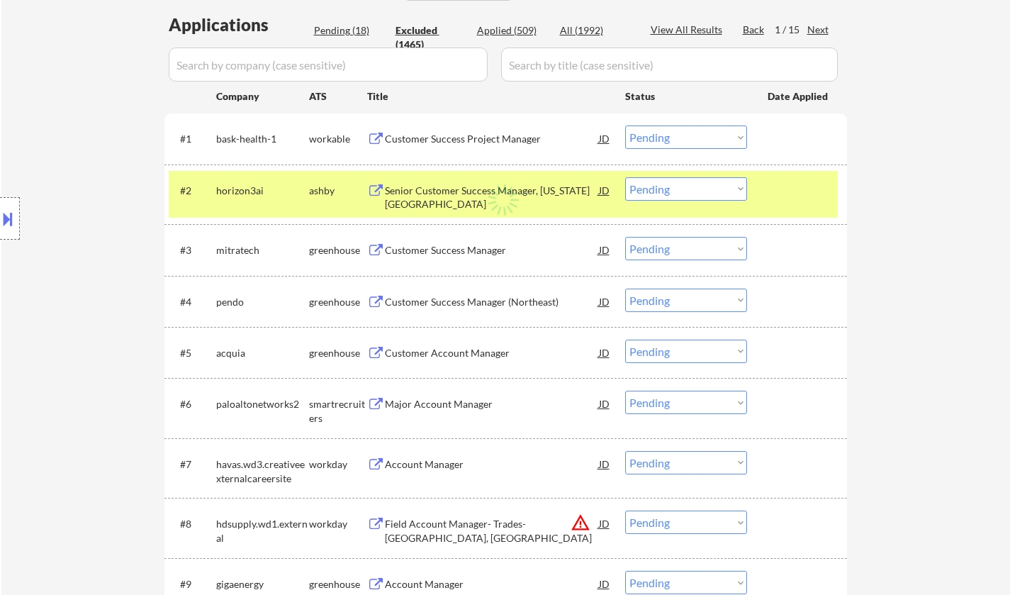
select select ""excluded__location_""
select select ""excluded__expired_""
select select ""excluded__other_""
select select ""excluded__location_""
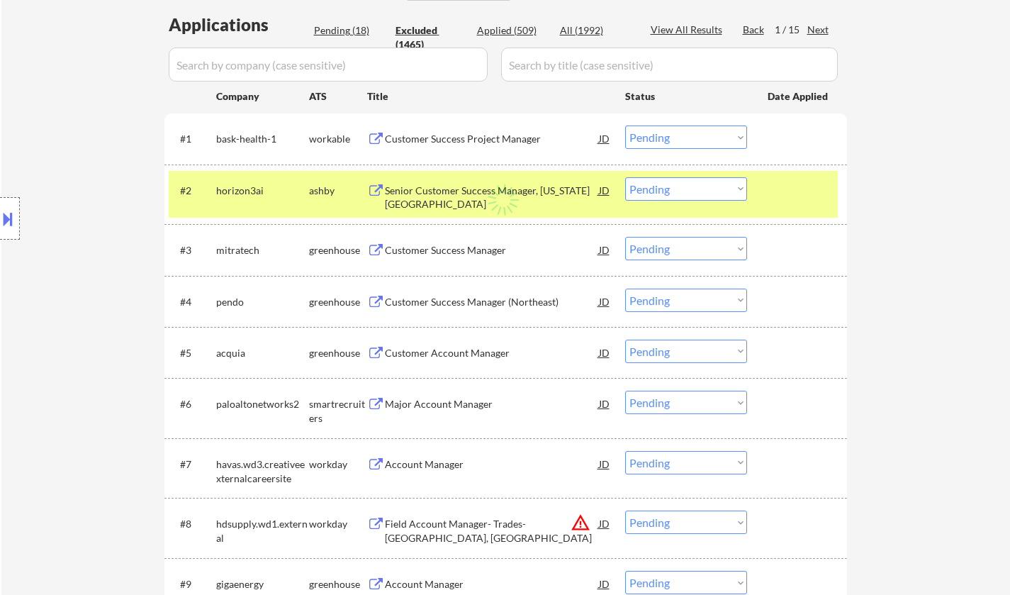
select select ""excluded__salary_""
select select ""excluded__expired_""
select select ""excluded__location_""
select select ""excluded__expired_""
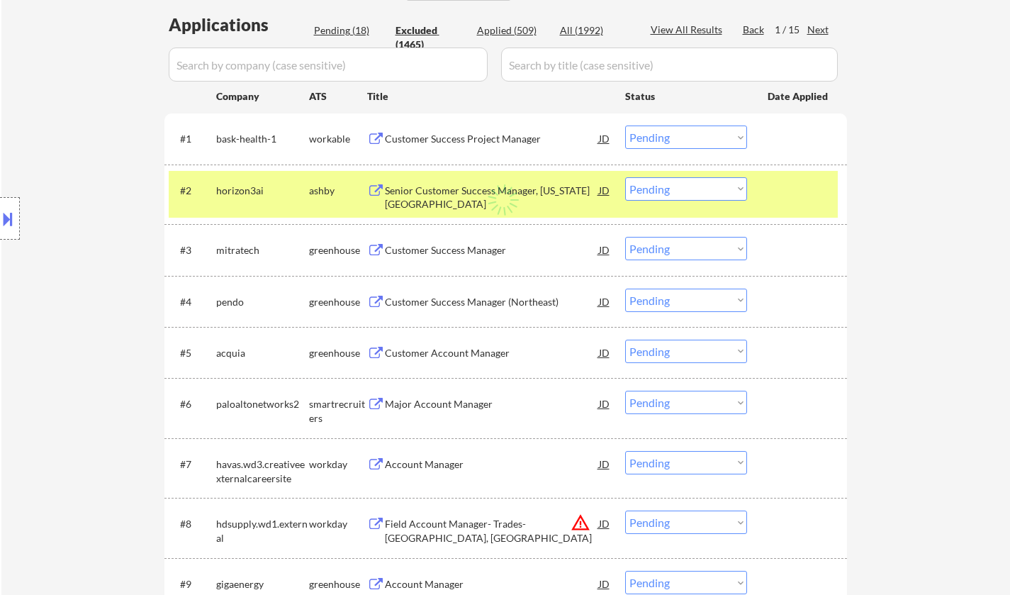
select select ""excluded__expired_""
select select ""excluded__location_""
select select ""excluded__expired_""
select select ""excluded__salary_""
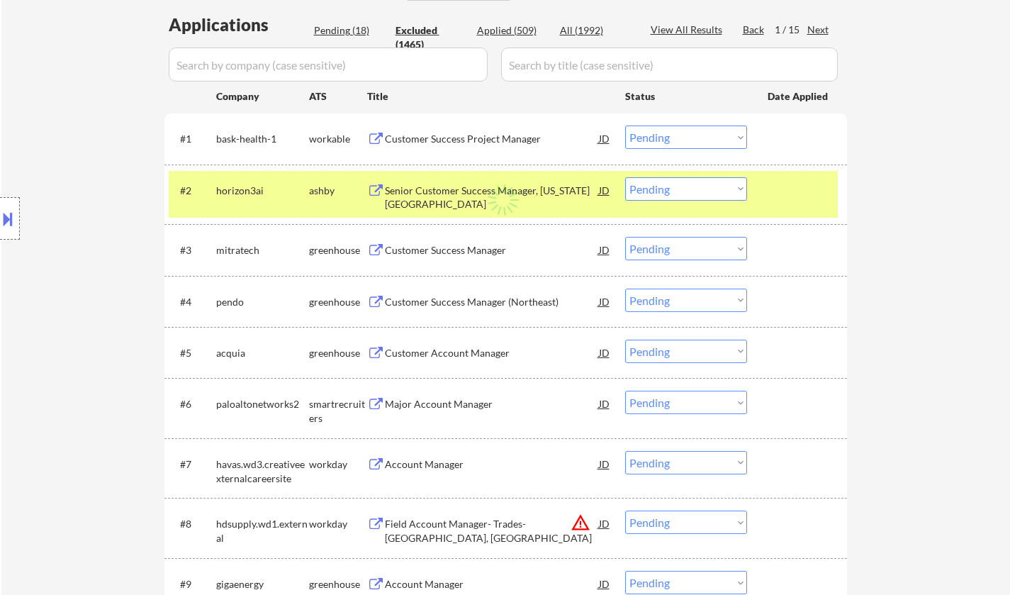
select select ""excluded__bad_match_""
select select ""excluded__other_""
select select ""excluded__location_""
select select ""excluded""
select select ""excluded__expired_""
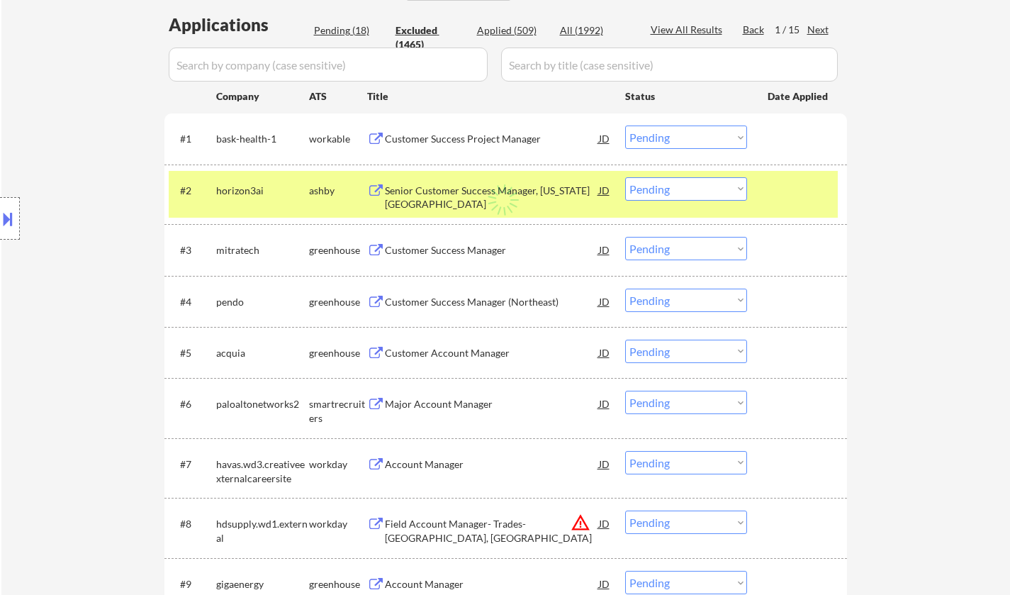
select select ""excluded__salary_""
select select ""excluded__other_""
select select ""excluded__location_""
select select ""excluded__expired_""
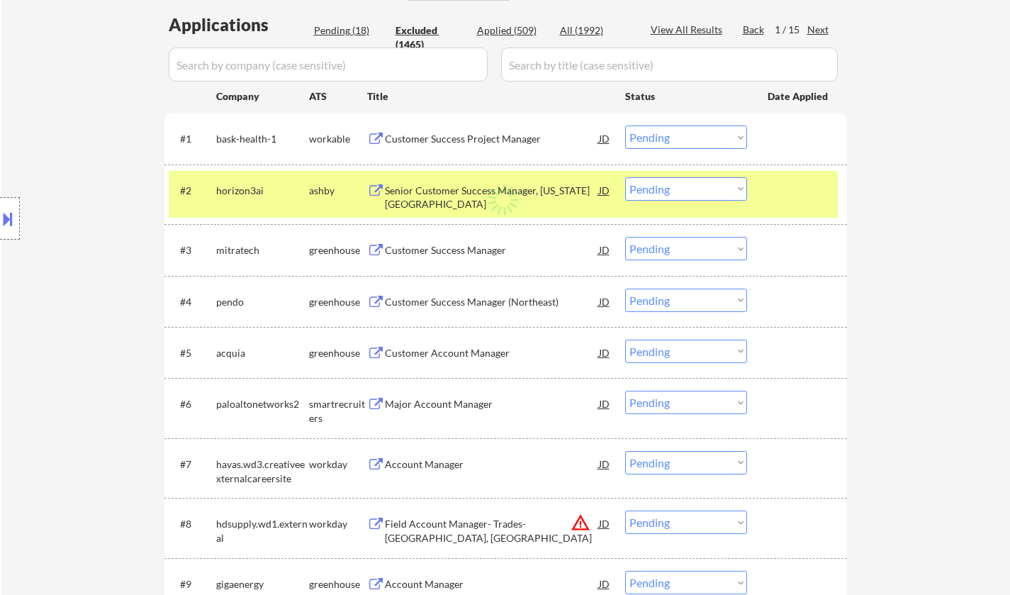
select select ""excluded__expired_""
select select ""excluded__bad_match_""
select select ""excluded__expired_""
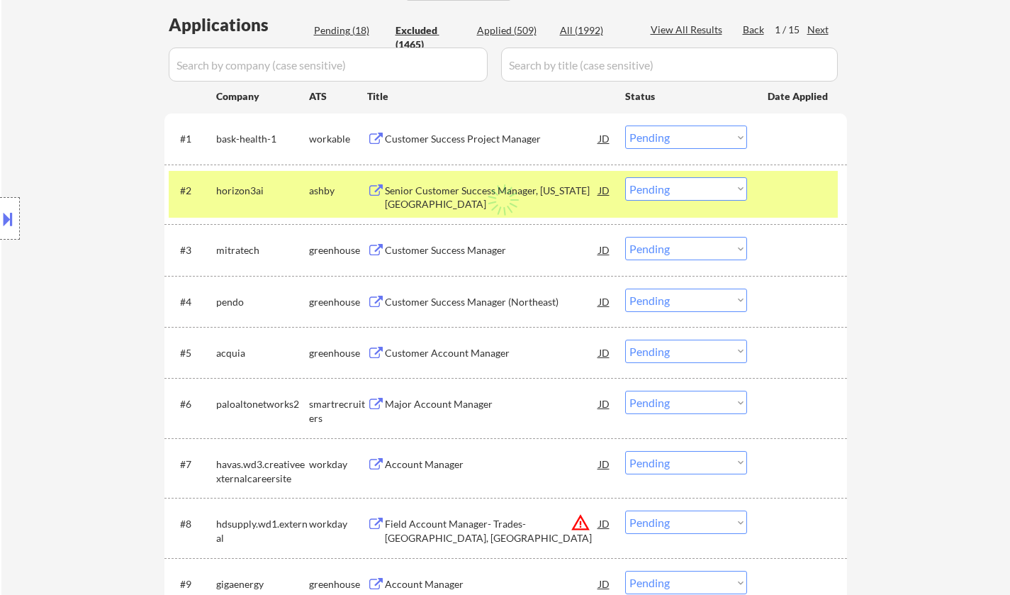
select select ""excluded__expired_""
select select ""excluded__location_""
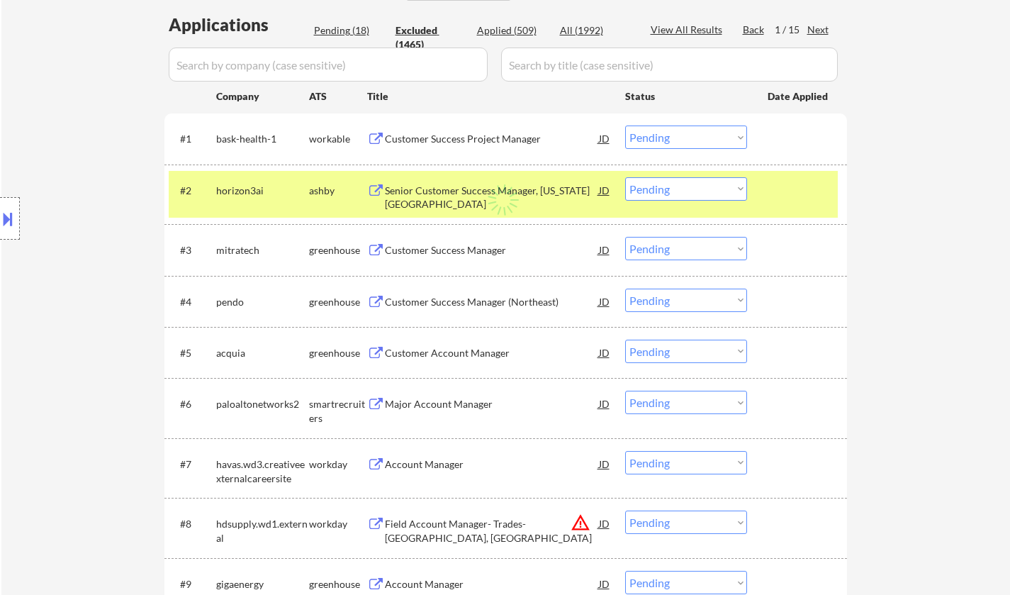
select select ""excluded__salary_""
select select ""excluded__location_""
select select ""excluded__expired_""
select select ""excluded__location_""
select select ""excluded""
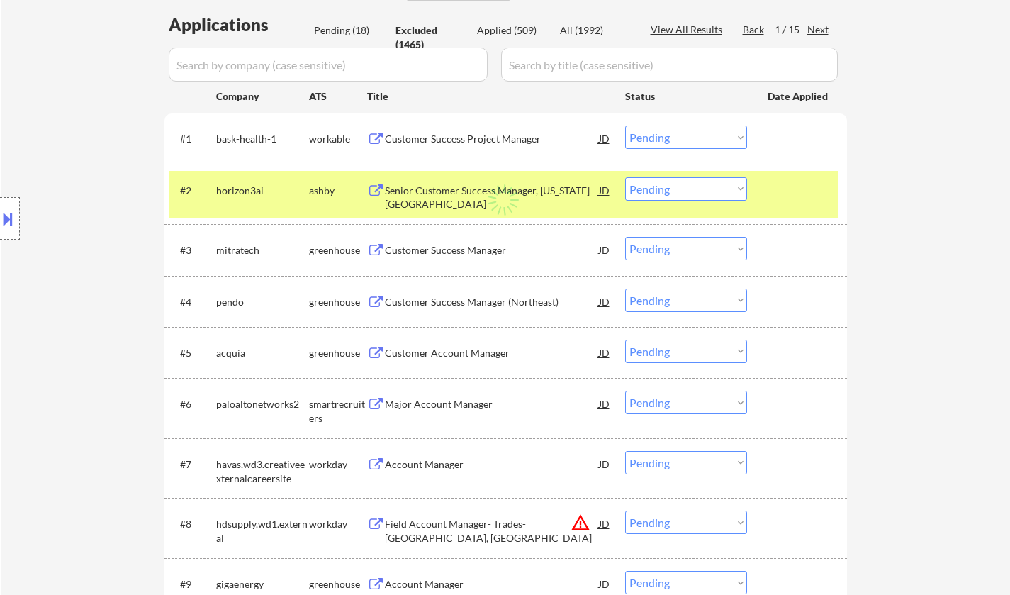
select select ""excluded__bad_match_""
select select ""excluded__location_""
select select ""excluded__expired_""
select select ""excluded__location_""
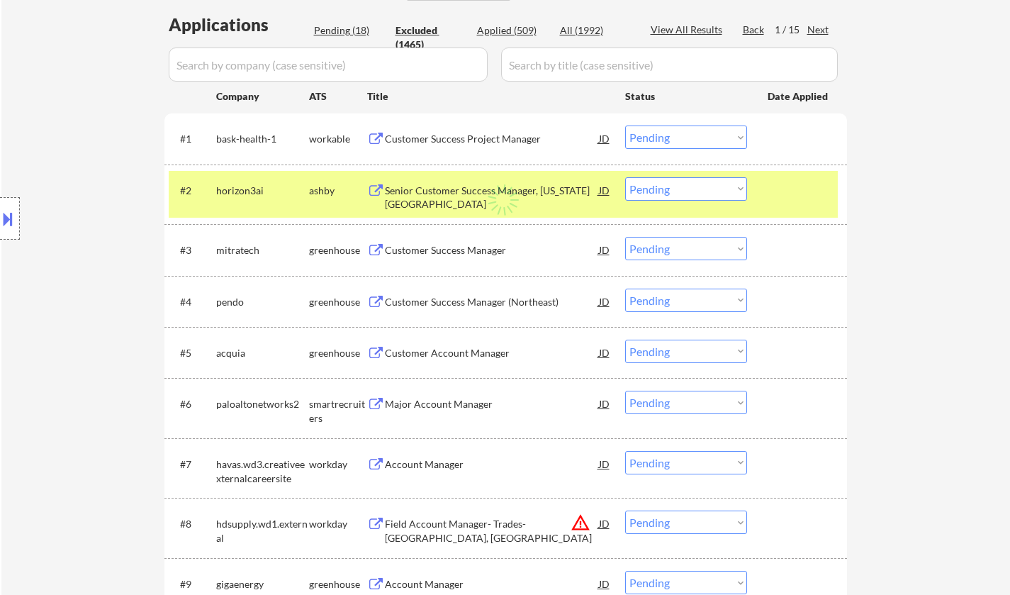
select select ""excluded__bad_match_""
select select ""excluded__location_""
select select ""excluded__expired_""
select select ""excluded__location_""
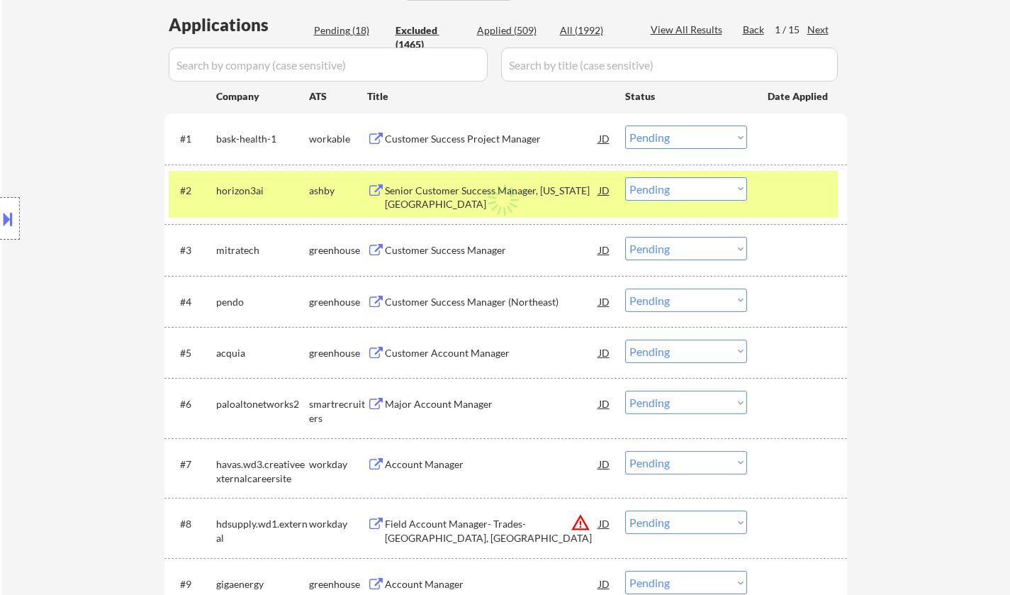
select select ""excluded__expired_""
select select ""excluded__location_""
select select ""excluded__other_""
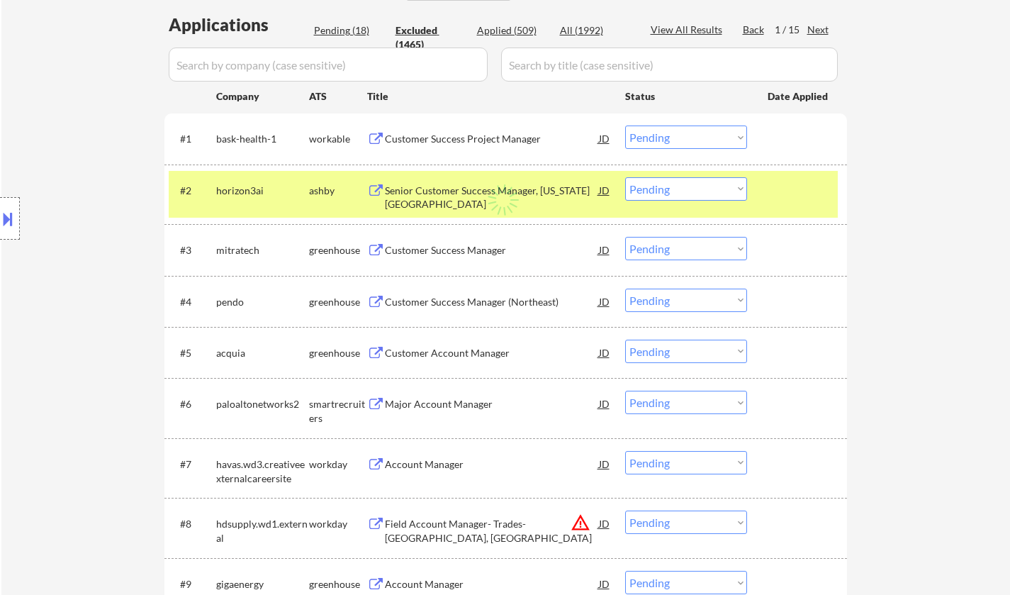
select select ""excluded__other_""
select select ""excluded__expired_""
select select ""excluded__location_""
select select ""excluded__bad_match_""
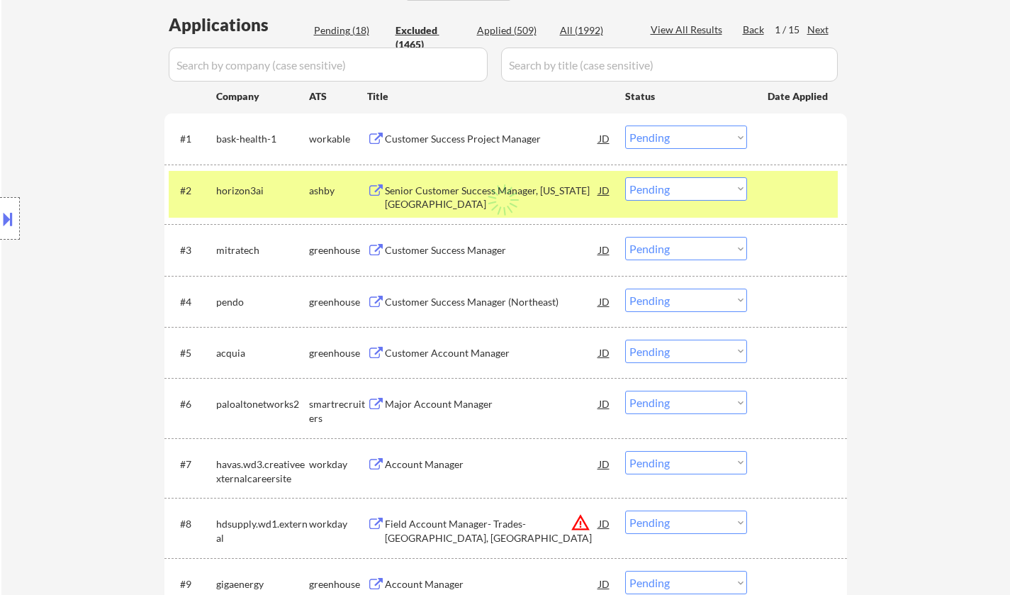
select select ""excluded__location_""
select select ""excluded__expired_""
select select ""excluded__location_""
select select ""excluded__expired_""
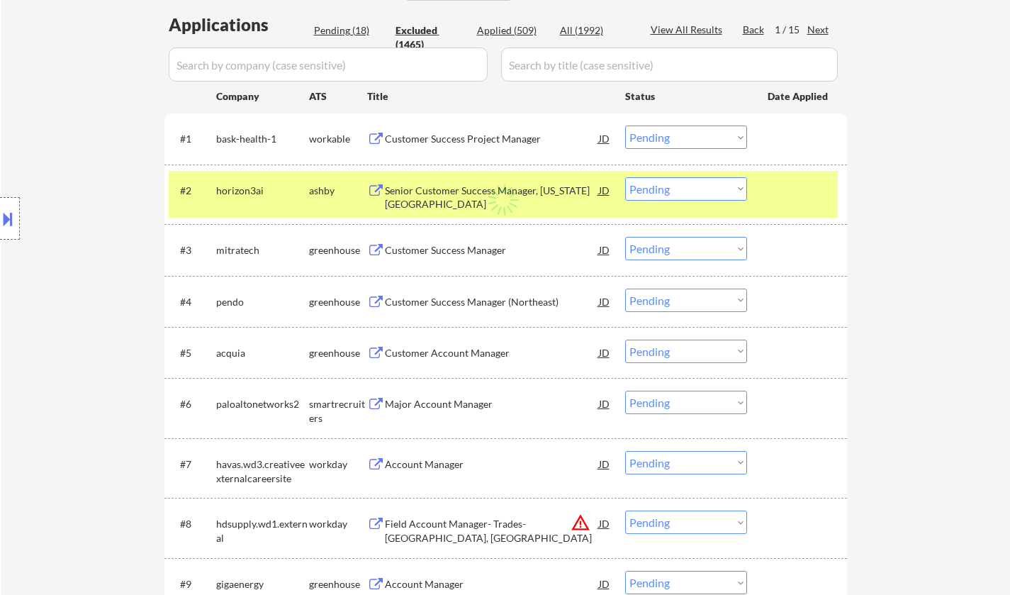
select select ""excluded__expired_""
select select ""excluded__location_""
select select ""excluded__expired_""
select select ""excluded__location_""
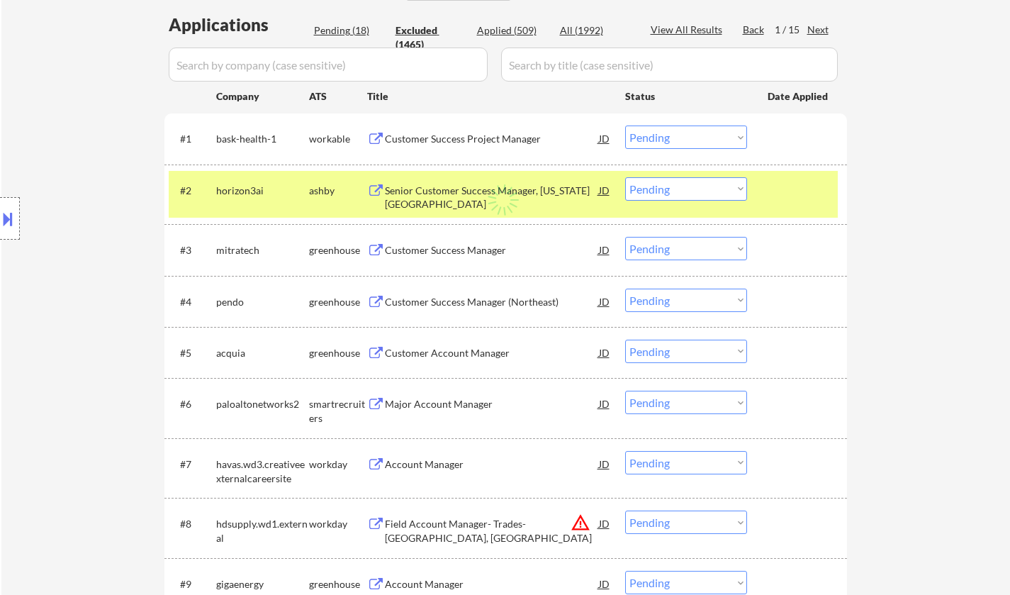
select select ""excluded__location_""
select select ""excluded__bad_match_""
select select ""excluded__other_""
select select ""excluded__expired_""
select select ""excluded__location_""
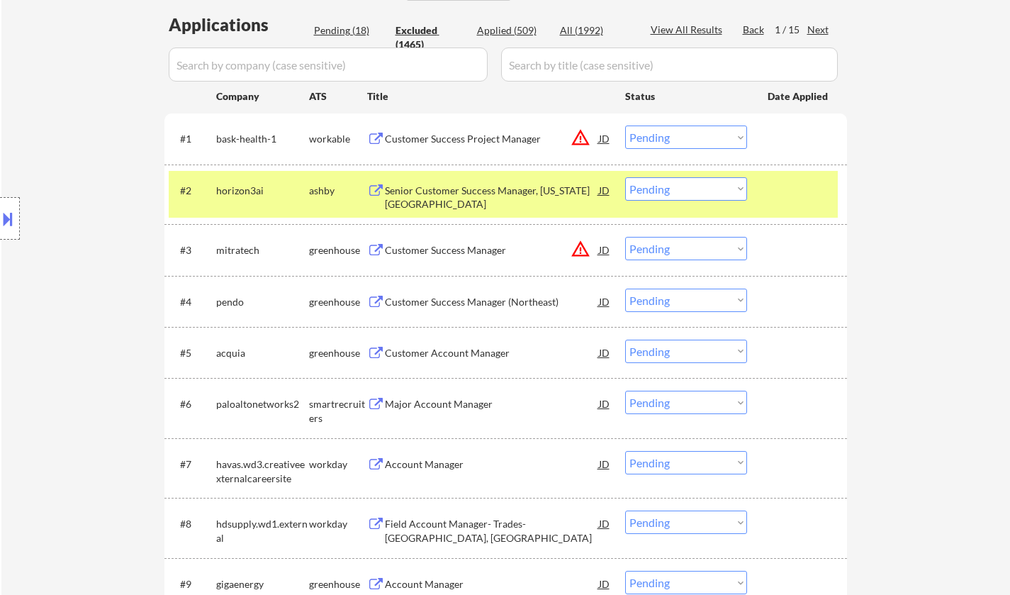
select select ""excluded__bad_match_""
select select ""excluded__location_""
select select ""excluded__other_""
select select ""excluded__bad_match_""
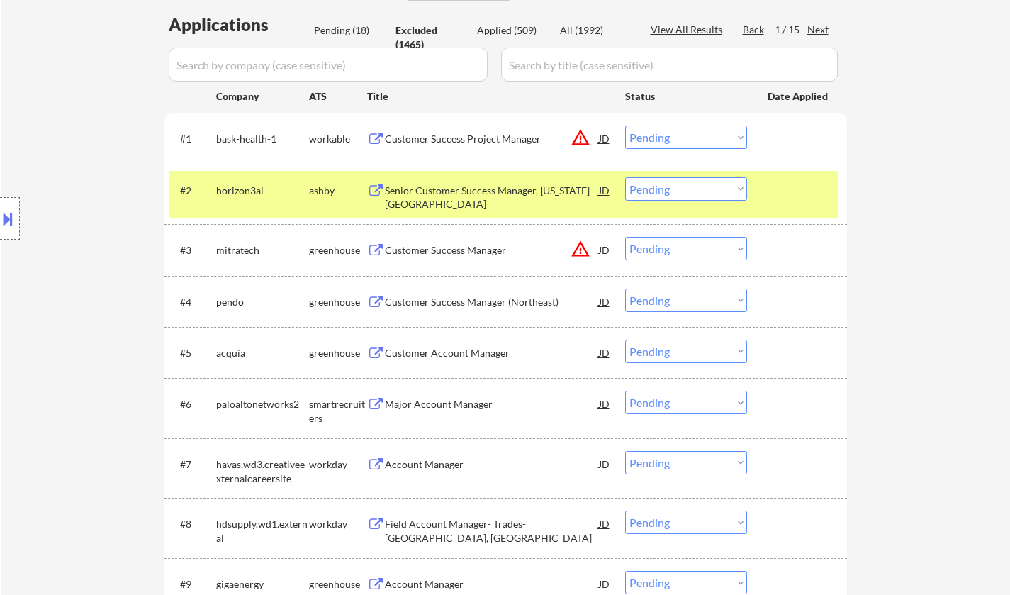
select select ""excluded__location_""
select select ""excluded__expired_""
select select ""excluded__location_""
select select ""excluded__expired_""
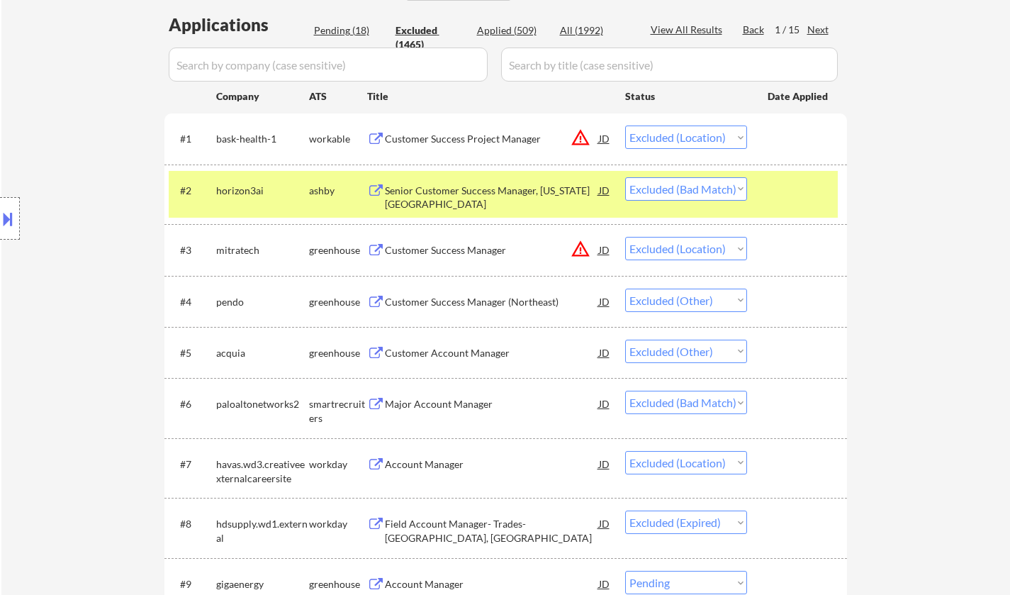
select select ""excluded__expired_""
select select ""excluded__location_""
select select ""excluded__other_""
select select ""excluded__location_""
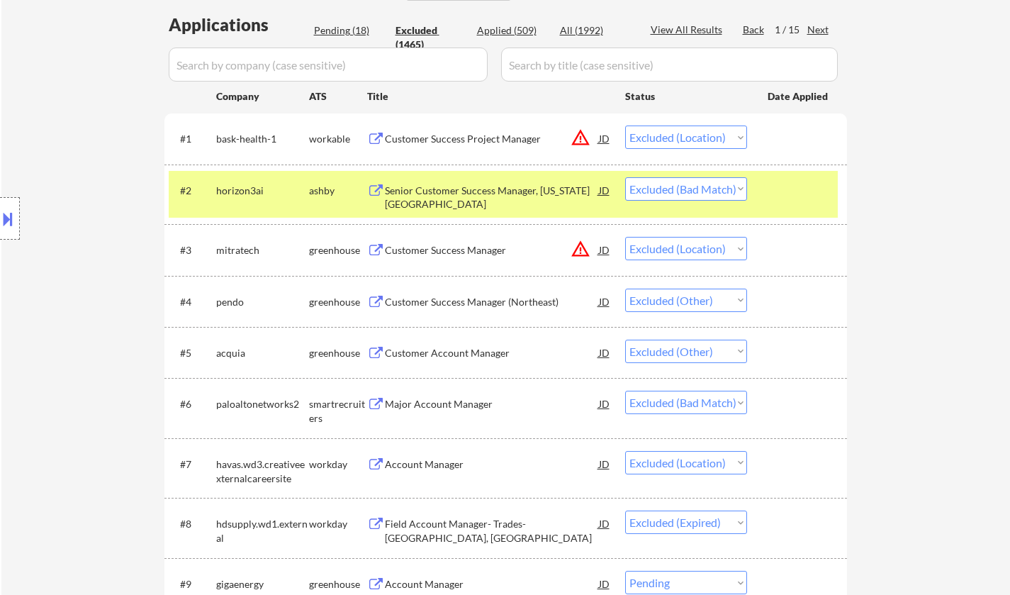
select select ""excluded__location_""
select select ""excluded__expired_""
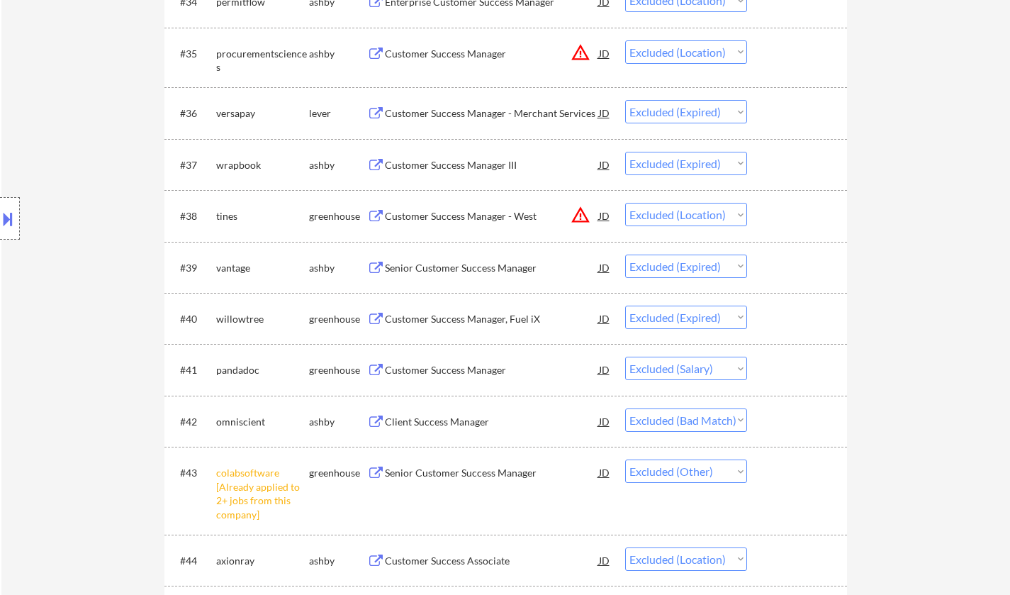
scroll to position [2339, 0]
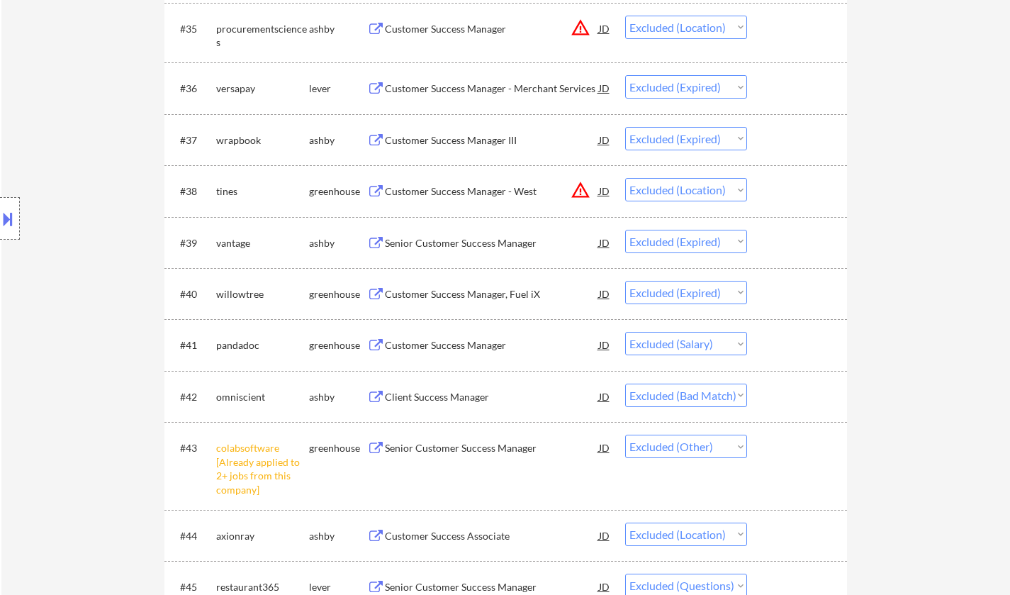
click at [440, 393] on div "Client Success Manager" at bounding box center [492, 397] width 214 height 14
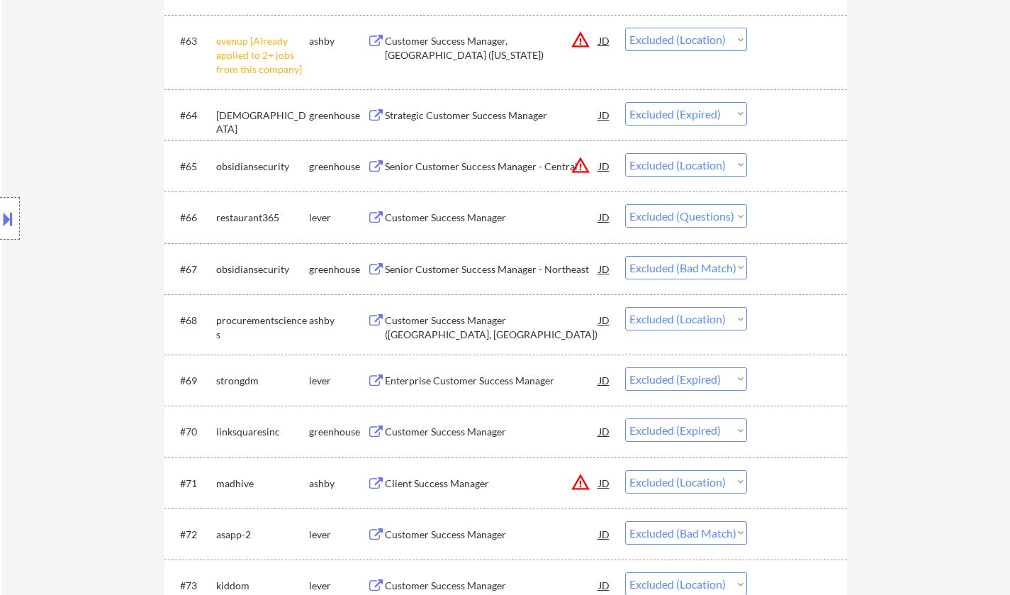
scroll to position [3969, 0]
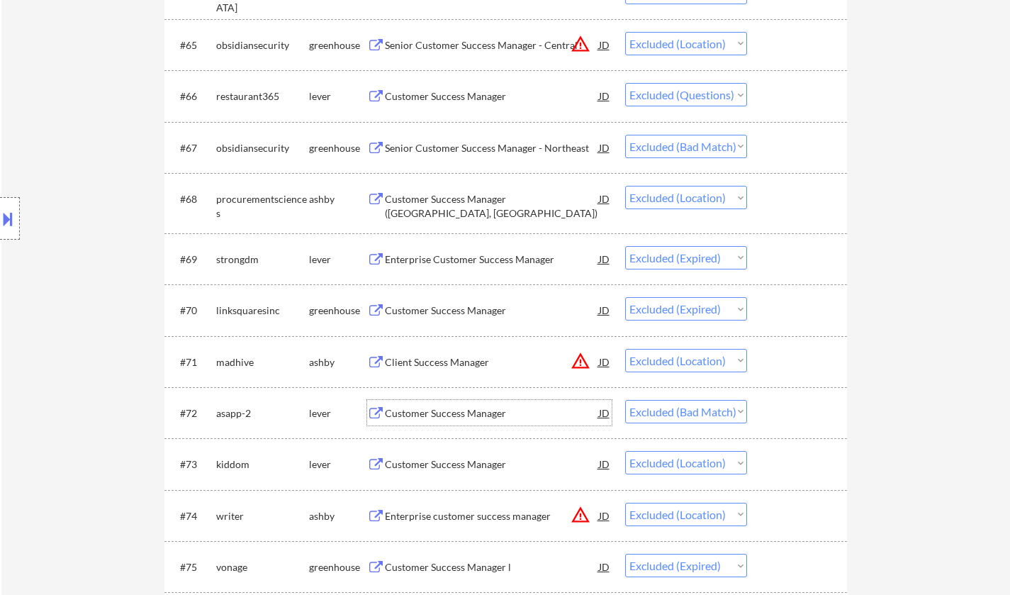
click at [460, 422] on div "Customer Success Manager" at bounding box center [492, 413] width 214 height 26
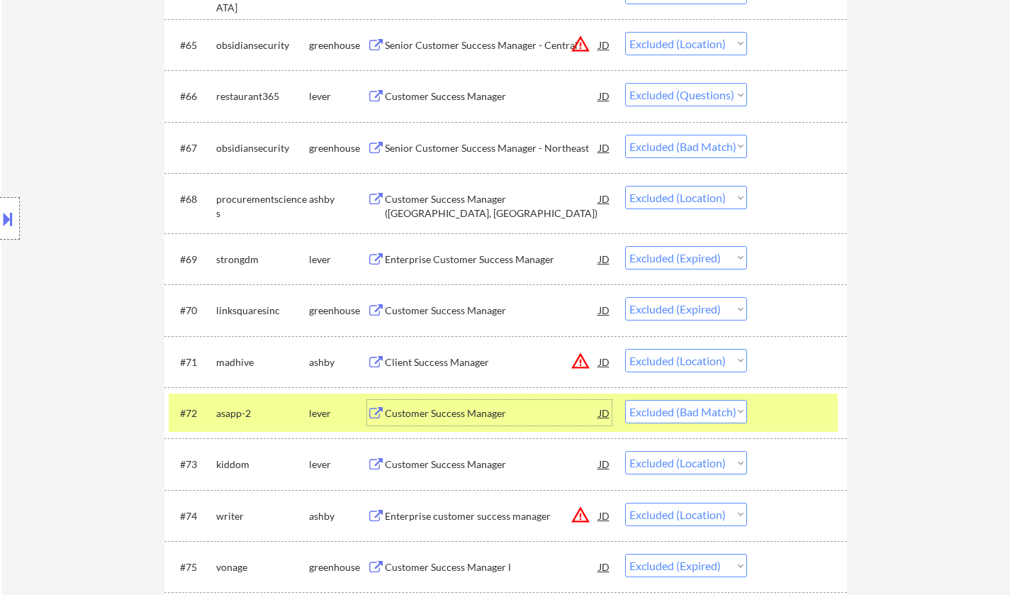
click at [697, 421] on select "Choose an option... Pending Applied Excluded (Questions) Excluded (Expired) Exc…" at bounding box center [686, 411] width 122 height 23
click at [625, 400] on select "Choose an option... Pending Applied Excluded (Questions) Excluded (Expired) Exc…" at bounding box center [686, 411] width 122 height 23
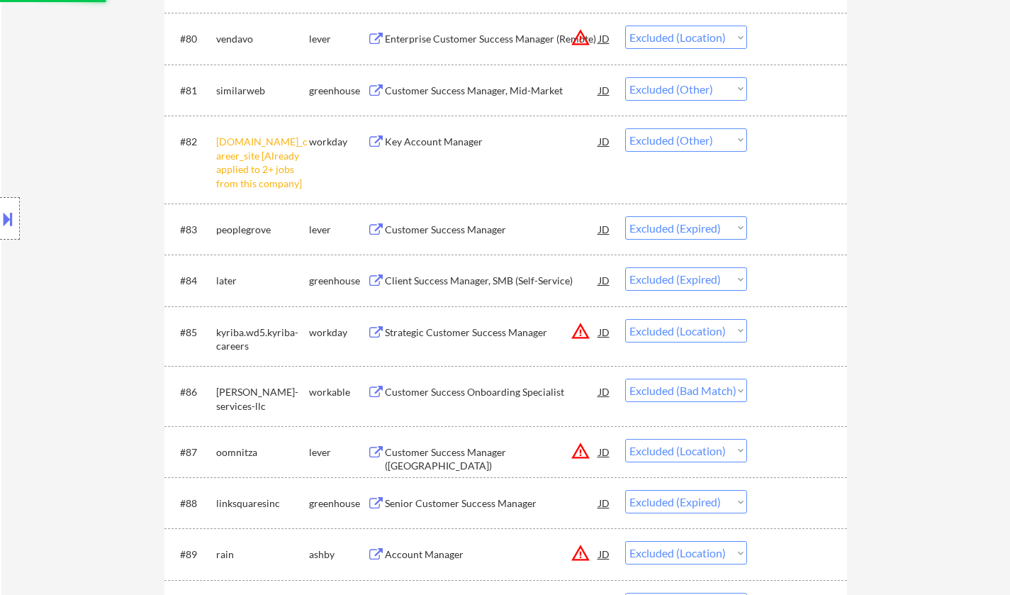
scroll to position [4819, 0]
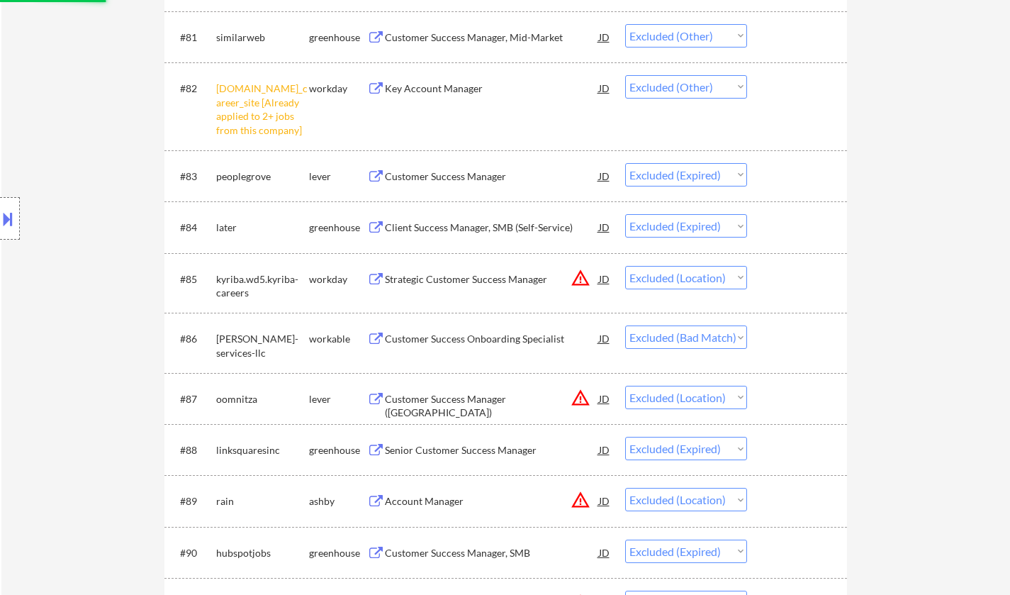
select select ""excluded__location_""
select select ""excluded__expired_""
select select ""excluded__location_""
select select ""excluded__expired_""
select select ""excluded__location_""
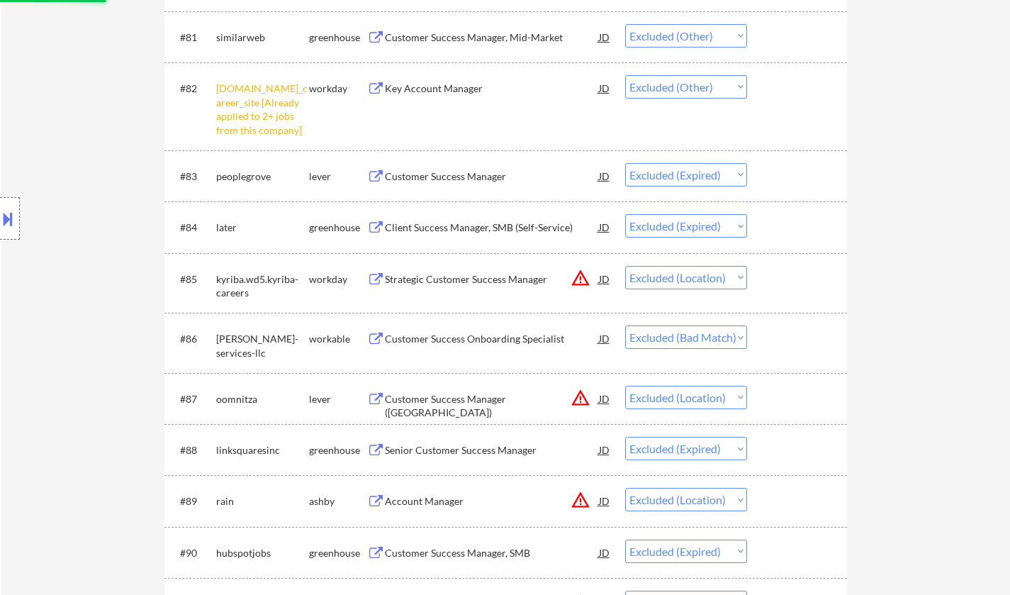
select select ""excluded__other_""
select select ""excluded__expired_""
select select ""excluded__location_""
select select ""excluded__bad_match_""
select select ""excluded__location_""
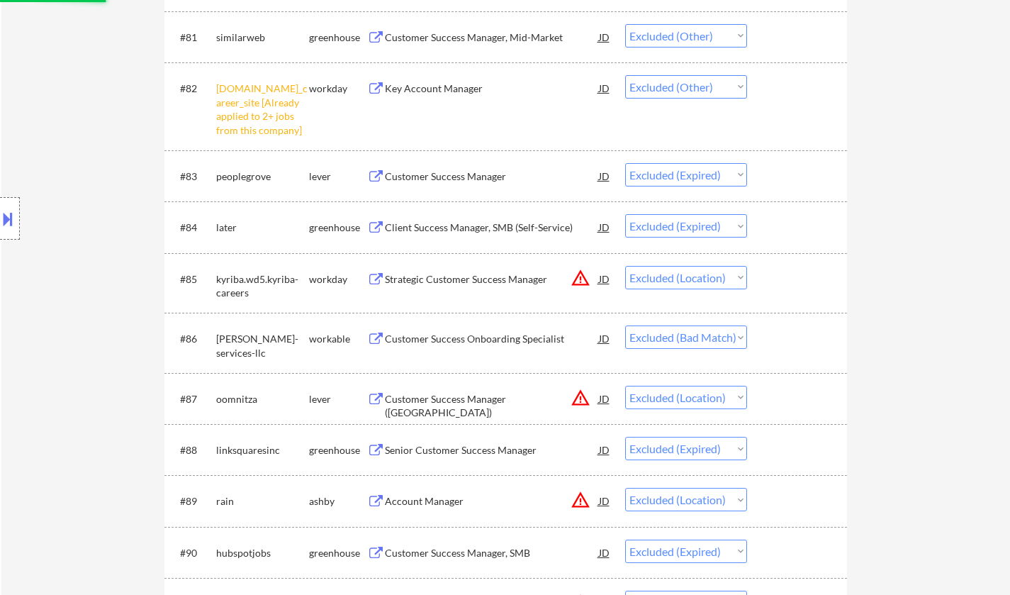
select select ""excluded__expired_""
select select ""excluded__location_""
select select ""excluded__expired_""
select select ""excluded__location_""
select select ""excluded__expired_""
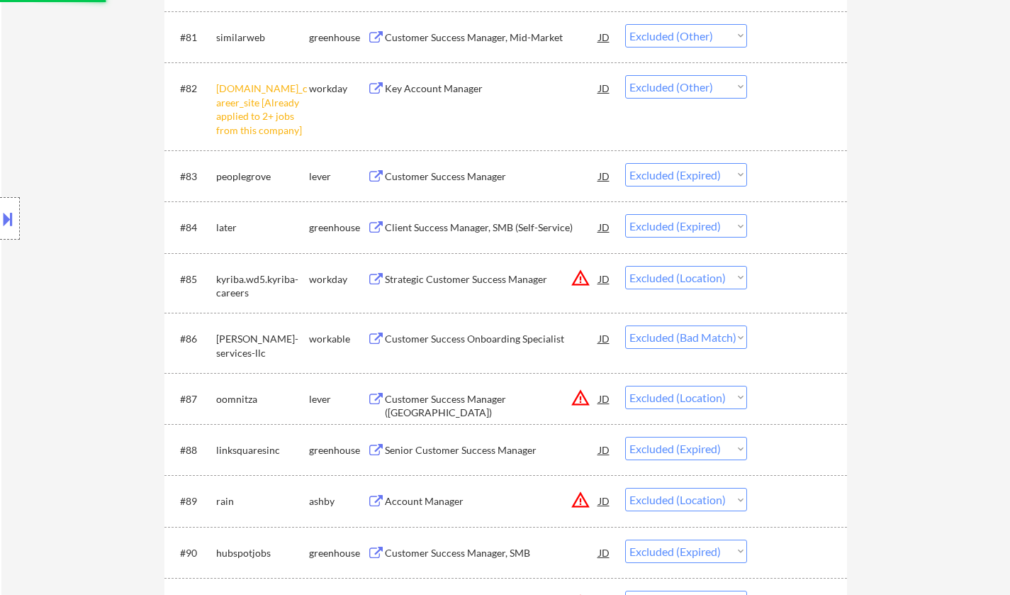
select select ""excluded__location_""
select select ""excluded__bad_match_""
select select ""excluded__other_""
select select ""excluded__expired_""
select select ""excluded__location_""
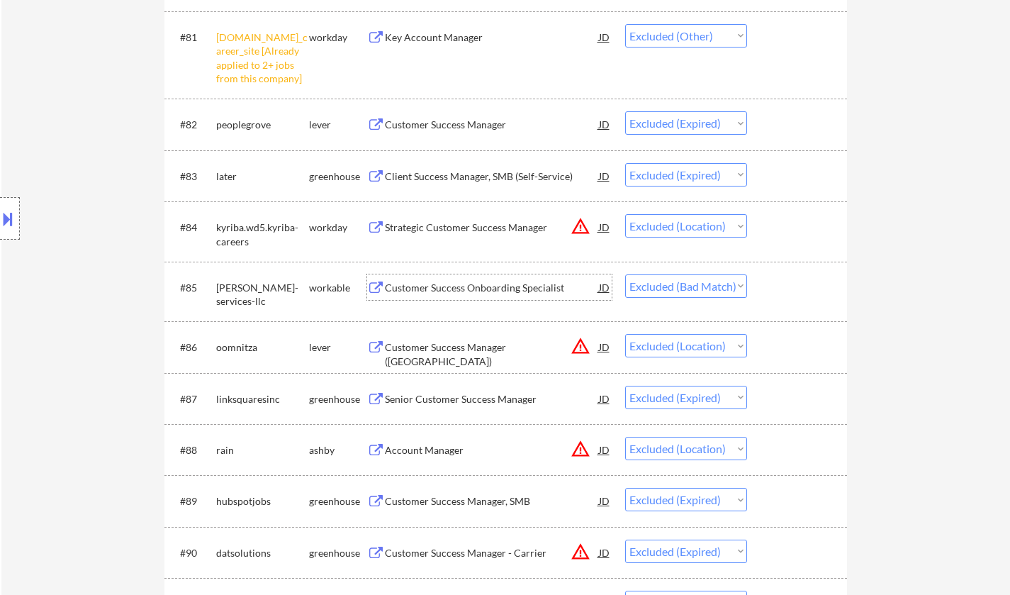
click at [505, 284] on div "Customer Success Onboarding Specialist" at bounding box center [492, 288] width 214 height 14
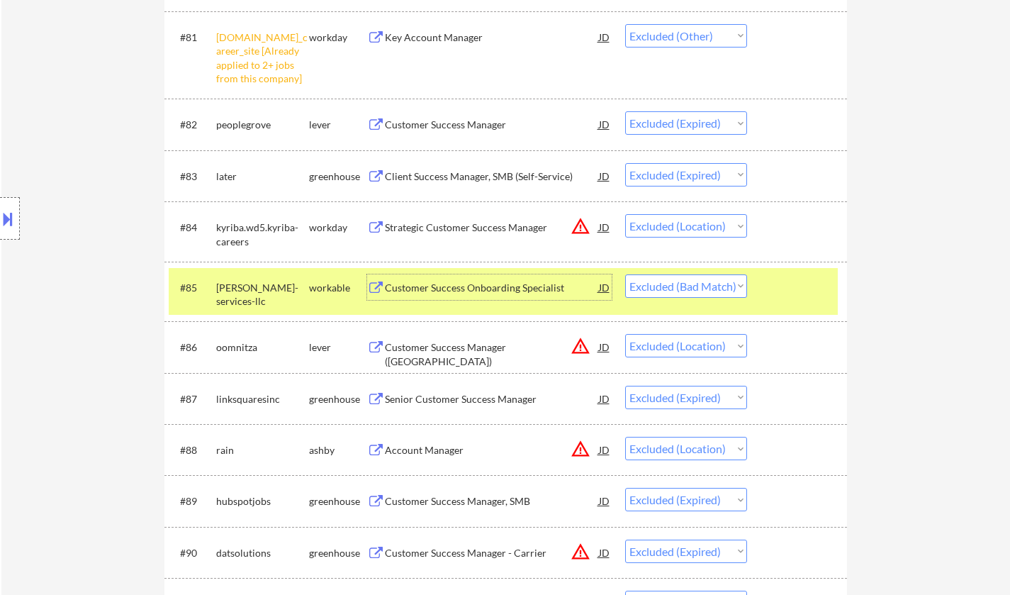
click at [712, 283] on select "Choose an option... Pending Applied Excluded (Questions) Excluded (Expired) Exc…" at bounding box center [686, 285] width 122 height 23
select select ""excluded__expired_""
click at [625, 274] on select "Choose an option... Pending Applied Excluded (Questions) Excluded (Expired) Exc…" at bounding box center [686, 285] width 122 height 23
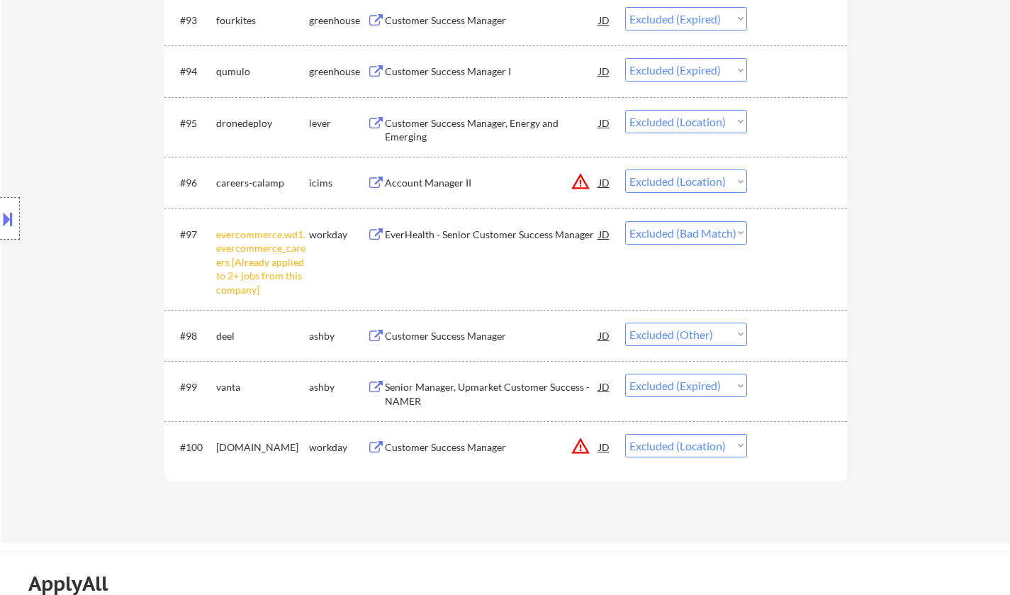
scroll to position [0, 0]
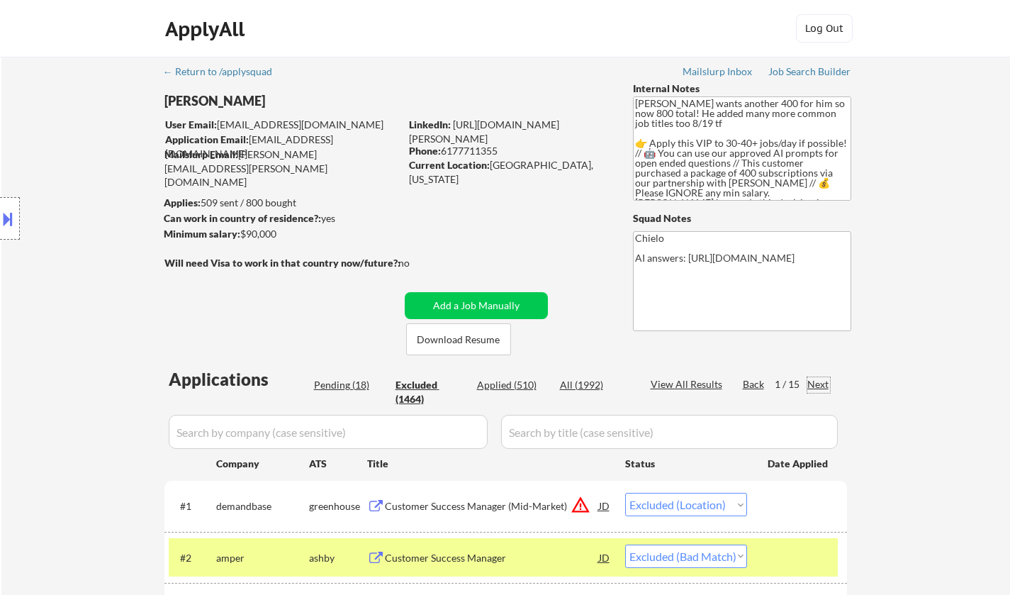
click at [813, 384] on div "Next" at bounding box center [818, 384] width 23 height 14
select select ""excluded__location_""
select select ""excluded__expired_""
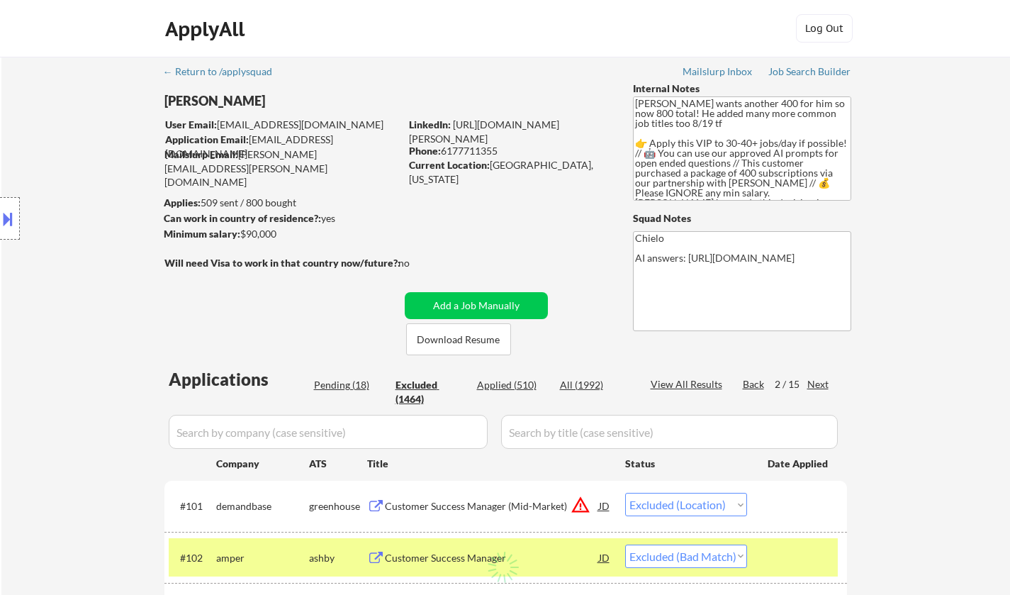
select select ""excluded__bad_match_""
select select ""excluded__location_""
select select ""excluded__expired_""
select select ""excluded__other_""
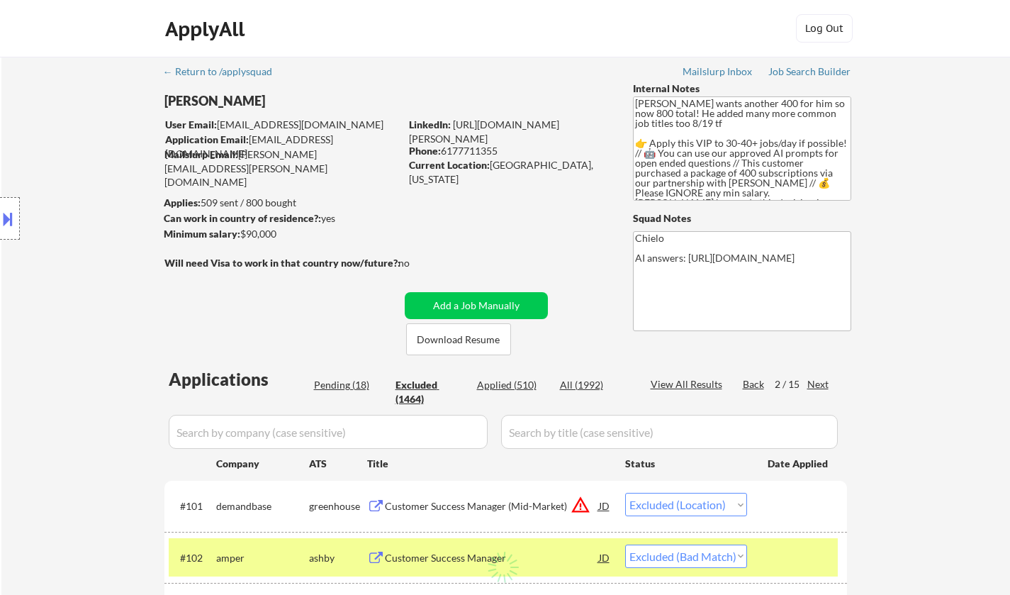
select select ""excluded__other_""
select select ""excluded__expired_""
select select ""excluded__other_""
select select ""excluded__bad_match_""
select select ""excluded""
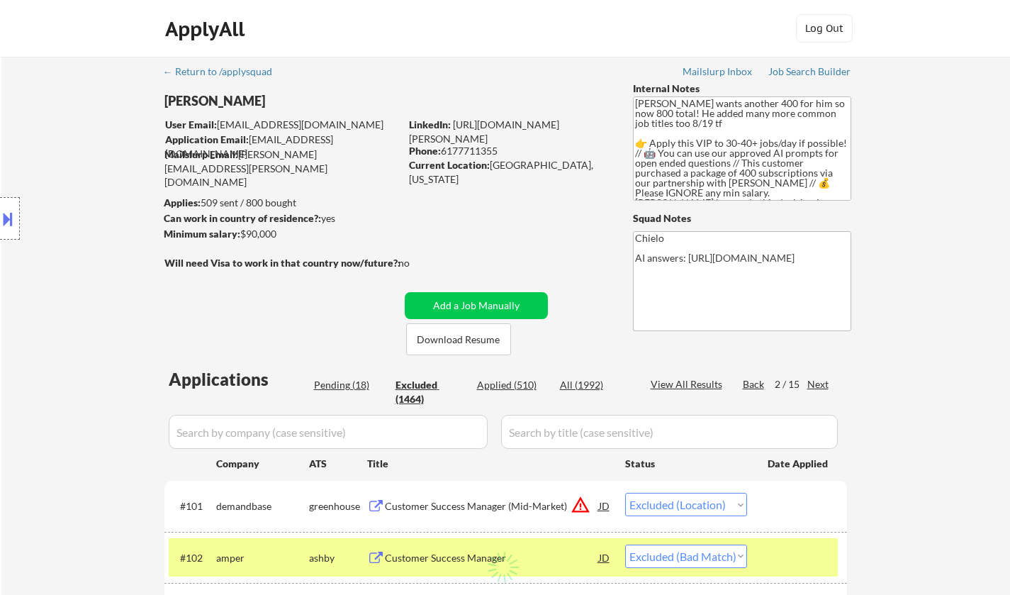
select select ""excluded__expired_""
select select ""excluded__other_""
select select ""excluded__expired_""
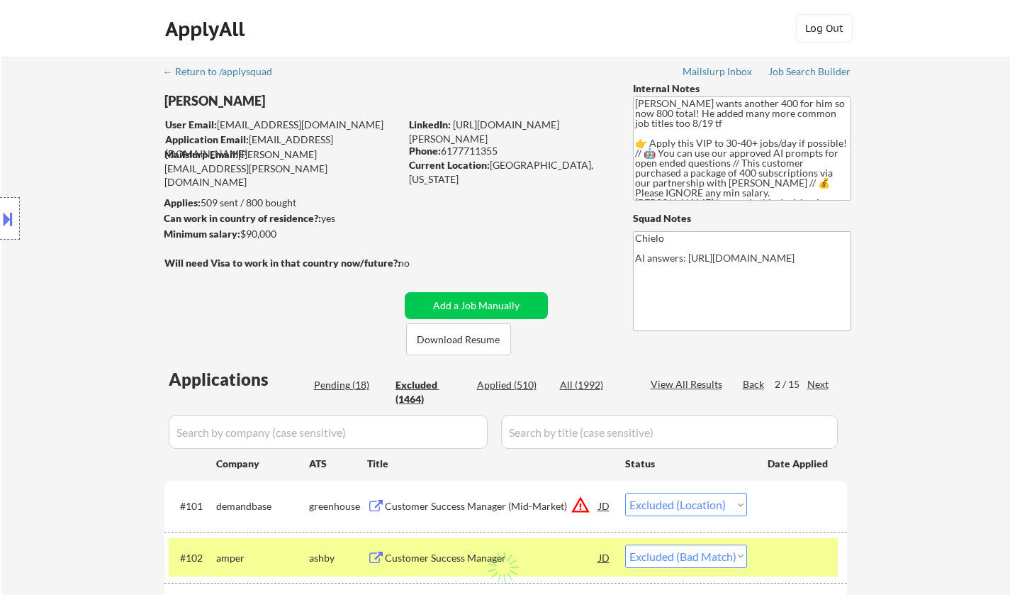
select select ""excluded__location_""
select select ""excluded__expired_""
select select ""excluded__location_""
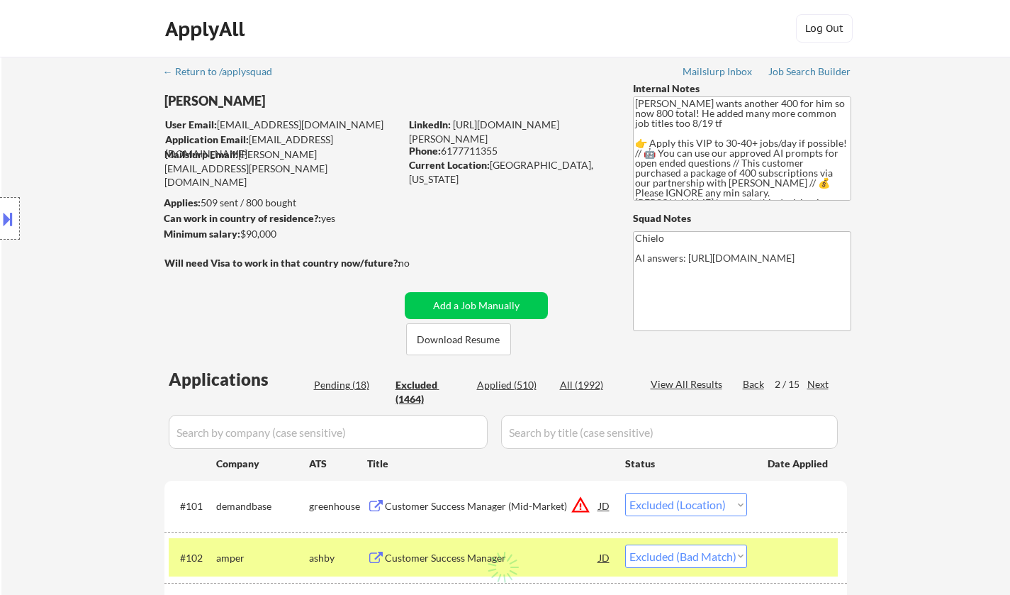
select select ""excluded__location_""
select select ""excluded__expired_""
select select ""excluded__salary_""
select select ""excluded__expired_""
select select ""excluded__location_""
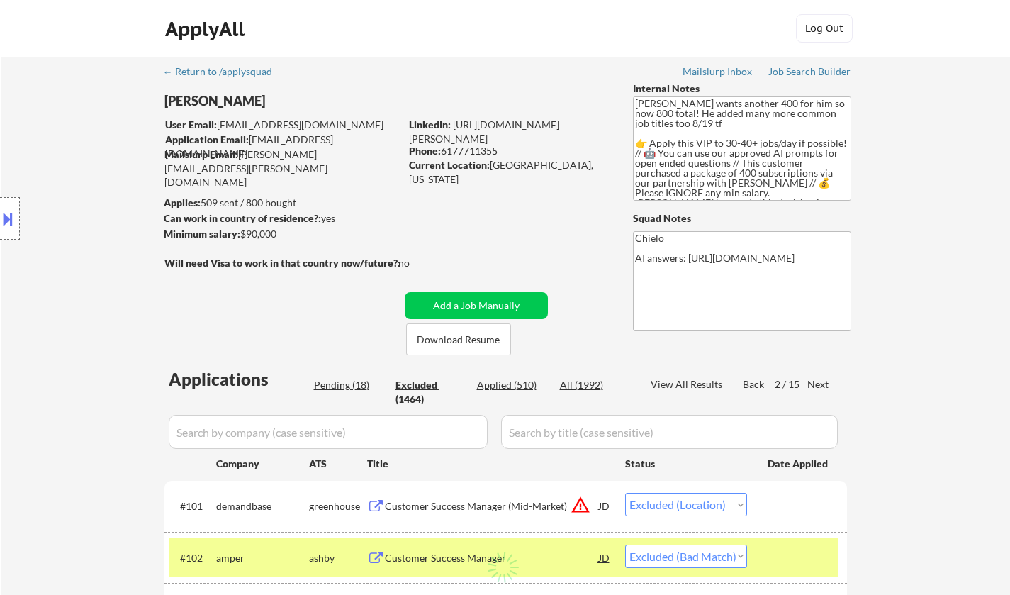
select select ""excluded__other_""
select select ""excluded__expired_""
select select ""excluded__other_""
select select ""excluded__expired_""
select select ""excluded__location_""
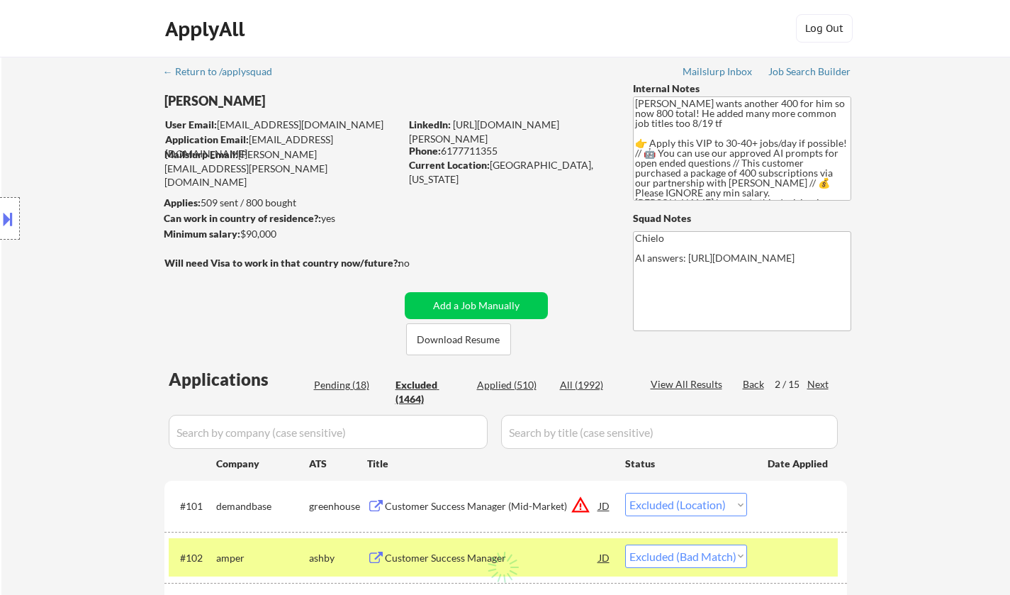
select select ""excluded__other_""
select select ""excluded__expired_""
select select ""excluded__location_""
select select ""excluded__expired_""
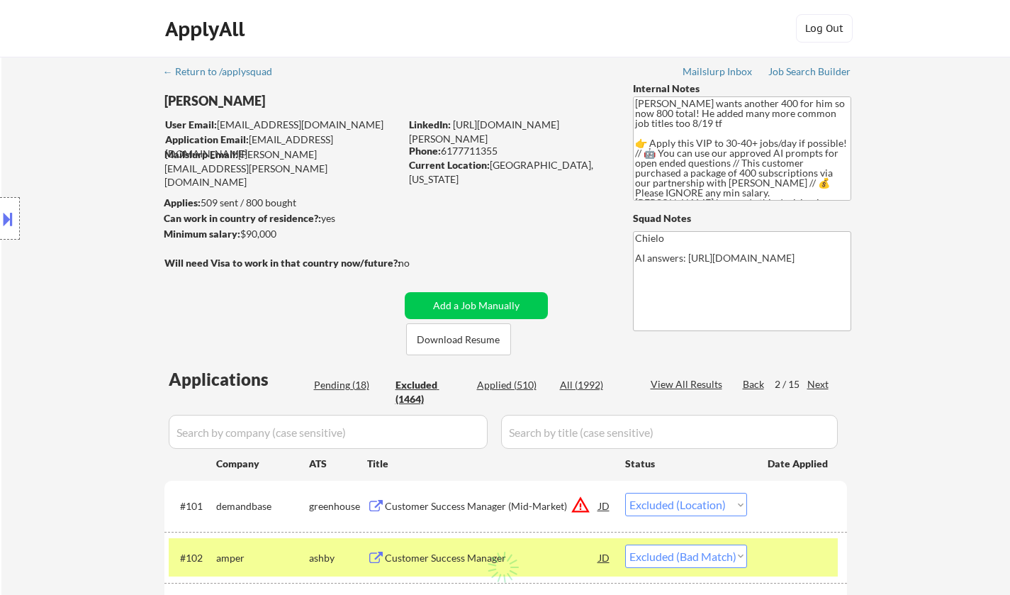
select select ""excluded__location_""
select select ""excluded__bad_match_""
select select ""excluded__other_""
select select ""excluded__expired_""
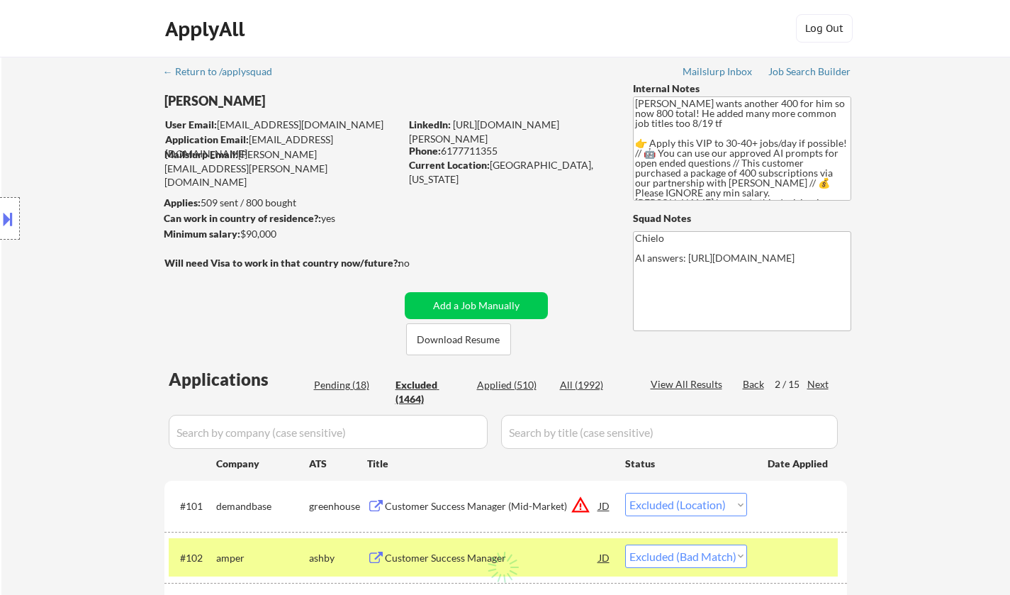
select select ""excluded__other_""
select select ""excluded__expired_""
select select ""excluded__location_""
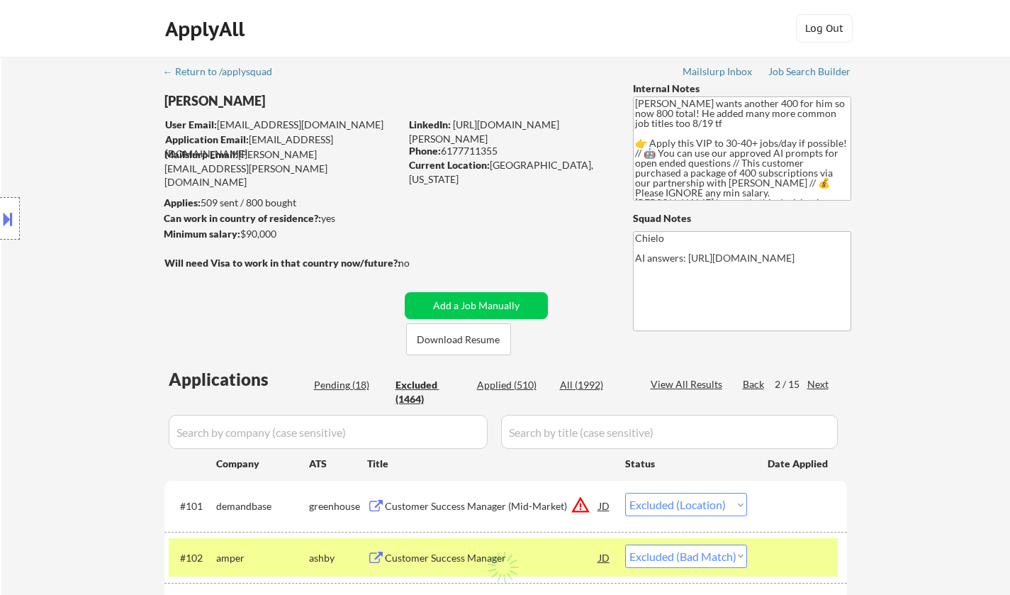
select select ""excluded__location_""
select select ""excluded__other_""
select select ""excluded__location_""
select select ""excluded__bad_match_""
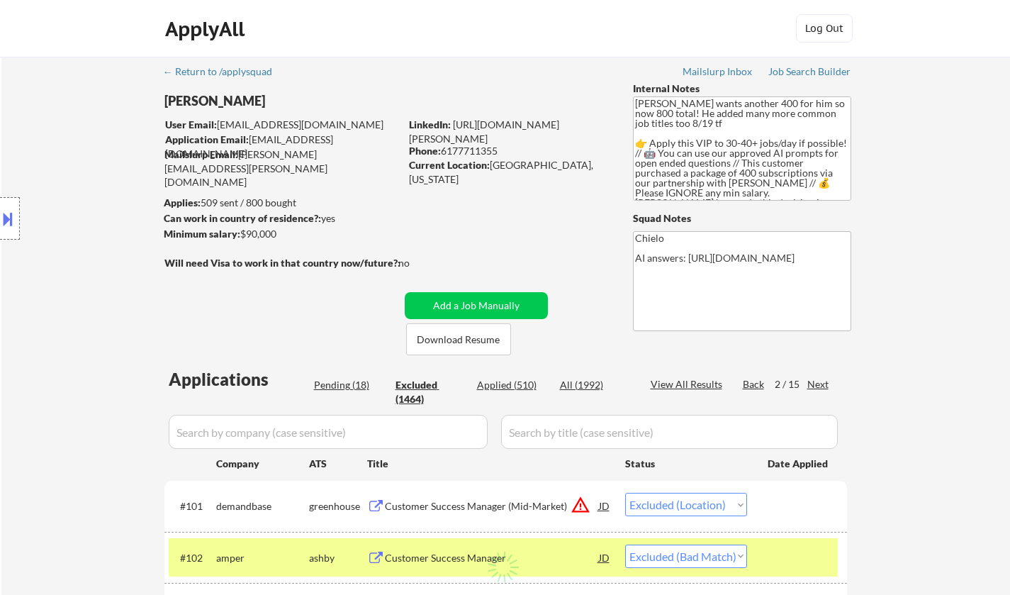
select select ""excluded__expired_""
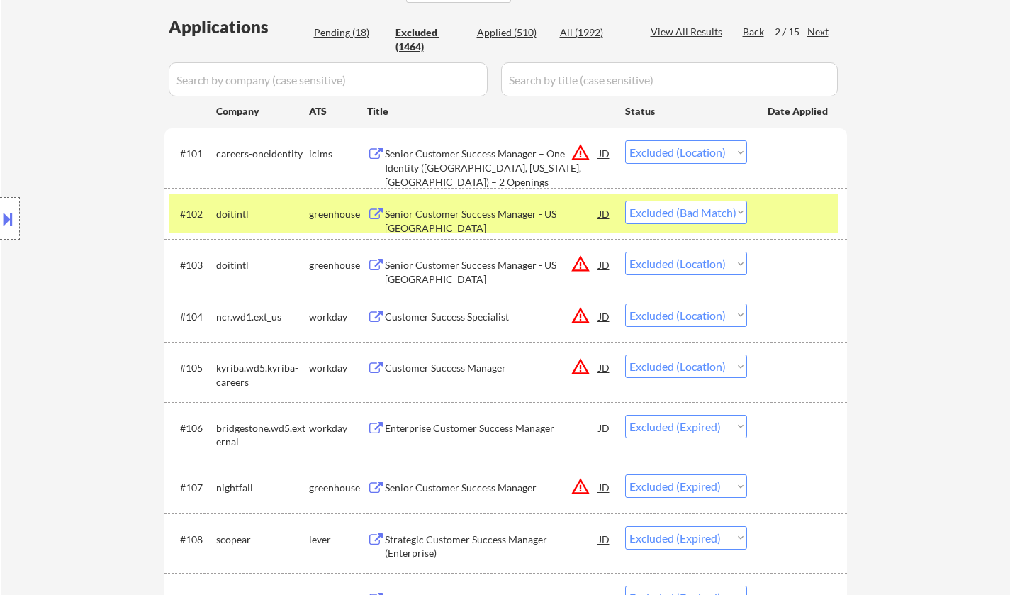
scroll to position [354, 0]
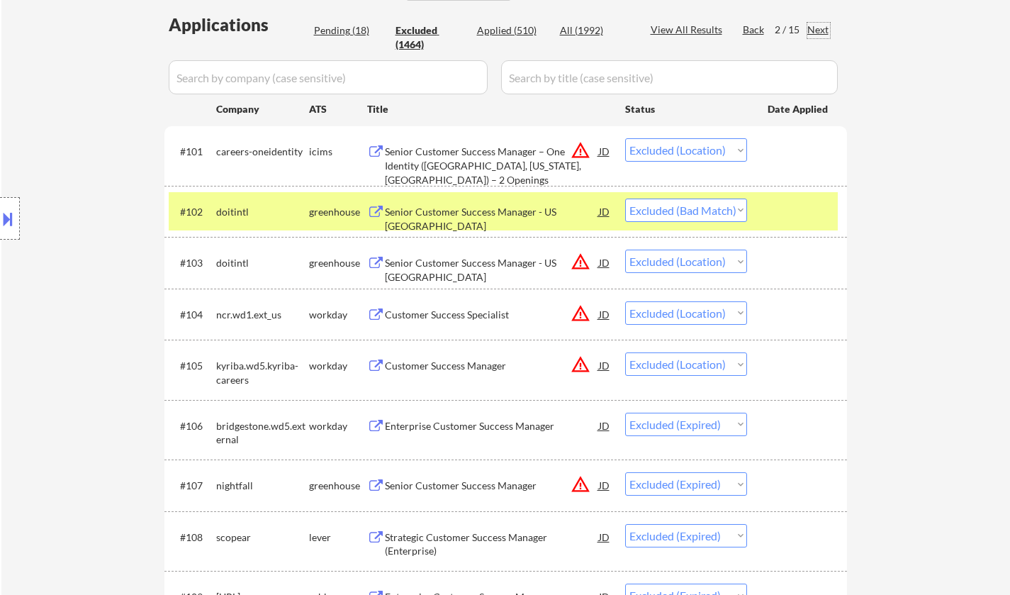
click at [496, 208] on div "Senior Customer Success Manager - US [GEOGRAPHIC_DATA]" at bounding box center [492, 219] width 214 height 28
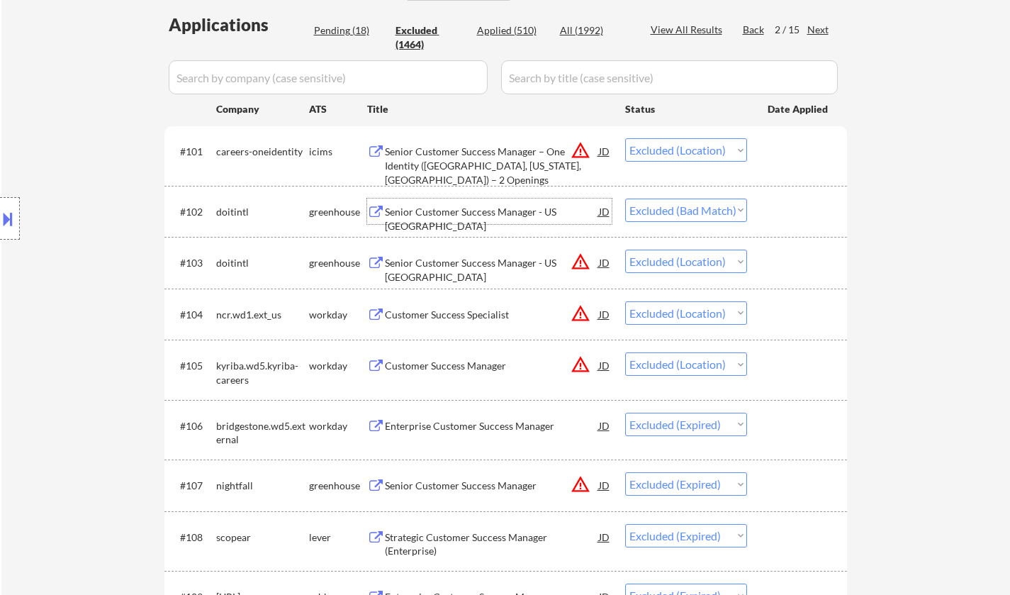
click at [705, 203] on select "Choose an option... Pending Applied Excluded (Questions) Excluded (Expired) Exc…" at bounding box center [686, 209] width 122 height 23
click at [625, 198] on select "Choose an option... Pending Applied Excluded (Questions) Excluded (Expired) Exc…" at bounding box center [686, 209] width 122 height 23
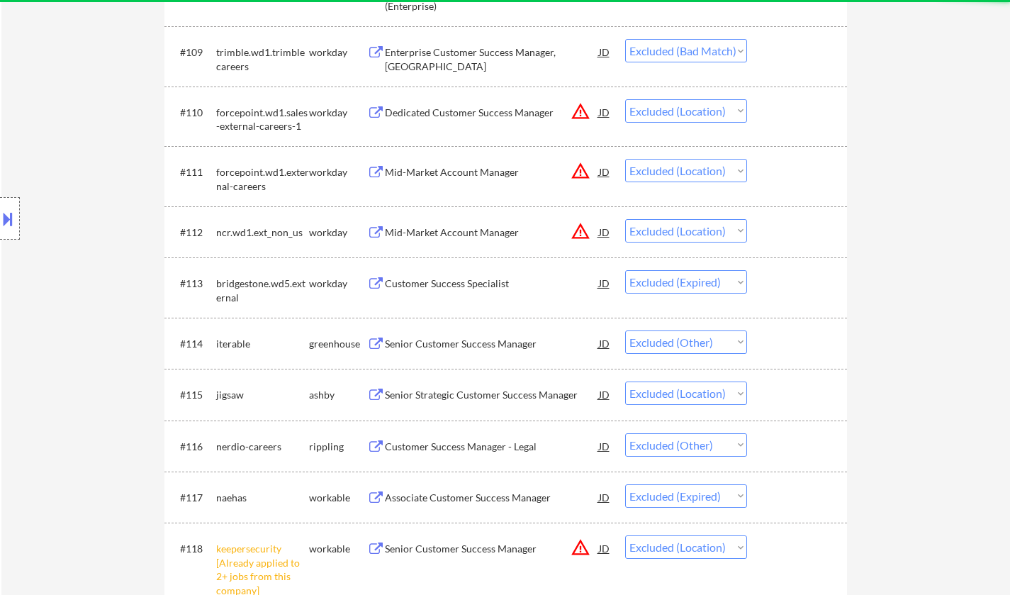
scroll to position [1276, 0]
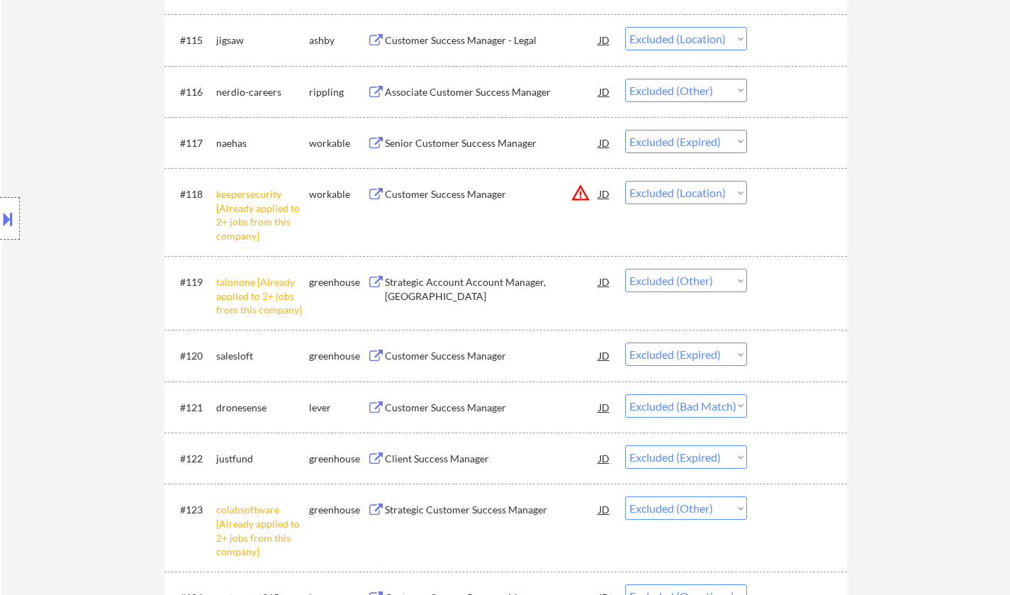
click at [447, 410] on div "Customer Success Manager" at bounding box center [492, 407] width 214 height 14
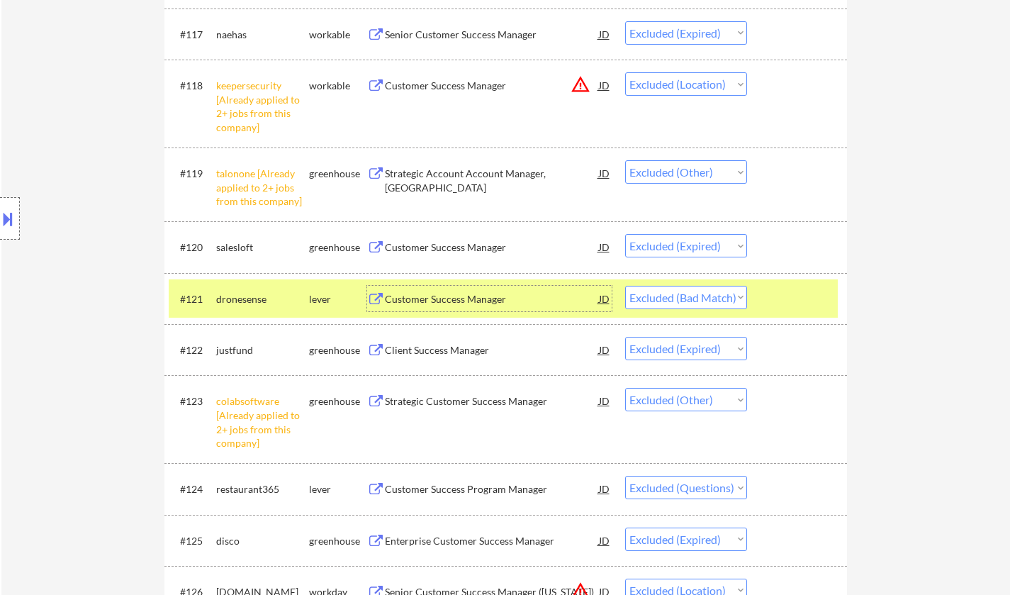
scroll to position [1488, 0]
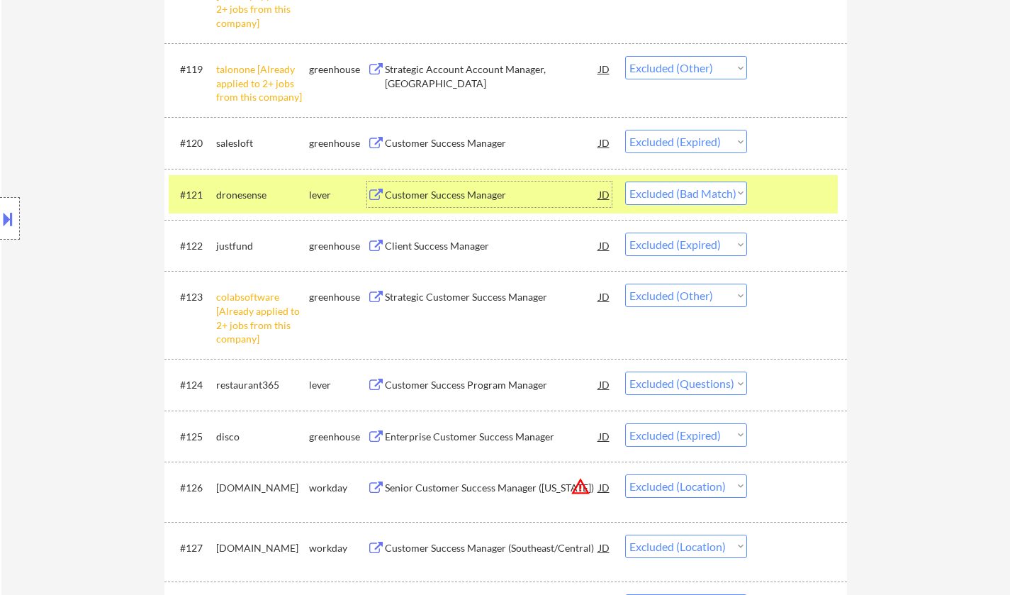
click at [709, 192] on select "Choose an option... Pending Applied Excluded (Questions) Excluded (Expired) Exc…" at bounding box center [686, 192] width 122 height 23
click at [625, 181] on select "Choose an option... Pending Applied Excluded (Questions) Excluded (Expired) Exc…" at bounding box center [686, 192] width 122 height 23
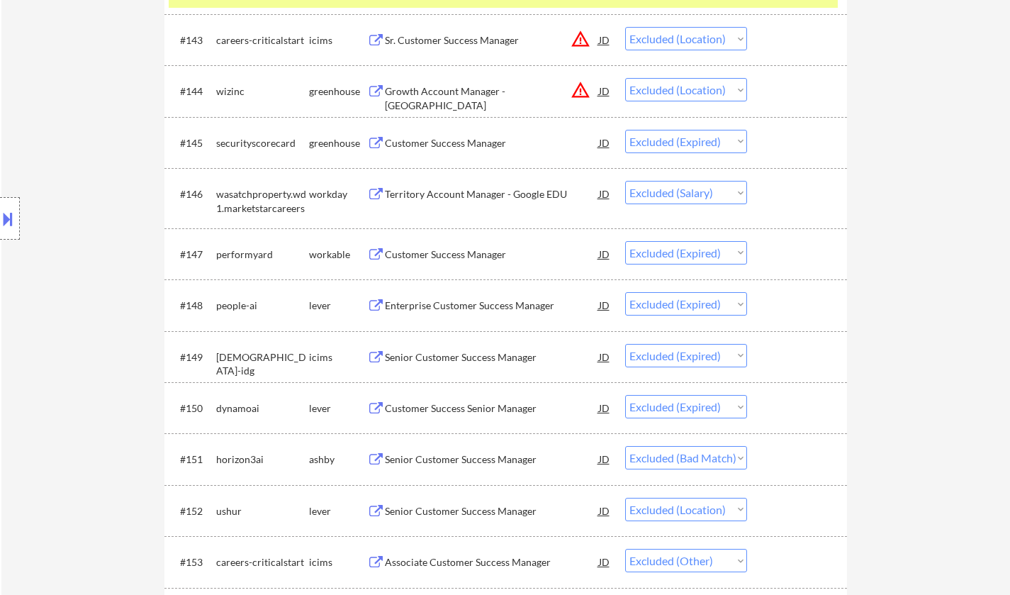
scroll to position [2976, 0]
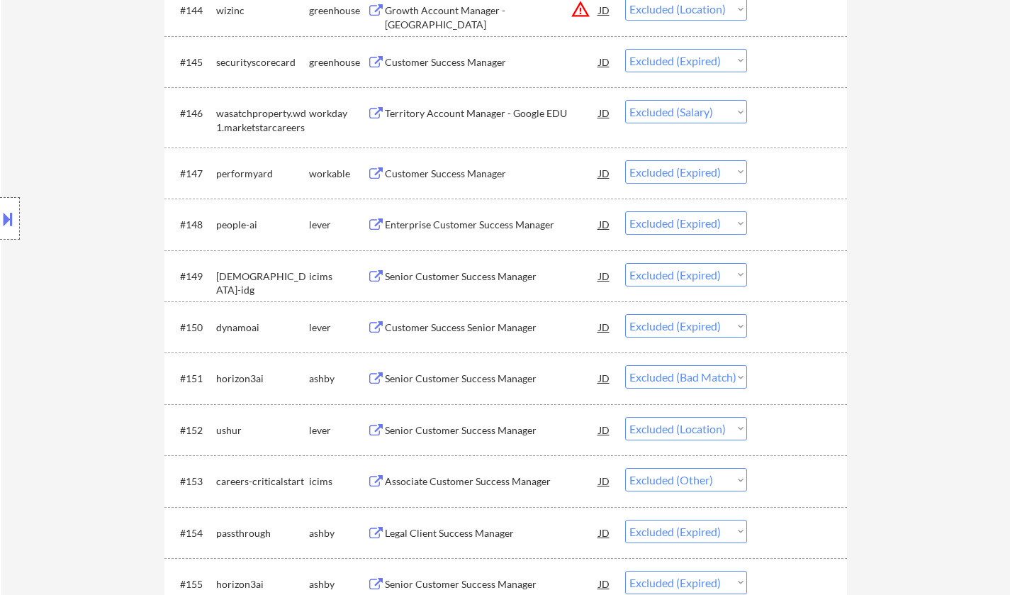
click at [492, 383] on div "Senior Customer Success Manager" at bounding box center [492, 378] width 214 height 14
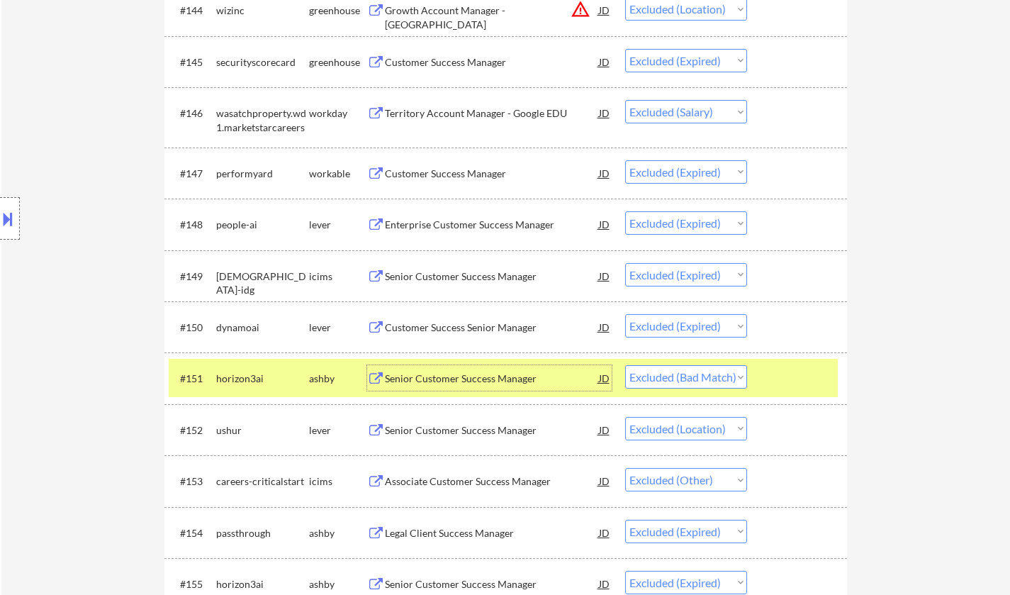
click at [673, 377] on select "Choose an option... Pending Applied Excluded (Questions) Excluded (Expired) Exc…" at bounding box center [686, 376] width 122 height 23
click at [625, 365] on select "Choose an option... Pending Applied Excluded (Questions) Excluded (Expired) Exc…" at bounding box center [686, 376] width 122 height 23
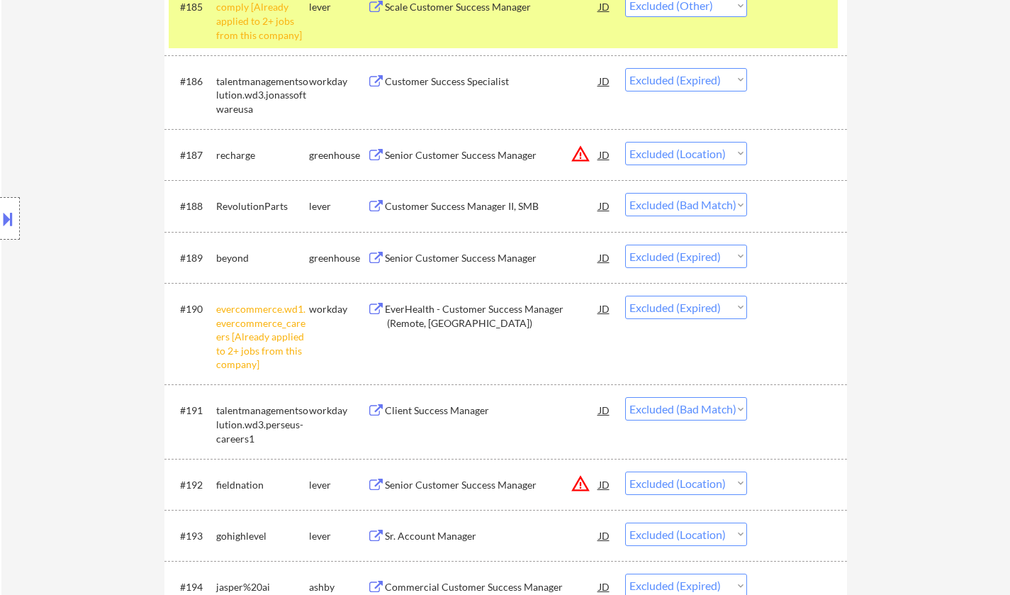
scroll to position [5315, 0]
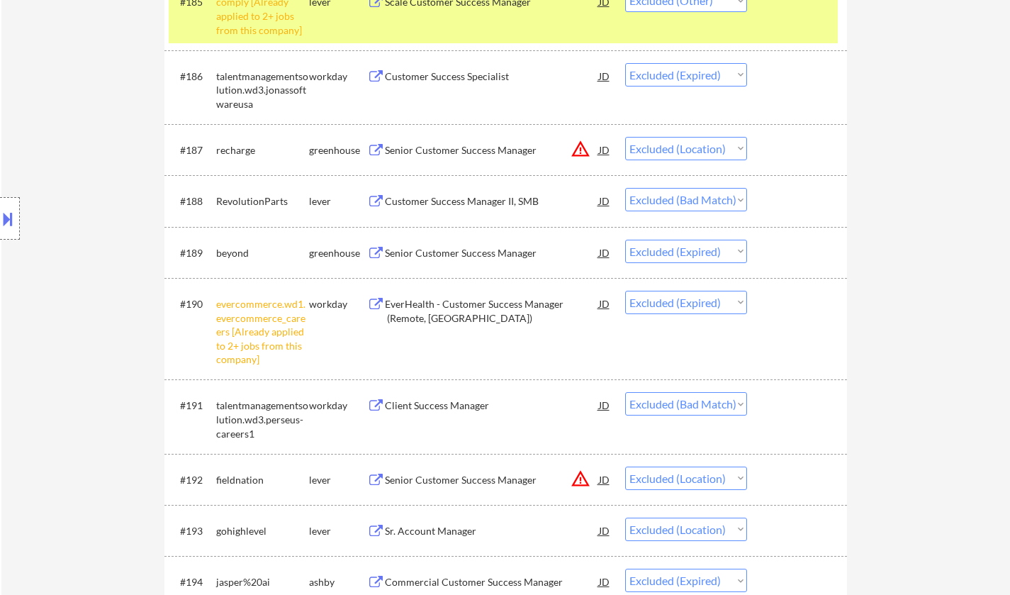
click at [463, 198] on div "Customer Success Manager II, SMB" at bounding box center [492, 201] width 214 height 14
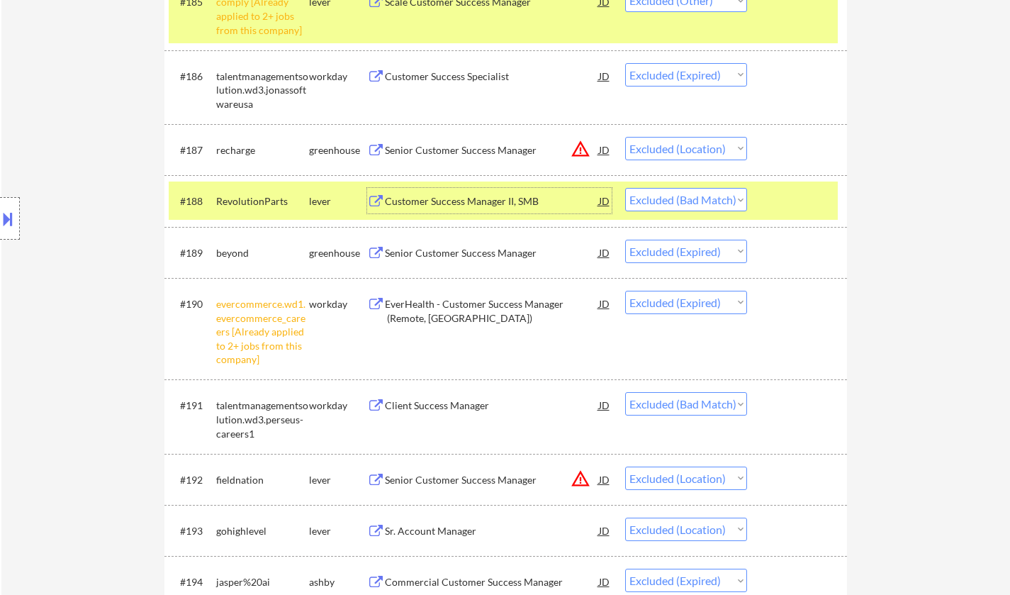
click at [729, 201] on select "Choose an option... Pending Applied Excluded (Questions) Excluded (Expired) Exc…" at bounding box center [686, 199] width 122 height 23
click at [704, 203] on select "Choose an option... Pending Applied Excluded (Questions) Excluded (Expired) Exc…" at bounding box center [686, 199] width 122 height 23
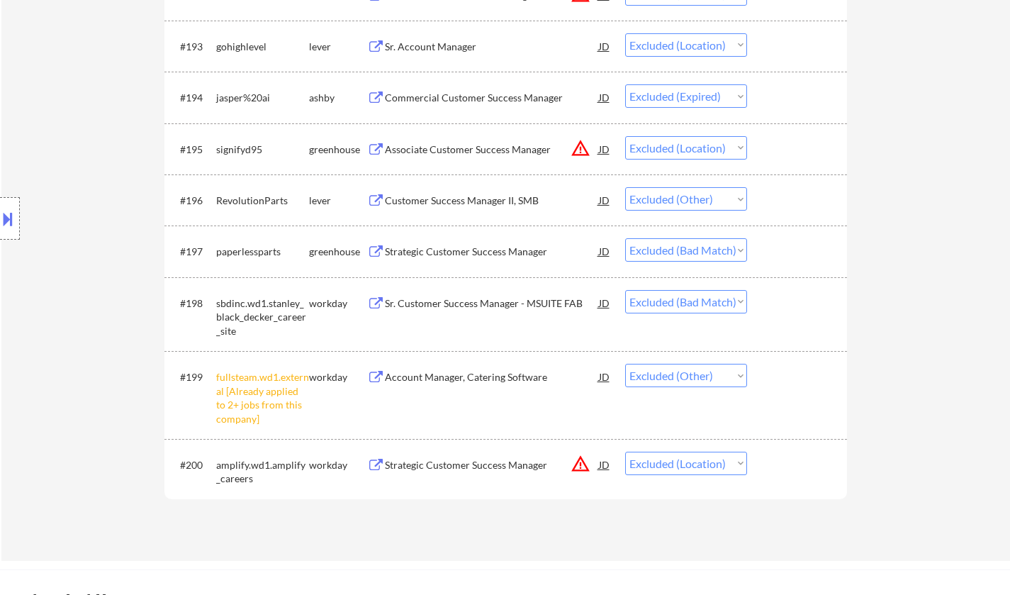
scroll to position [5811, 0]
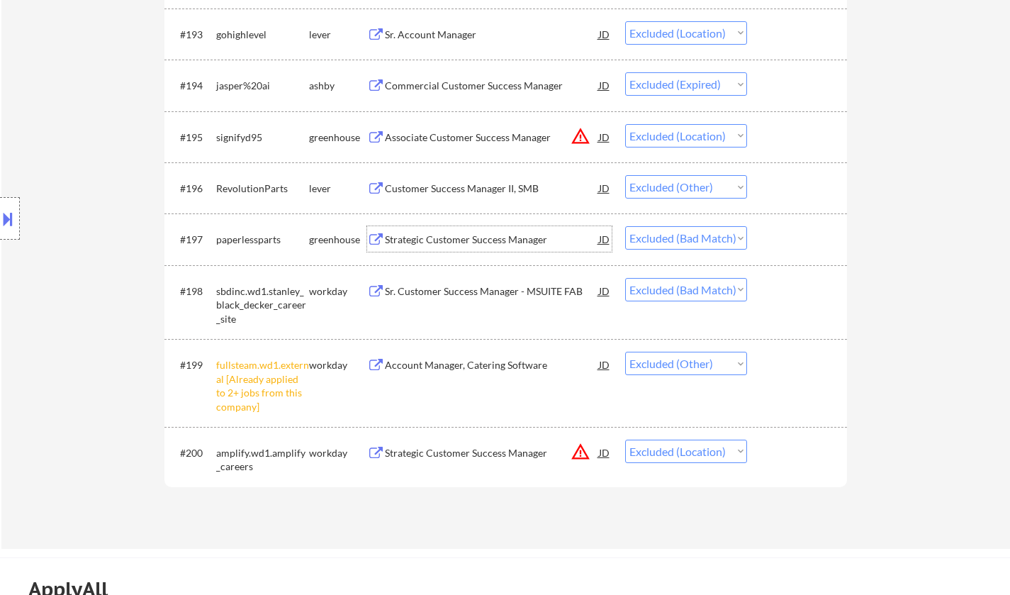
click at [474, 242] on div "Strategic Customer Success Manager" at bounding box center [492, 239] width 214 height 14
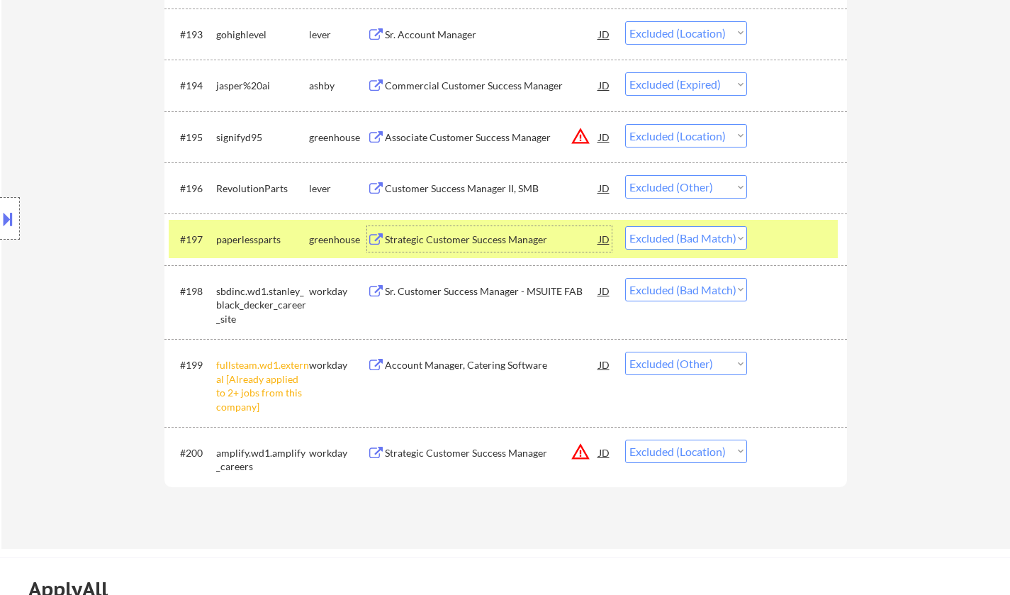
click at [726, 238] on select "Choose an option... Pending Applied Excluded (Questions) Excluded (Expired) Exc…" at bounding box center [686, 237] width 122 height 23
click at [625, 227] on select "Choose an option... Pending Applied Excluded (Questions) Excluded (Expired) Exc…" at bounding box center [686, 237] width 122 height 23
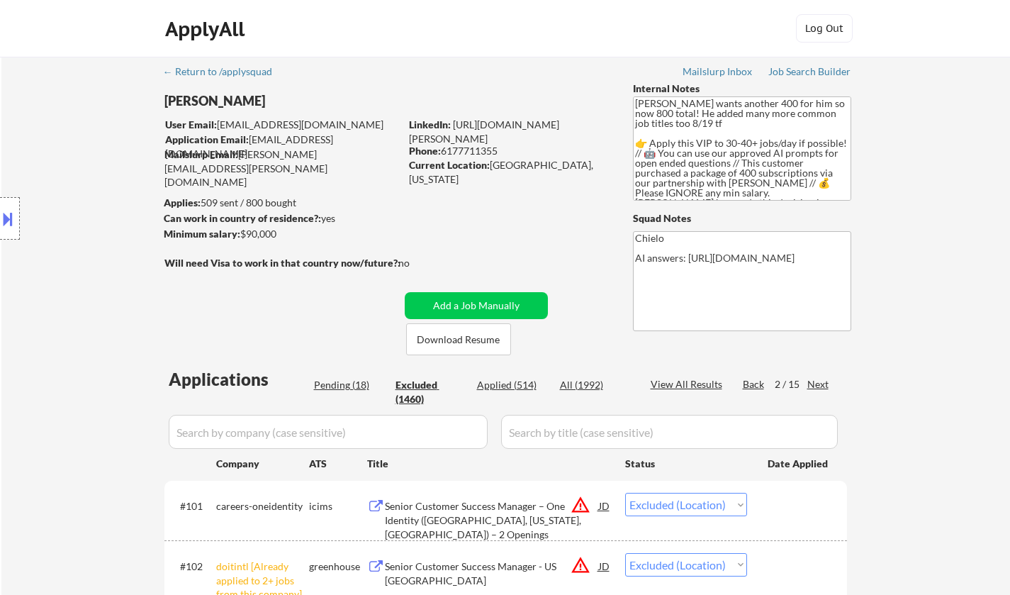
scroll to position [142, 0]
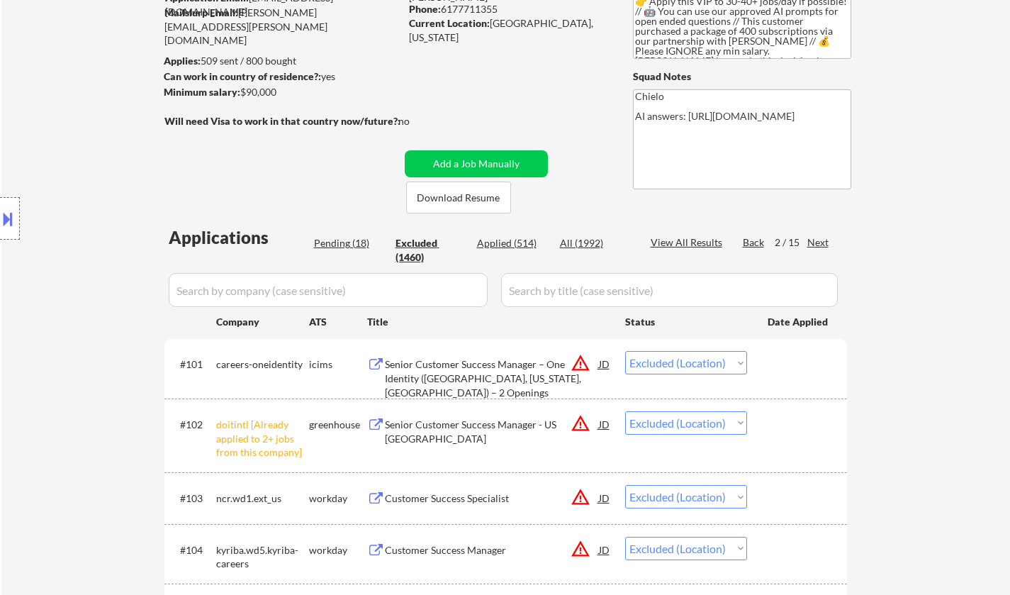
click at [812, 240] on div "Next" at bounding box center [818, 242] width 23 height 14
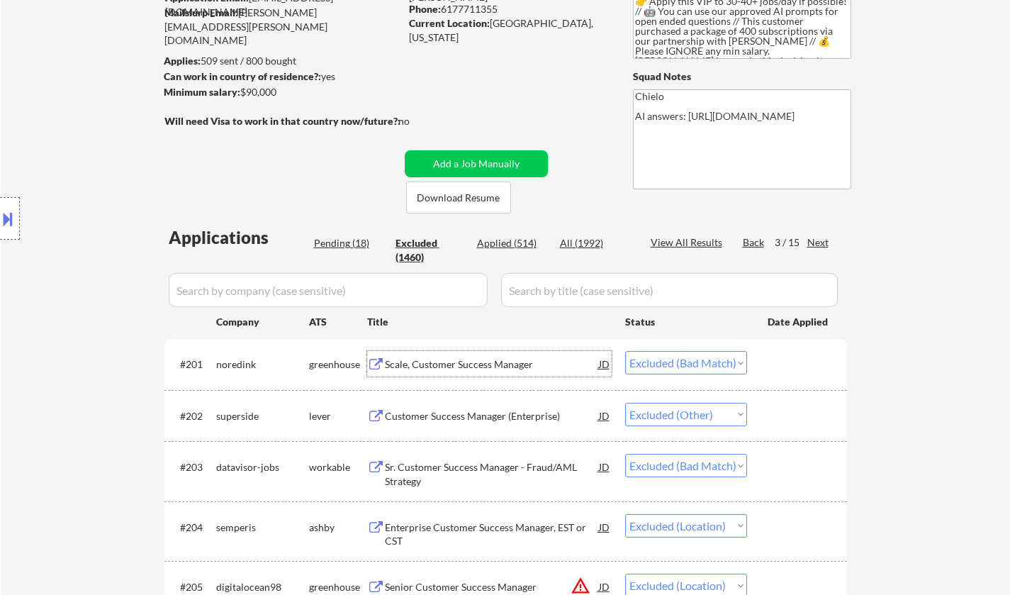
click at [449, 366] on div "Scale, Customer Success Manager" at bounding box center [492, 364] width 214 height 14
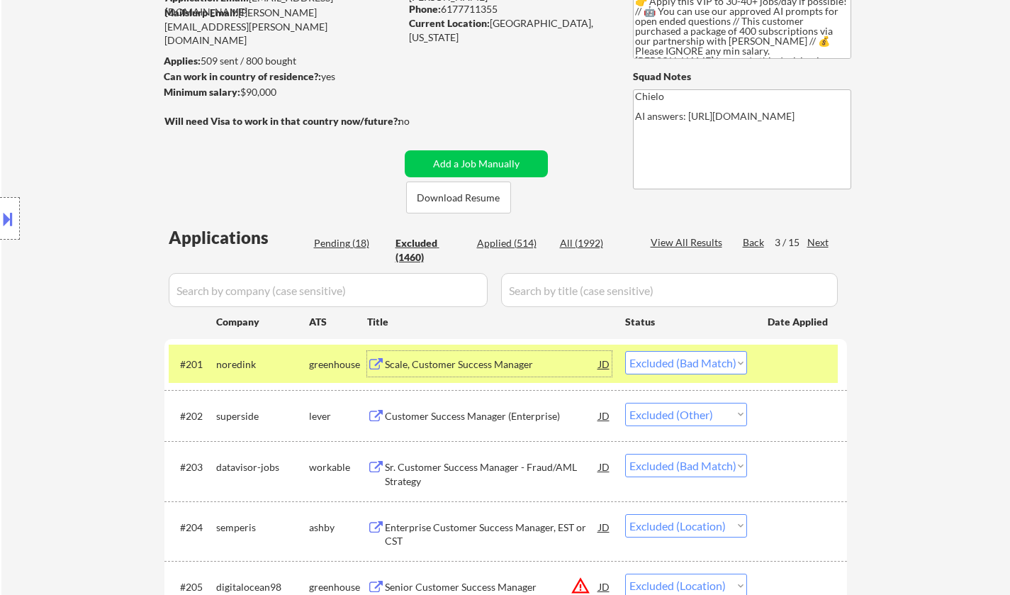
click at [685, 366] on select "Choose an option... Pending Applied Excluded (Questions) Excluded (Expired) Exc…" at bounding box center [686, 362] width 122 height 23
click at [625, 351] on select "Choose an option... Pending Applied Excluded (Questions) Excluded (Expired) Exc…" at bounding box center [686, 362] width 122 height 23
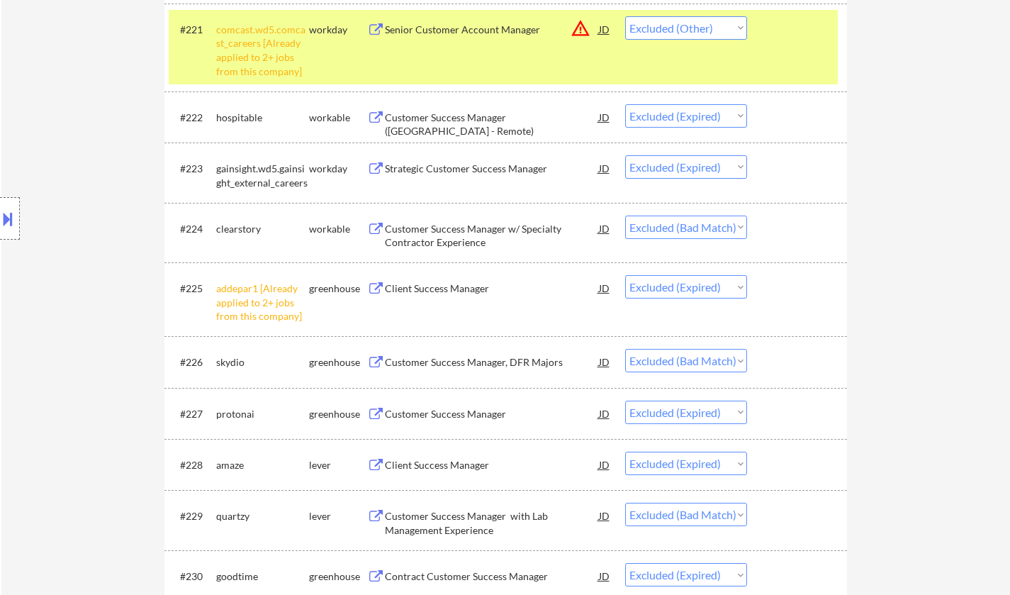
scroll to position [1772, 0]
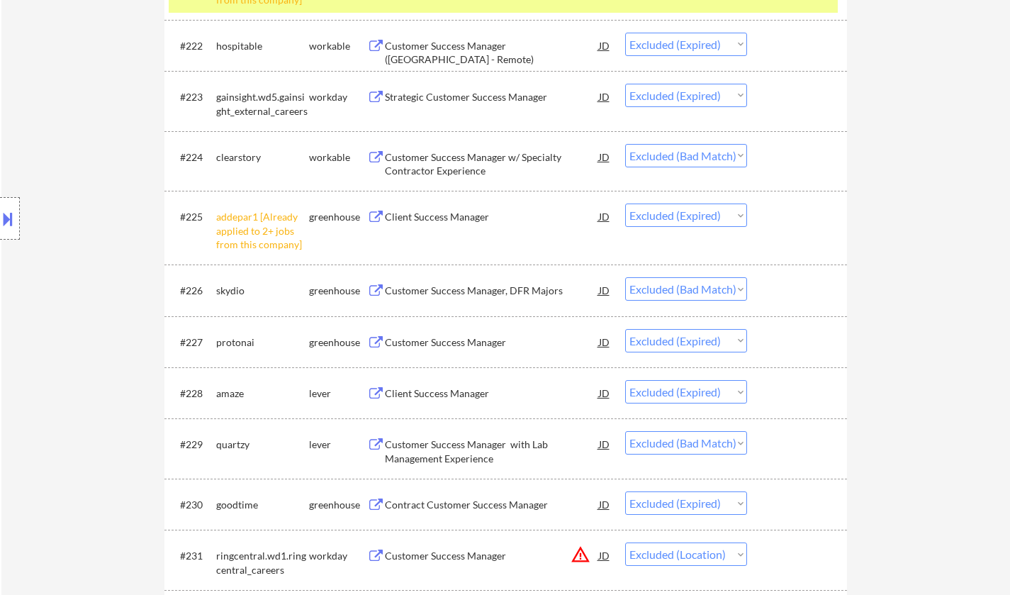
click at [473, 450] on div "Customer Success Manager with Lab Management Experience" at bounding box center [492, 451] width 214 height 28
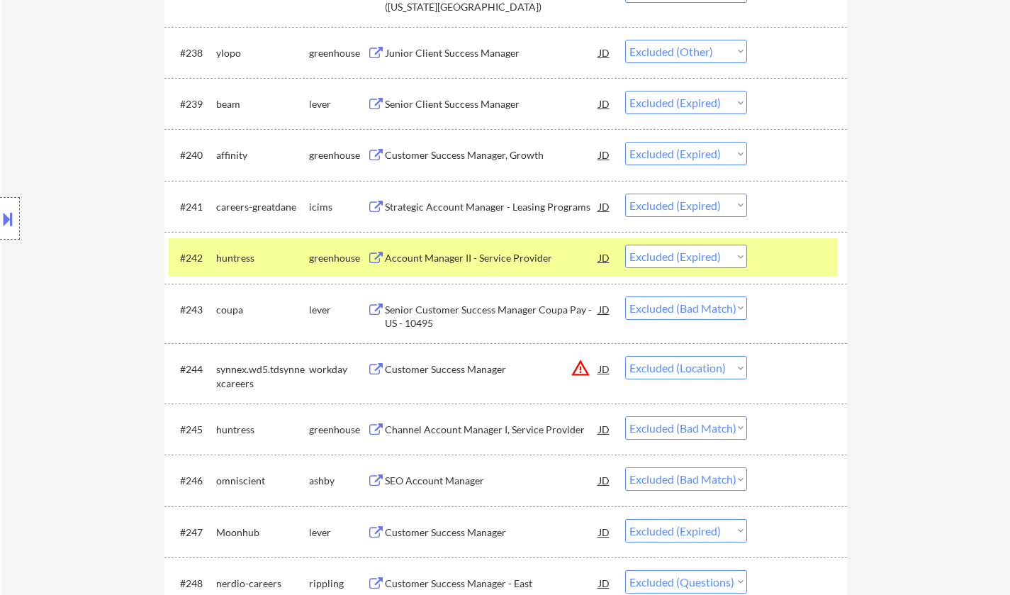
scroll to position [2764, 0]
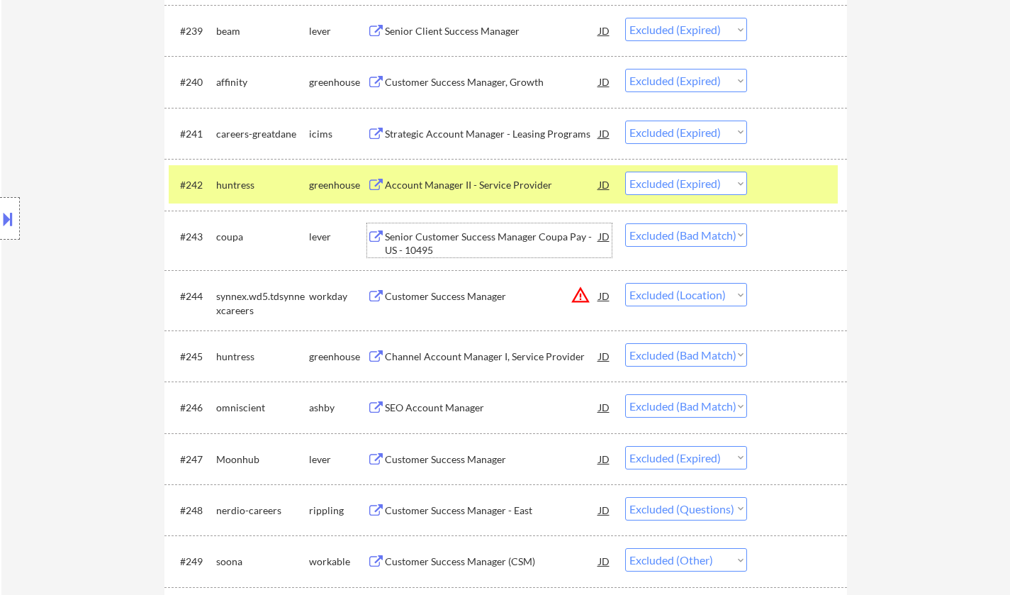
click at [463, 232] on div "Senior Customer Success Manager Coupa Pay - US - 10495" at bounding box center [492, 244] width 214 height 28
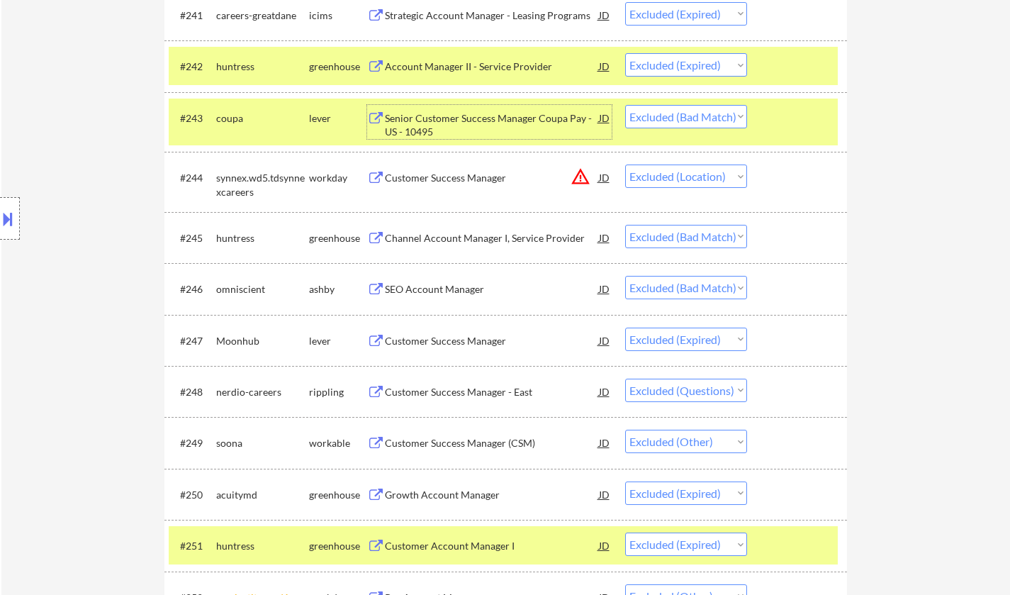
scroll to position [2976, 0]
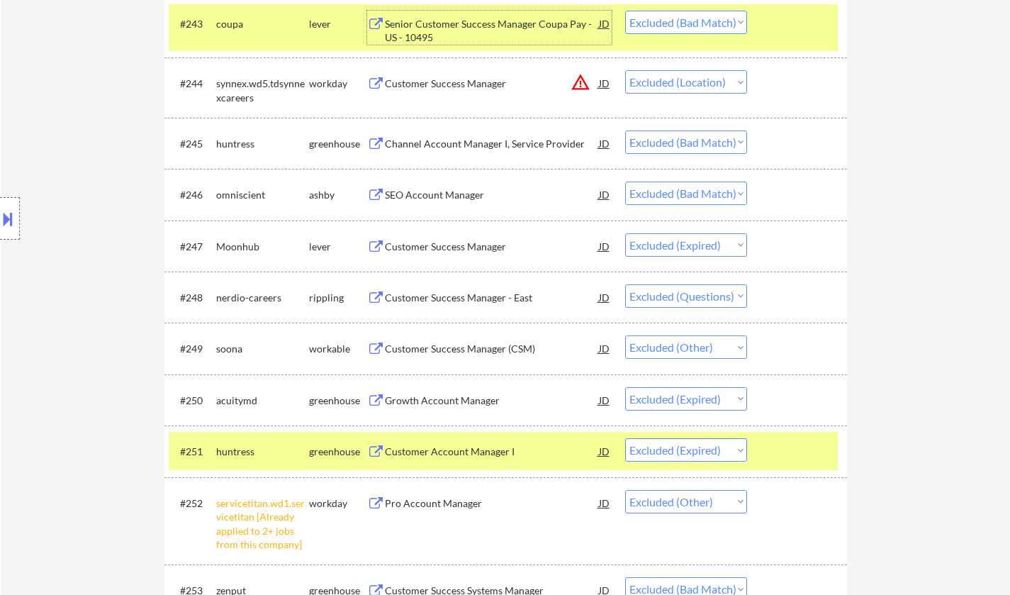
click at [436, 193] on div "SEO Account Manager" at bounding box center [492, 195] width 214 height 14
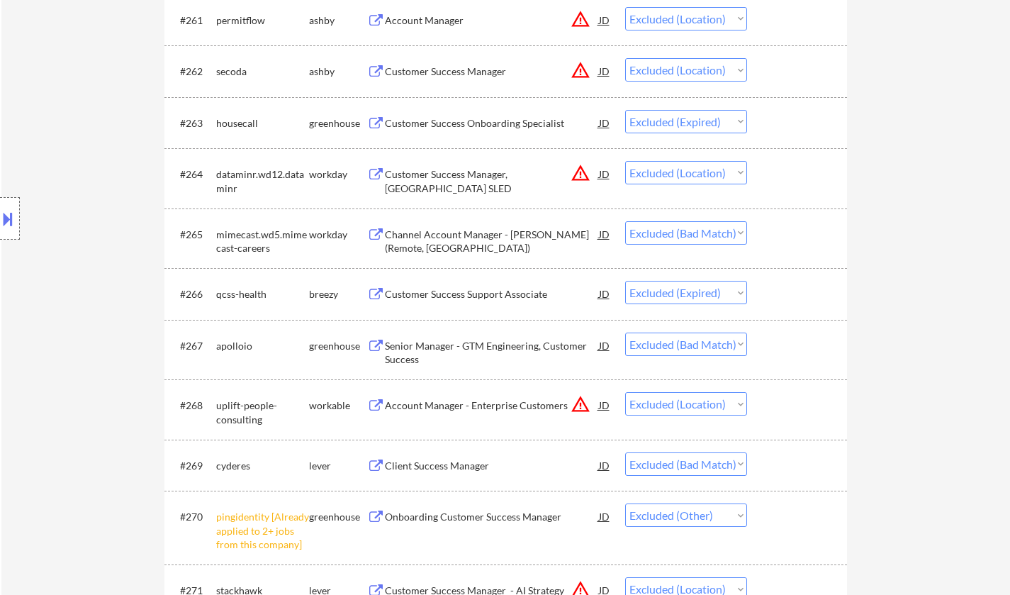
scroll to position [4039, 0]
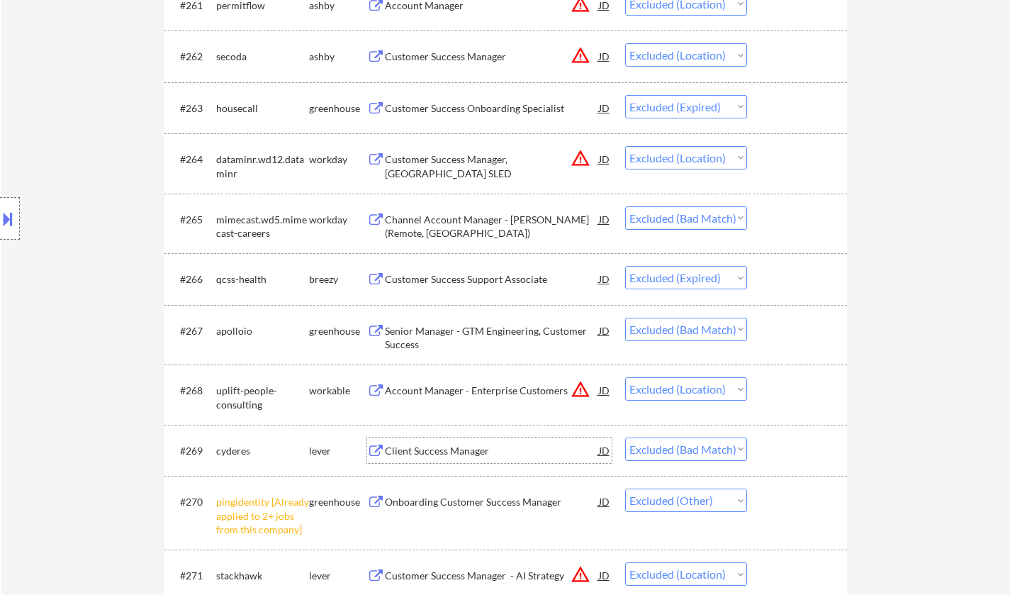
click at [437, 445] on div "Client Success Manager" at bounding box center [492, 451] width 214 height 14
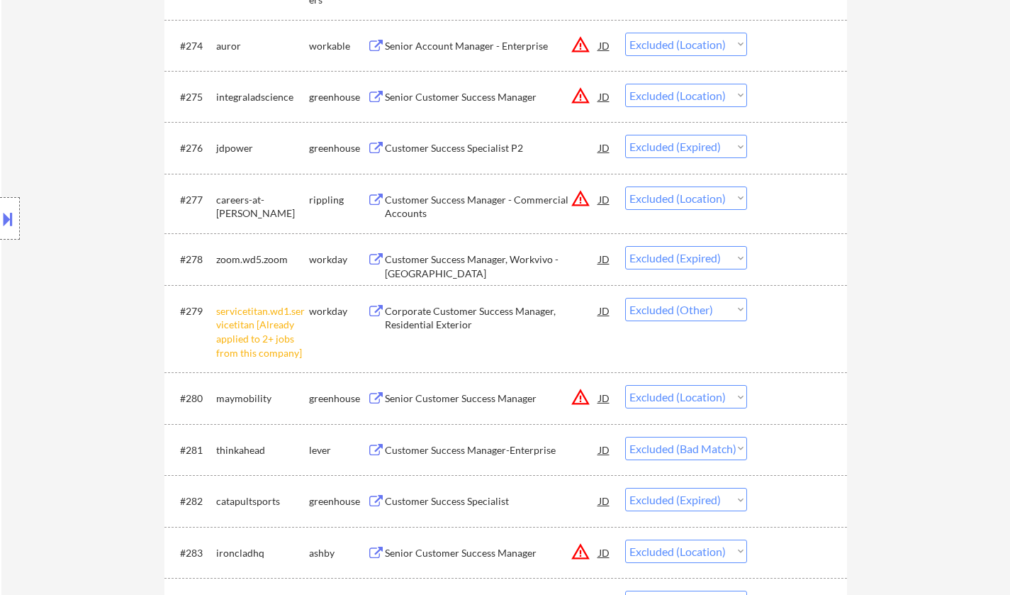
scroll to position [4819, 0]
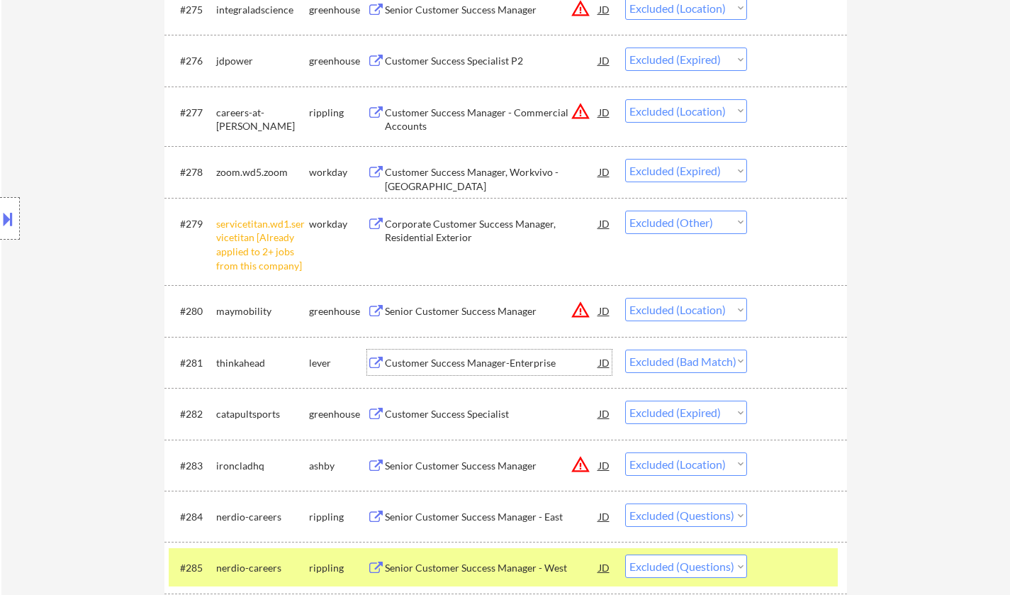
click at [474, 353] on div "Customer Success Manager-Enterprise" at bounding box center [492, 362] width 214 height 26
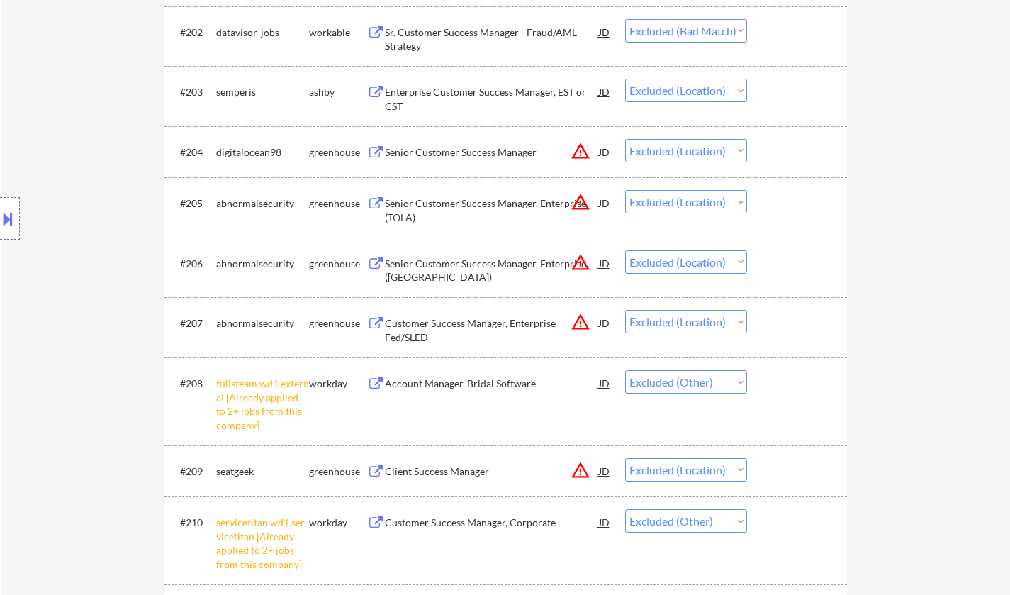
scroll to position [0, 0]
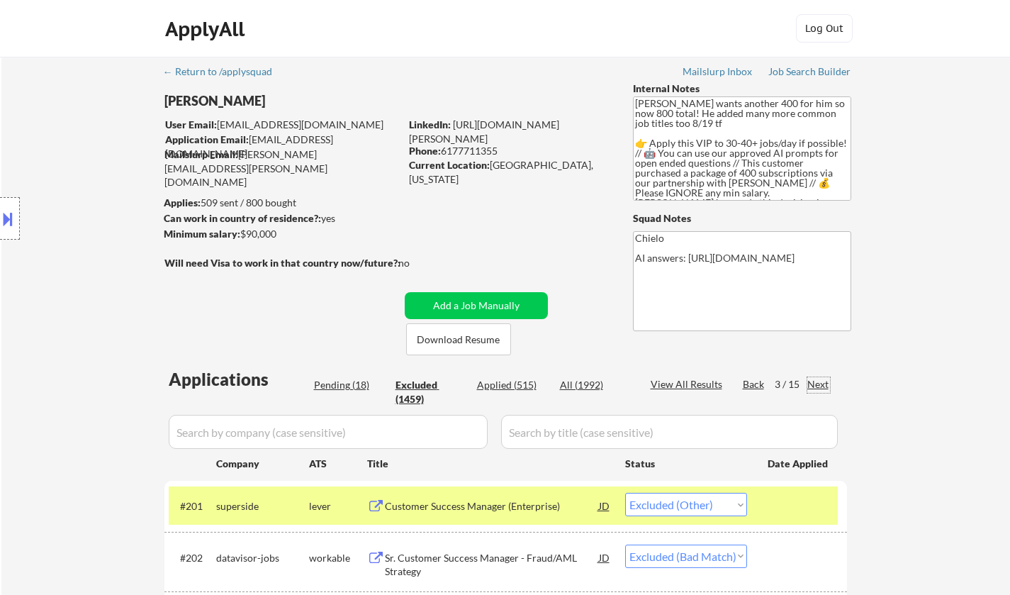
drag, startPoint x: 818, startPoint y: 380, endPoint x: 829, endPoint y: 383, distance: 11.7
click at [819, 379] on div "Next" at bounding box center [818, 384] width 23 height 14
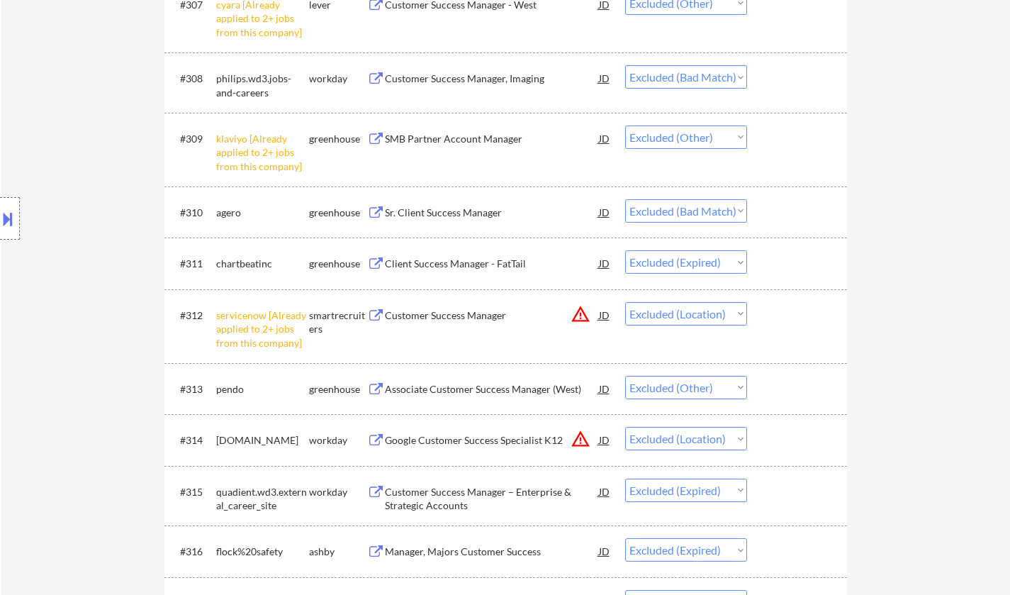
scroll to position [850, 0]
click at [463, 210] on div "Sr. Client Success Manager" at bounding box center [492, 211] width 214 height 14
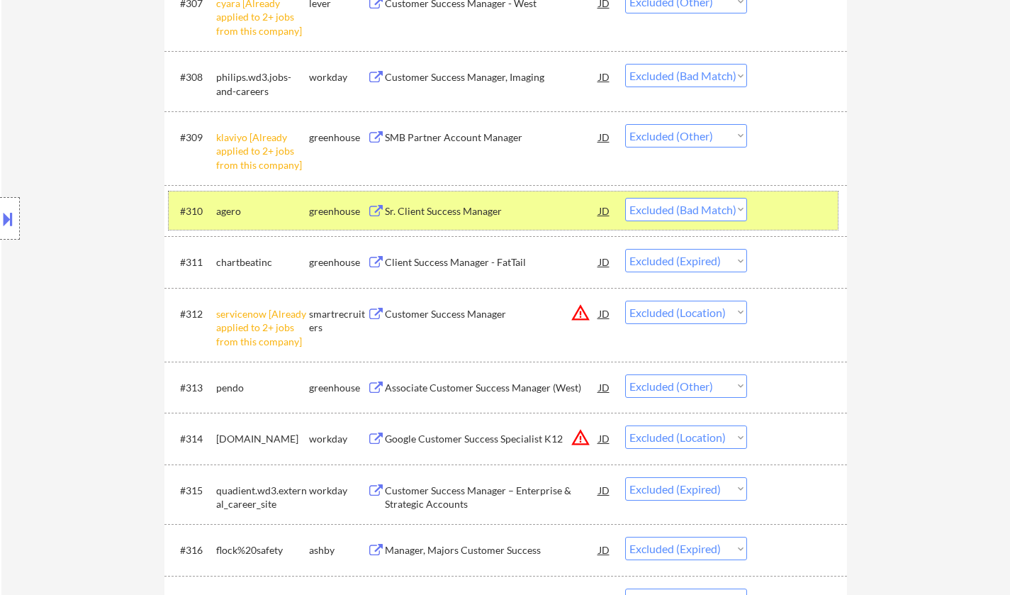
click at [669, 221] on div "#310 agero greenhouse Sr. Client Success Manager JD warning_amber Choose an opt…" at bounding box center [503, 210] width 669 height 38
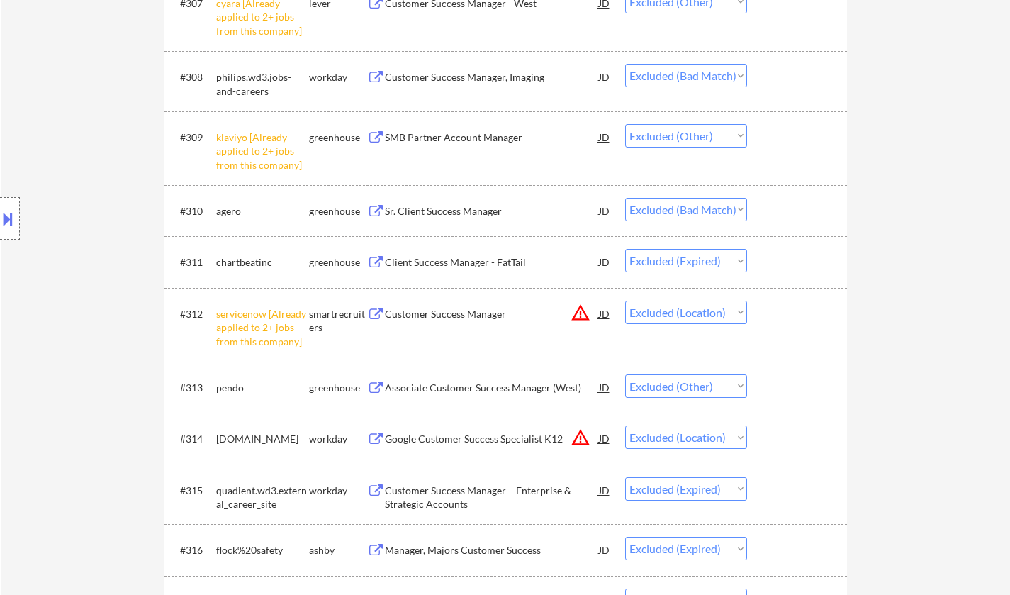
click at [665, 209] on select "Choose an option... Pending Applied Excluded (Questions) Excluded (Expired) Exc…" at bounding box center [686, 209] width 122 height 23
click at [625, 198] on select "Choose an option... Pending Applied Excluded (Questions) Excluded (Expired) Exc…" at bounding box center [686, 209] width 122 height 23
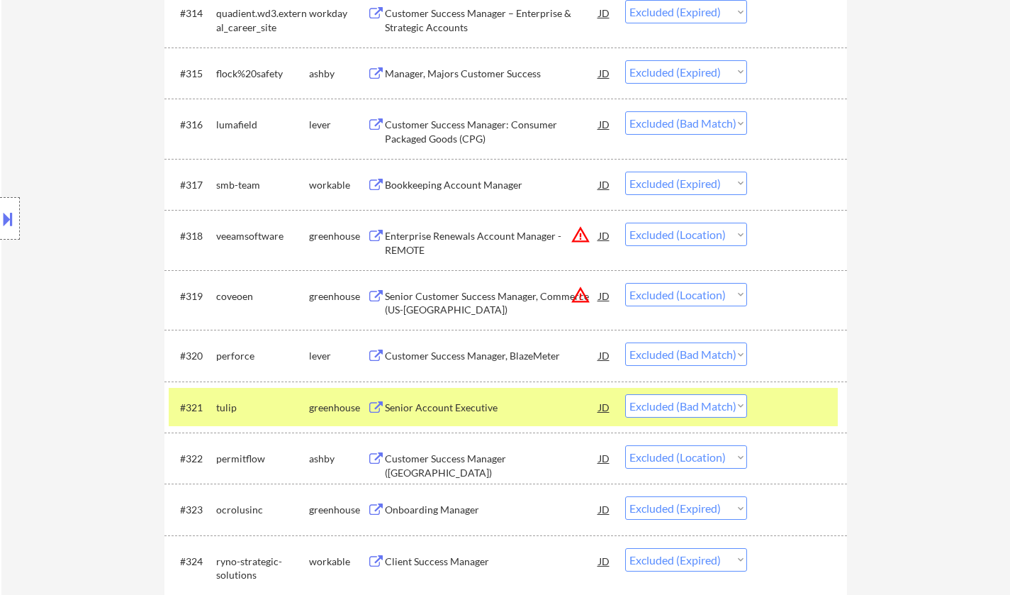
scroll to position [1346, 0]
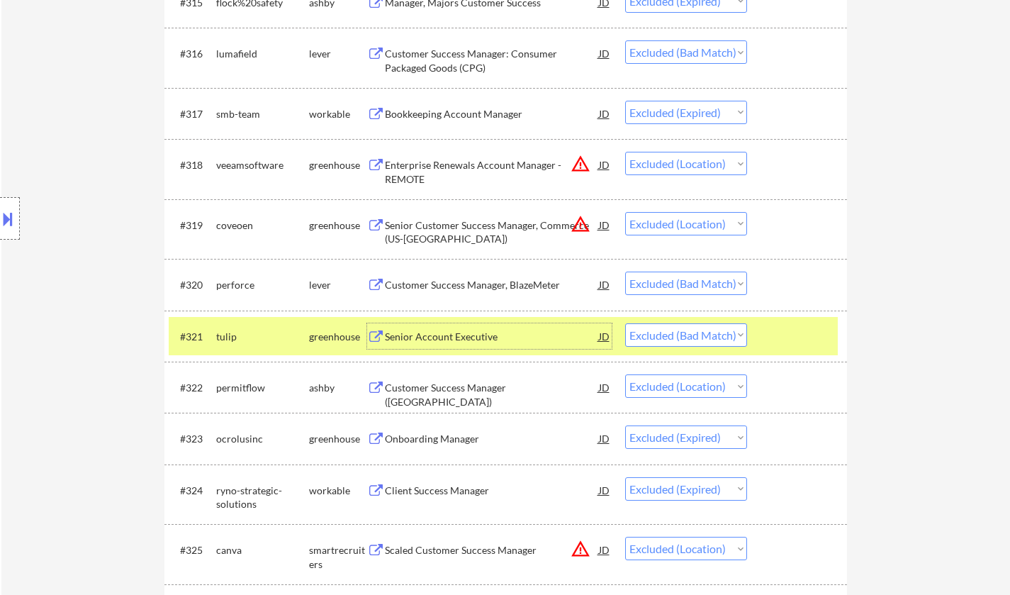
click at [447, 332] on div "Senior Account Executive" at bounding box center [492, 337] width 214 height 14
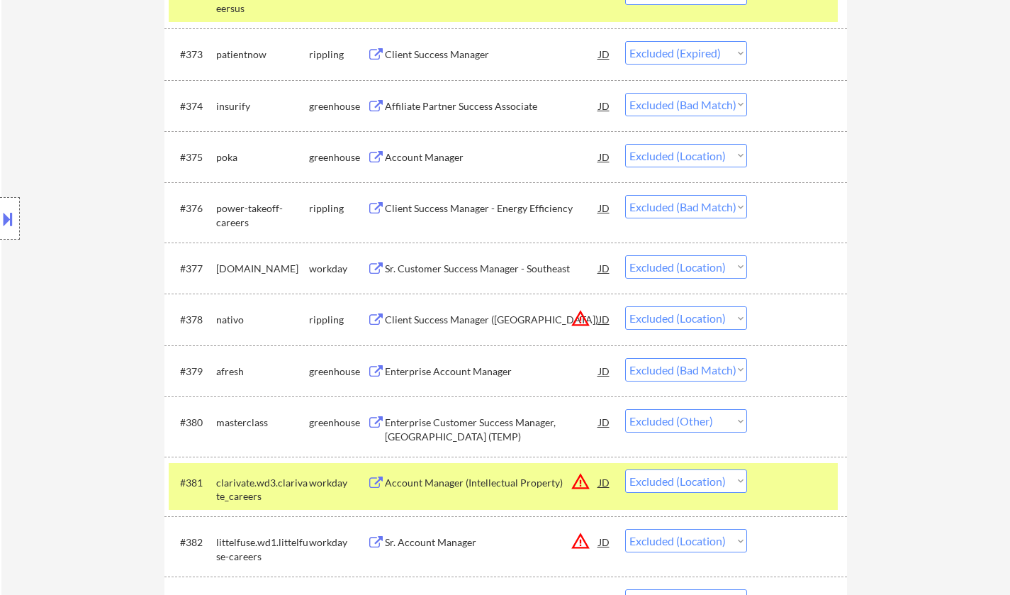
scroll to position [4890, 0]
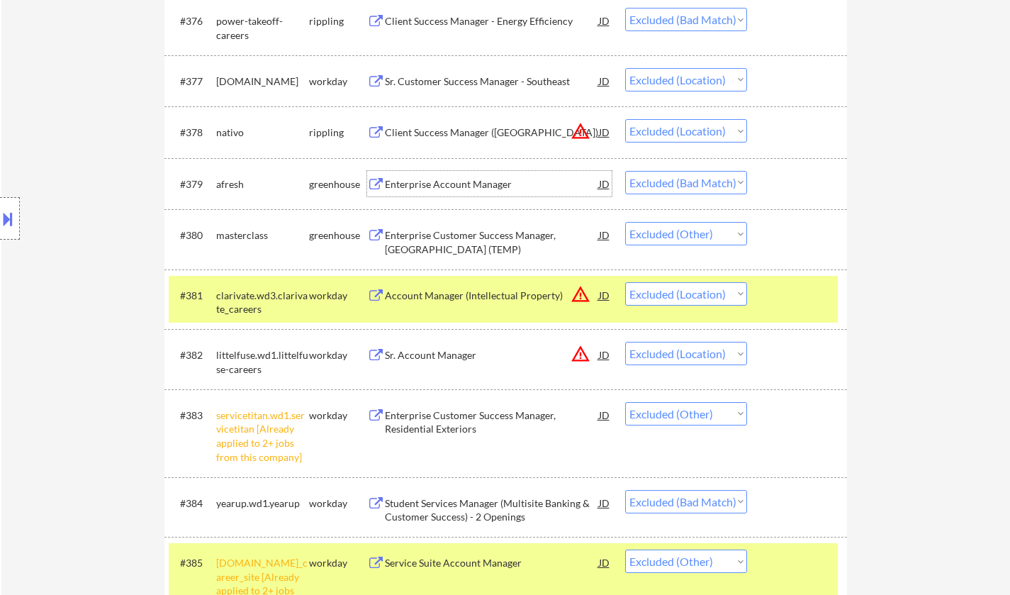
click at [417, 176] on div "Enterprise Account Manager" at bounding box center [492, 184] width 214 height 26
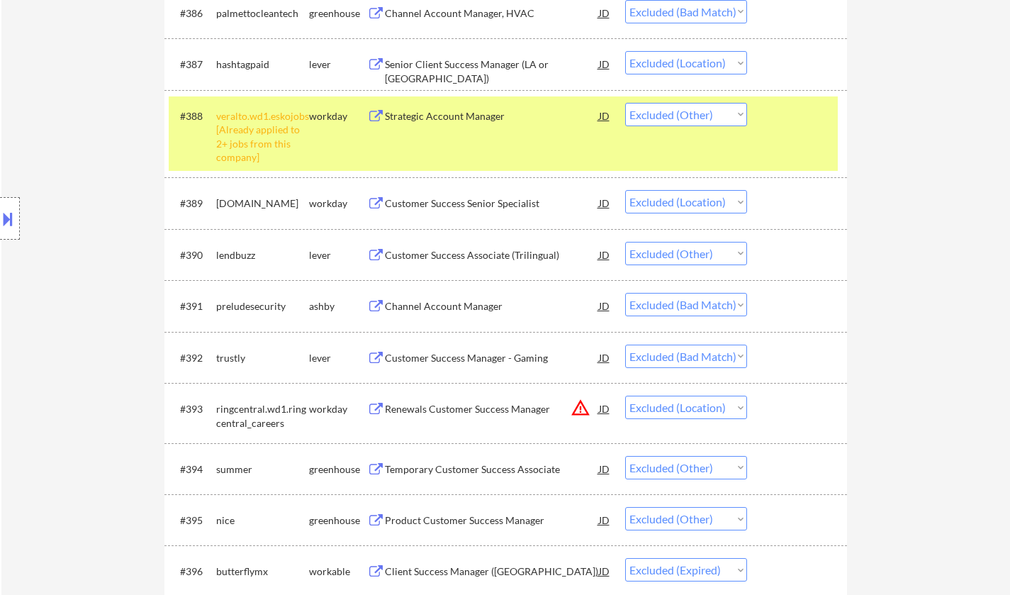
scroll to position [5528, 0]
click at [473, 308] on div "Channel Account Manager" at bounding box center [492, 305] width 214 height 14
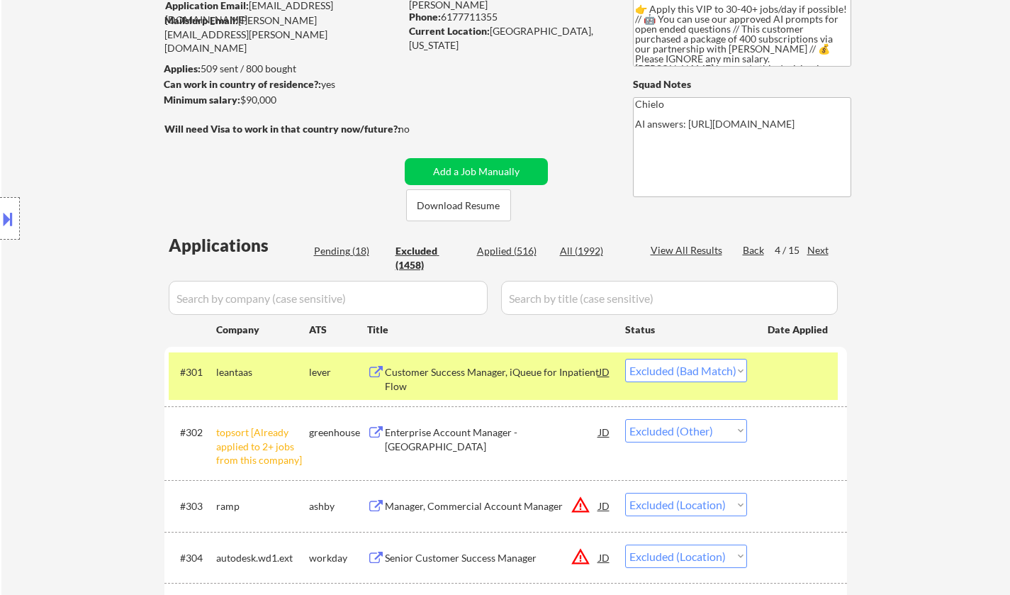
scroll to position [0, 0]
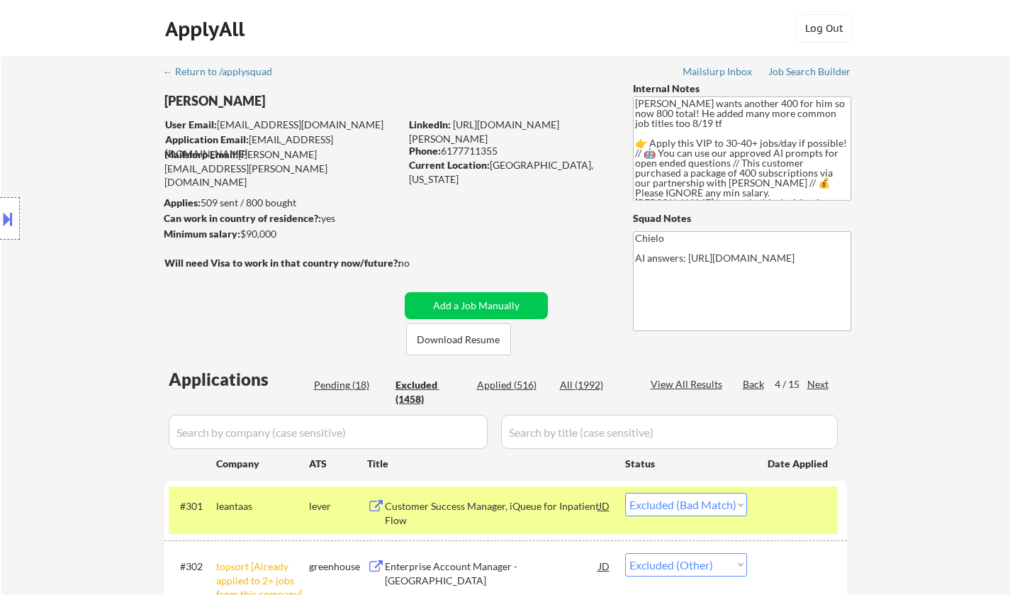
click at [826, 386] on div "Next" at bounding box center [818, 384] width 23 height 14
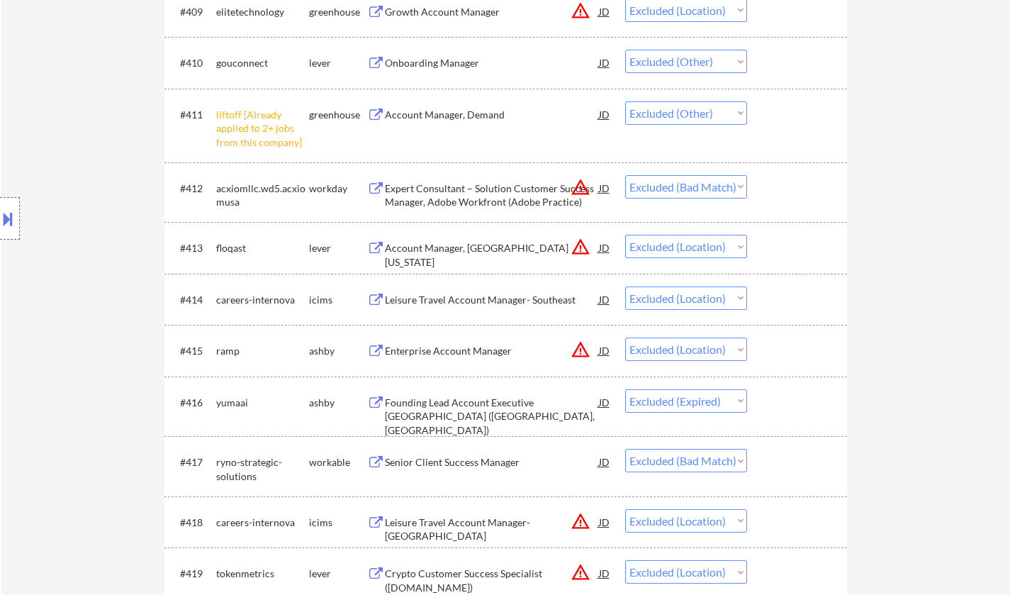
scroll to position [1063, 0]
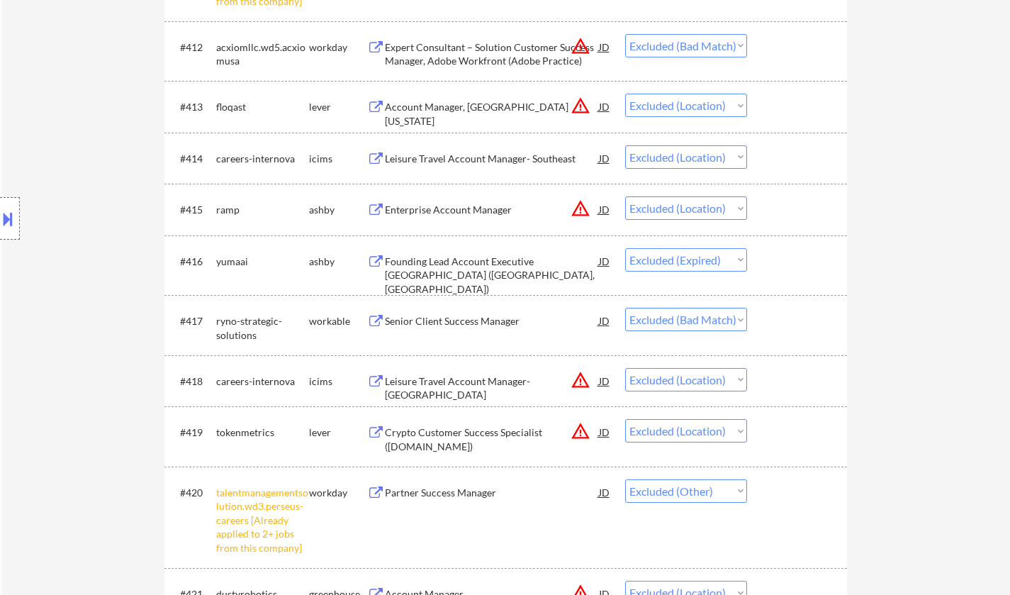
click at [474, 322] on div "Senior Client Success Manager" at bounding box center [492, 321] width 214 height 14
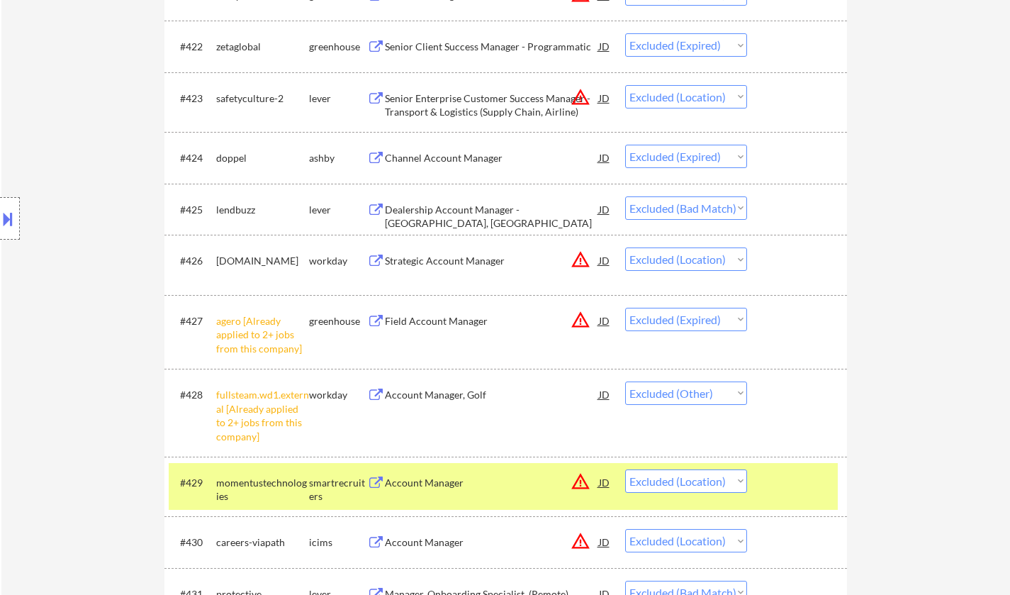
scroll to position [1843, 0]
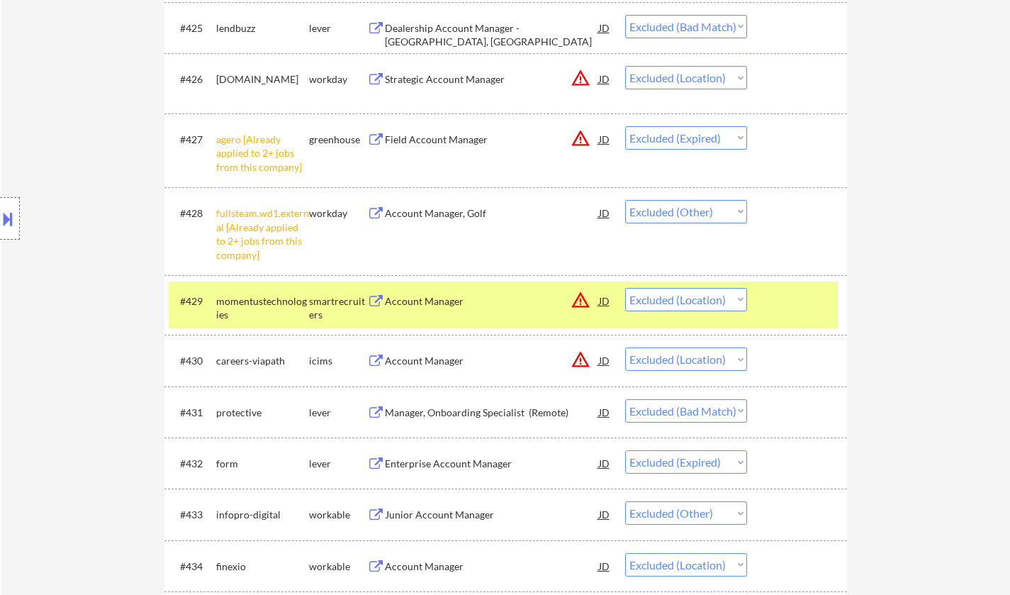
click at [475, 410] on div "Manager, Onboarding Specialist (Remote)" at bounding box center [492, 412] width 214 height 14
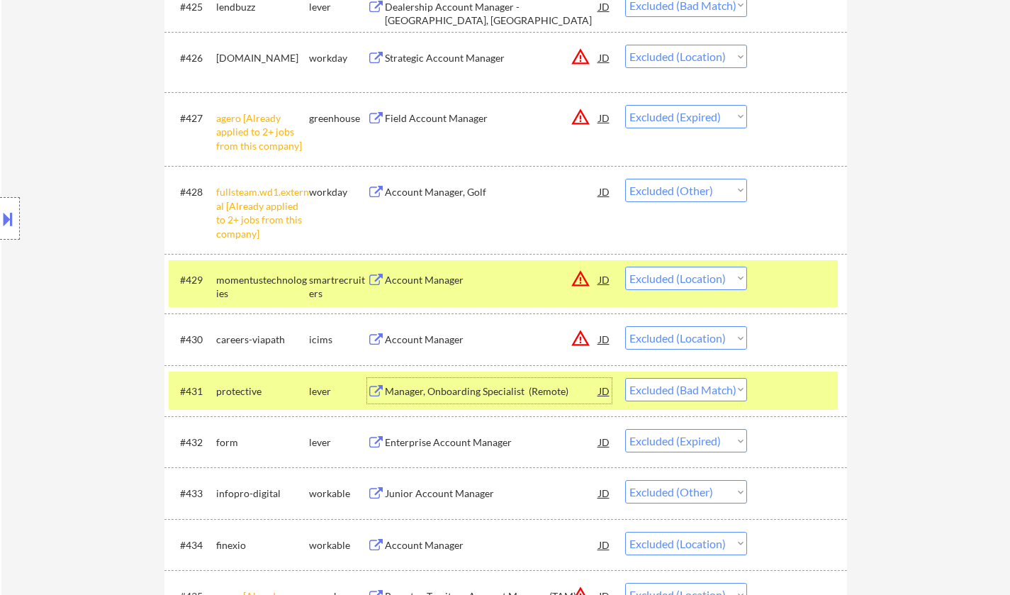
scroll to position [1984, 0]
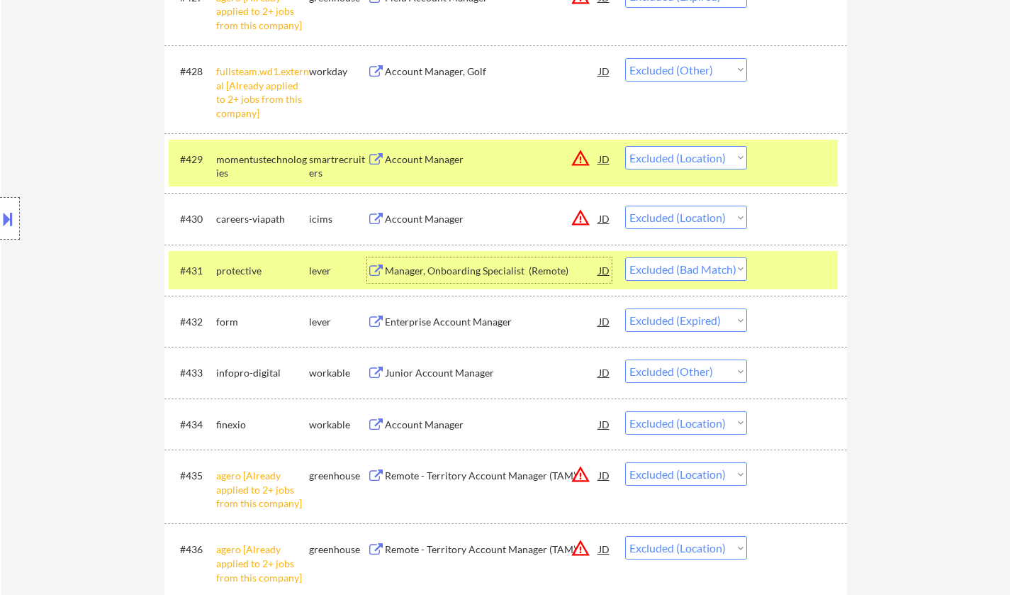
click at [669, 269] on select "Choose an option... Pending Applied Excluded (Questions) Excluded (Expired) Exc…" at bounding box center [686, 268] width 122 height 23
click at [625, 257] on select "Choose an option... Pending Applied Excluded (Questions) Excluded (Expired) Exc…" at bounding box center [686, 268] width 122 height 23
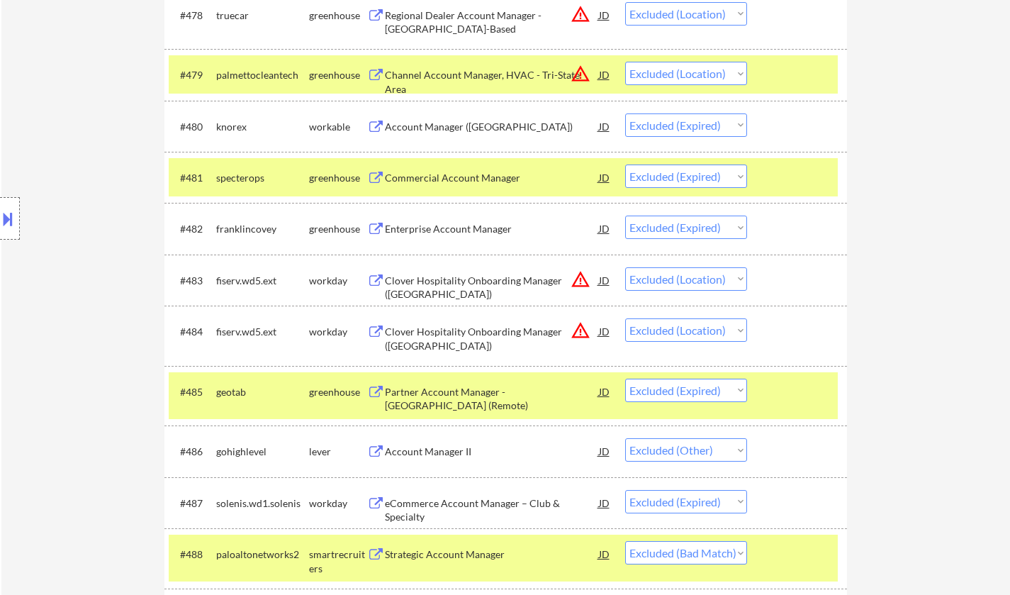
scroll to position [5244, 0]
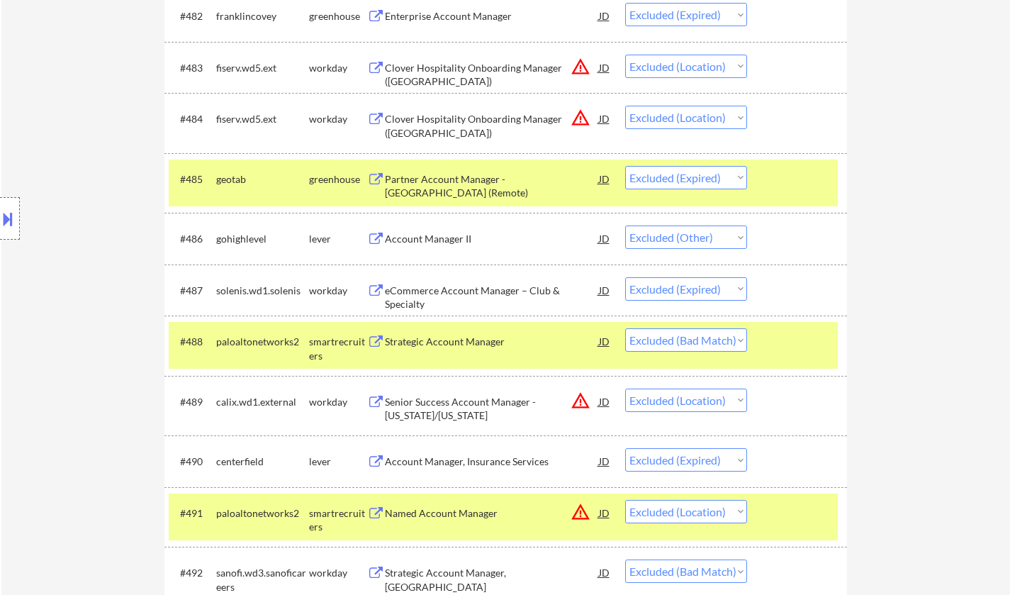
click at [471, 349] on div "Strategic Account Manager" at bounding box center [492, 341] width 214 height 26
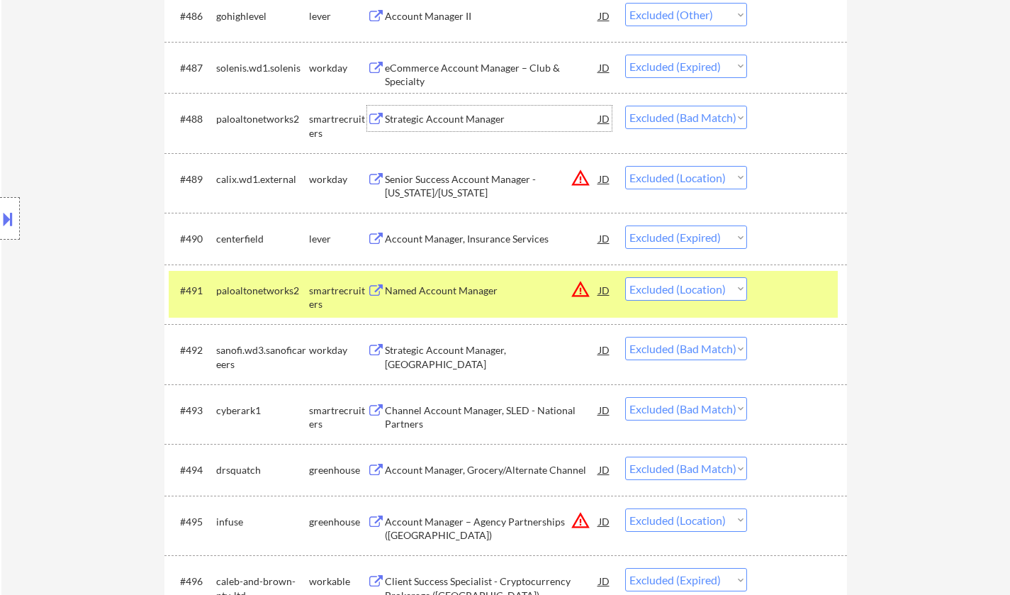
scroll to position [5599, 0]
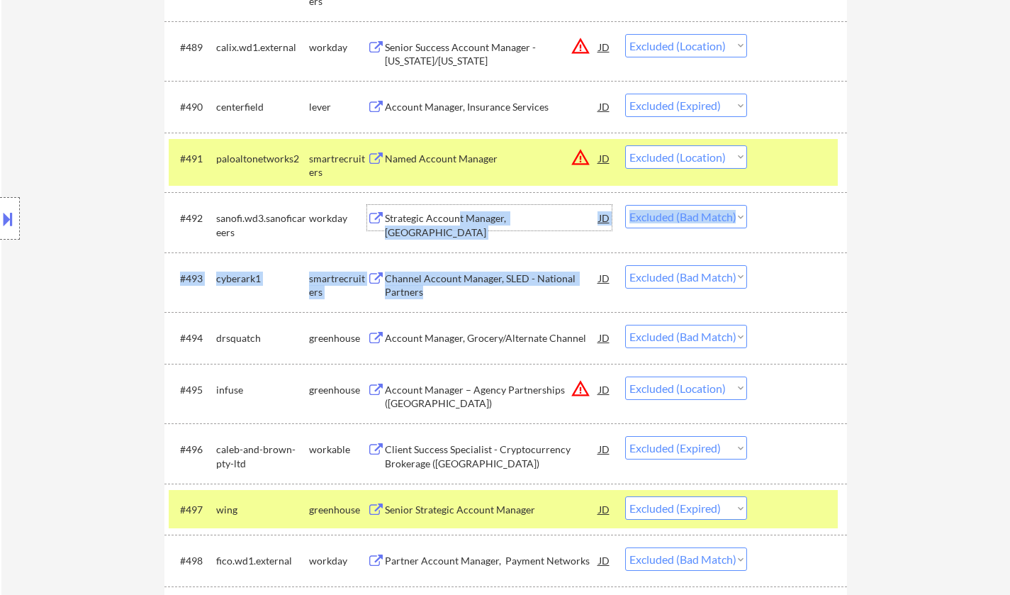
drag, startPoint x: 459, startPoint y: 223, endPoint x: 514, endPoint y: 298, distance: 93.3
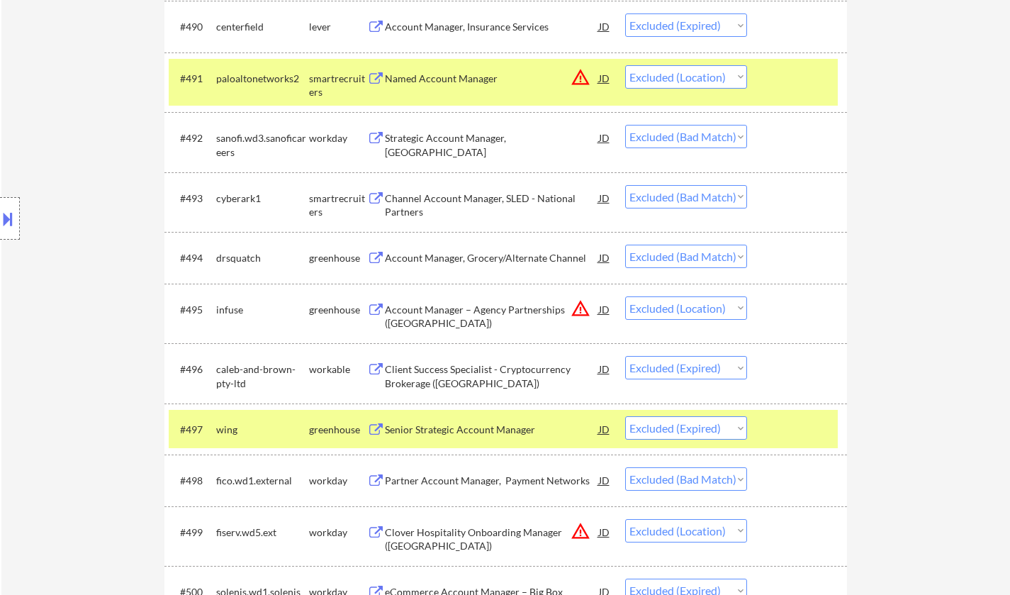
scroll to position [0, 0]
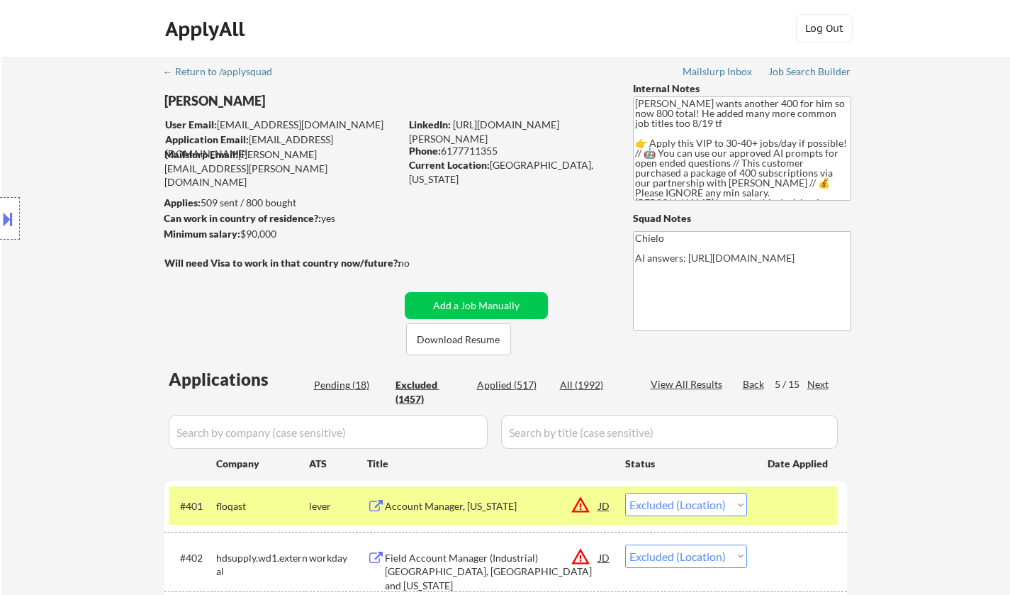
click at [821, 386] on div "Next" at bounding box center [818, 384] width 23 height 14
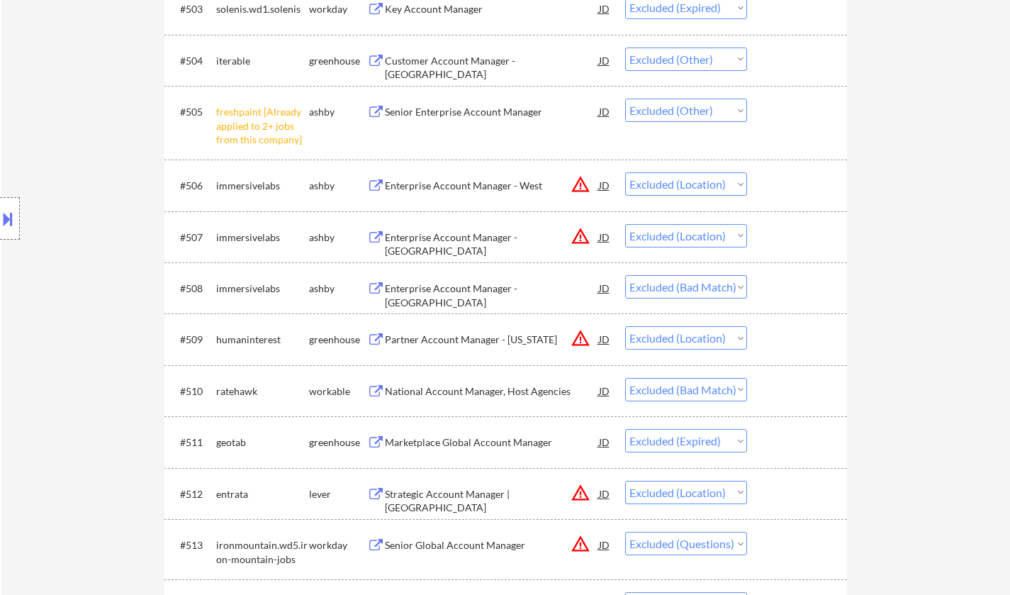
scroll to position [638, 0]
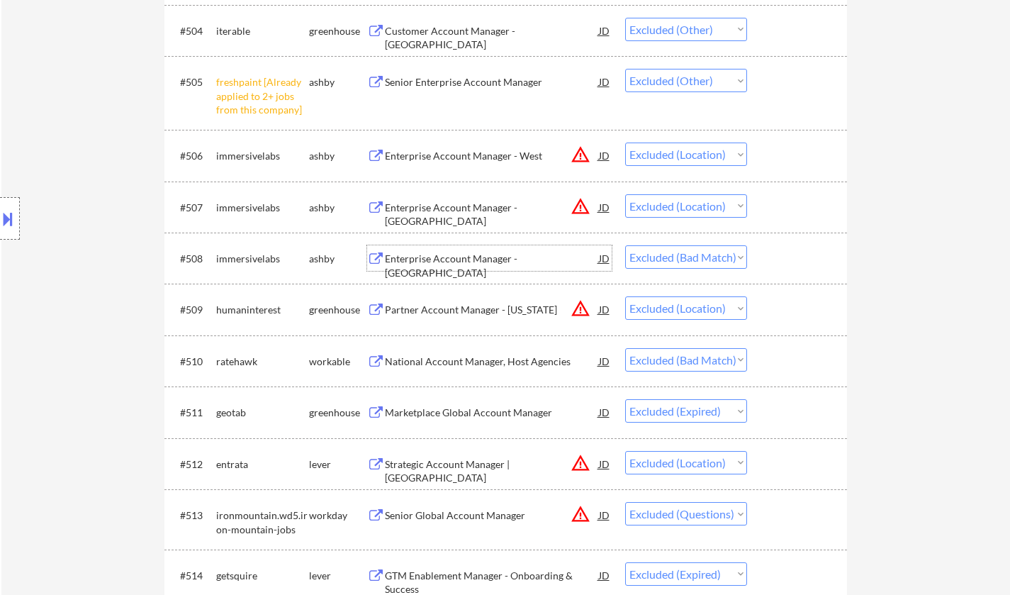
click at [445, 255] on div "Enterprise Account Manager - [GEOGRAPHIC_DATA]" at bounding box center [492, 266] width 214 height 28
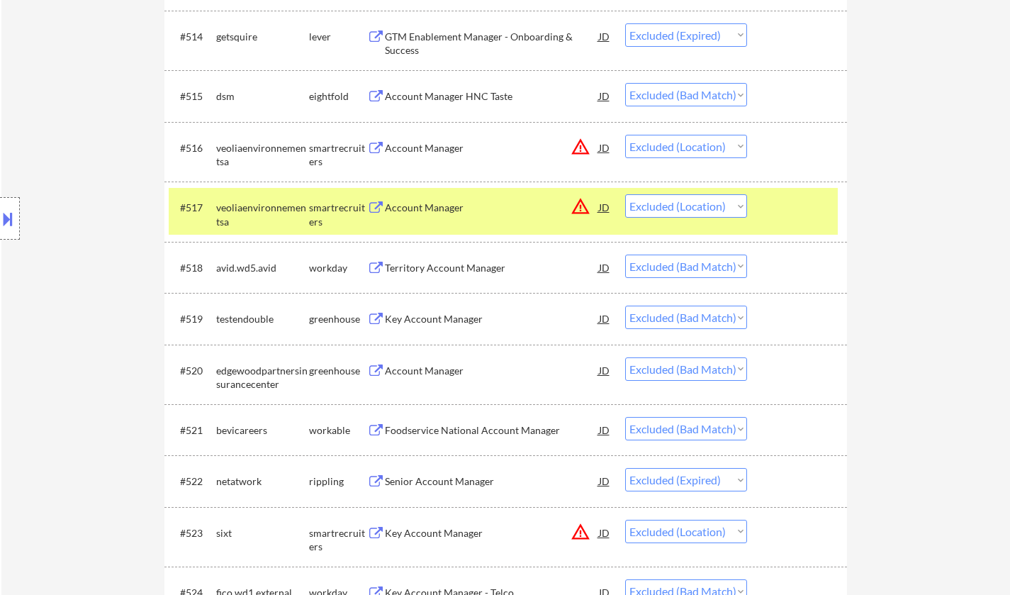
scroll to position [1205, 0]
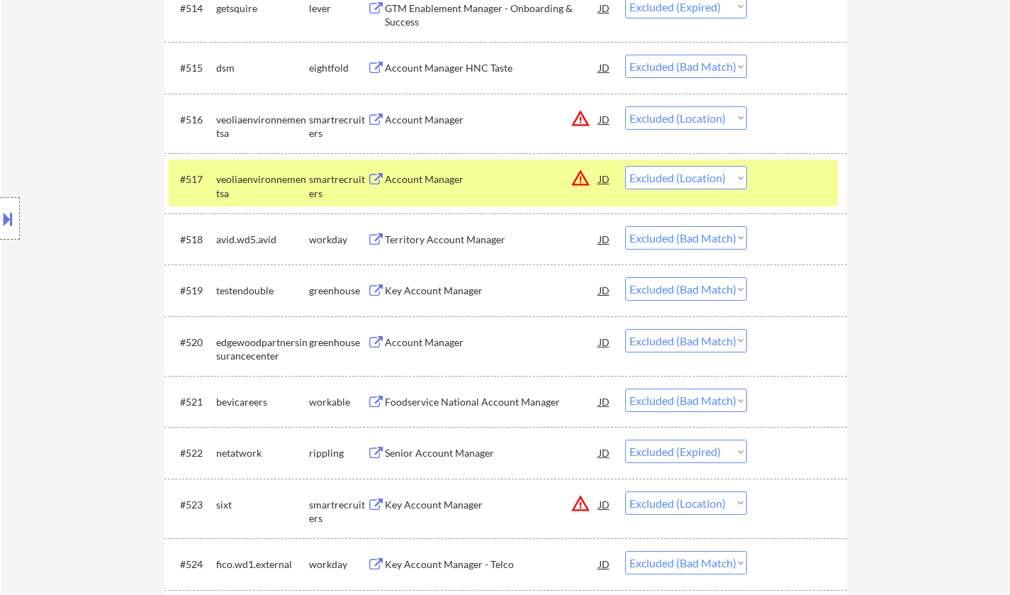
click at [426, 347] on div "Account Manager" at bounding box center [492, 342] width 214 height 14
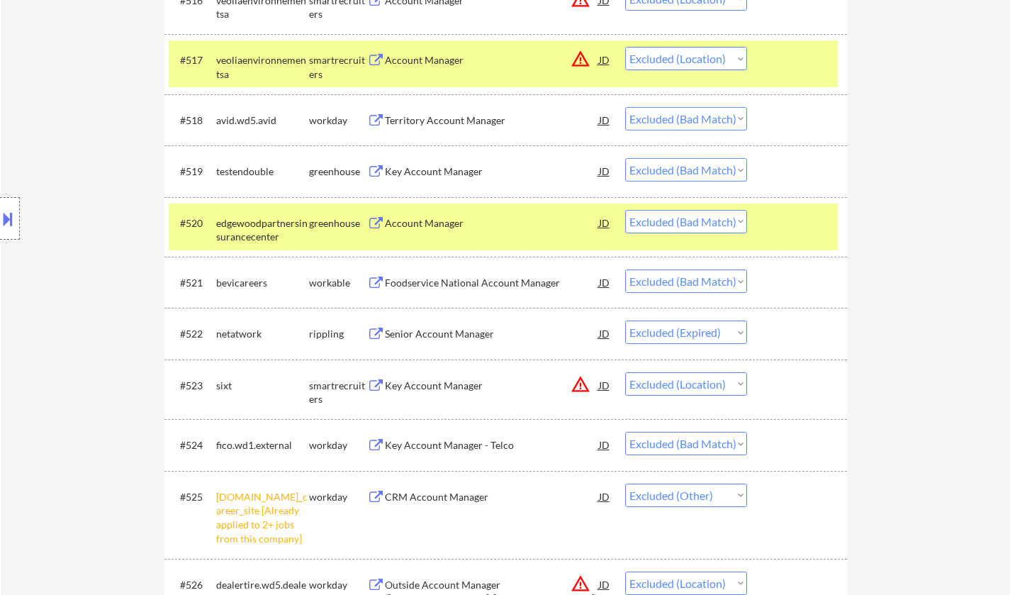
scroll to position [1417, 0]
